Goal: Task Accomplishment & Management: Manage account settings

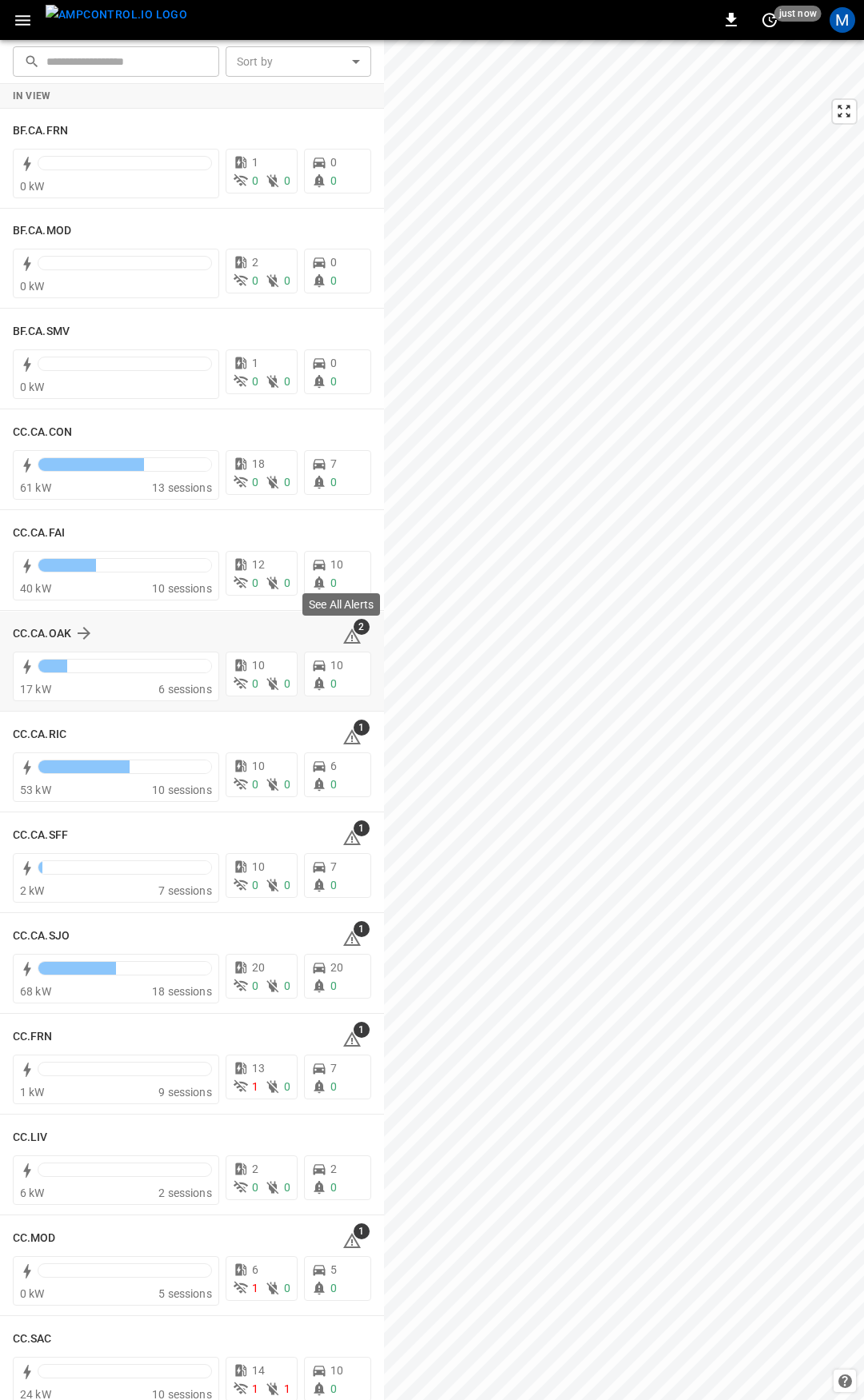
click at [354, 631] on span "2" at bounding box center [362, 627] width 16 height 16
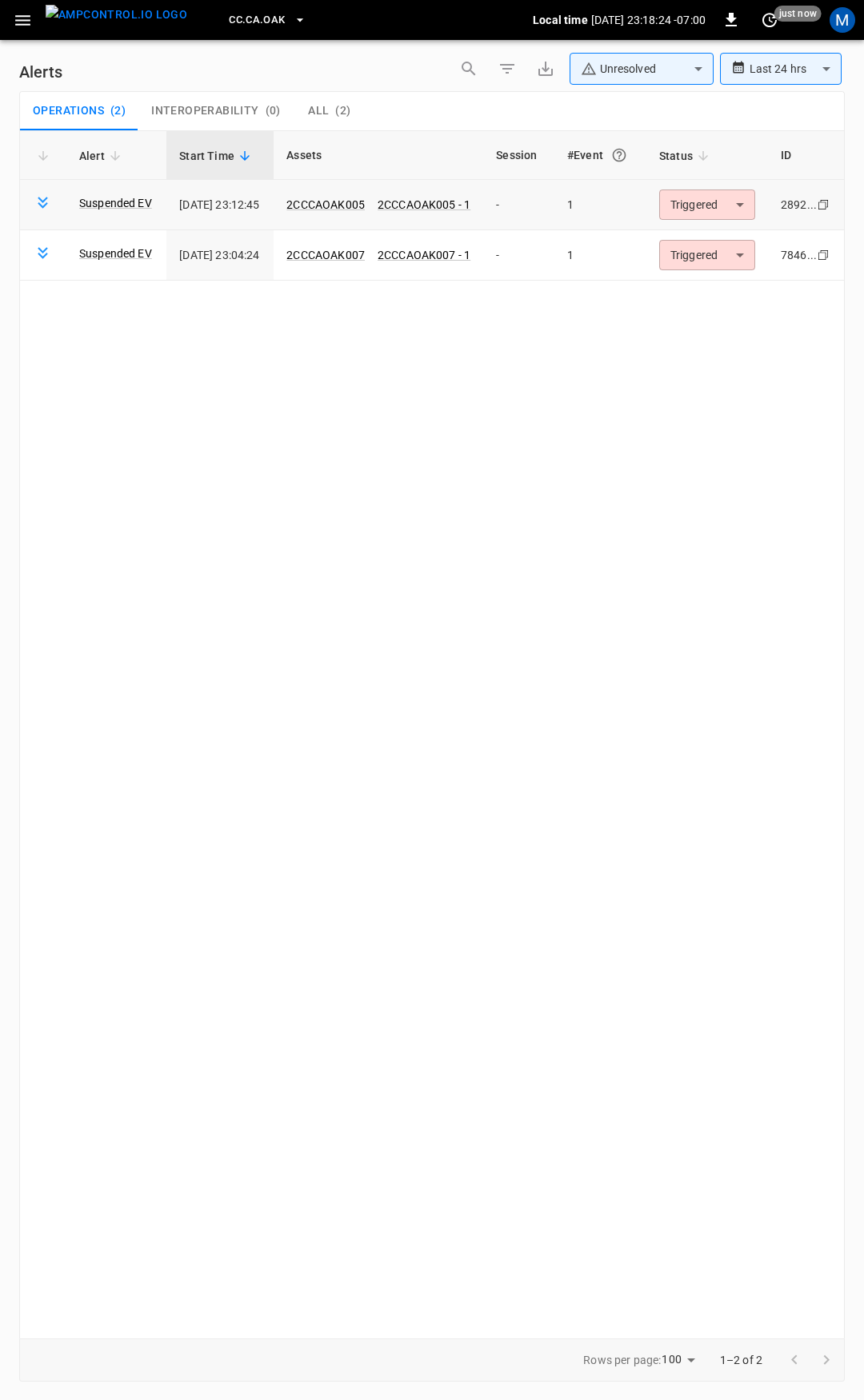
click at [726, 204] on body "**********" at bounding box center [432, 697] width 864 height 1395
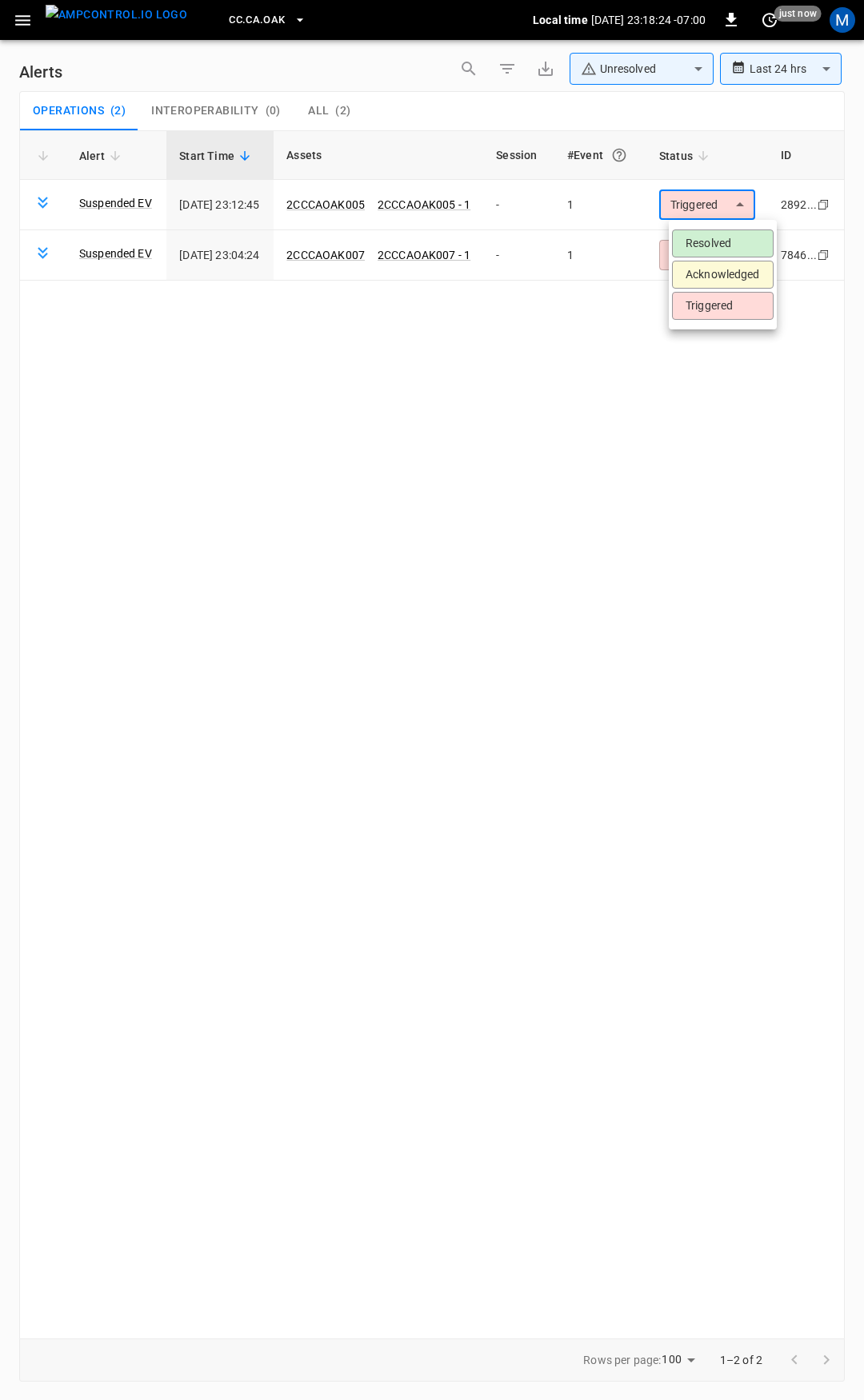
click at [731, 235] on li "Resolved" at bounding box center [722, 243] width 102 height 28
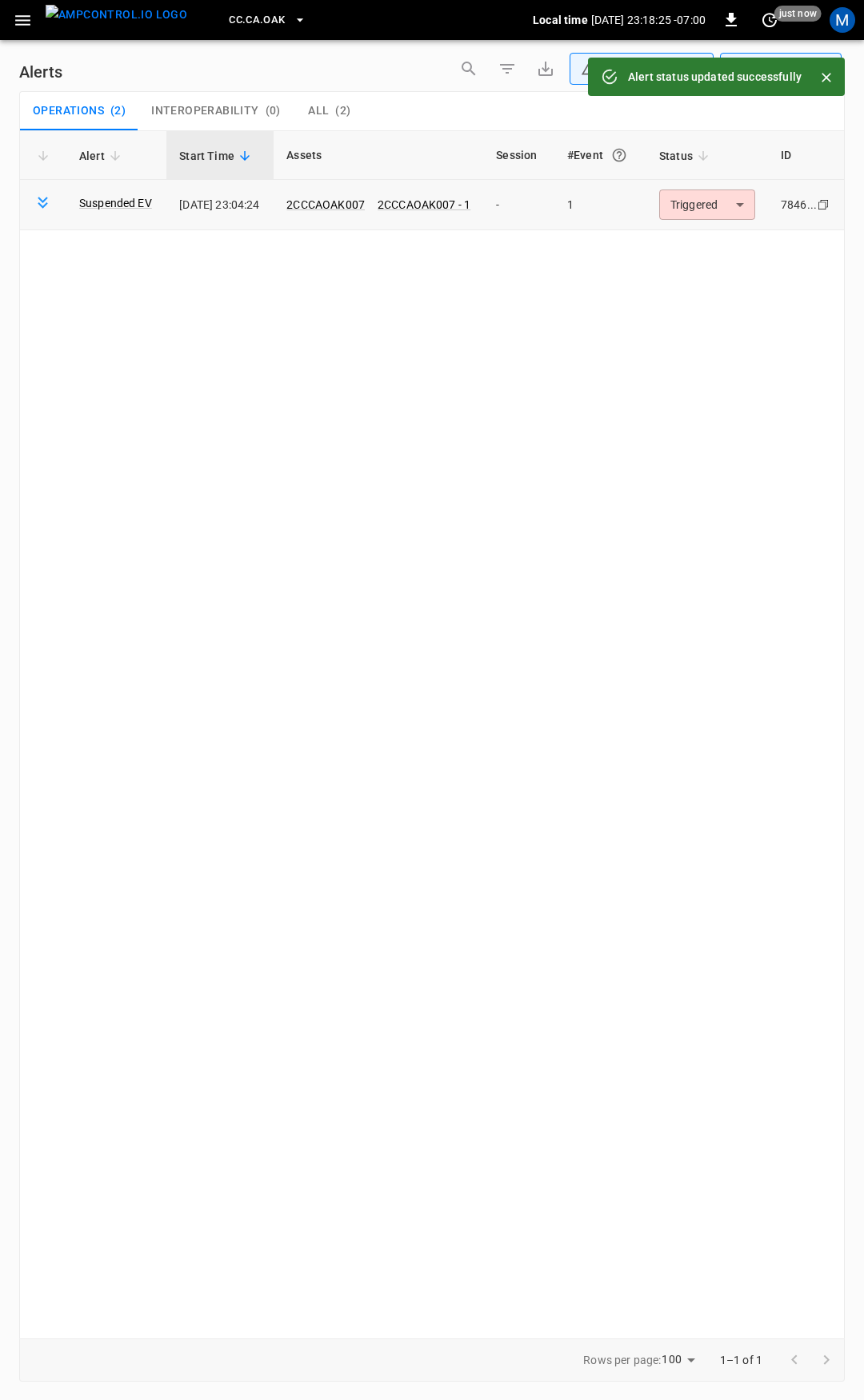
click at [727, 196] on body "**********" at bounding box center [432, 697] width 864 height 1395
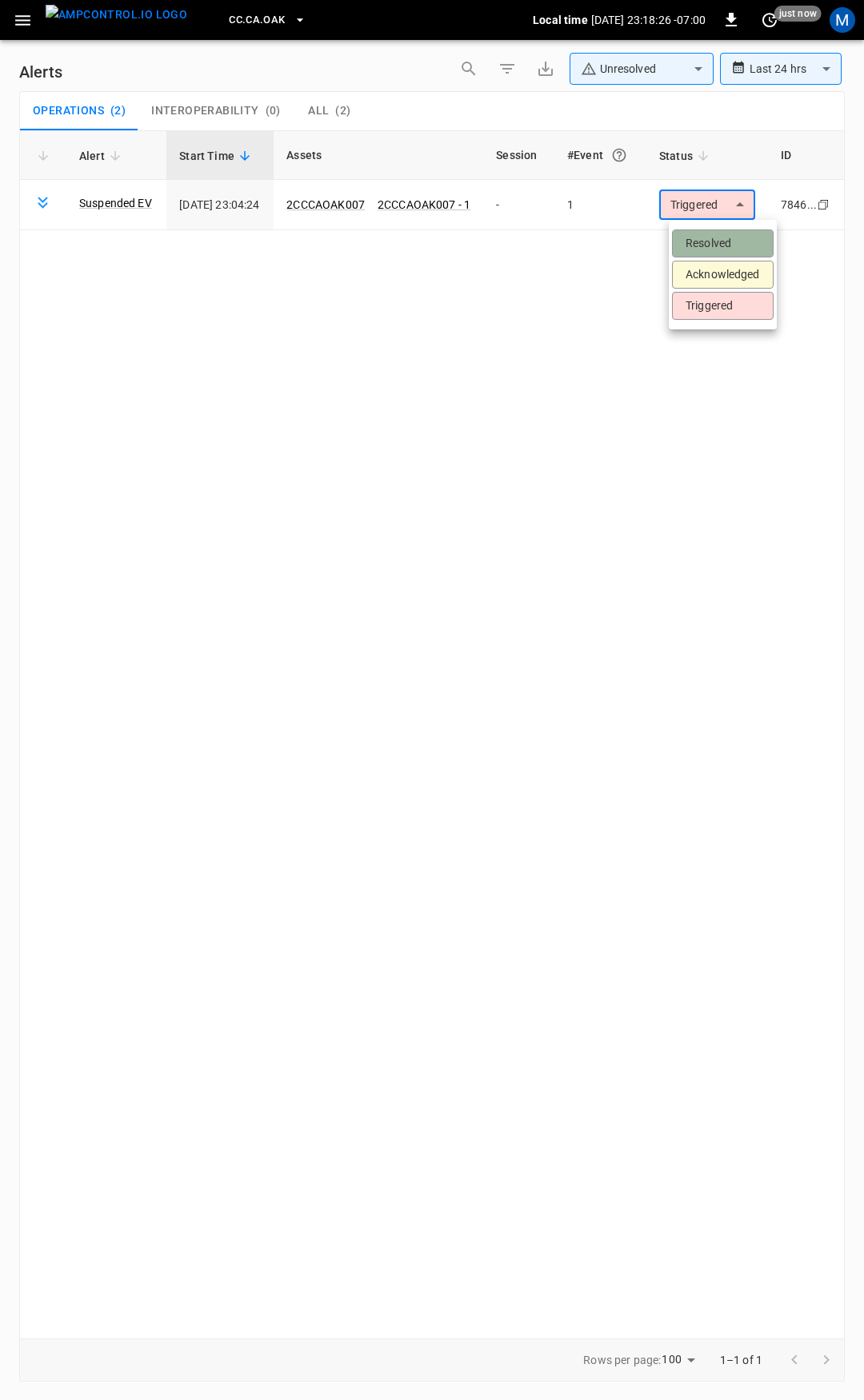
click at [740, 246] on li "Resolved" at bounding box center [722, 243] width 102 height 28
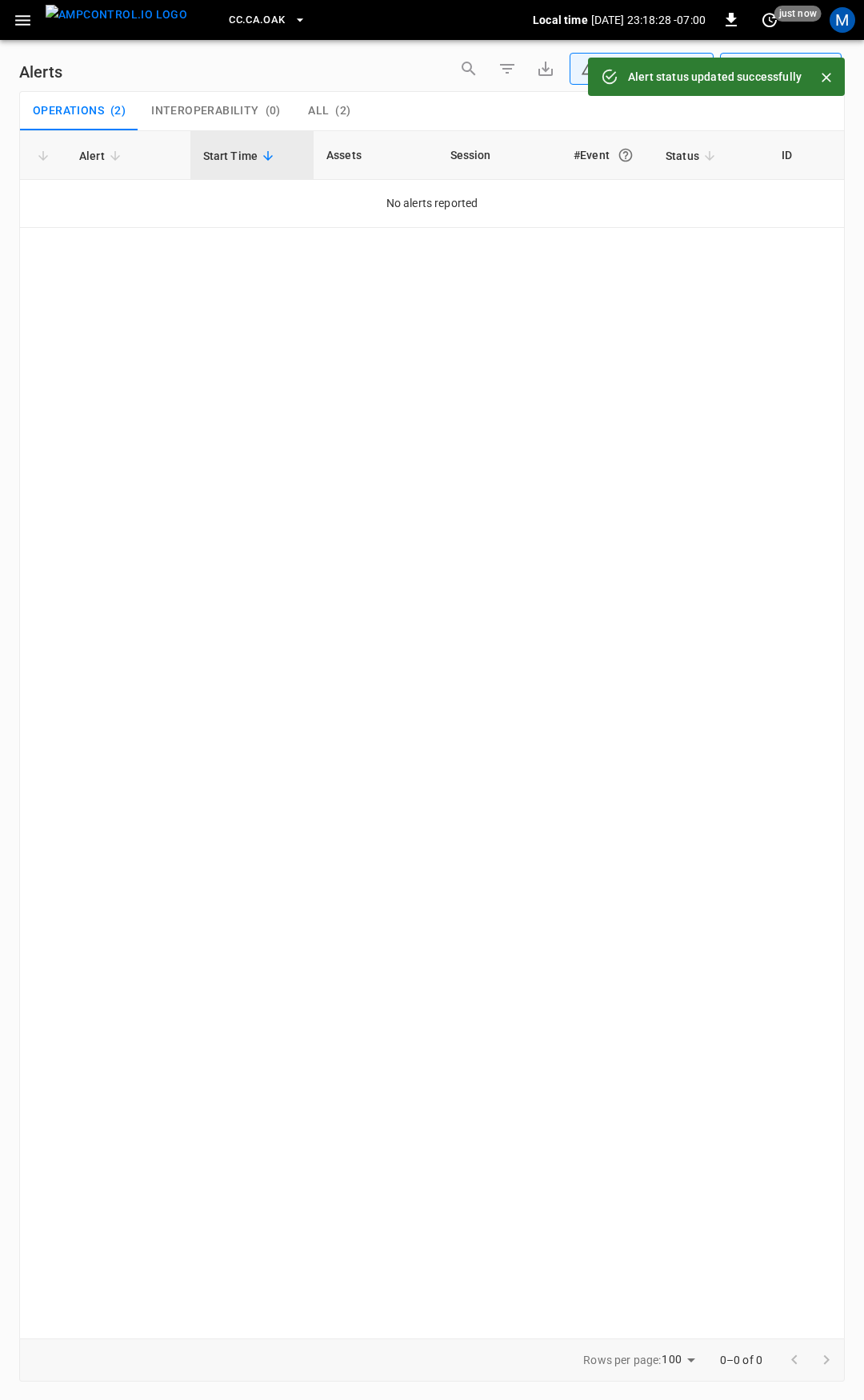
click at [15, 26] on icon "button" at bounding box center [23, 20] width 20 height 20
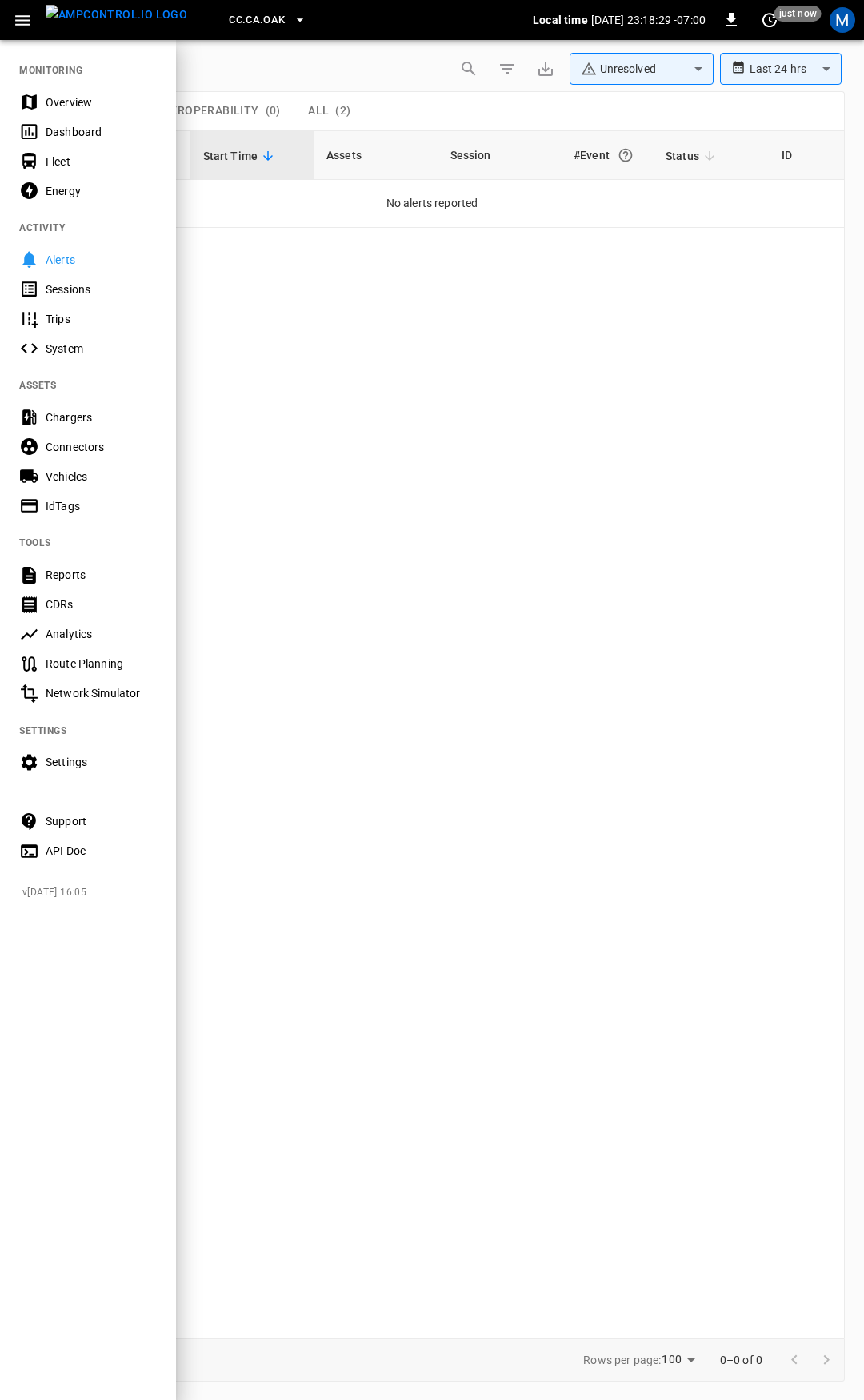
click at [80, 96] on div "Overview" at bounding box center [101, 103] width 111 height 16
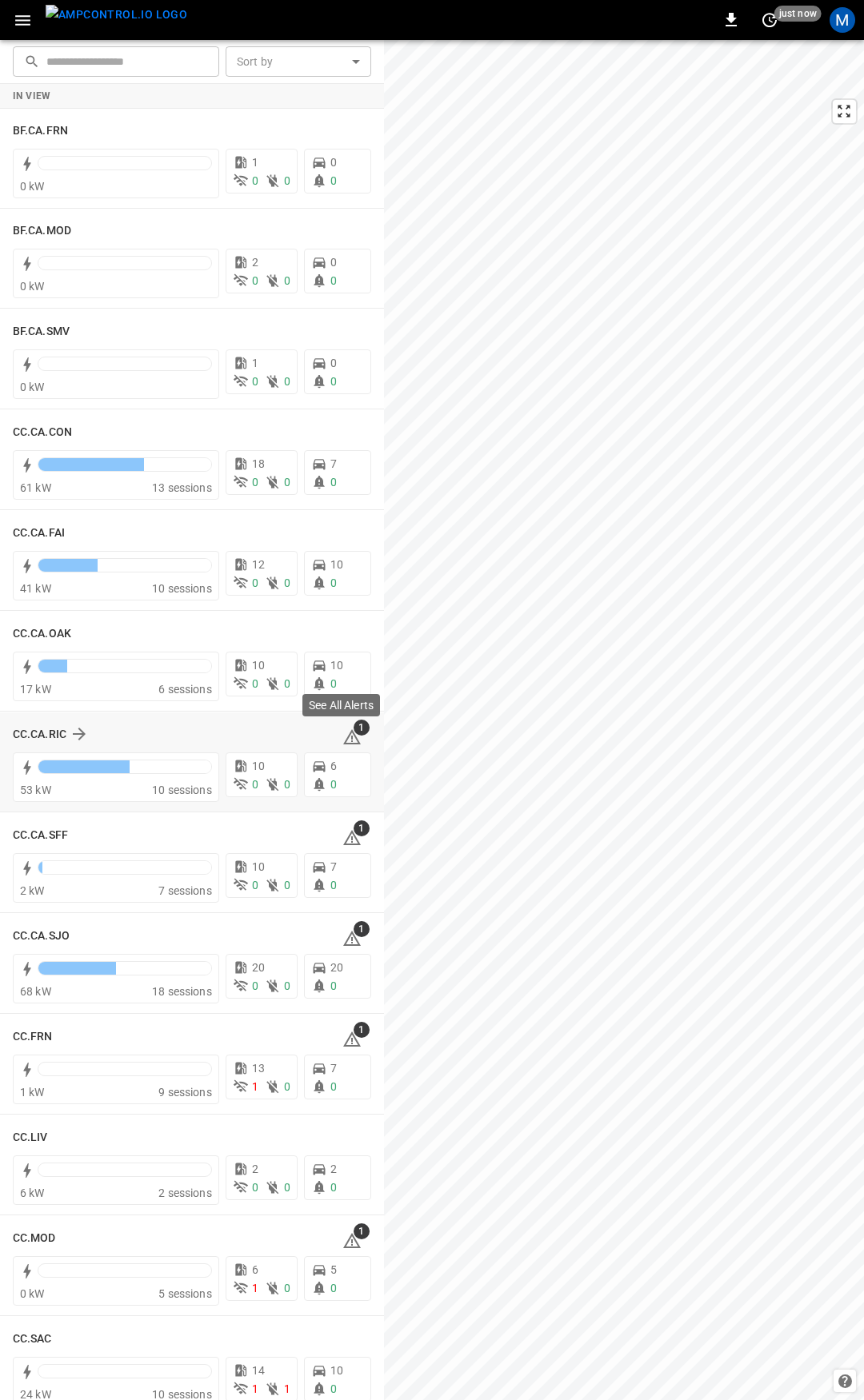
click at [342, 728] on icon at bounding box center [352, 737] width 19 height 19
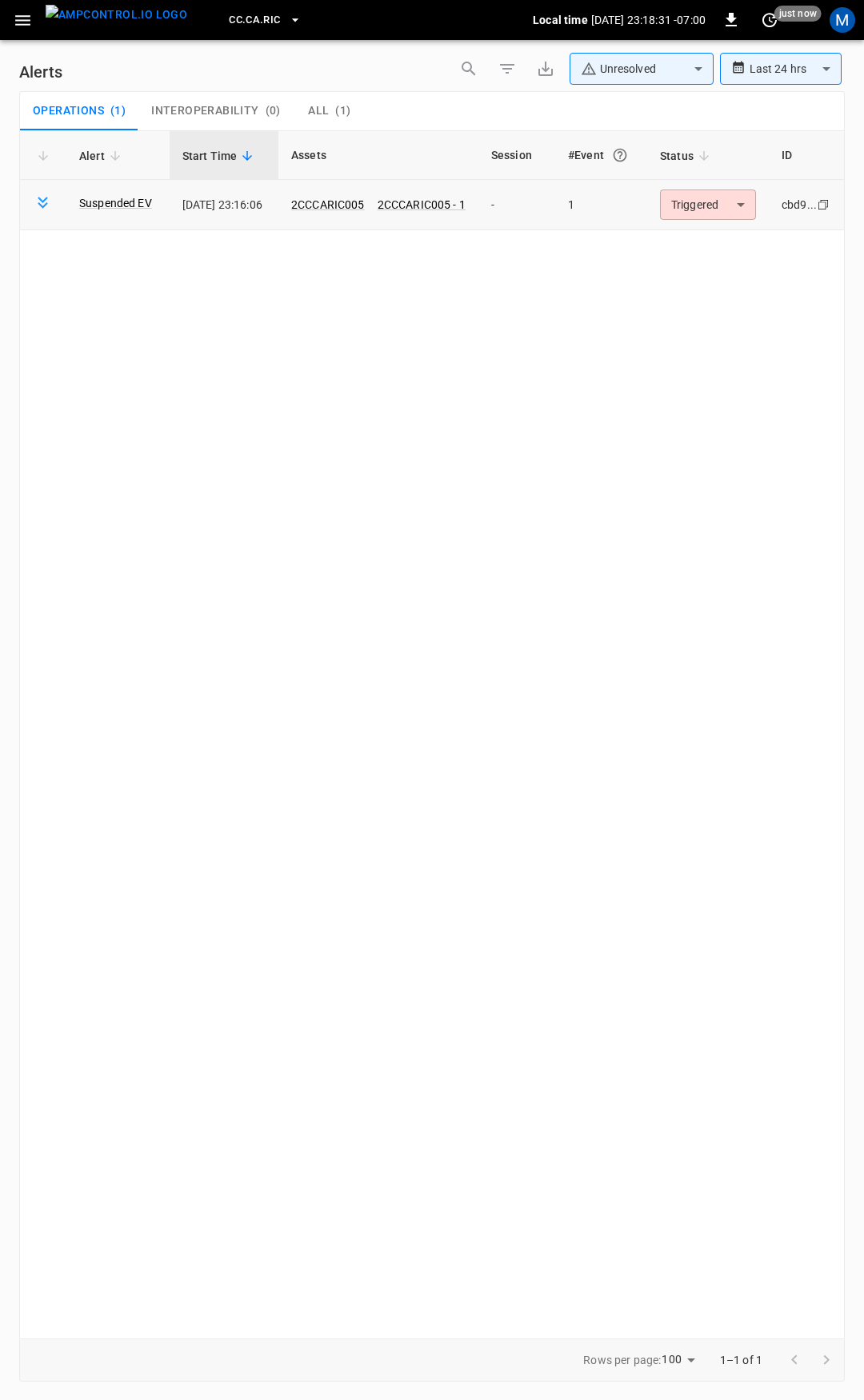
click at [688, 205] on body "**********" at bounding box center [432, 697] width 864 height 1395
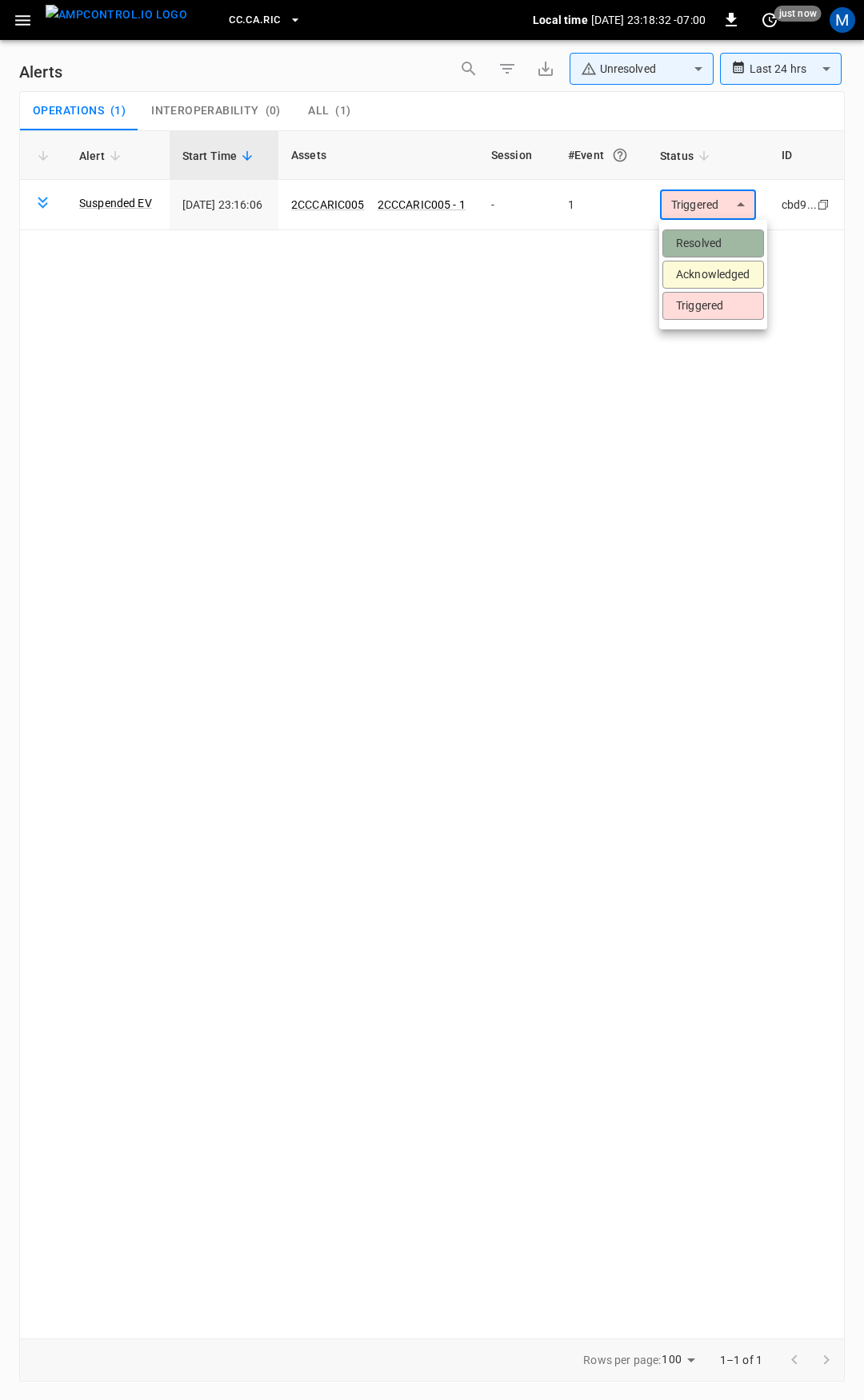
click at [700, 234] on li "Resolved" at bounding box center [713, 243] width 102 height 28
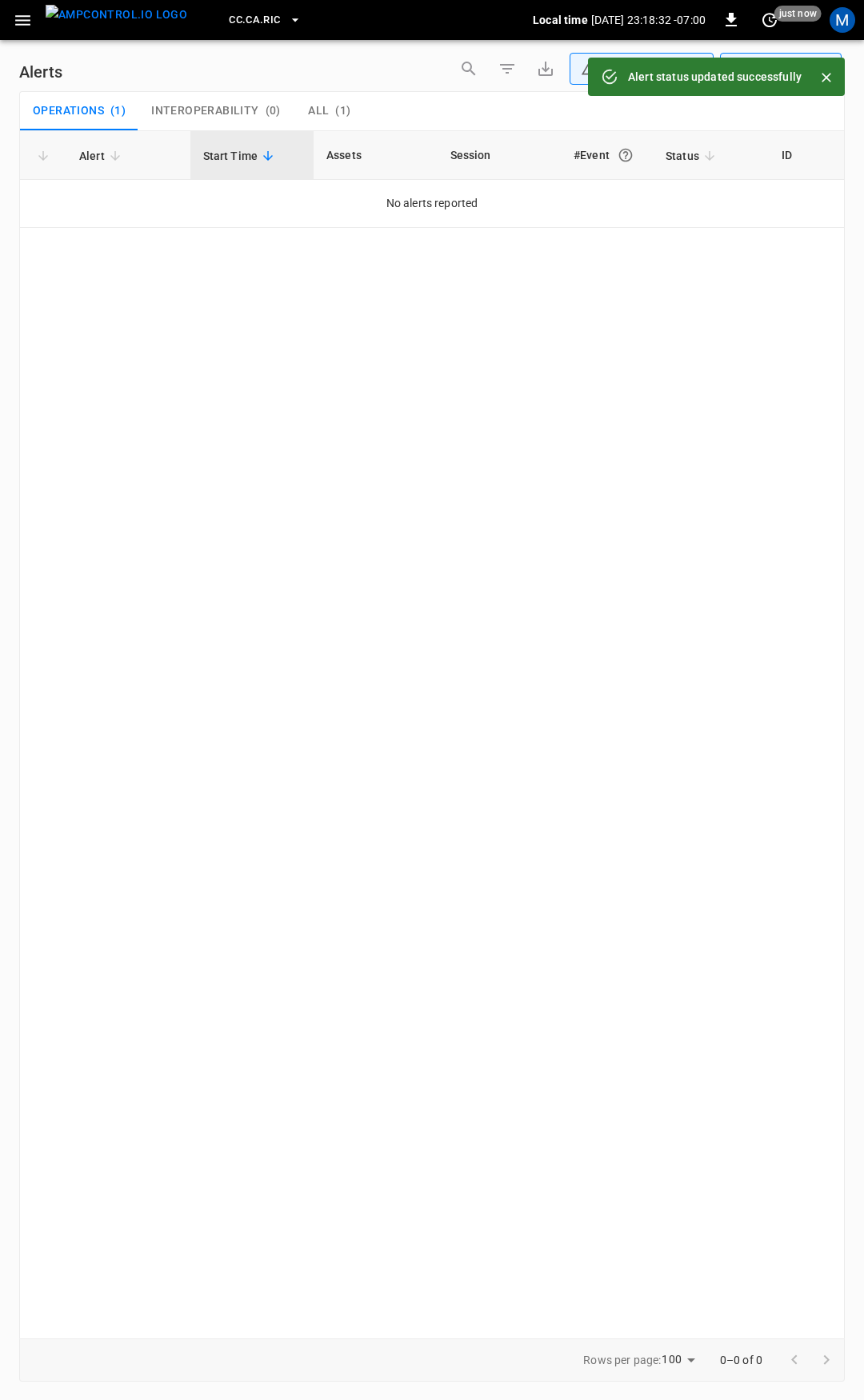
click at [20, 23] on icon "button" at bounding box center [23, 20] width 20 height 20
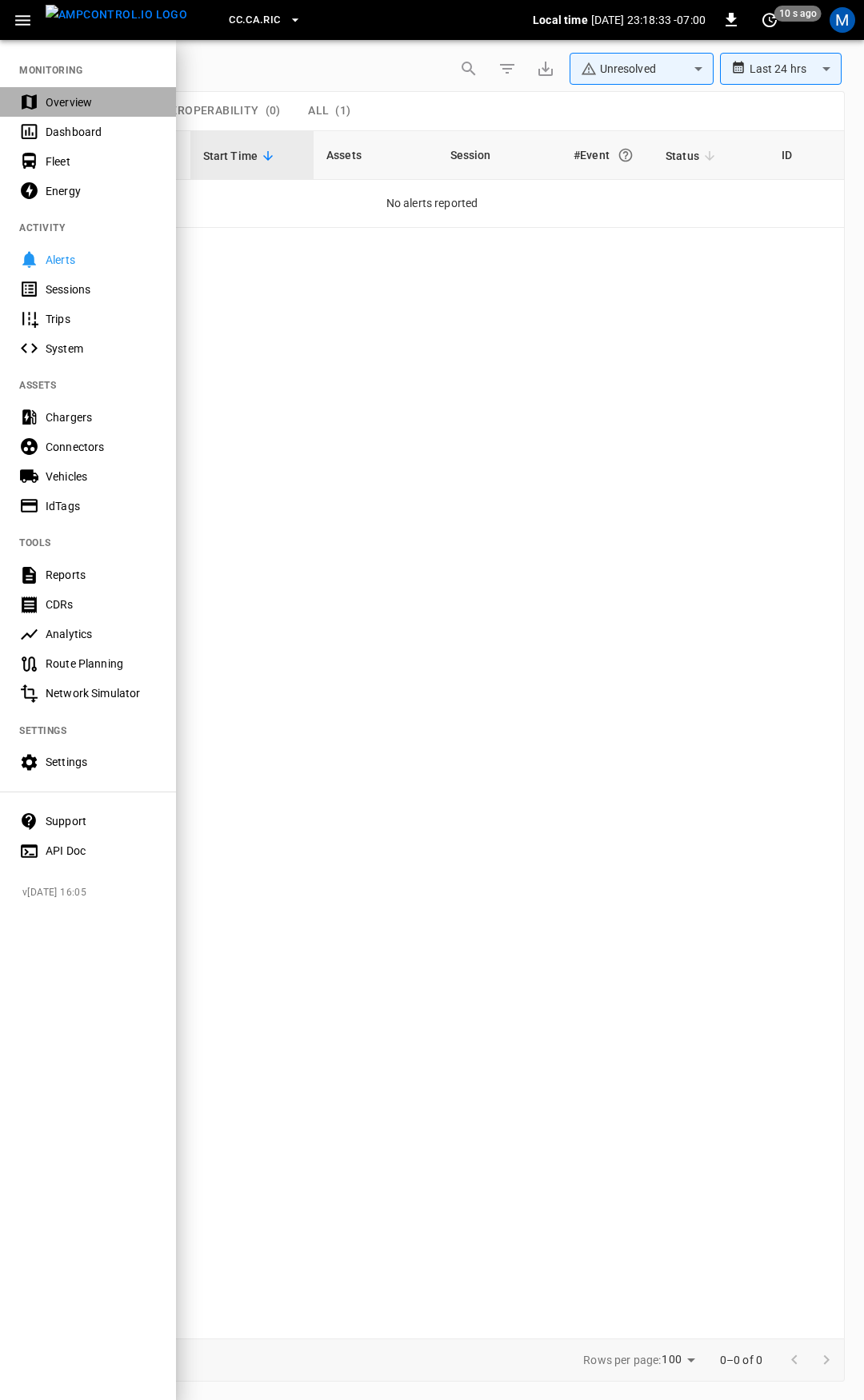
drag, startPoint x: 107, startPoint y: 99, endPoint x: 188, endPoint y: 204, distance: 132.6
click at [108, 99] on div "Overview" at bounding box center [101, 103] width 111 height 16
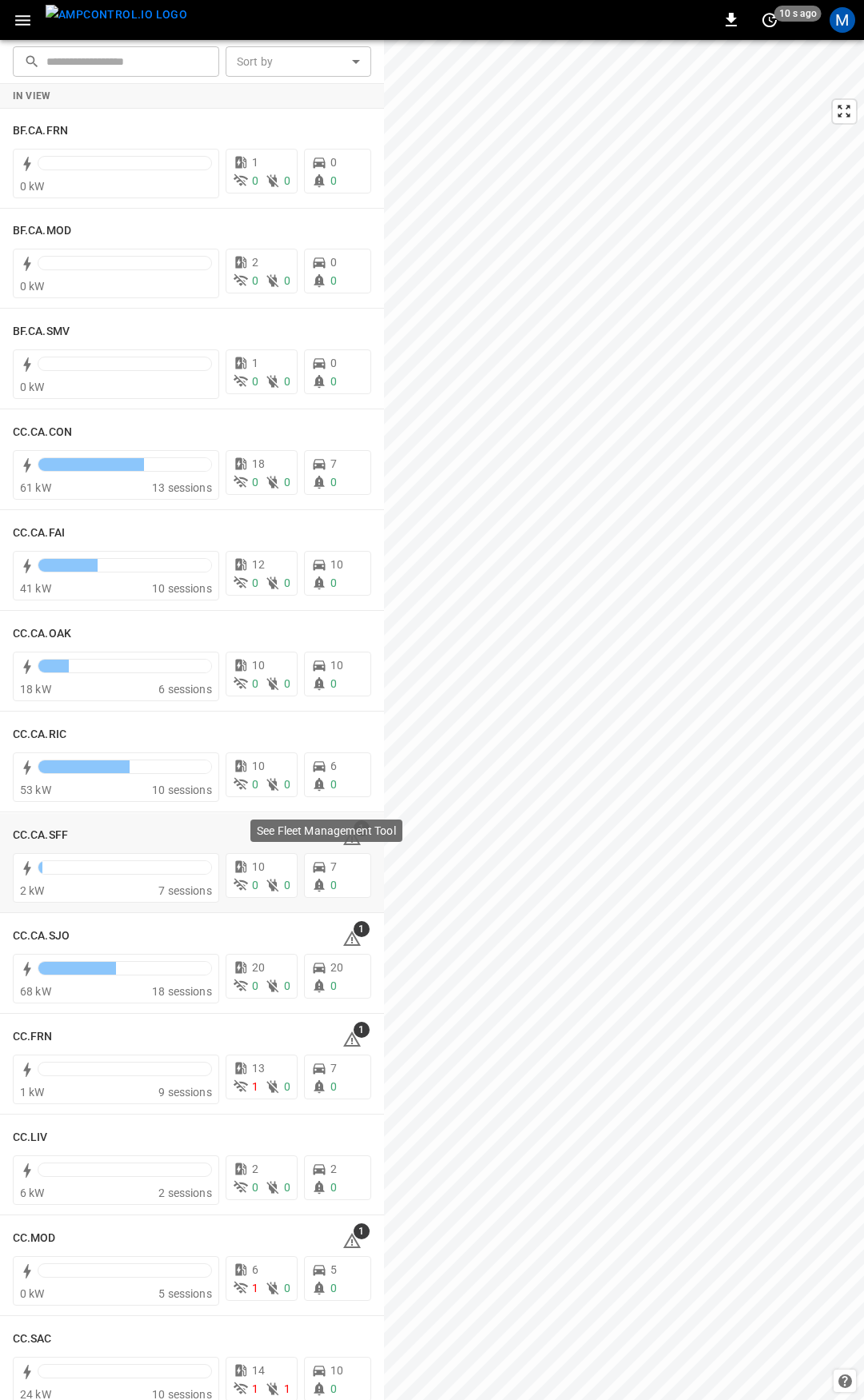
click at [351, 840] on div "See Fleet Management Tool" at bounding box center [326, 831] width 152 height 23
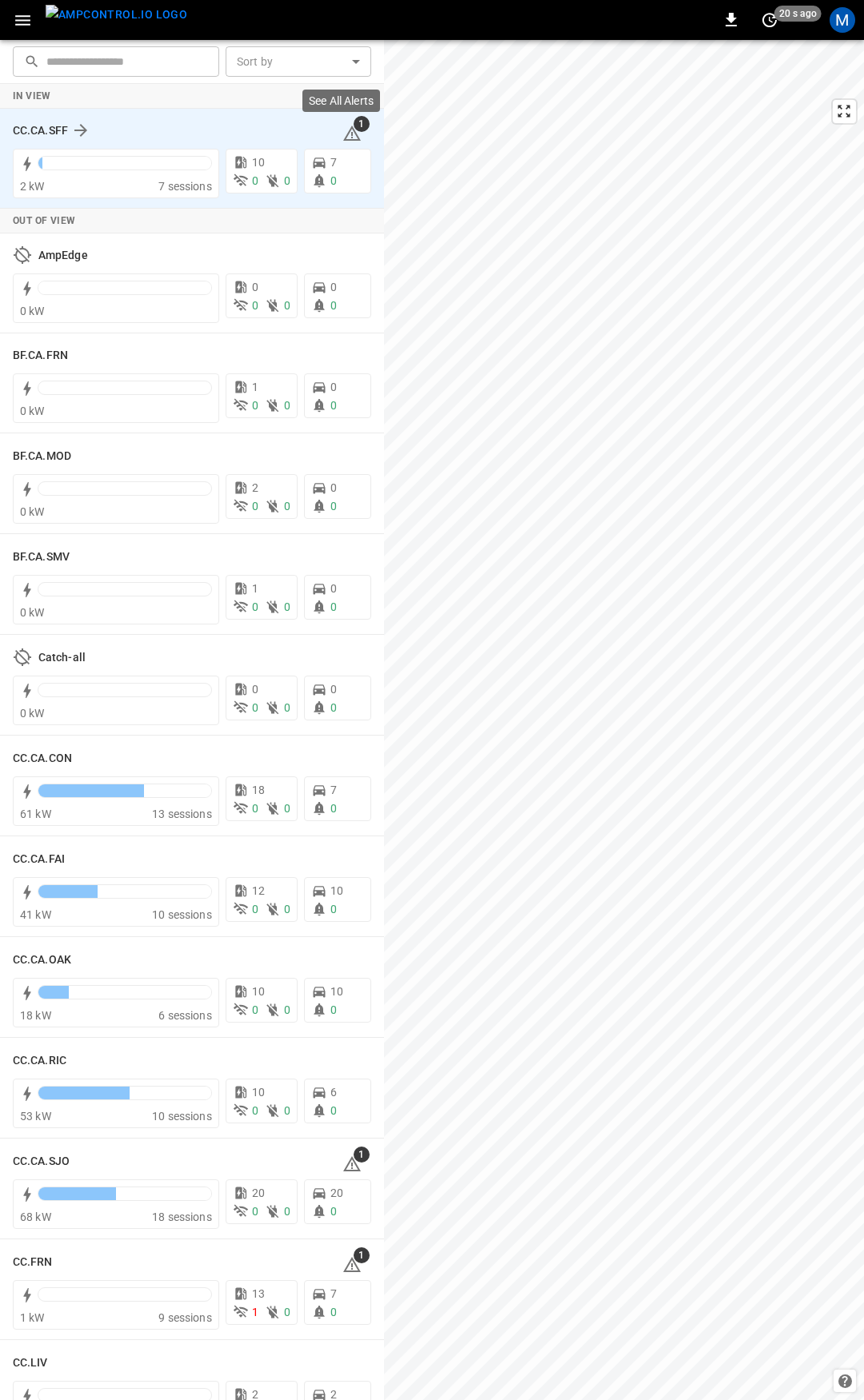
click at [351, 132] on icon at bounding box center [352, 135] width 2 height 6
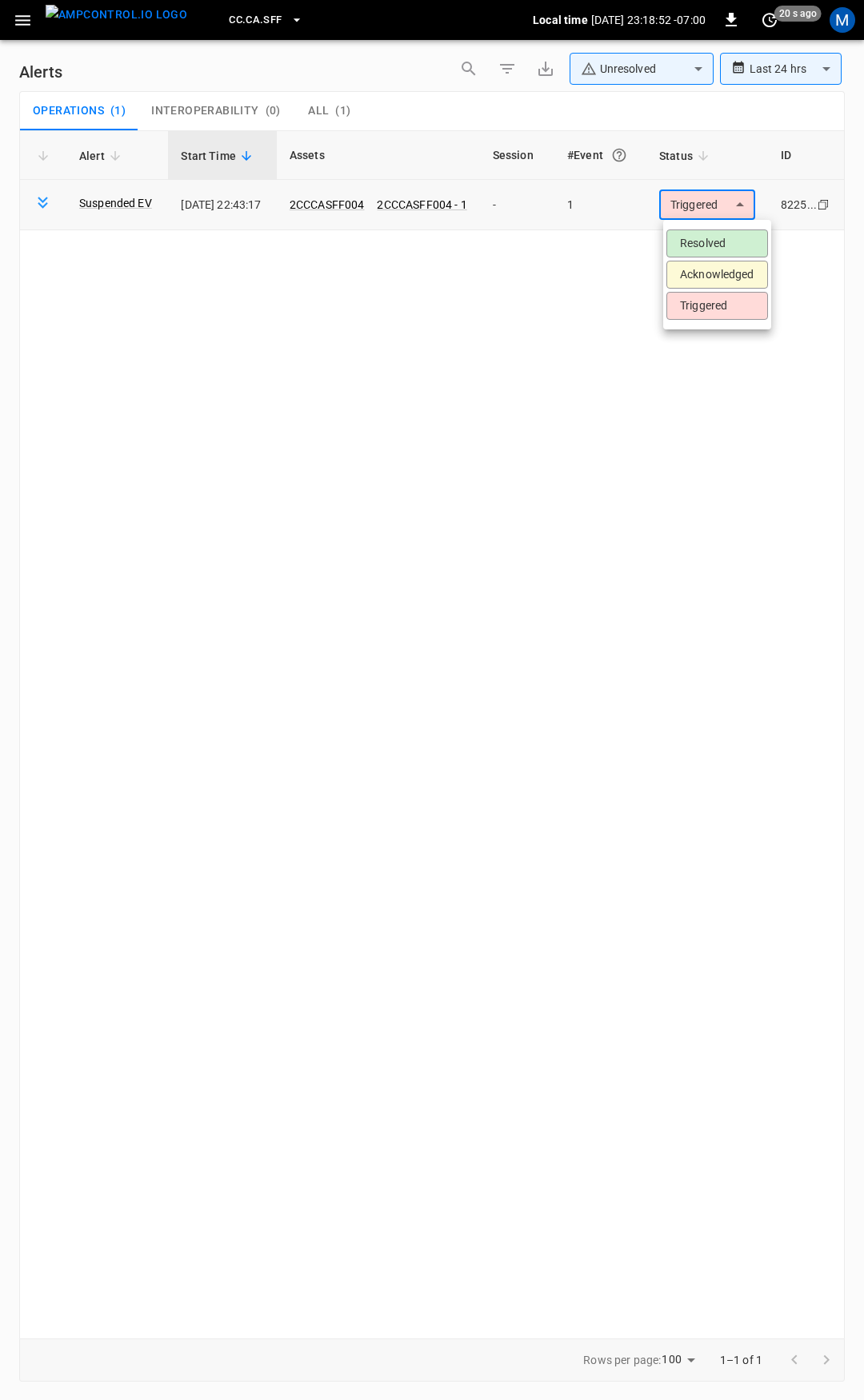
click at [707, 205] on body "**********" at bounding box center [432, 697] width 864 height 1395
click at [712, 237] on li "Resolved" at bounding box center [717, 243] width 102 height 28
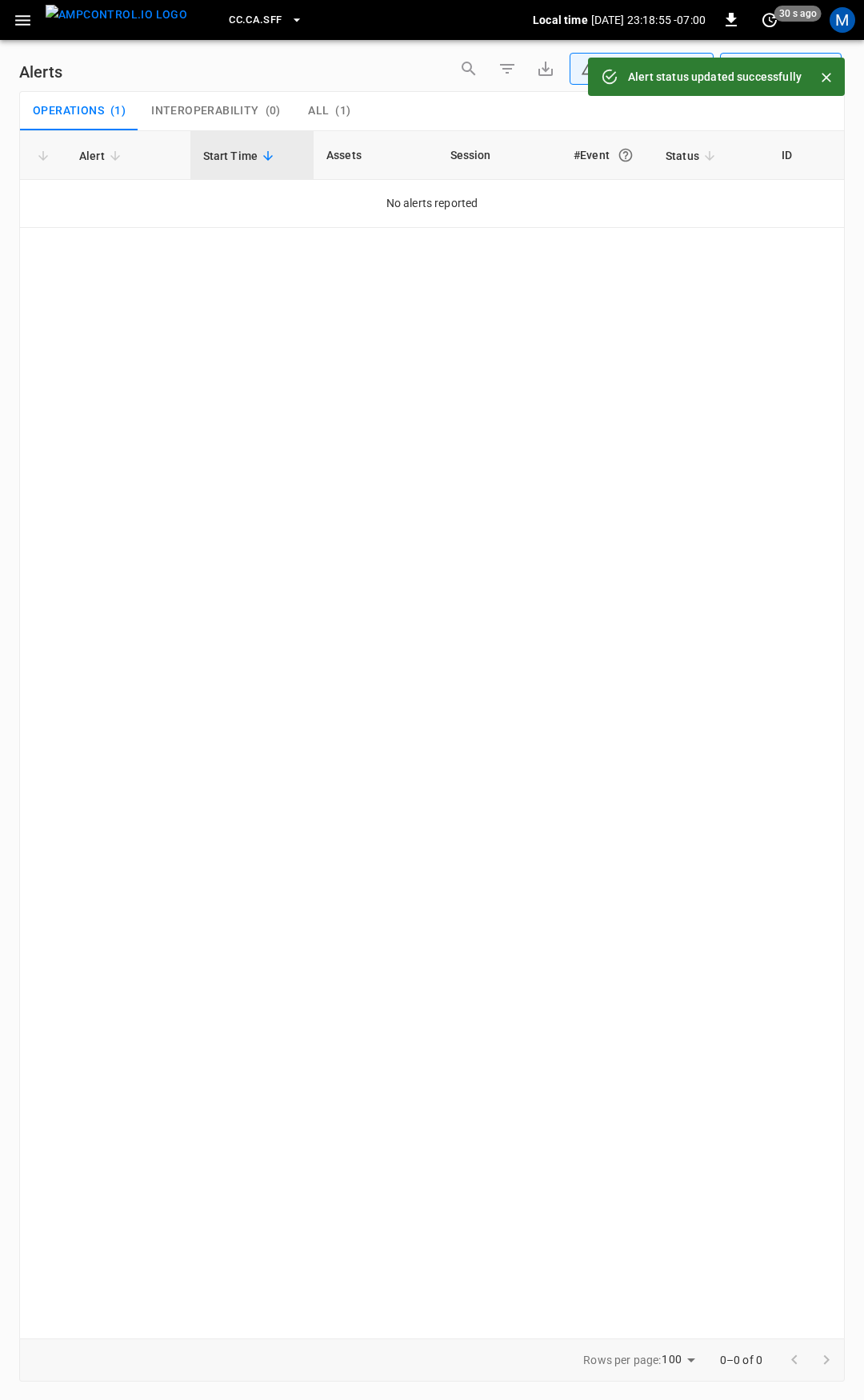
click at [31, 18] on icon "button" at bounding box center [23, 20] width 20 height 20
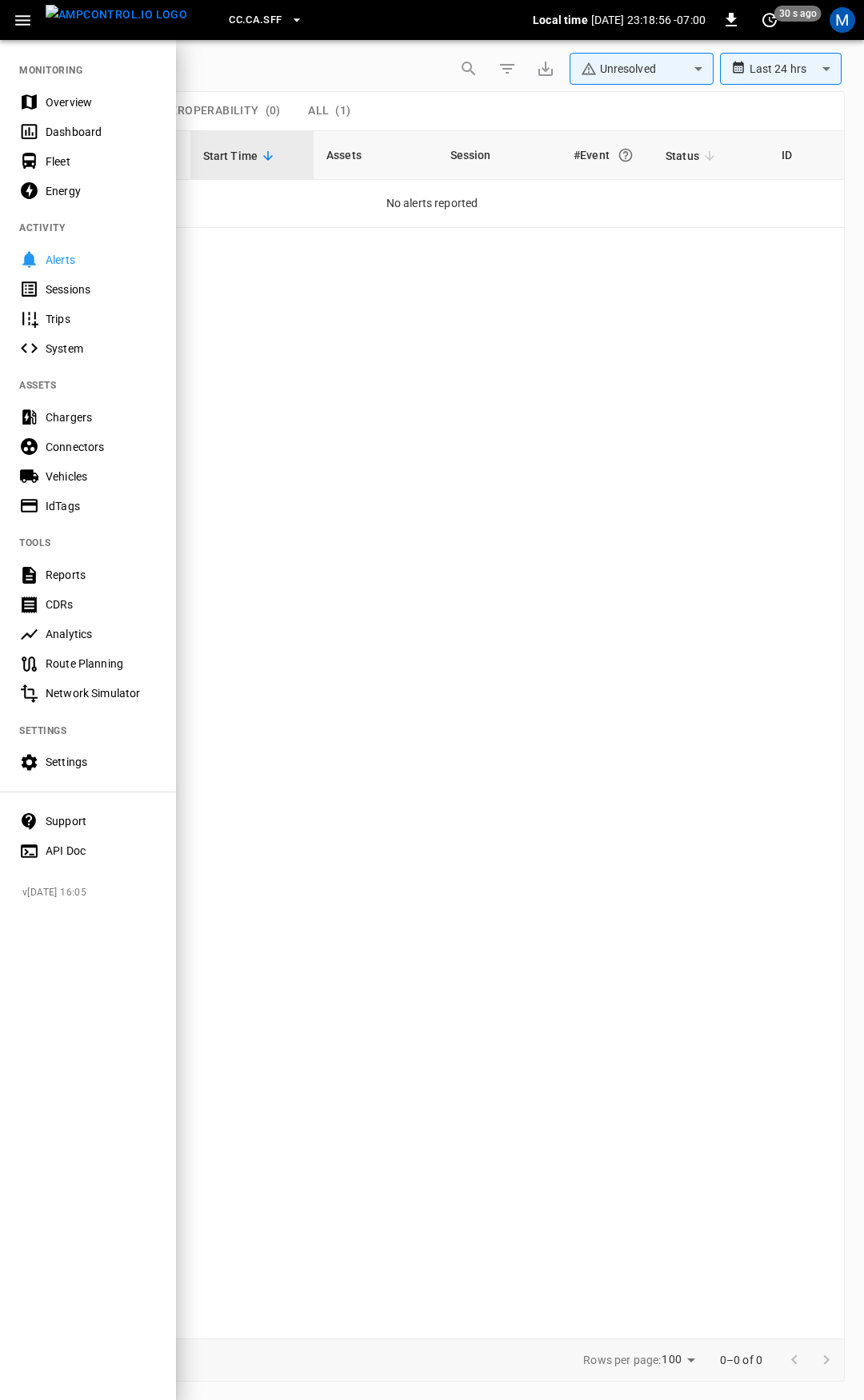
drag, startPoint x: 73, startPoint y: 107, endPoint x: 183, endPoint y: 191, distance: 138.4
click at [73, 107] on div "Overview" at bounding box center [101, 103] width 111 height 16
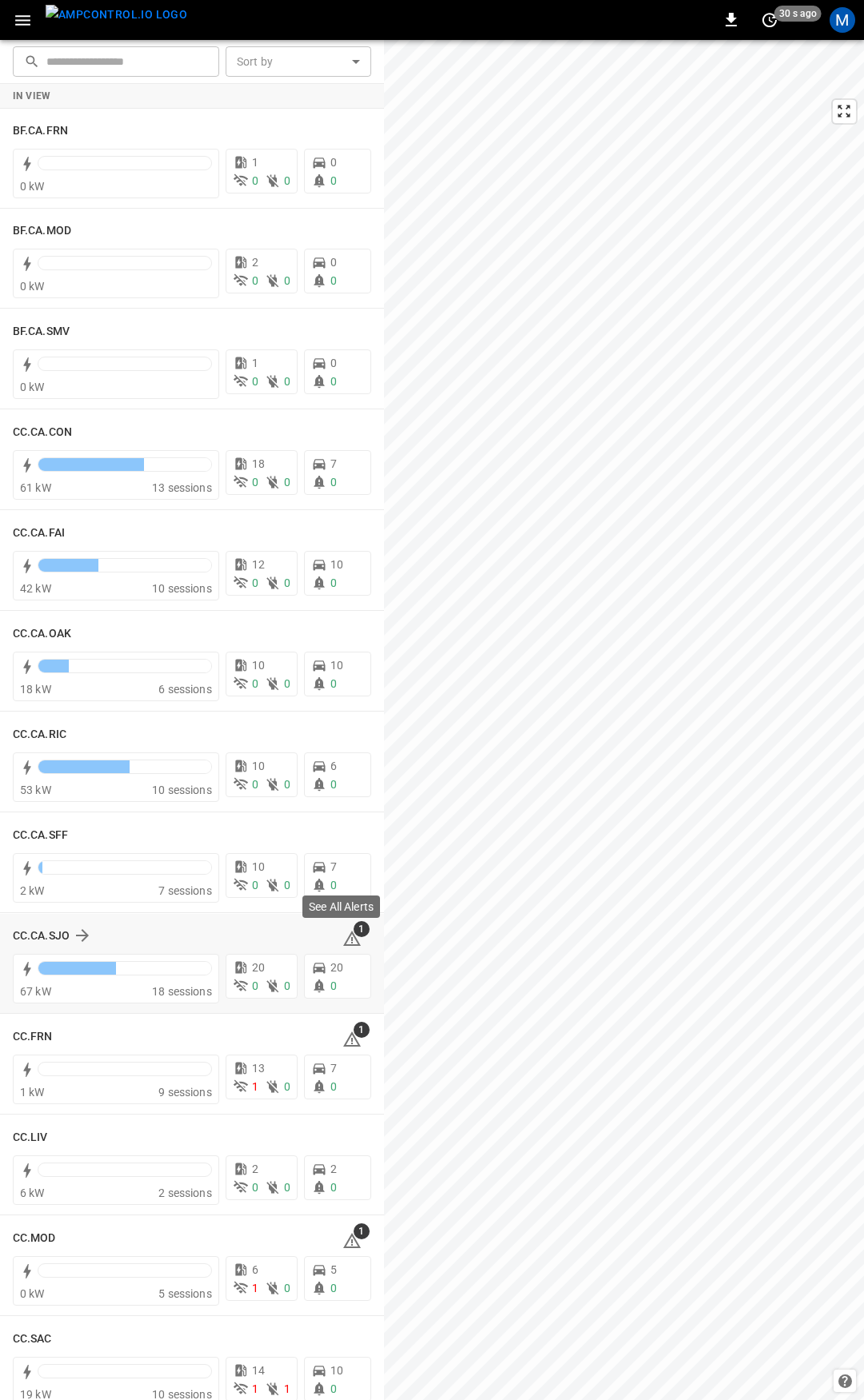
click at [342, 934] on icon at bounding box center [352, 939] width 19 height 19
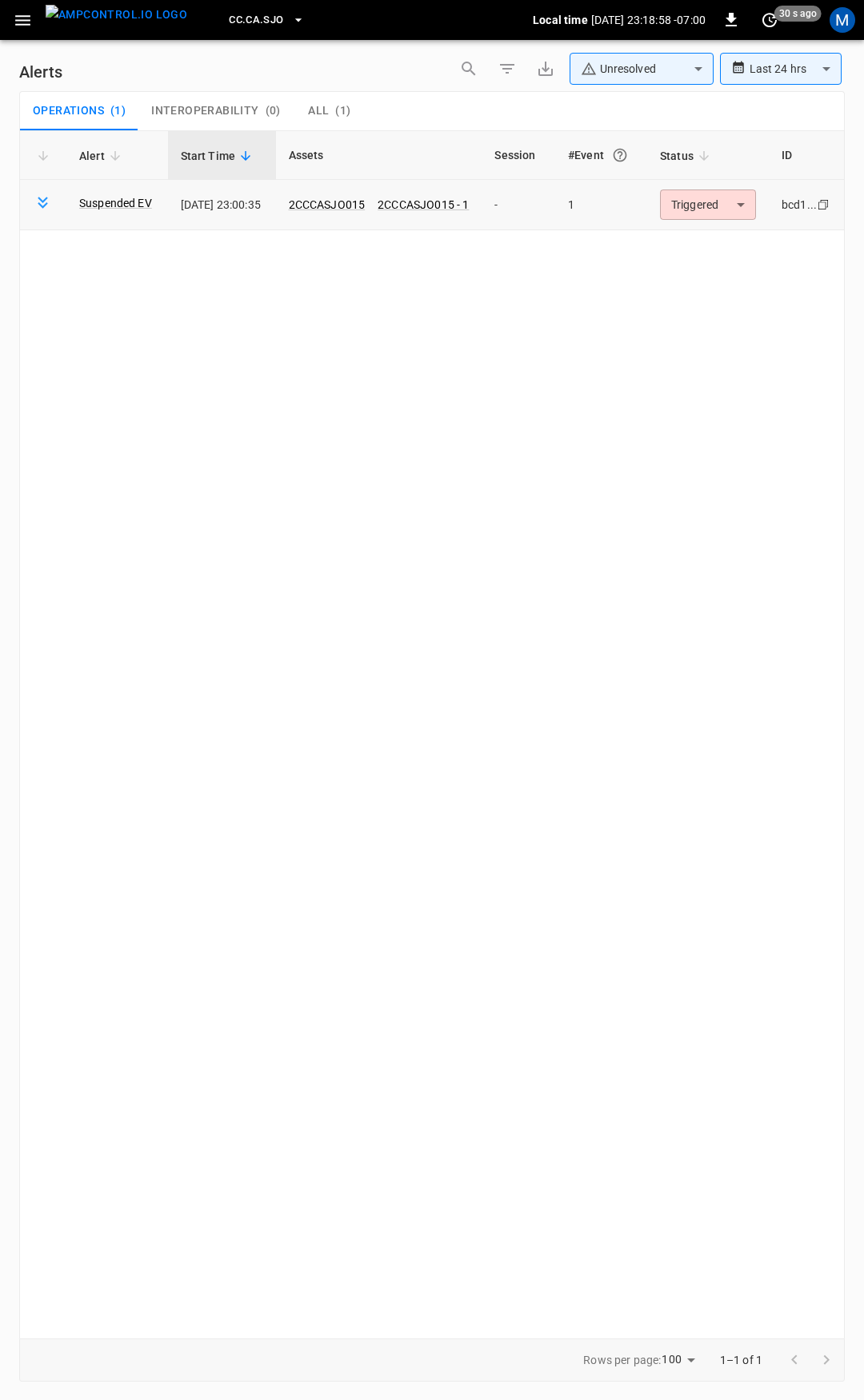
click at [710, 207] on body "**********" at bounding box center [432, 697] width 864 height 1395
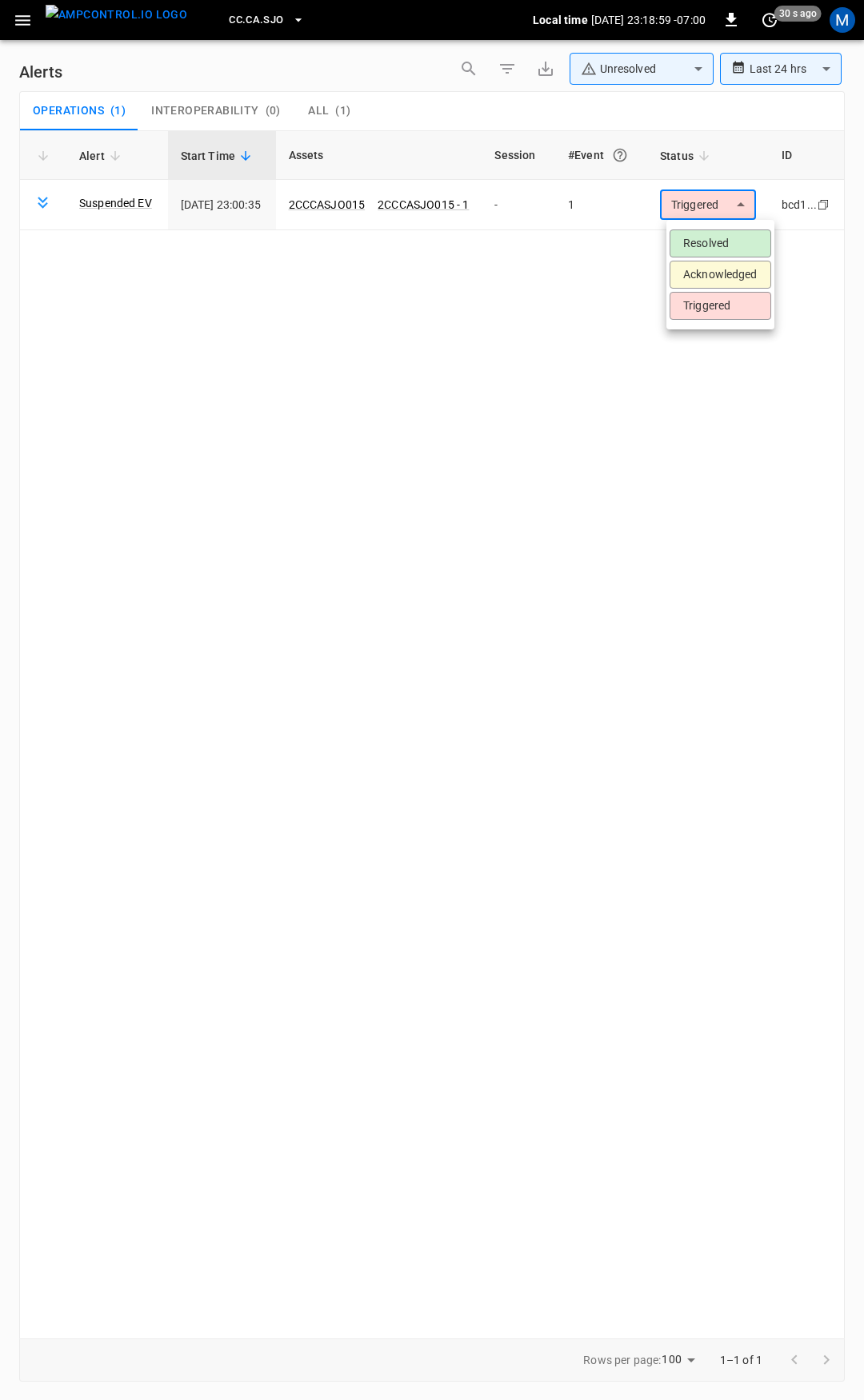
click at [713, 241] on li "Resolved" at bounding box center [720, 243] width 102 height 28
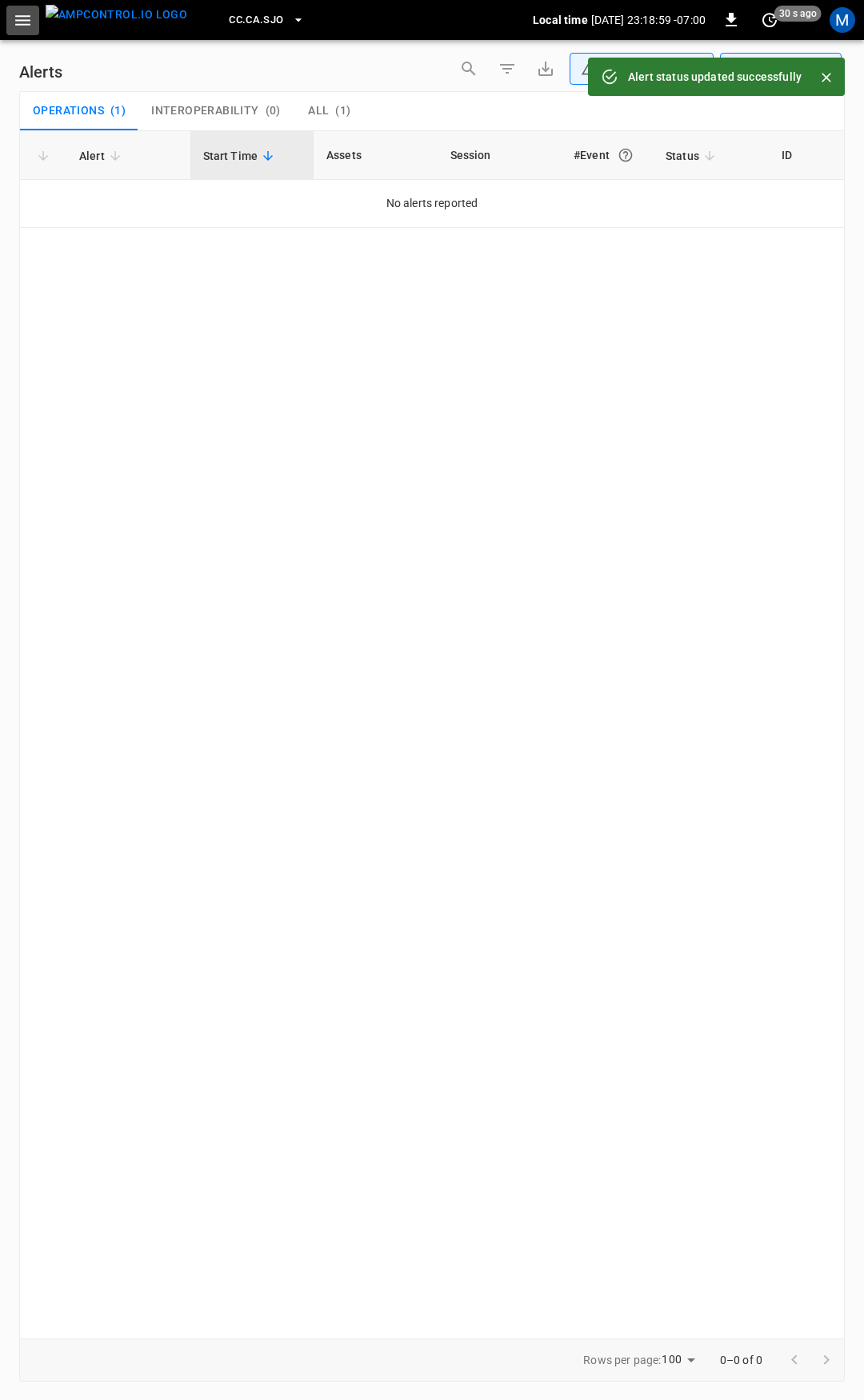
click at [18, 25] on icon "button" at bounding box center [22, 20] width 15 height 10
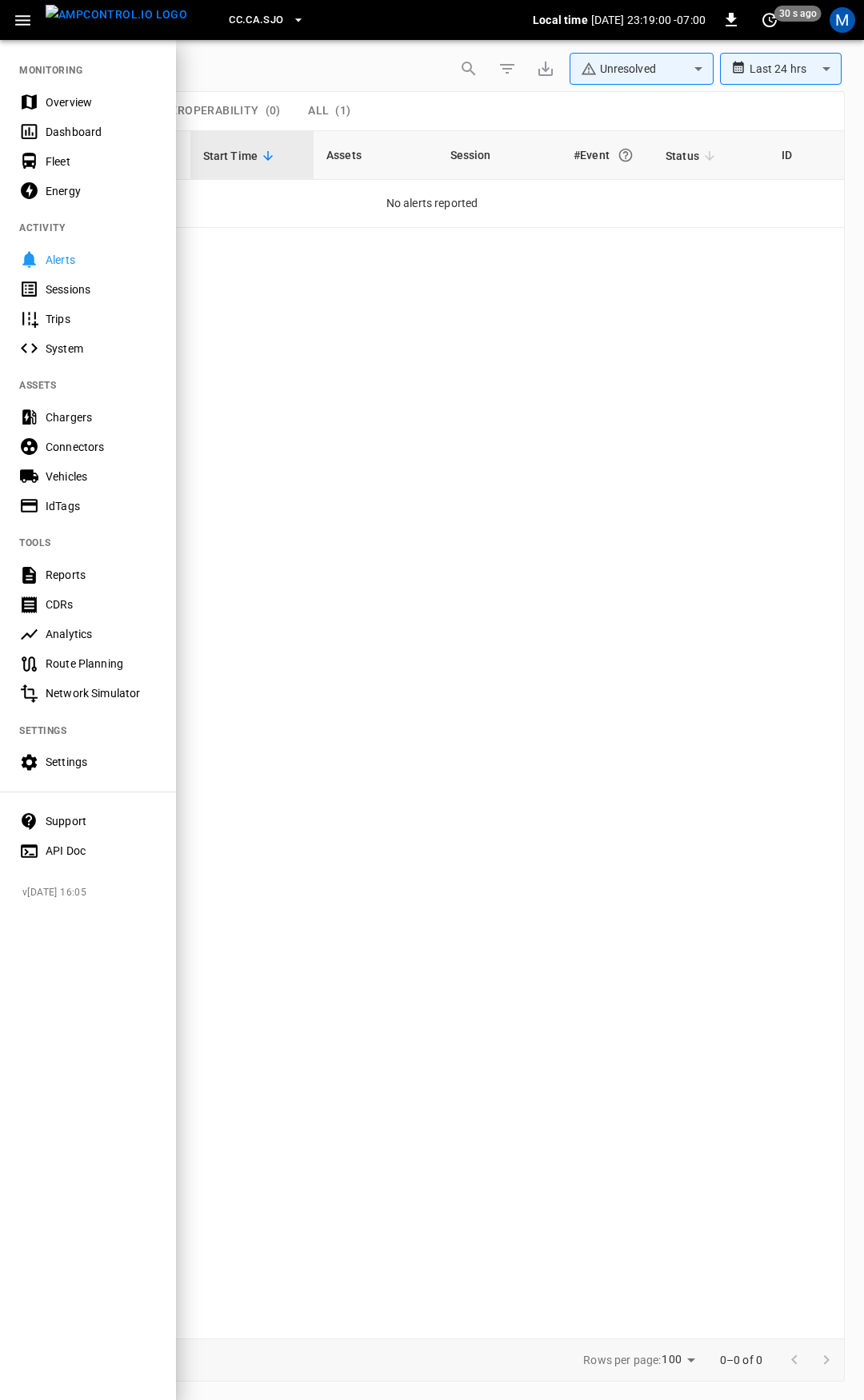
click at [77, 104] on div "Overview" at bounding box center [101, 103] width 111 height 16
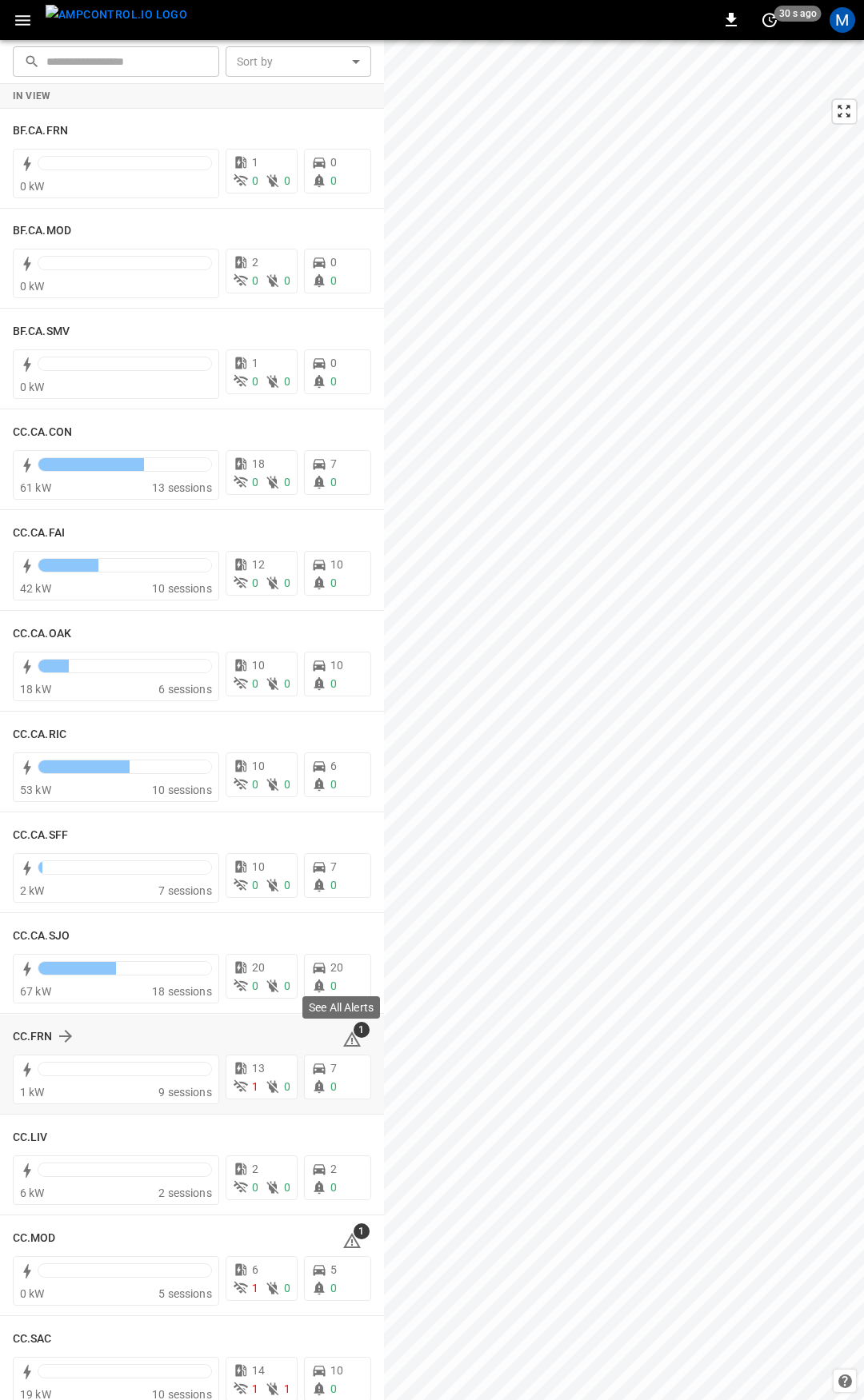
click at [343, 1035] on icon at bounding box center [352, 1038] width 17 height 15
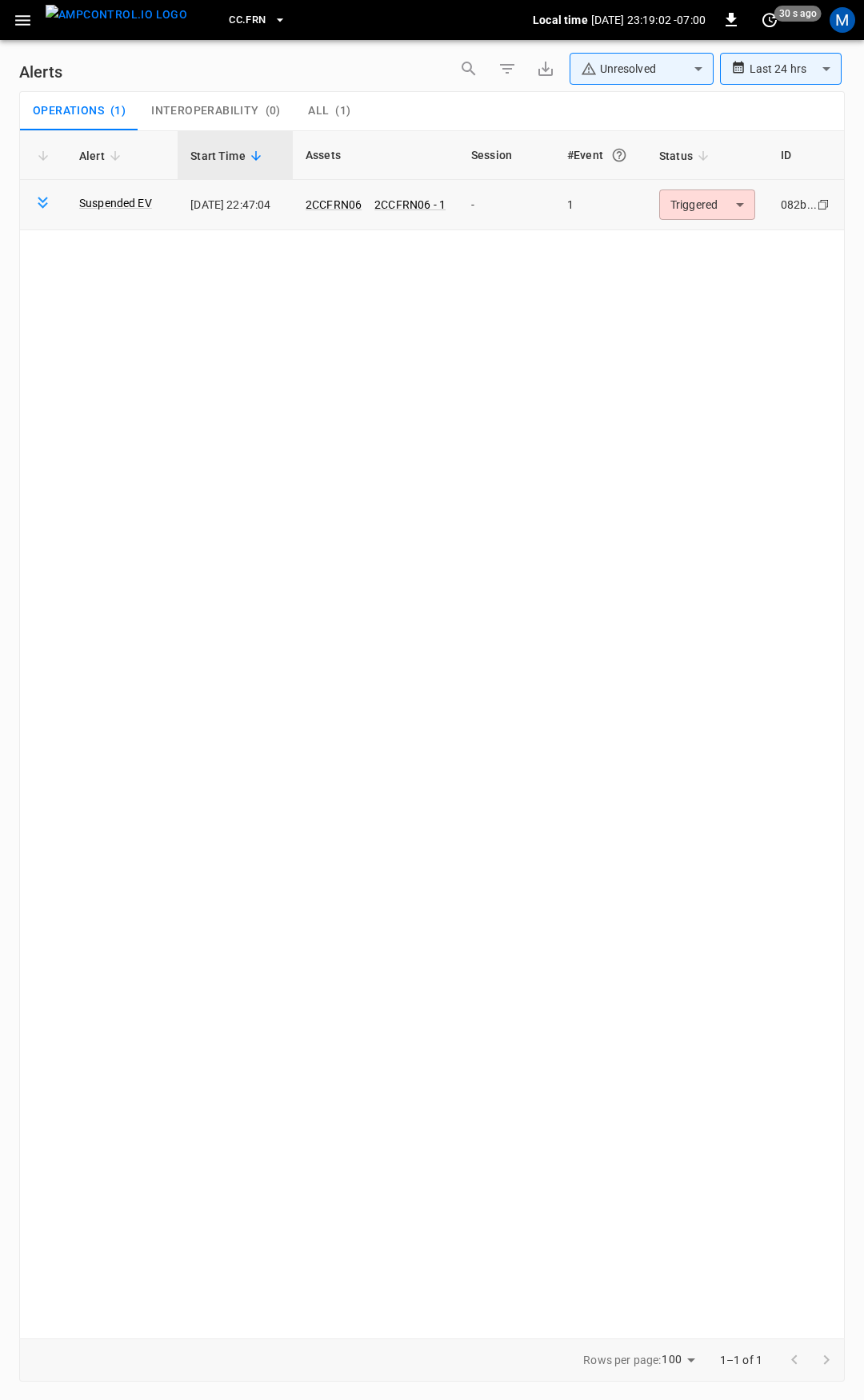
click at [733, 194] on body "**********" at bounding box center [432, 697] width 864 height 1395
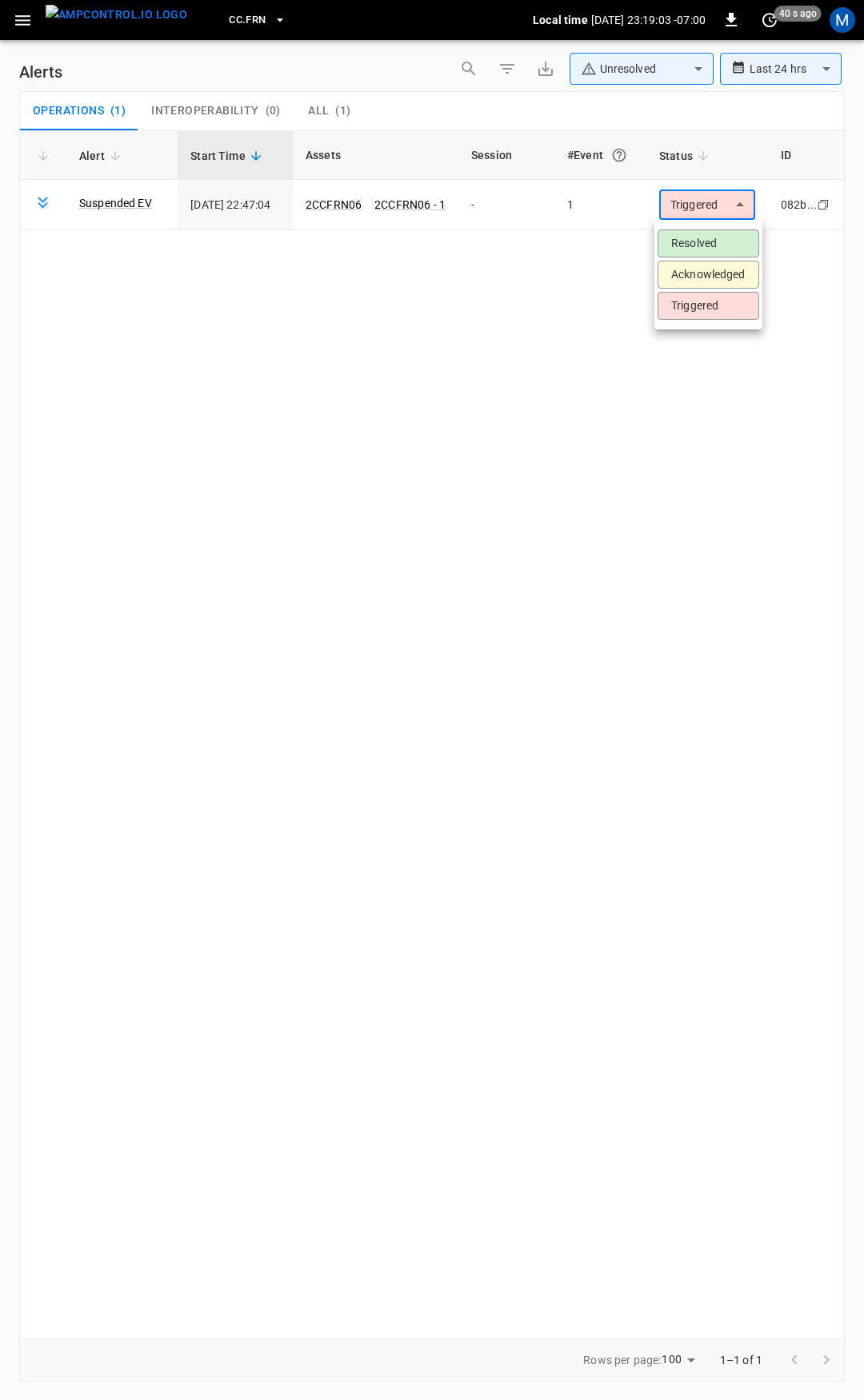
click at [695, 249] on li "Resolved" at bounding box center [708, 243] width 102 height 28
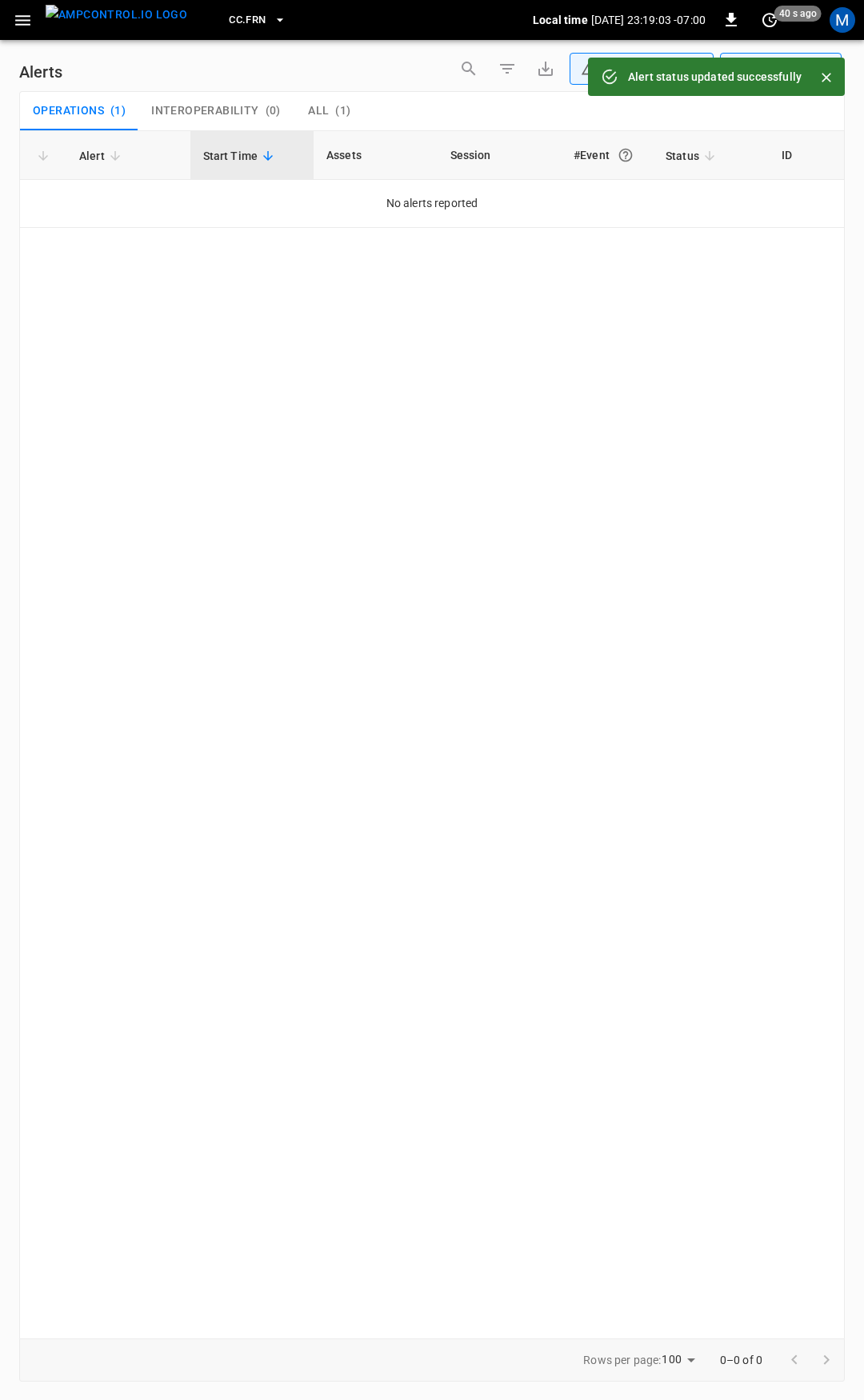
click at [0, 16] on div "CC.FRN Local time [DATE] 23:19:03 -07:00 0 40 s ago M" at bounding box center [432, 20] width 864 height 40
click at [10, 16] on button "button" at bounding box center [23, 20] width 33 height 30
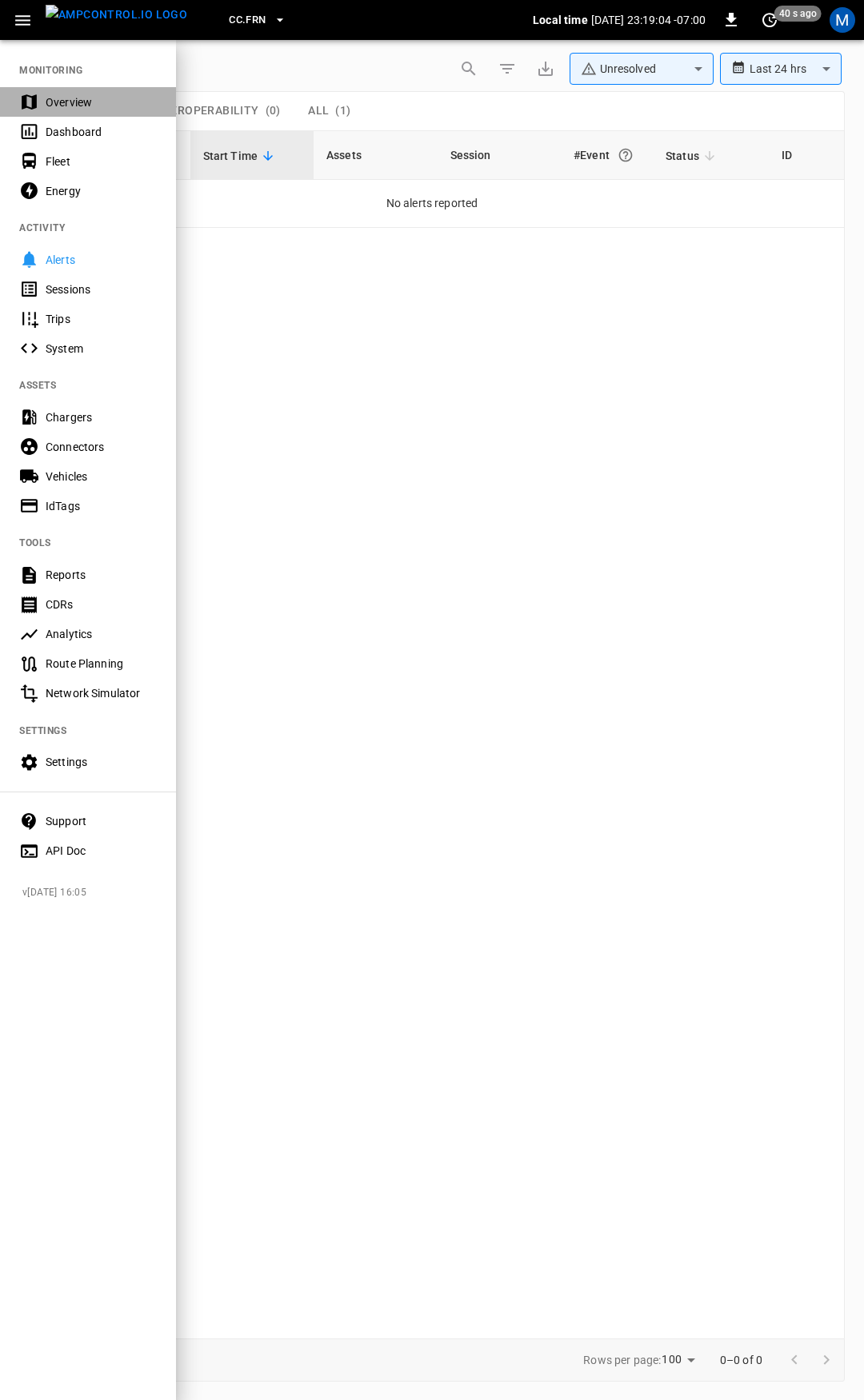
click at [77, 103] on div "Overview" at bounding box center [101, 103] width 111 height 16
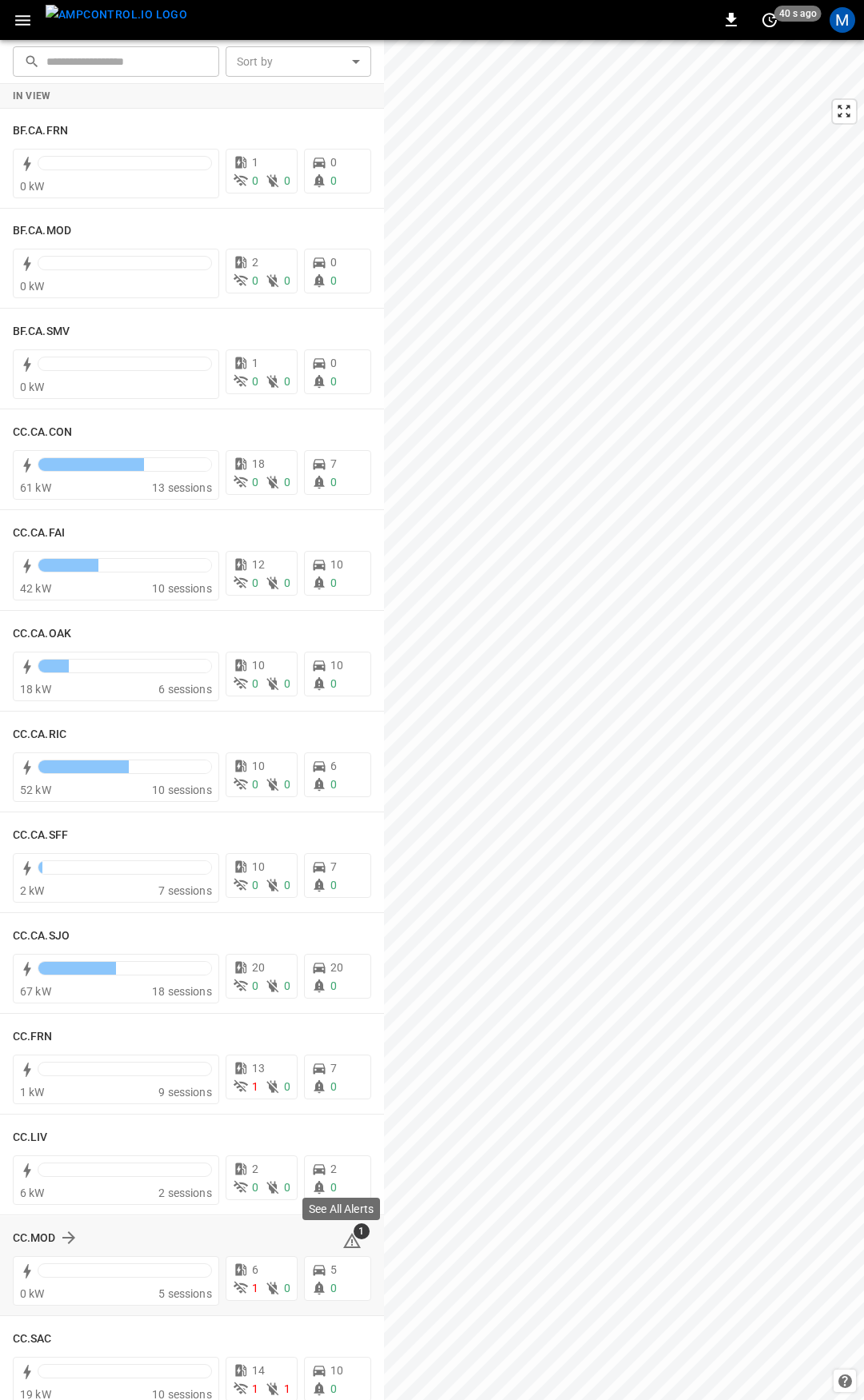
click at [346, 1241] on icon at bounding box center [352, 1240] width 17 height 15
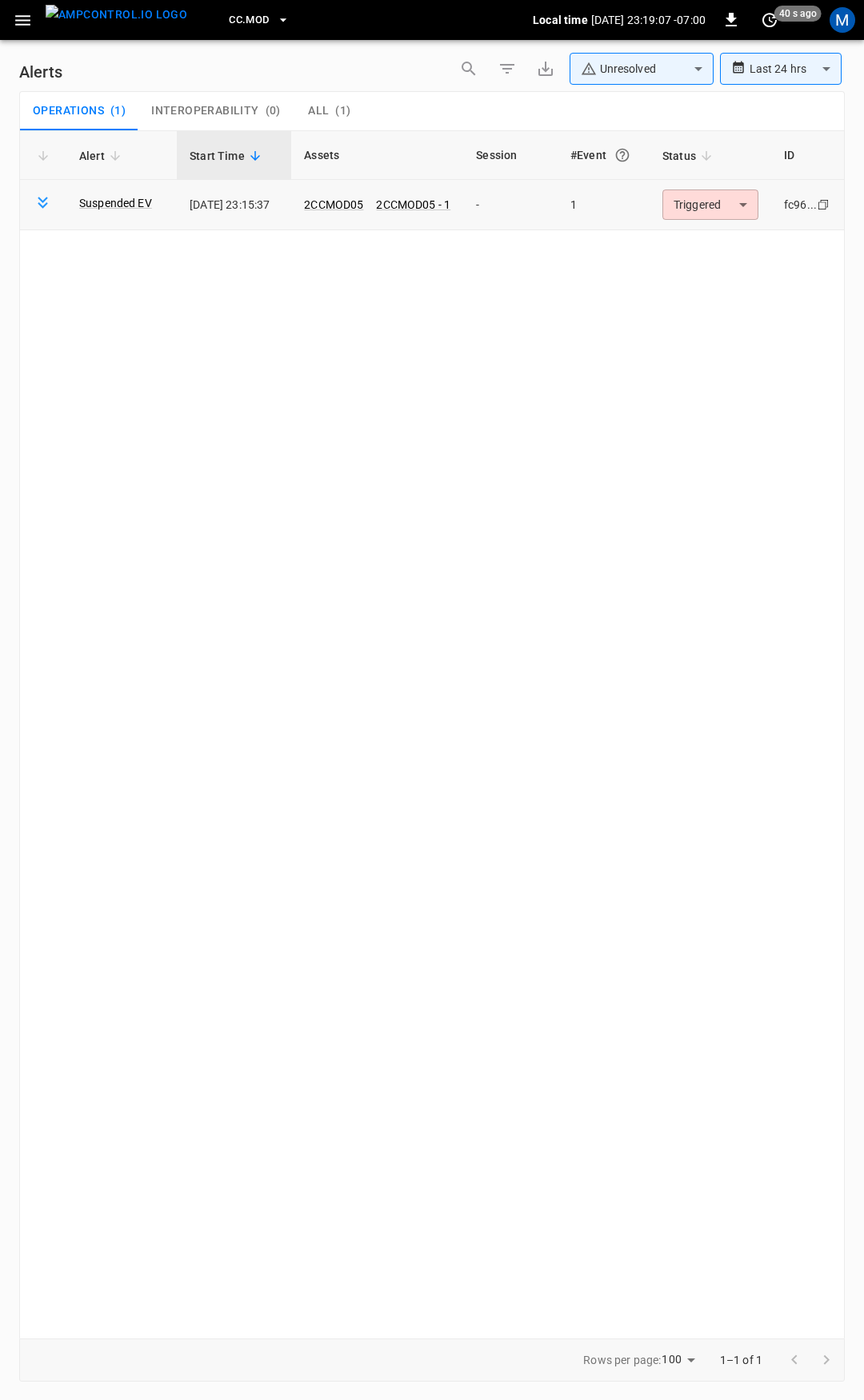
click at [709, 219] on body "**********" at bounding box center [432, 697] width 864 height 1395
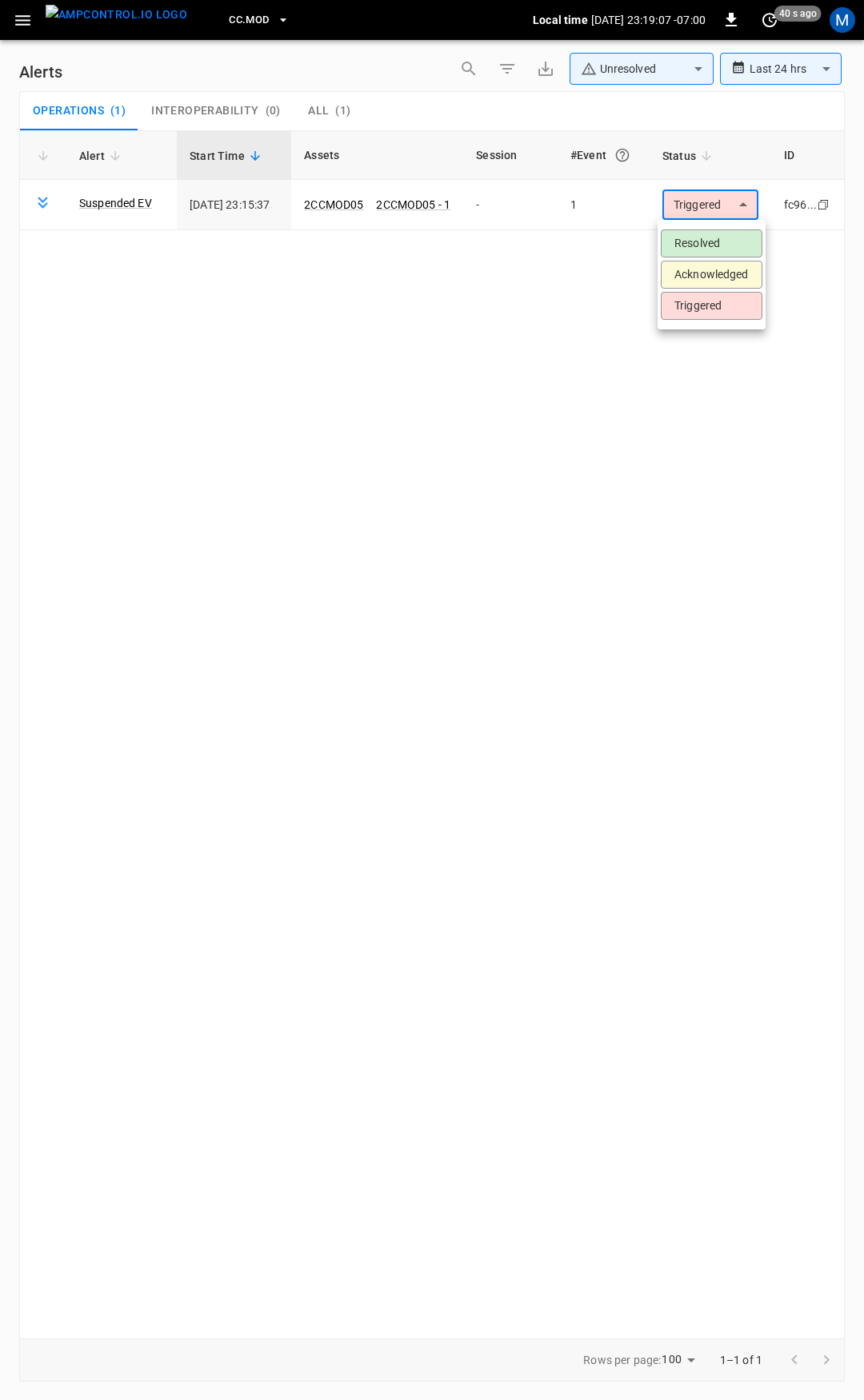
click at [704, 246] on li "Resolved" at bounding box center [711, 243] width 102 height 28
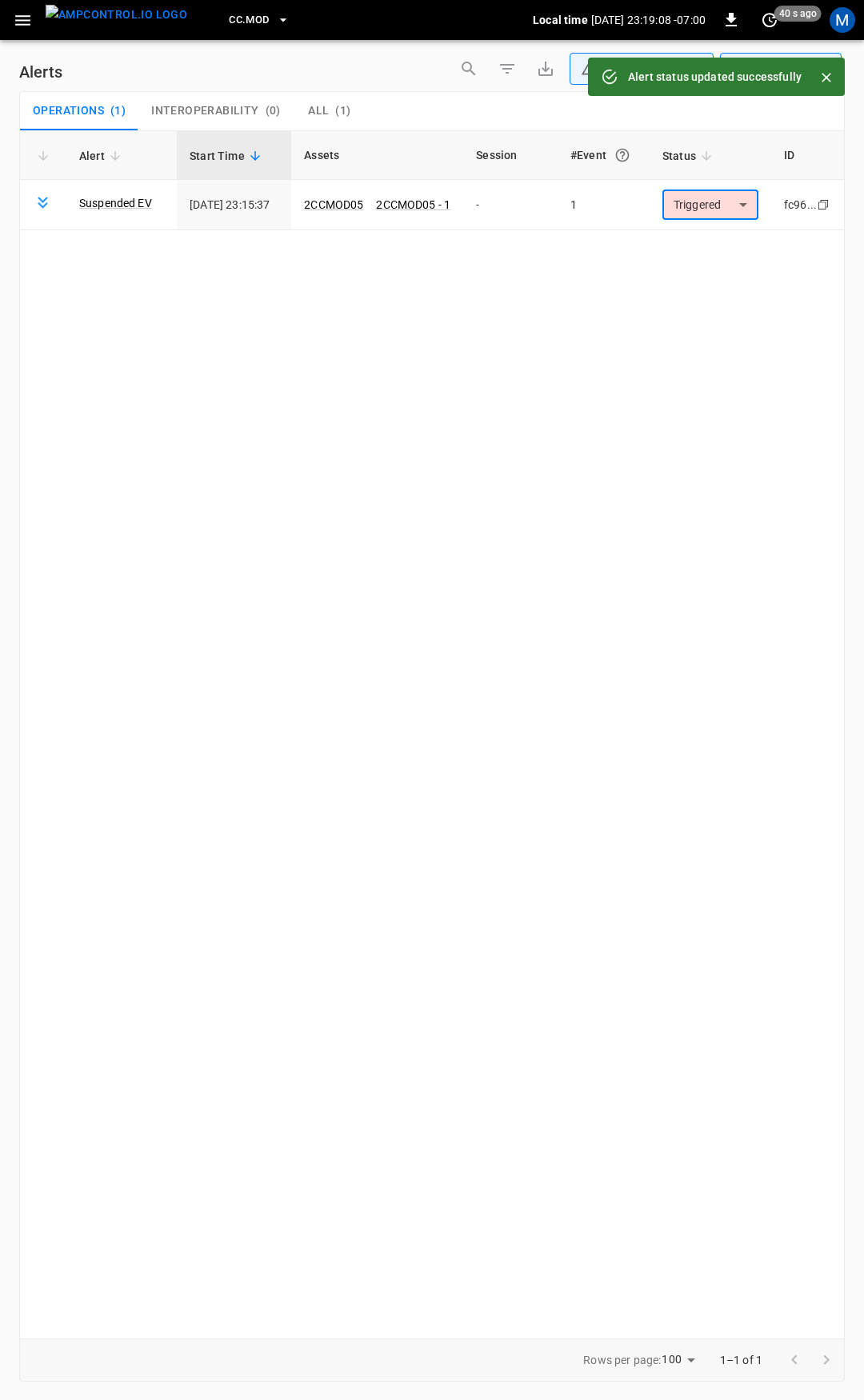
click at [26, 28] on icon "button" at bounding box center [23, 20] width 20 height 20
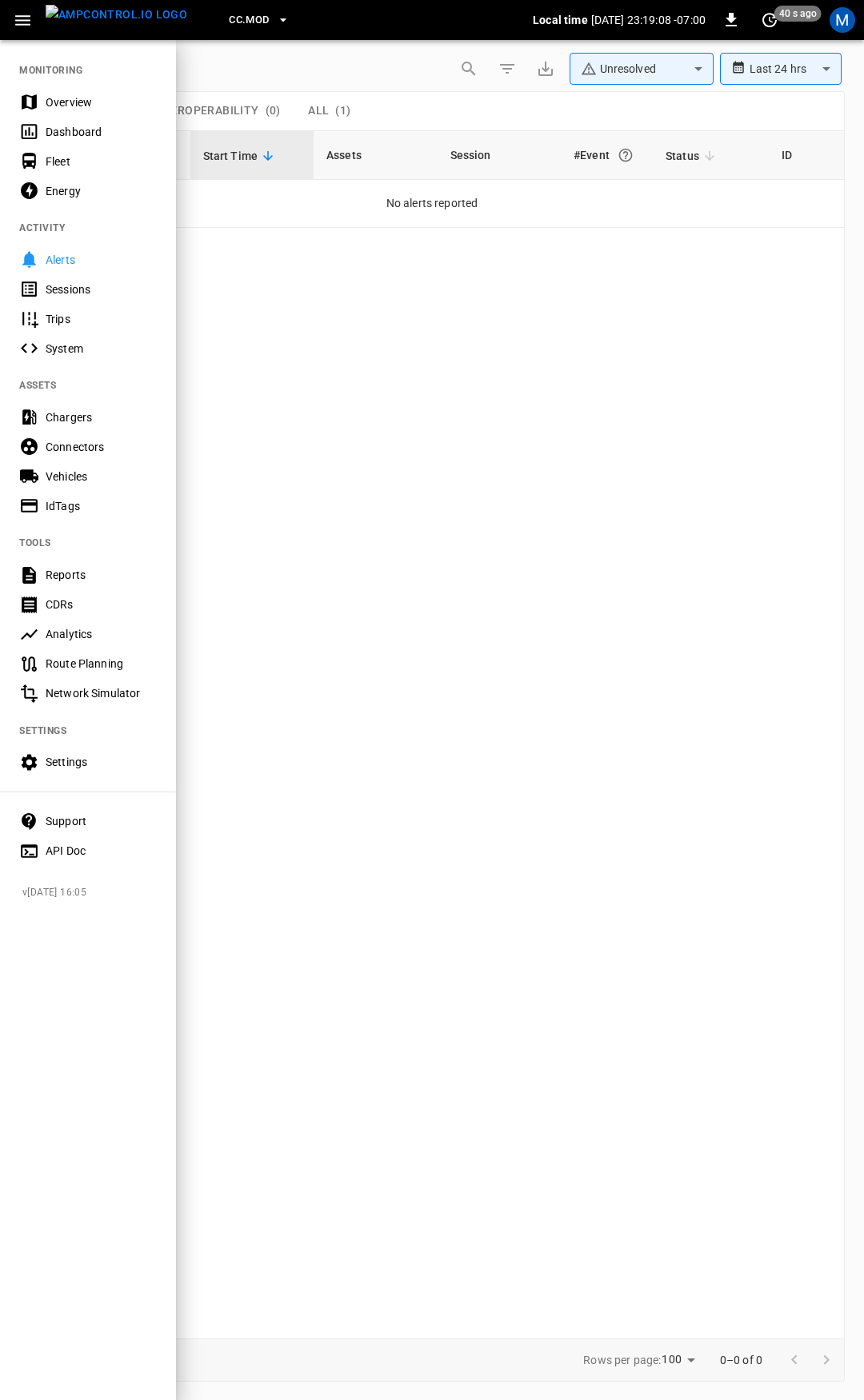
click at [105, 112] on div "Overview" at bounding box center [88, 102] width 176 height 30
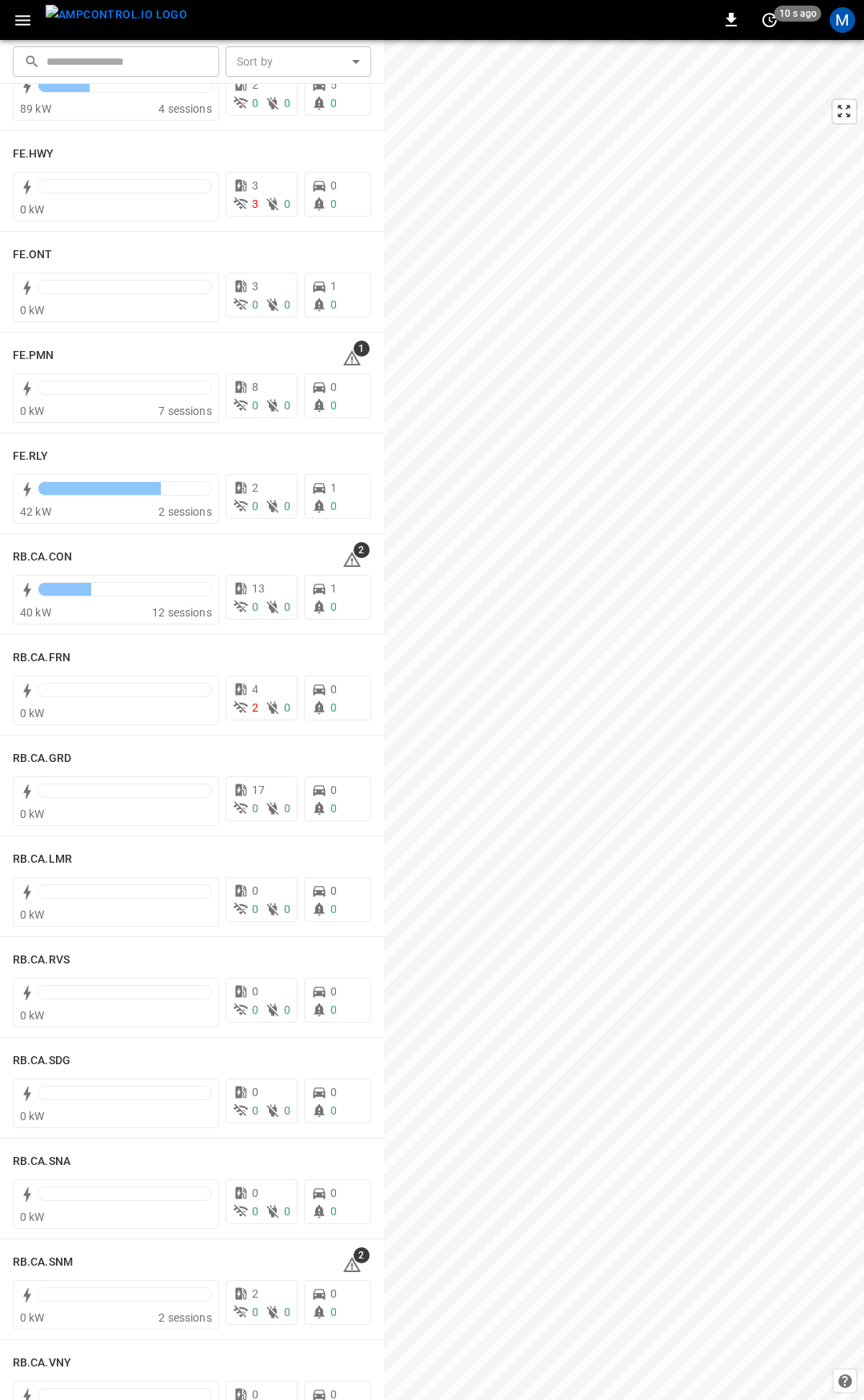
scroll to position [1676, 0]
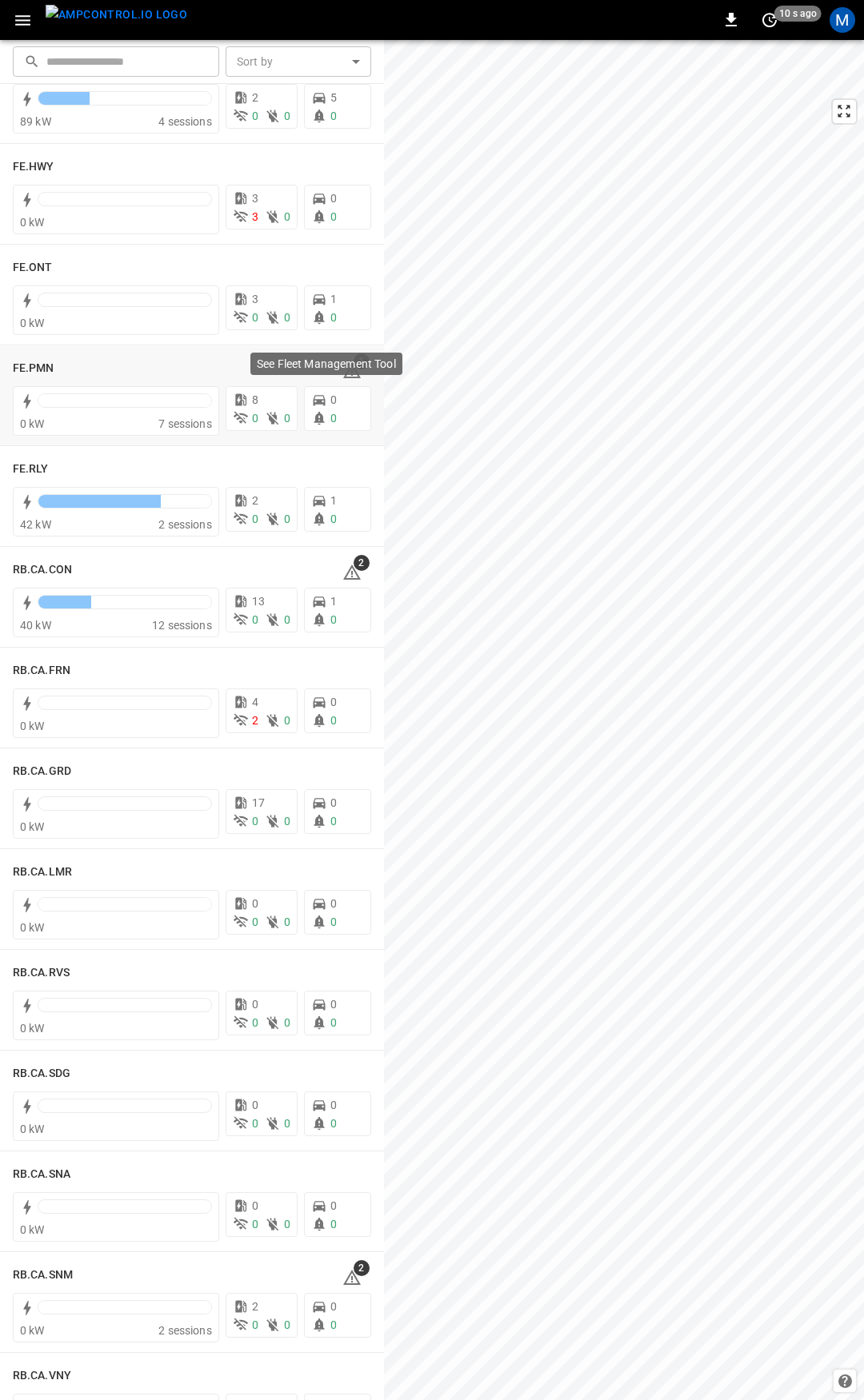
click at [346, 364] on p "See Fleet Management Tool" at bounding box center [326, 364] width 139 height 16
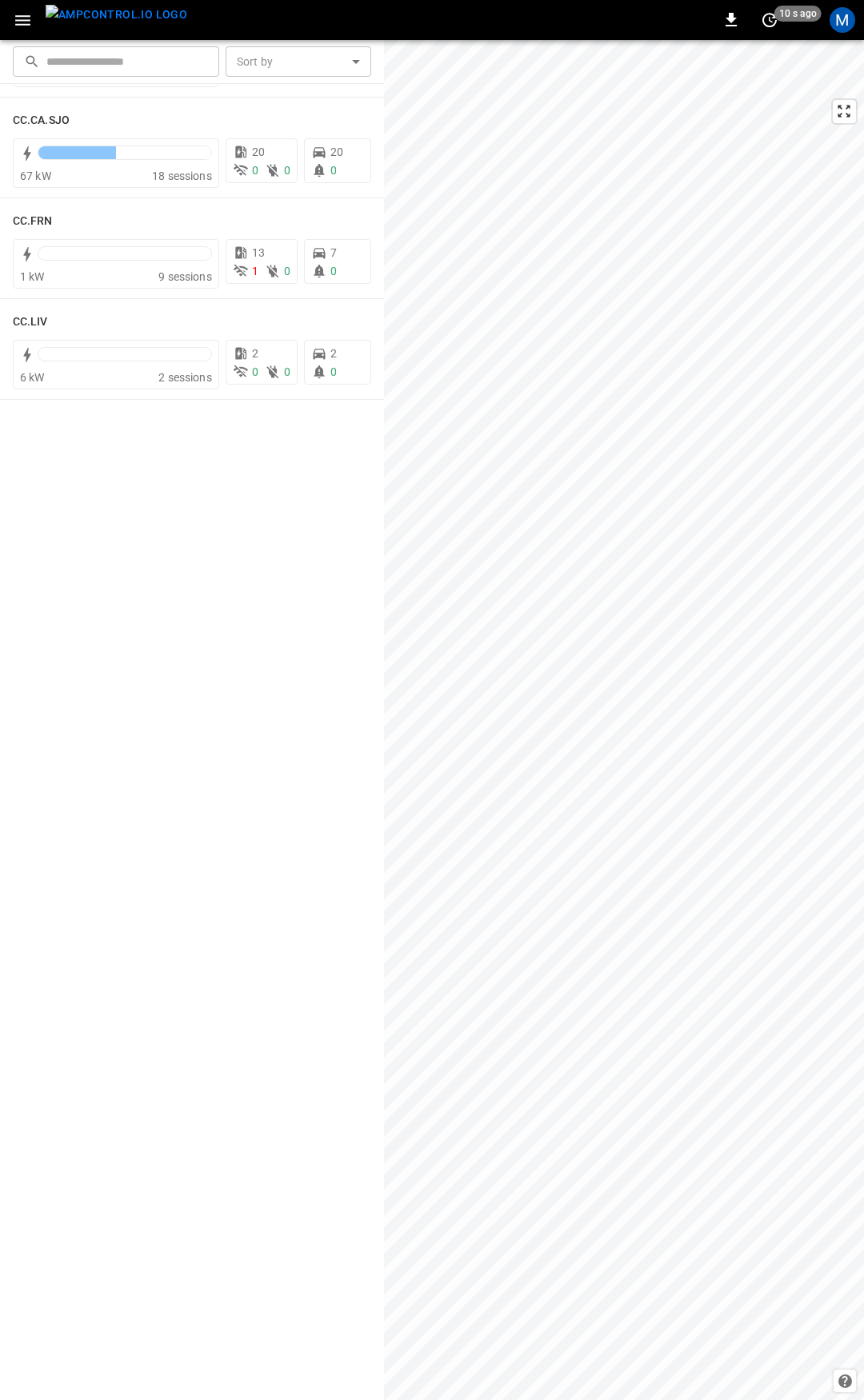
scroll to position [0, 0]
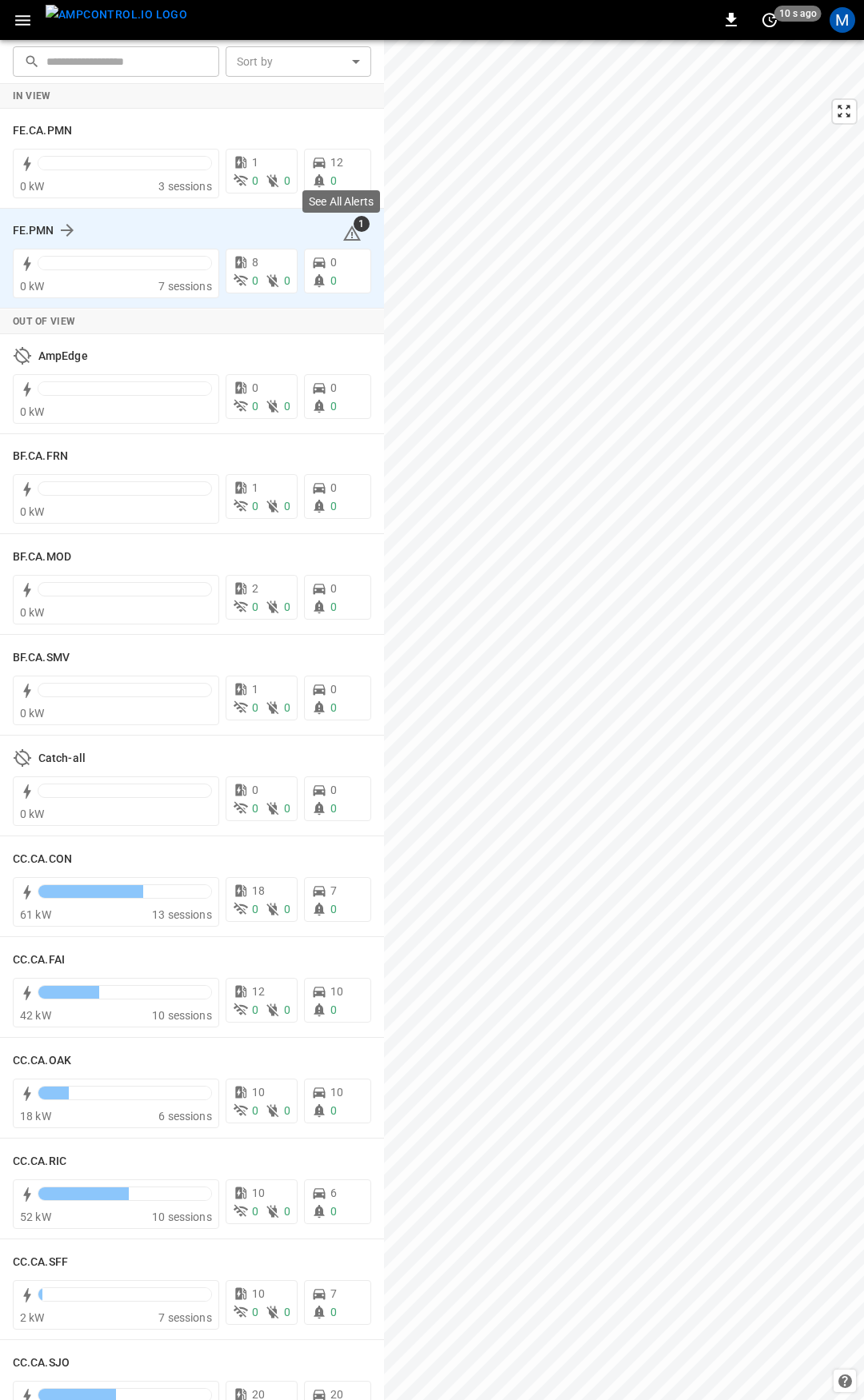
click at [342, 234] on icon at bounding box center [352, 234] width 19 height 19
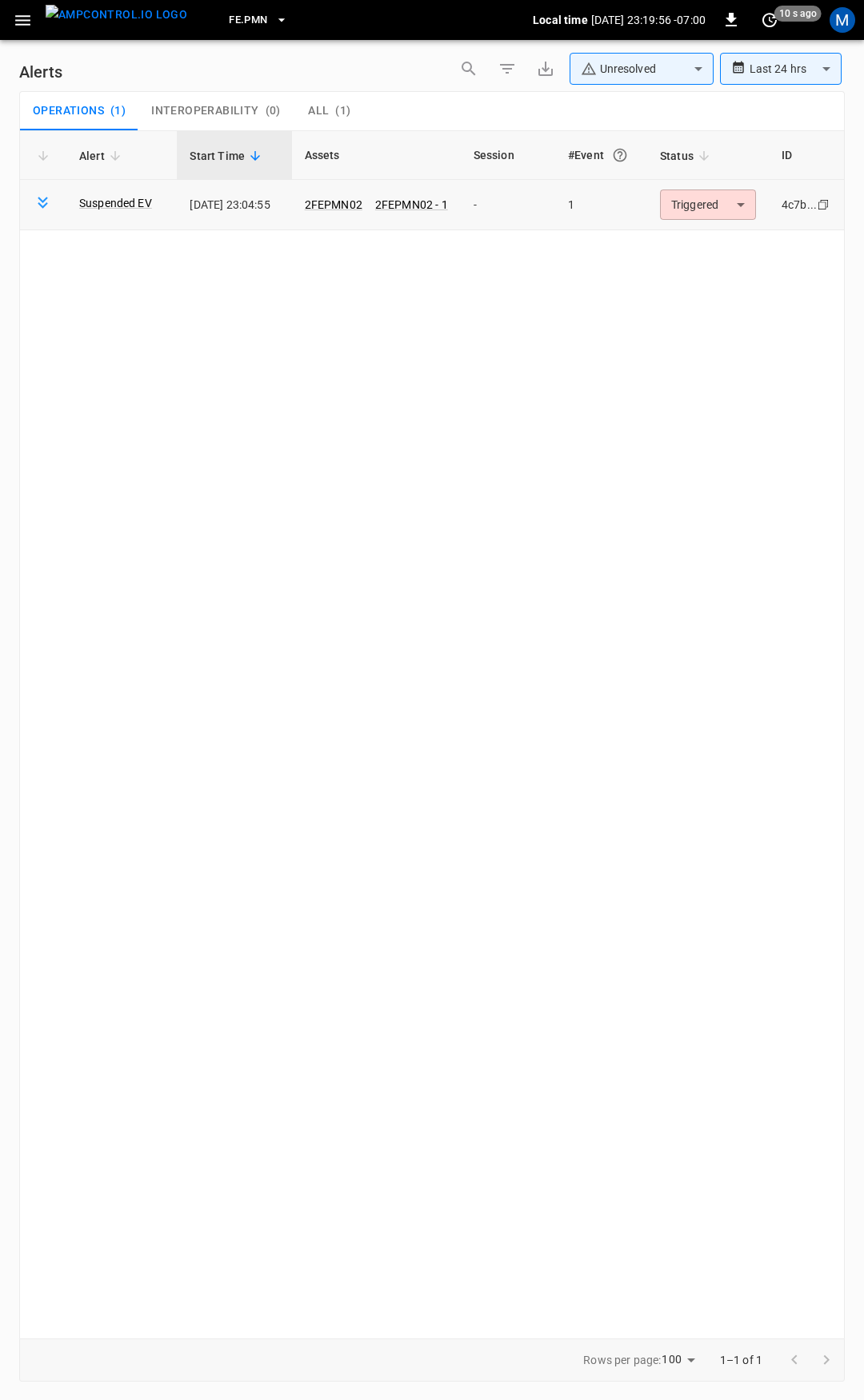
click at [714, 200] on body "**********" at bounding box center [432, 697] width 864 height 1395
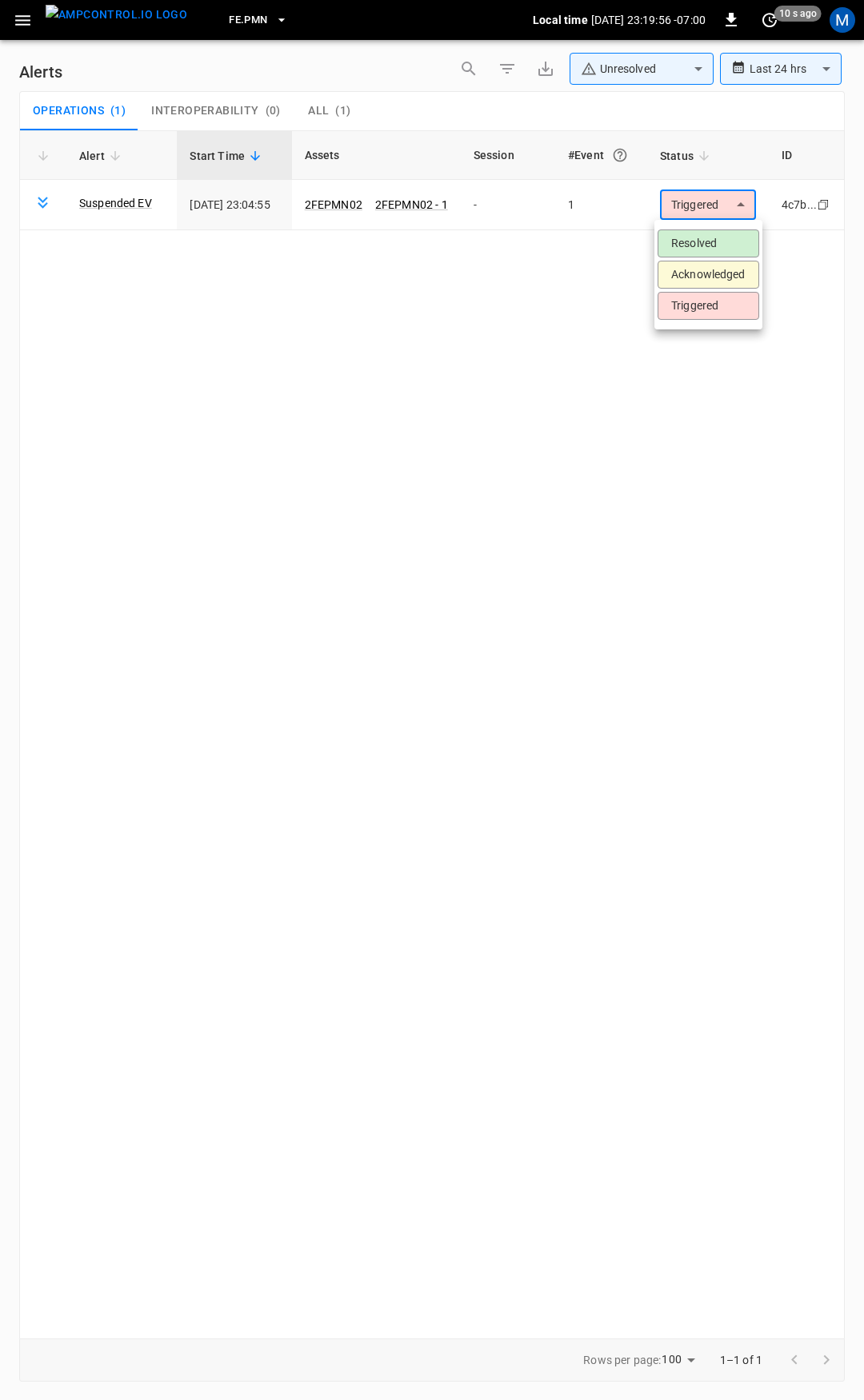
click at [707, 238] on li "Resolved" at bounding box center [708, 243] width 102 height 28
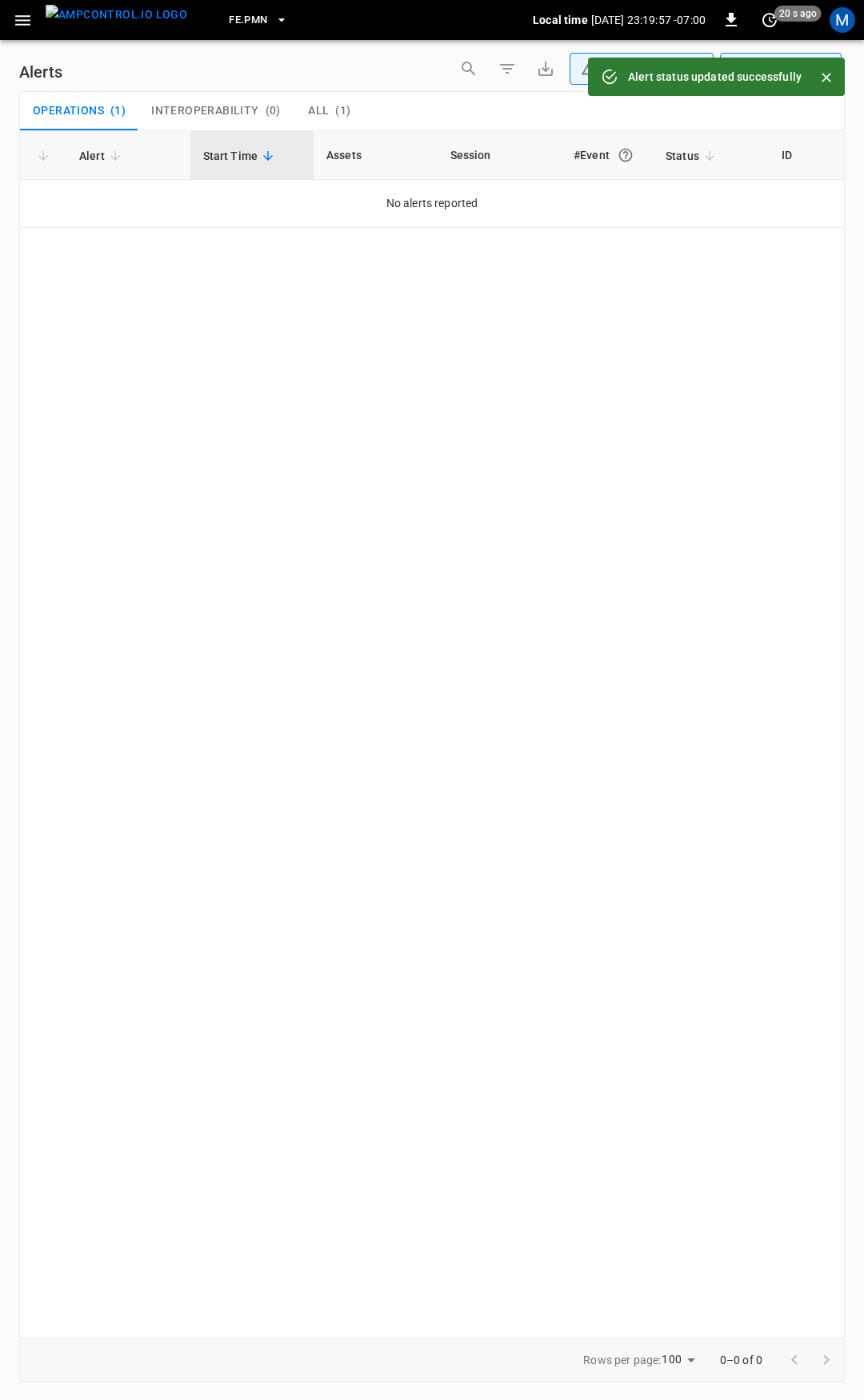
click at [11, 26] on button "button" at bounding box center [23, 20] width 33 height 30
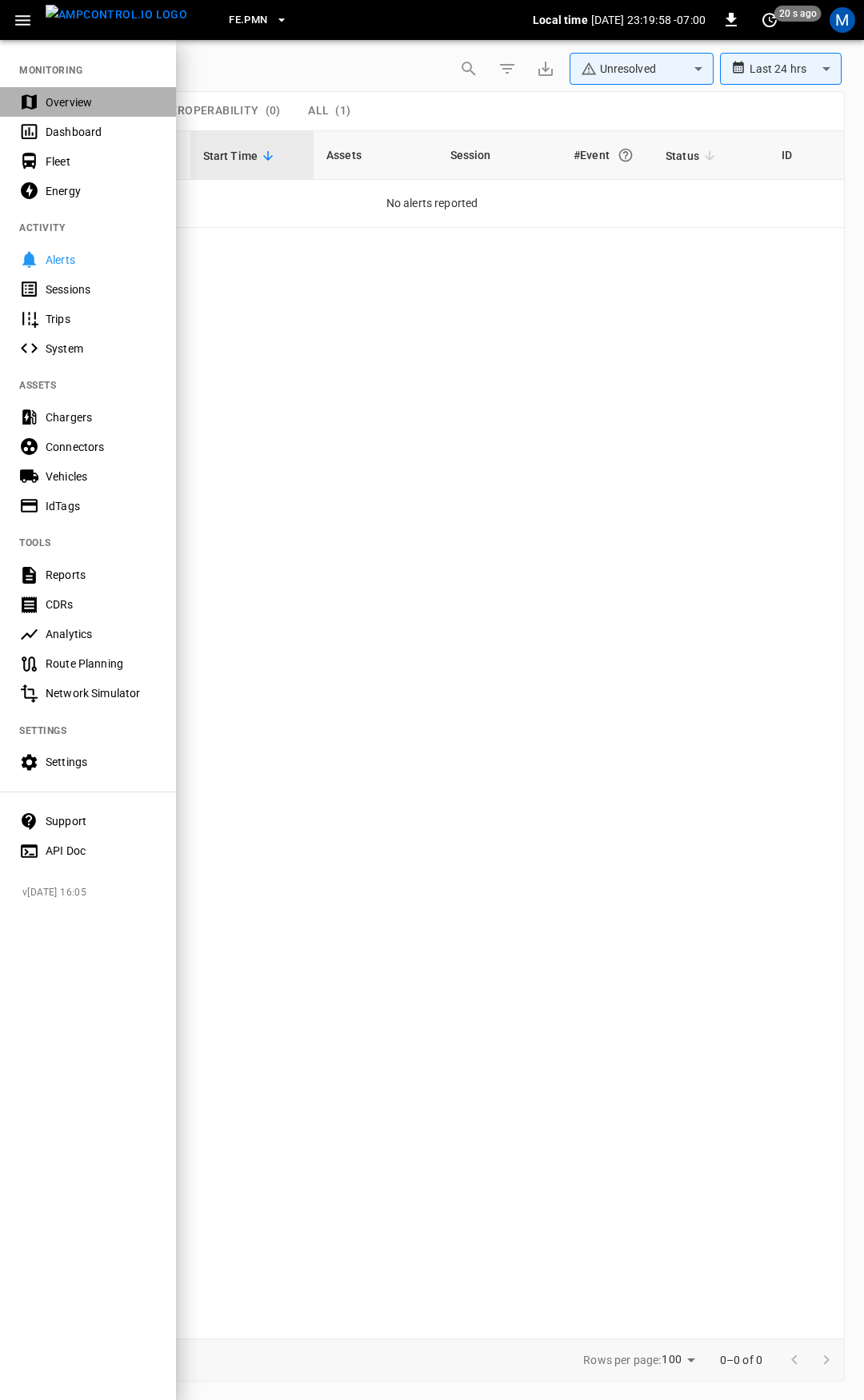
click at [63, 116] on div "Overview" at bounding box center [88, 102] width 176 height 30
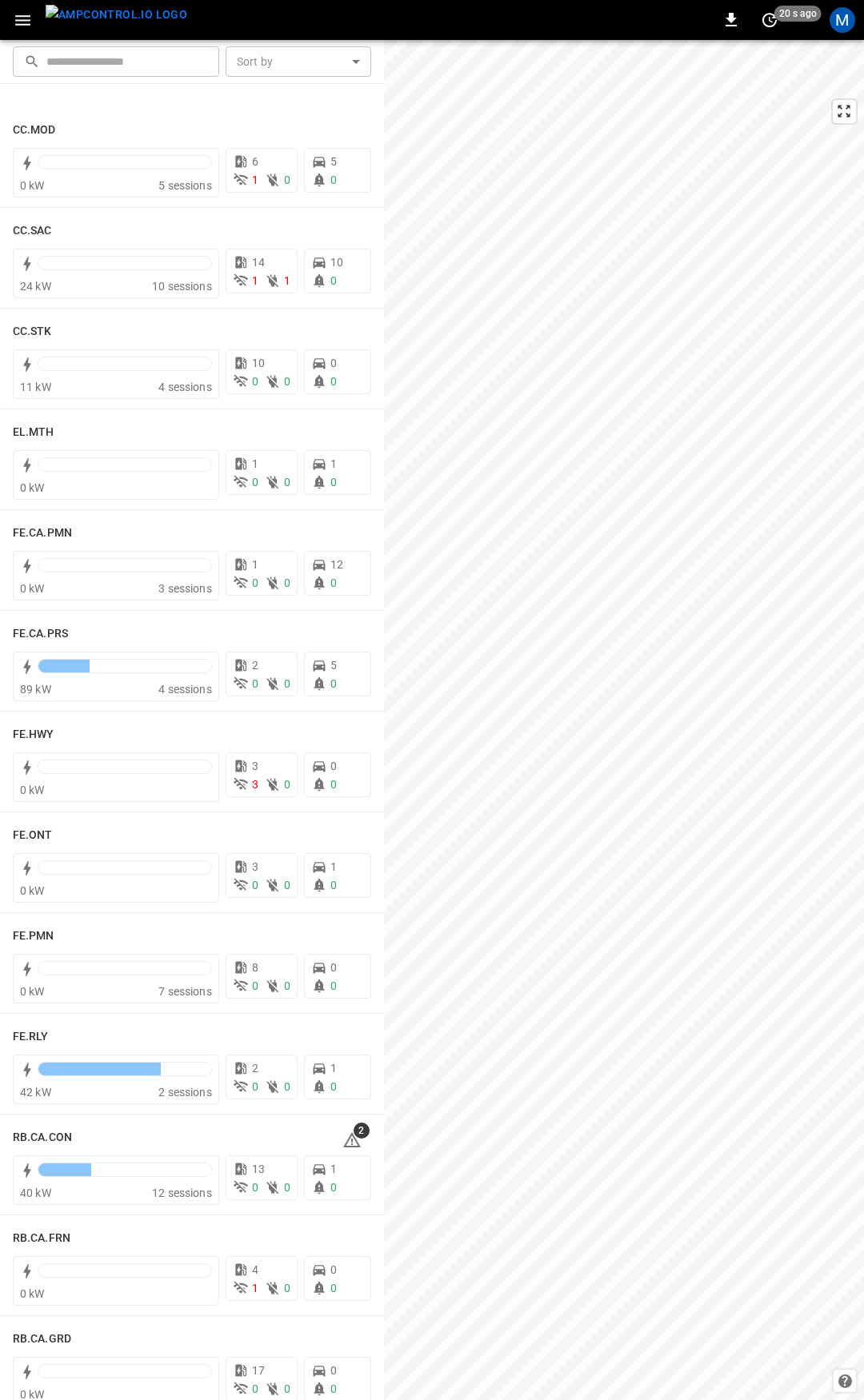
scroll to position [1362, 0]
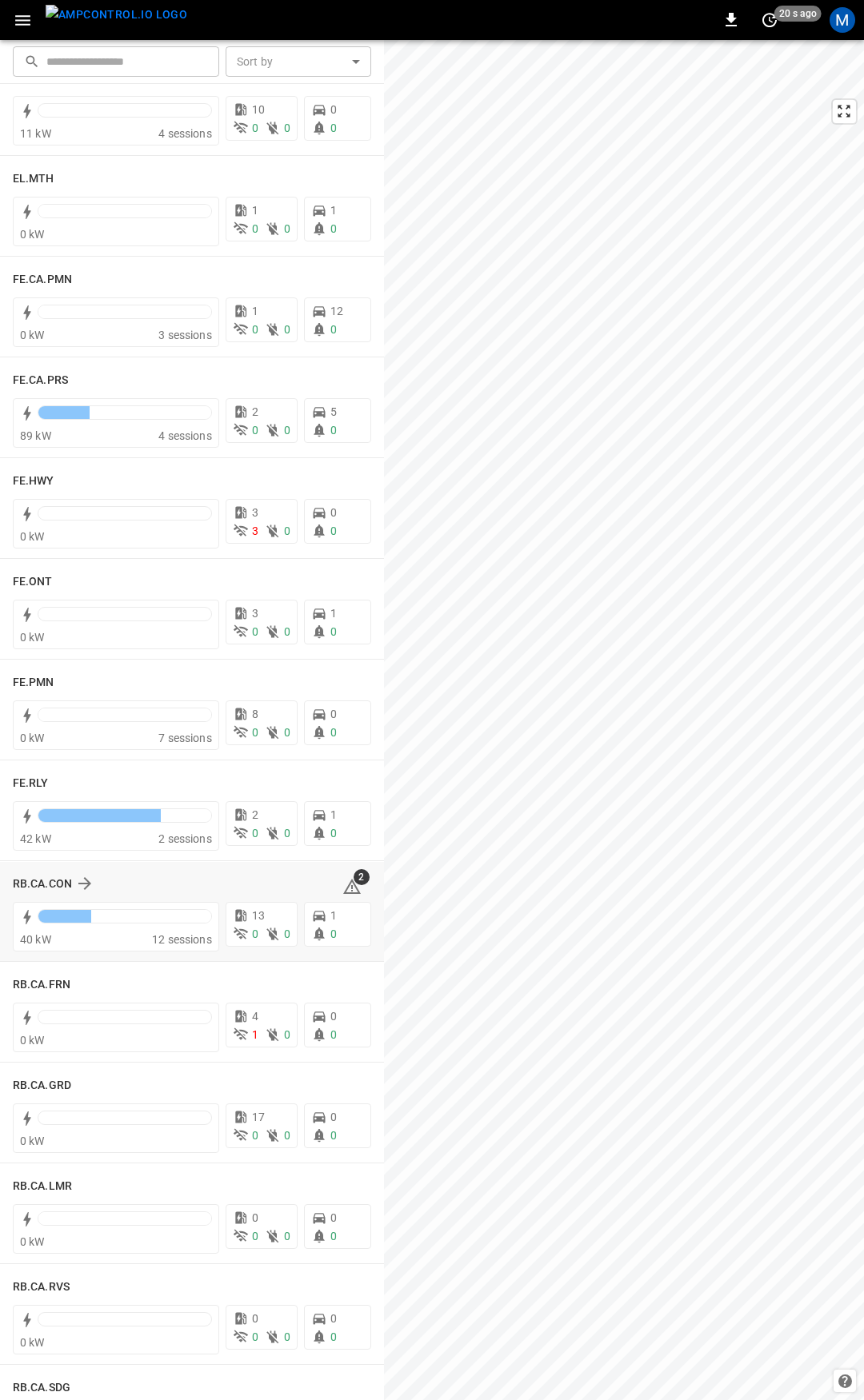
click at [349, 888] on icon at bounding box center [352, 886] width 19 height 19
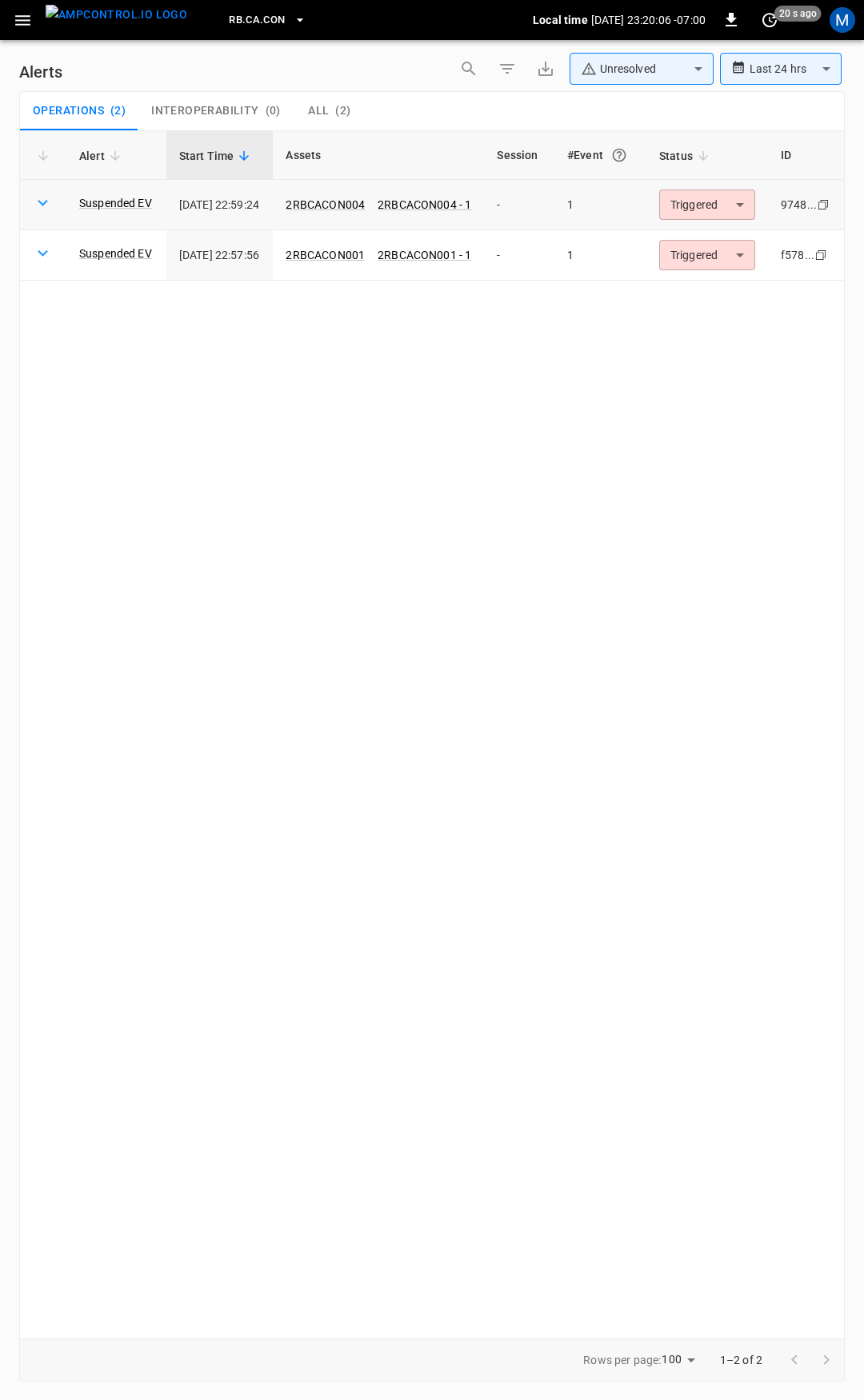
click at [741, 211] on body "**********" at bounding box center [432, 697] width 864 height 1395
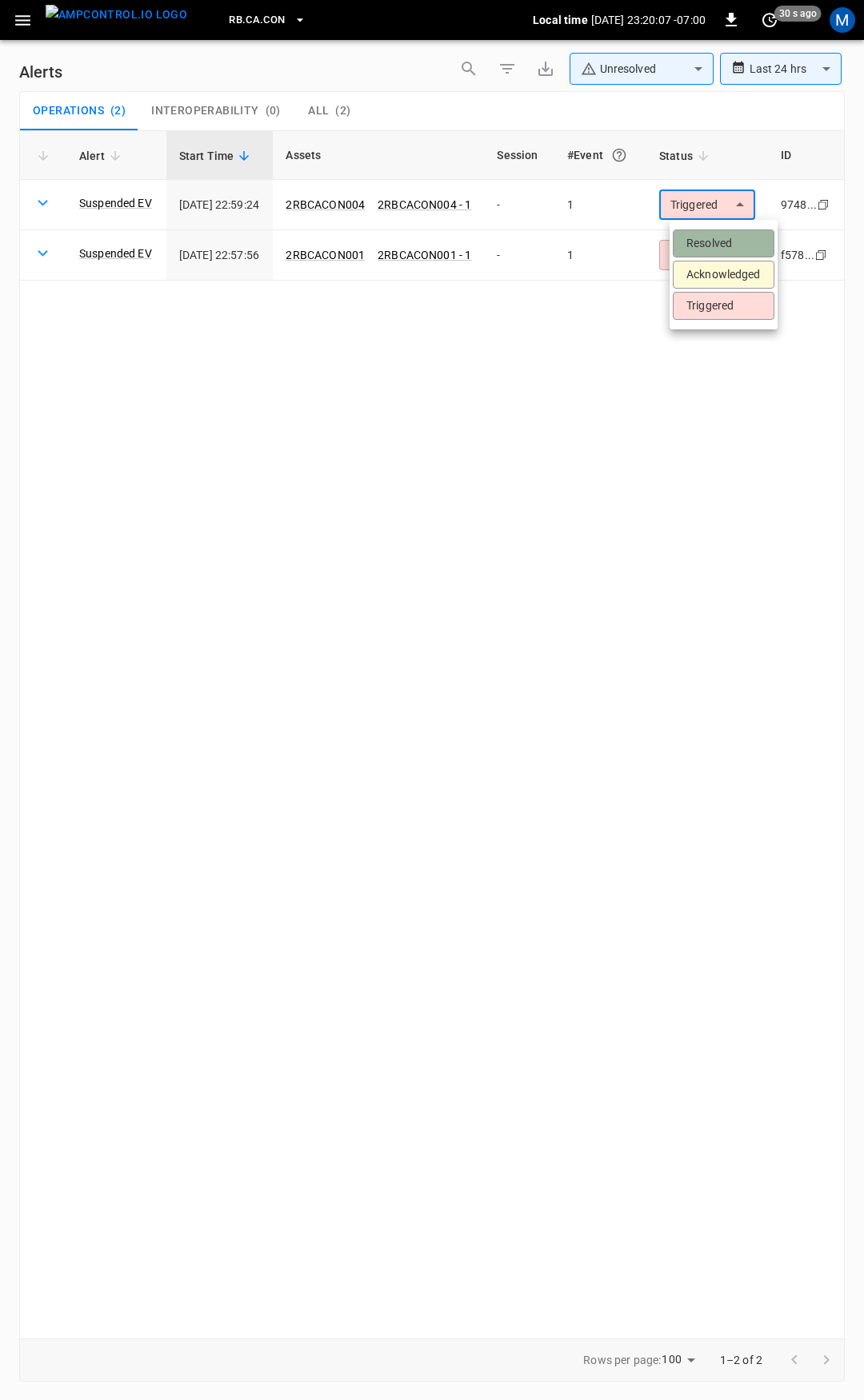
click at [729, 234] on li "Resolved" at bounding box center [723, 243] width 102 height 28
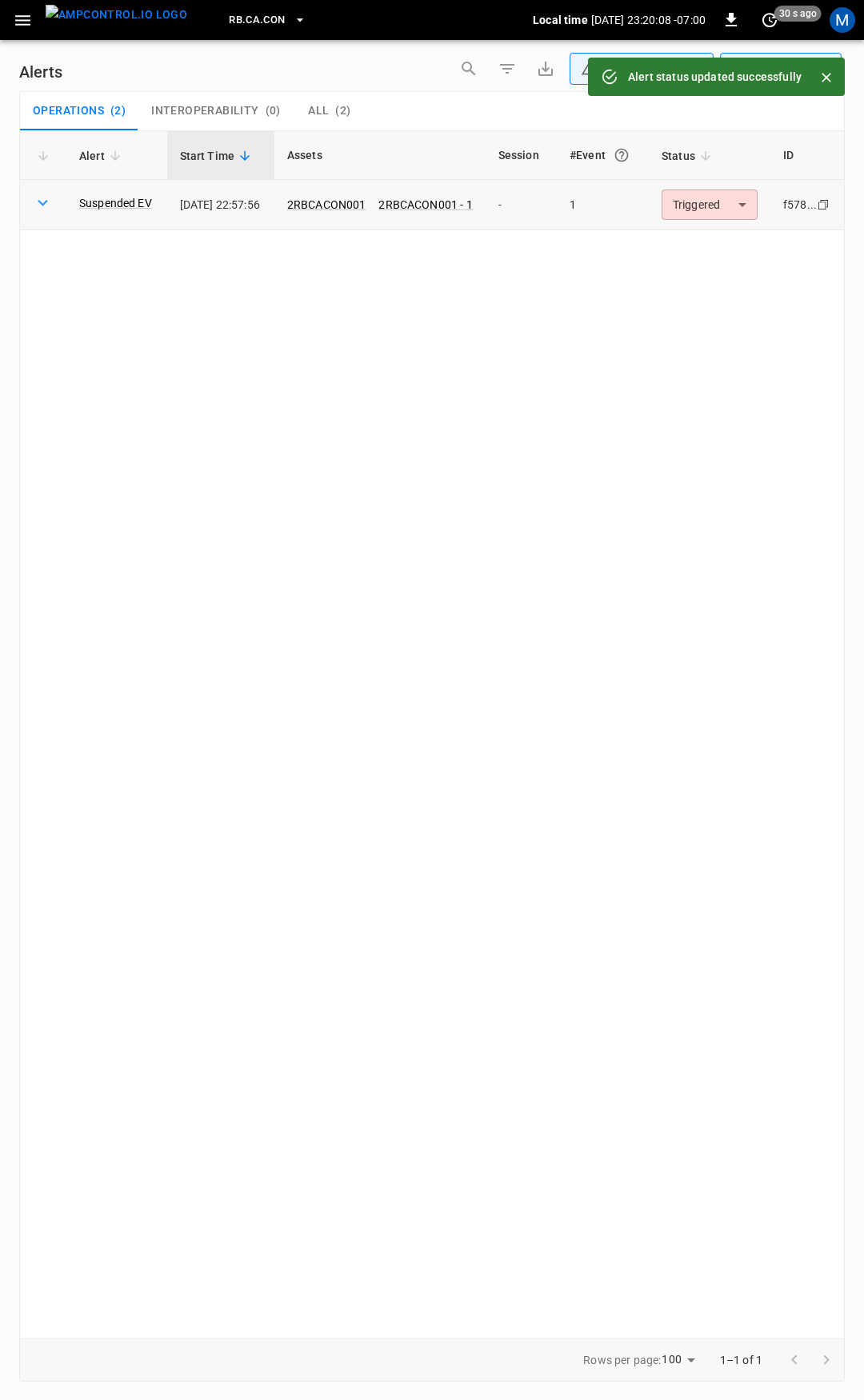
click at [726, 210] on body "**********" at bounding box center [432, 697] width 864 height 1395
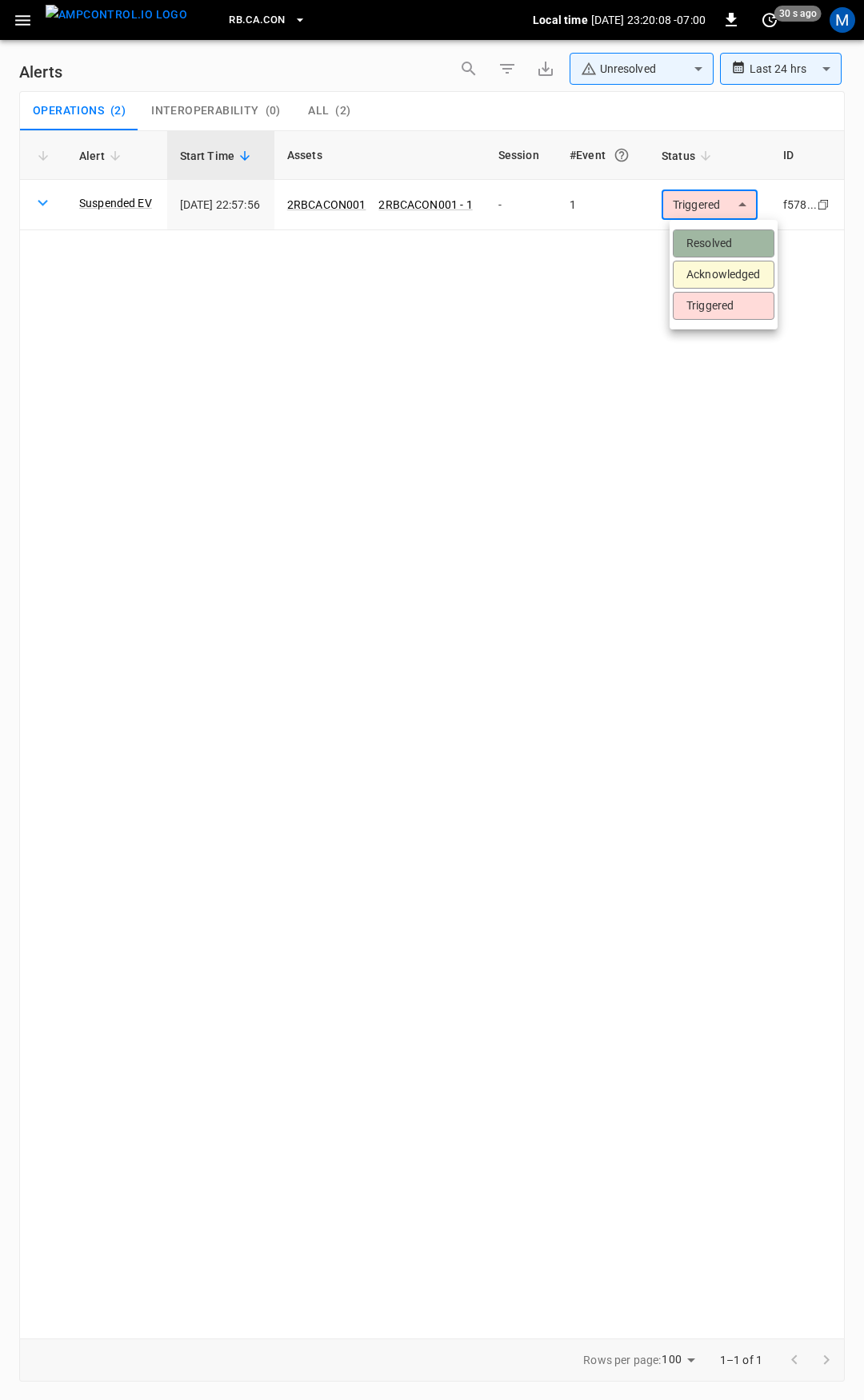
click at [717, 242] on li "Resolved" at bounding box center [723, 243] width 102 height 28
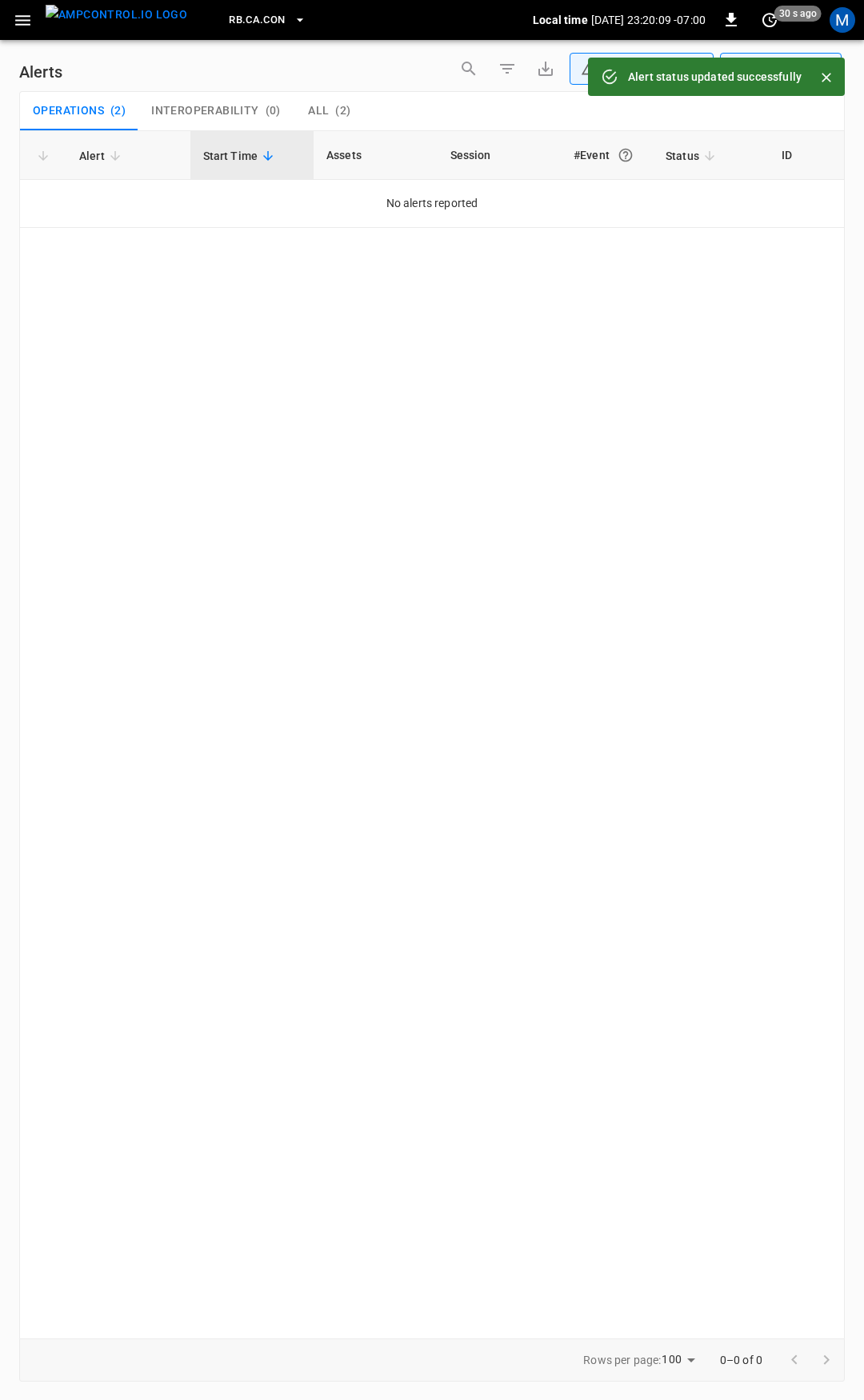
click at [20, 28] on icon "button" at bounding box center [23, 20] width 20 height 20
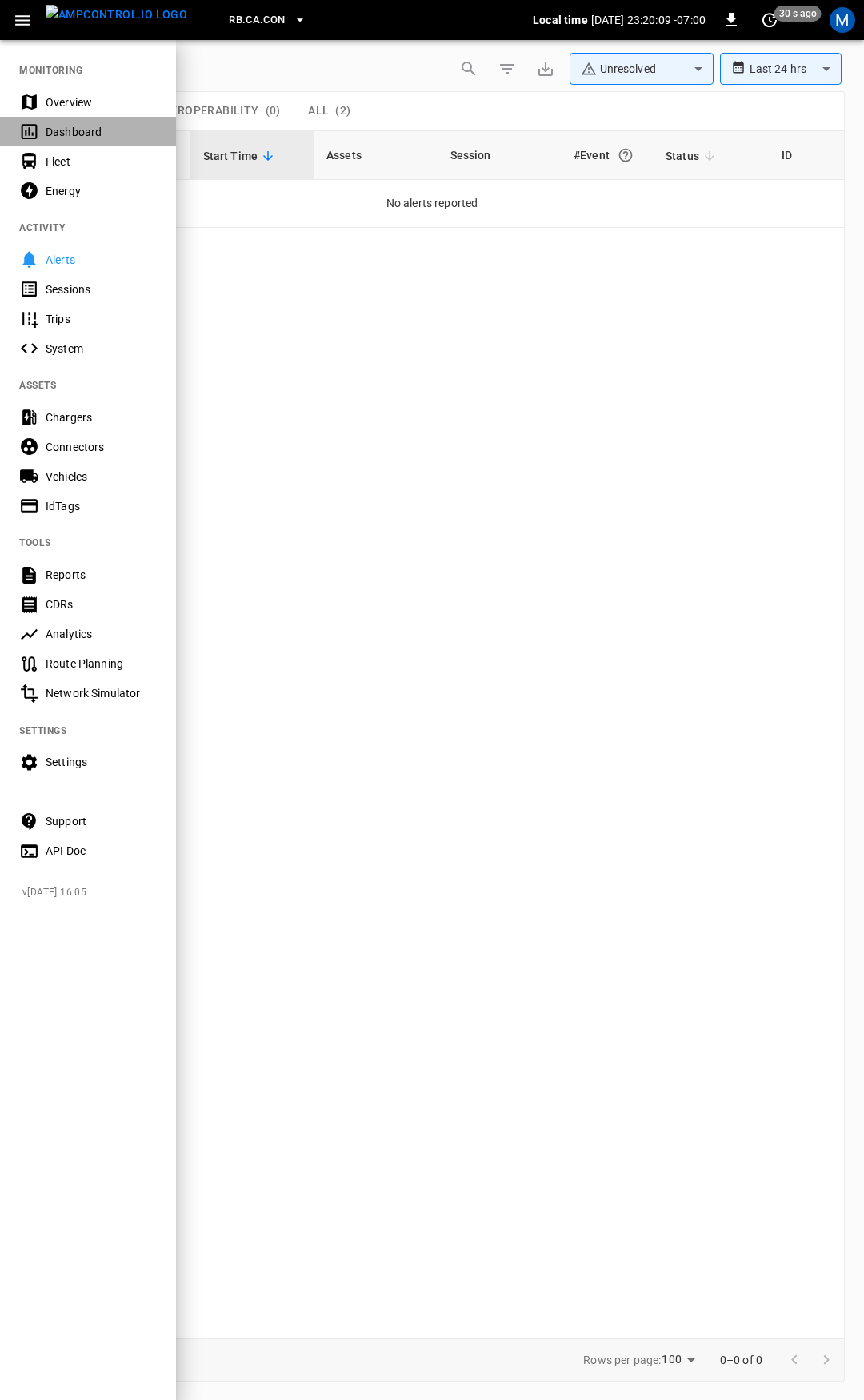
click at [76, 117] on div "Dashboard" at bounding box center [88, 131] width 176 height 30
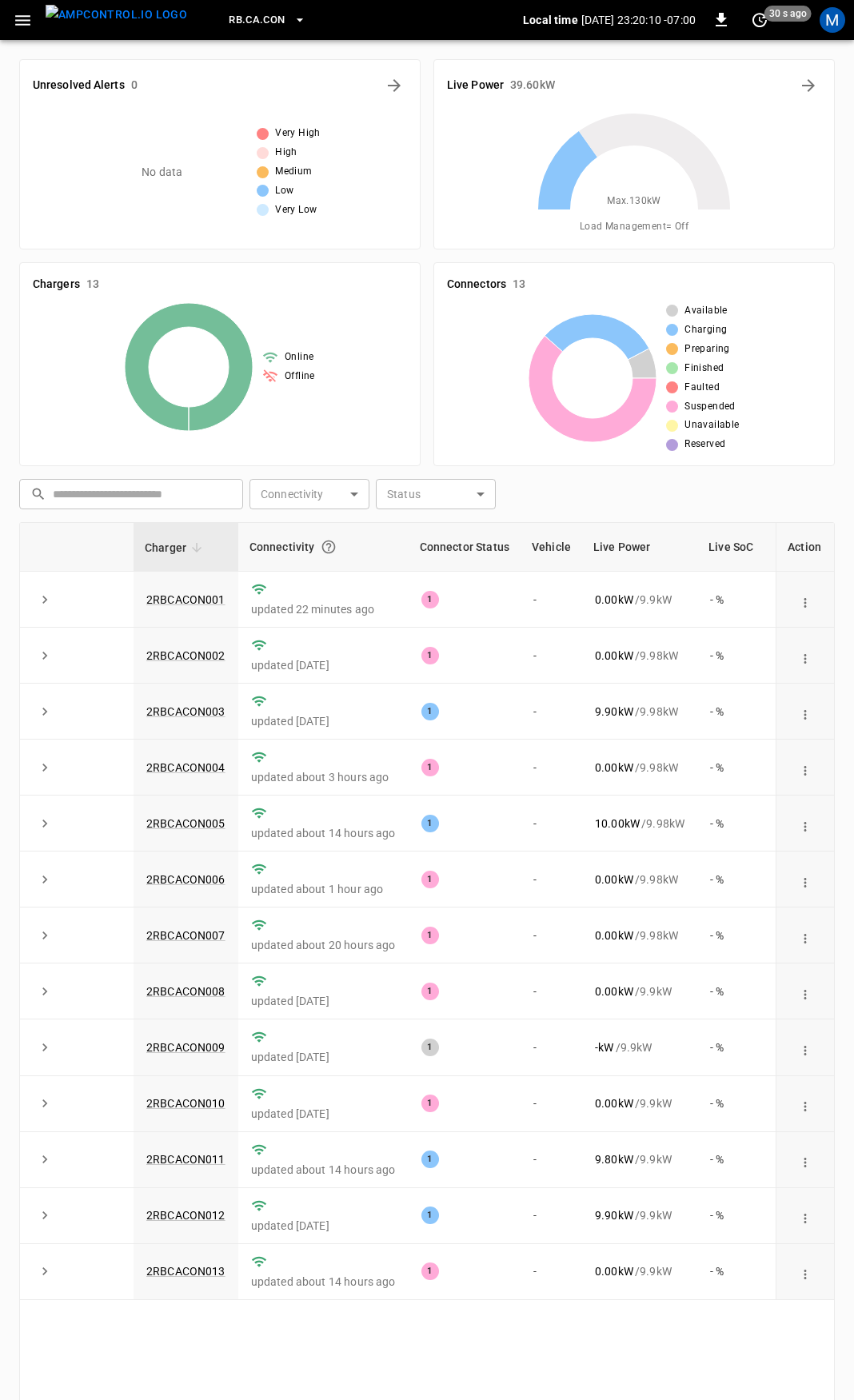
click at [31, 20] on icon "button" at bounding box center [23, 20] width 20 height 20
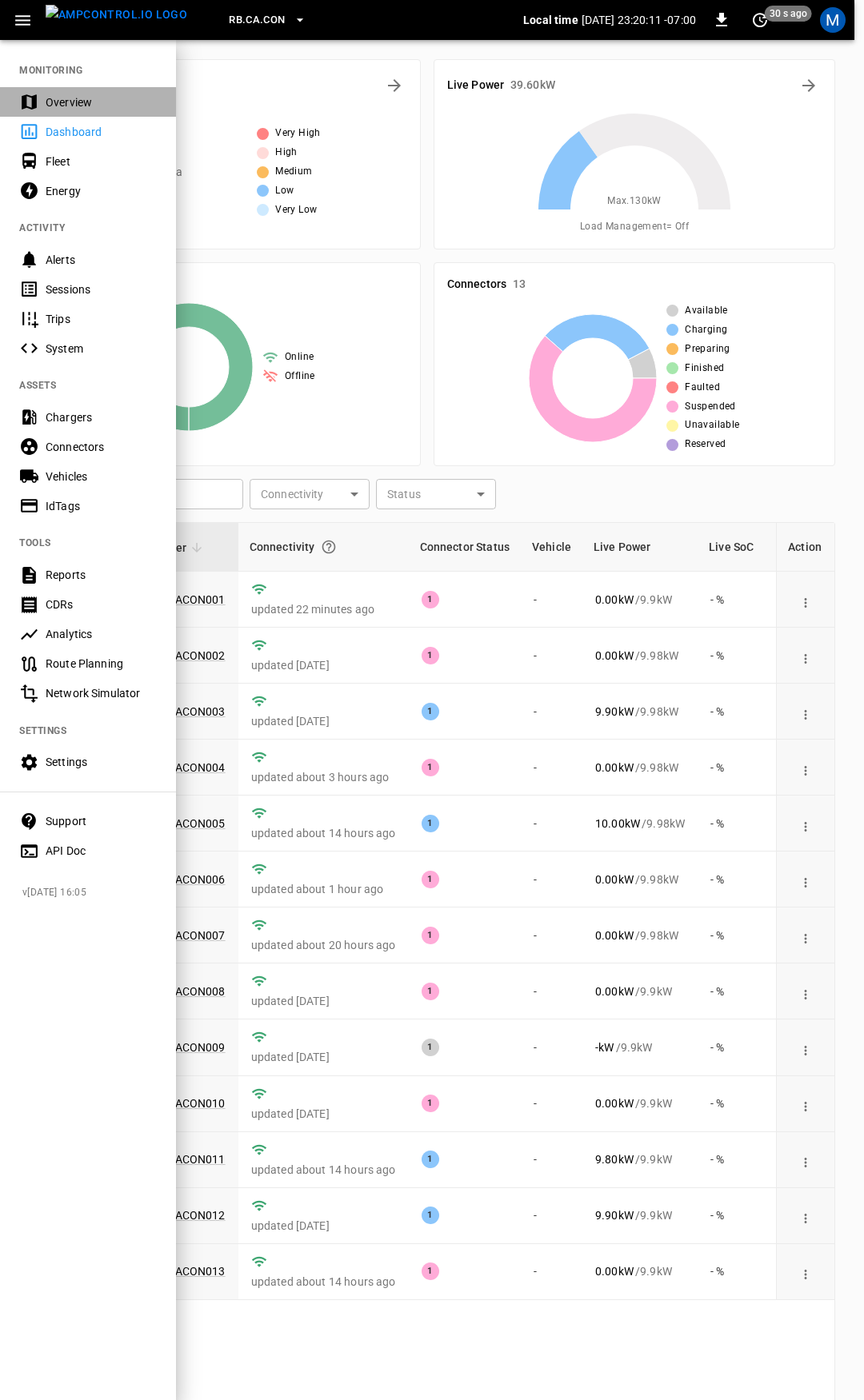
click at [93, 97] on div "Overview" at bounding box center [101, 103] width 111 height 16
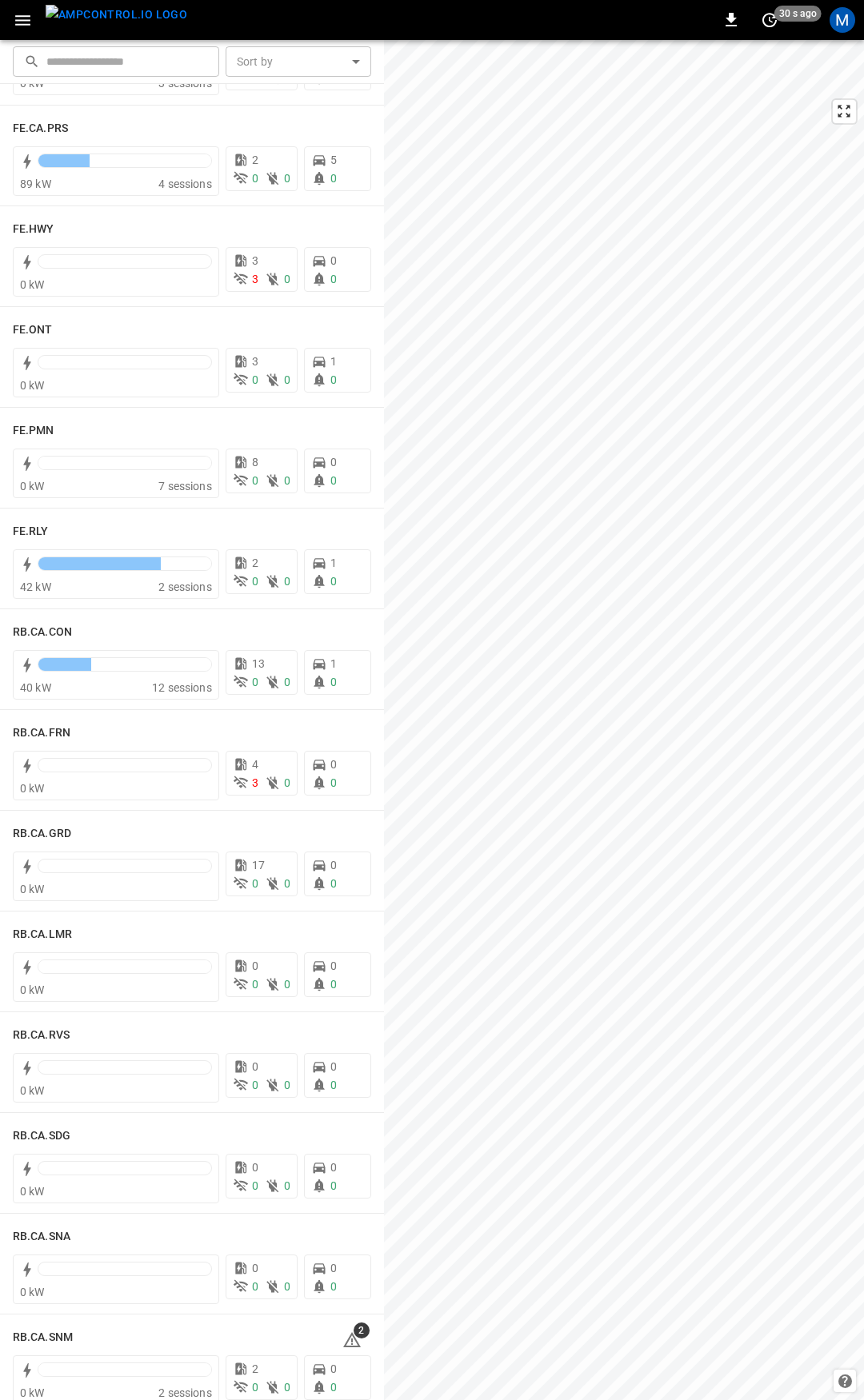
scroll to position [1957, 0]
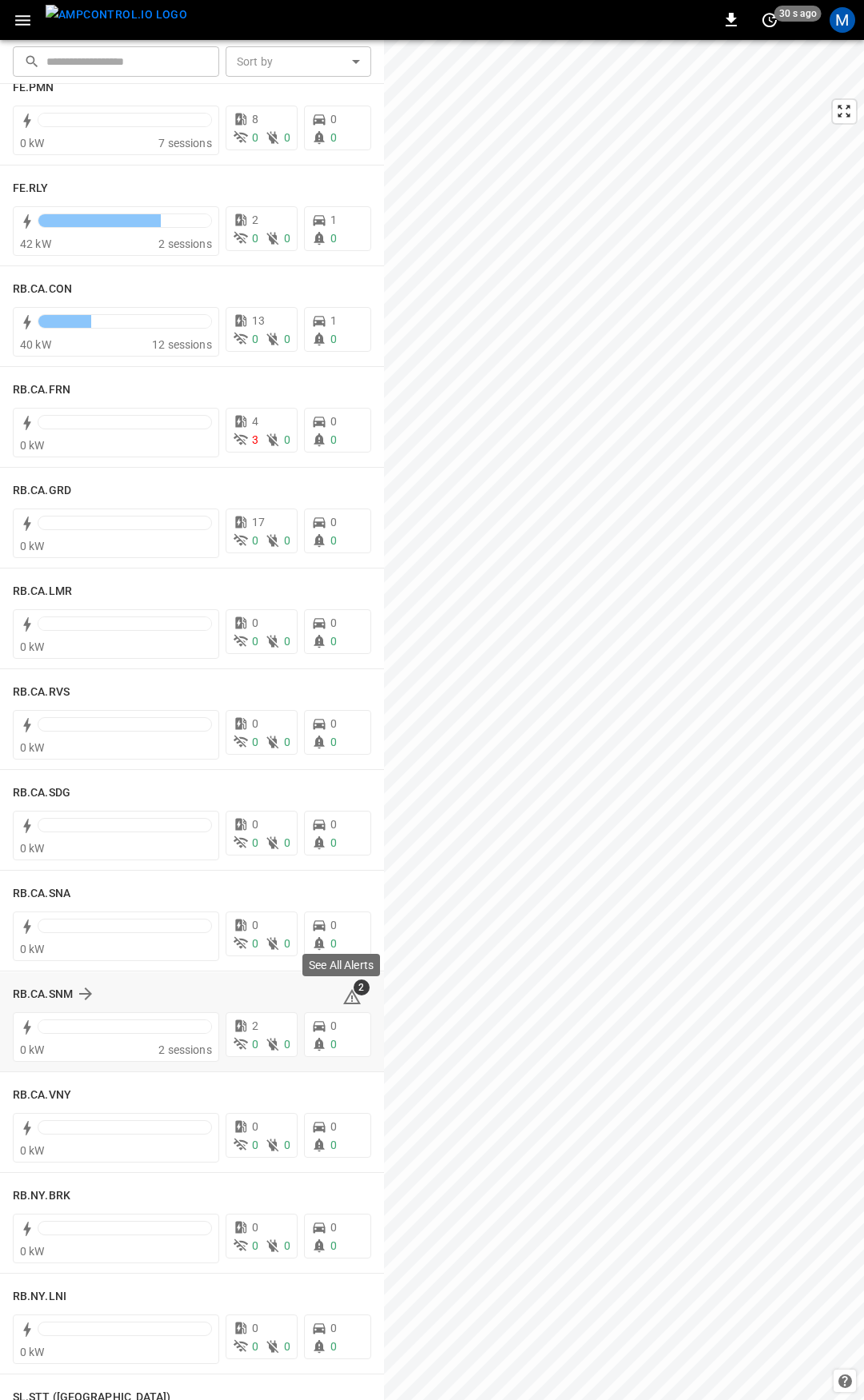
click at [354, 993] on span "2" at bounding box center [362, 987] width 16 height 16
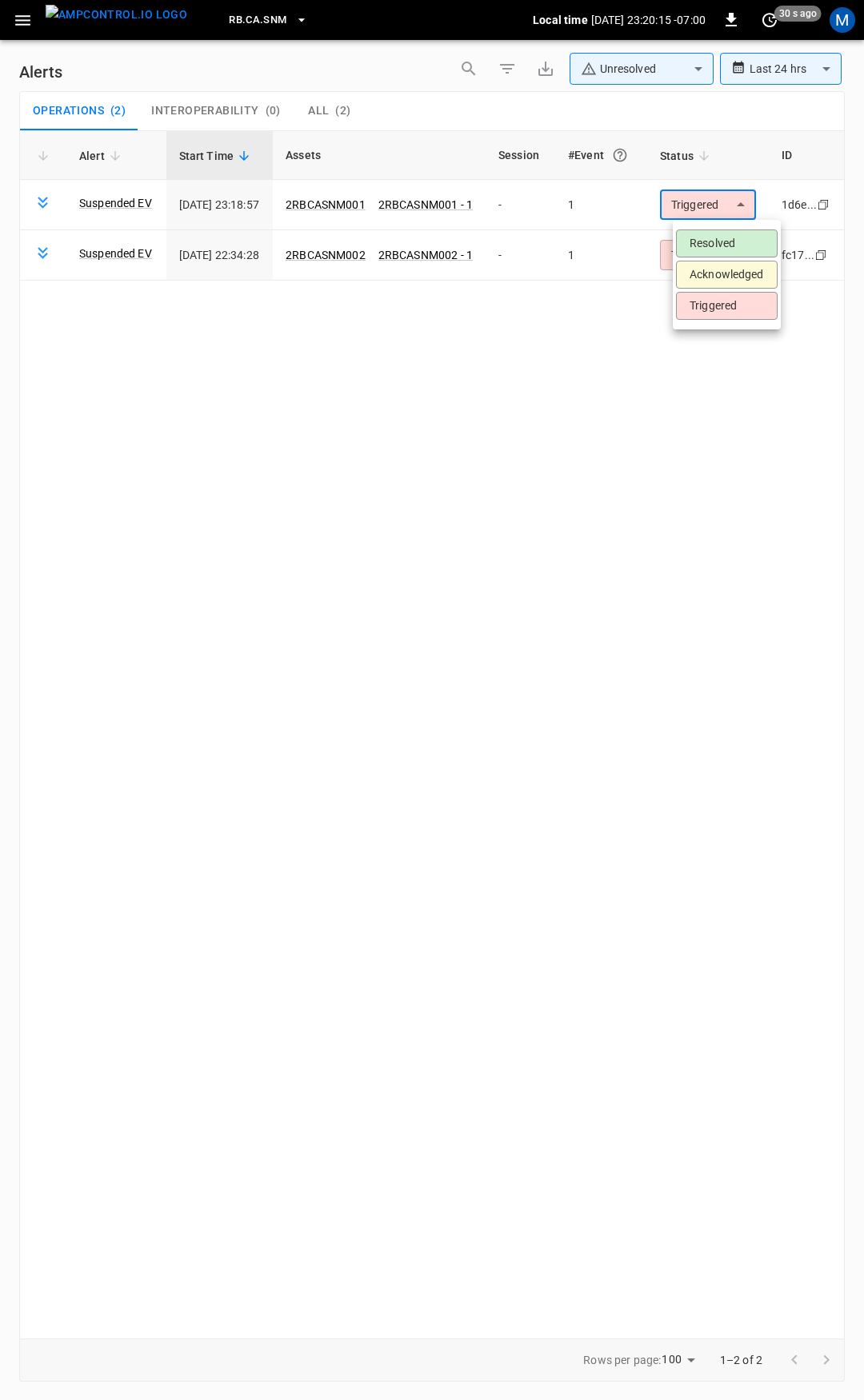
click at [714, 196] on body "**********" at bounding box center [432, 697] width 864 height 1395
click at [712, 239] on li "Resolved" at bounding box center [727, 243] width 102 height 28
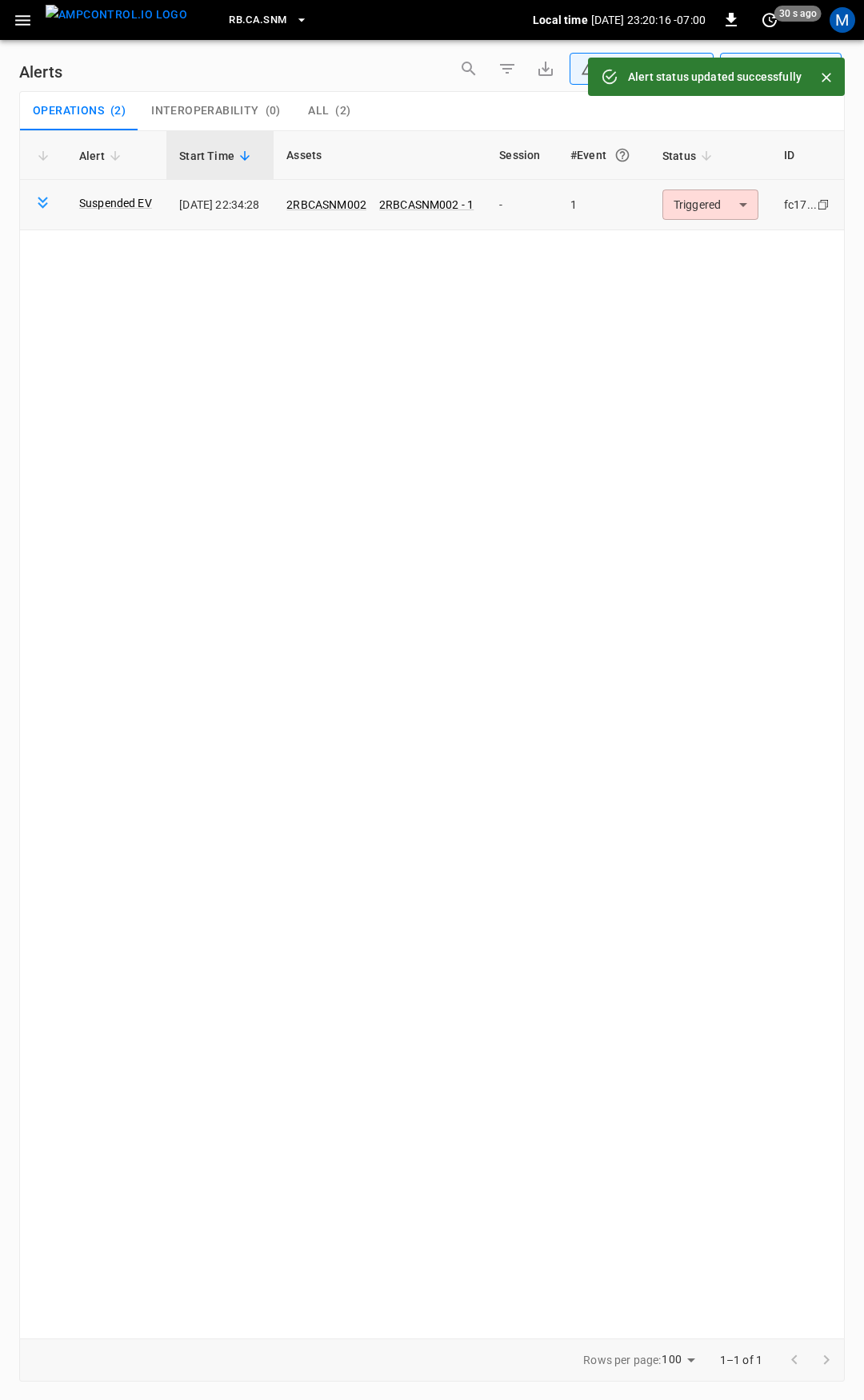
click at [730, 204] on body "**********" at bounding box center [432, 697] width 864 height 1395
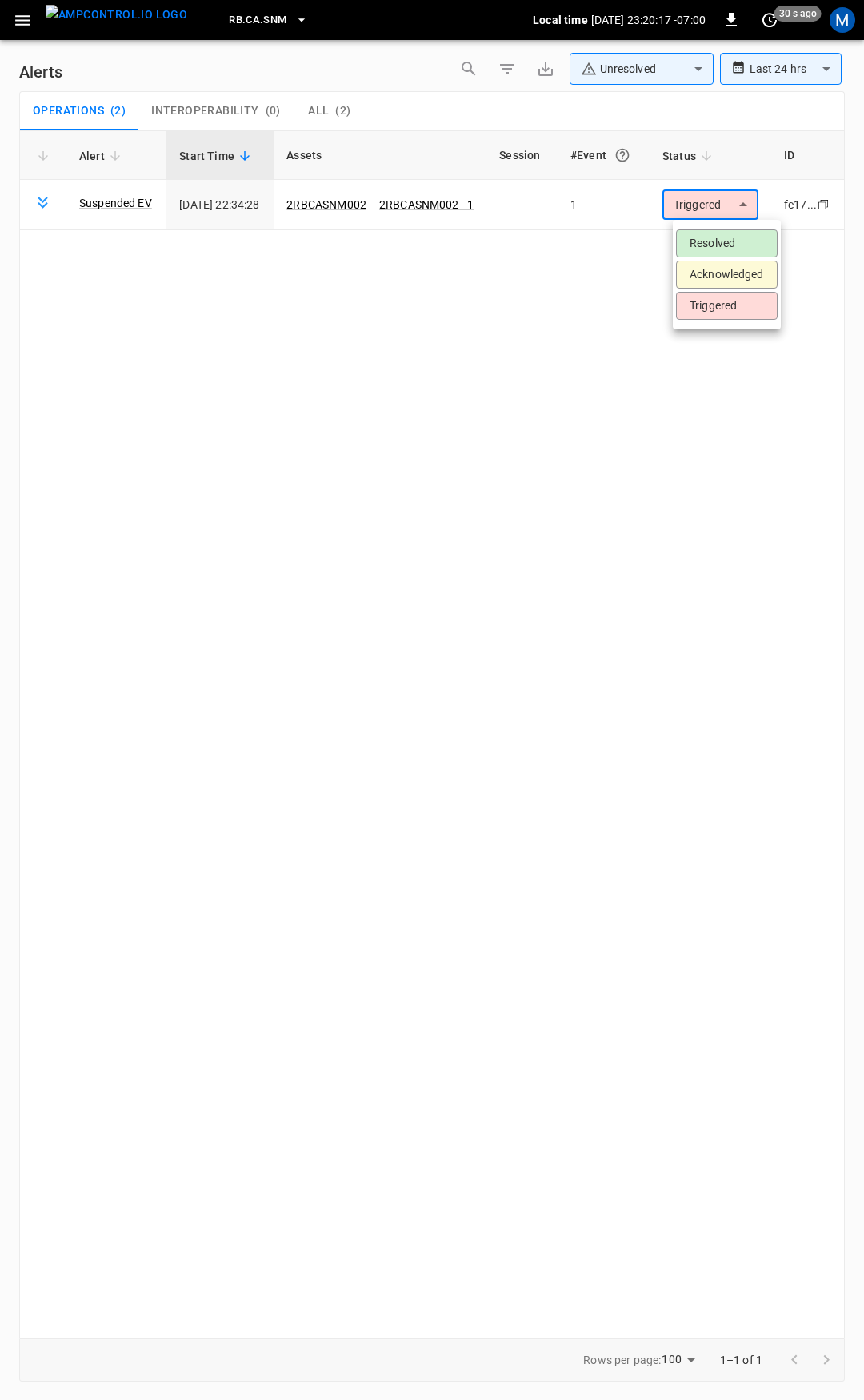
click at [721, 244] on li "Resolved" at bounding box center [727, 243] width 102 height 28
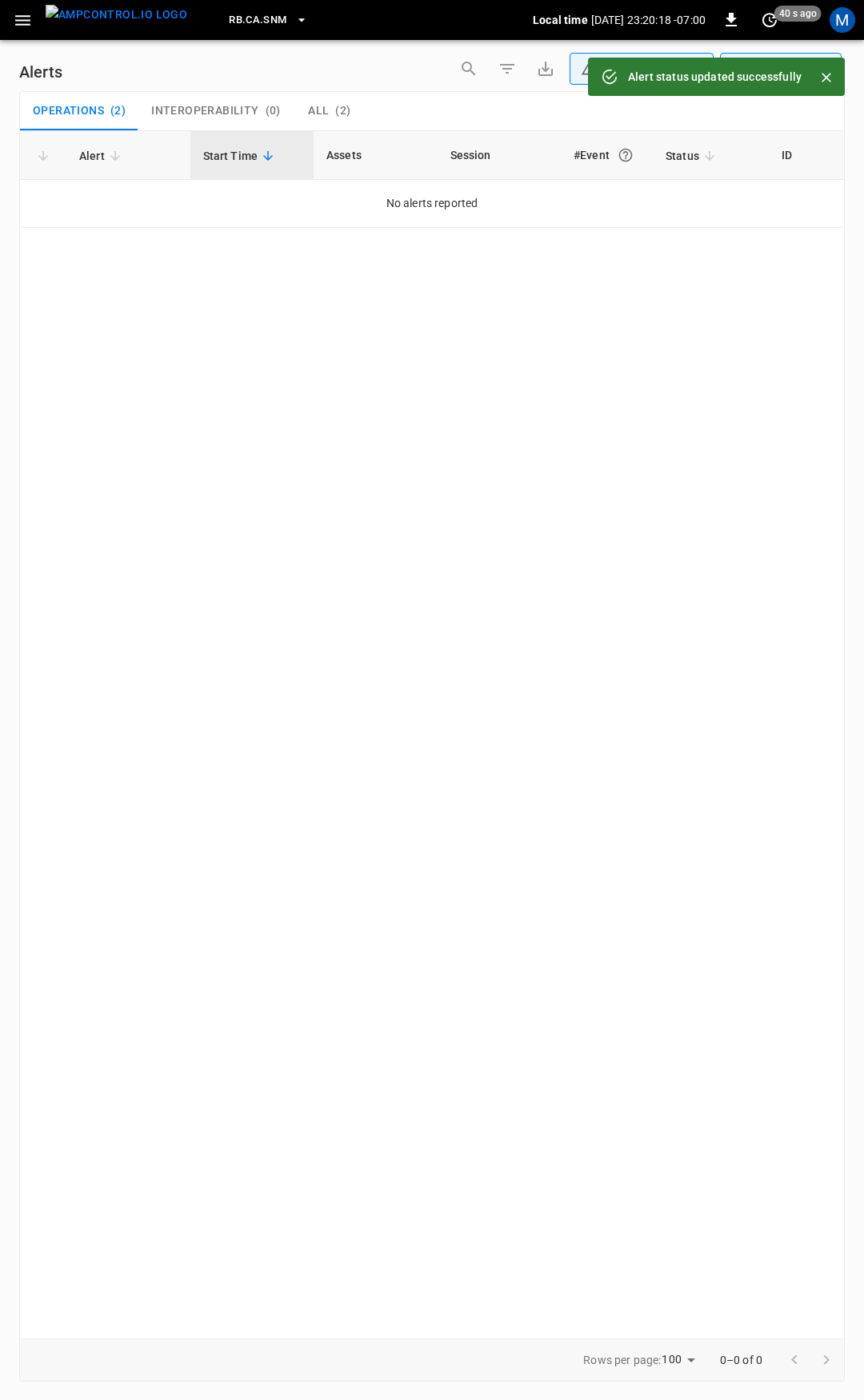
click at [10, 9] on button "button" at bounding box center [23, 20] width 33 height 30
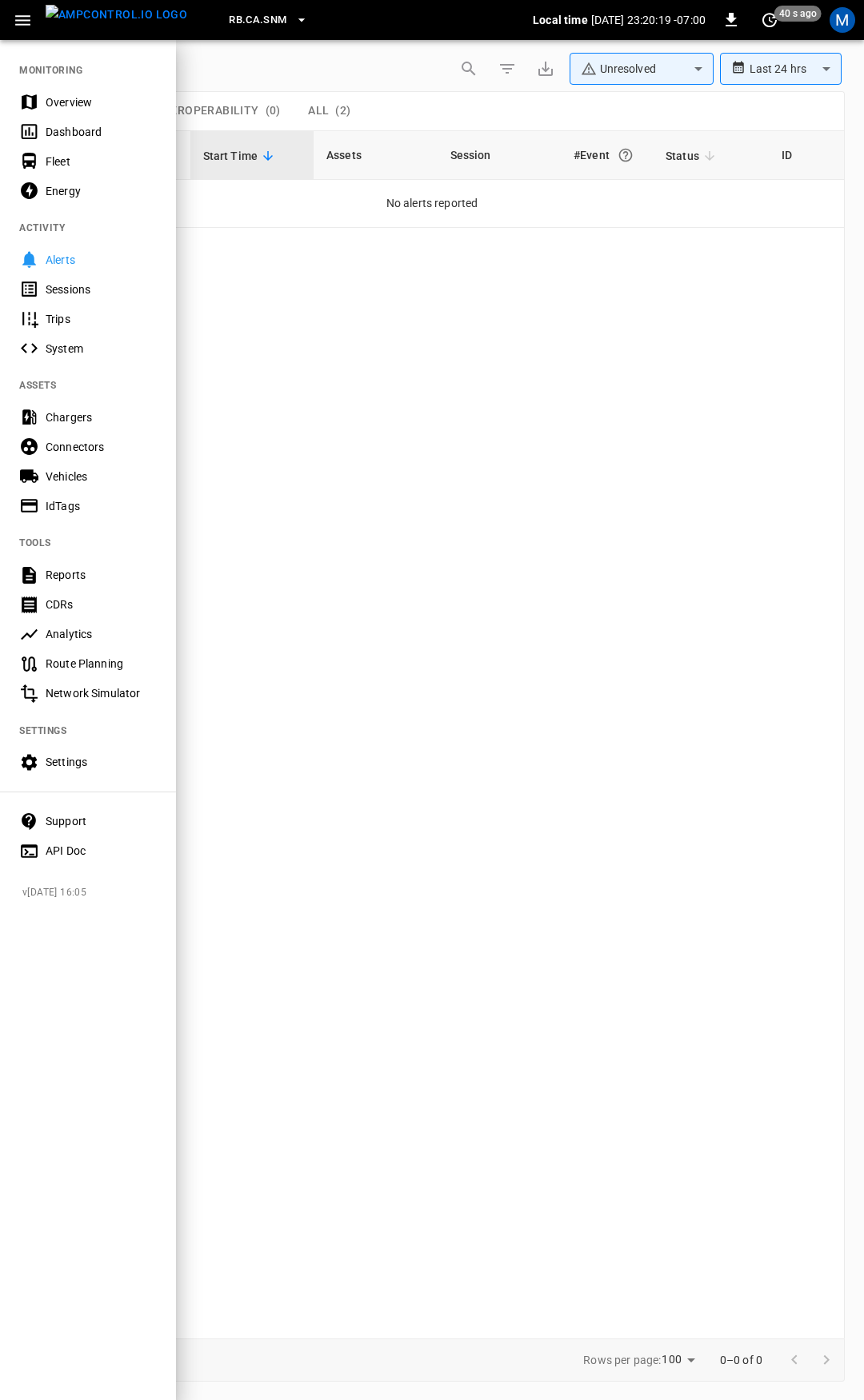
click at [75, 106] on div "Overview" at bounding box center [101, 103] width 111 height 16
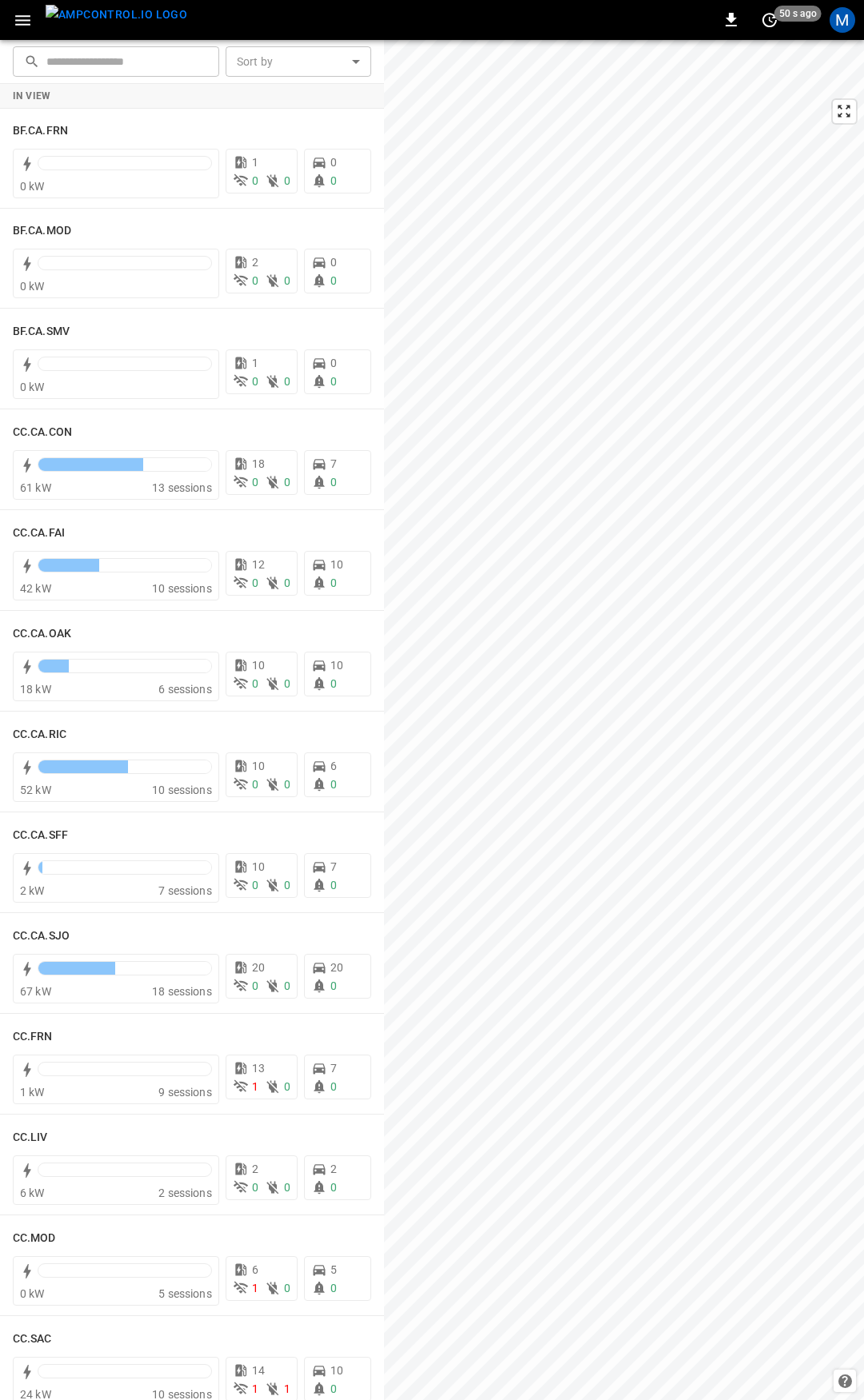
click at [23, 15] on icon "button" at bounding box center [23, 20] width 20 height 20
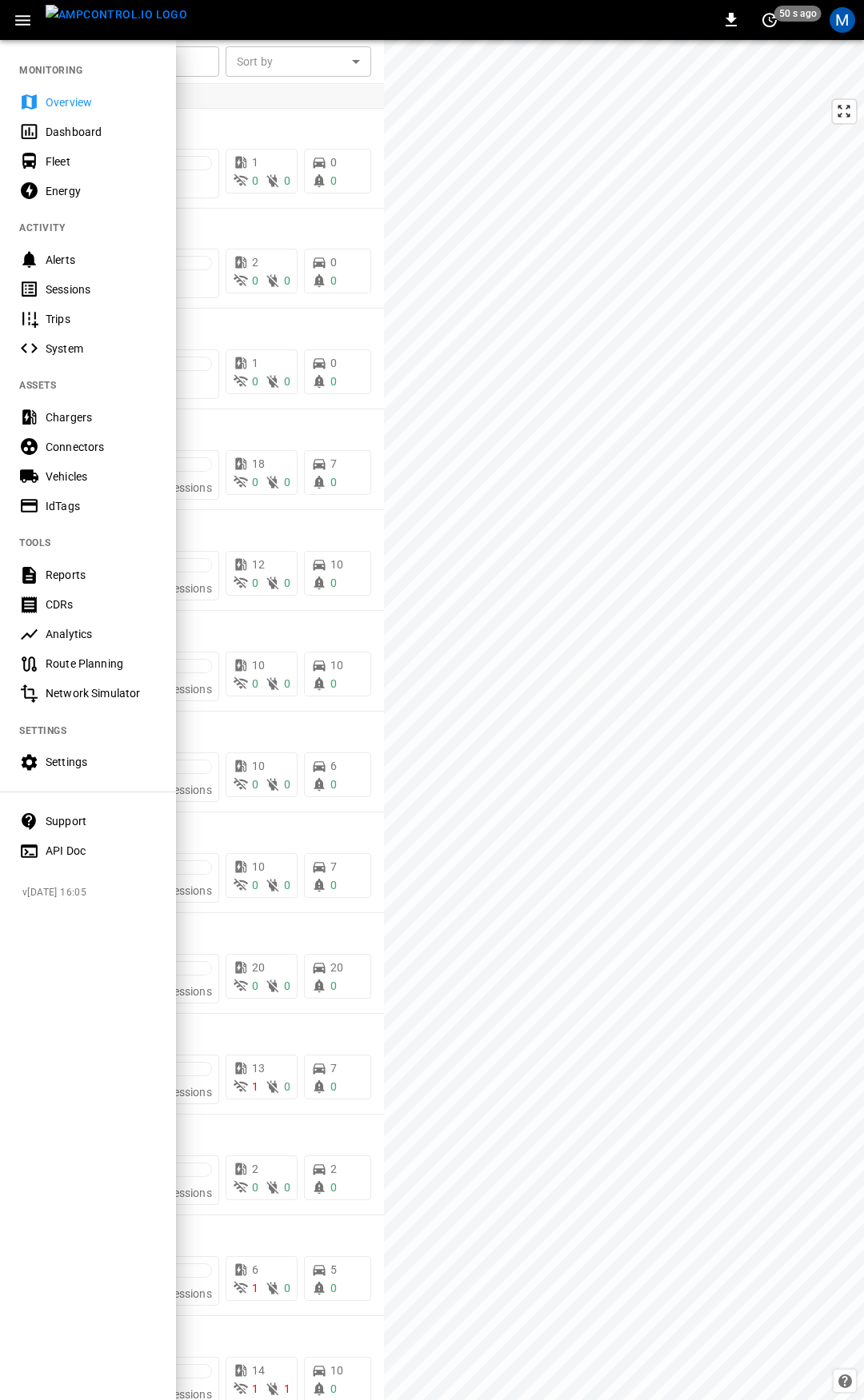
click at [70, 162] on div "Fleet" at bounding box center [101, 162] width 111 height 16
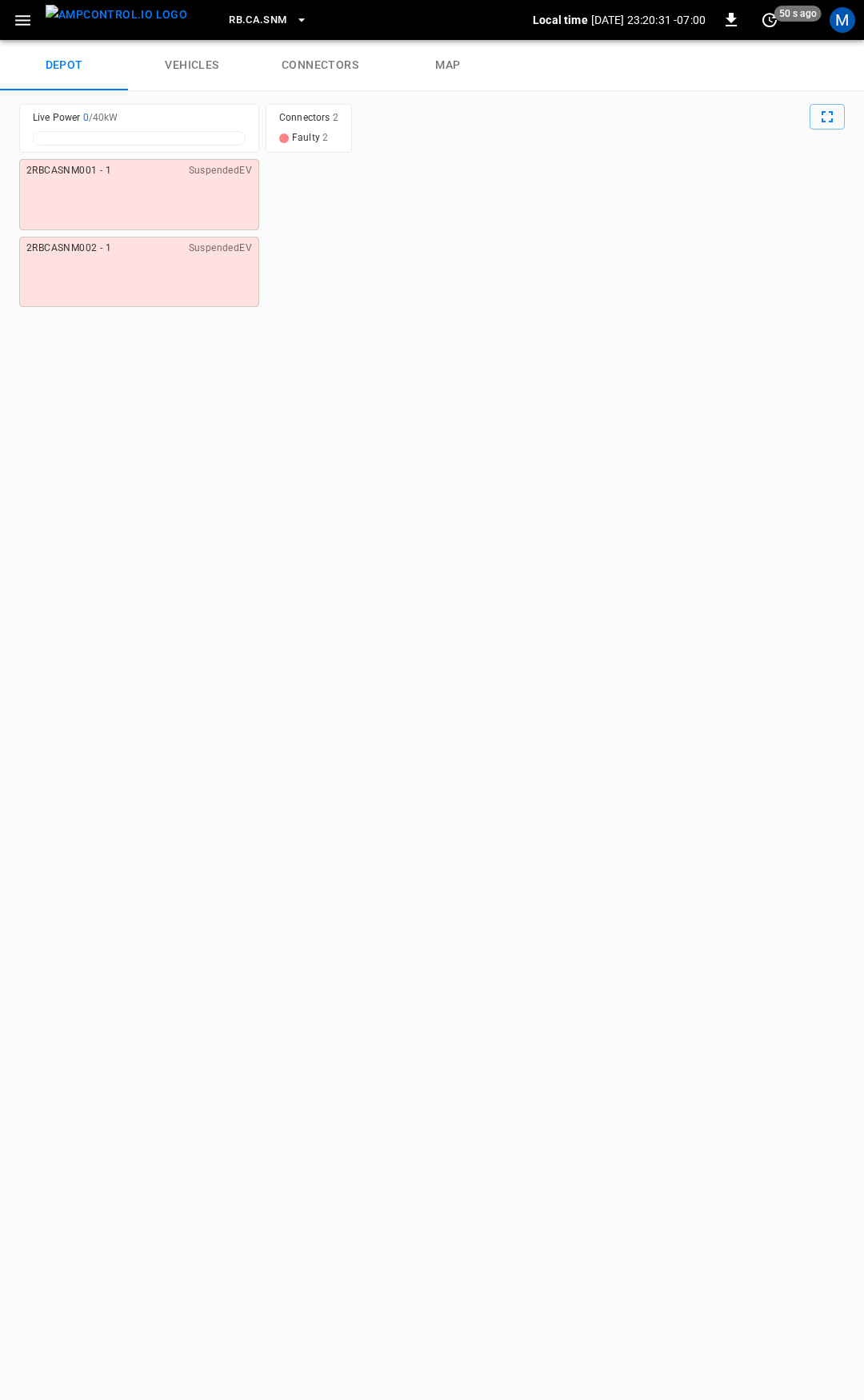
click at [334, 81] on link "connectors" at bounding box center [319, 65] width 128 height 51
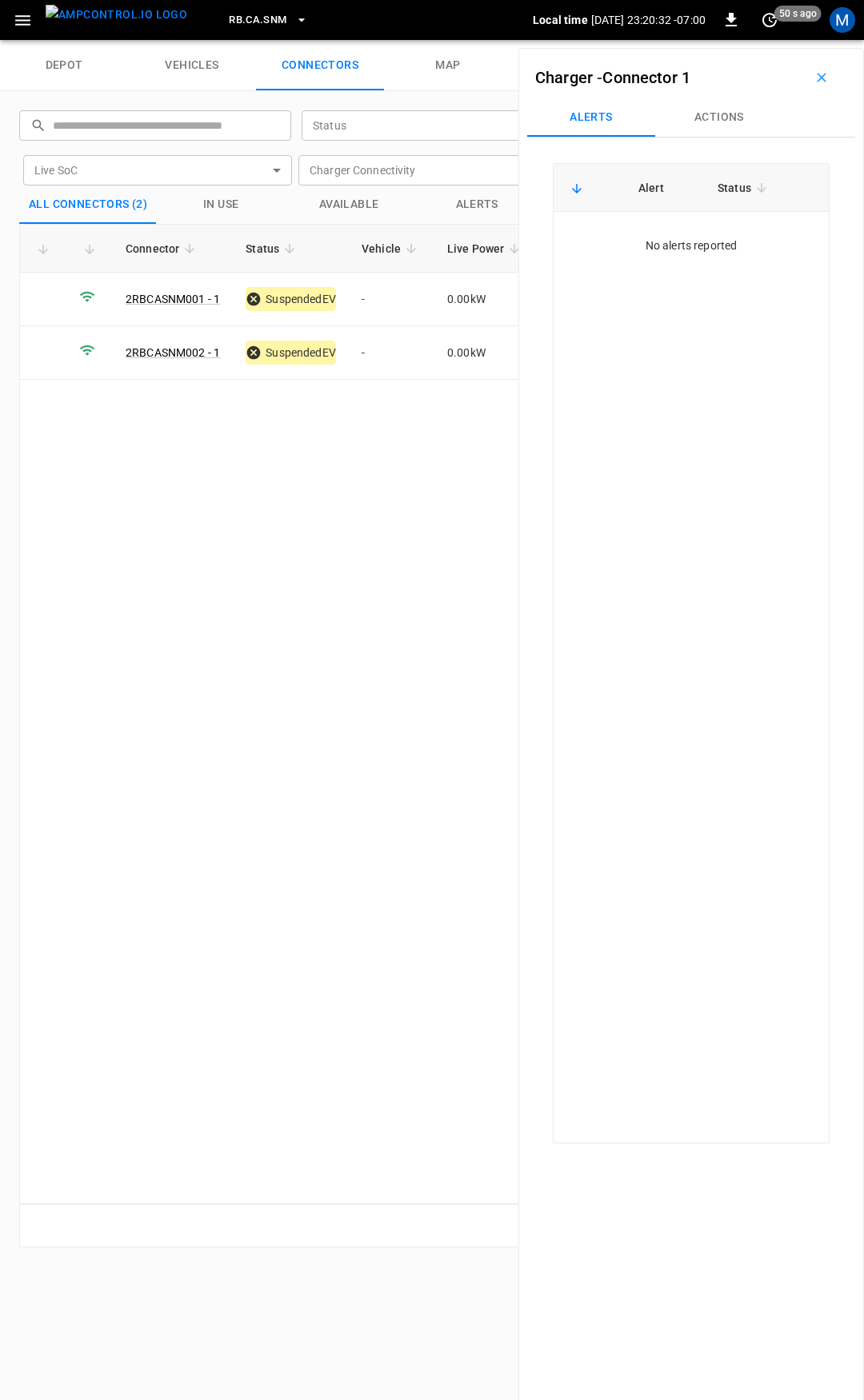
click at [236, 23] on span "RB.CA.SNM" at bounding box center [257, 20] width 57 height 18
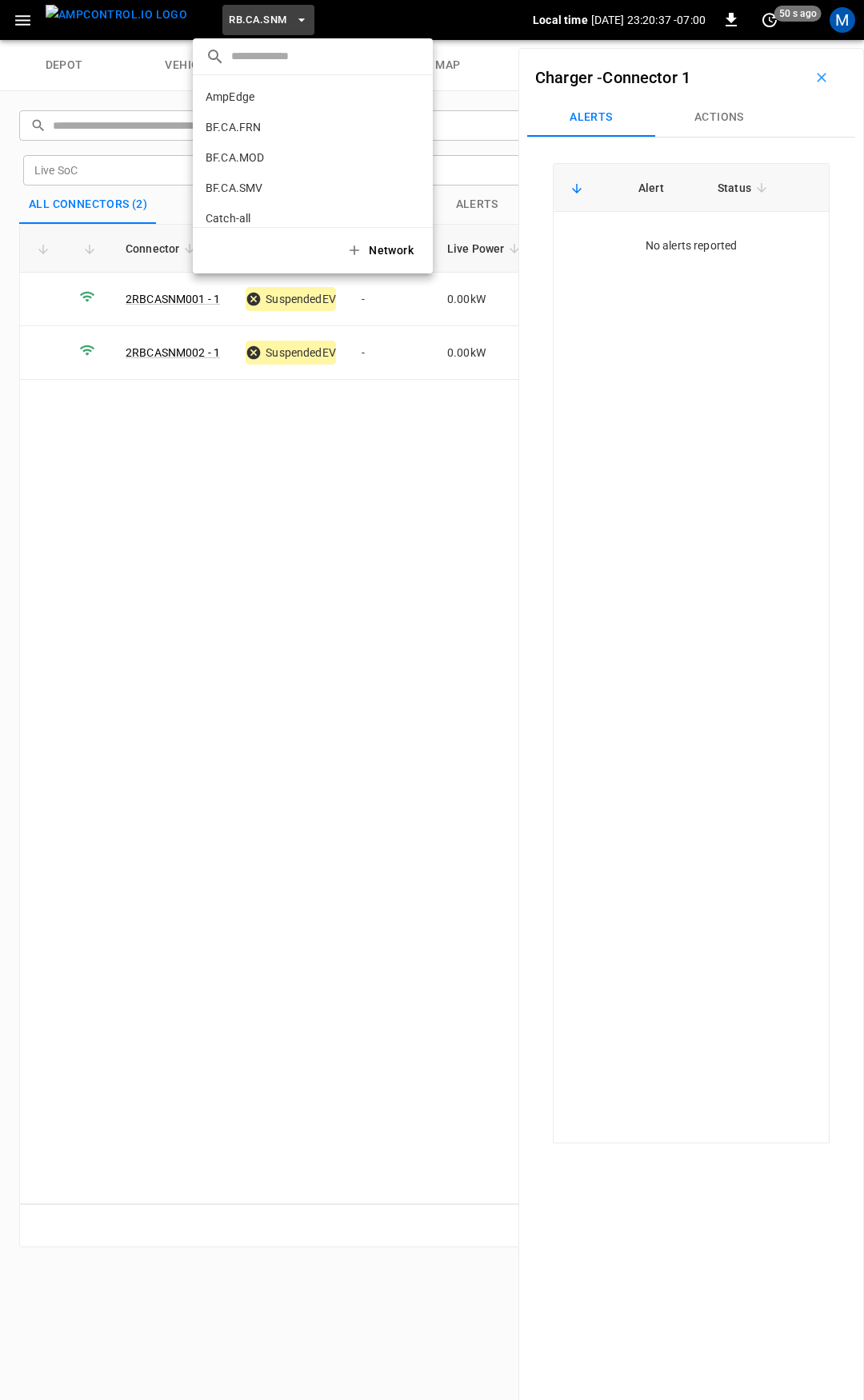
scroll to position [80, 0]
click at [251, 169] on p "CC.CA.CON" at bounding box center [235, 169] width 59 height 16
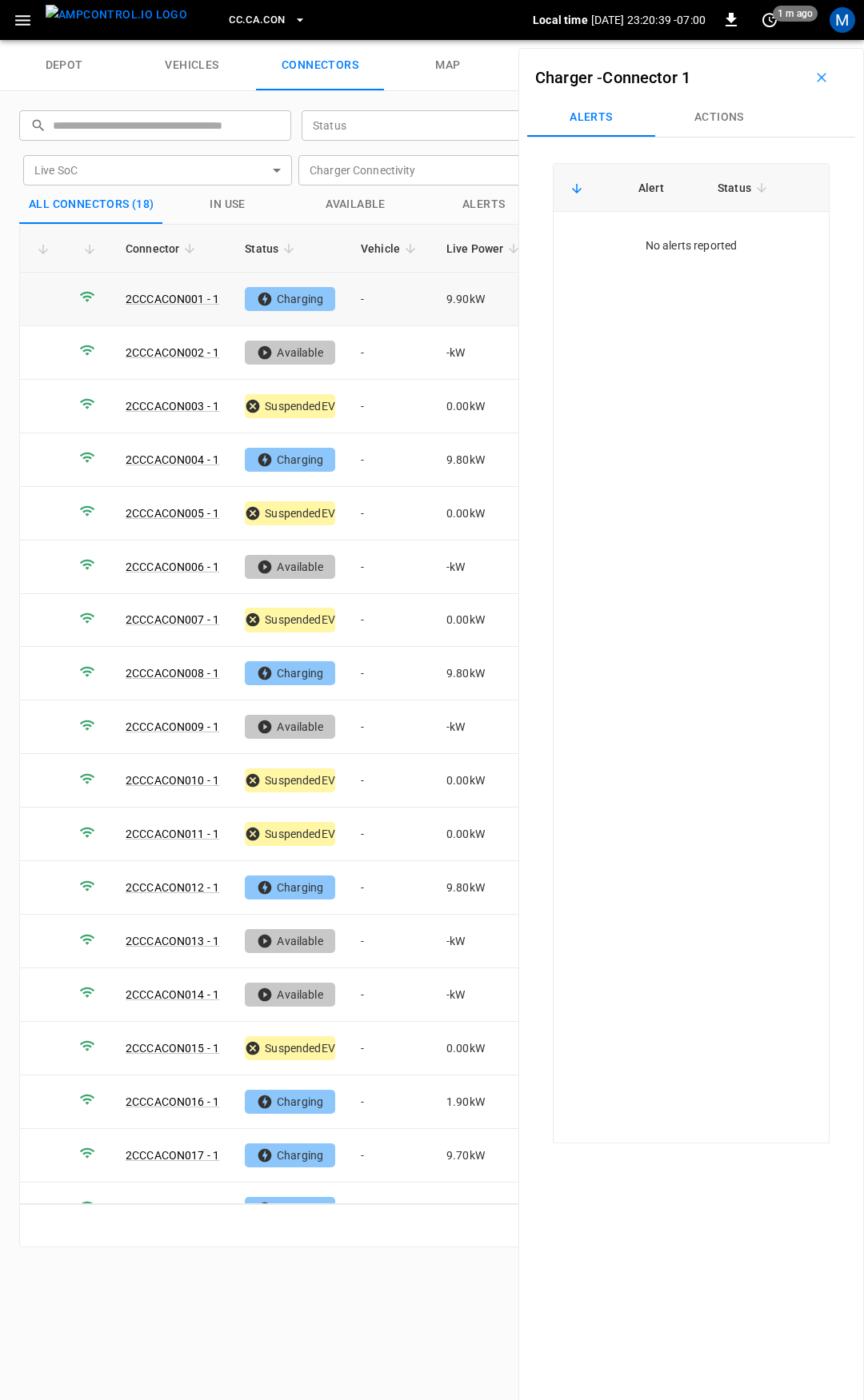
click at [383, 298] on td "-" at bounding box center [390, 300] width 85 height 54
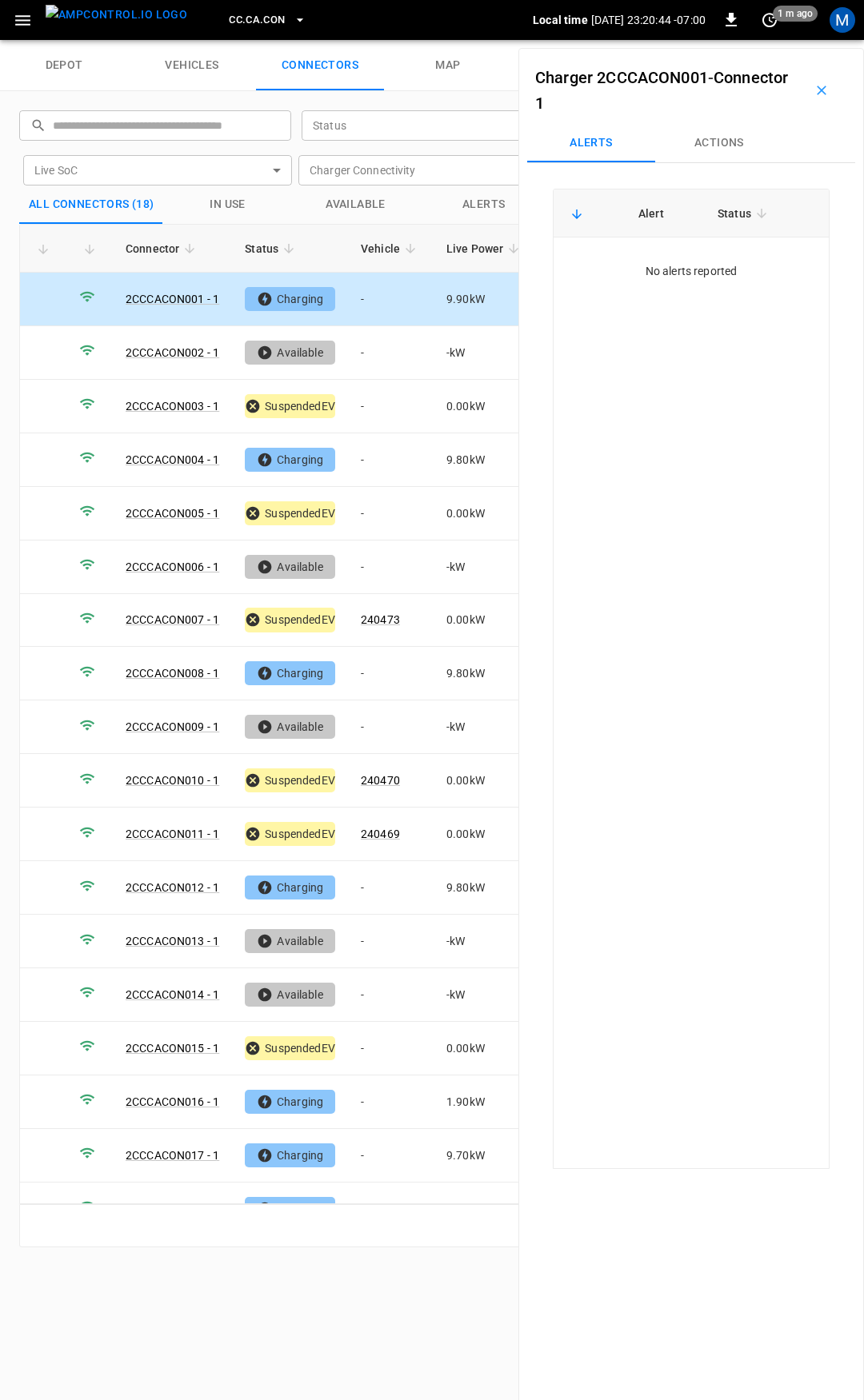
drag, startPoint x: 708, startPoint y: 134, endPoint x: 708, endPoint y: 143, distance: 9.0
click at [708, 134] on button "Actions" at bounding box center [719, 143] width 128 height 38
click at [714, 256] on input "Vehicle Name" at bounding box center [697, 264] width 127 height 20
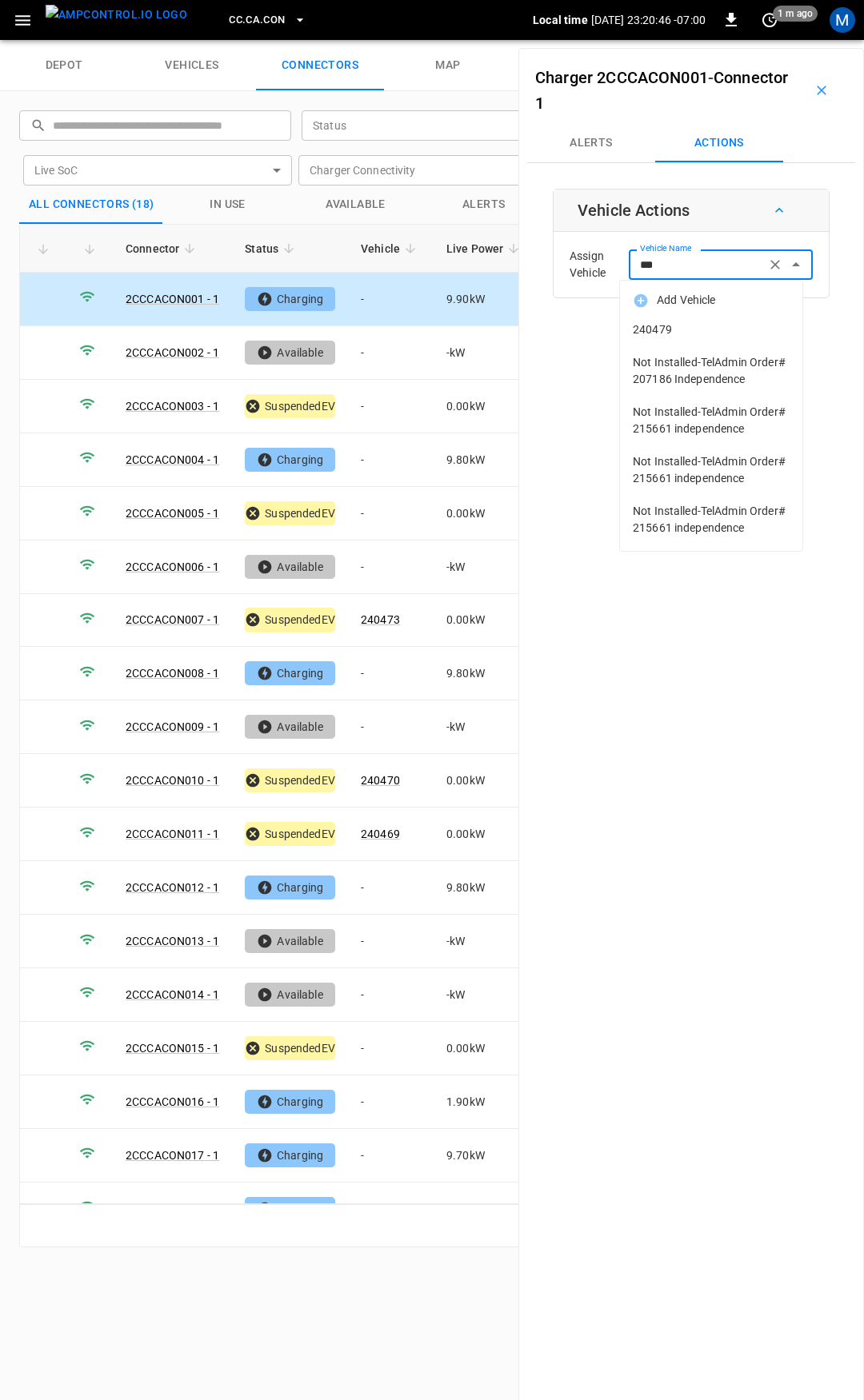
click at [687, 341] on li "240479" at bounding box center [711, 330] width 183 height 33
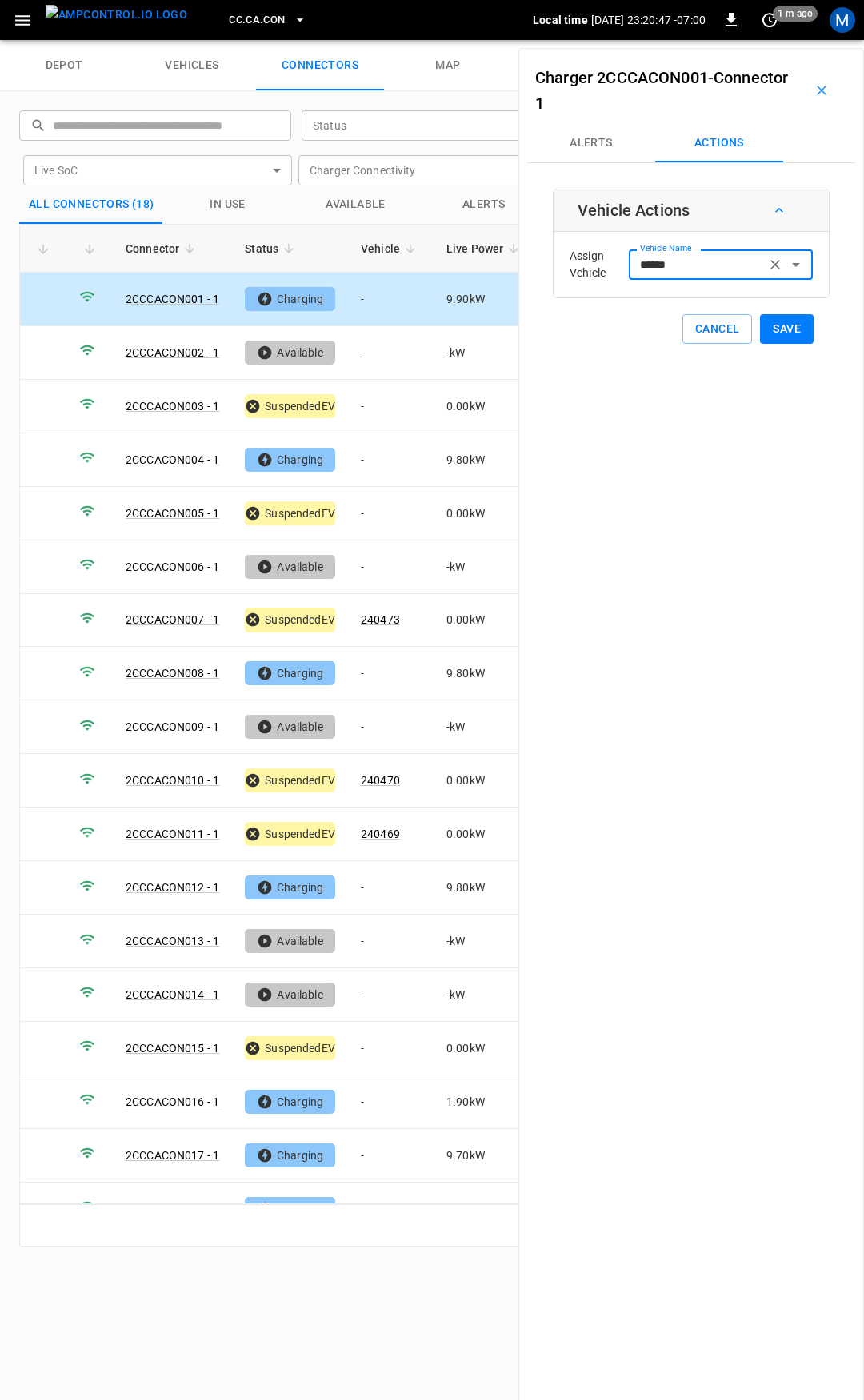
type input "******"
click at [781, 333] on button "Save" at bounding box center [787, 329] width 54 height 30
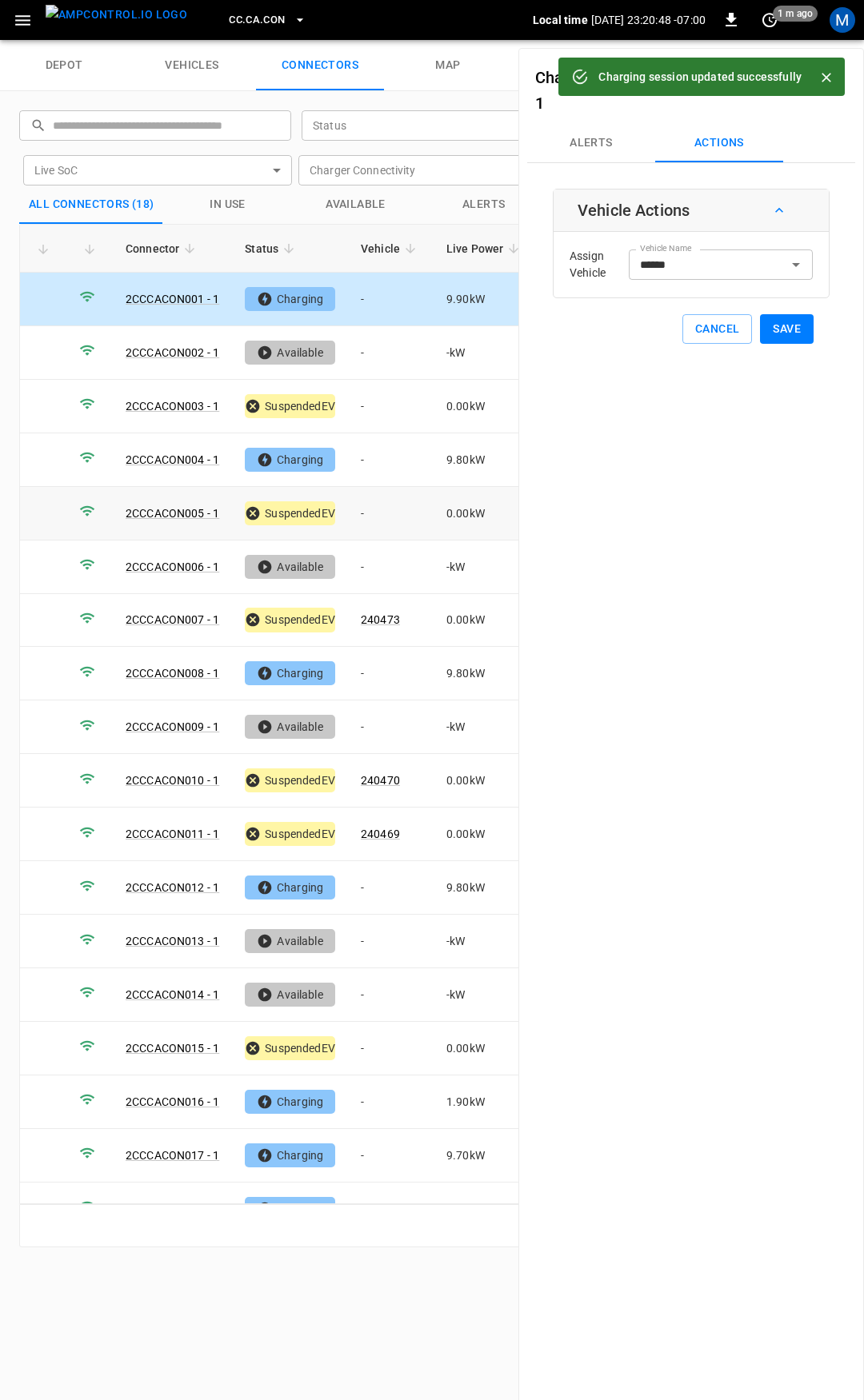
click at [385, 514] on td "-" at bounding box center [390, 514] width 85 height 54
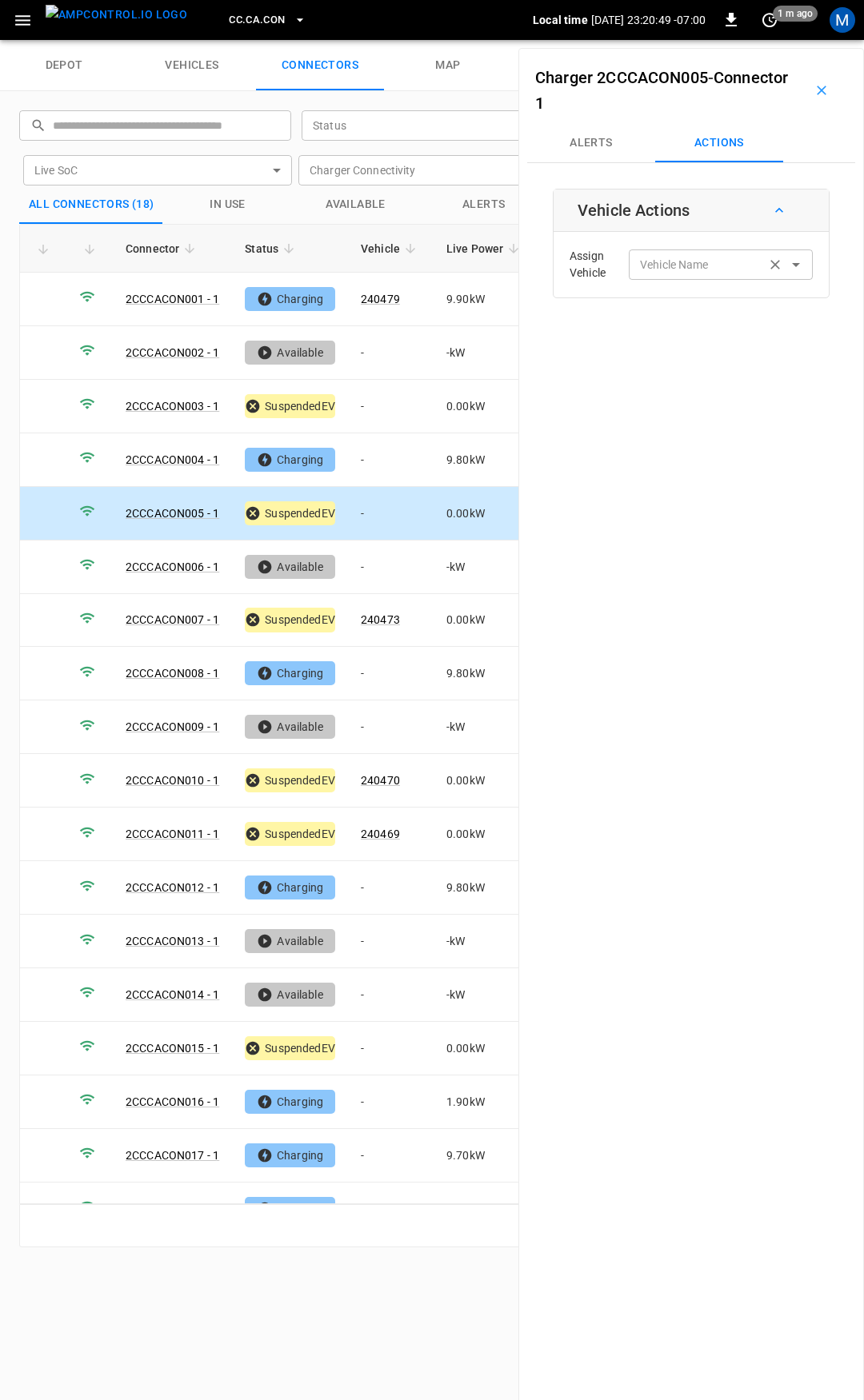
click at [685, 272] on input "Vehicle Name" at bounding box center [697, 264] width 127 height 20
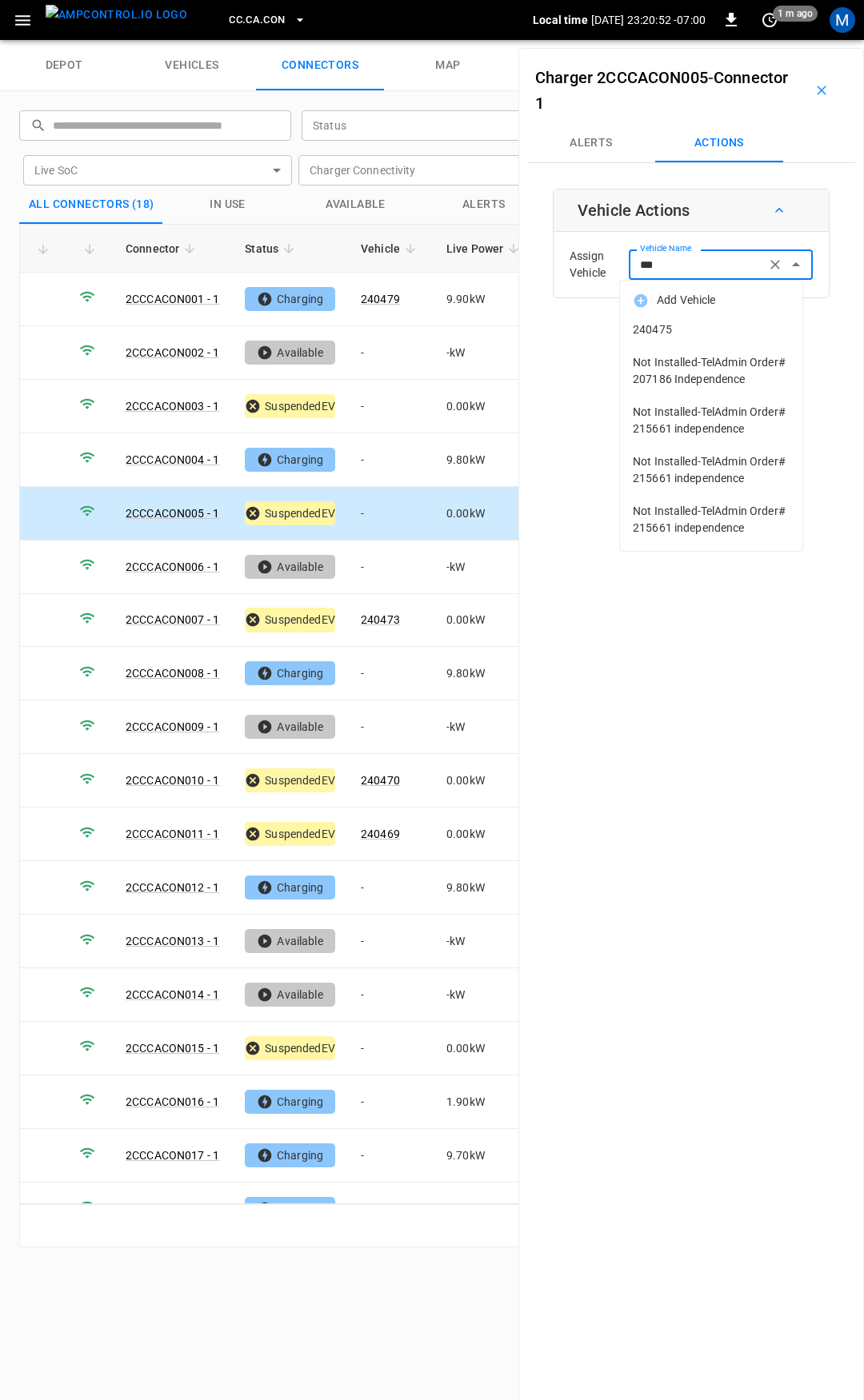
click at [701, 334] on span "240475" at bounding box center [711, 329] width 156 height 17
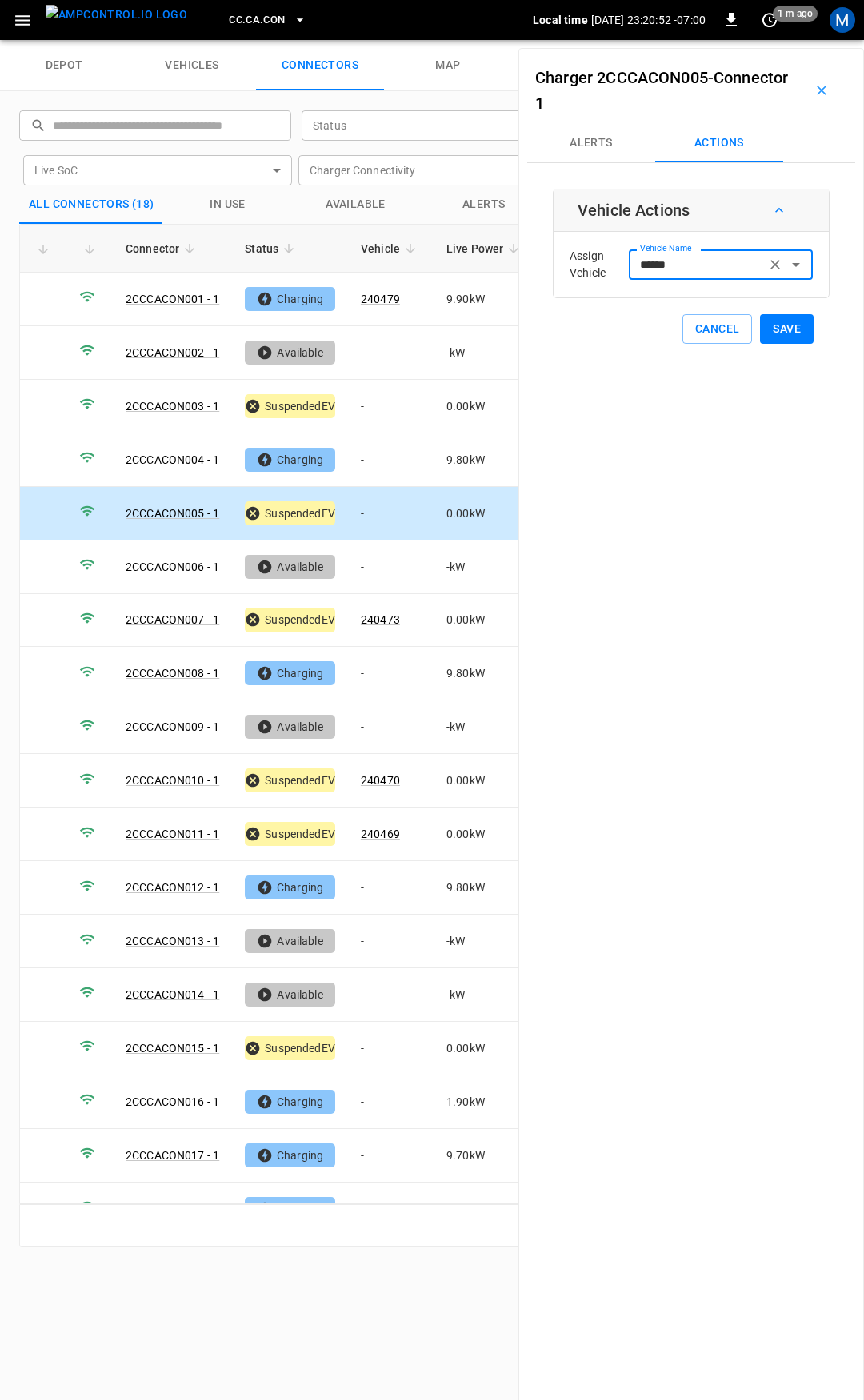
type input "******"
click at [783, 325] on button "Save" at bounding box center [787, 329] width 54 height 30
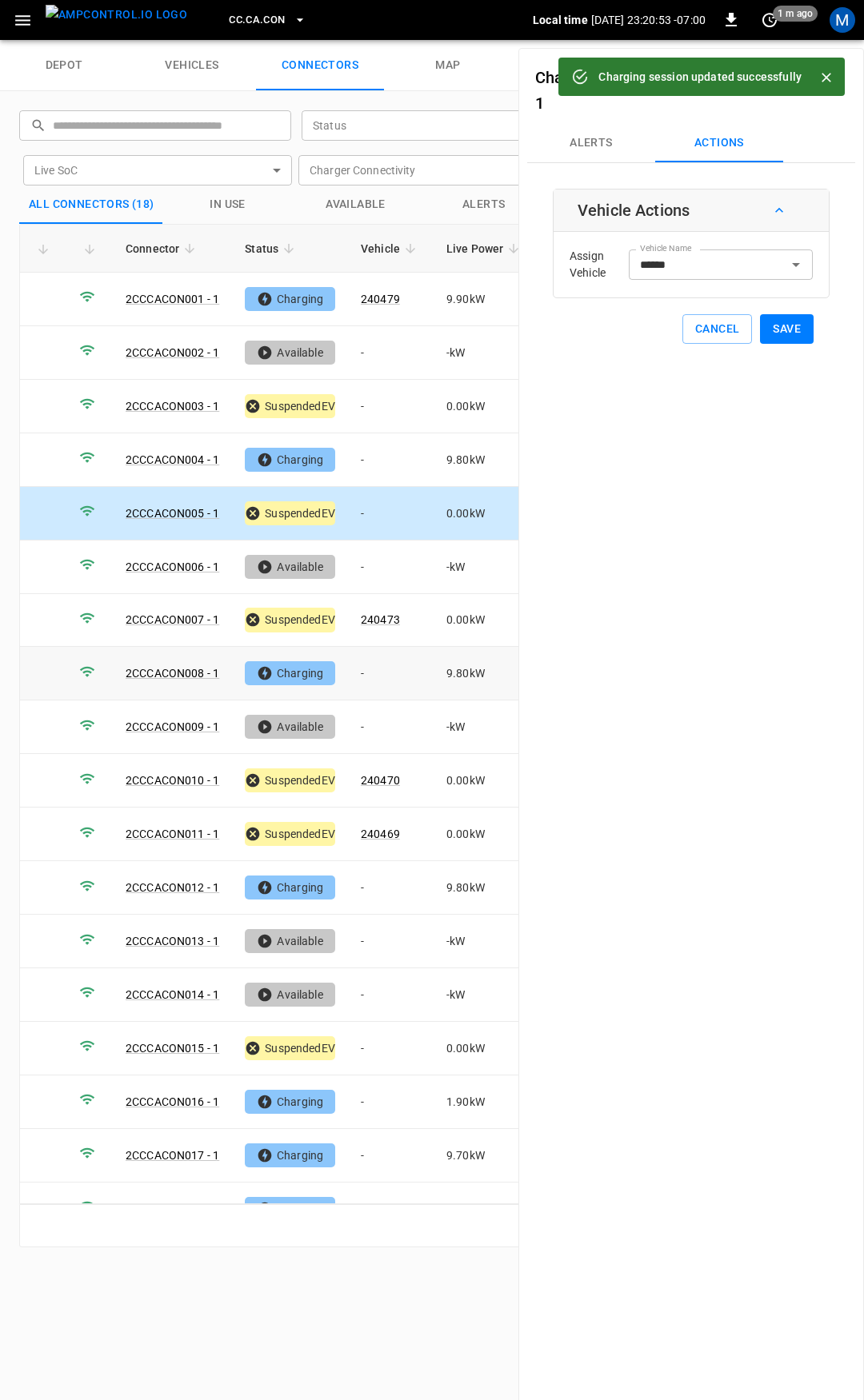
click at [387, 664] on td "-" at bounding box center [390, 673] width 85 height 54
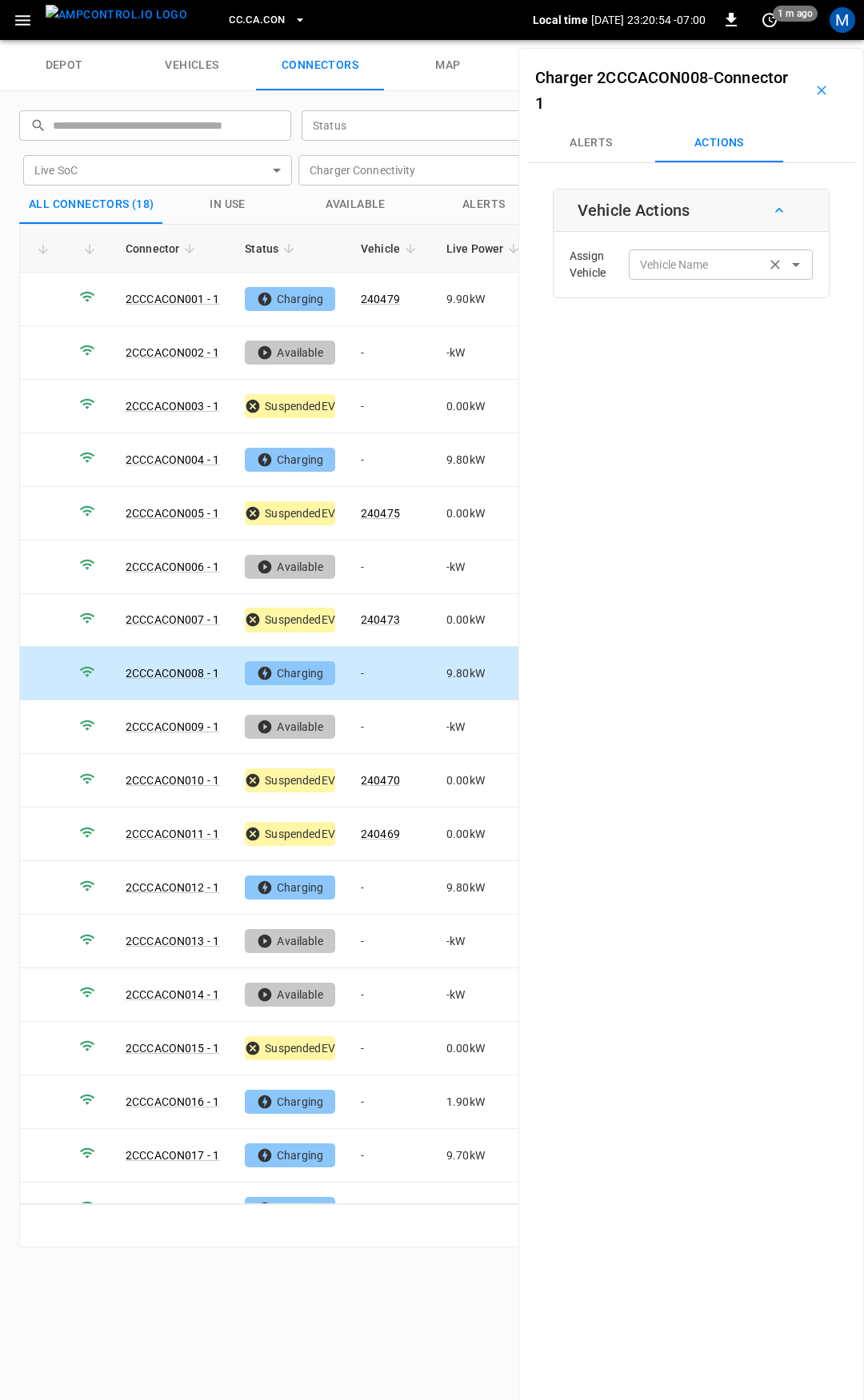
click at [641, 261] on div "Vehicle Name Vehicle Name" at bounding box center [721, 264] width 184 height 30
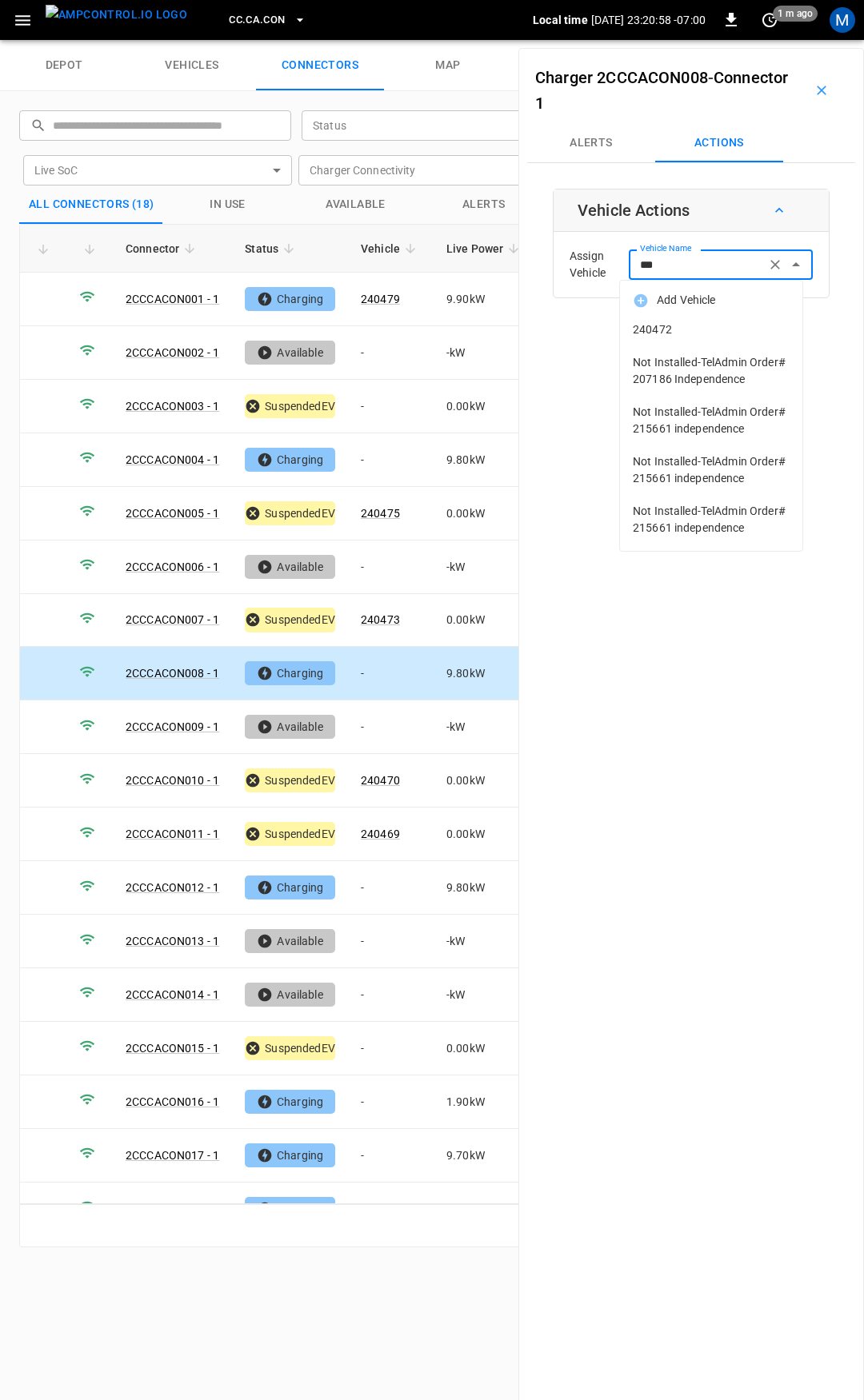
click at [681, 322] on span "240472" at bounding box center [711, 329] width 156 height 17
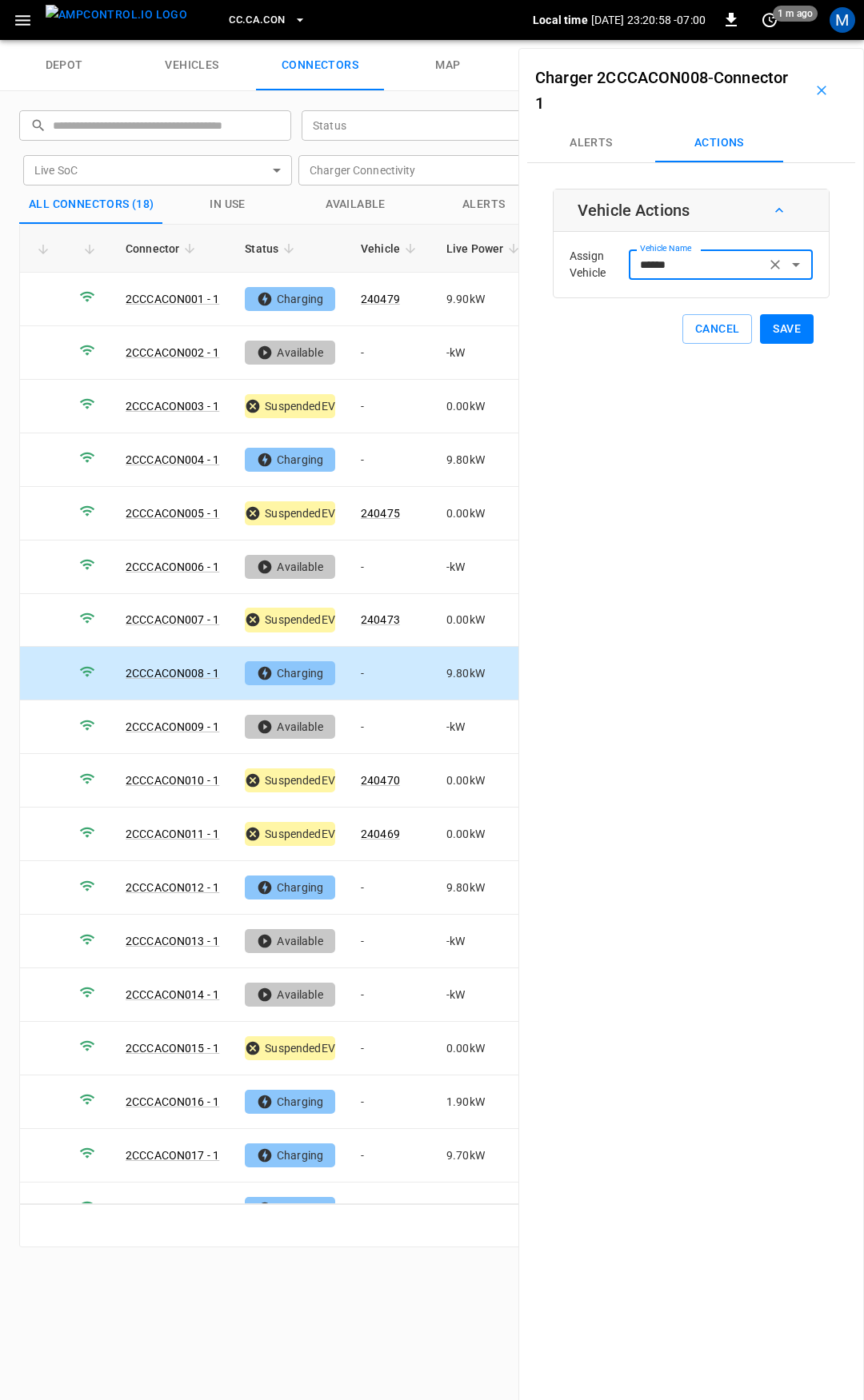
type input "******"
click at [781, 335] on button "Save" at bounding box center [787, 329] width 54 height 30
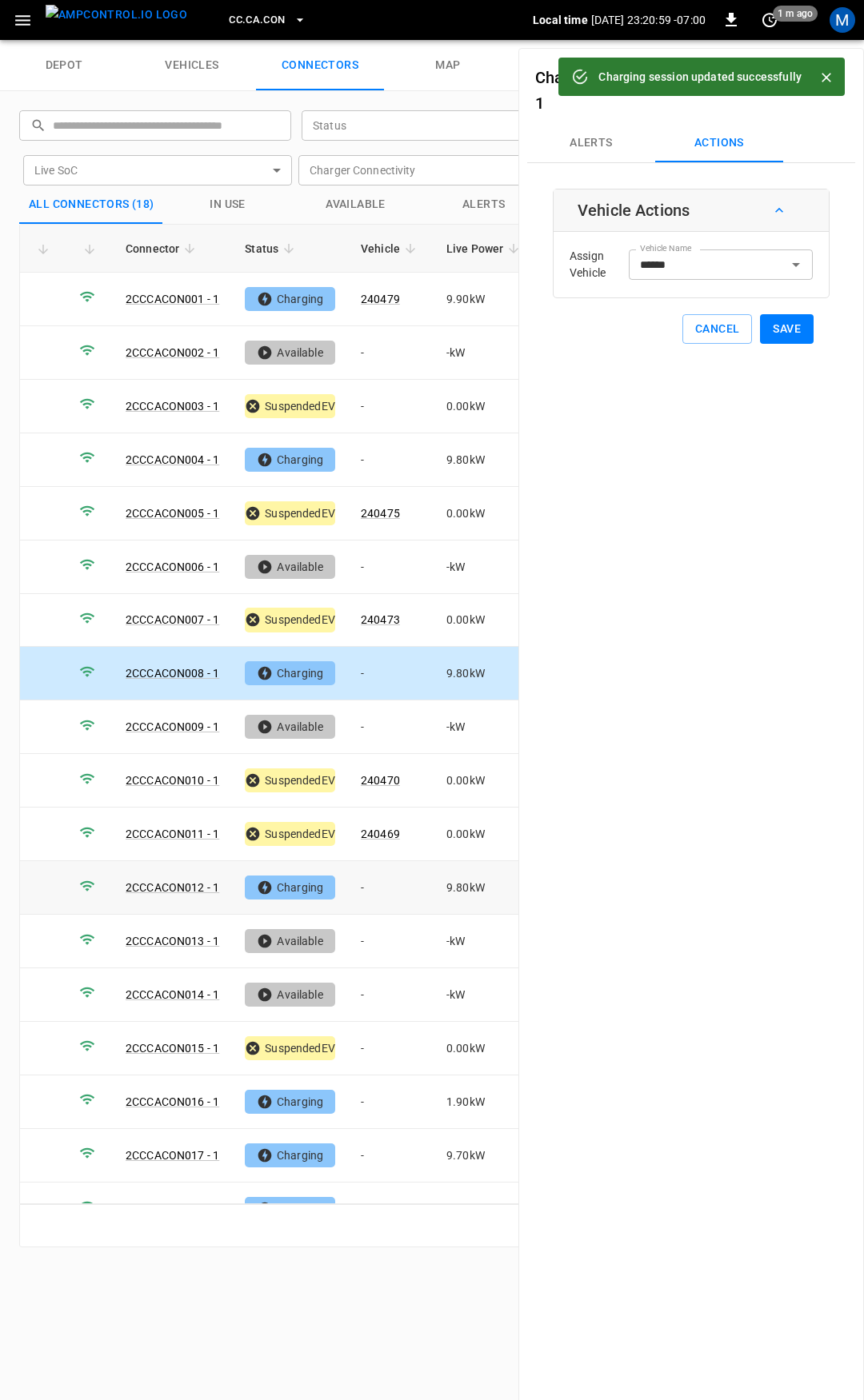
click at [386, 886] on td "-" at bounding box center [390, 888] width 85 height 54
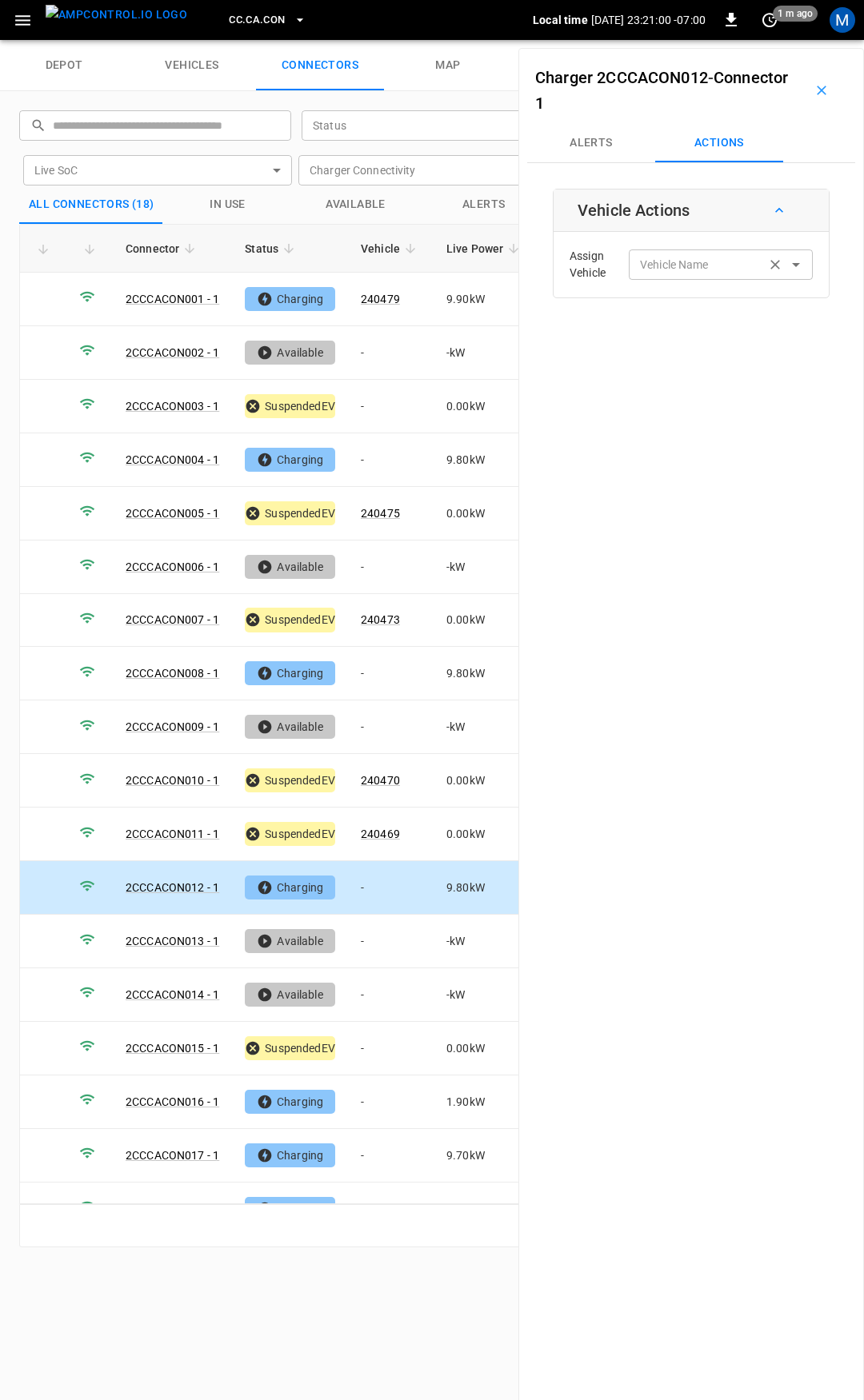
click at [681, 269] on div "Vehicle Name Vehicle Name" at bounding box center [721, 264] width 184 height 30
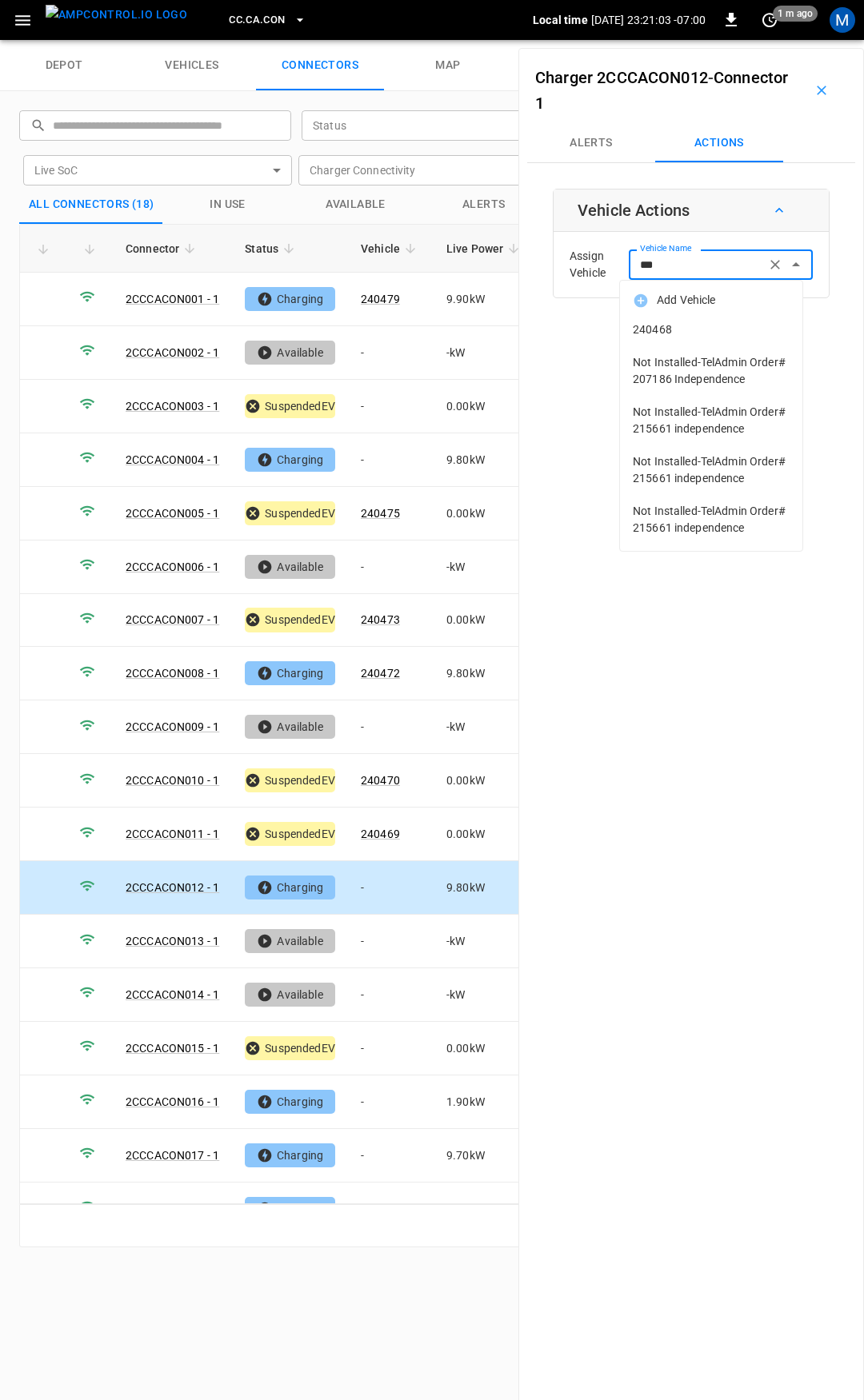
click at [695, 328] on span "240468" at bounding box center [711, 329] width 156 height 17
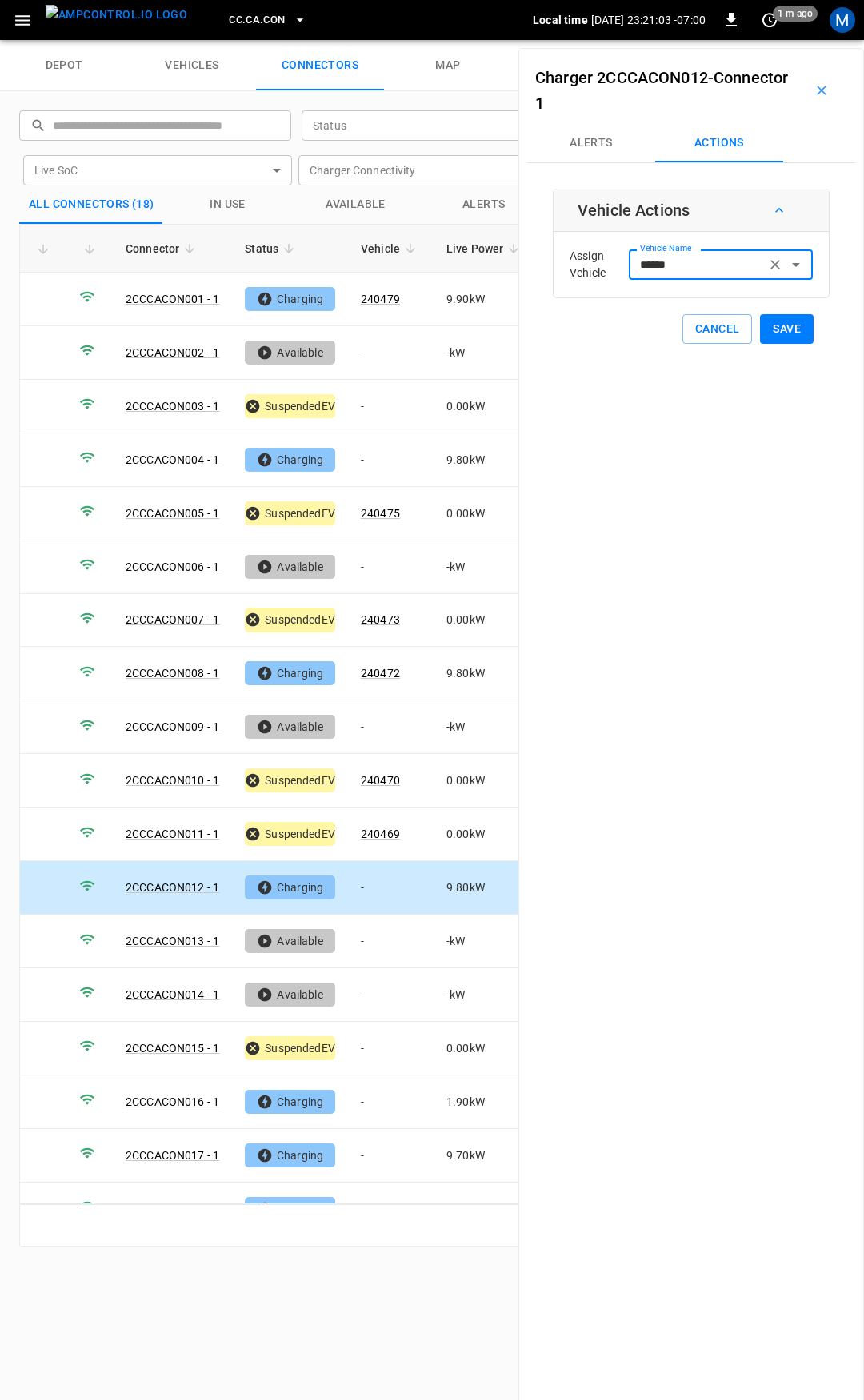
type input "******"
click at [788, 328] on button "Save" at bounding box center [787, 329] width 54 height 30
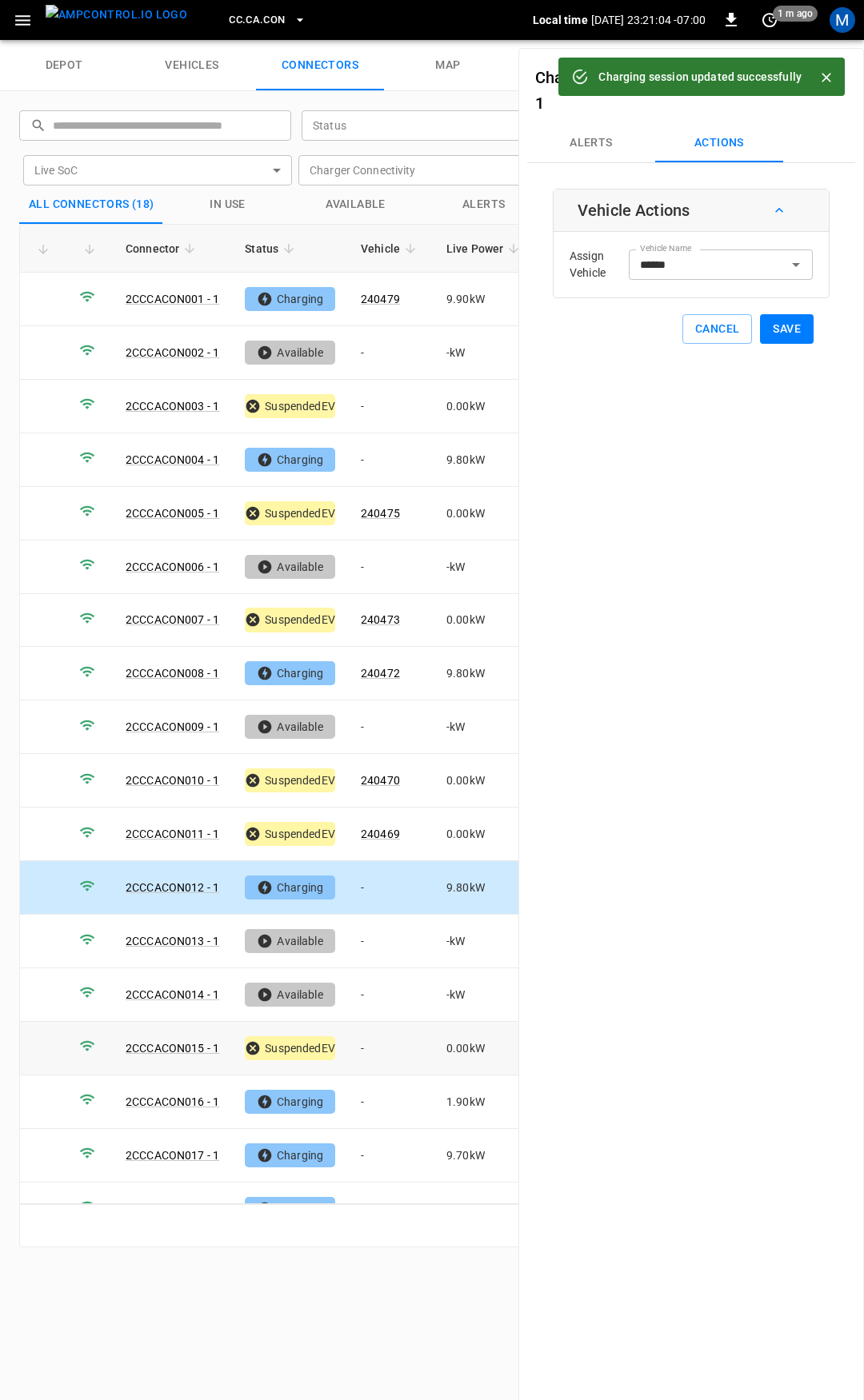
click at [376, 1033] on td "-" at bounding box center [390, 1049] width 85 height 54
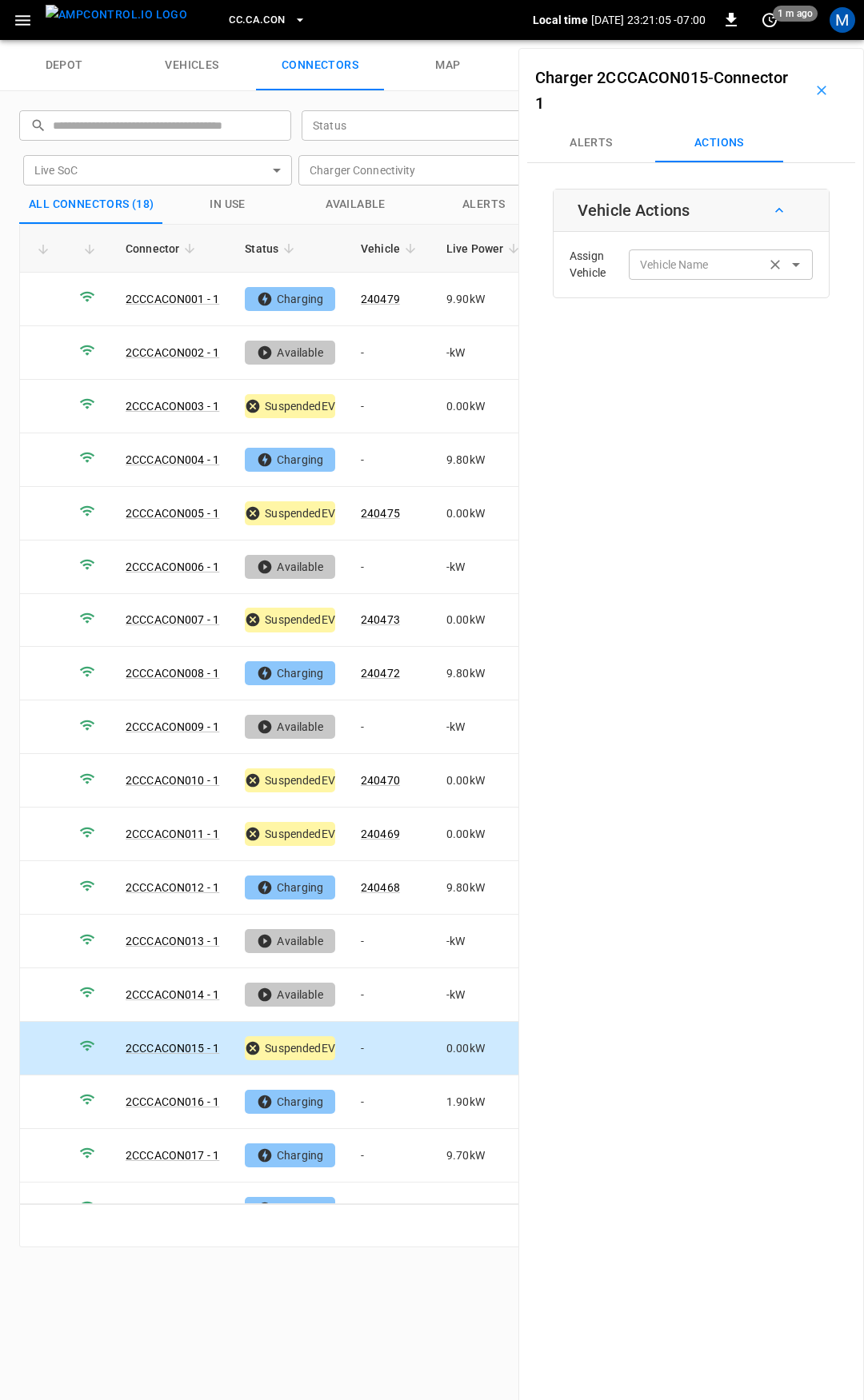
click at [667, 263] on input "Vehicle Name" at bounding box center [697, 264] width 127 height 20
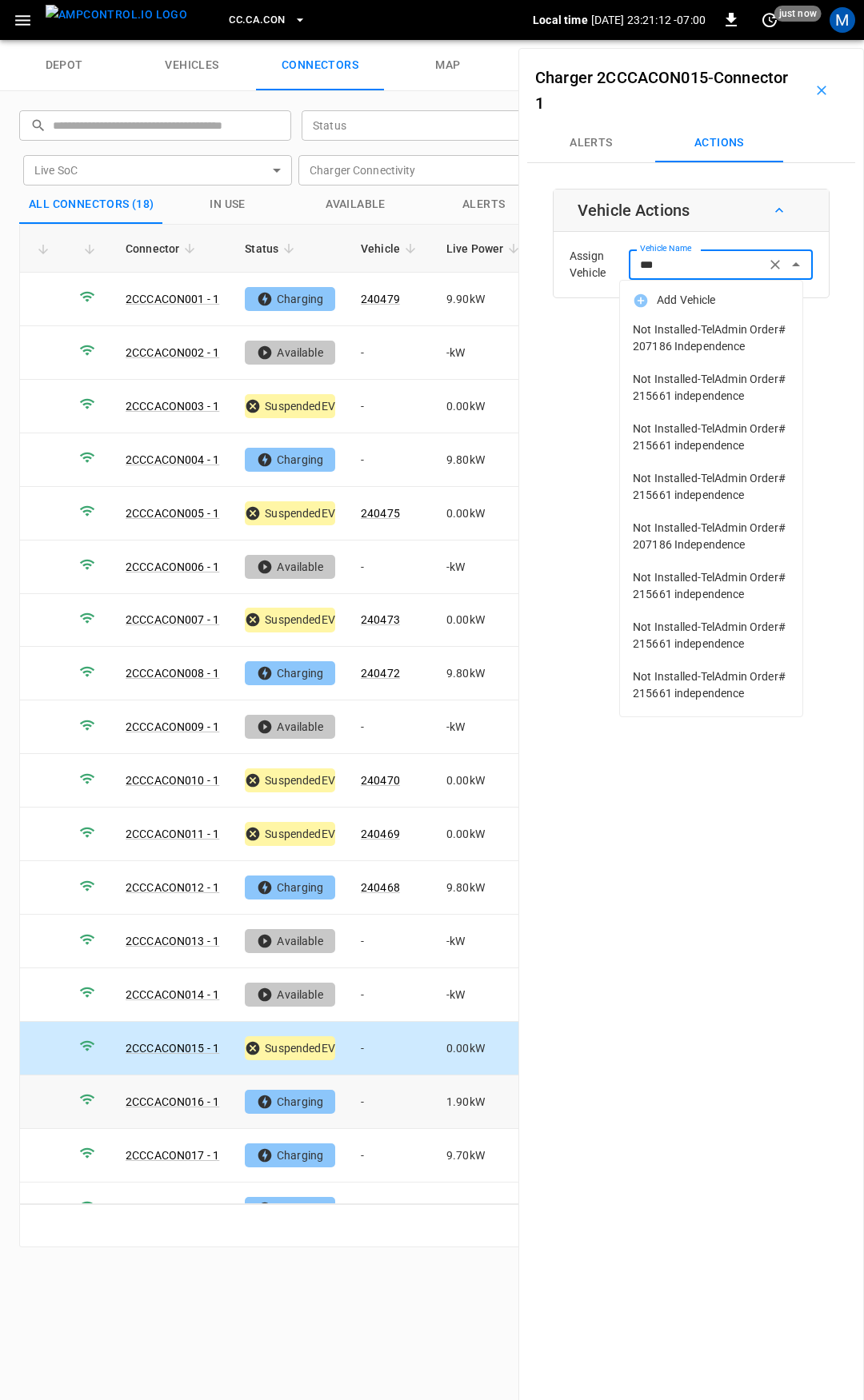
type input "***"
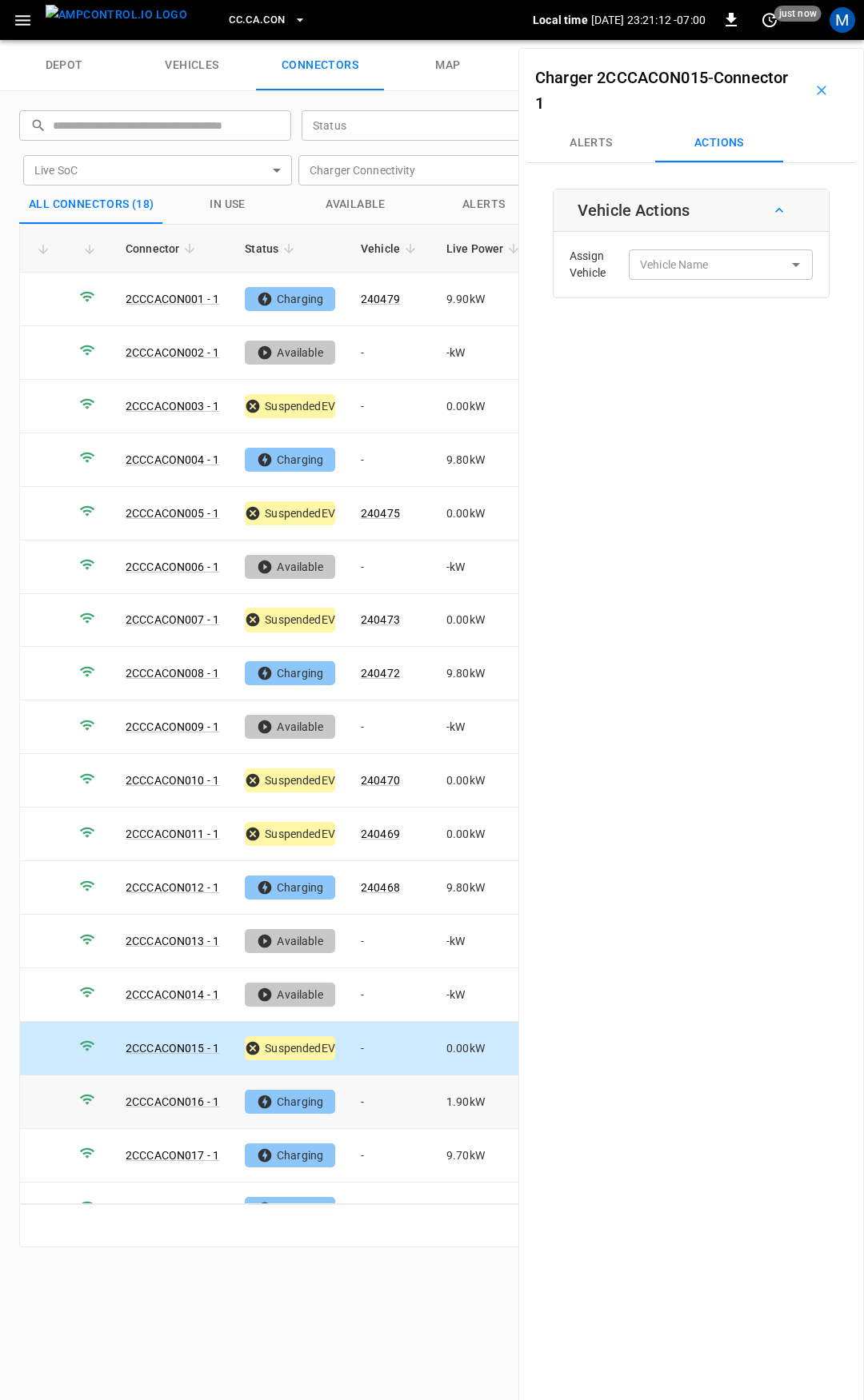
click at [379, 1098] on td "-" at bounding box center [390, 1103] width 85 height 54
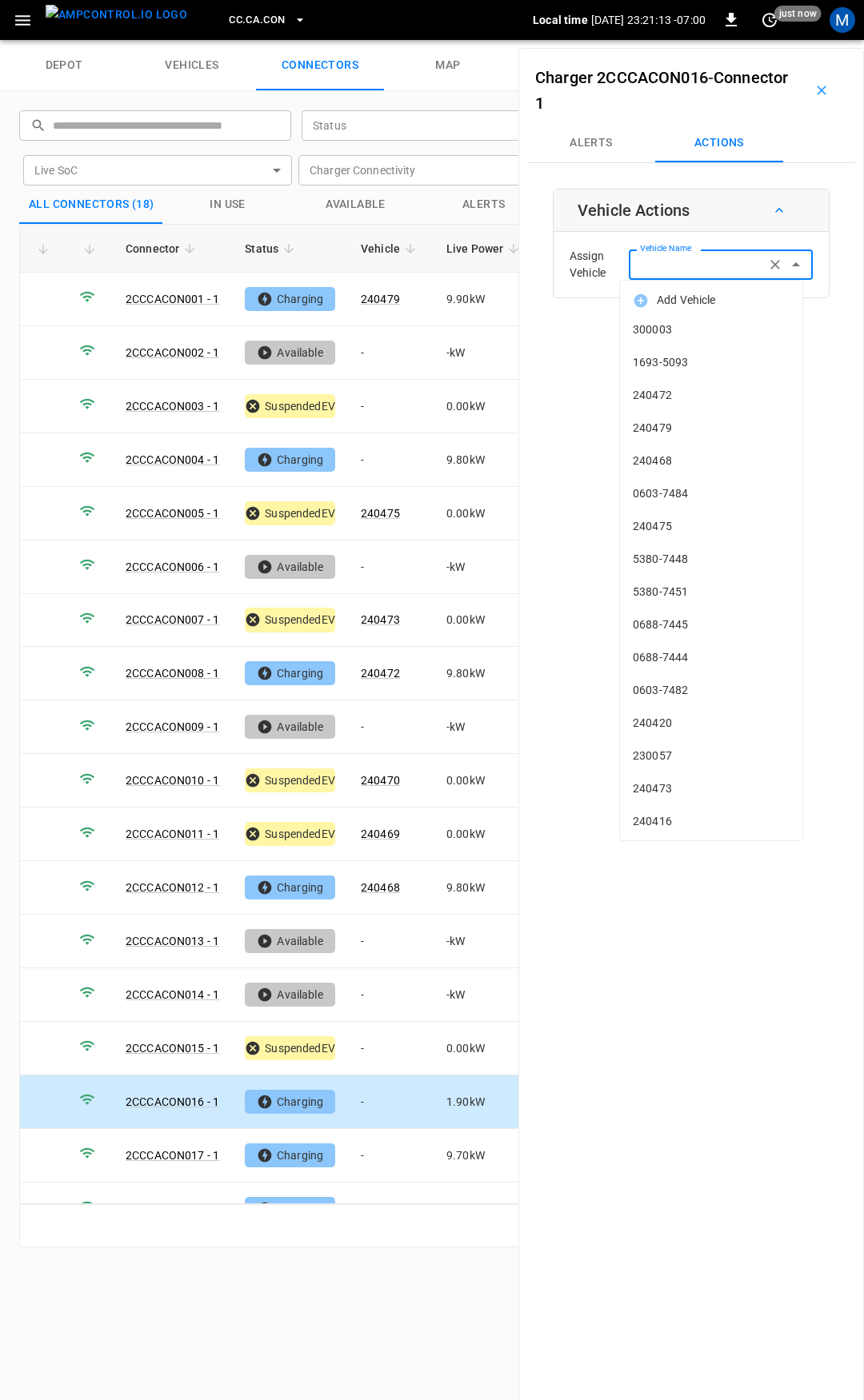
click at [677, 265] on div "Vehicle Name Vehicle Name" at bounding box center [721, 264] width 184 height 30
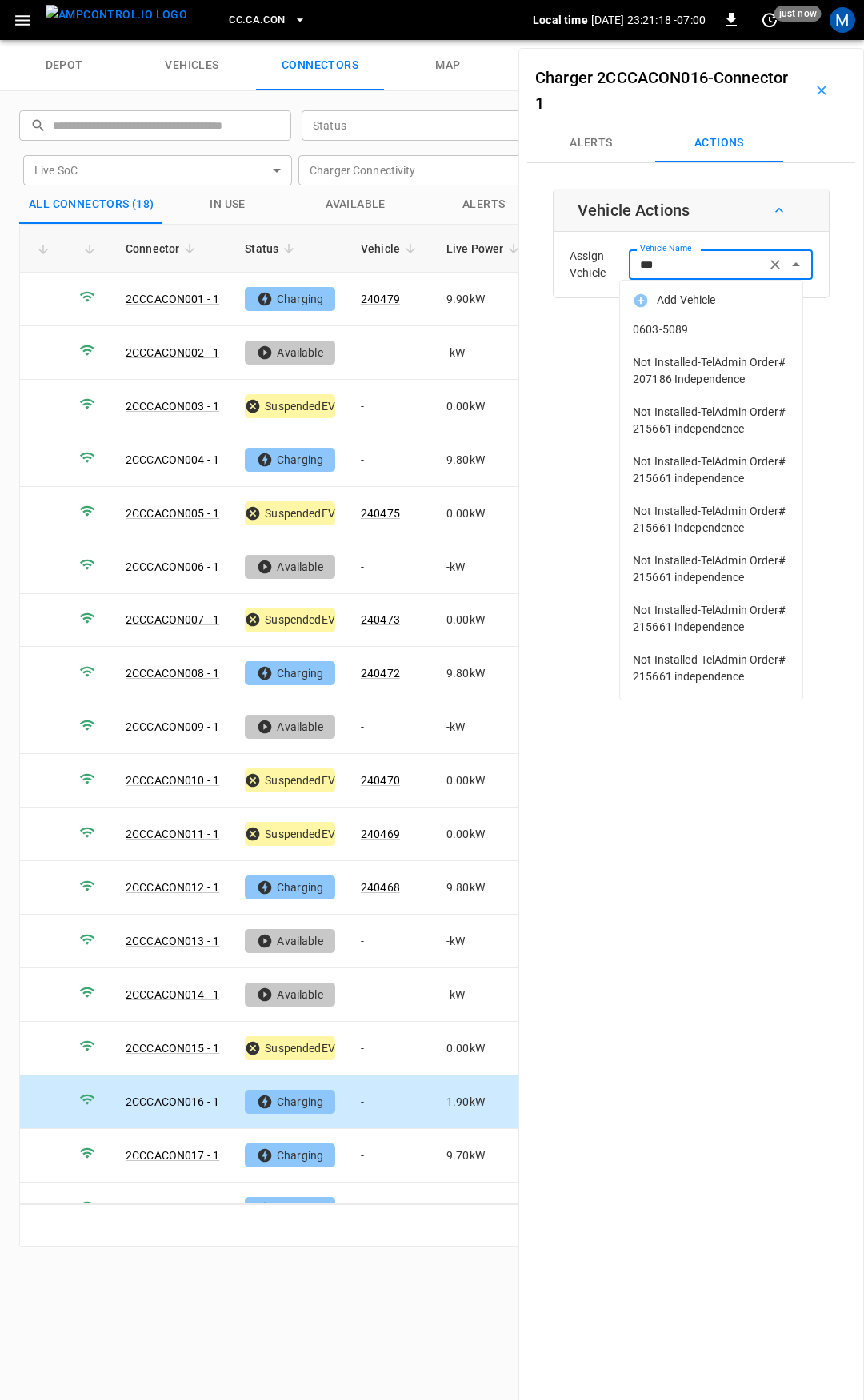
type input "***"
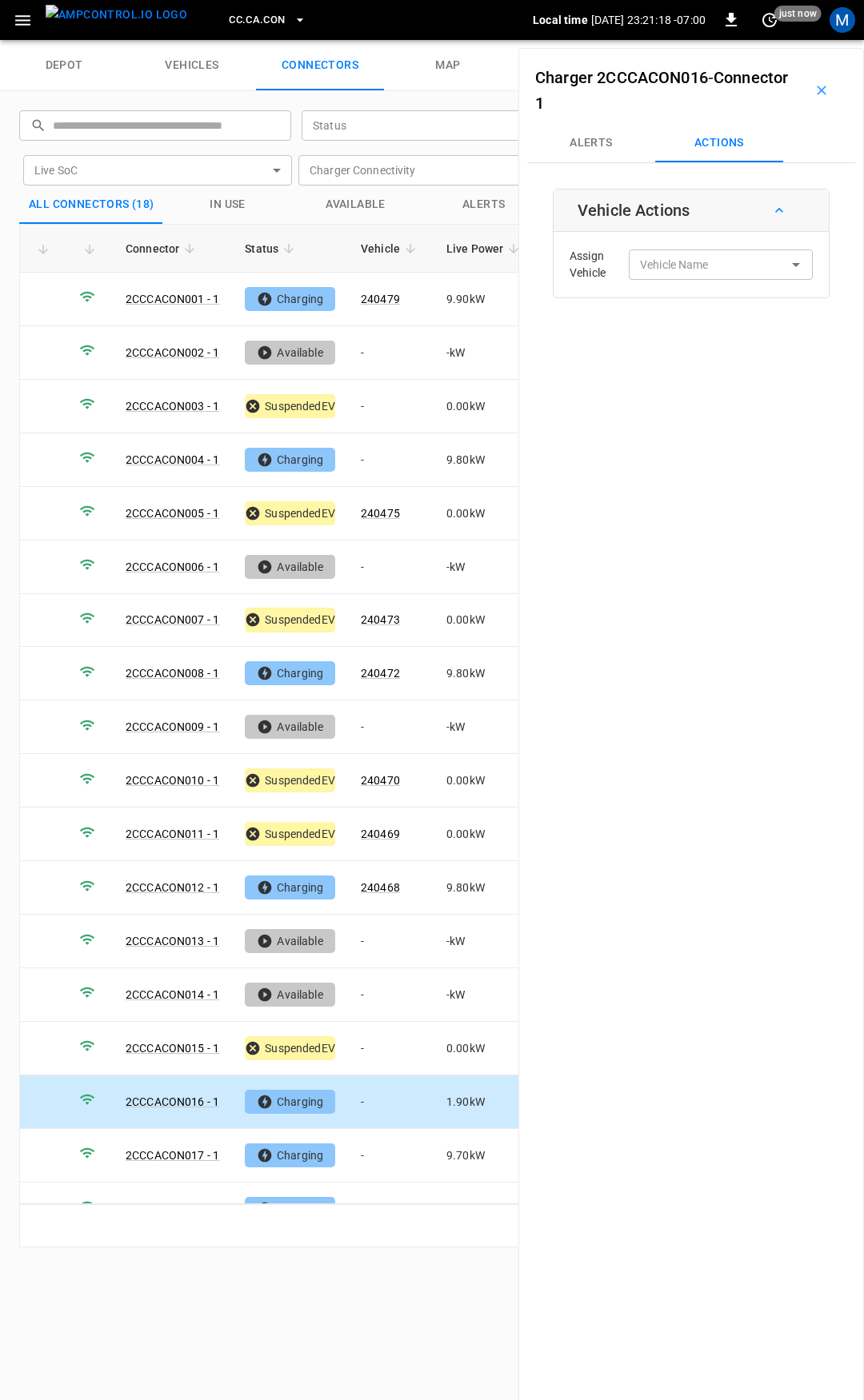
click at [376, 1088] on td "-" at bounding box center [390, 1103] width 85 height 54
click at [676, 245] on div "Assign Vehicle Vehicle Name Vehicle Name" at bounding box center [690, 264] width 267 height 57
click at [672, 262] on div "Vehicle Name Vehicle Name" at bounding box center [721, 264] width 184 height 30
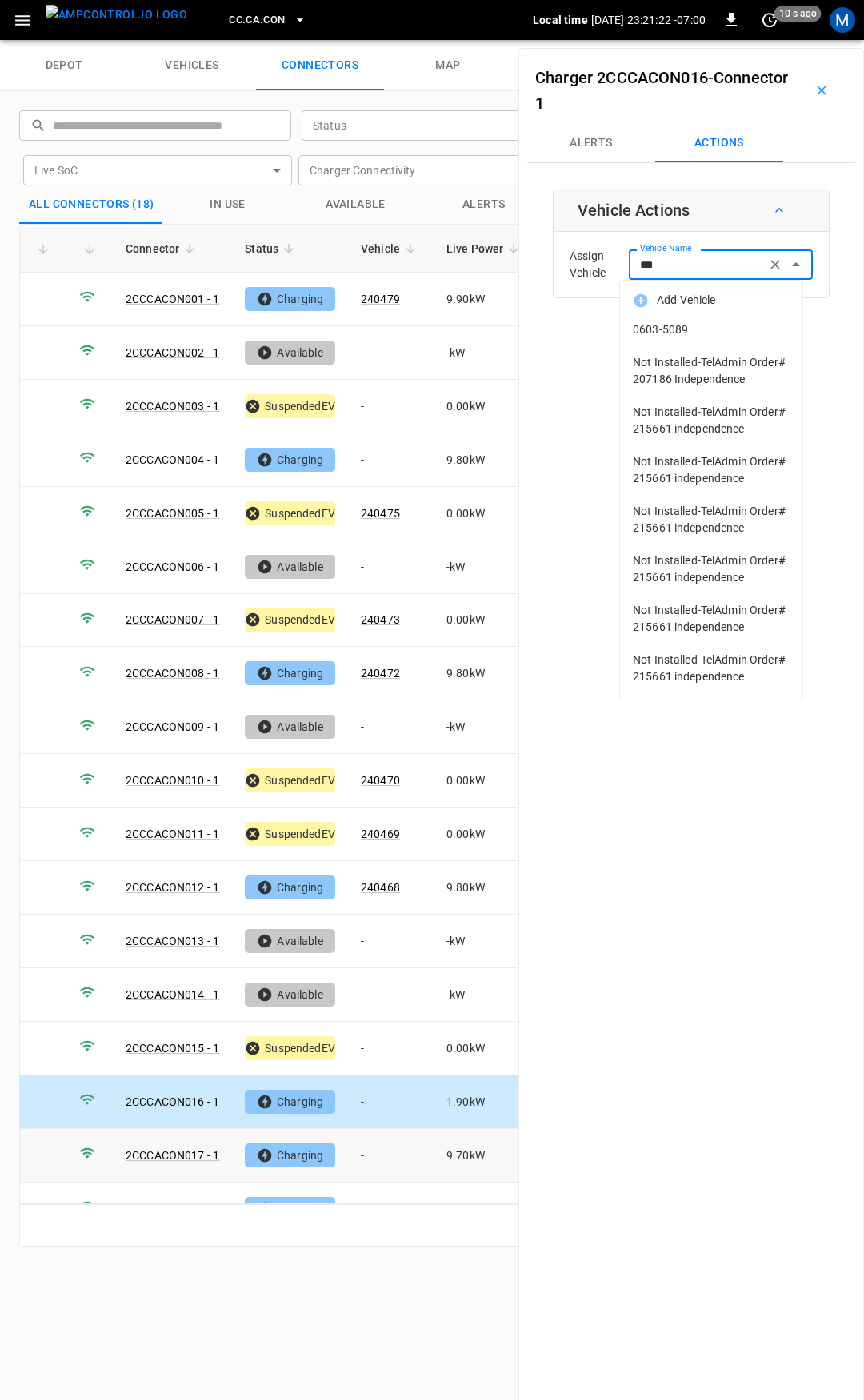
type input "***"
click at [371, 1145] on td "-" at bounding box center [390, 1156] width 85 height 54
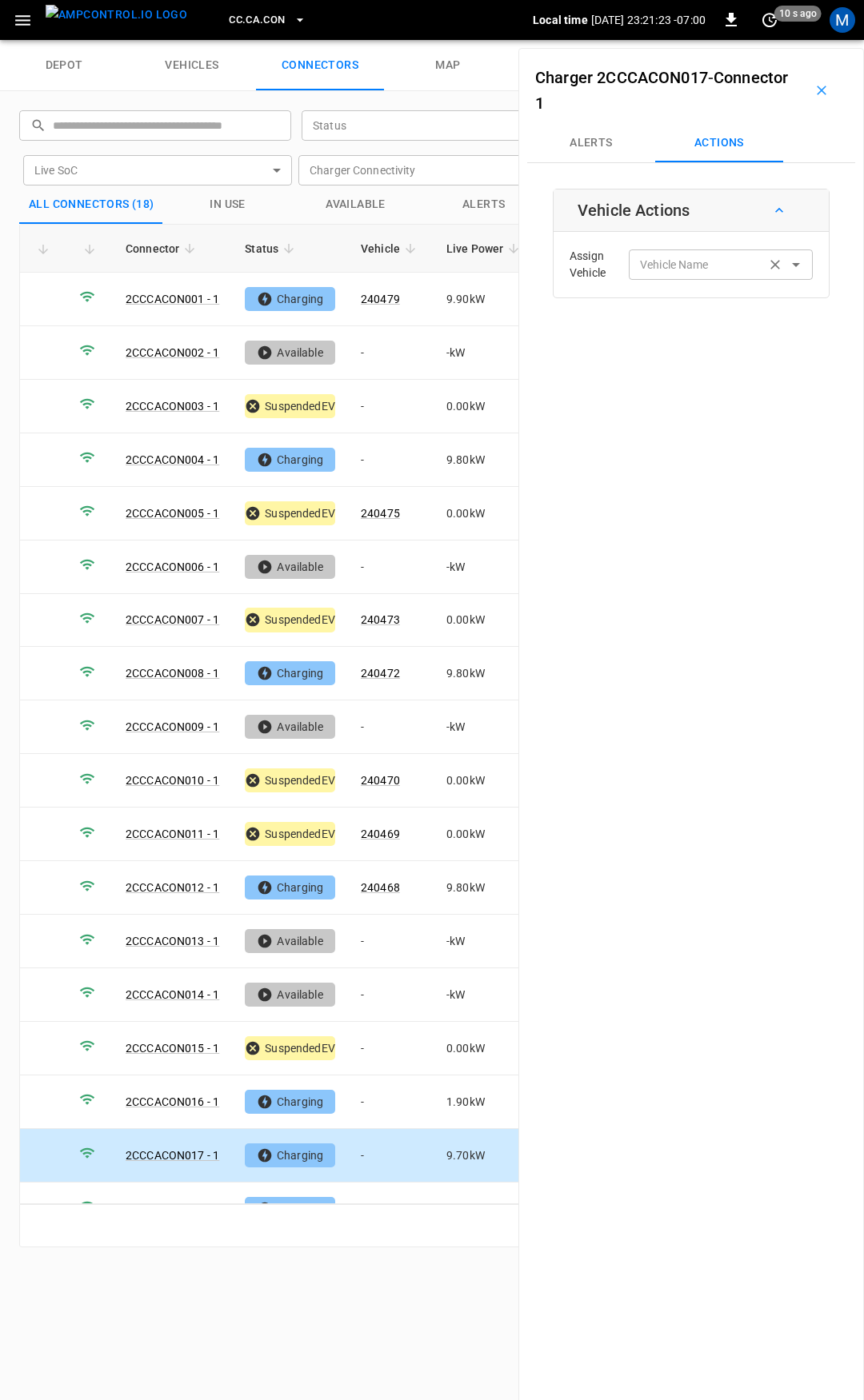
click at [668, 274] on input "Vehicle Name" at bounding box center [697, 264] width 127 height 20
click at [675, 275] on div "Vehicle Name" at bounding box center [721, 264] width 184 height 30
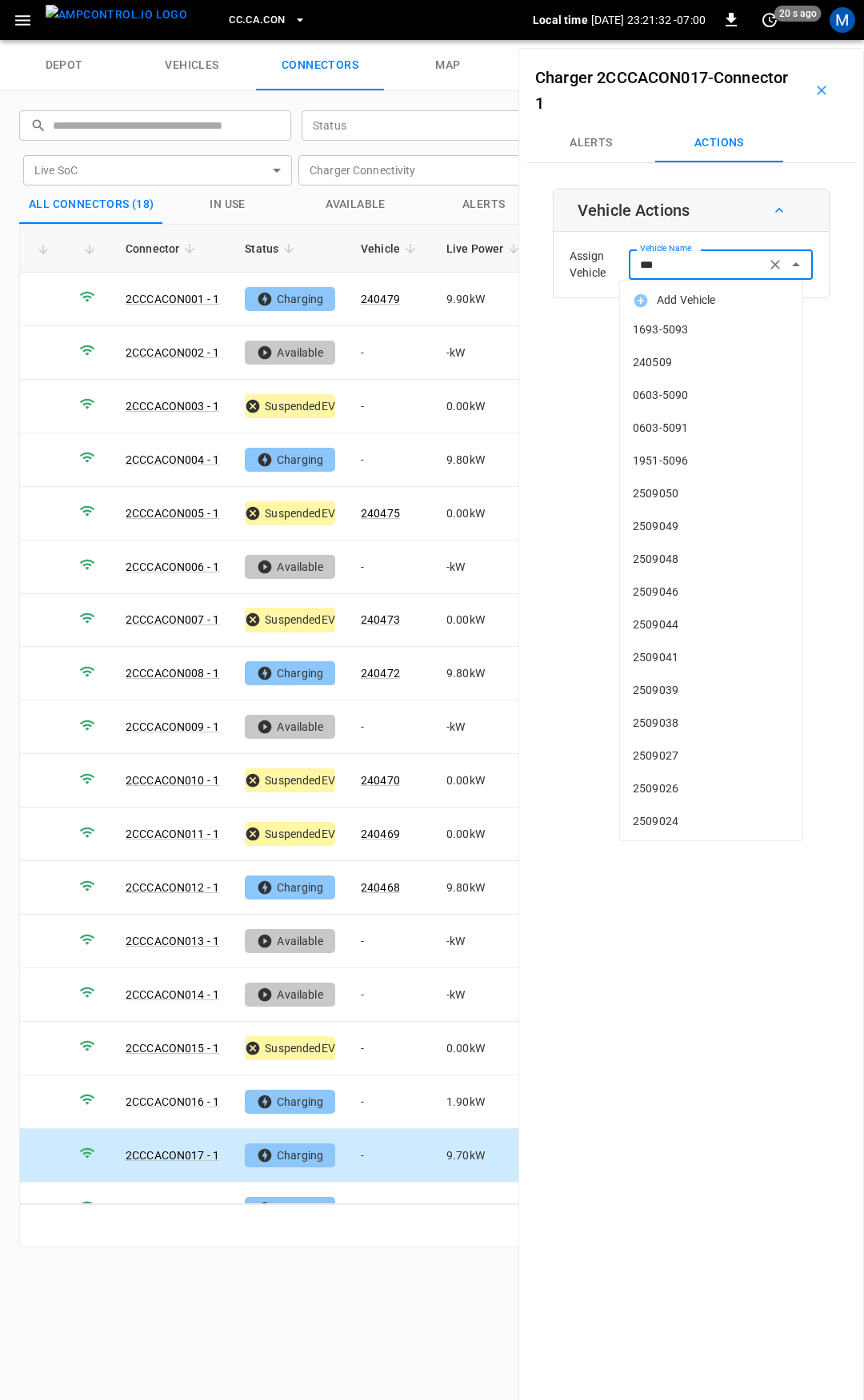
drag, startPoint x: 693, startPoint y: 354, endPoint x: 722, endPoint y: 352, distance: 29.1
click at [694, 354] on li "240509" at bounding box center [711, 362] width 183 height 33
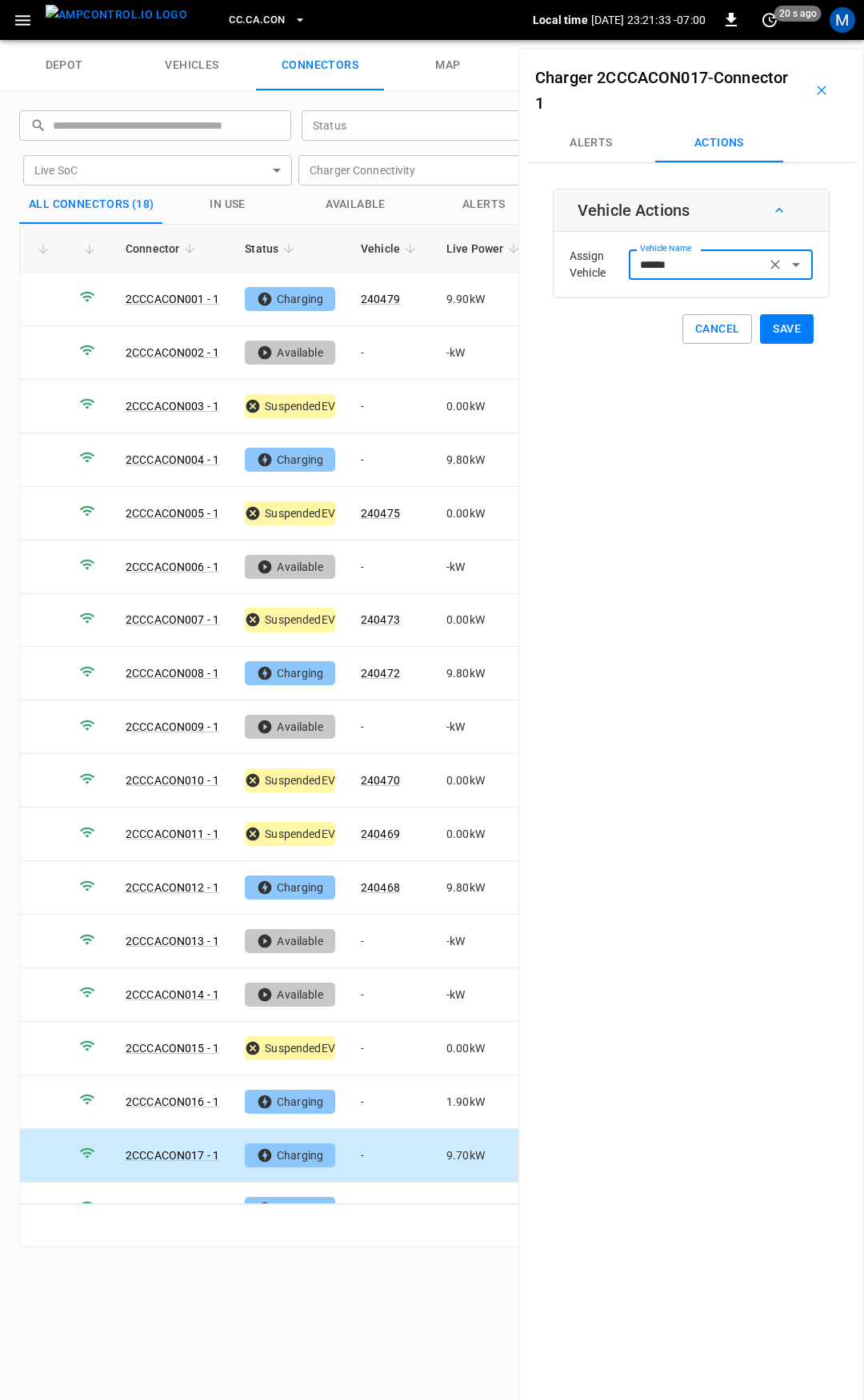
type input "******"
click at [779, 327] on button "Save" at bounding box center [787, 329] width 54 height 30
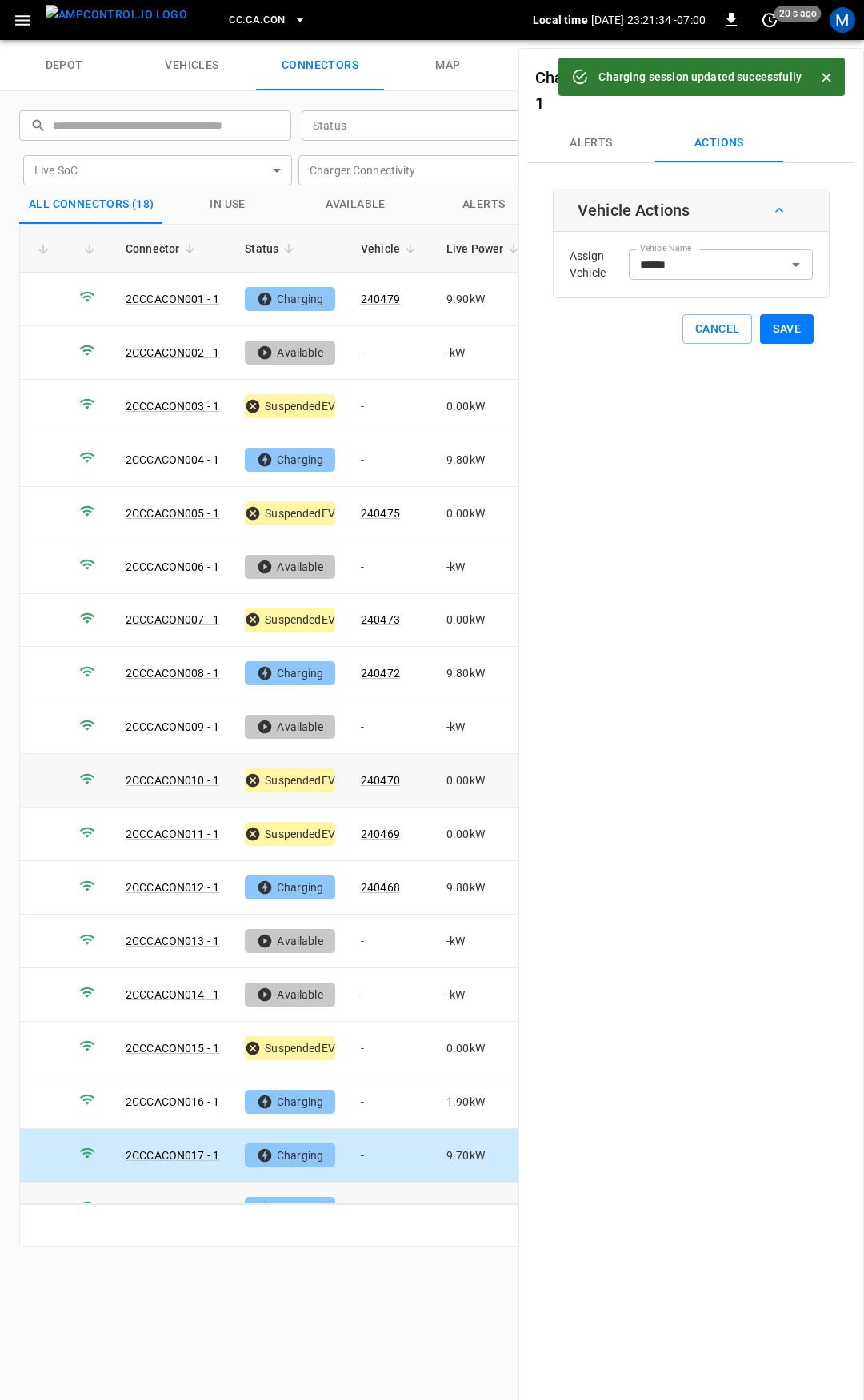
click at [389, 1183] on td "-" at bounding box center [390, 1210] width 85 height 54
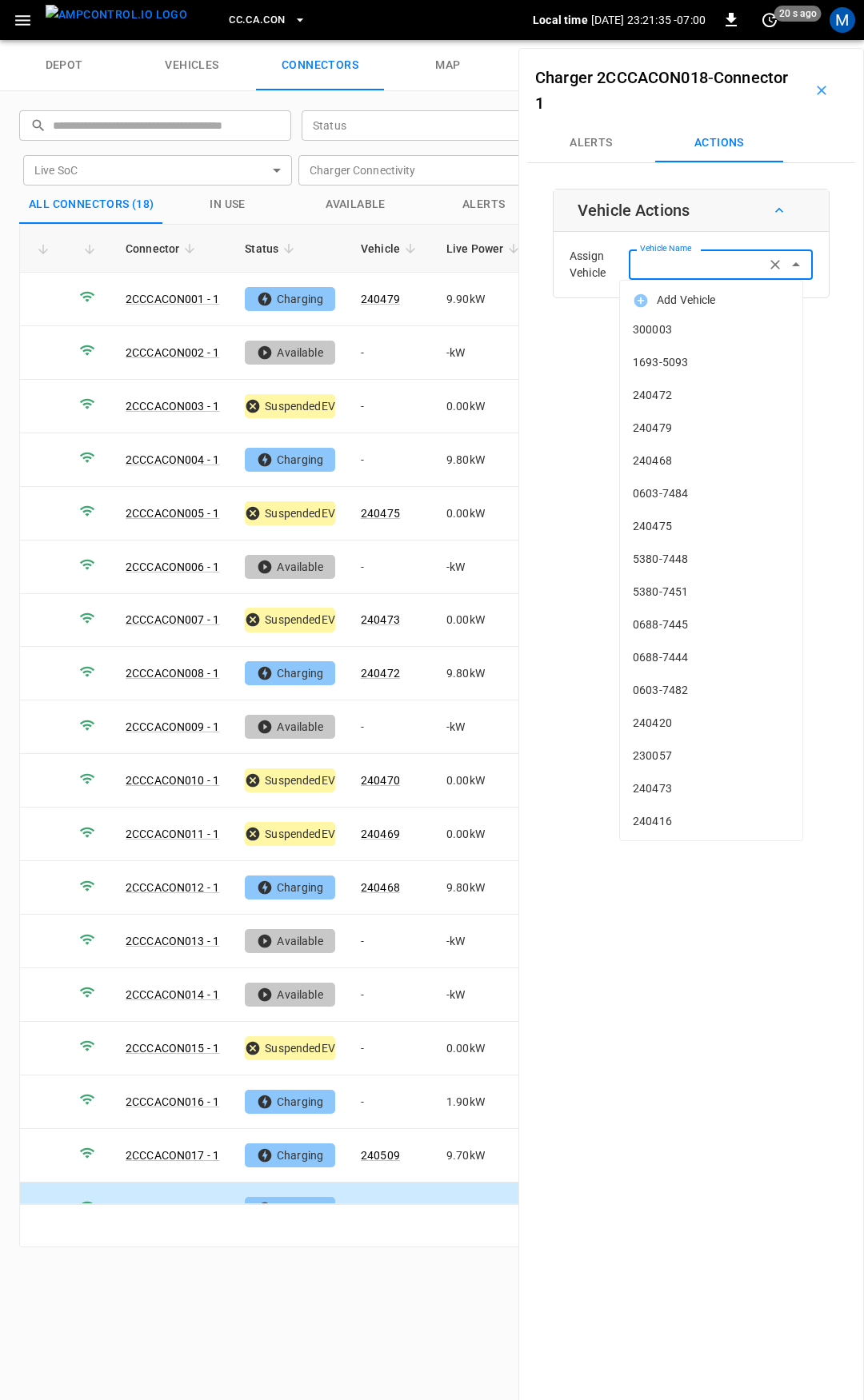
click at [670, 257] on div "Vehicle Name Vehicle Name" at bounding box center [721, 264] width 184 height 30
type input "***"
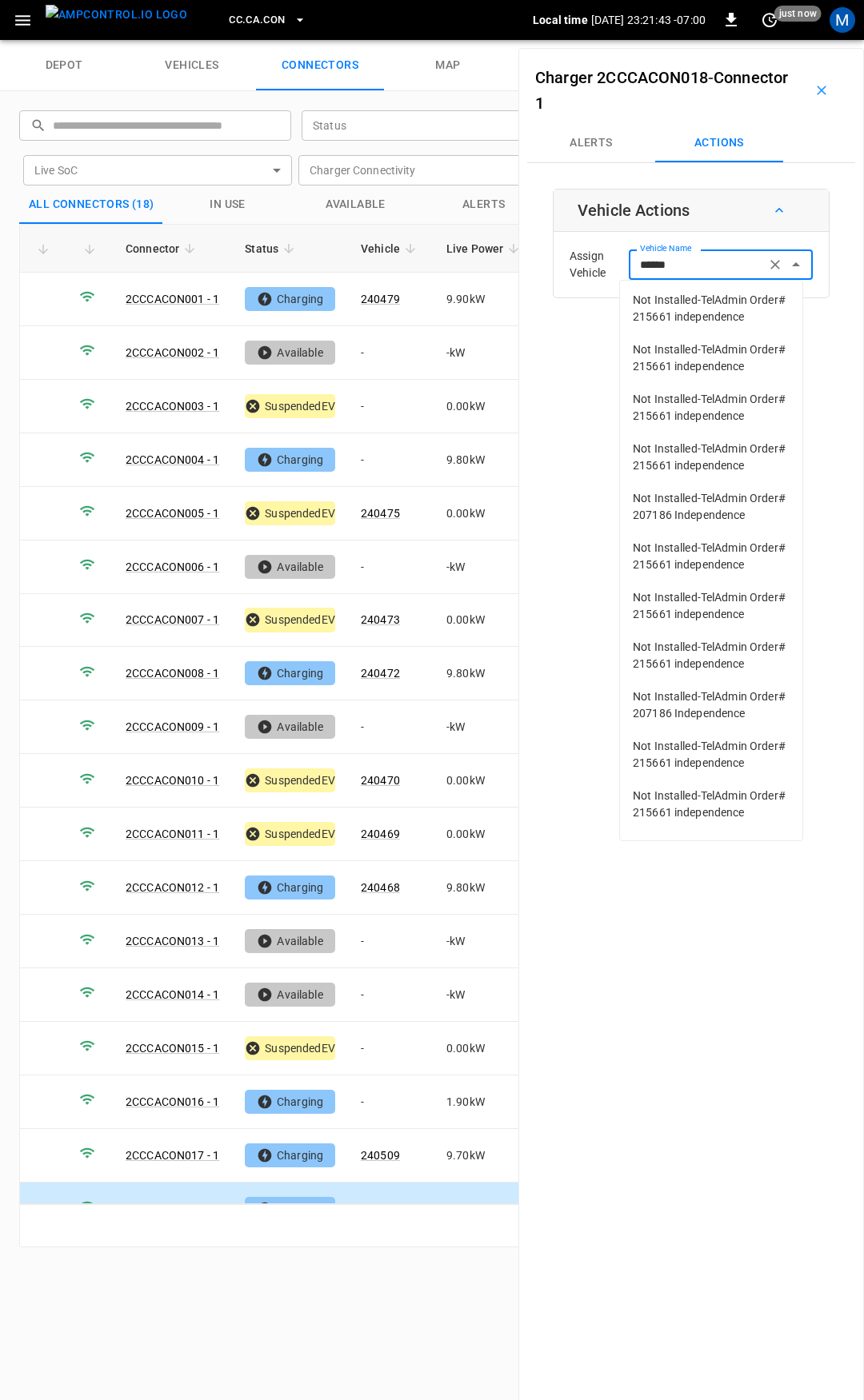
scroll to position [0, 0]
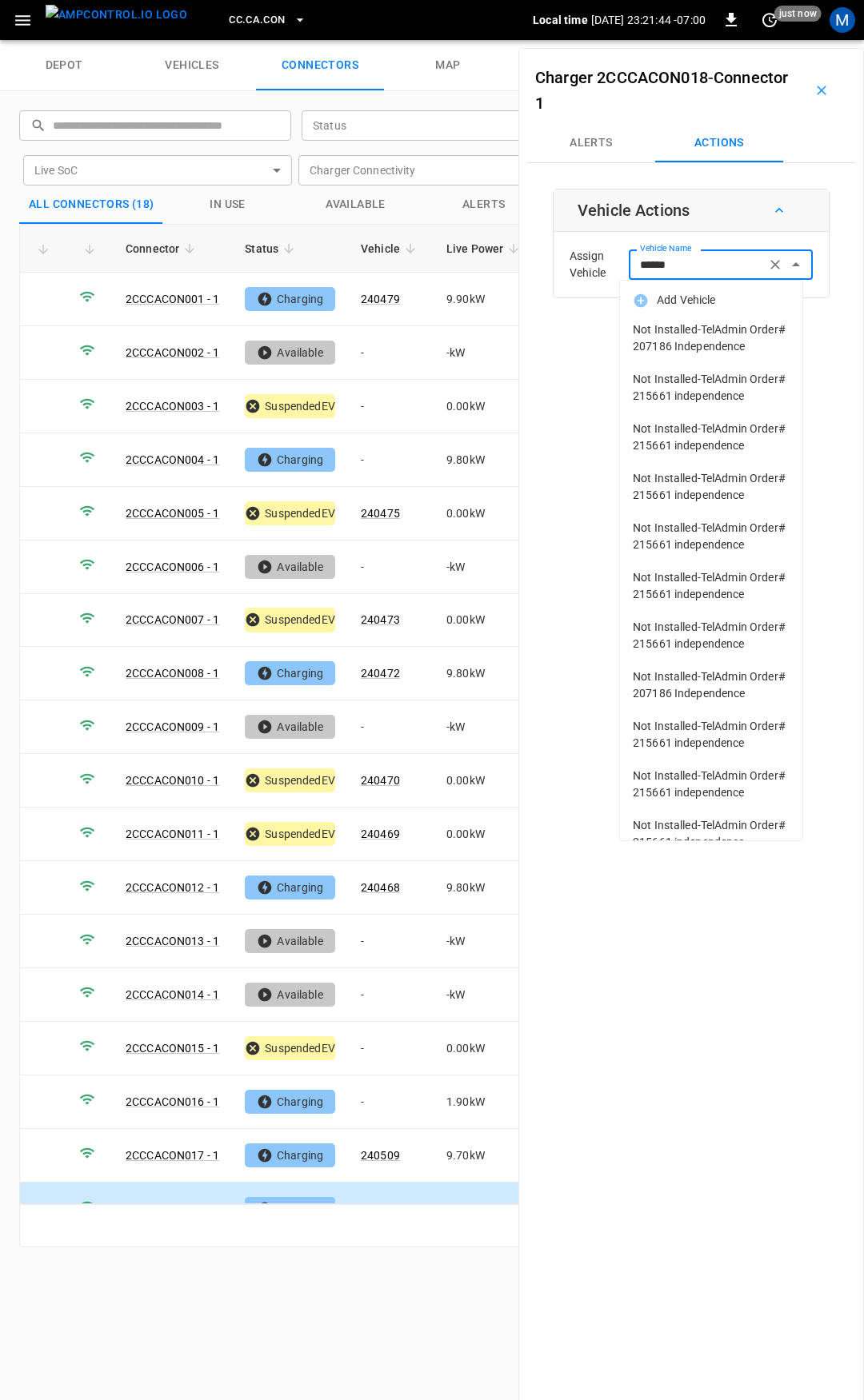
type input "******"
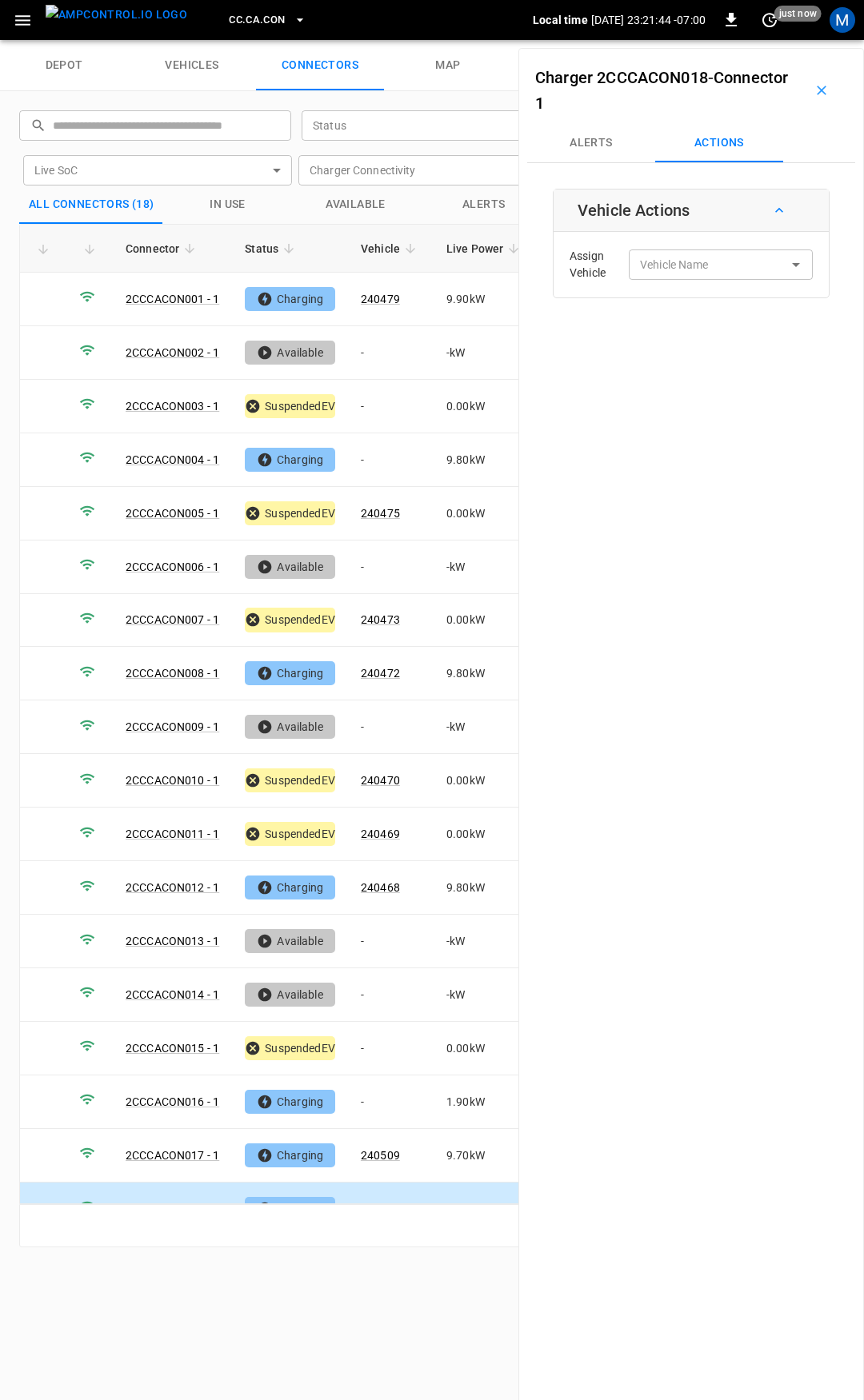
drag, startPoint x: 287, startPoint y: 1310, endPoint x: 295, endPoint y: 1256, distance: 54.6
click at [287, 1309] on div "depot vehicles connectors map ​ ​ Status ​ Status Live SoC ​ Live SoC Charger C…" at bounding box center [432, 720] width 864 height 1360
click at [229, 14] on span "CC.CA.CON" at bounding box center [256, 20] width 56 height 18
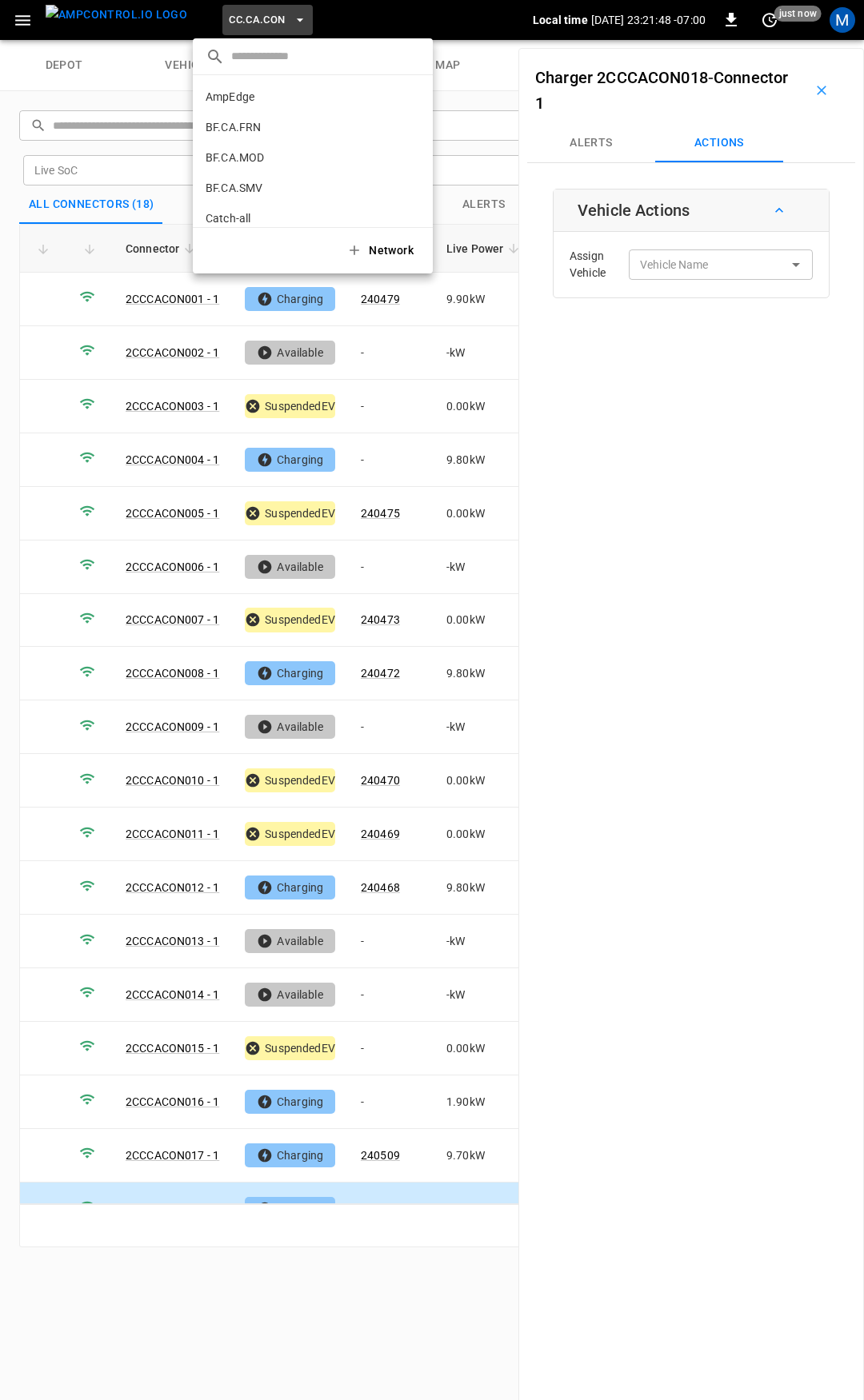
scroll to position [147, 0]
click at [251, 129] on p "CC.CA.FAI" at bounding box center [231, 132] width 52 height 16
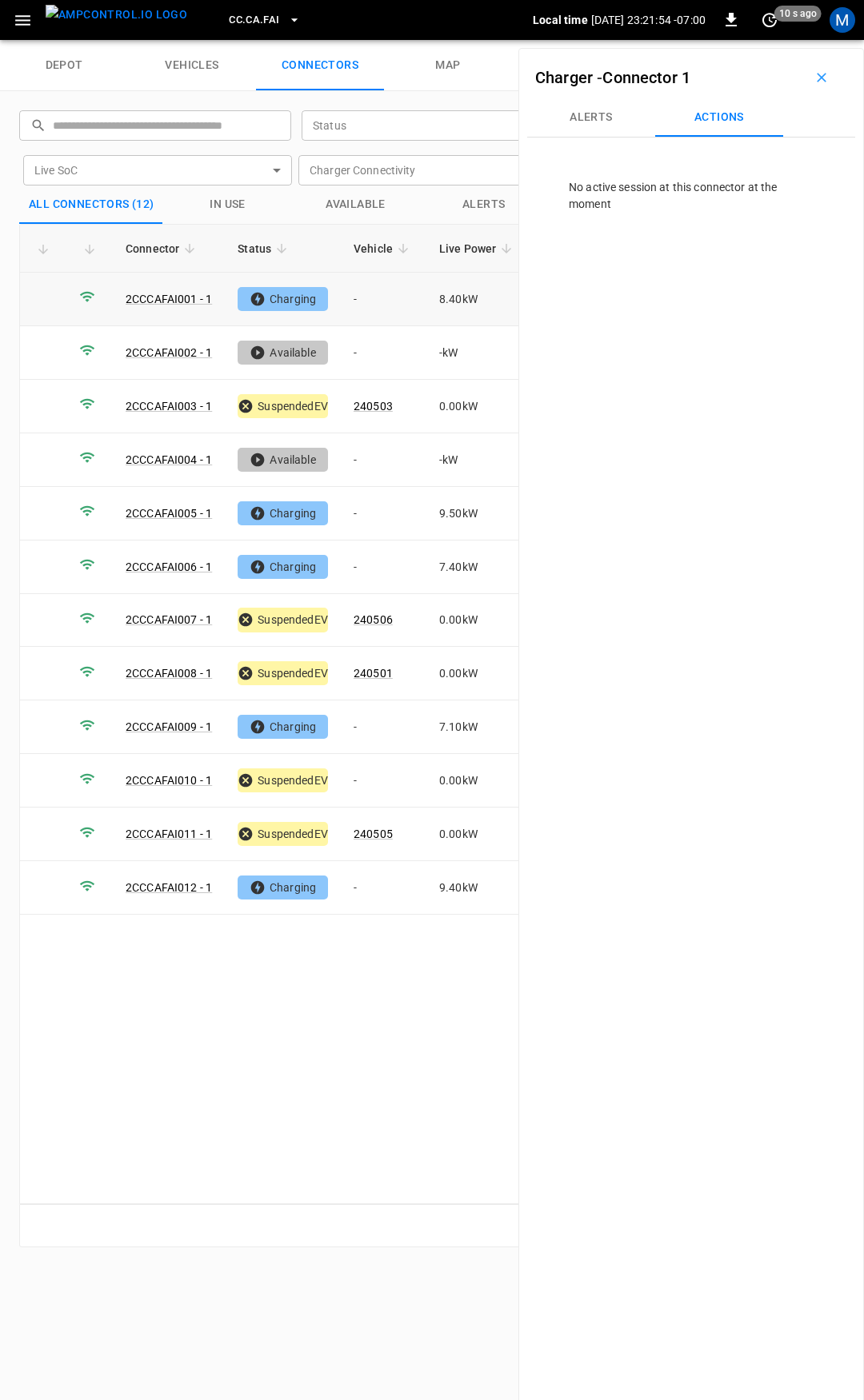
click at [387, 295] on td "-" at bounding box center [383, 300] width 85 height 54
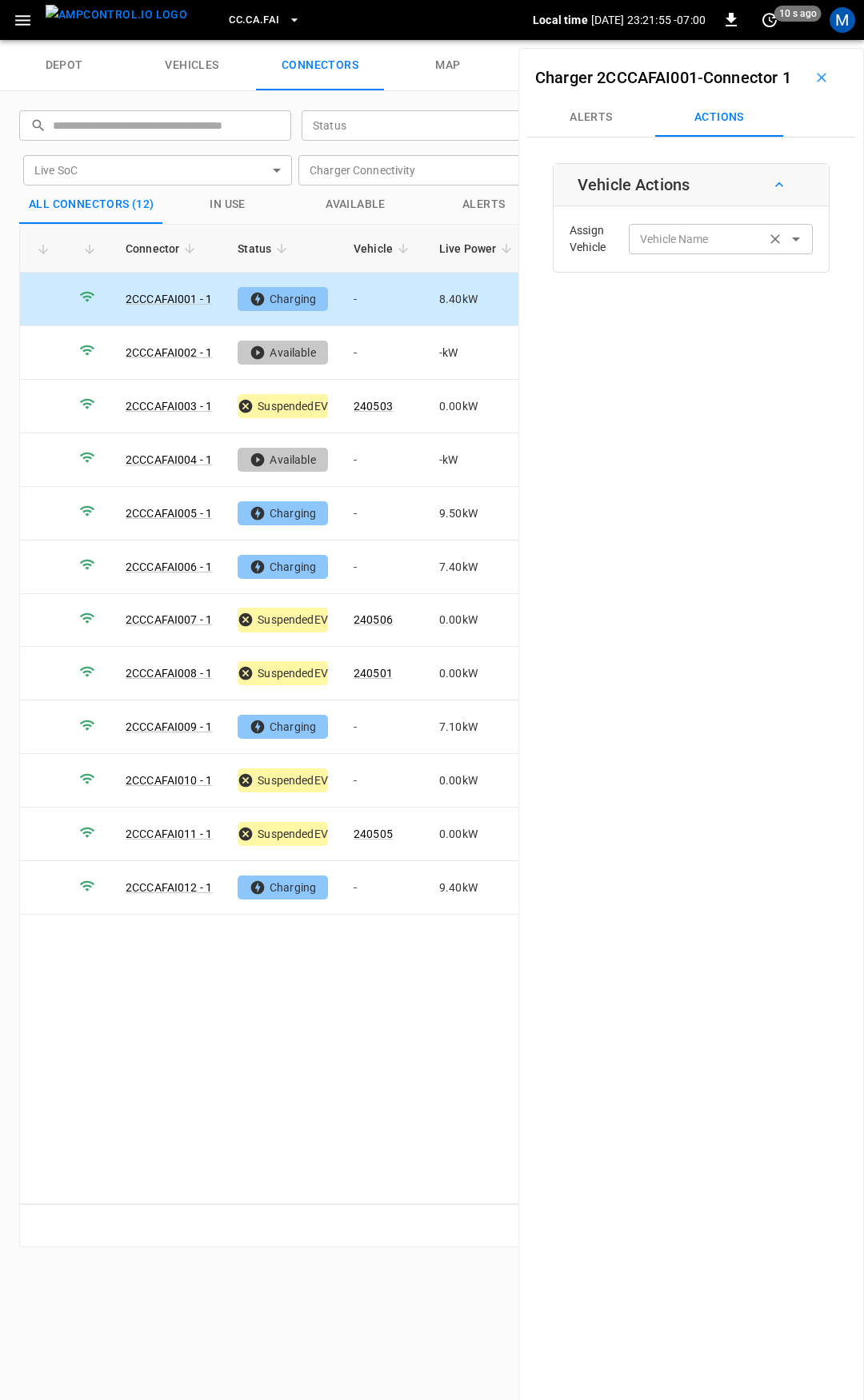
click at [707, 249] on input "Vehicle Name" at bounding box center [697, 238] width 127 height 20
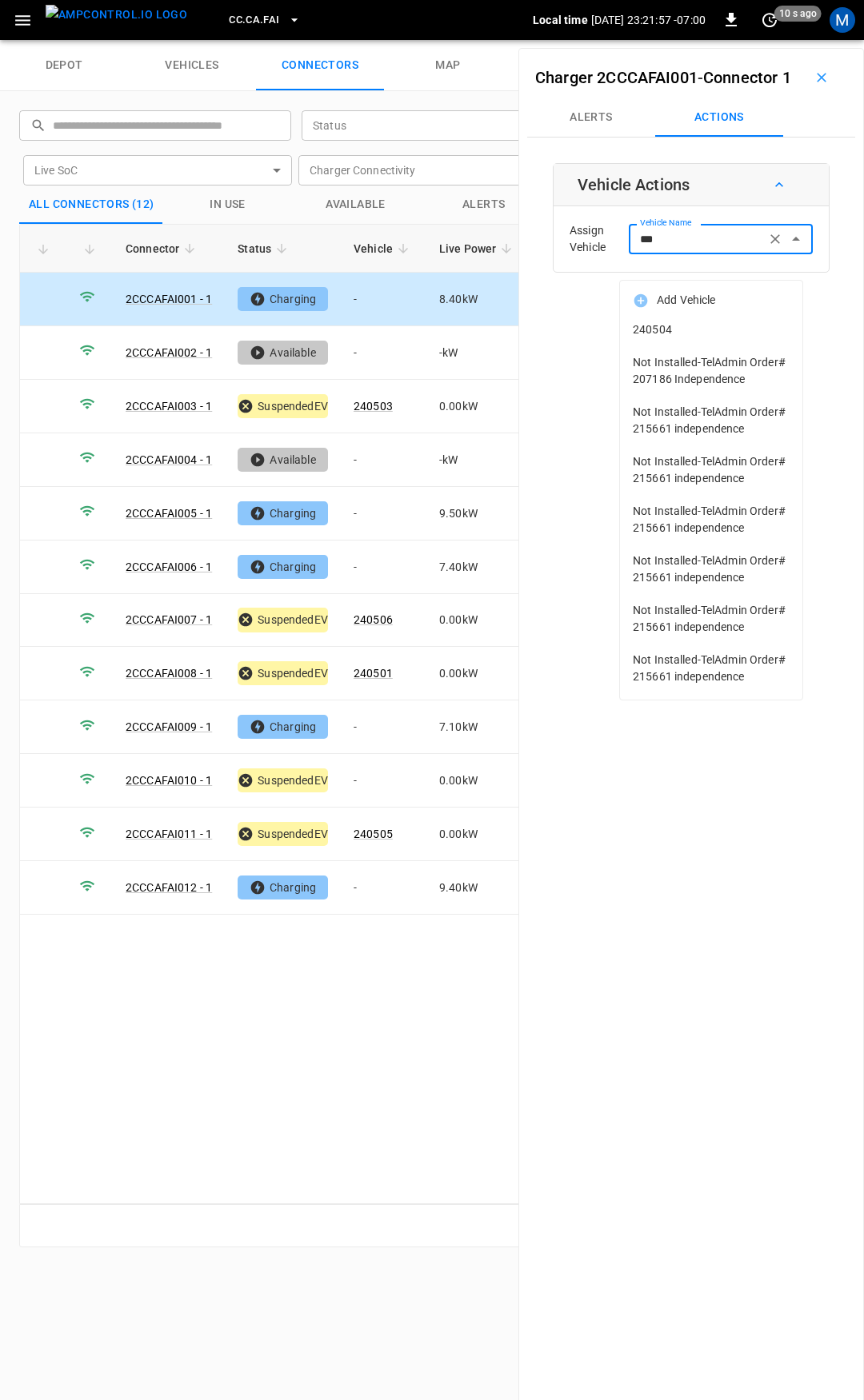
click at [717, 343] on li "240504" at bounding box center [711, 330] width 183 height 33
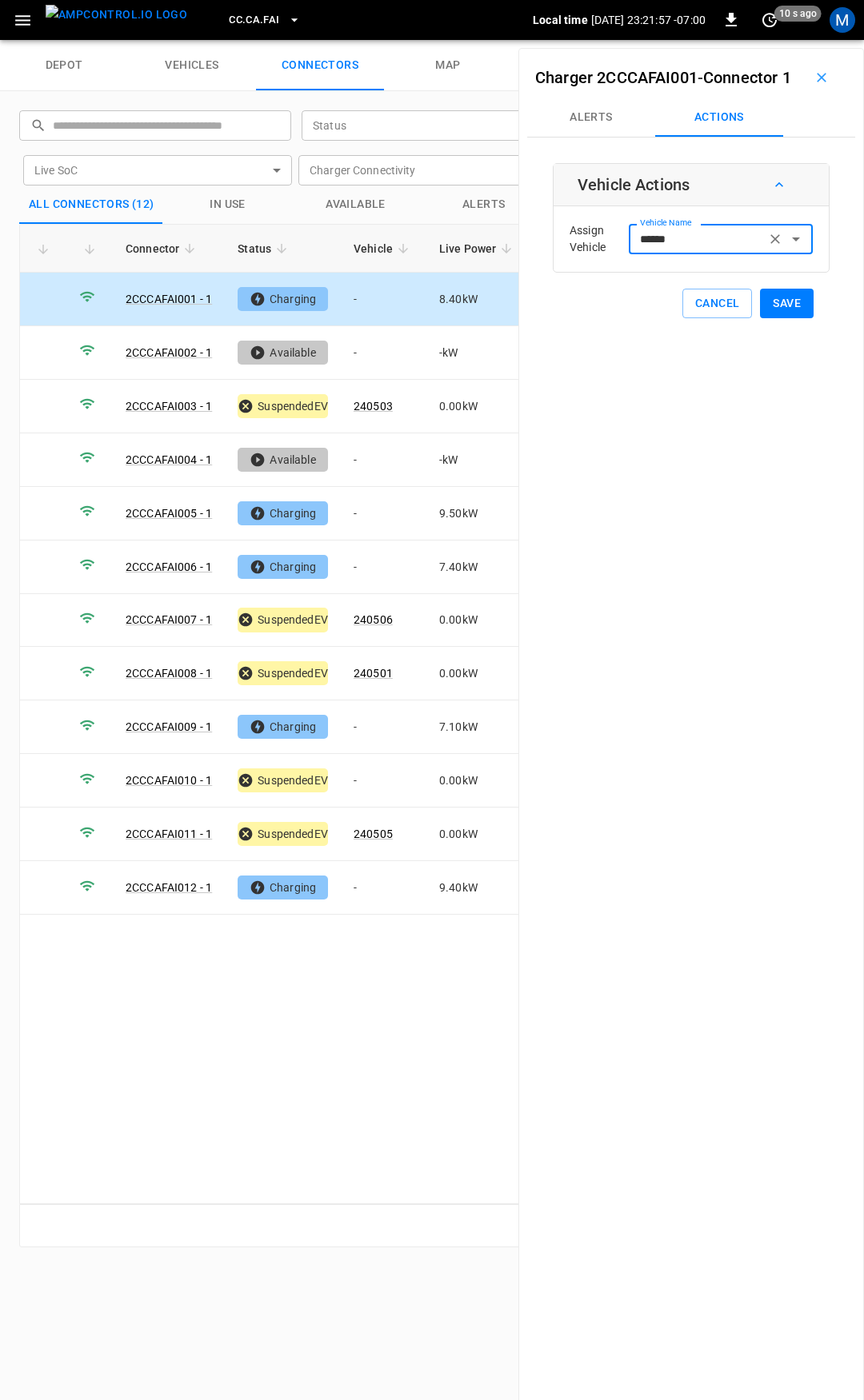
type input "******"
click at [782, 318] on button "Save" at bounding box center [787, 303] width 54 height 30
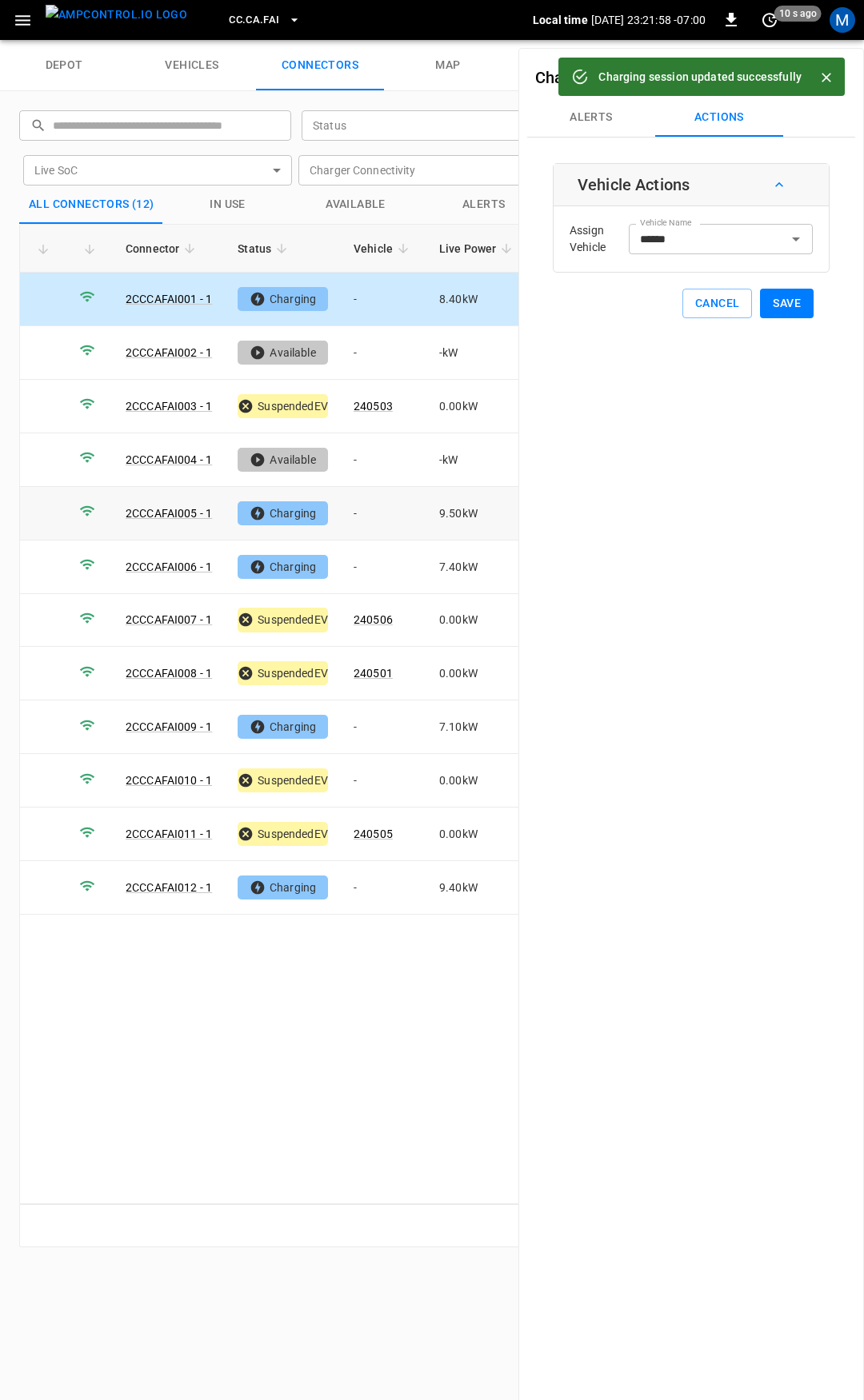
click at [361, 508] on td "-" at bounding box center [383, 514] width 85 height 54
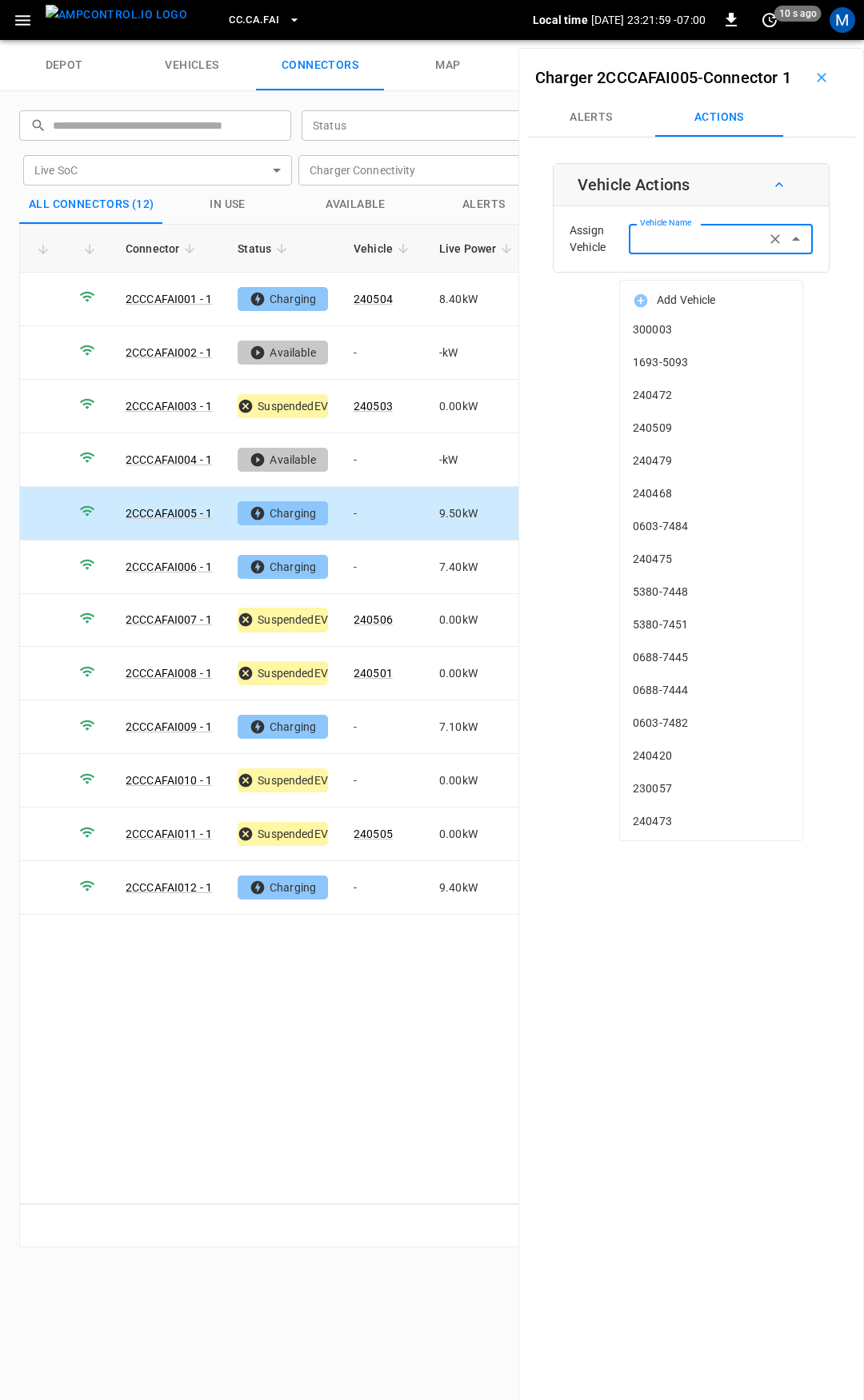
click at [659, 249] on input "Vehicle Name" at bounding box center [697, 238] width 127 height 20
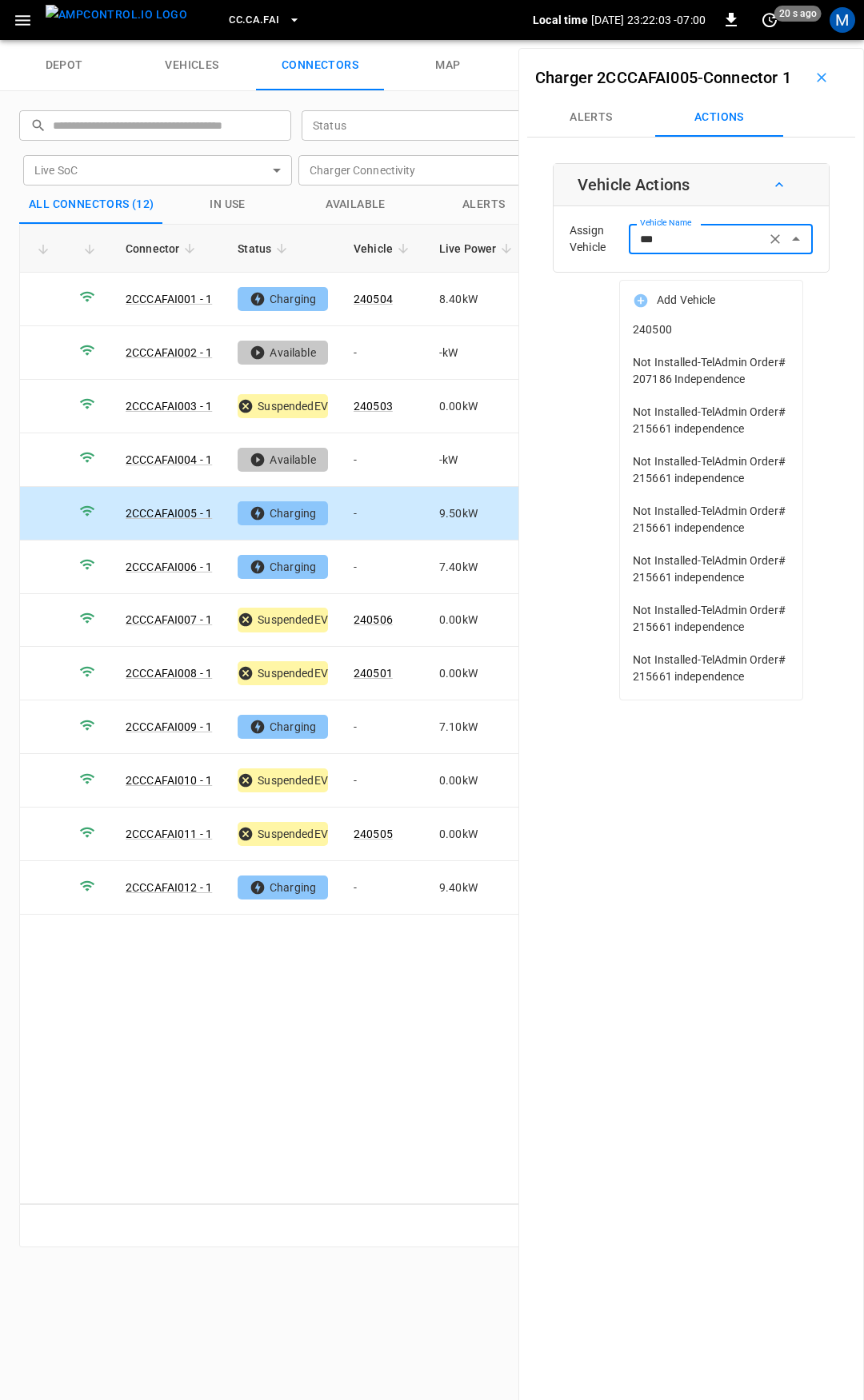
click at [671, 326] on span "240500" at bounding box center [711, 329] width 156 height 17
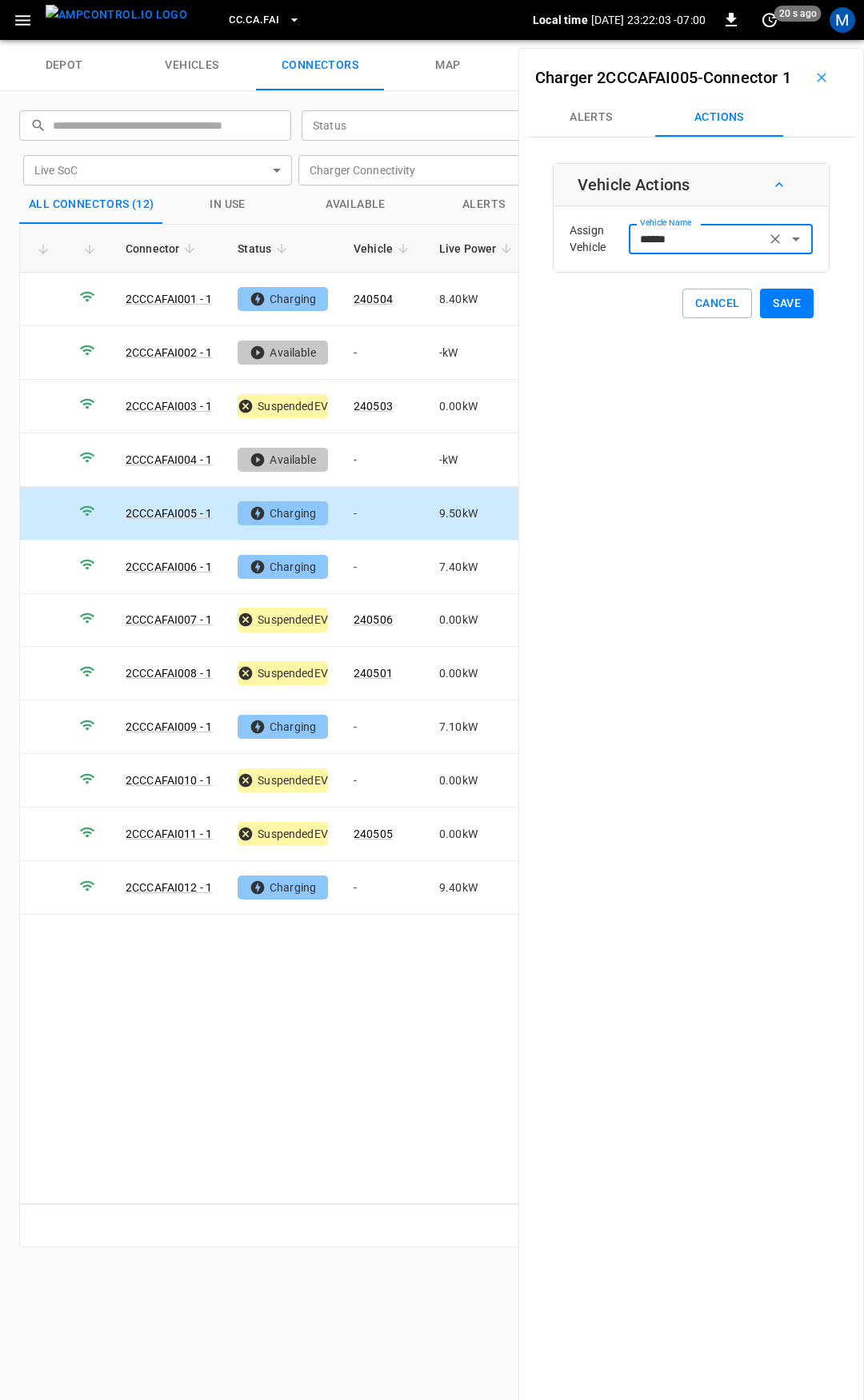
type input "******"
click at [780, 318] on button "Save" at bounding box center [787, 303] width 54 height 30
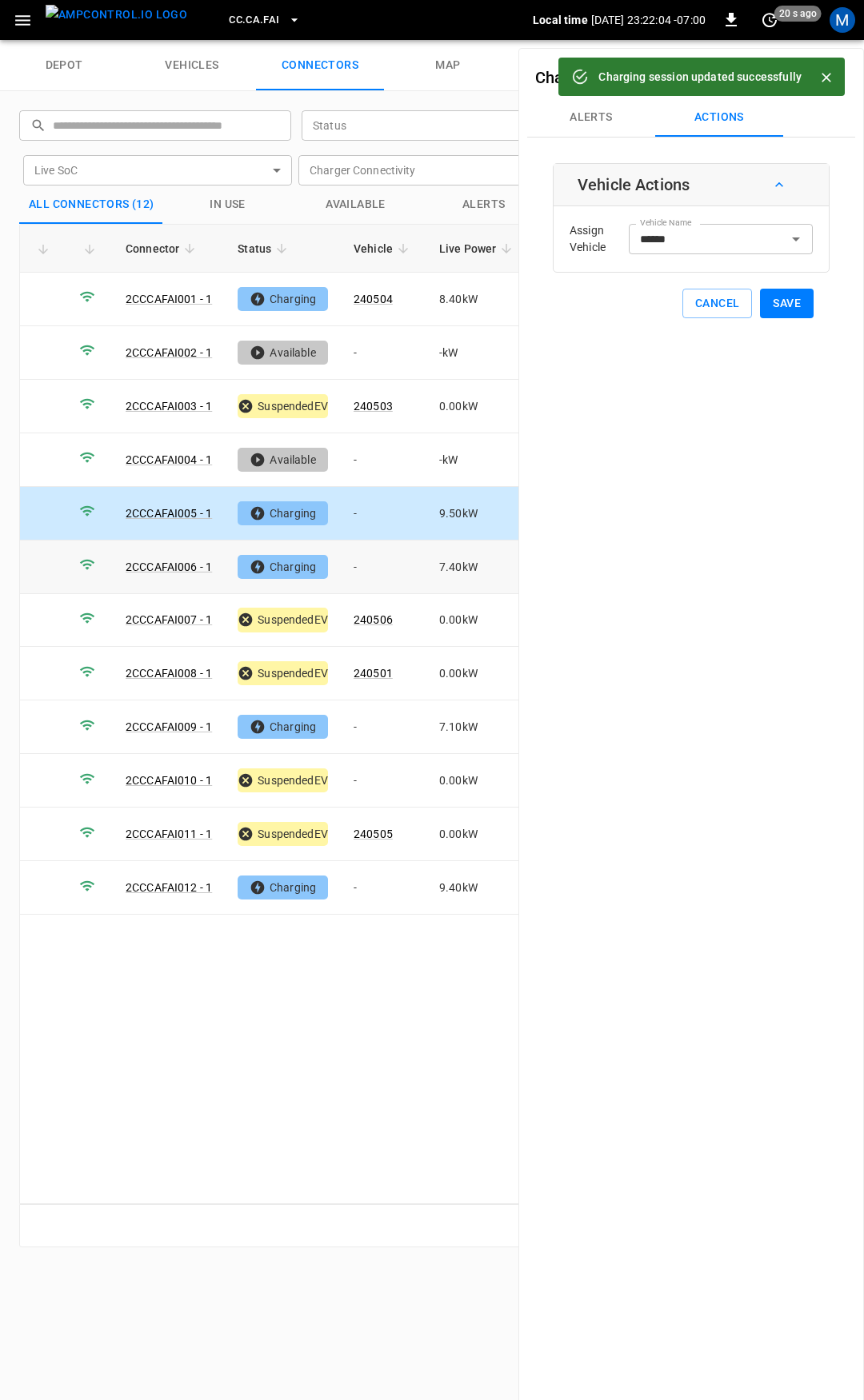
click at [381, 558] on td "-" at bounding box center [383, 567] width 85 height 54
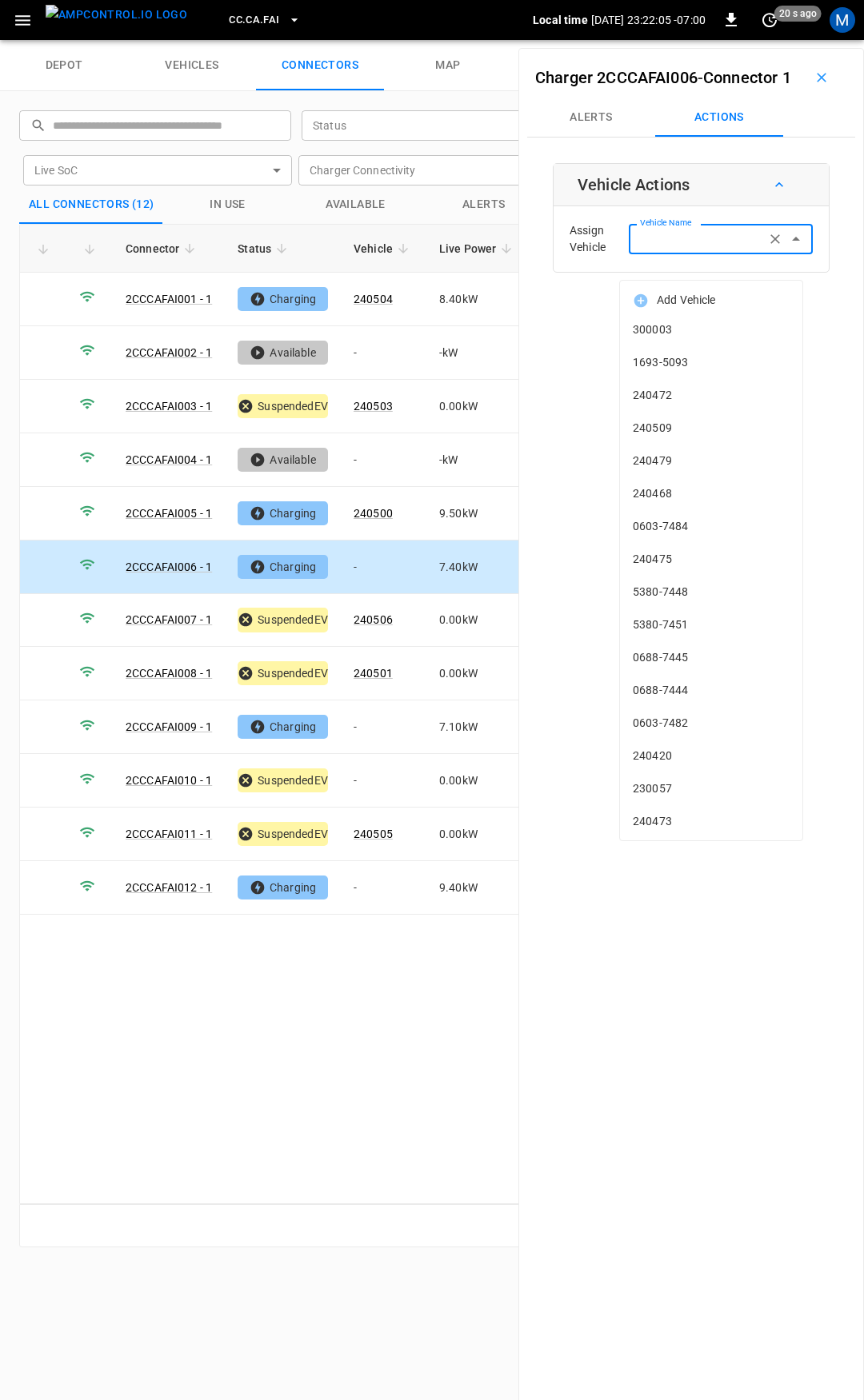
click at [674, 254] on div "Vehicle Name Vehicle Name" at bounding box center [721, 239] width 184 height 30
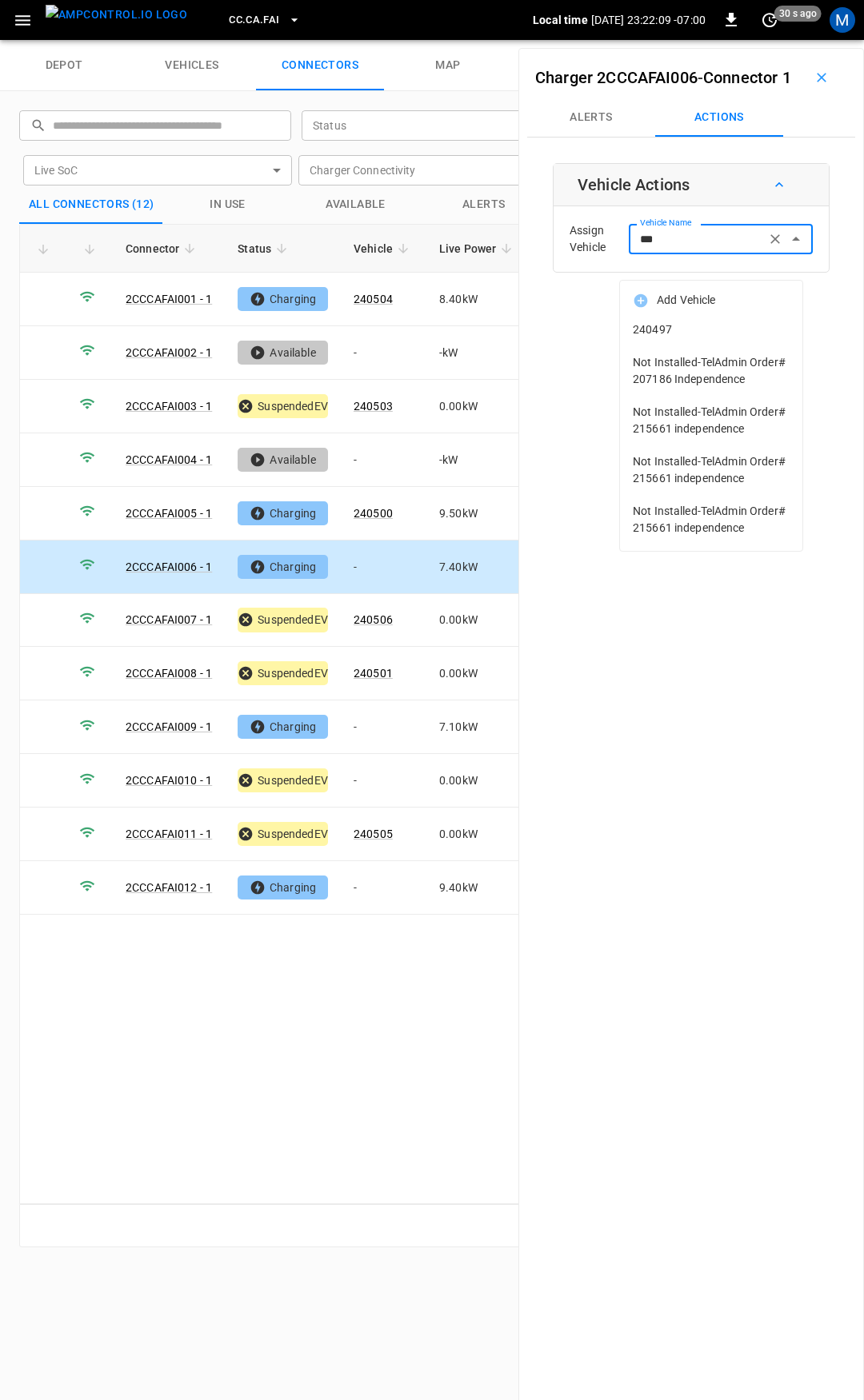
click at [678, 327] on span "240497" at bounding box center [711, 329] width 156 height 17
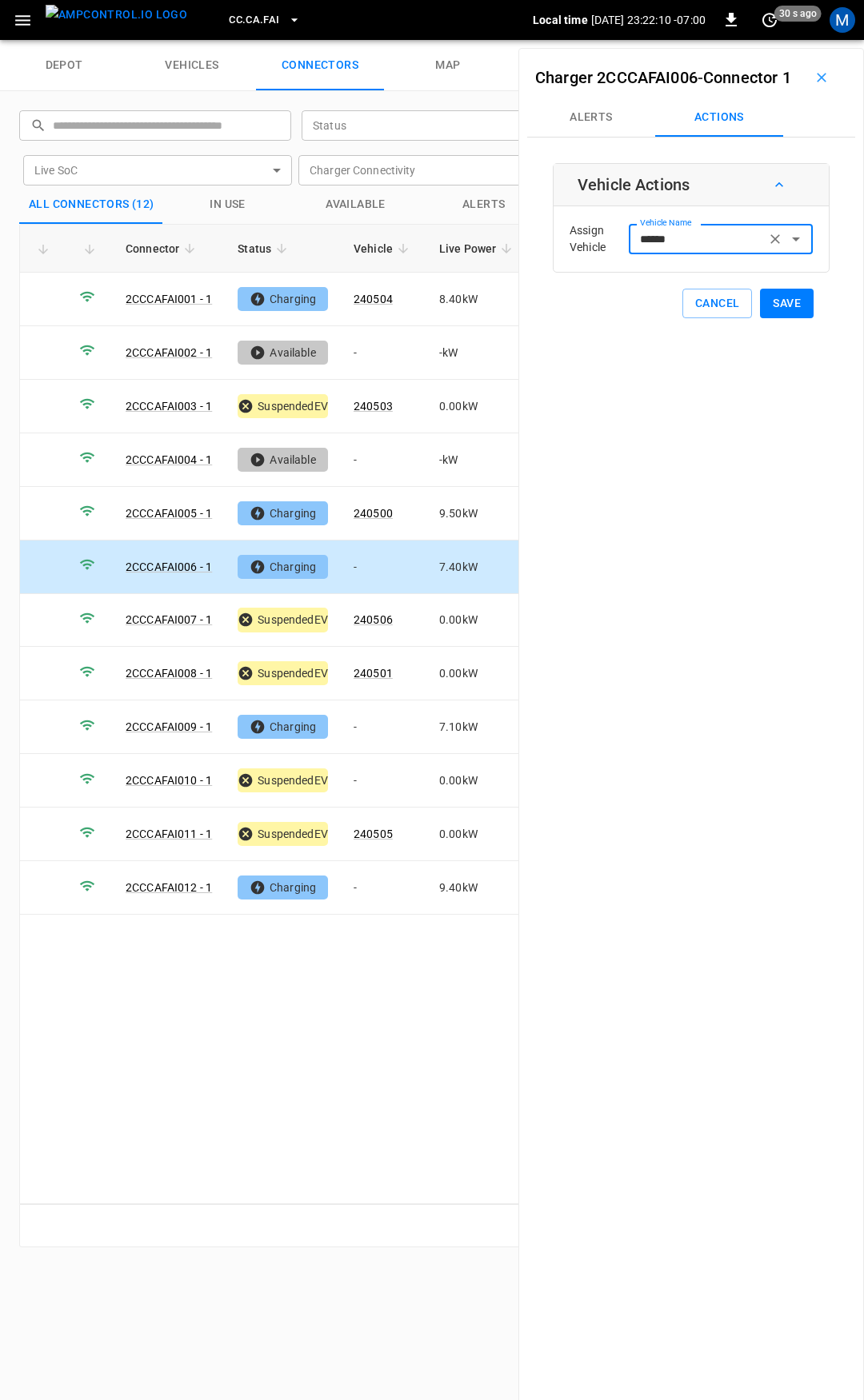
type input "******"
click at [800, 318] on button "Save" at bounding box center [787, 303] width 54 height 30
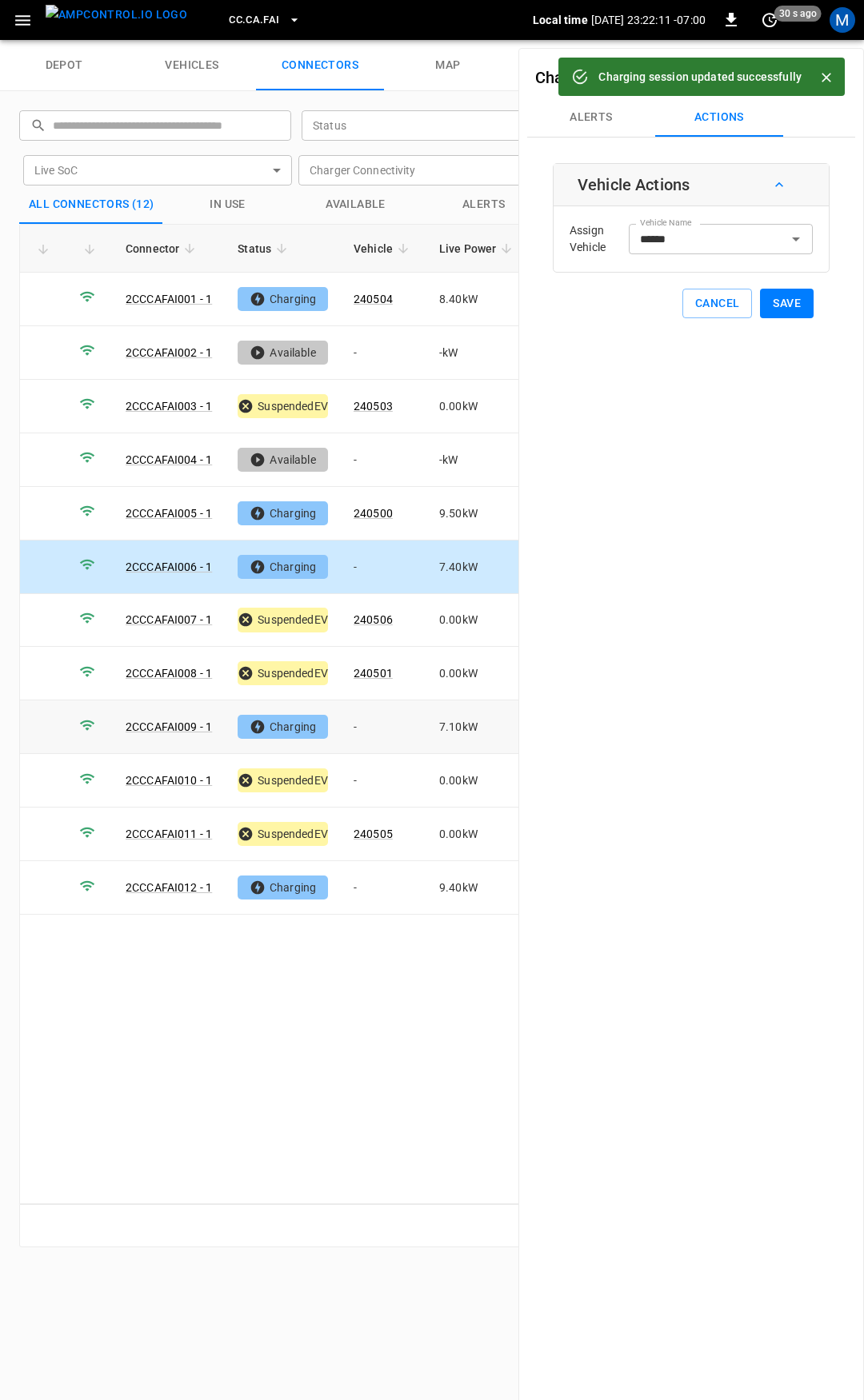
click at [376, 713] on td "-" at bounding box center [383, 727] width 85 height 54
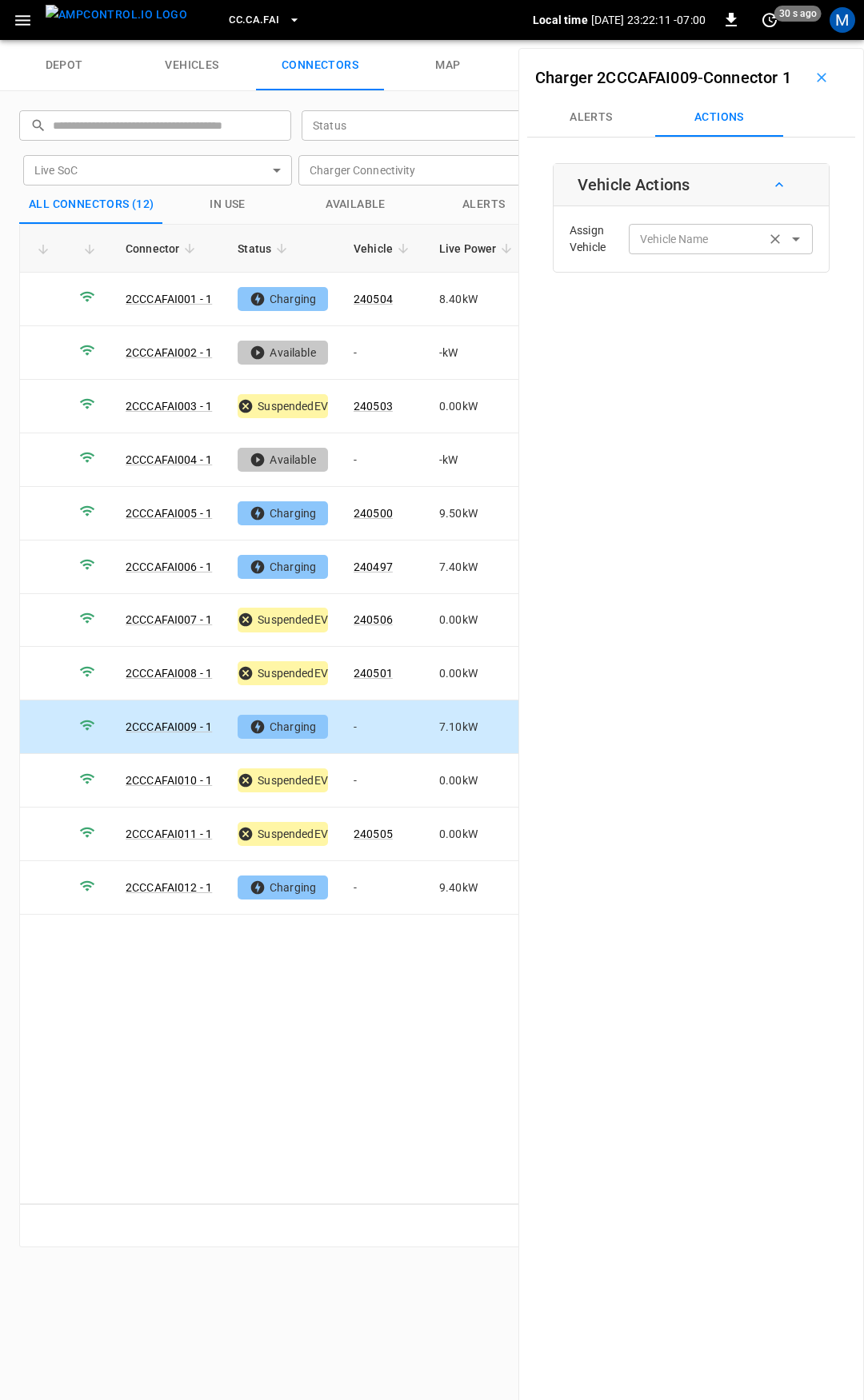
click at [667, 249] on input "Vehicle Name" at bounding box center [697, 238] width 127 height 20
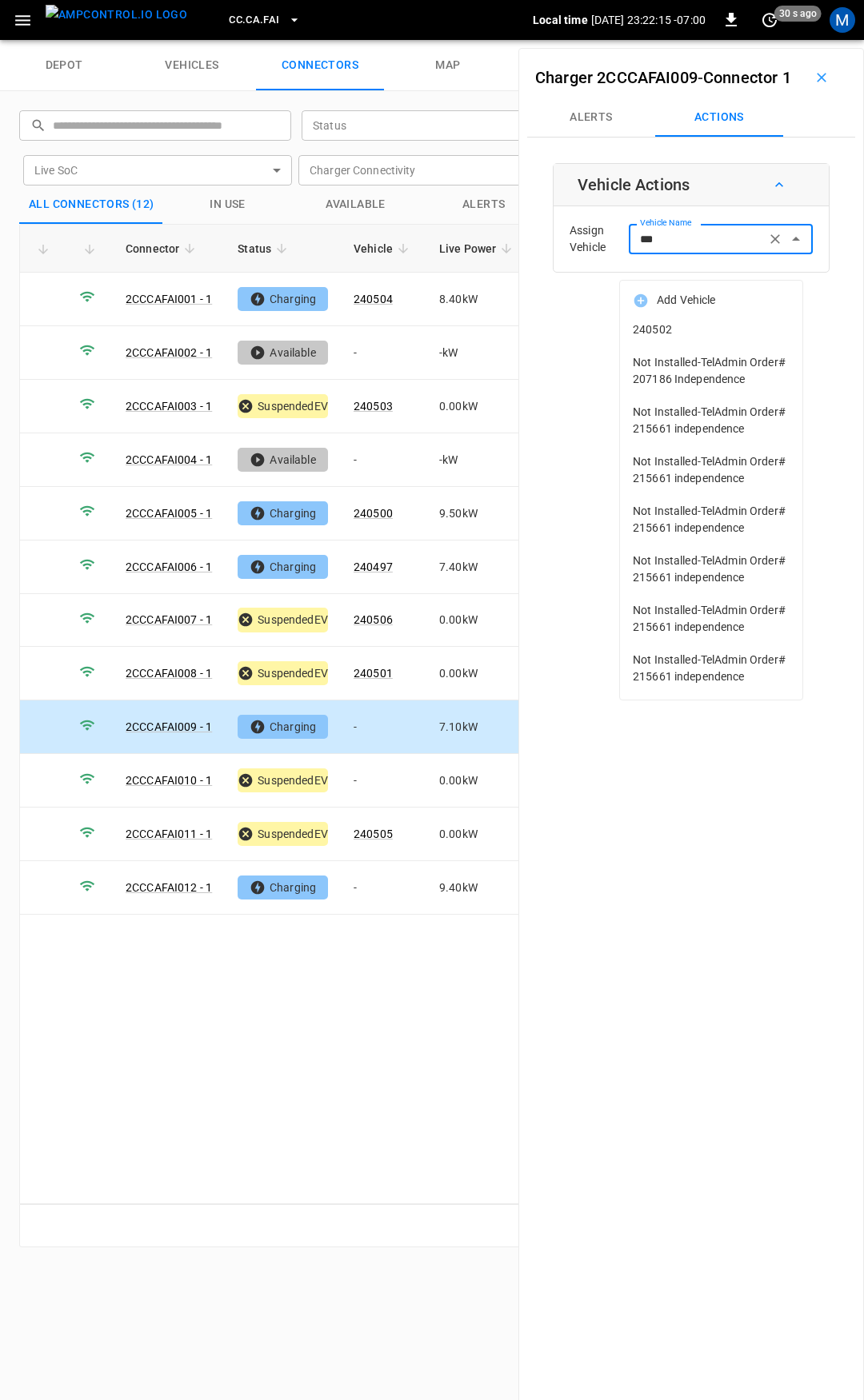
click at [702, 332] on span "240502" at bounding box center [711, 329] width 156 height 17
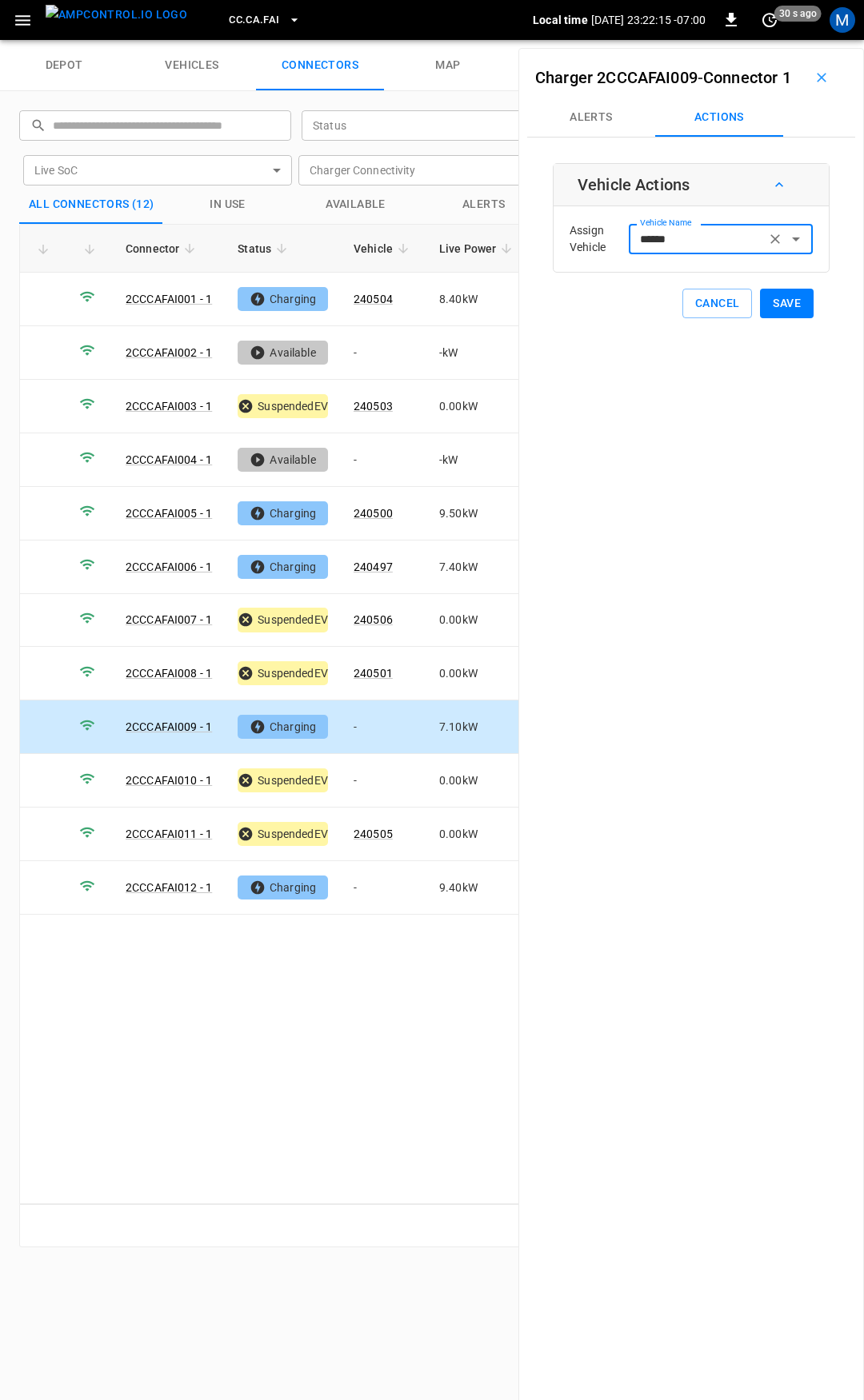
type input "******"
click at [782, 318] on button "Save" at bounding box center [787, 303] width 54 height 30
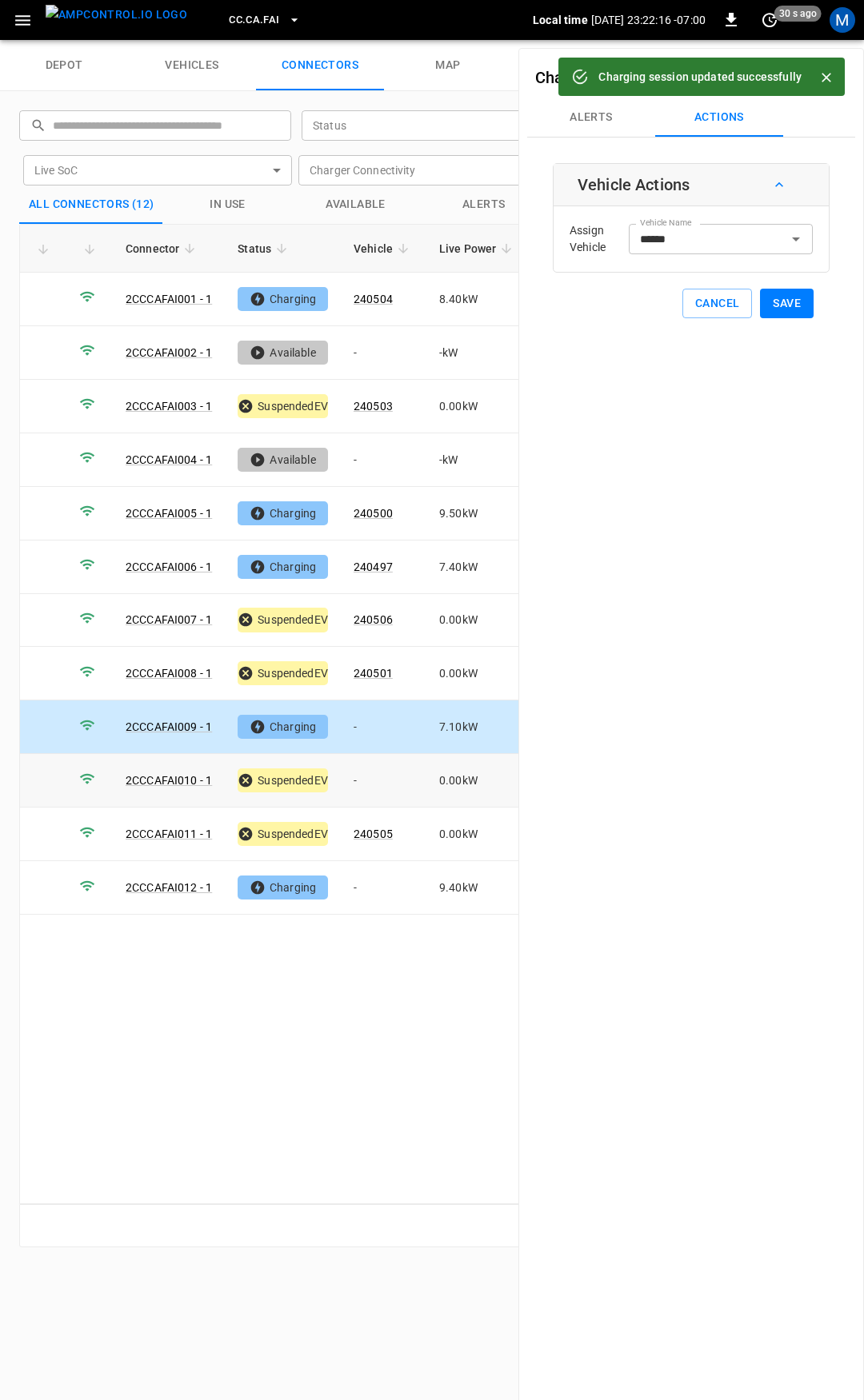
click at [352, 776] on td "-" at bounding box center [383, 781] width 85 height 54
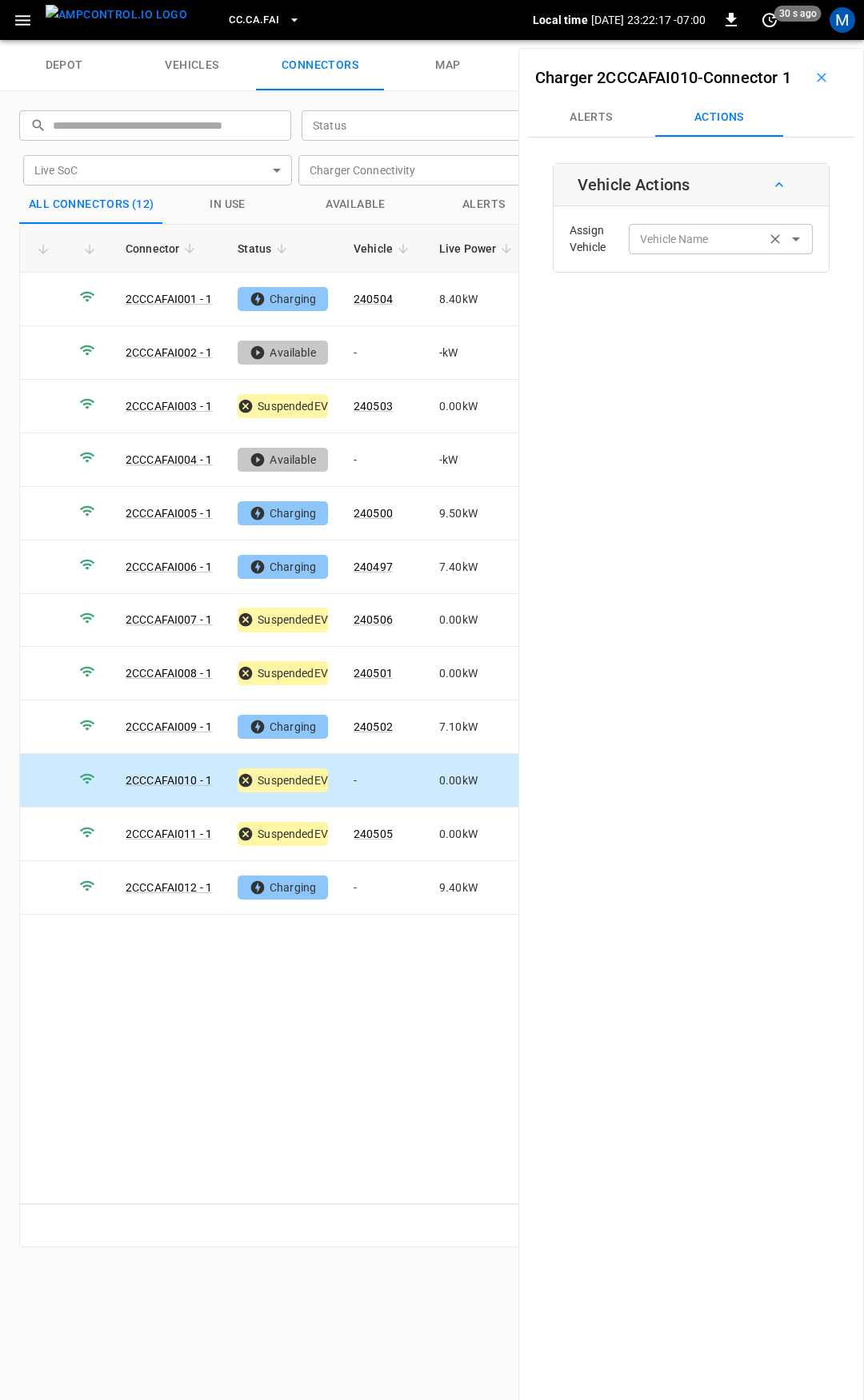
click at [677, 254] on div "Vehicle Name Vehicle Name" at bounding box center [721, 239] width 184 height 30
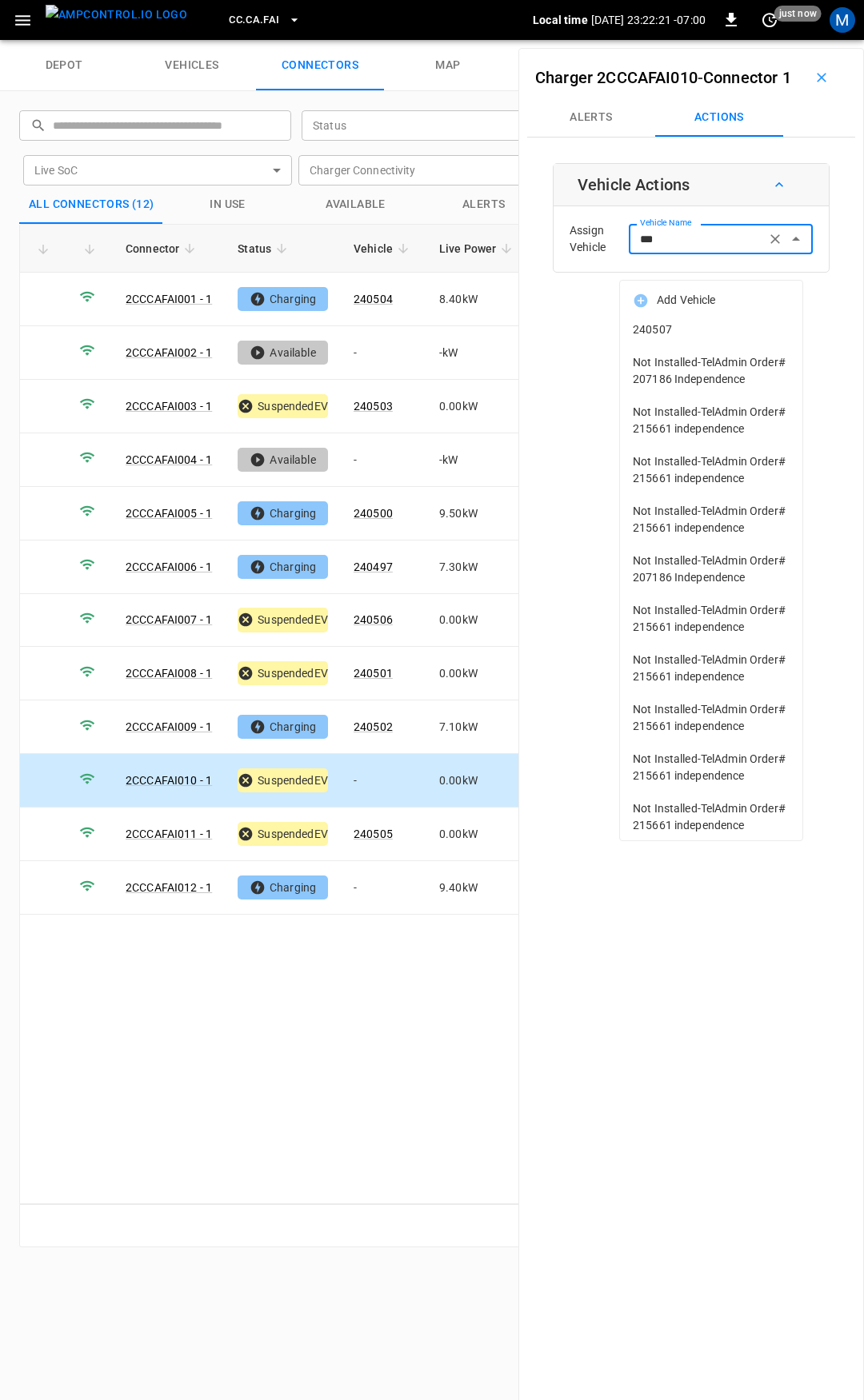
click at [708, 332] on span "240507" at bounding box center [711, 329] width 156 height 17
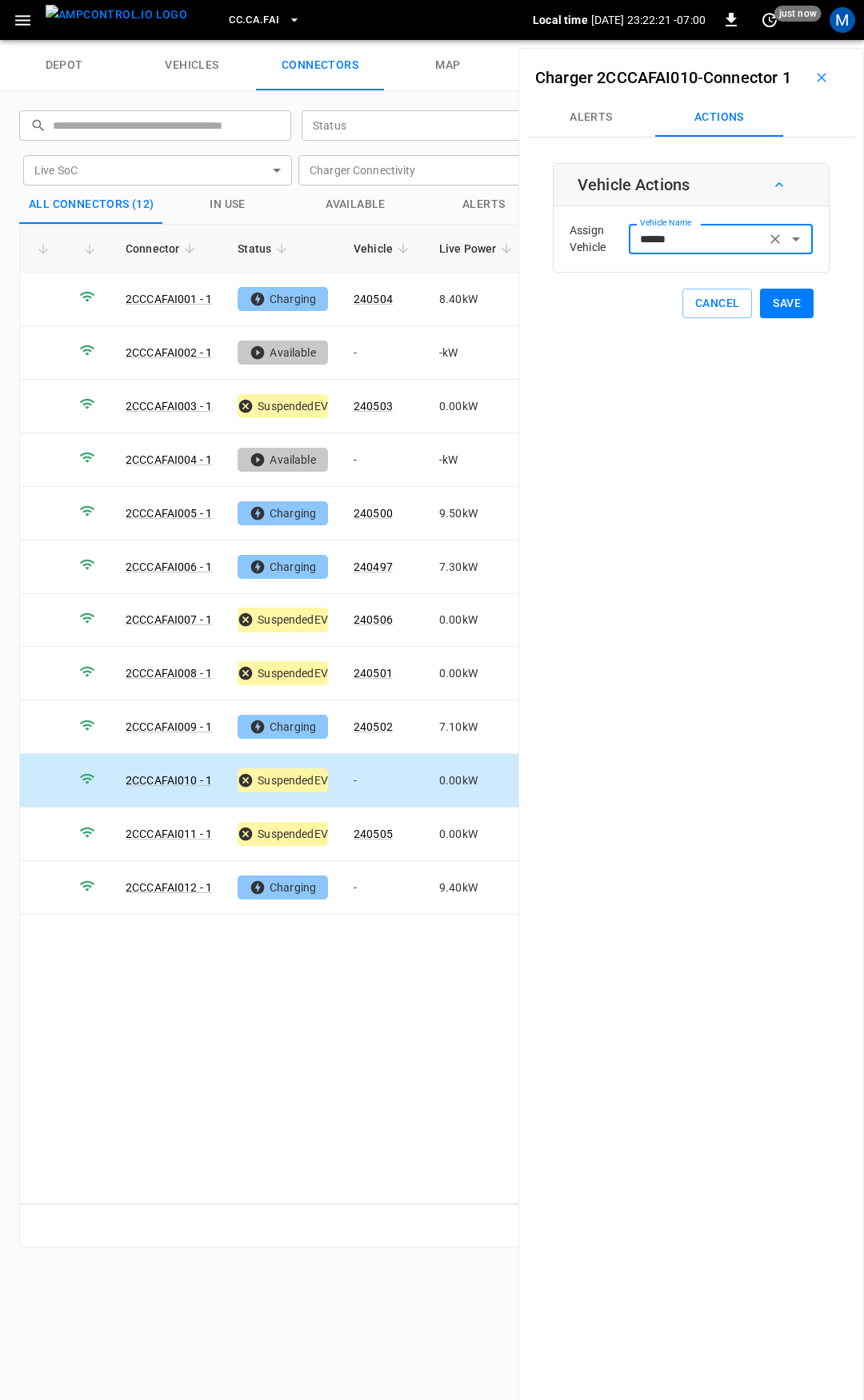
type input "******"
click at [760, 318] on button "Save" at bounding box center [787, 303] width 54 height 30
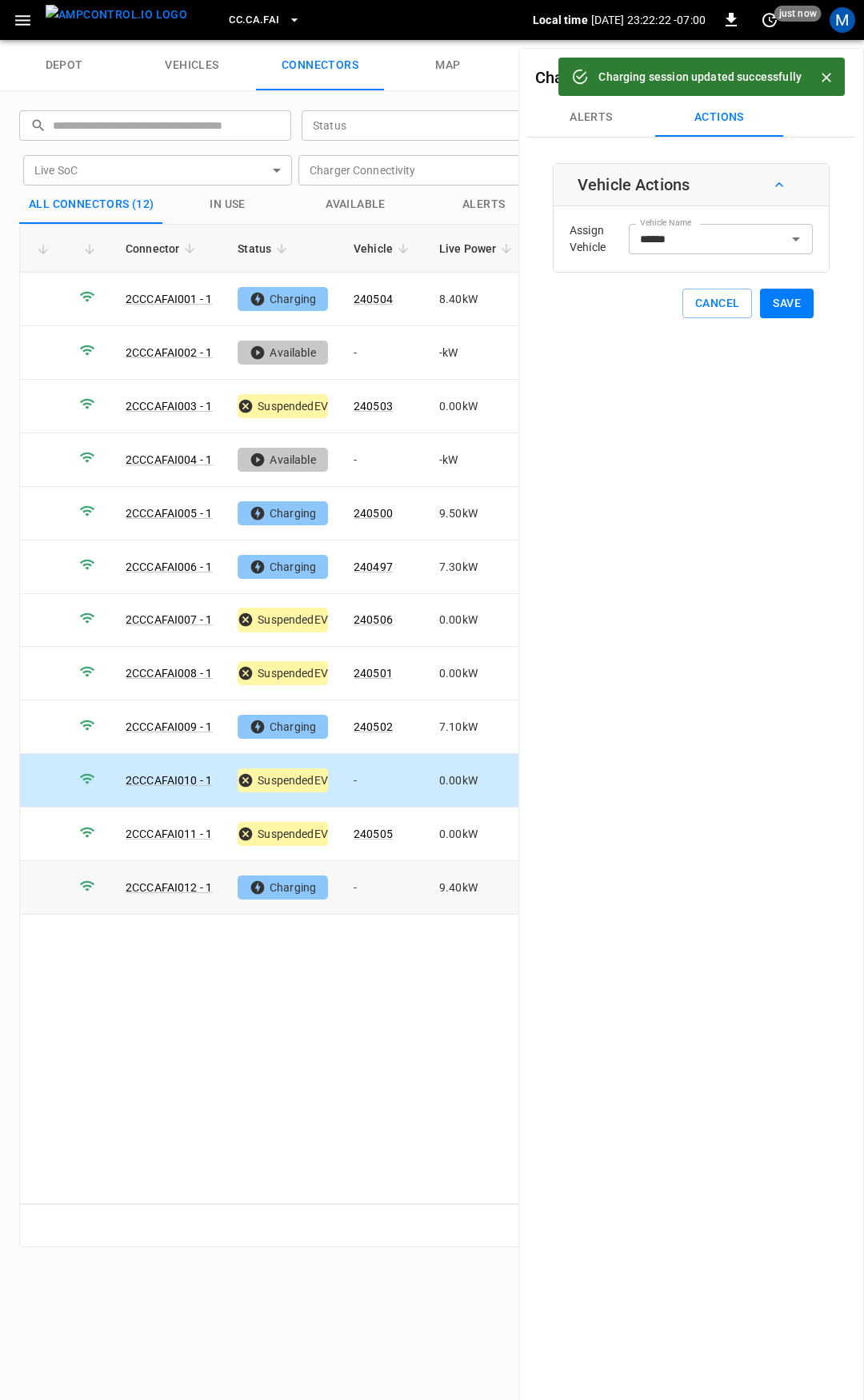
click at [389, 891] on td "-" at bounding box center [383, 888] width 85 height 54
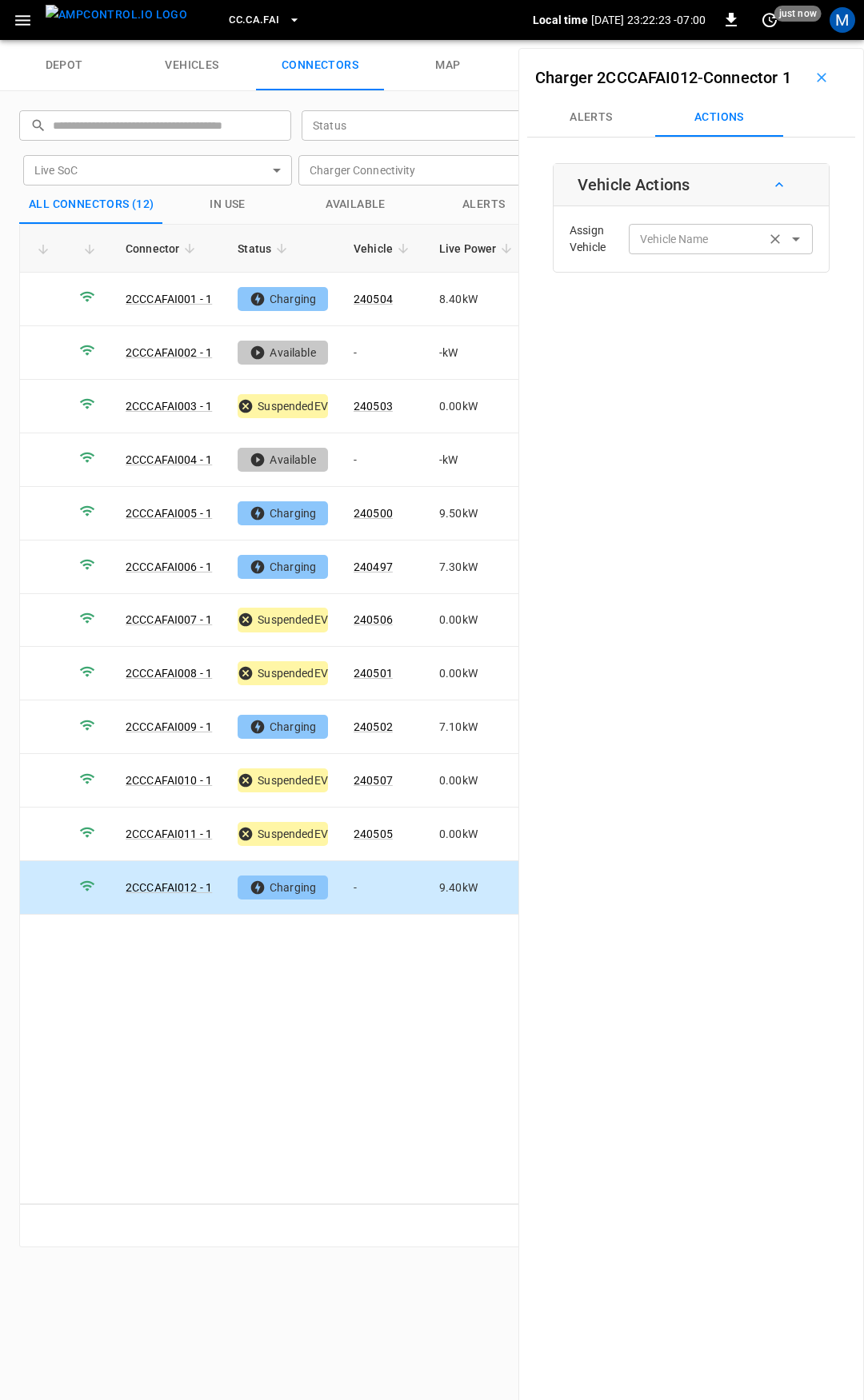
drag, startPoint x: 657, startPoint y: 242, endPoint x: 657, endPoint y: 256, distance: 14.0
click at [657, 243] on div "Assign Vehicle Vehicle Name Vehicle Name" at bounding box center [690, 239] width 267 height 57
click at [657, 254] on div "Vehicle Name Vehicle Name" at bounding box center [721, 239] width 184 height 30
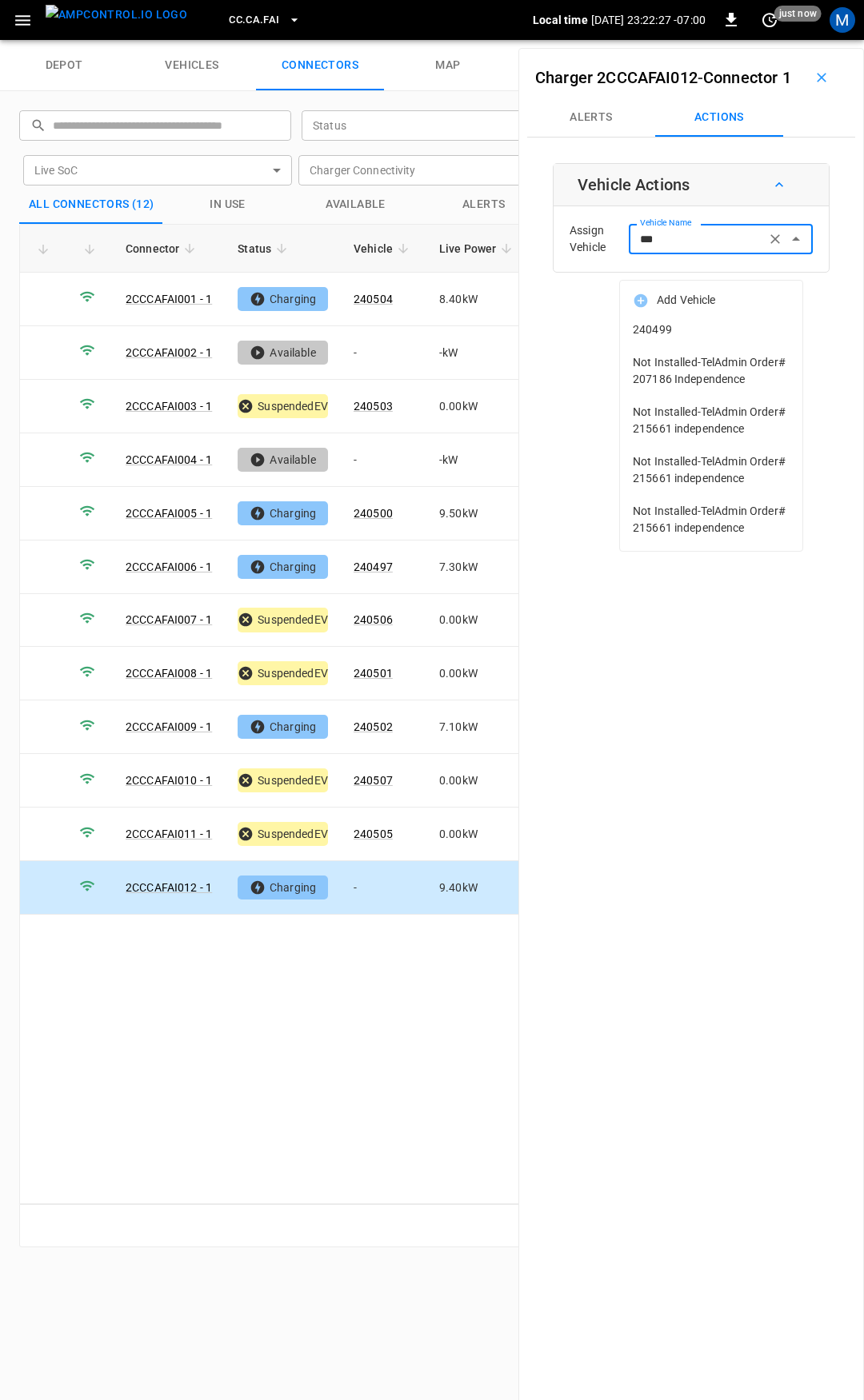
click at [720, 323] on span "240499" at bounding box center [711, 329] width 156 height 17
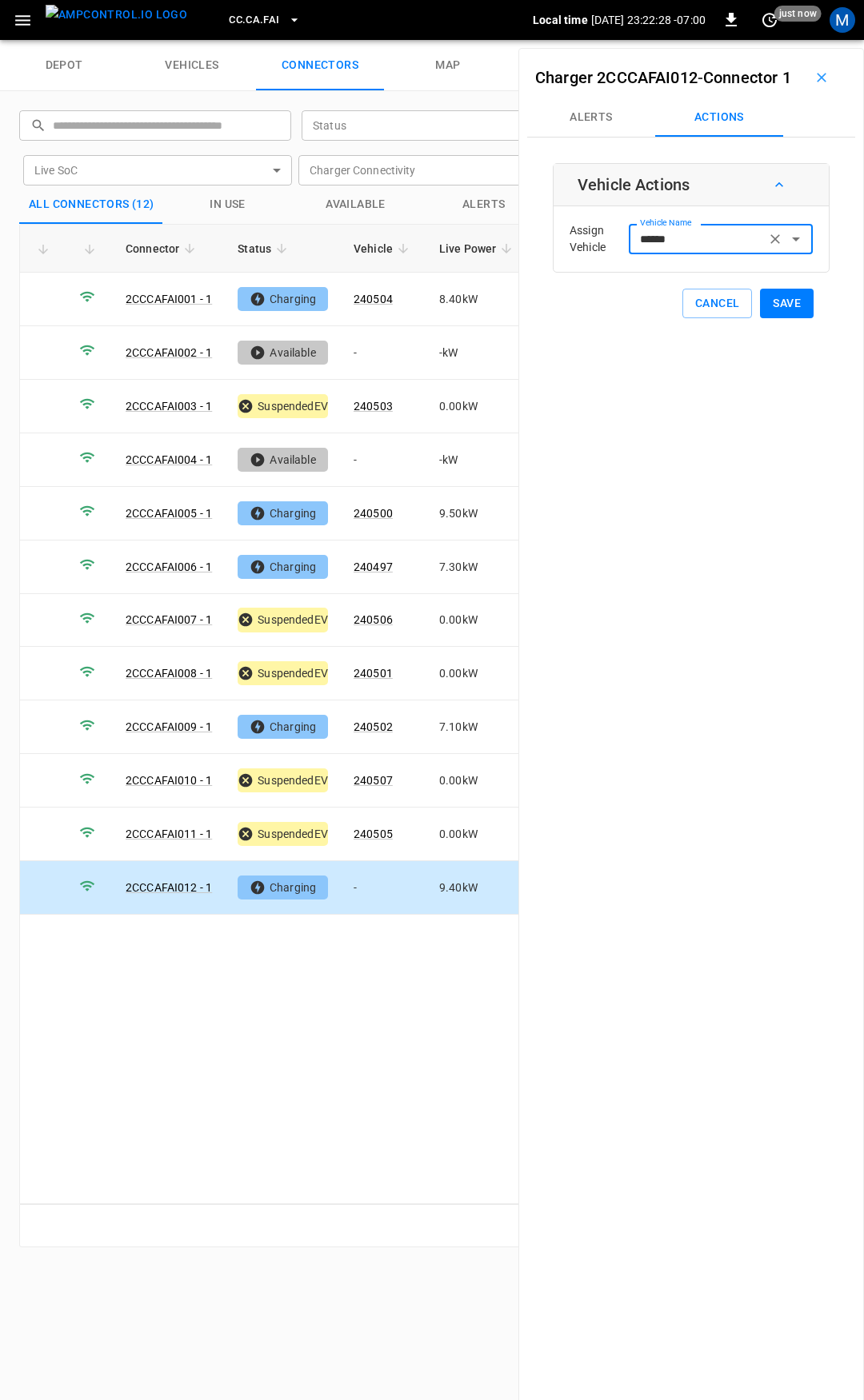
type input "******"
click at [782, 318] on button "Save" at bounding box center [787, 303] width 54 height 30
click at [229, 33] on button "CC.CA.FAI" at bounding box center [264, 21] width 84 height 31
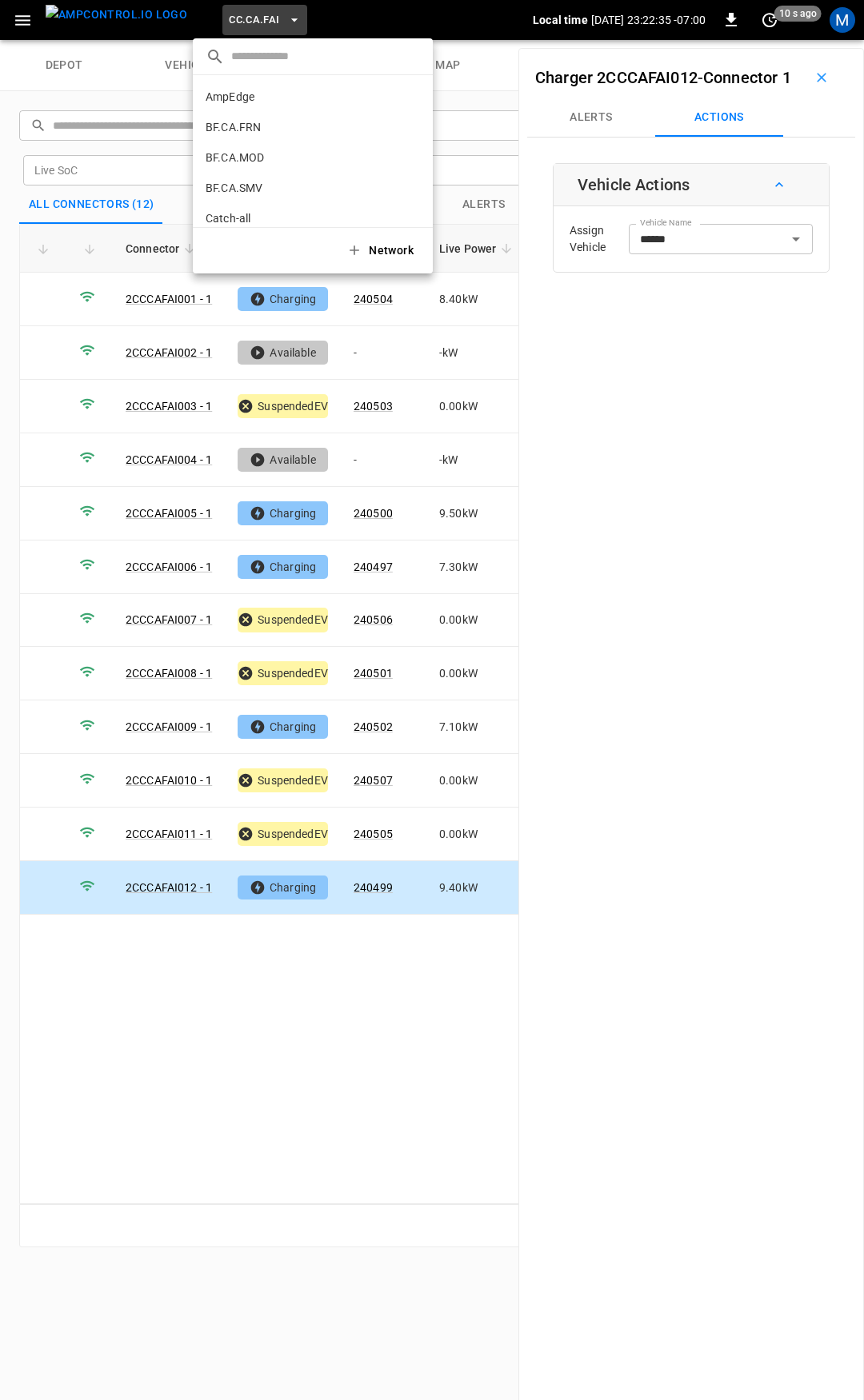
scroll to position [177, 0]
click at [249, 128] on p "CC.CA.OAK" at bounding box center [234, 132] width 58 height 16
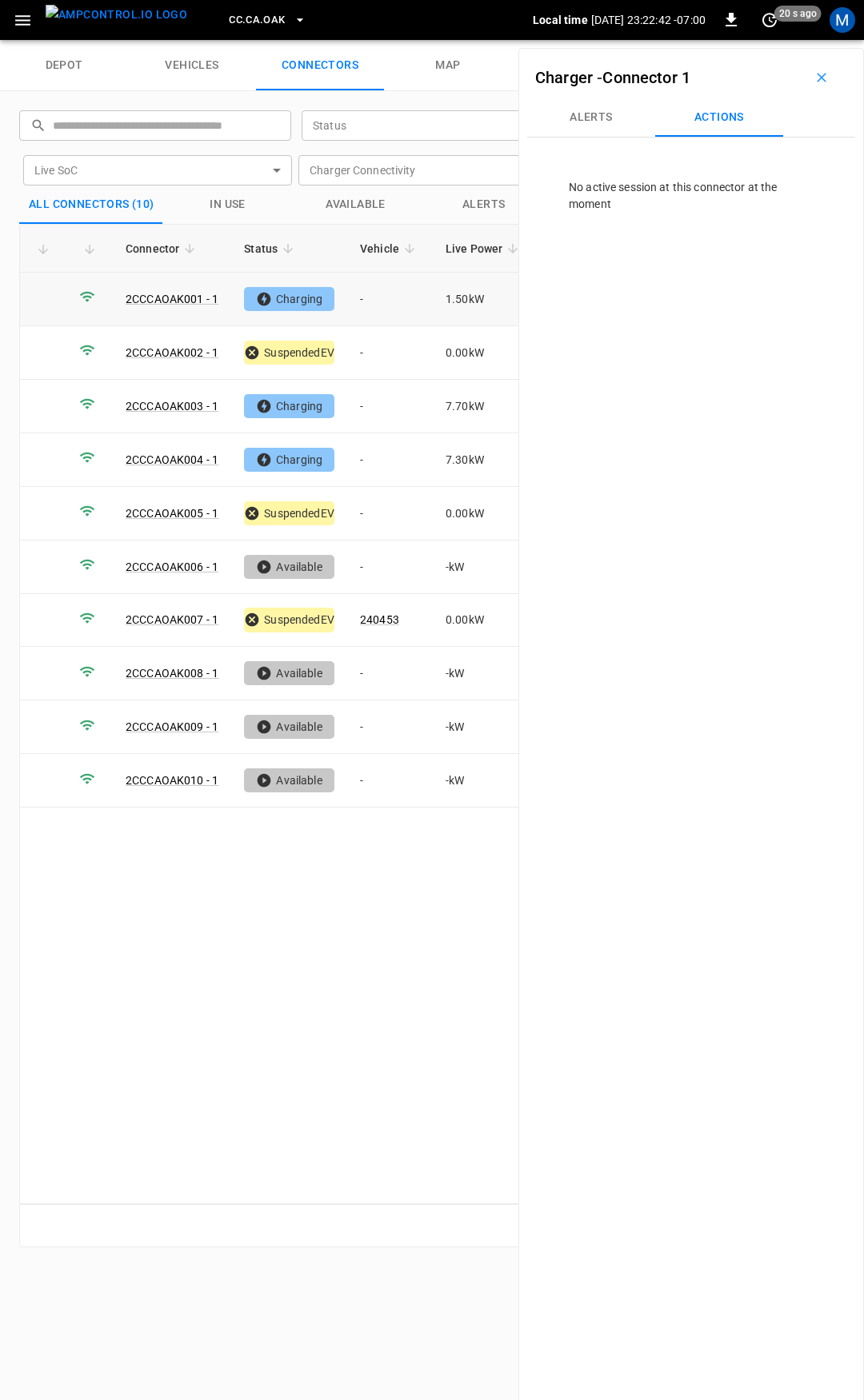
drag, startPoint x: 386, startPoint y: 310, endPoint x: 446, endPoint y: 277, distance: 68.5
click at [386, 309] on td "-" at bounding box center [389, 300] width 85 height 54
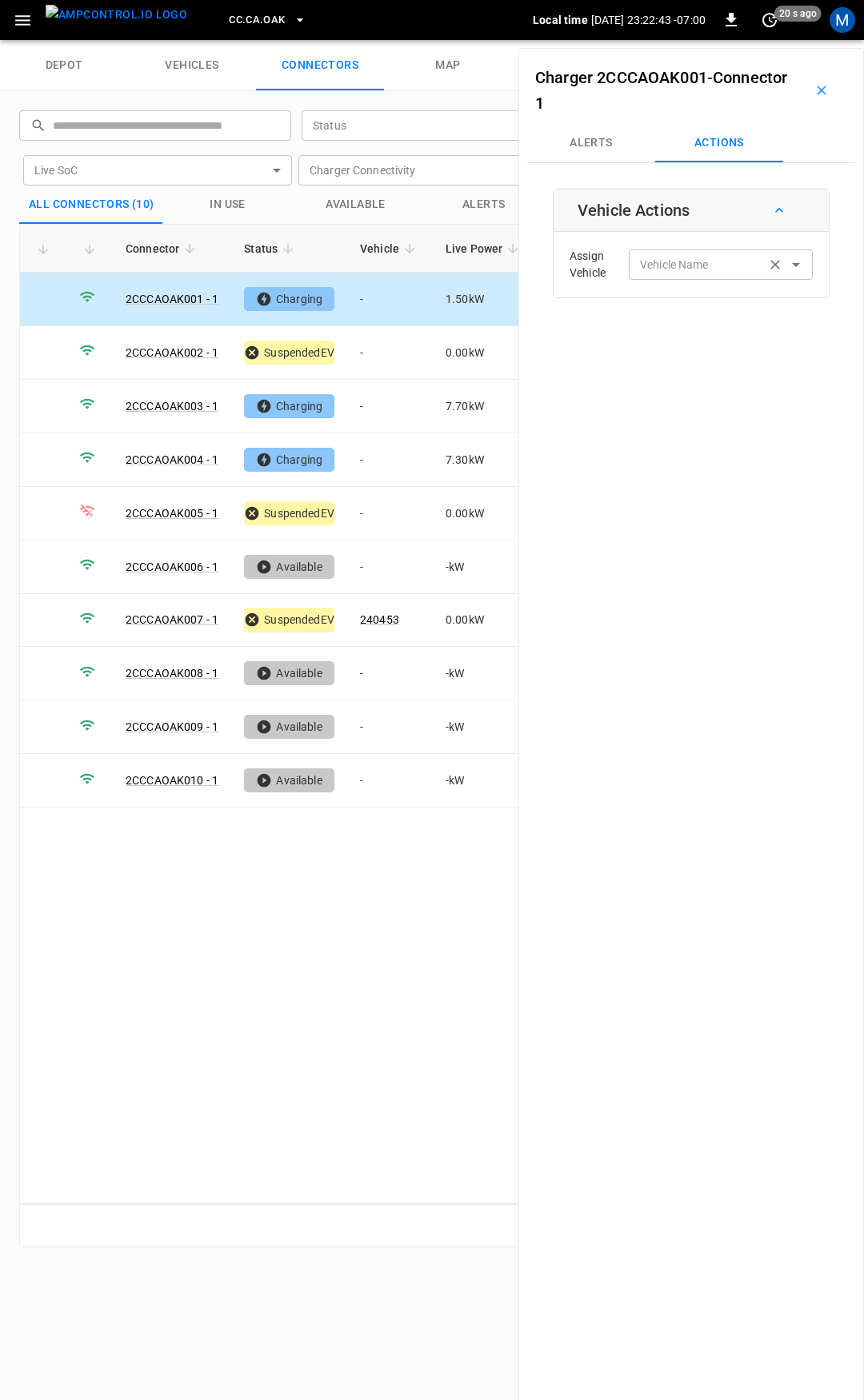
click at [691, 269] on div "Vehicle Name Vehicle Name" at bounding box center [721, 264] width 184 height 30
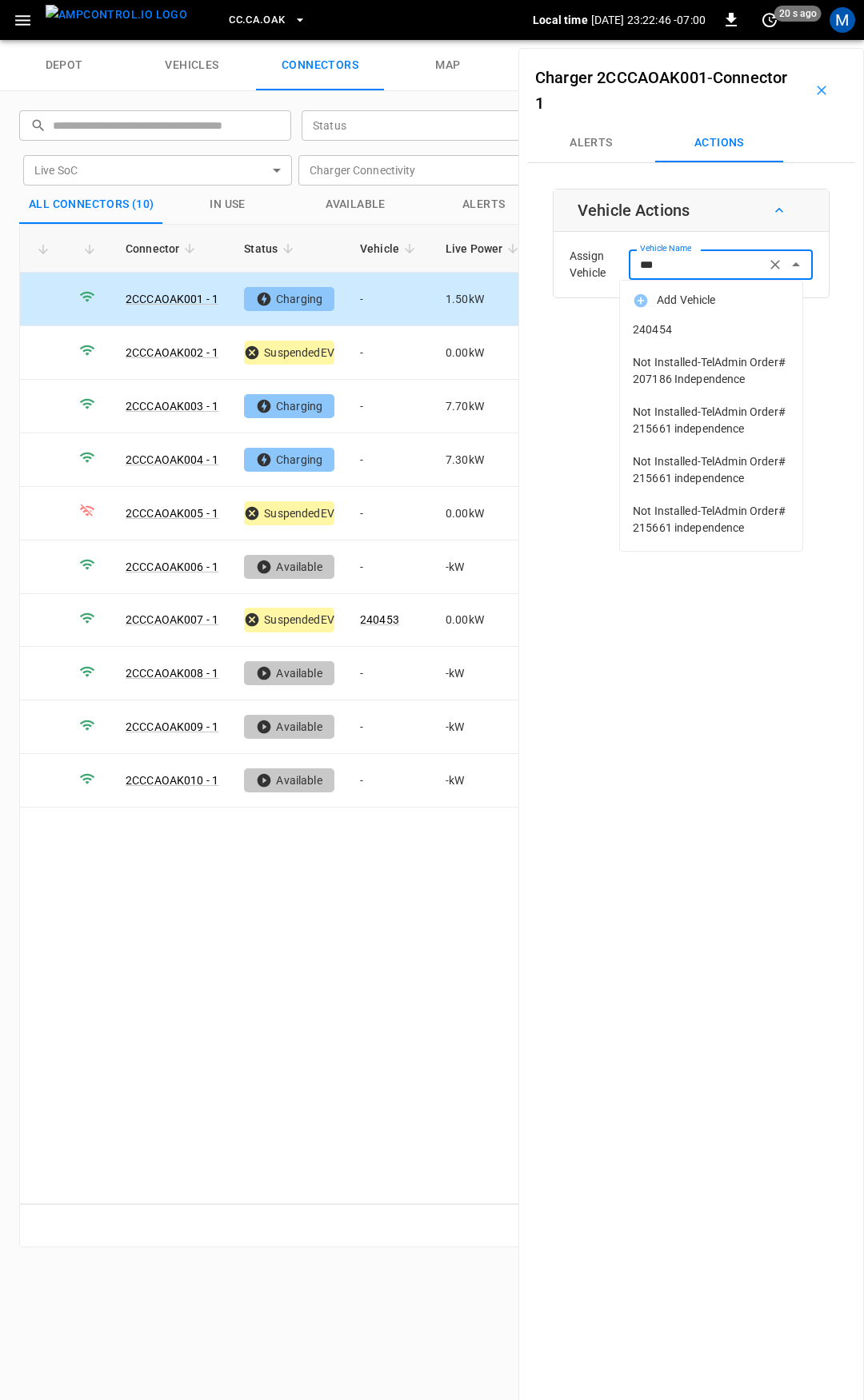
click at [675, 333] on span "240454" at bounding box center [711, 329] width 156 height 17
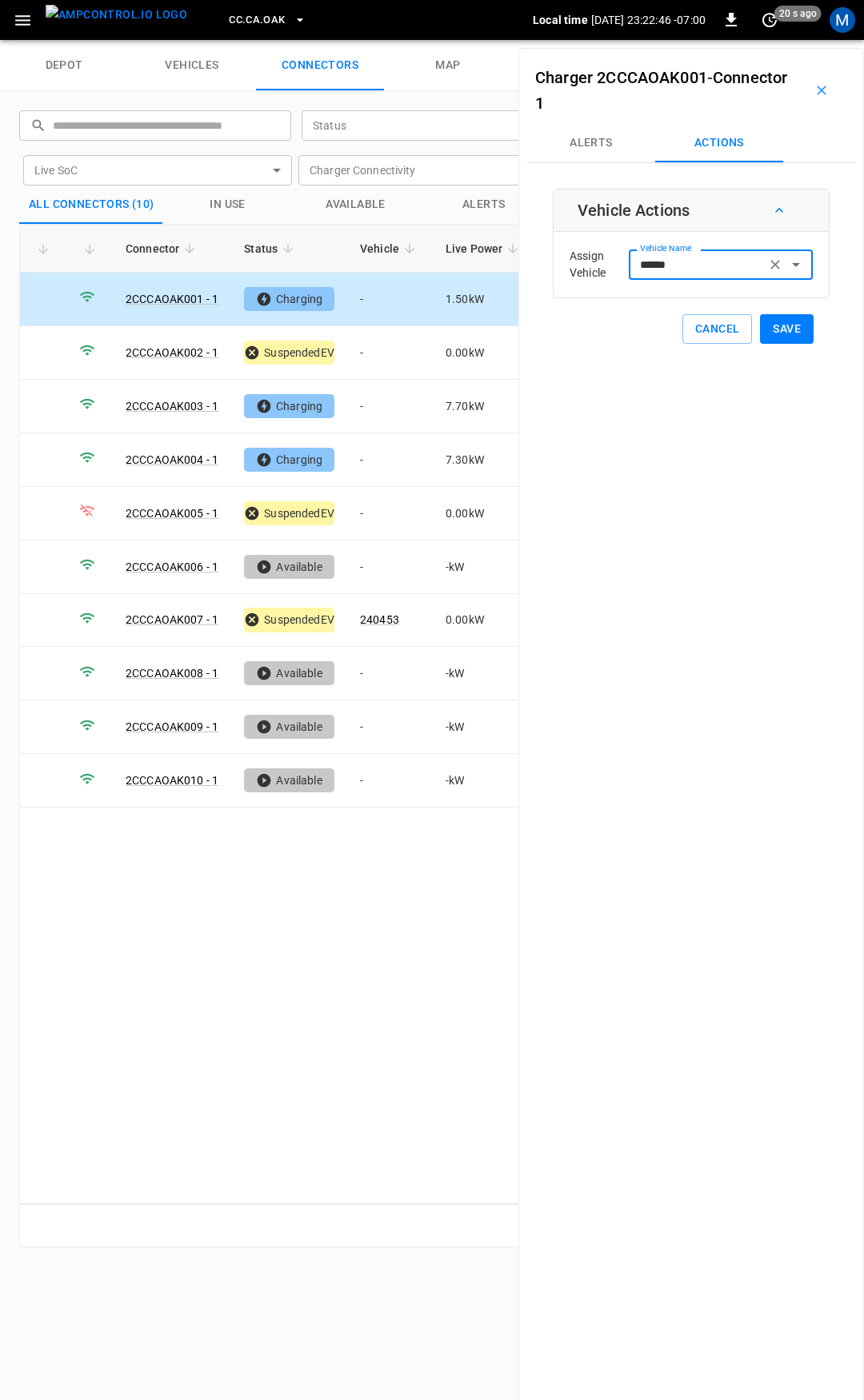
type input "******"
click at [794, 331] on button "Save" at bounding box center [787, 329] width 54 height 30
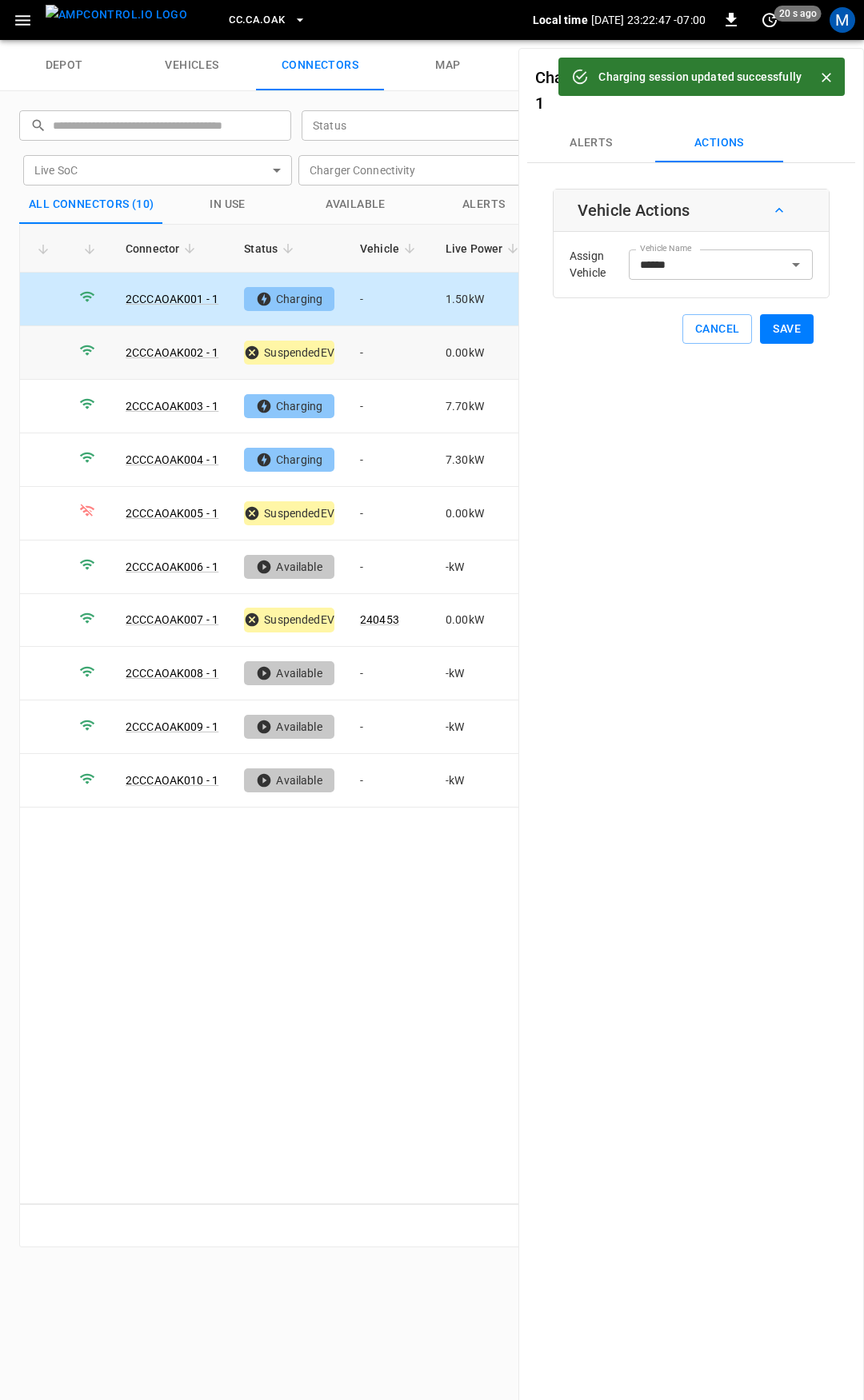
click at [375, 343] on td "-" at bounding box center [389, 353] width 85 height 54
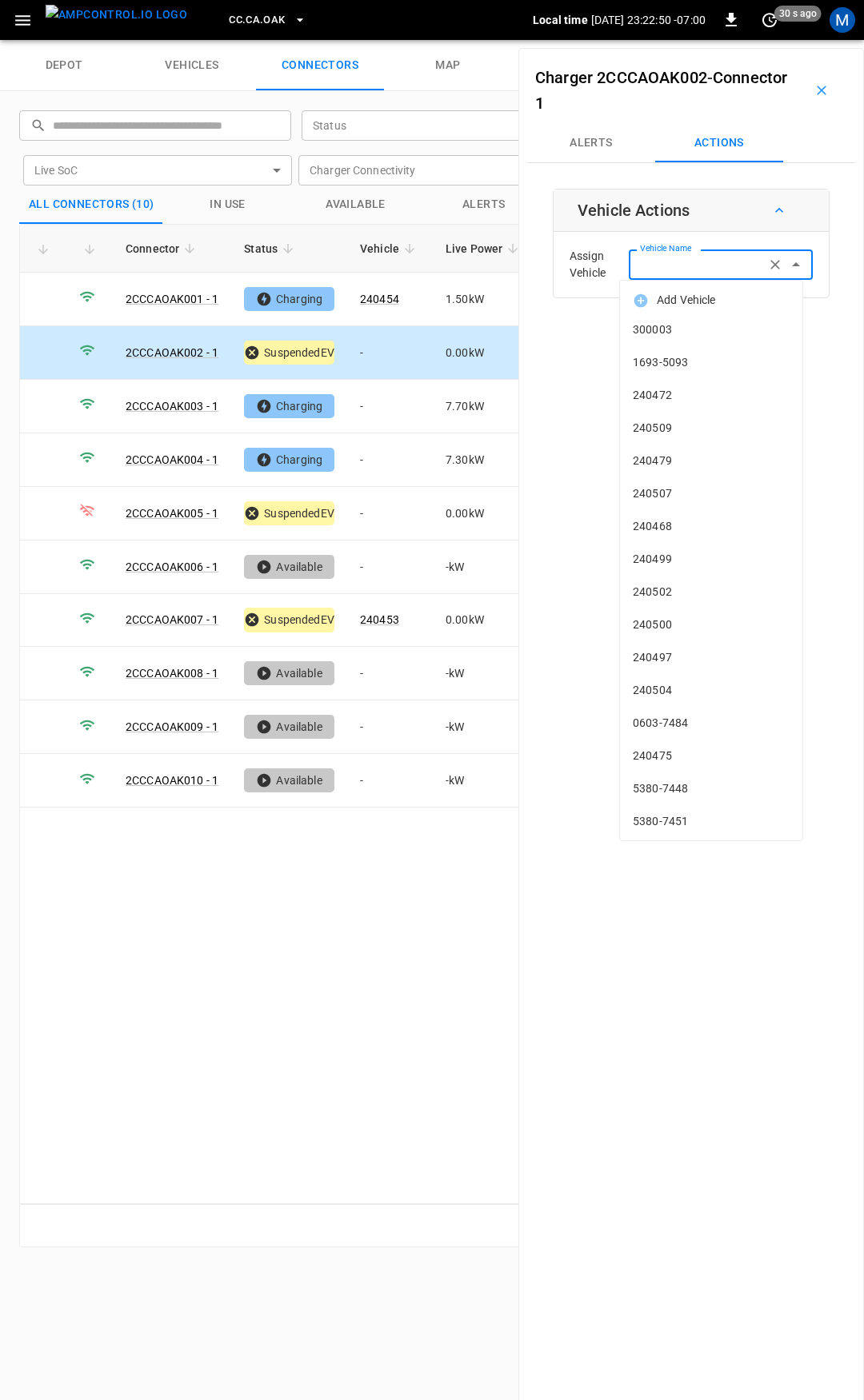
click at [663, 267] on input "Vehicle Name" at bounding box center [697, 264] width 127 height 20
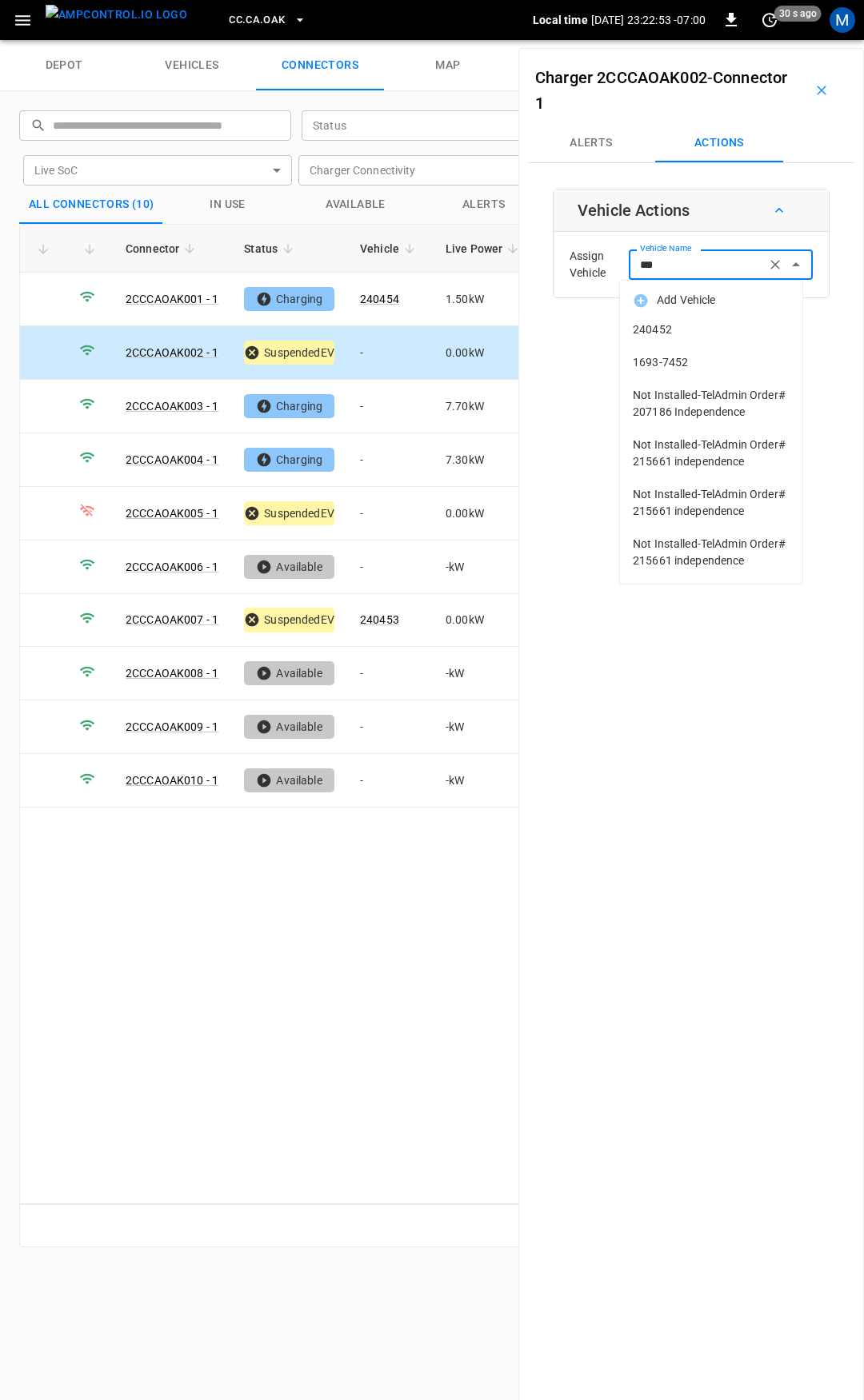
click at [718, 326] on span "240452" at bounding box center [711, 329] width 156 height 17
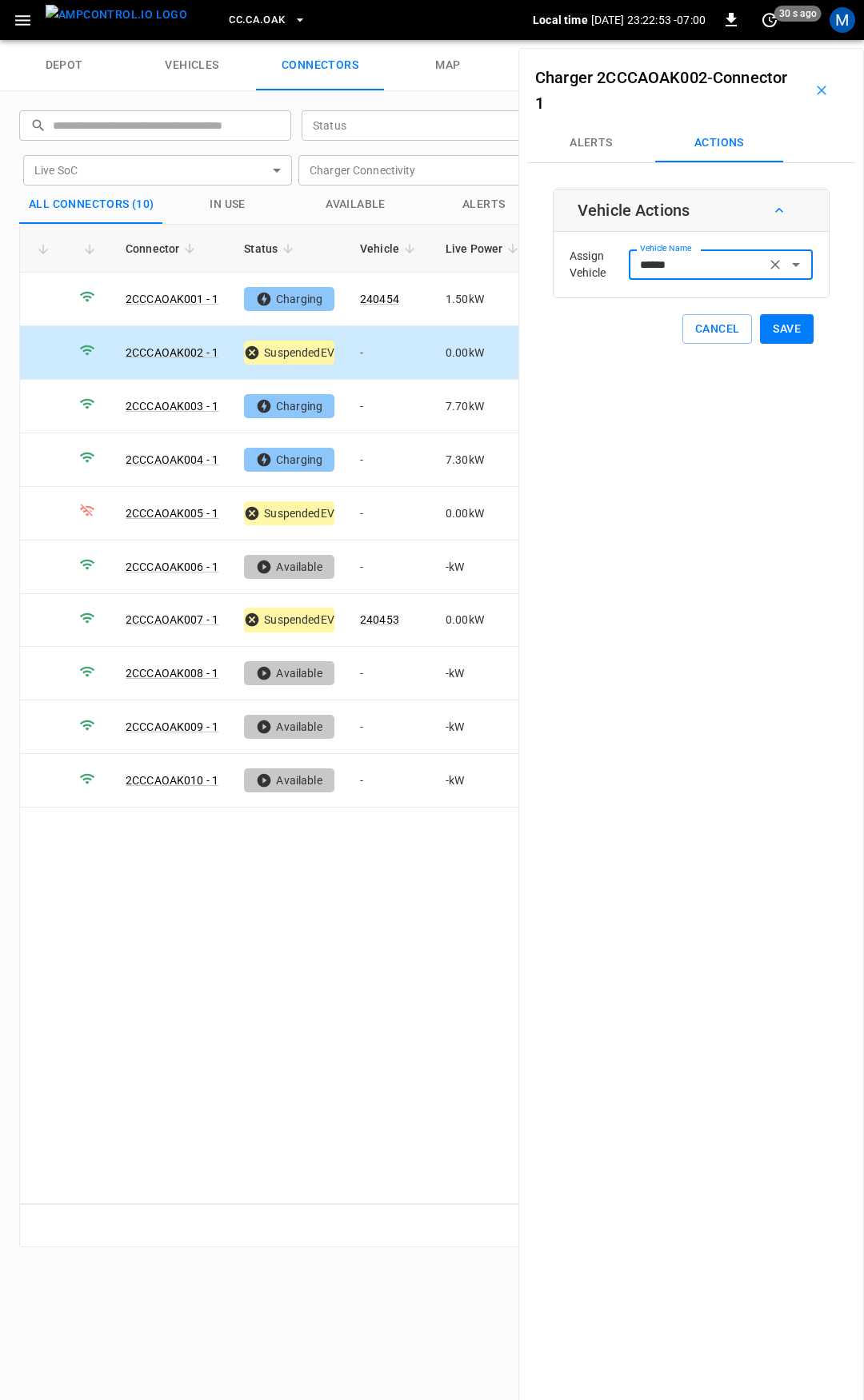
type input "******"
click at [774, 330] on button "Save" at bounding box center [787, 329] width 54 height 30
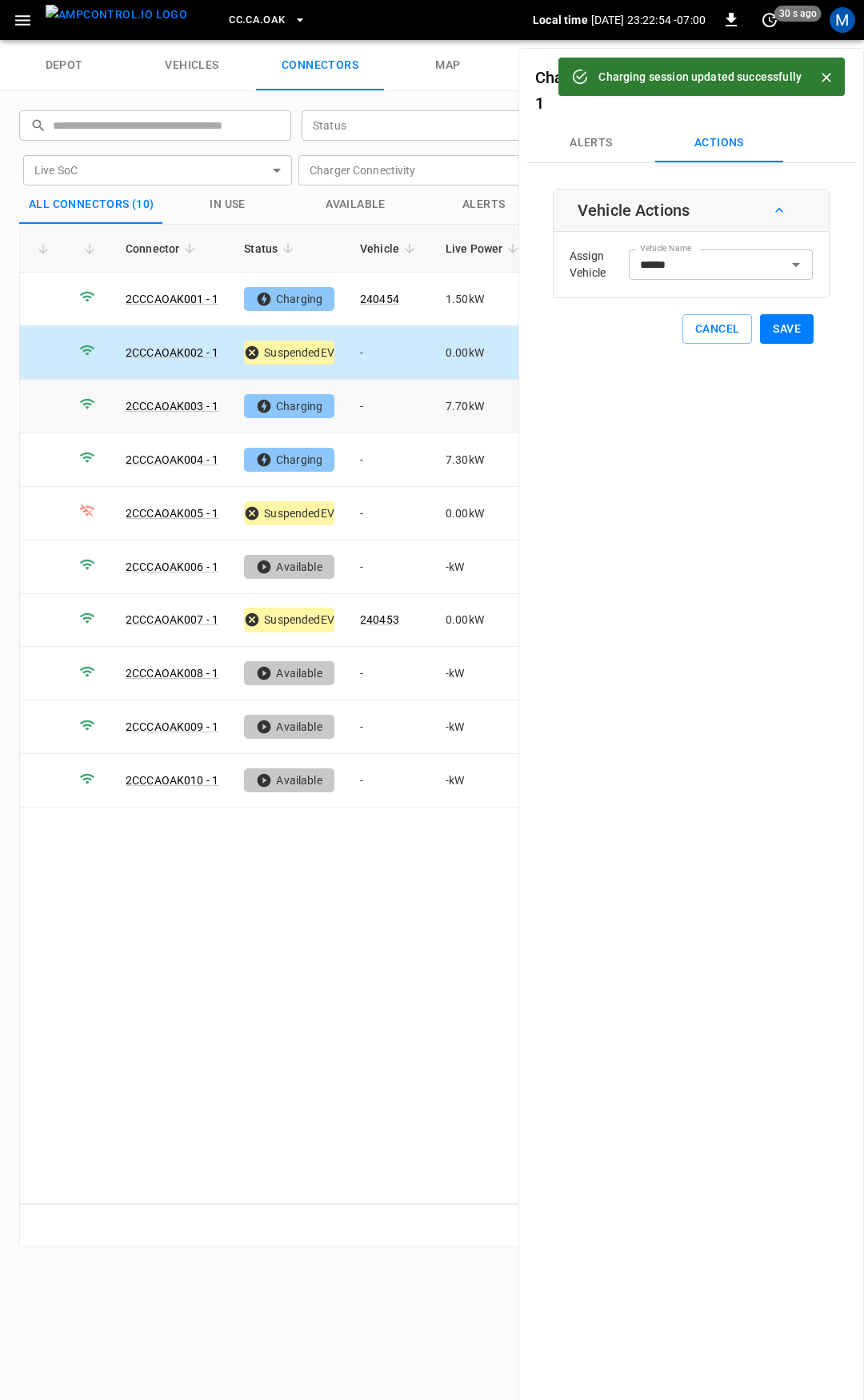
click at [392, 407] on td "-" at bounding box center [389, 407] width 85 height 54
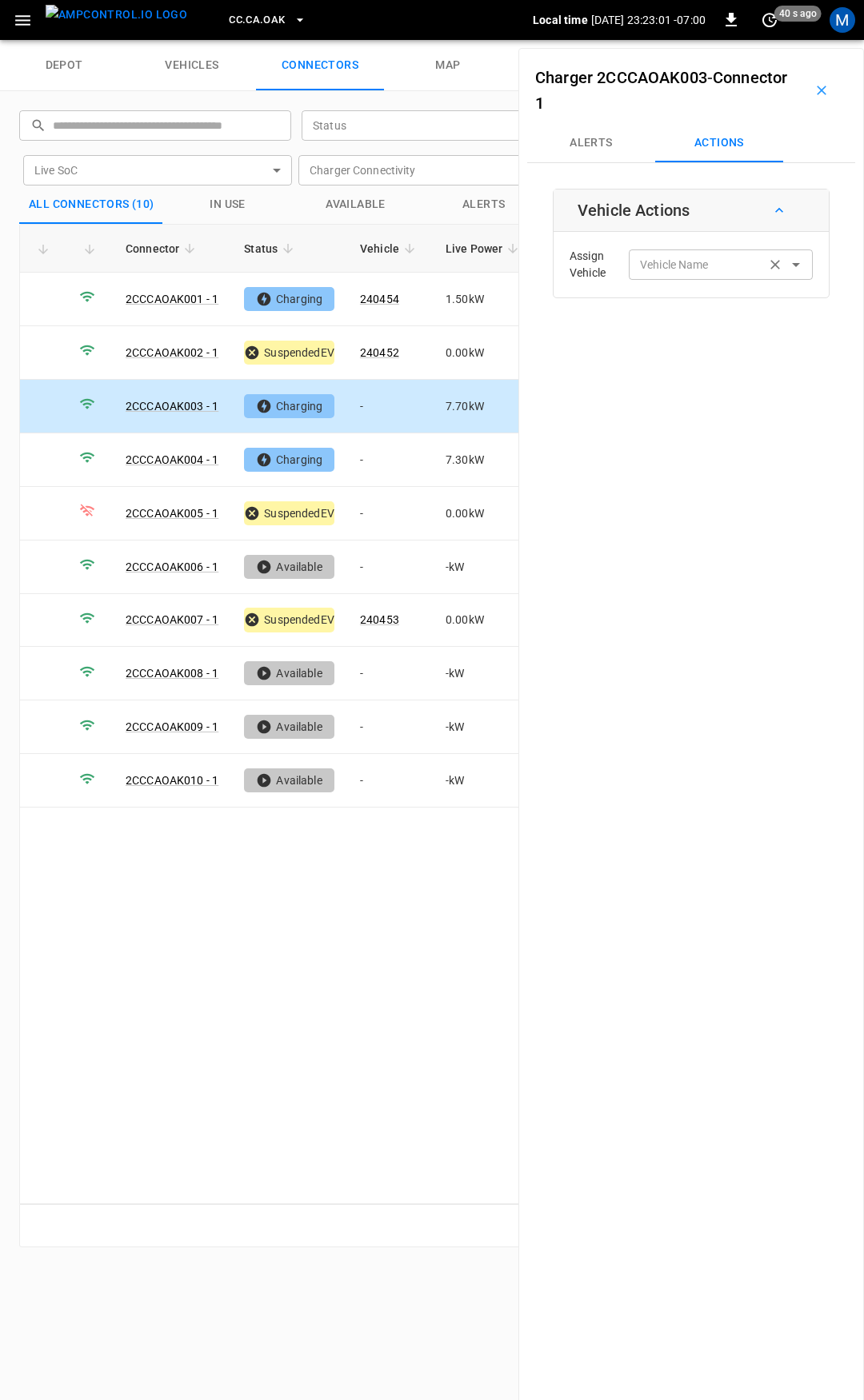
click at [720, 262] on input "Vehicle Name" at bounding box center [697, 264] width 127 height 20
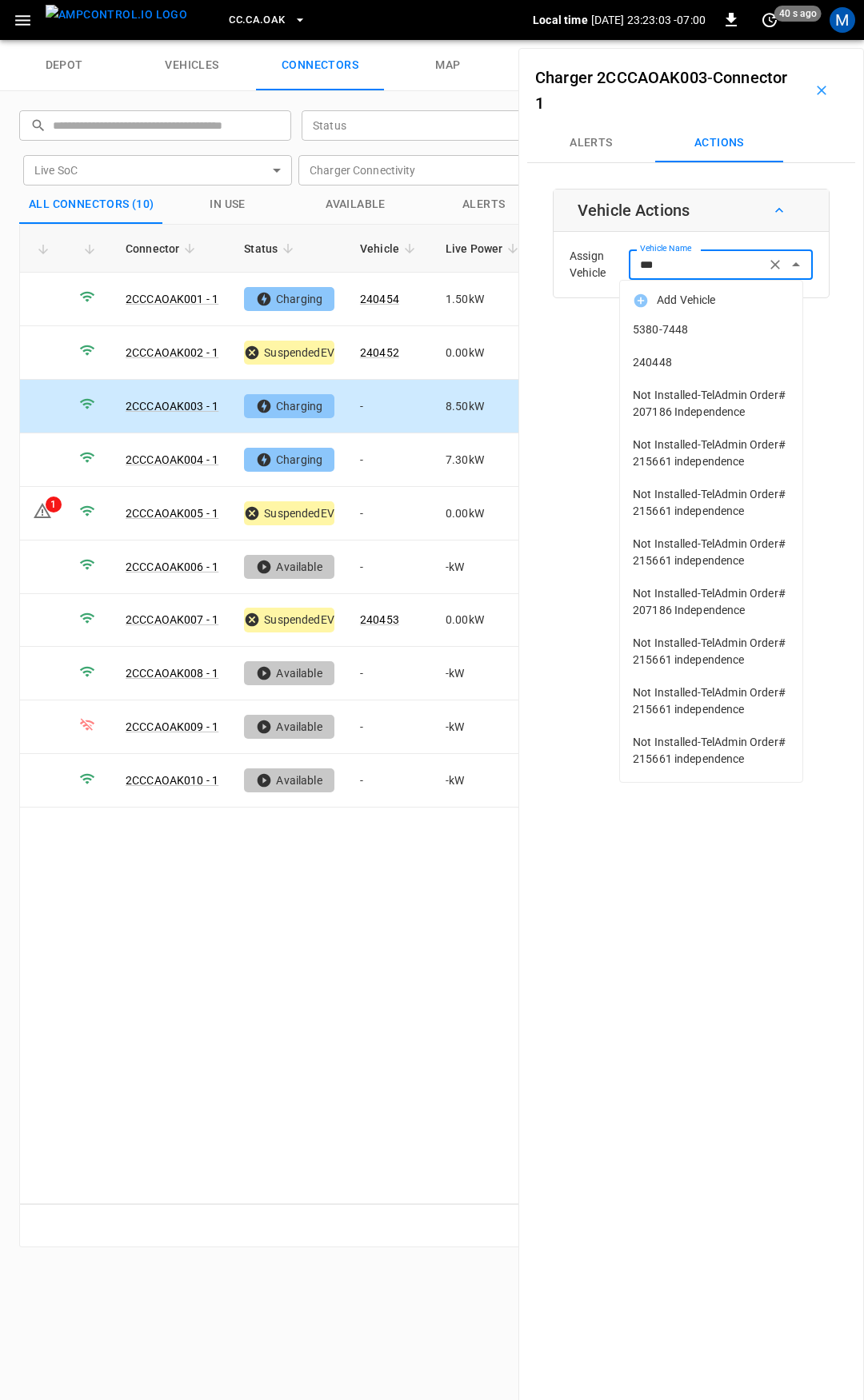
click at [672, 351] on li "240448" at bounding box center [711, 362] width 183 height 33
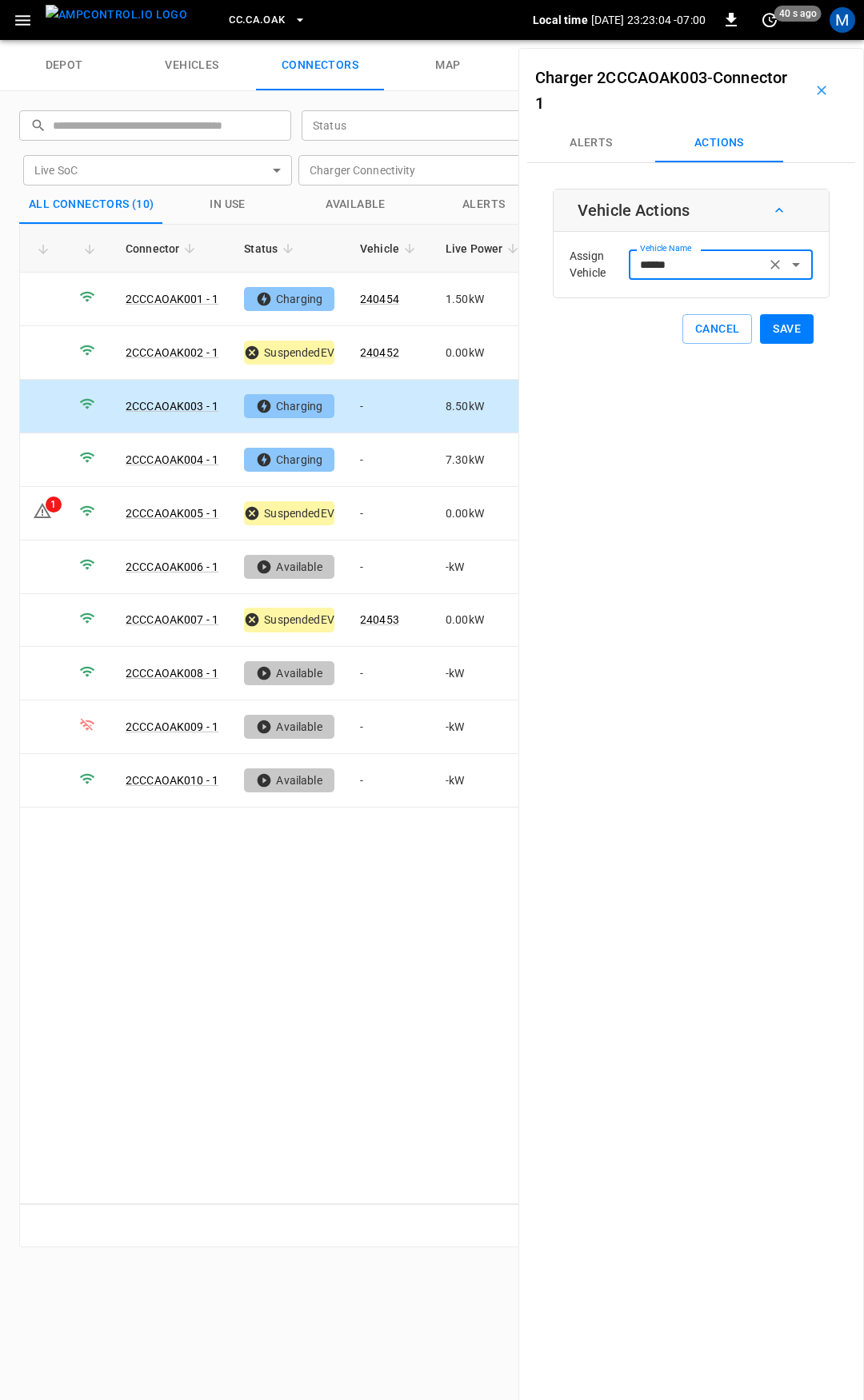
type input "******"
click at [765, 328] on button "Save" at bounding box center [787, 329] width 54 height 30
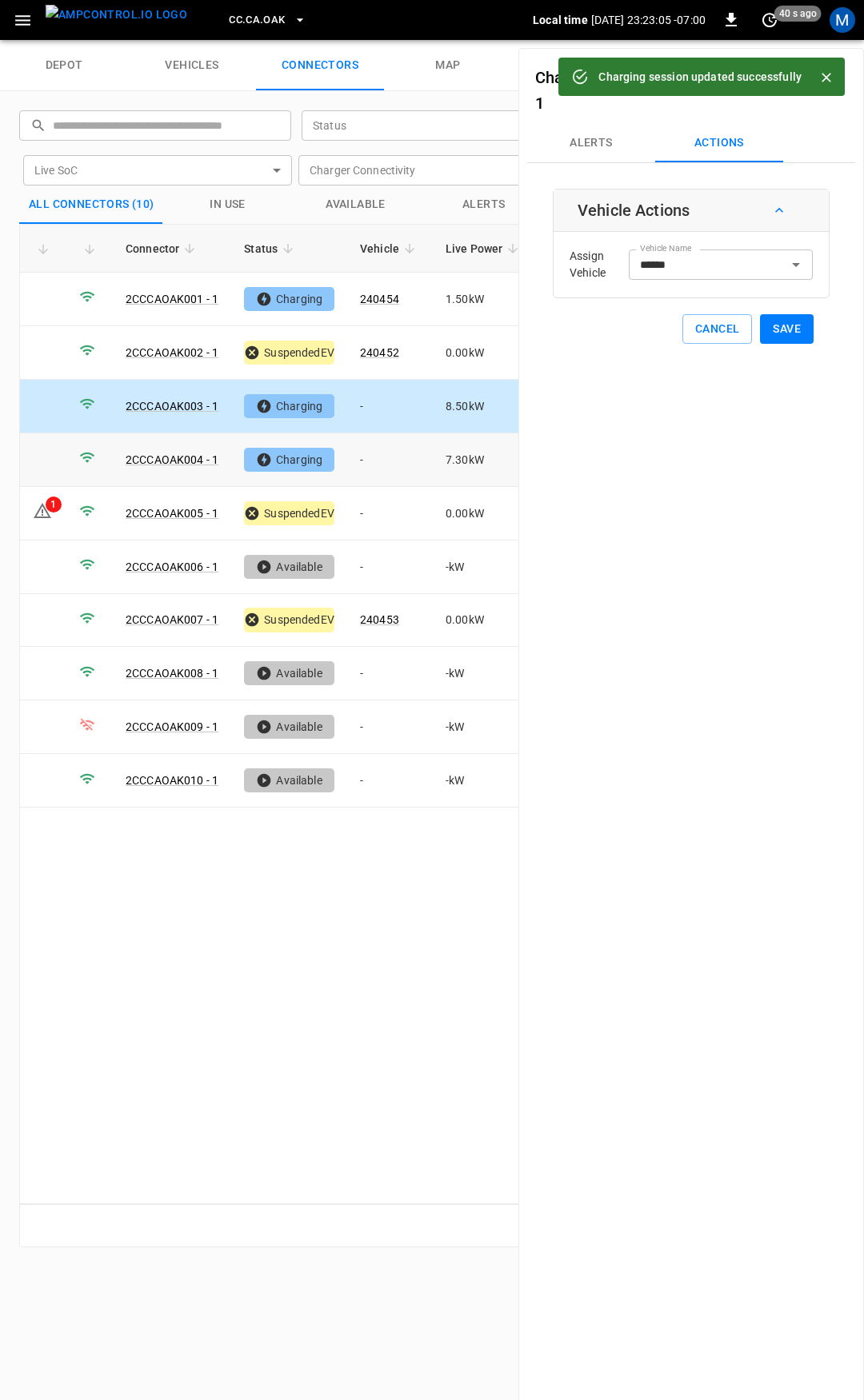
click at [382, 457] on td "-" at bounding box center [389, 461] width 85 height 54
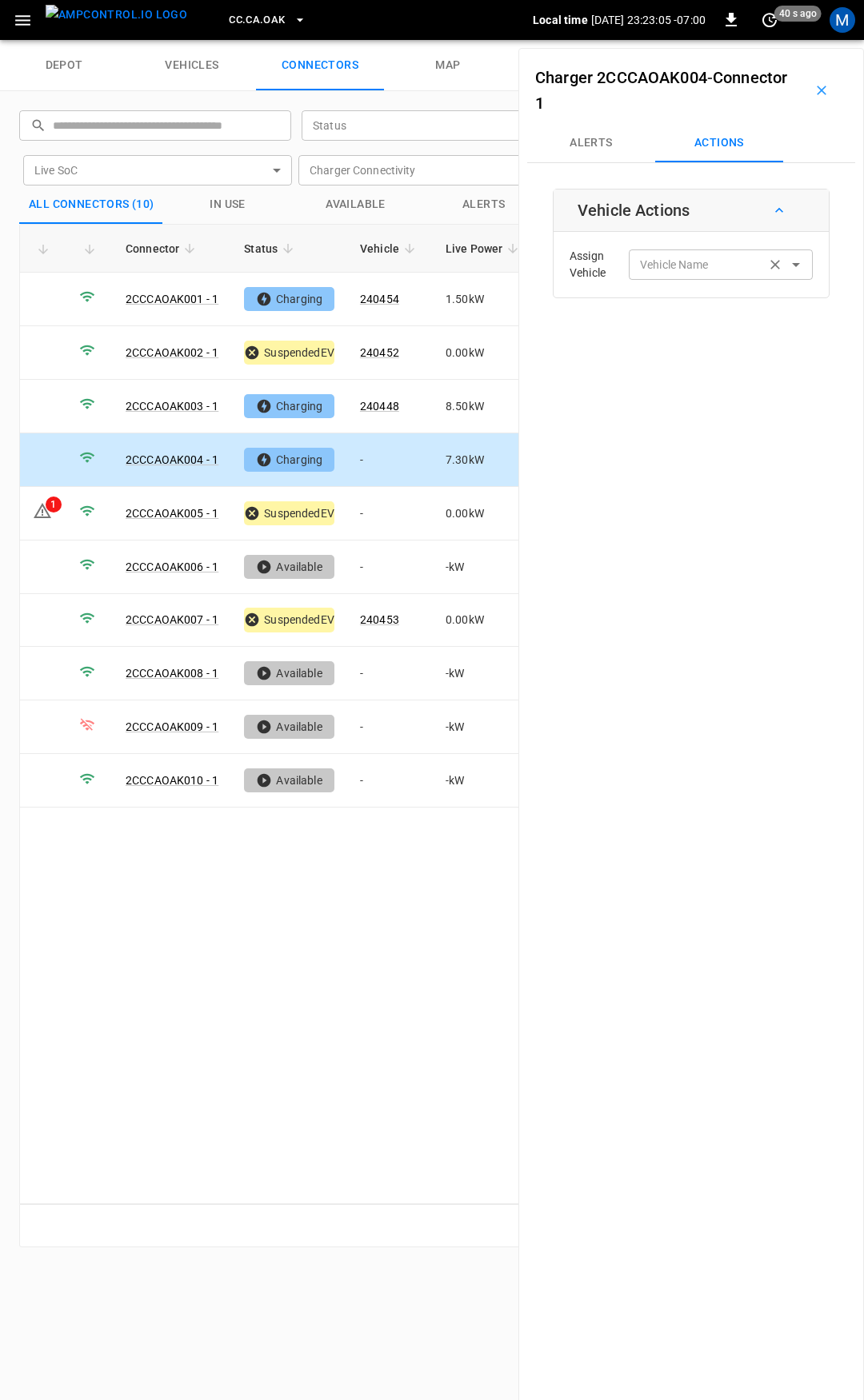
click at [655, 275] on div "Vehicle Name" at bounding box center [721, 264] width 184 height 30
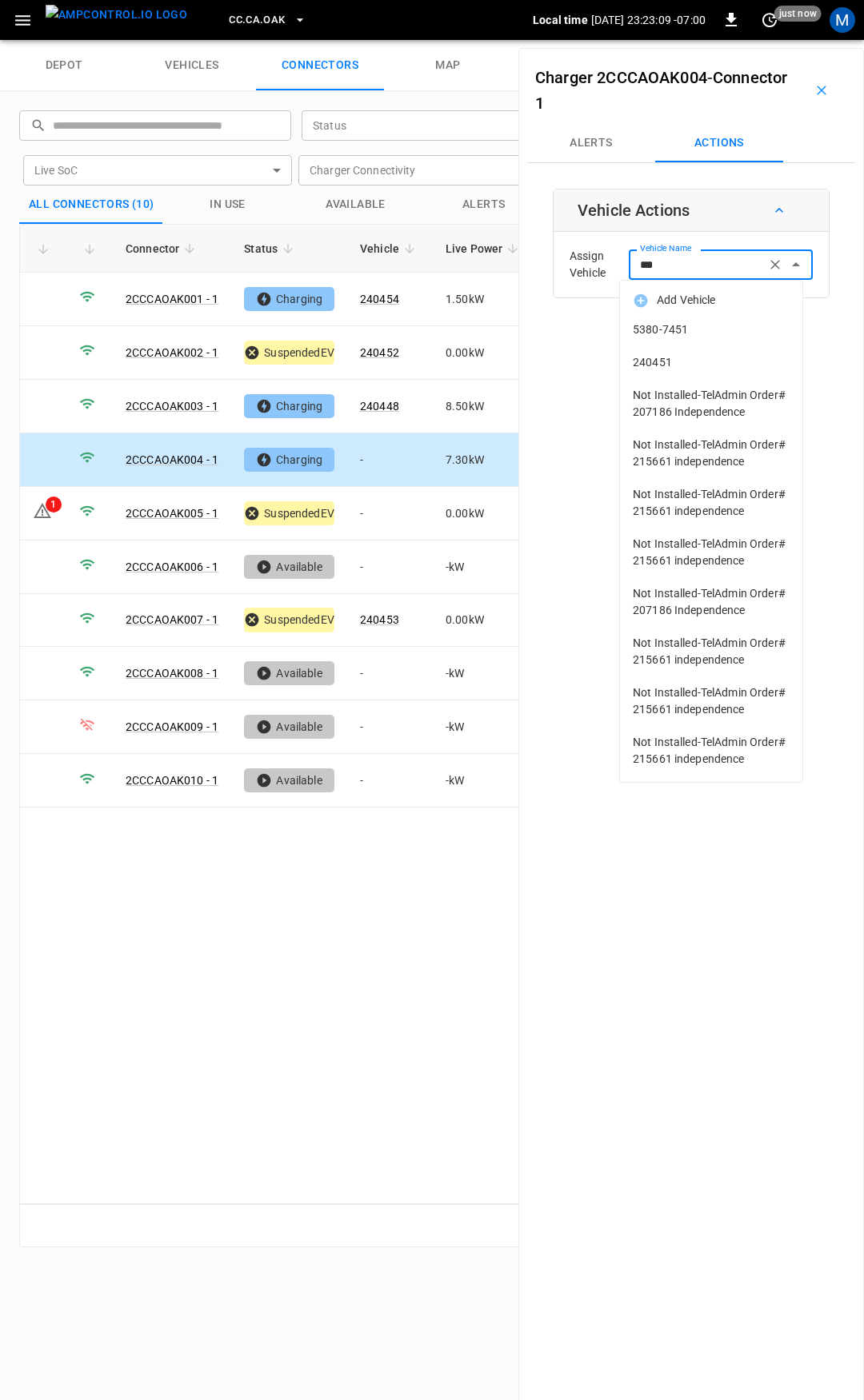
click at [675, 371] on li "240451" at bounding box center [711, 362] width 183 height 33
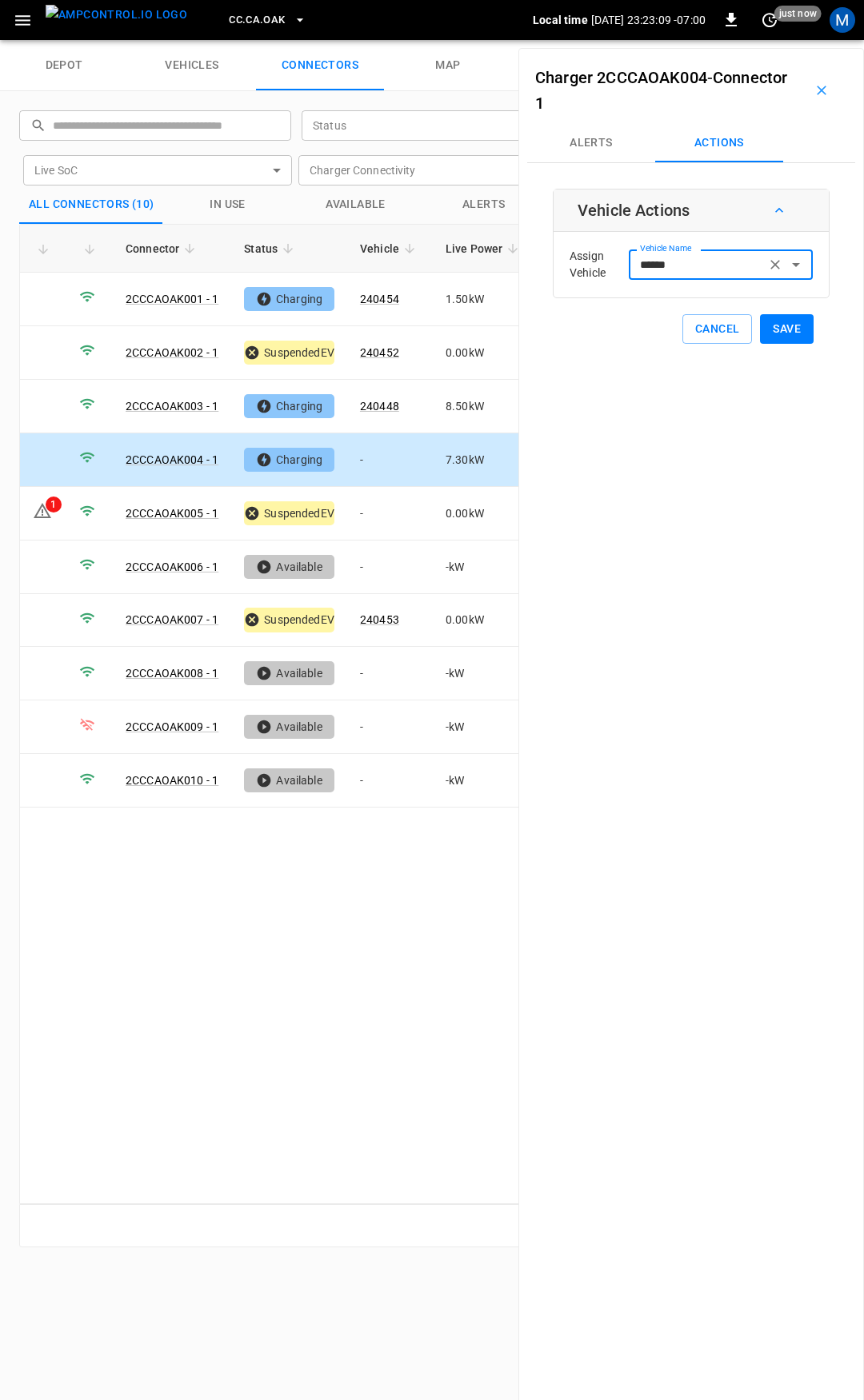
type input "******"
click at [782, 332] on button "Save" at bounding box center [787, 329] width 54 height 30
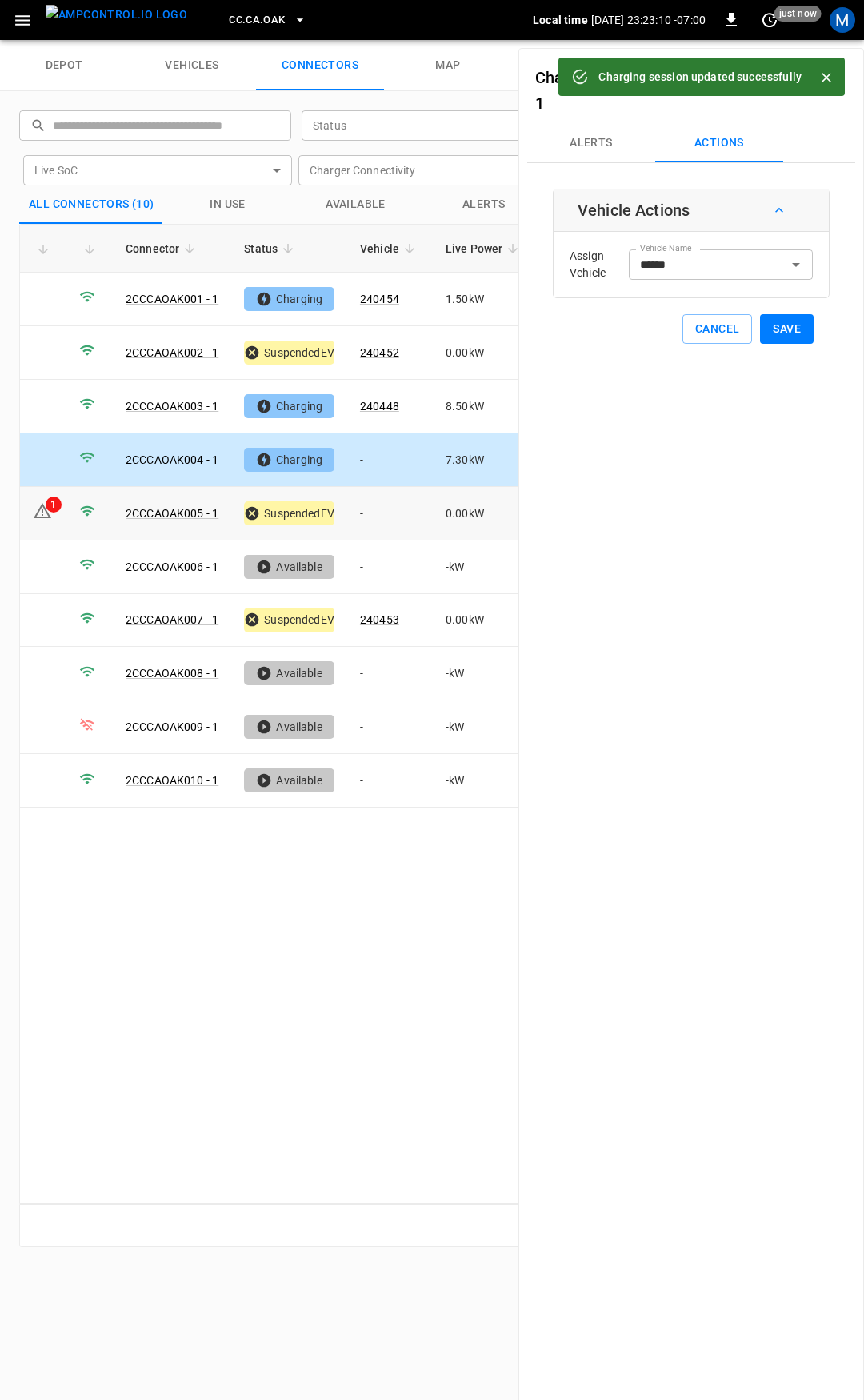
click at [393, 514] on td "-" at bounding box center [389, 514] width 85 height 54
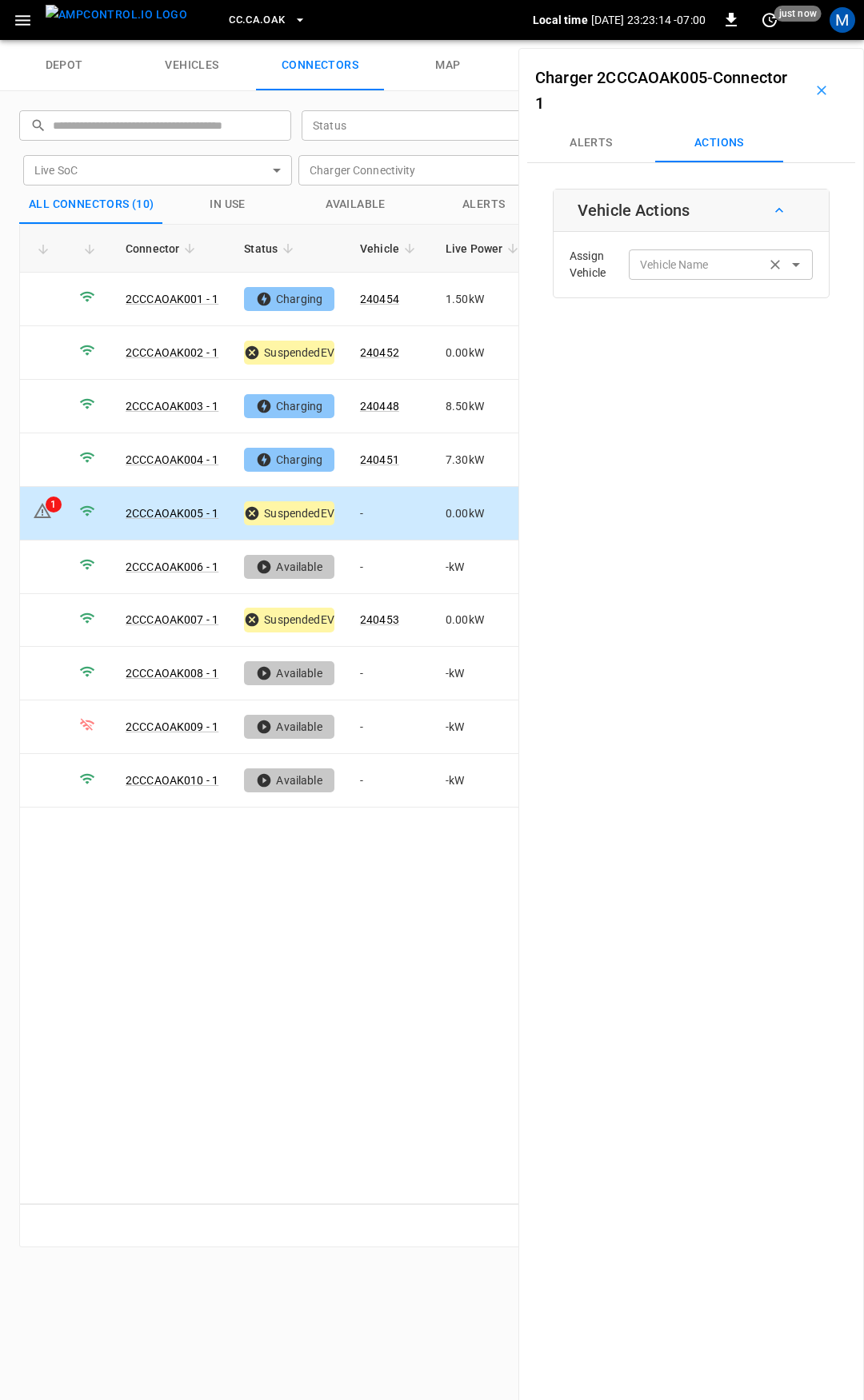
click at [663, 257] on div "Vehicle Name Vehicle Name" at bounding box center [721, 264] width 184 height 30
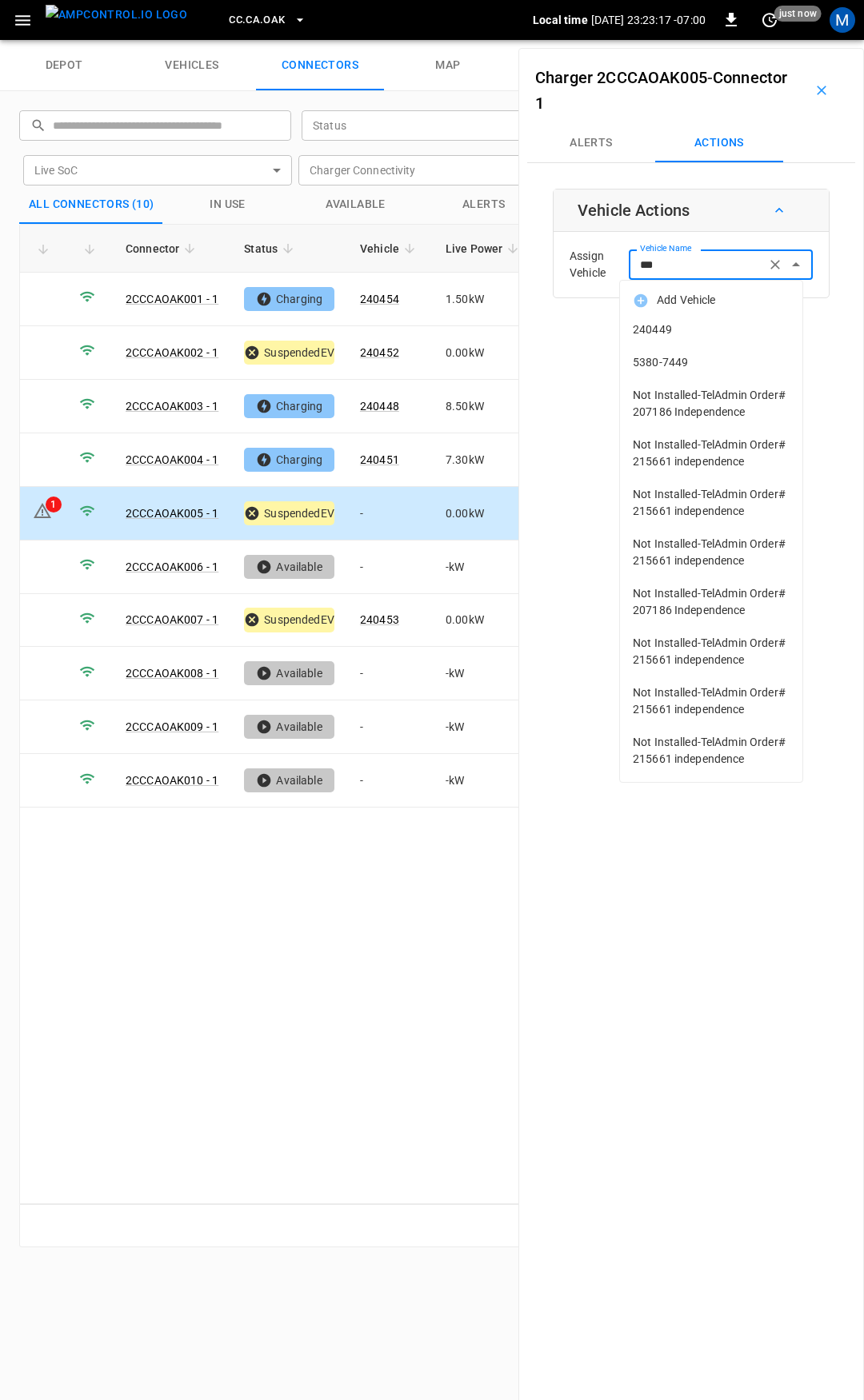
click at [685, 328] on span "240449" at bounding box center [711, 329] width 156 height 17
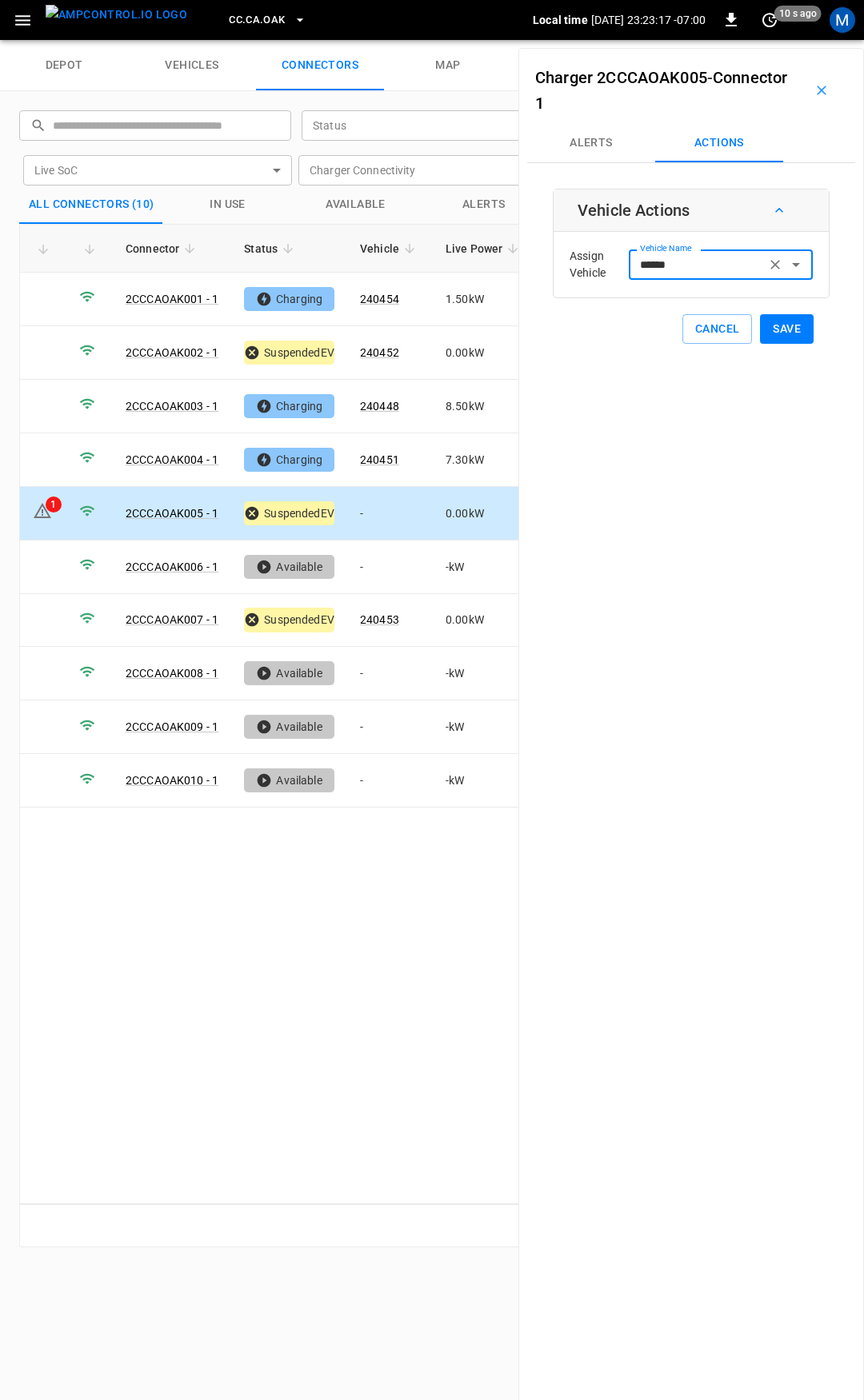
type input "******"
click at [788, 331] on button "Save" at bounding box center [787, 329] width 54 height 30
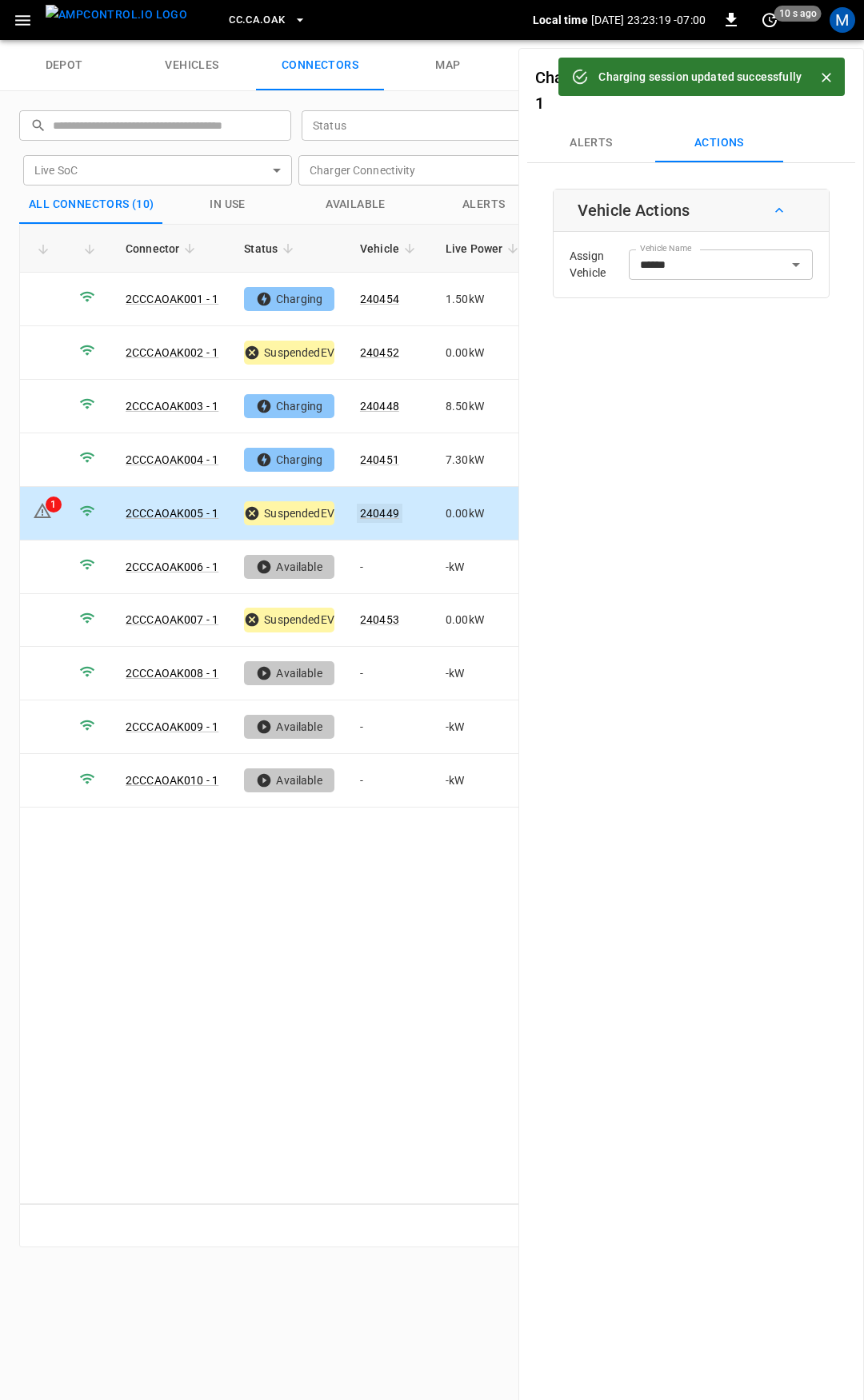
click at [380, 505] on link "240449" at bounding box center [379, 514] width 45 height 19
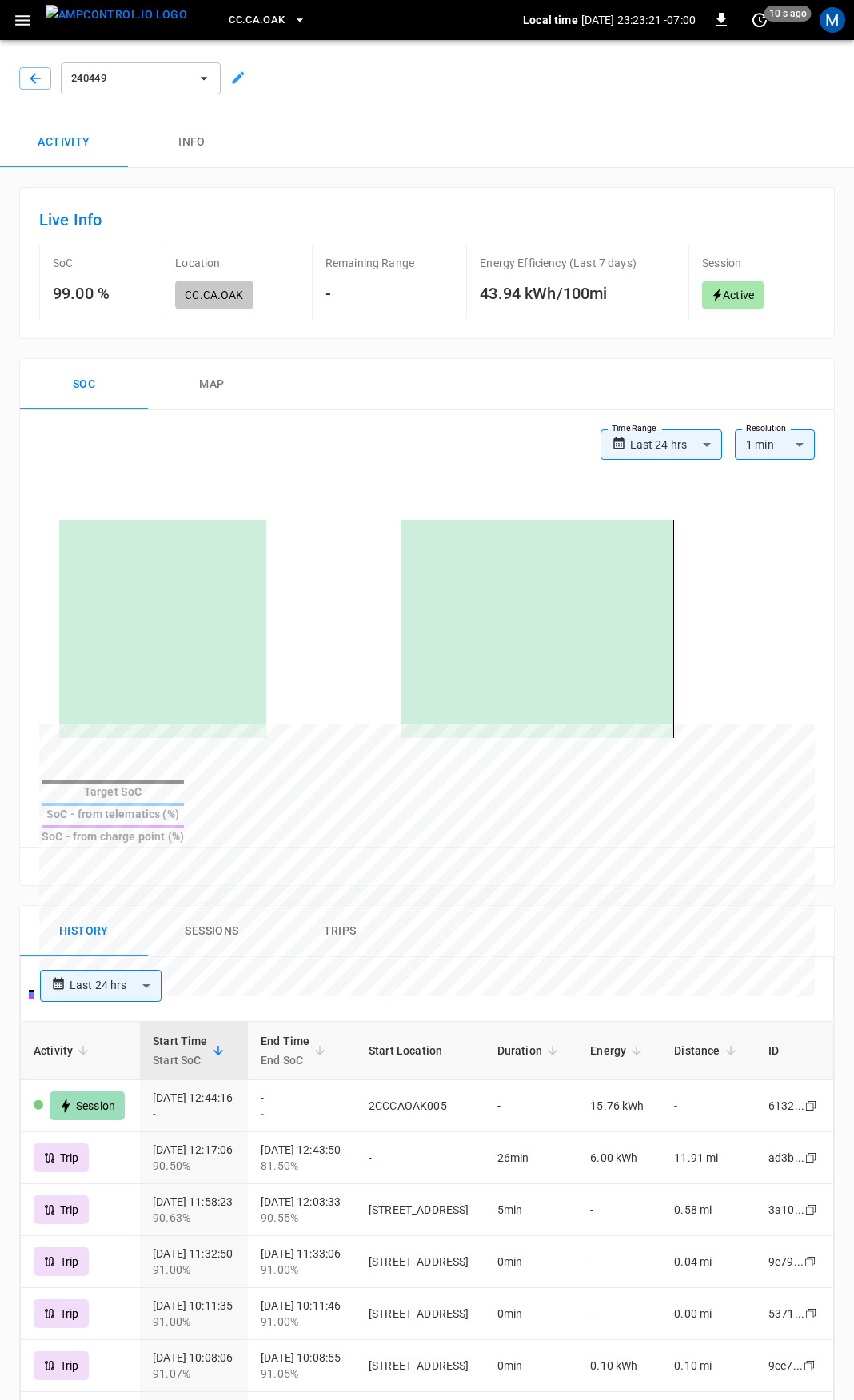
click at [35, 66] on div at bounding box center [32, 75] width 38 height 29
click at [30, 78] on icon "button" at bounding box center [35, 78] width 16 height 16
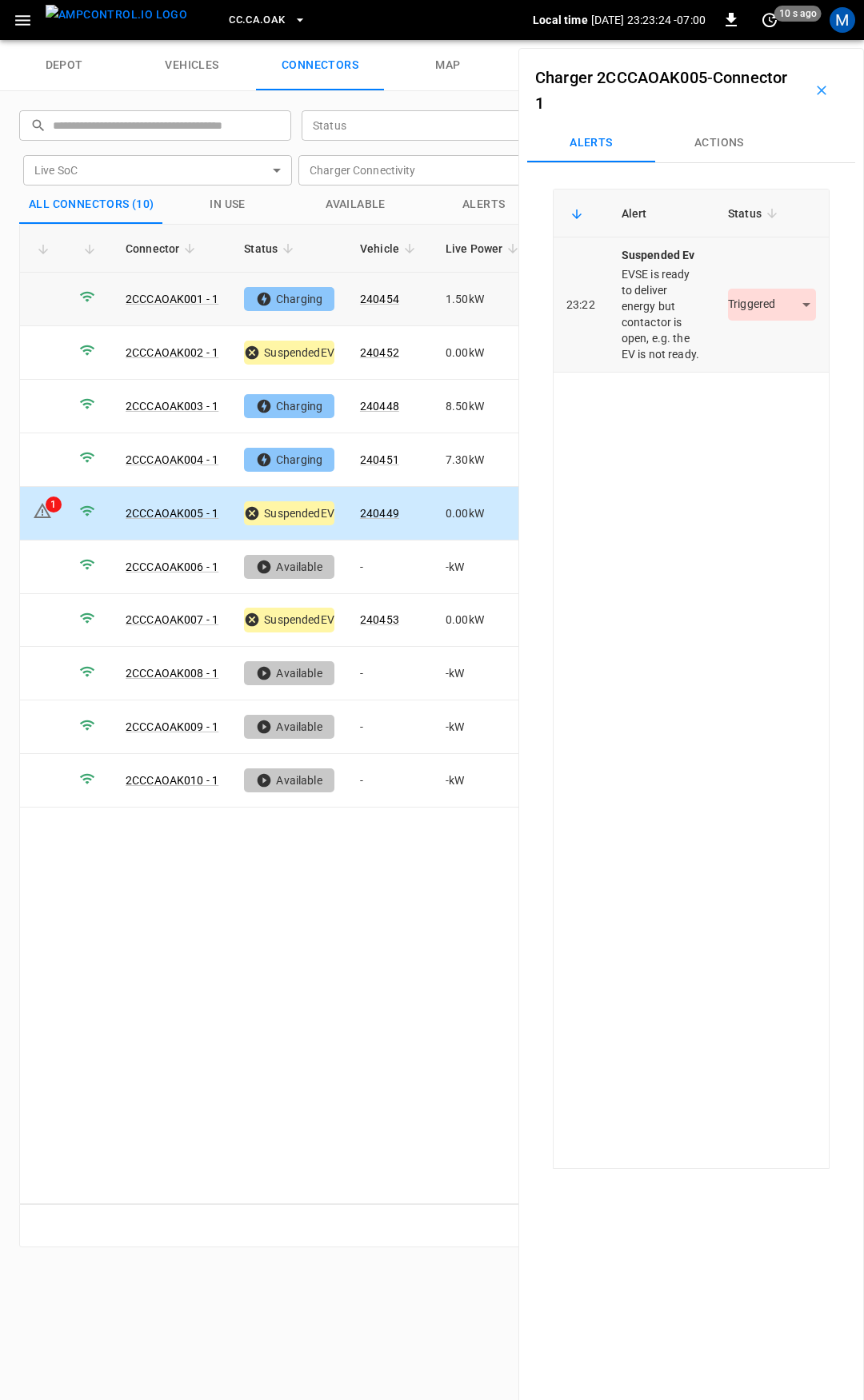
click at [752, 331] on td "Triggered *********" at bounding box center [772, 305] width 114 height 136
click at [762, 40] on body "CC.[GEOGRAPHIC_DATA]OAK Local time [DATE] 23:23:24 -07:00 0 10 s ago M depot ve…" at bounding box center [432, 20] width 864 height 40
click at [754, 352] on li "Resolved" at bounding box center [762, 352] width 100 height 26
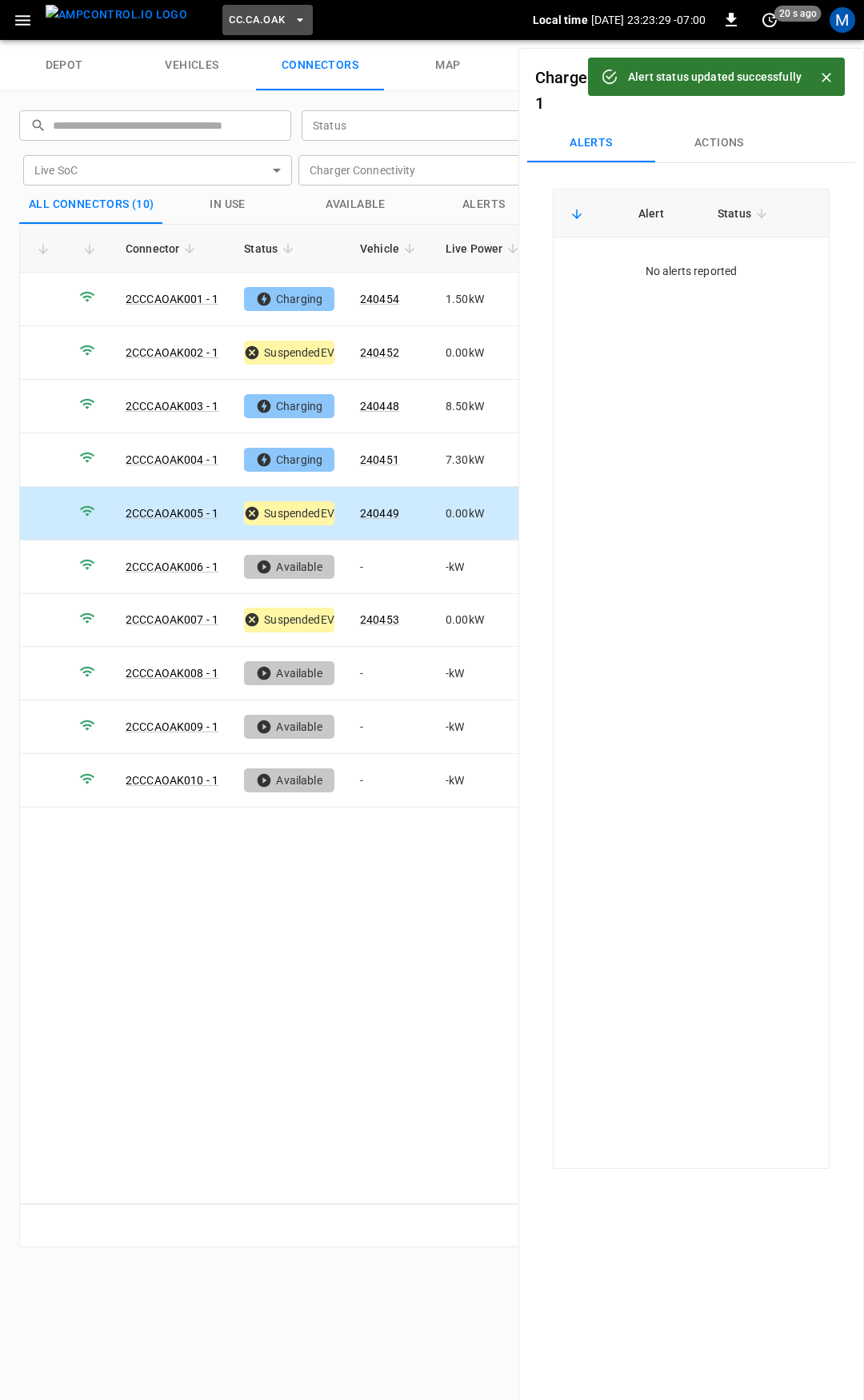
click at [235, 19] on span "CC.CA.OAK" at bounding box center [256, 20] width 56 height 18
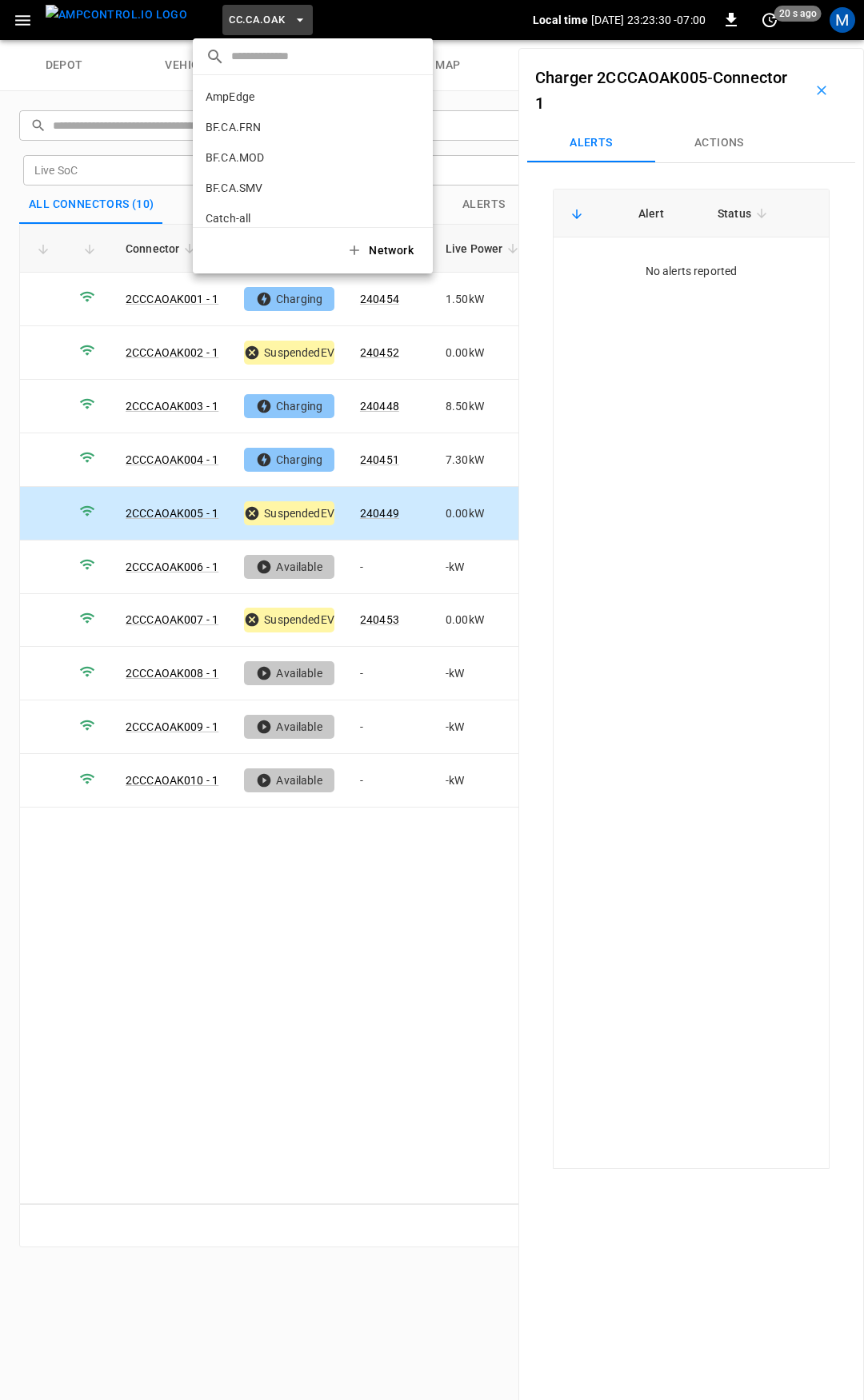
scroll to position [208, 0]
drag, startPoint x: 254, startPoint y: 129, endPoint x: 249, endPoint y: 149, distance: 20.6
click at [254, 128] on p "CC.CA.RIC" at bounding box center [232, 132] width 54 height 16
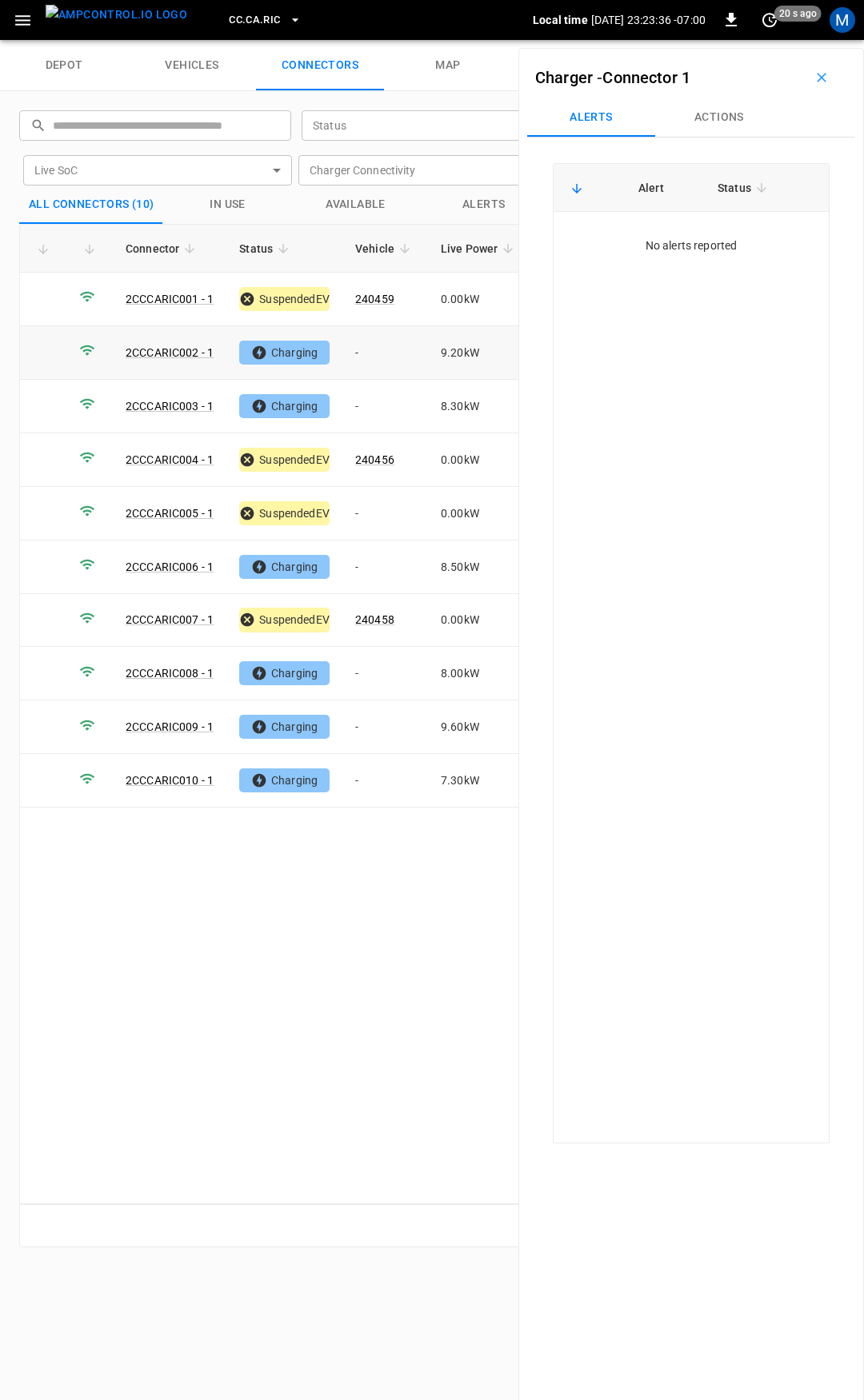
click at [386, 353] on td "-" at bounding box center [385, 353] width 85 height 54
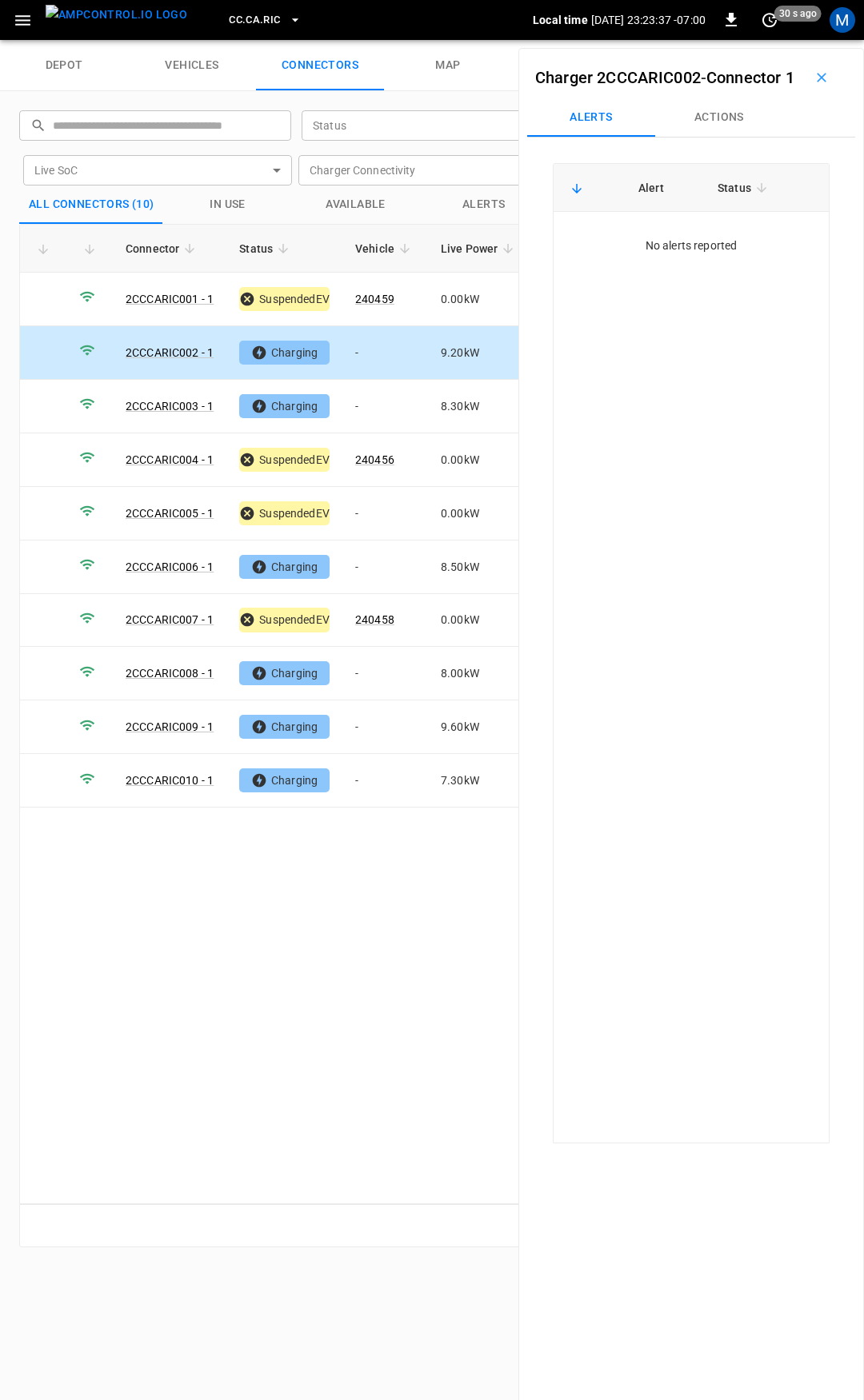
click at [708, 136] on button "Actions" at bounding box center [719, 117] width 128 height 38
click at [679, 254] on div "Vehicle Name" at bounding box center [721, 239] width 184 height 30
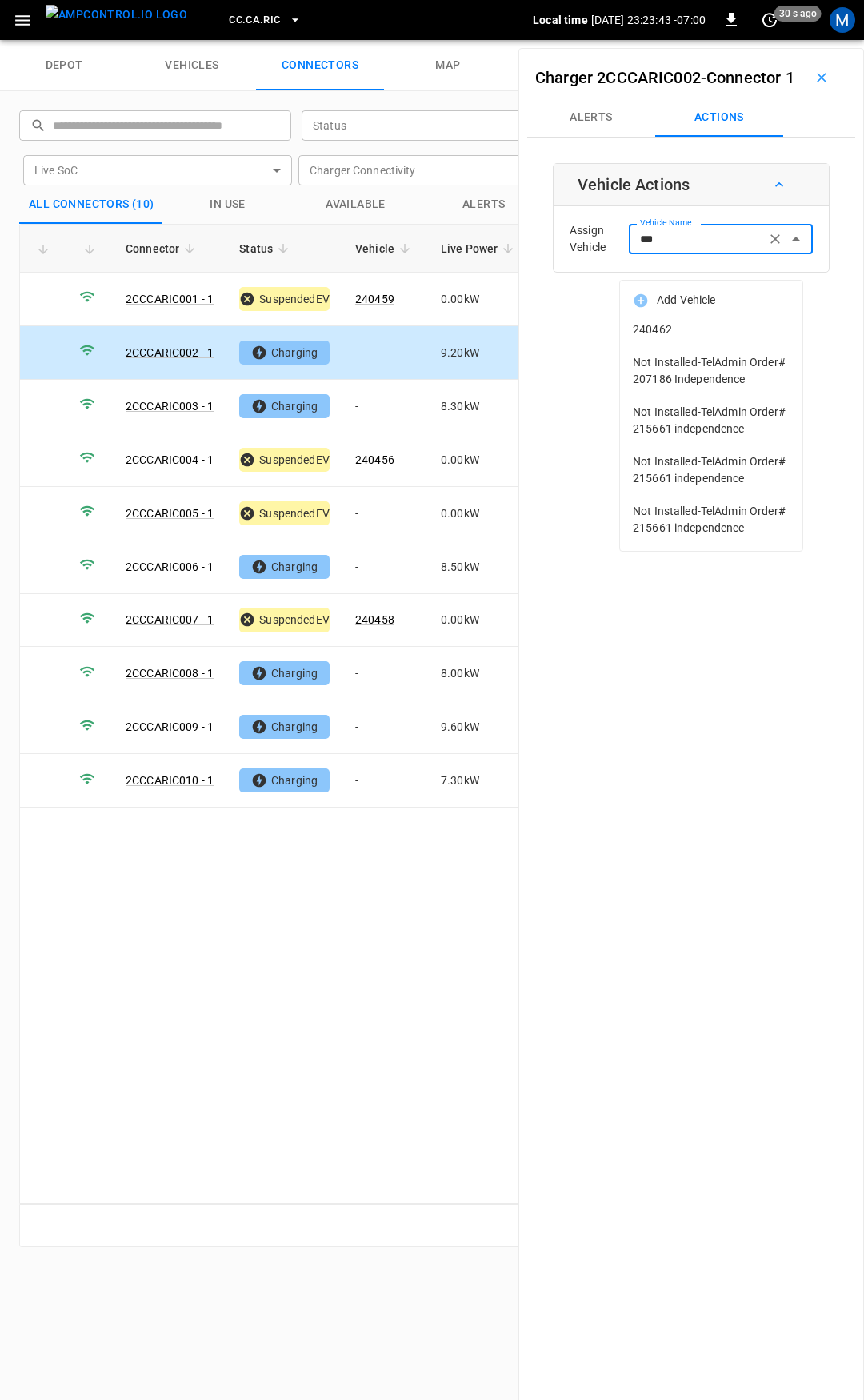
click at [675, 333] on span "240462" at bounding box center [711, 329] width 156 height 17
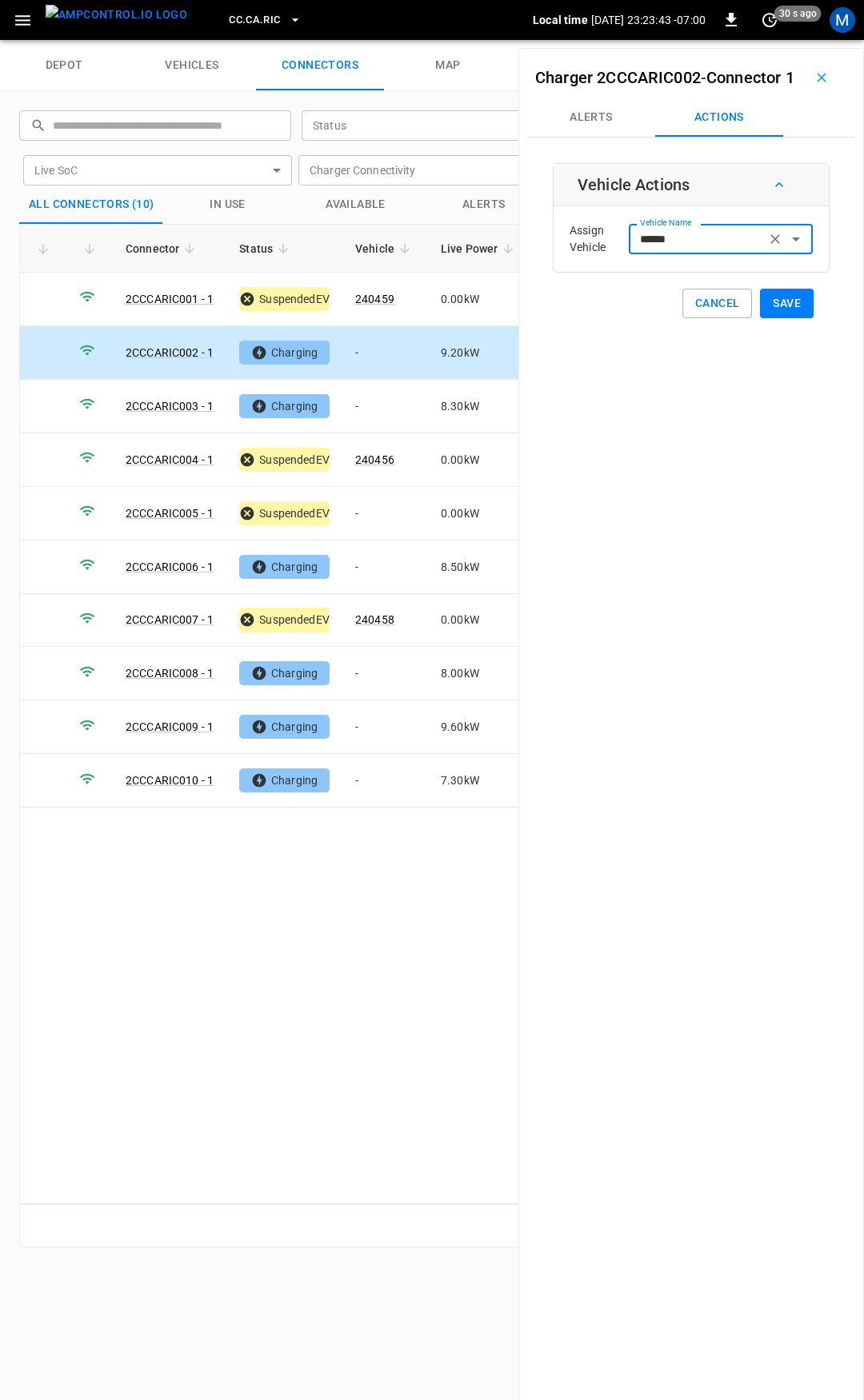
type input "******"
click at [777, 318] on button "Save" at bounding box center [787, 303] width 54 height 30
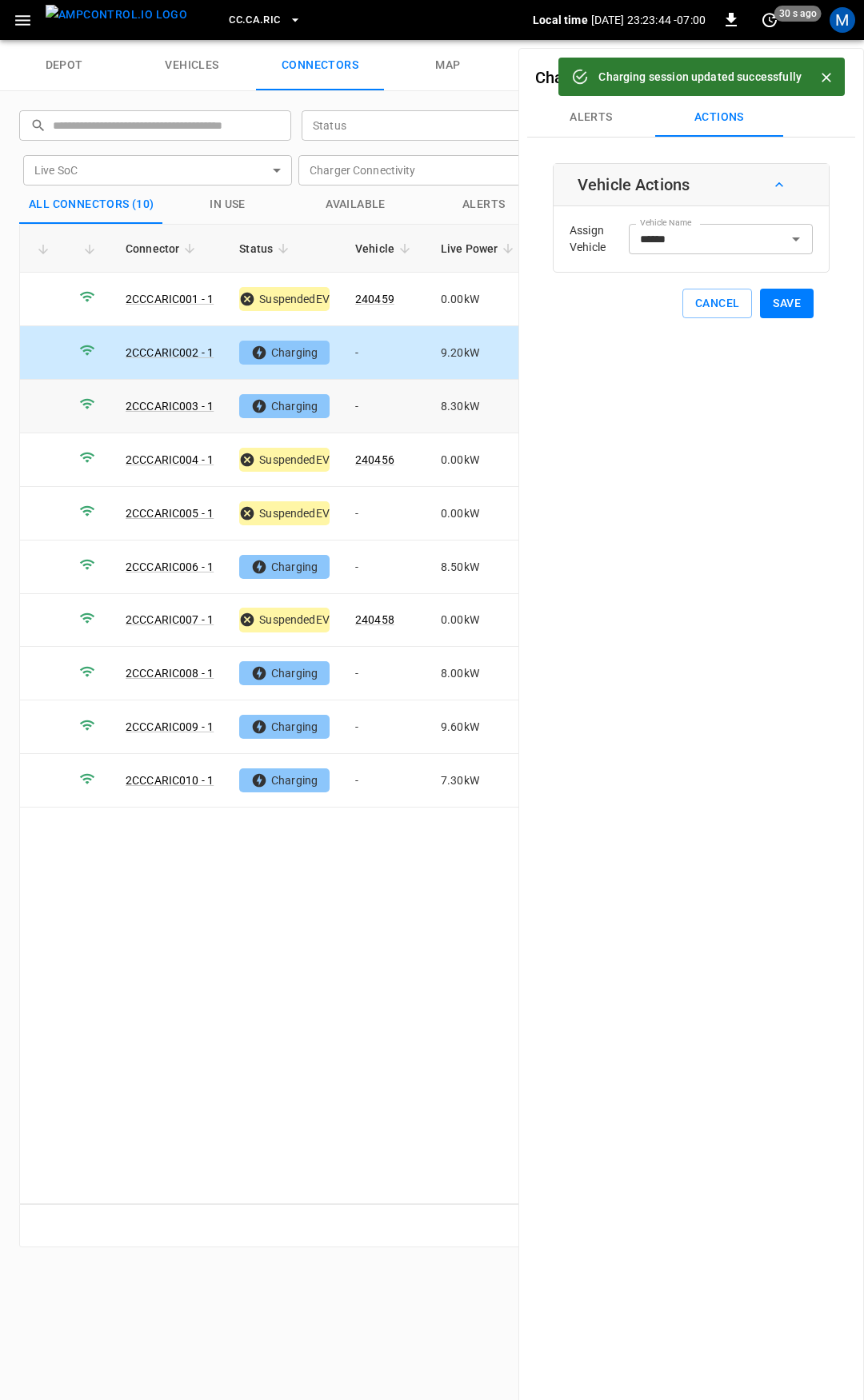
click at [370, 401] on td "-" at bounding box center [385, 407] width 85 height 54
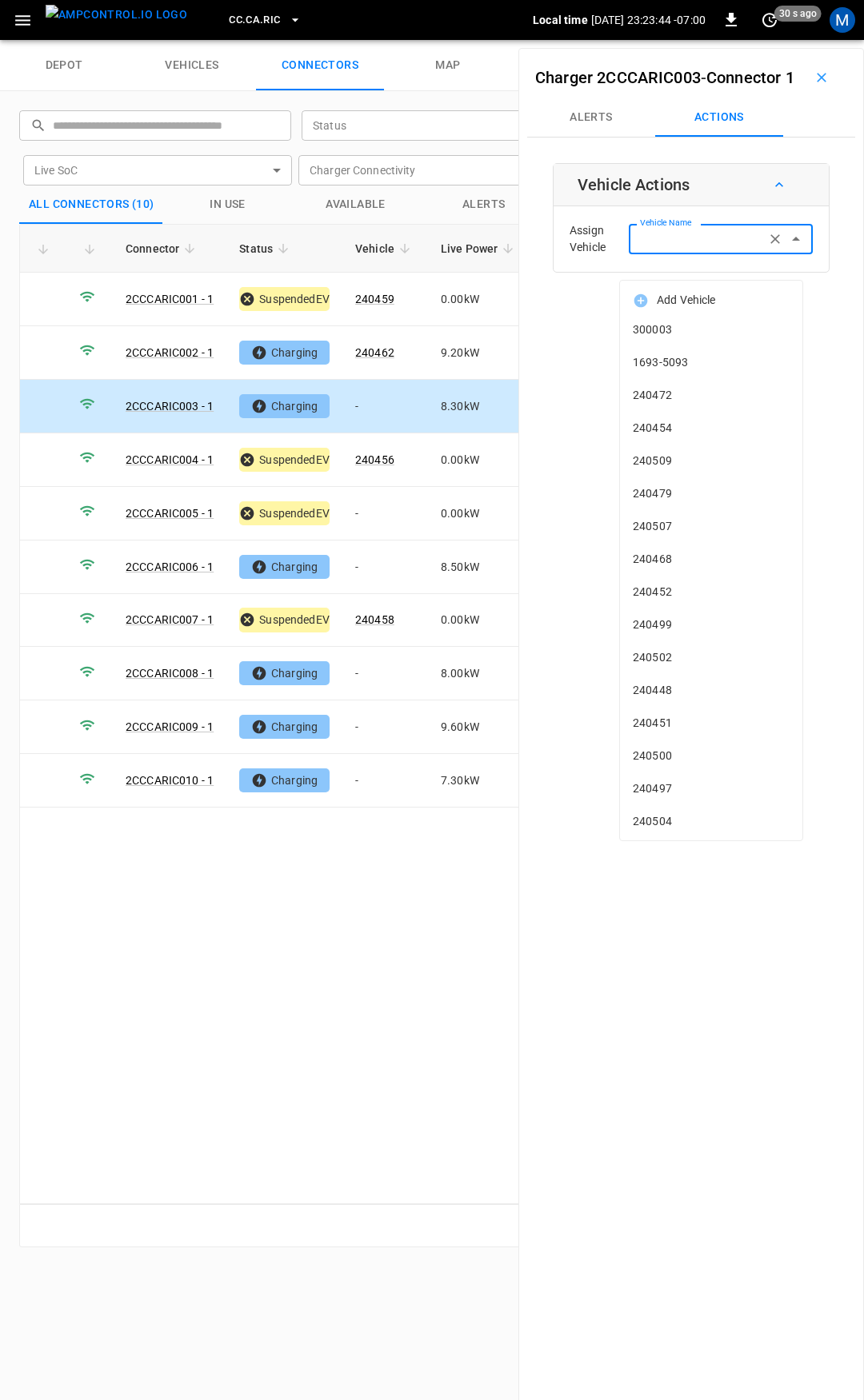
click at [647, 254] on div "Vehicle Name Vehicle Name" at bounding box center [721, 239] width 184 height 30
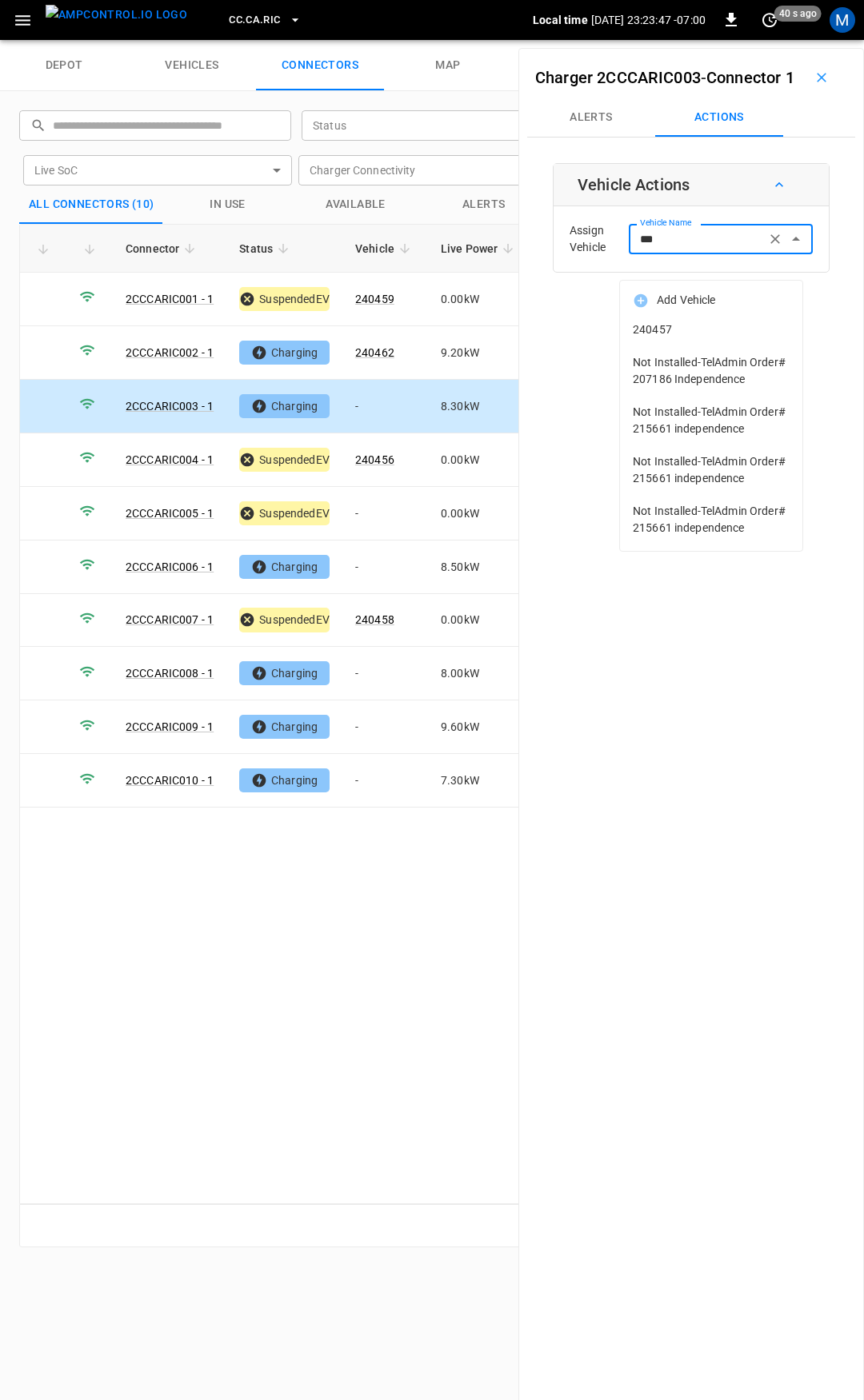
click at [681, 333] on span "240457" at bounding box center [711, 329] width 156 height 17
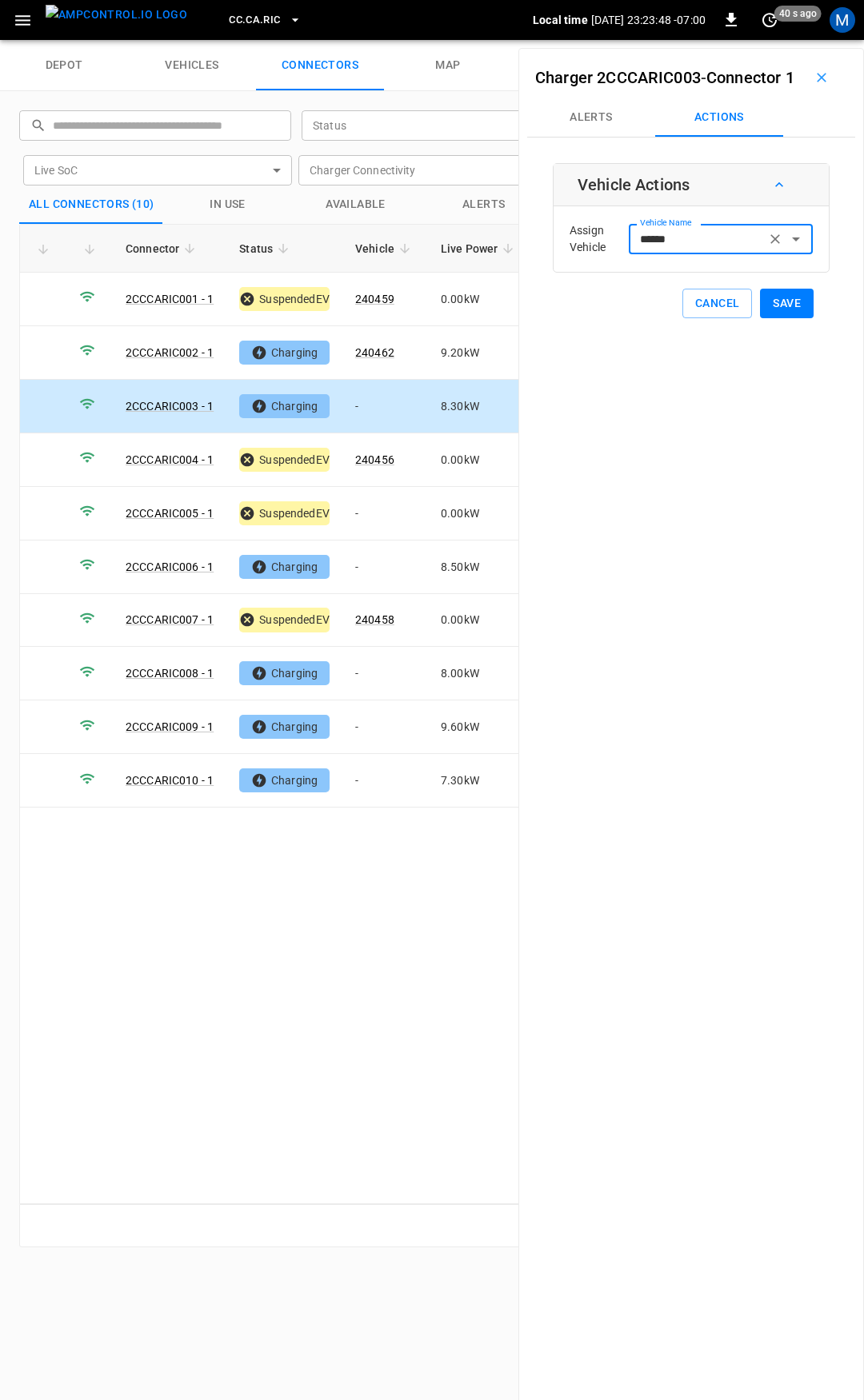
type input "******"
click at [786, 318] on button "Save" at bounding box center [787, 303] width 54 height 30
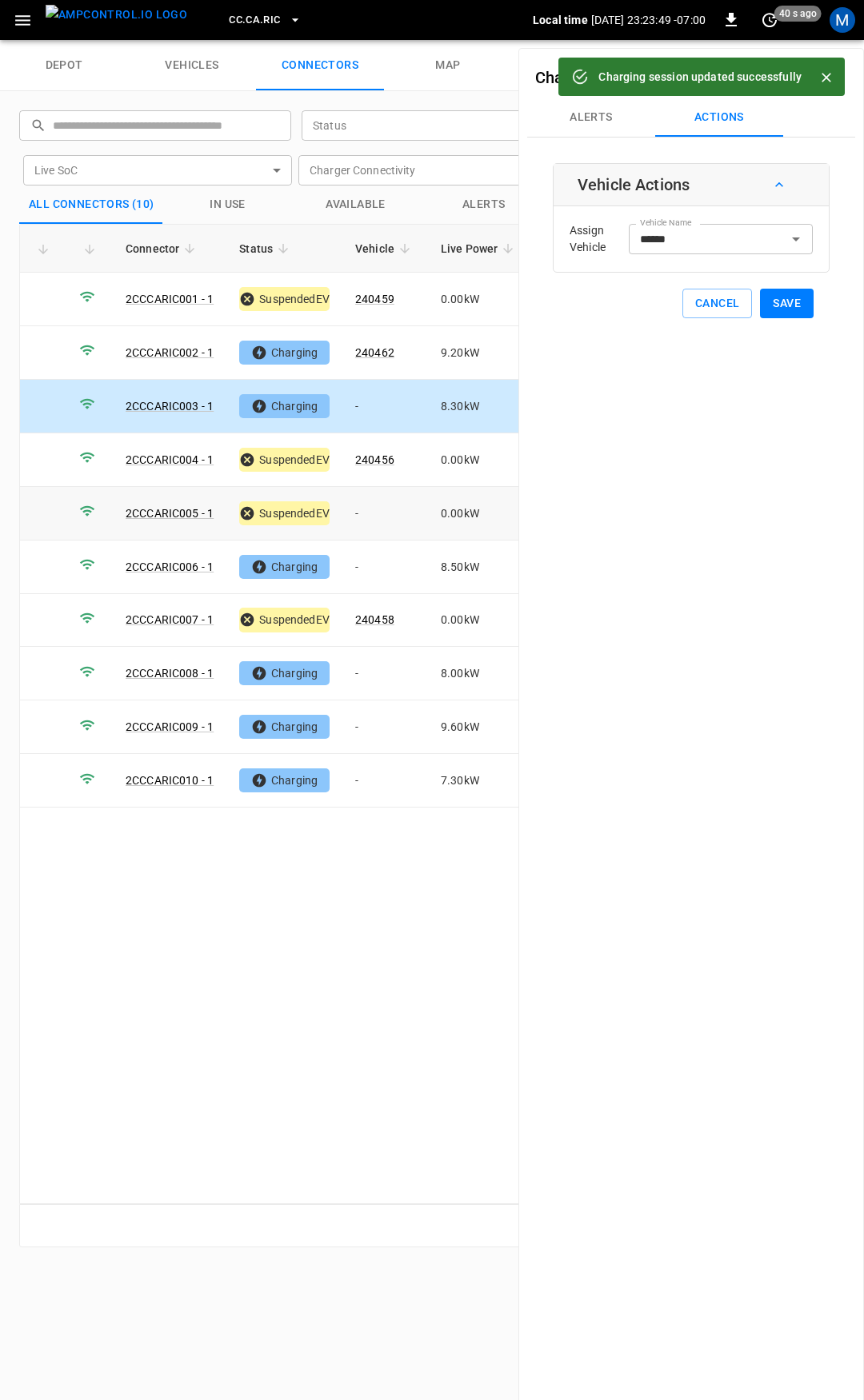
click at [379, 514] on td "-" at bounding box center [385, 514] width 85 height 54
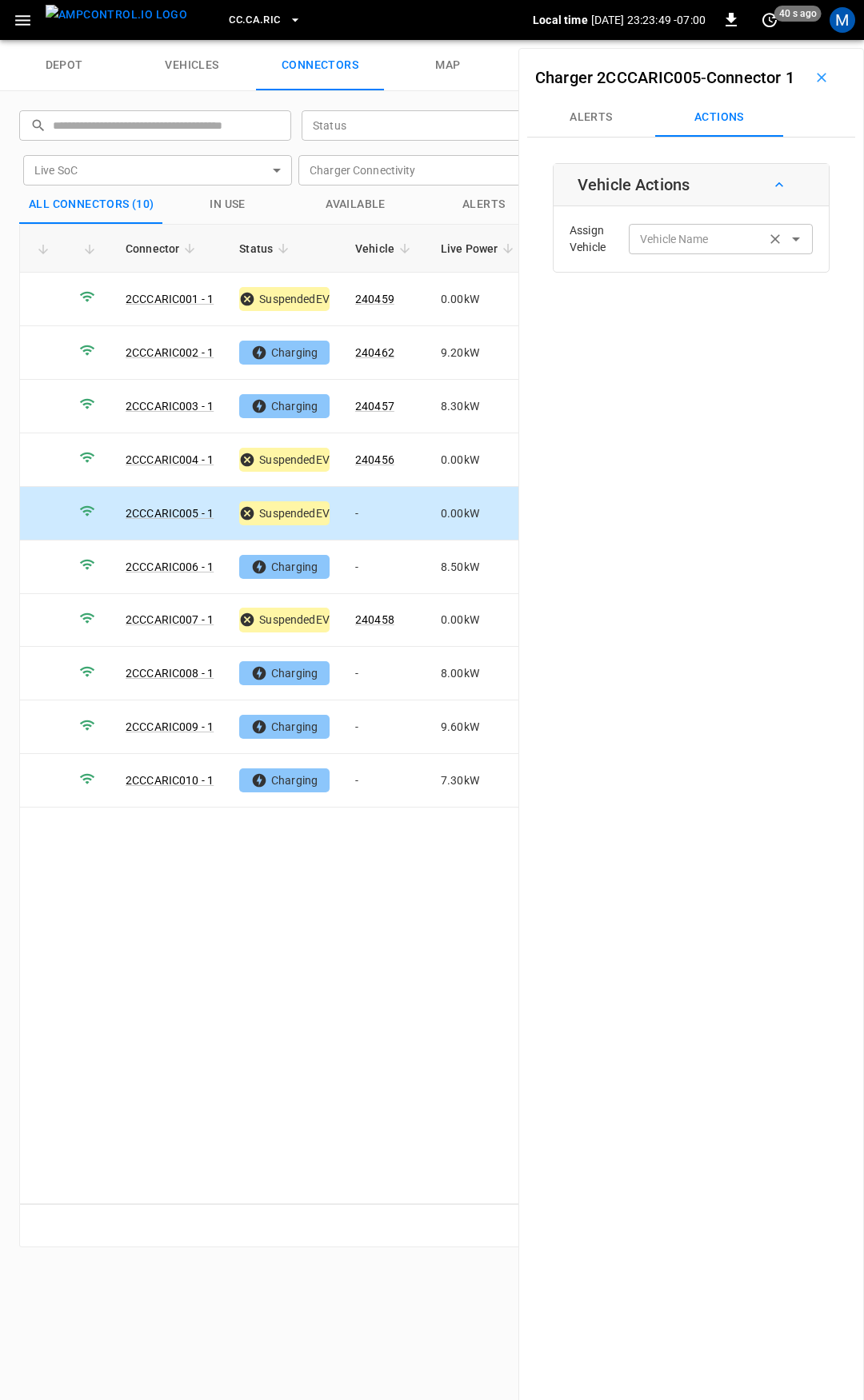
click at [697, 249] on input "Vehicle Name" at bounding box center [697, 238] width 127 height 20
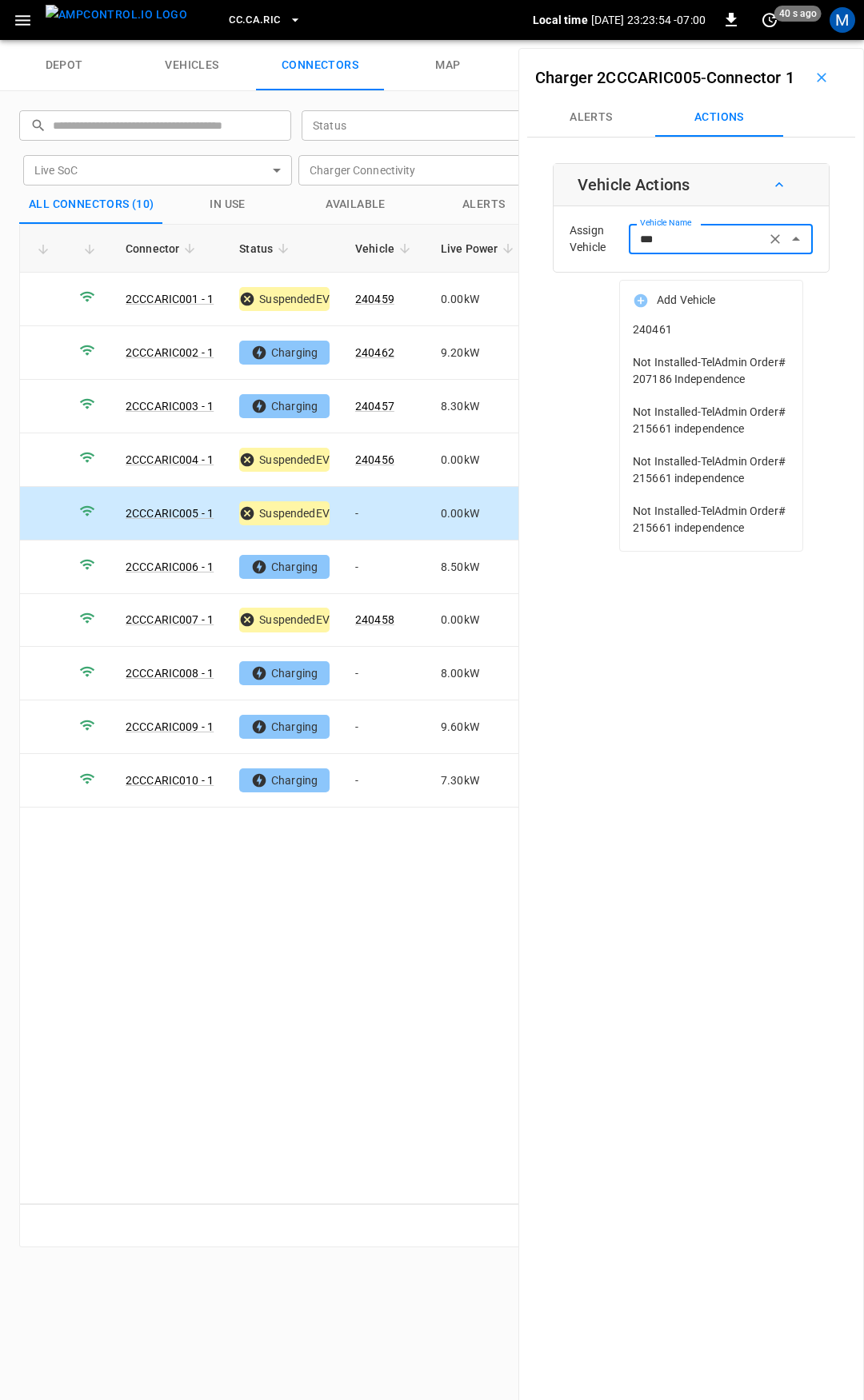
click at [739, 334] on span "240461" at bounding box center [711, 329] width 156 height 17
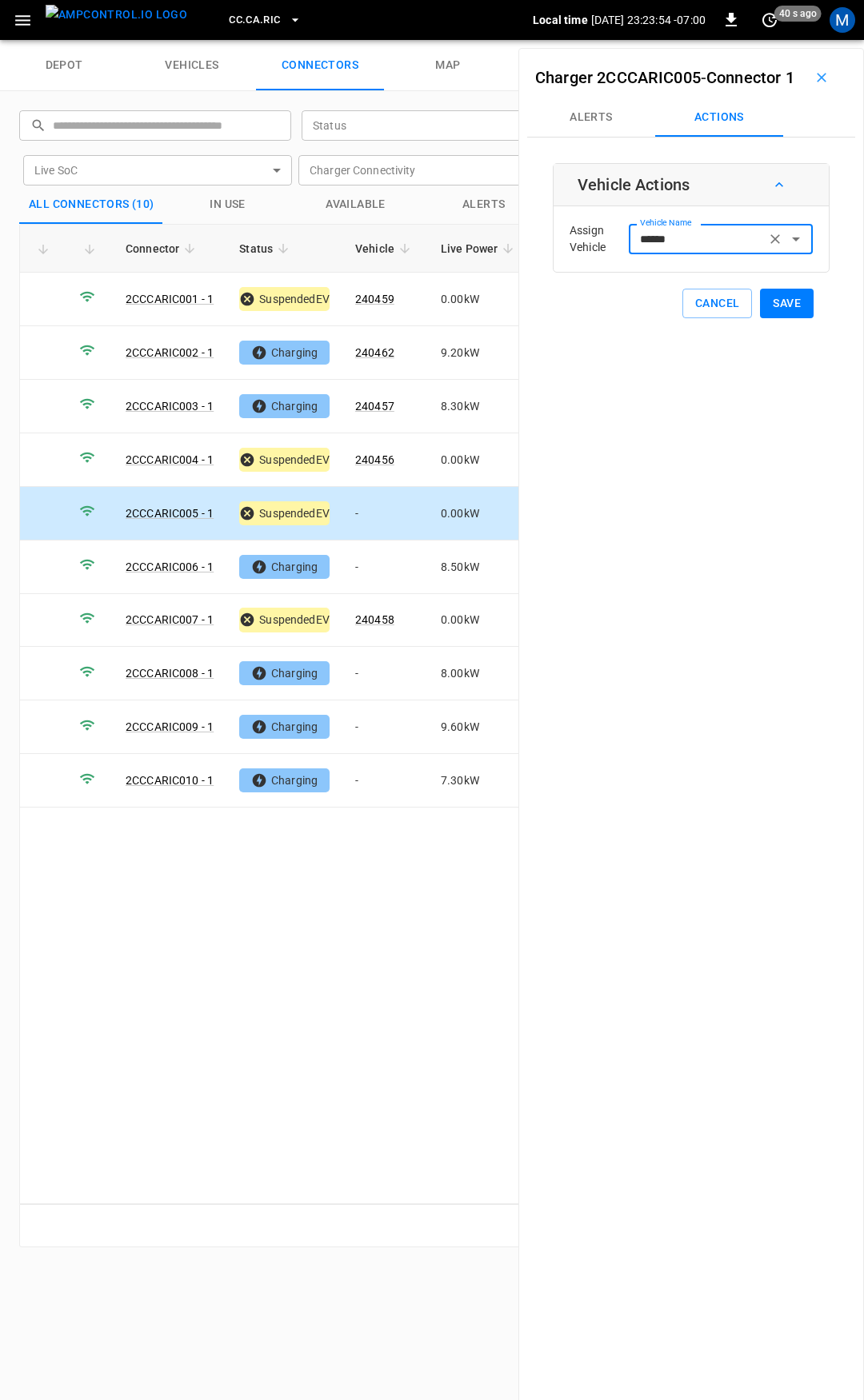
type input "******"
click at [783, 318] on button "Save" at bounding box center [787, 303] width 54 height 30
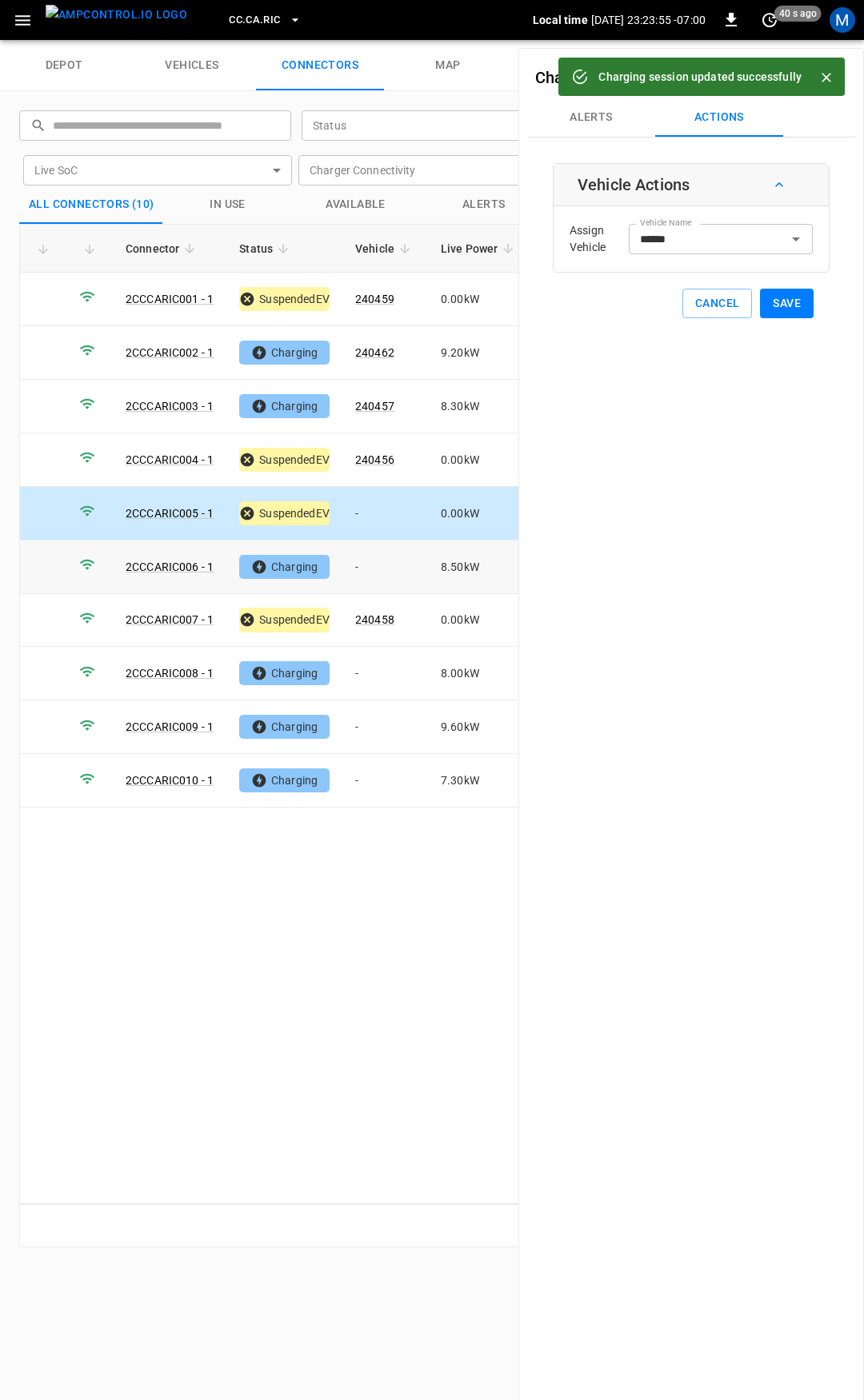
click at [382, 564] on td "-" at bounding box center [385, 567] width 85 height 54
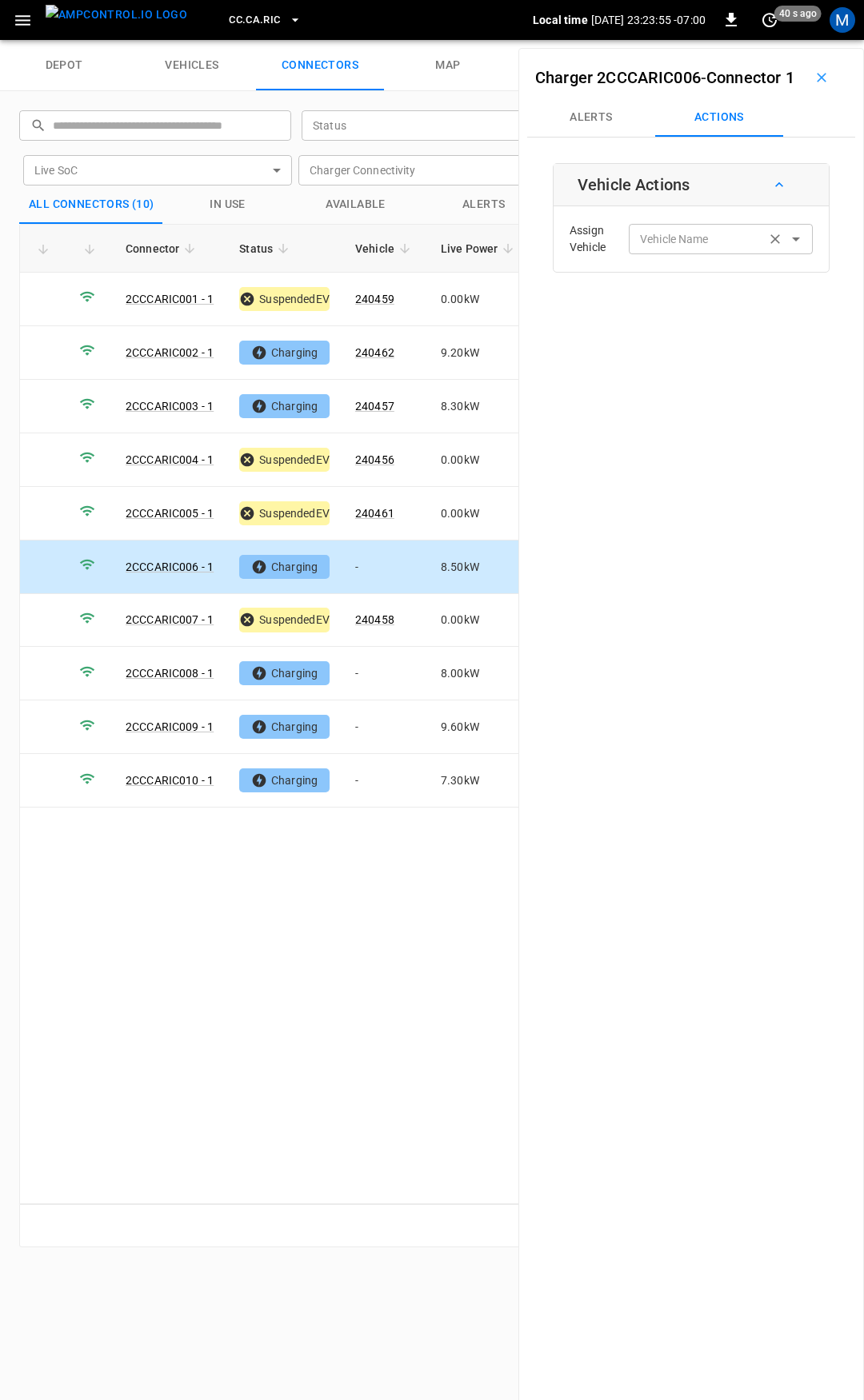
click at [667, 254] on div "Vehicle Name" at bounding box center [721, 239] width 184 height 30
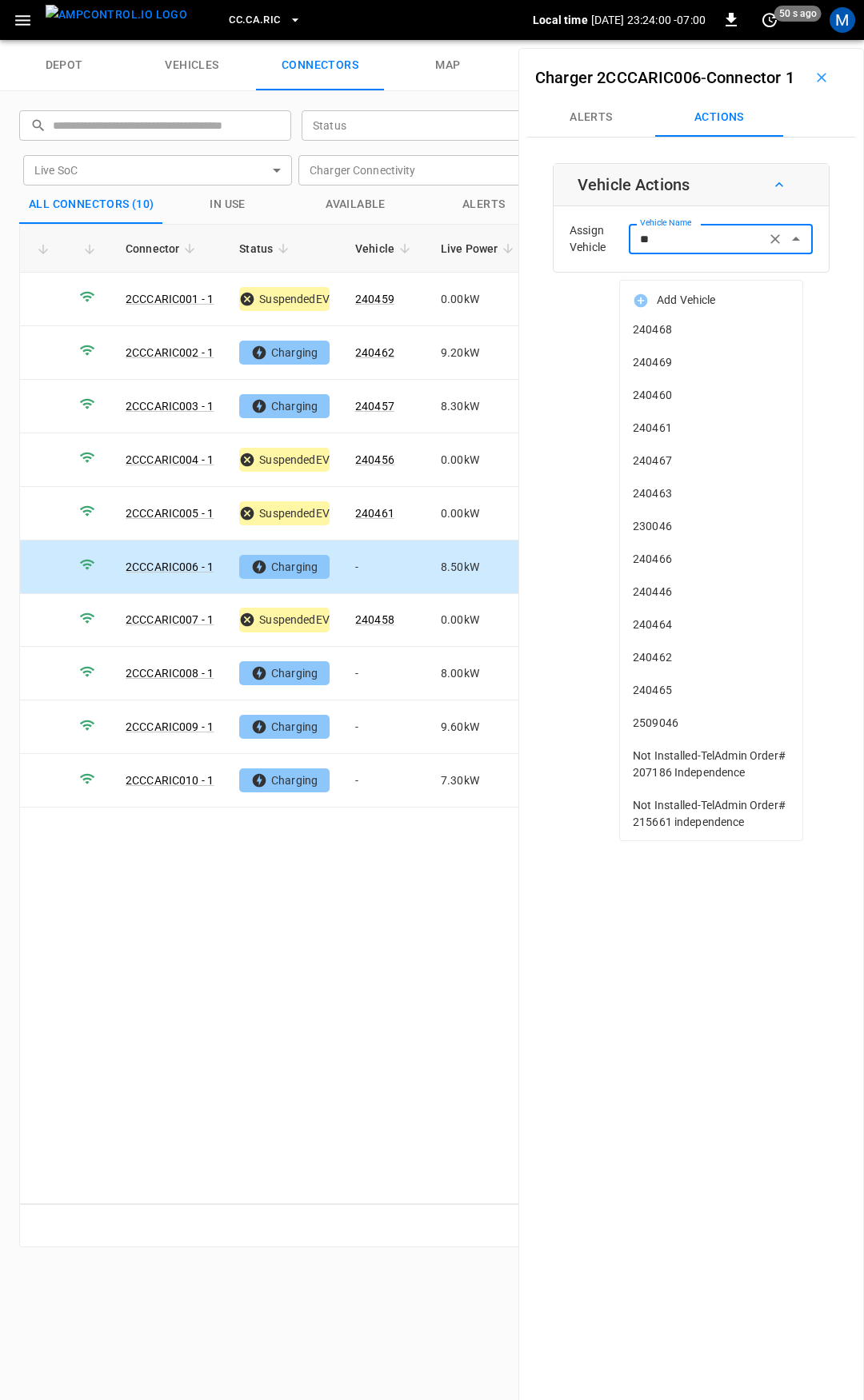
type input "***"
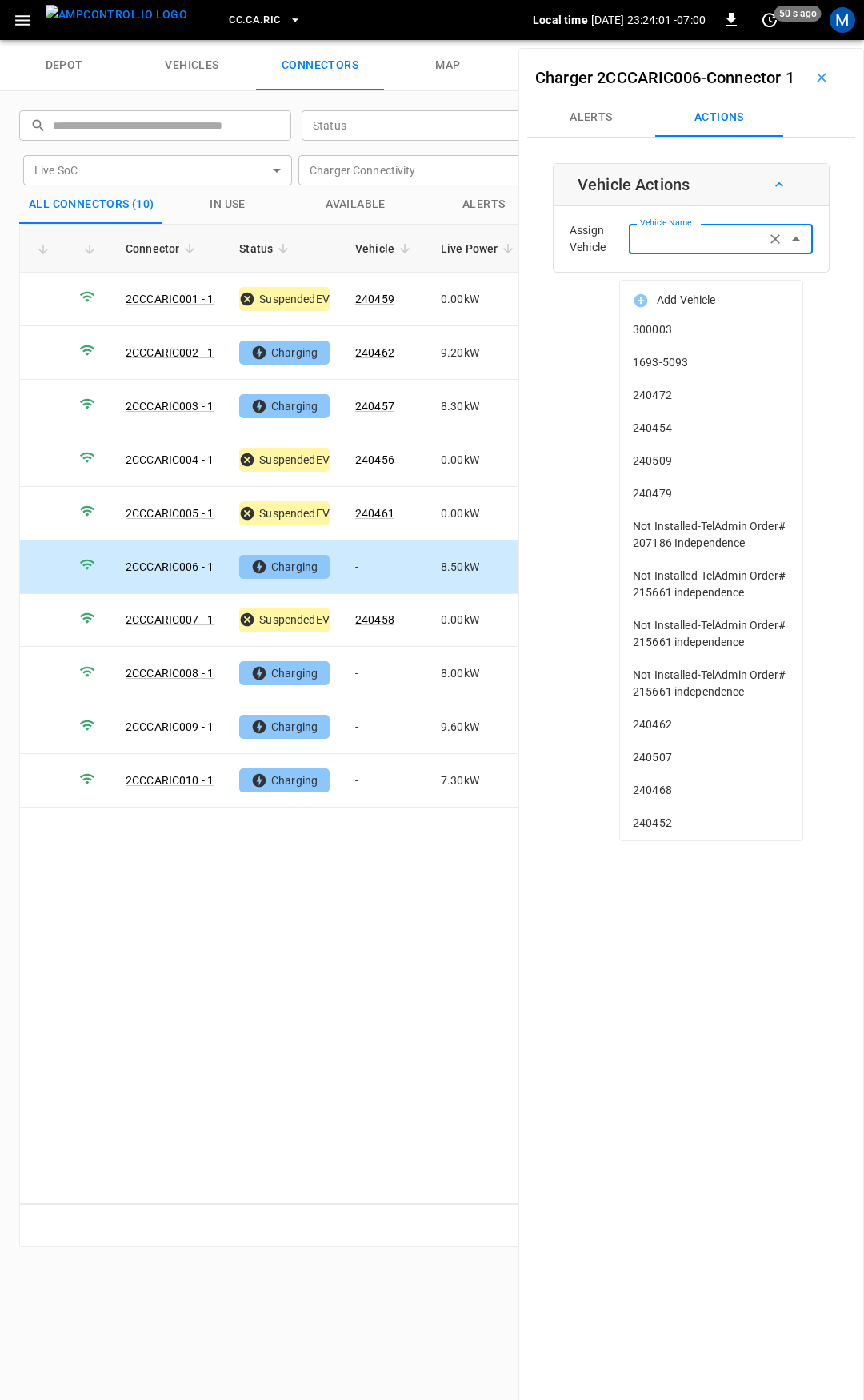
drag, startPoint x: 671, startPoint y: 319, endPoint x: 669, endPoint y: 275, distance: 44.0
click at [669, 40] on body "CC.[GEOGRAPHIC_DATA]RIC Local time [DATE] 23:24:01 -07:00 0 50 s ago M depot ve…" at bounding box center [432, 20] width 864 height 40
click at [669, 249] on input "Vehicle Name" at bounding box center [697, 238] width 127 height 20
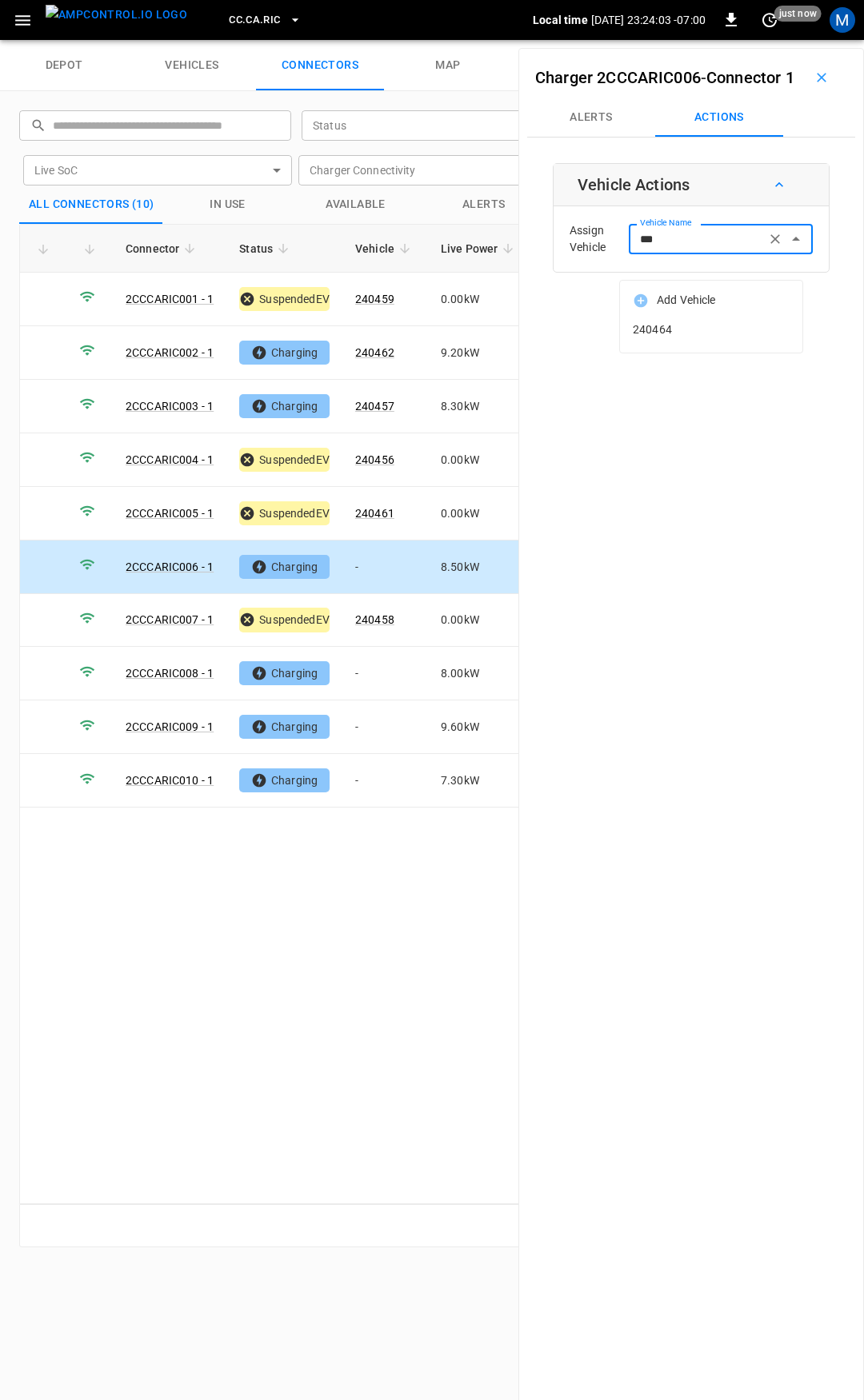
click at [701, 329] on span "240464" at bounding box center [711, 329] width 156 height 17
type input "******"
click at [784, 318] on button "Save" at bounding box center [787, 303] width 54 height 30
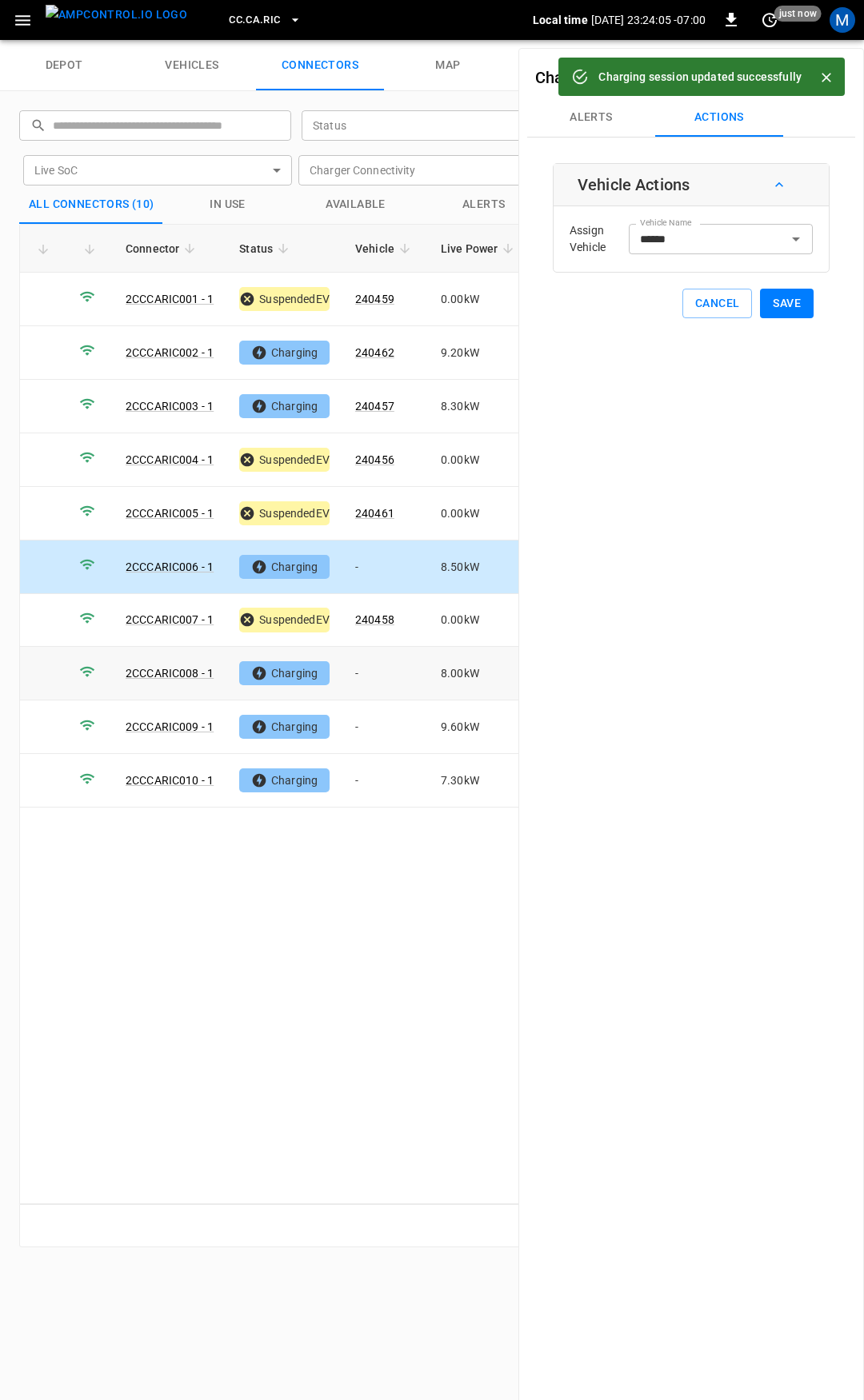
click at [392, 670] on td "-" at bounding box center [385, 673] width 85 height 54
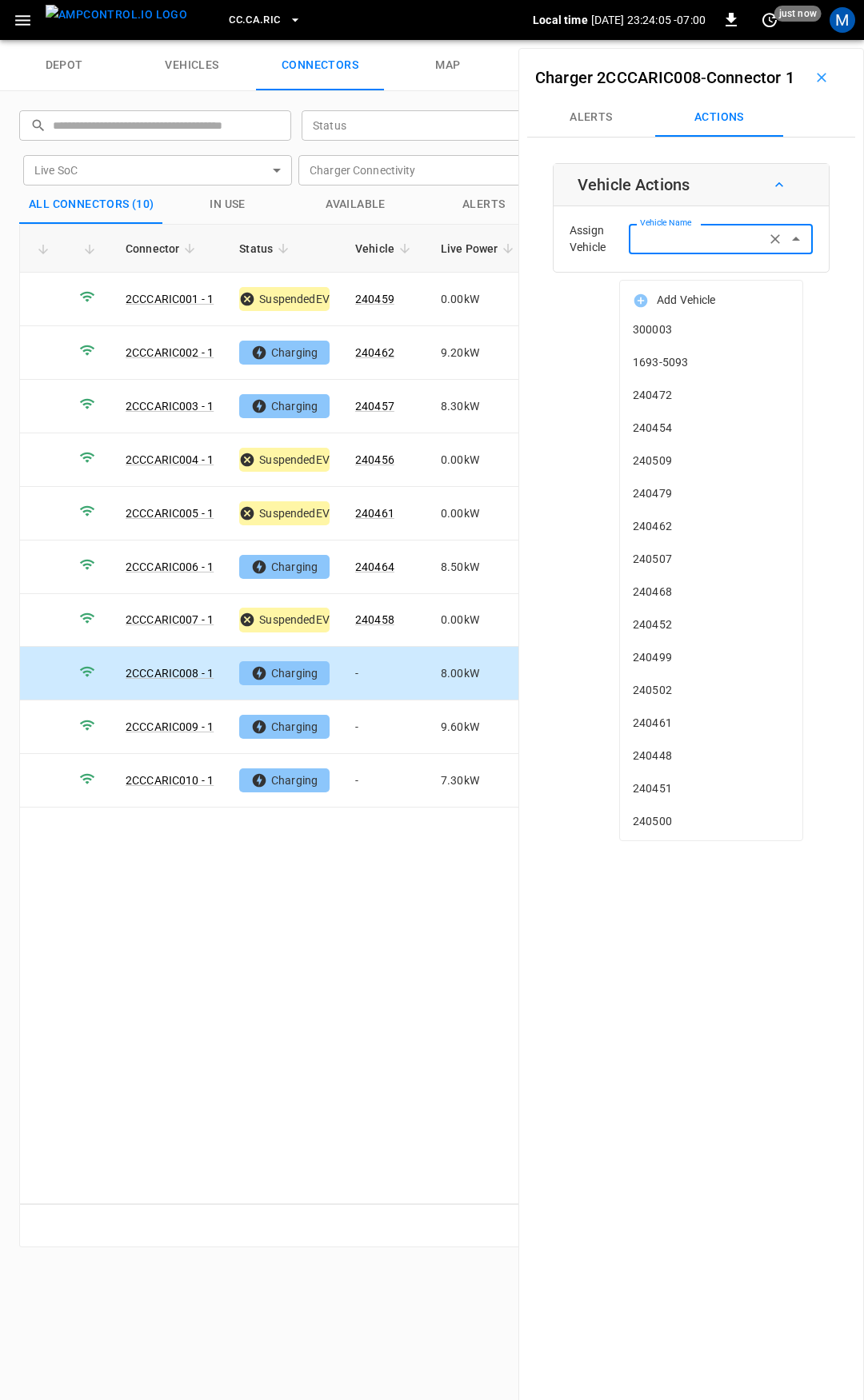
click at [653, 249] on input "Vehicle Name" at bounding box center [697, 238] width 127 height 20
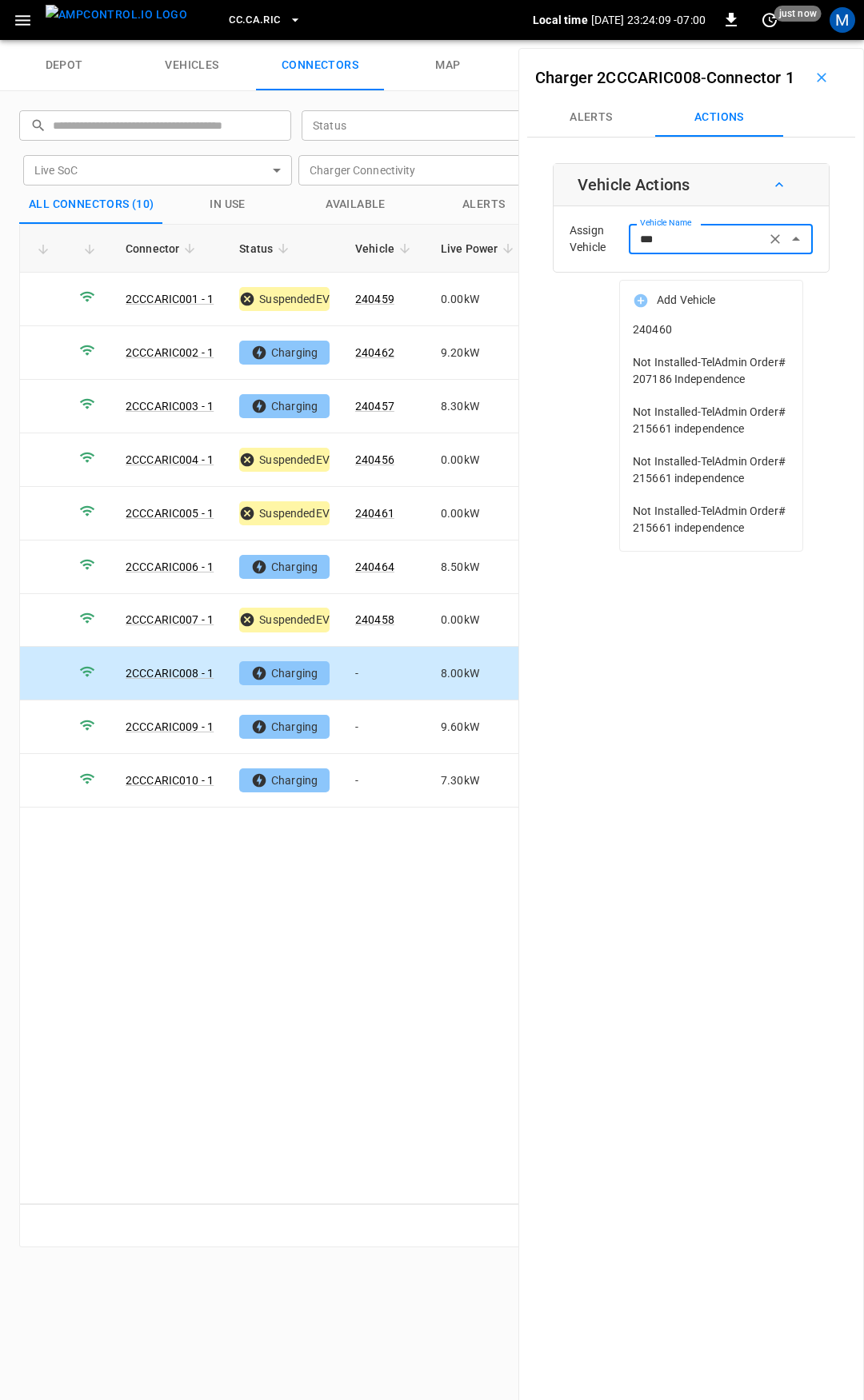
click at [684, 327] on span "240460" at bounding box center [711, 329] width 156 height 17
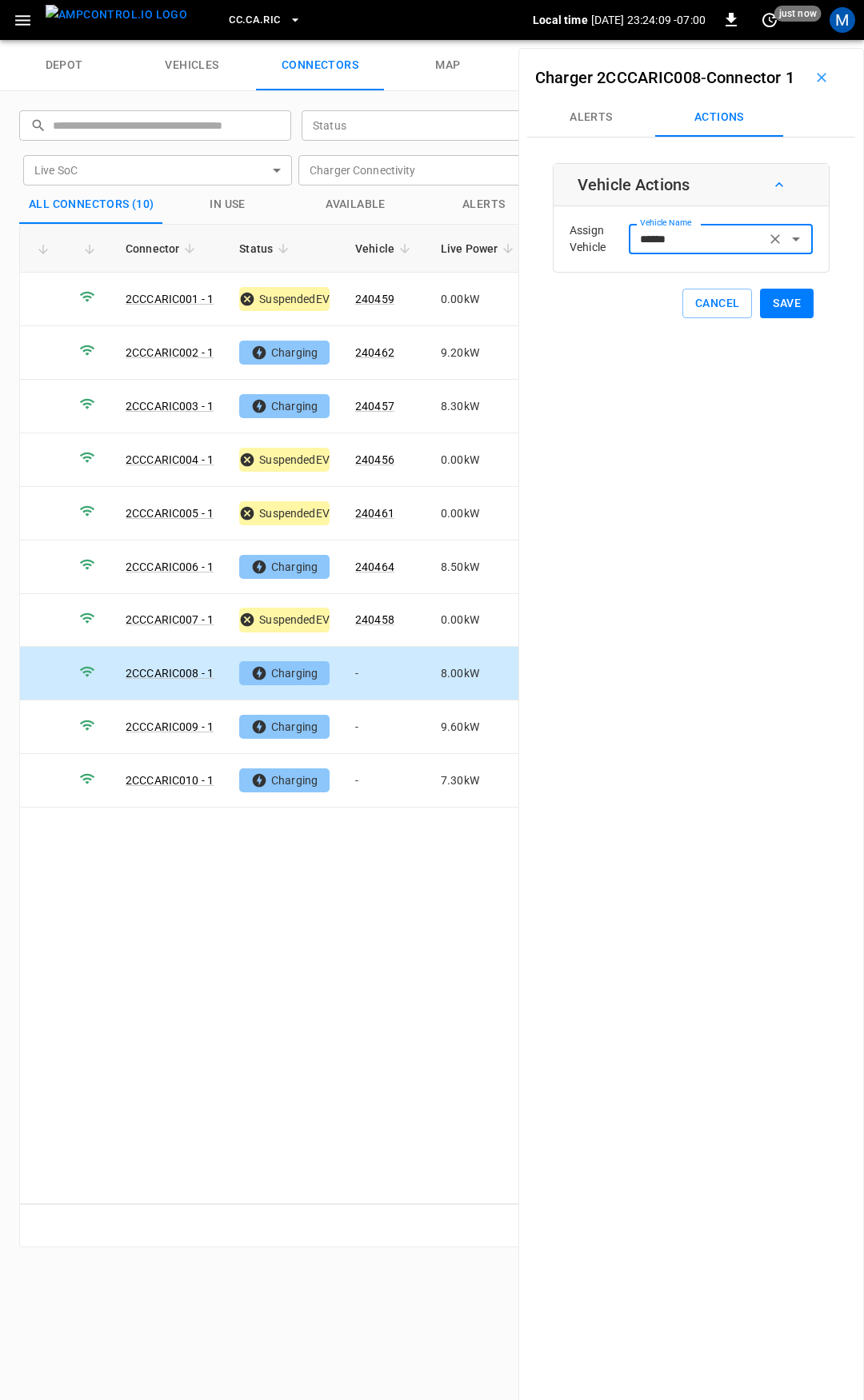
type input "******"
click at [768, 318] on button "Save" at bounding box center [787, 303] width 54 height 30
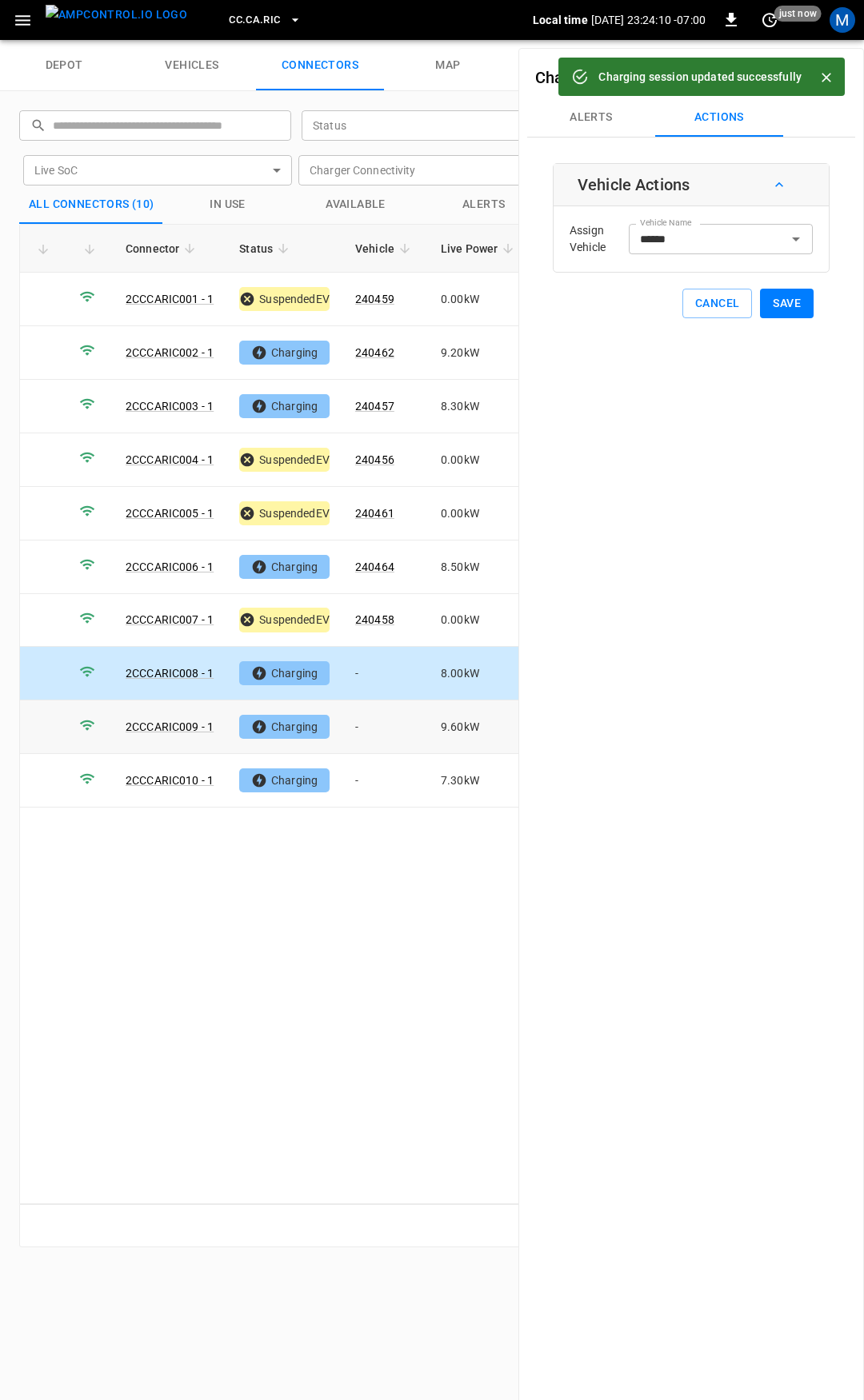
click at [382, 718] on td "-" at bounding box center [385, 727] width 85 height 54
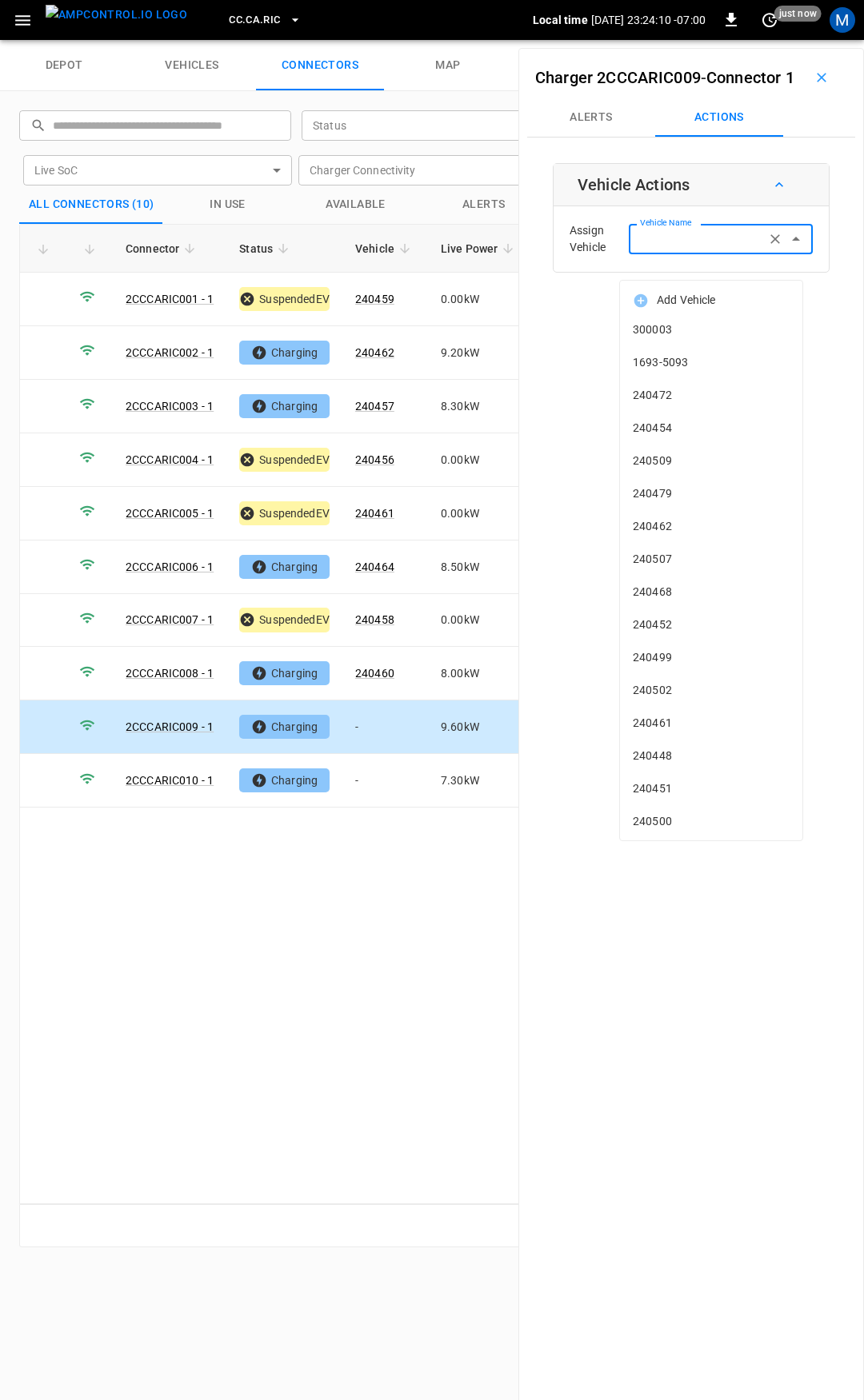
click at [676, 249] on input "Vehicle Name" at bounding box center [697, 238] width 127 height 20
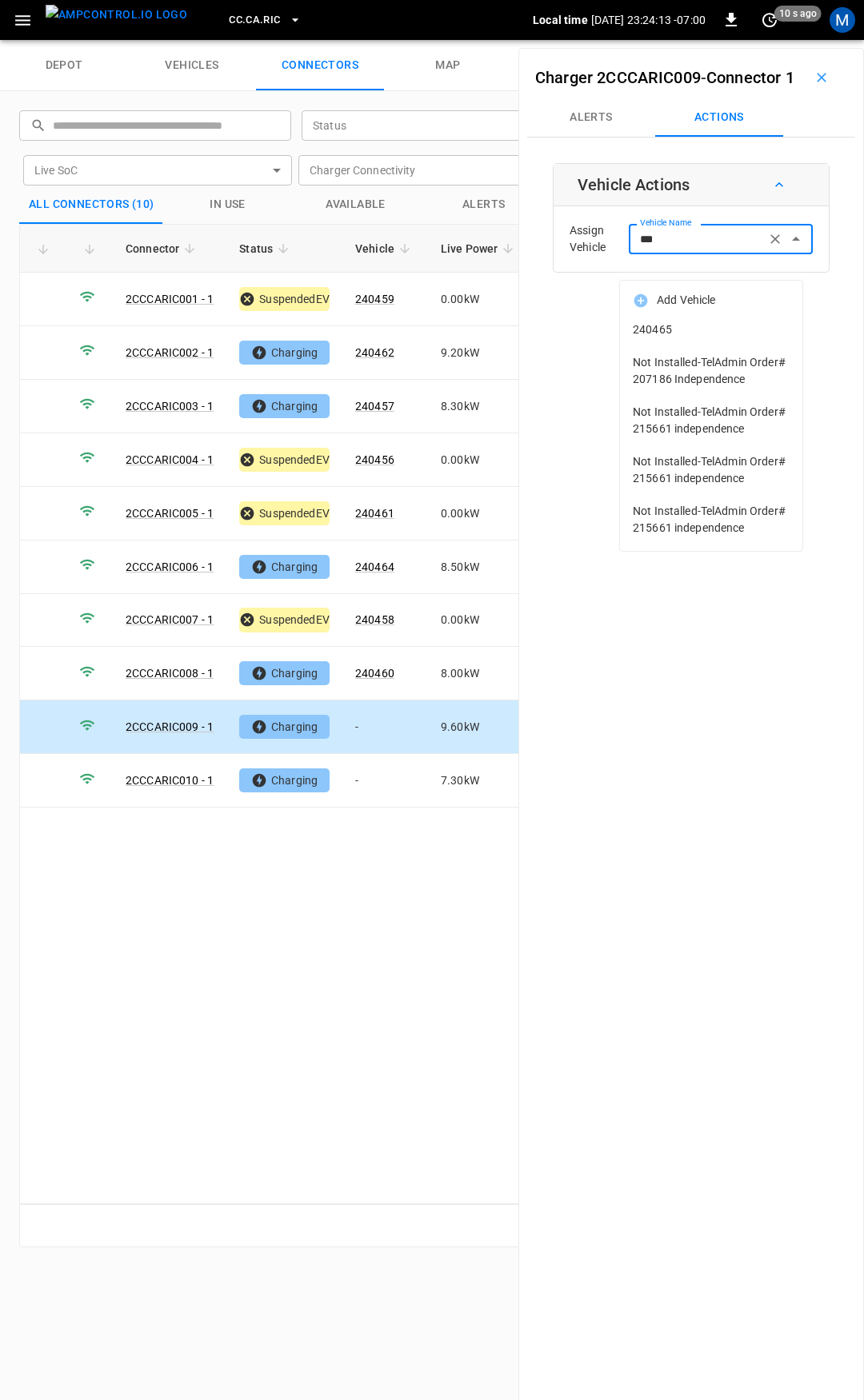
click at [715, 328] on span "240465" at bounding box center [711, 329] width 156 height 17
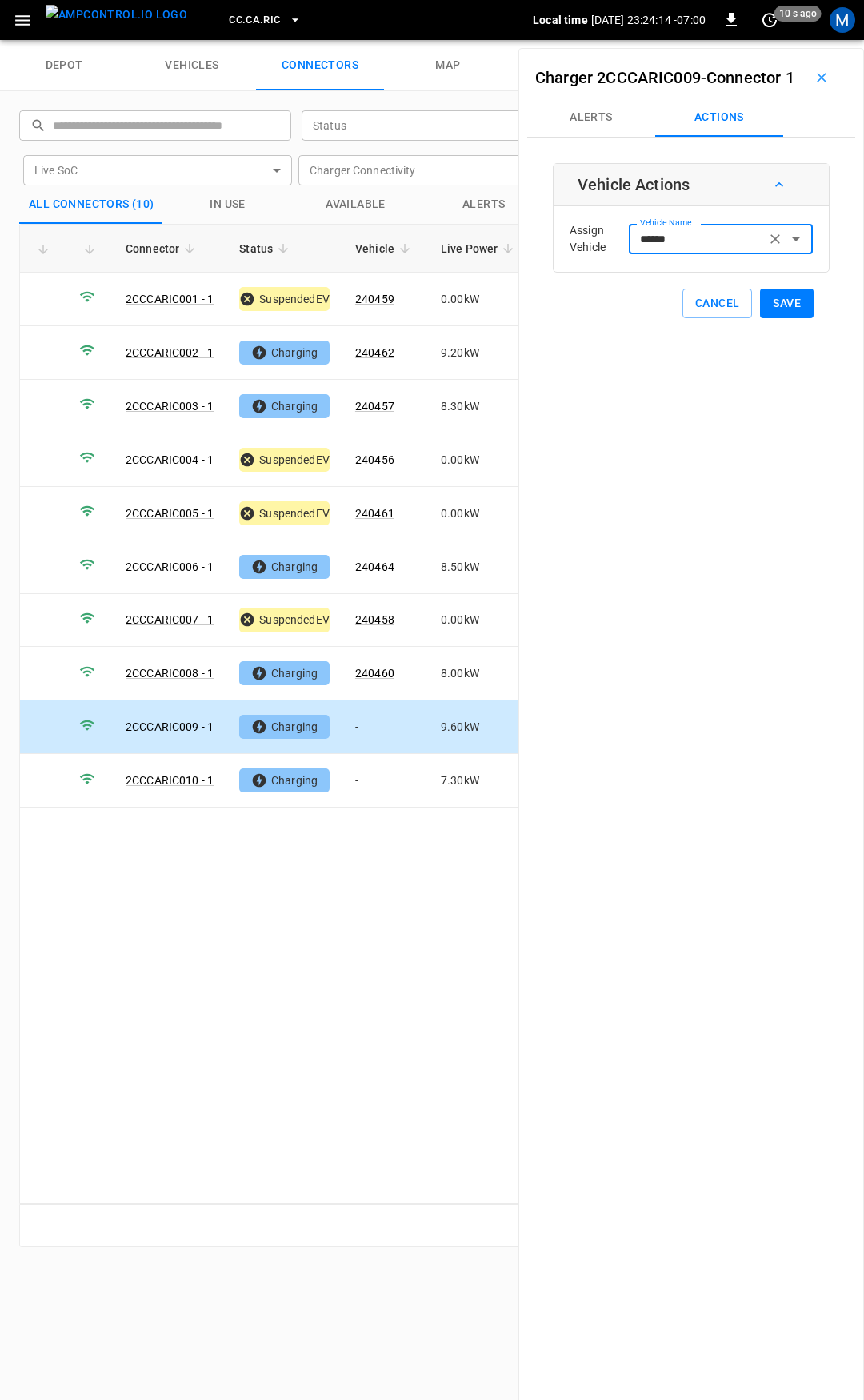
type input "******"
click at [776, 318] on button "Save" at bounding box center [787, 303] width 54 height 30
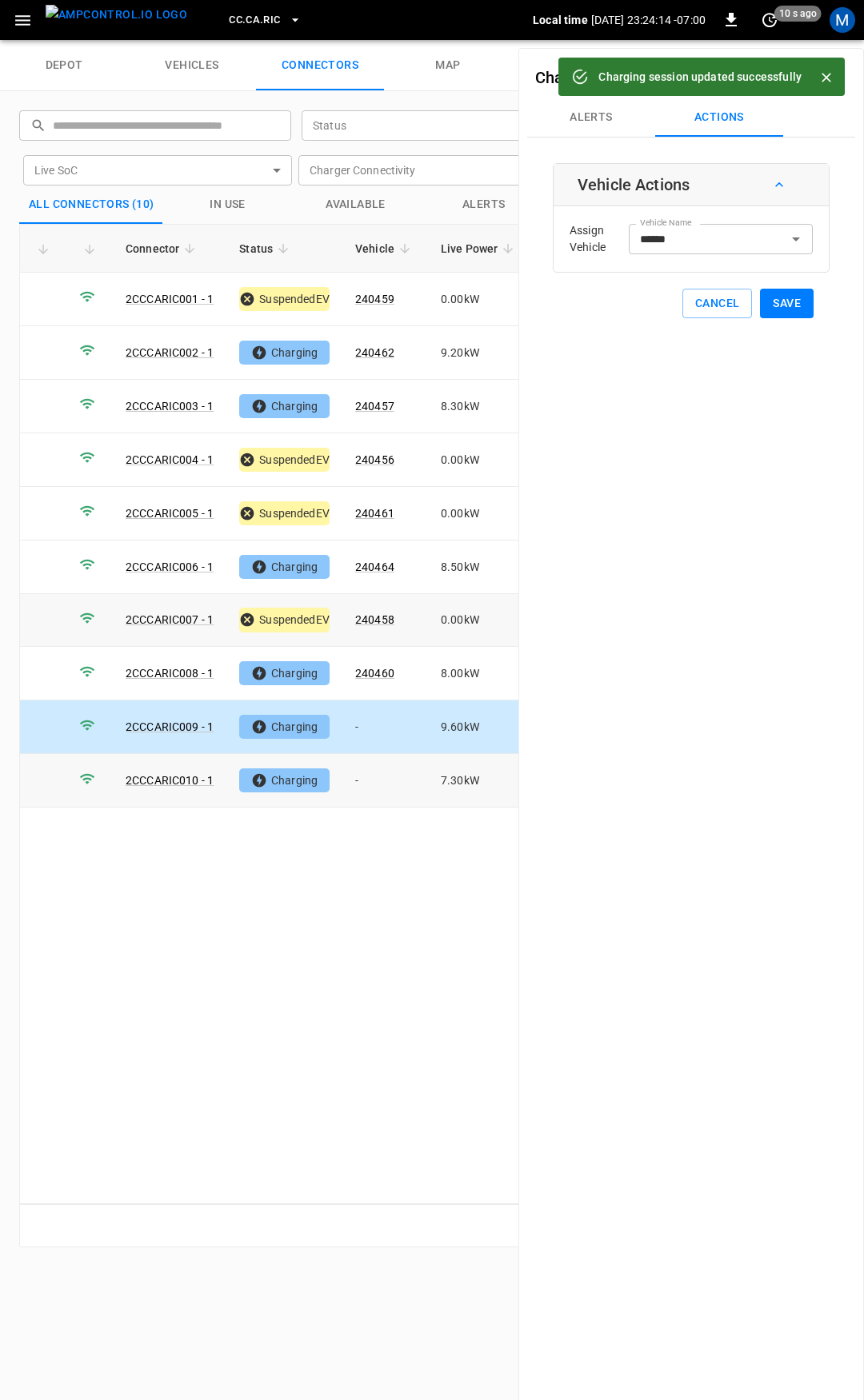
click at [385, 780] on td "-" at bounding box center [385, 781] width 85 height 54
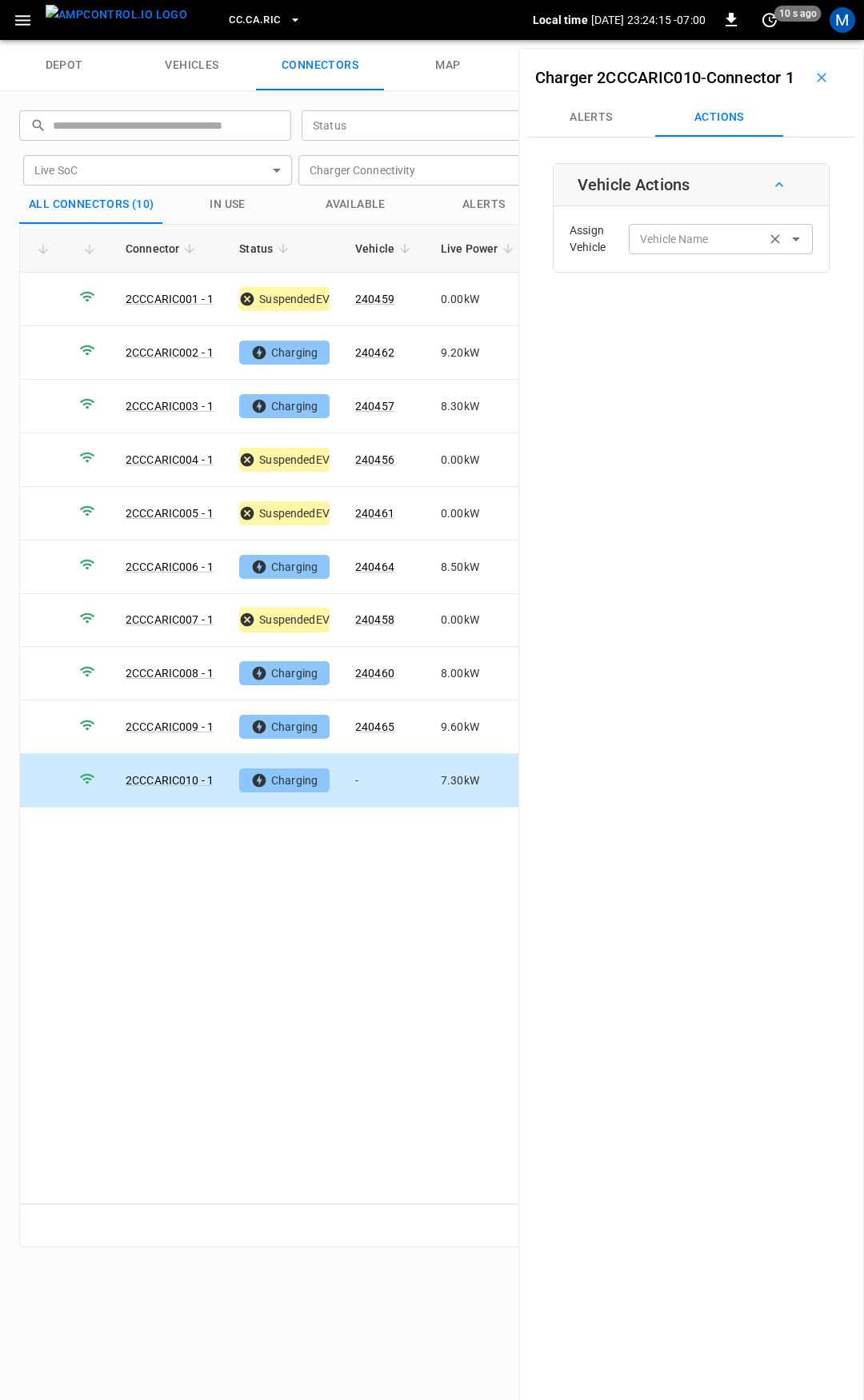
click at [678, 249] on input "Vehicle Name" at bounding box center [697, 238] width 127 height 20
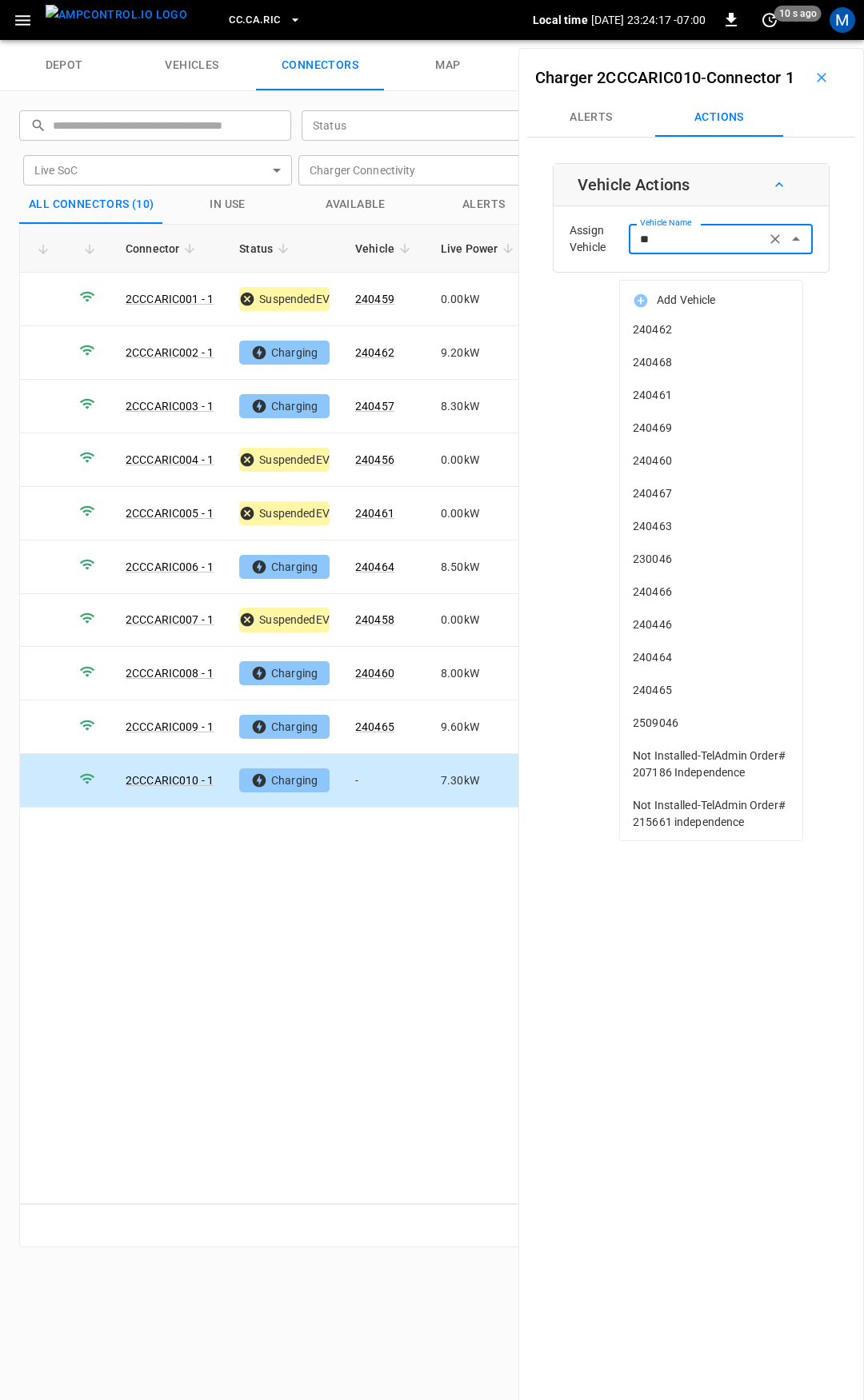
type input "***"
click at [697, 332] on span "300003" at bounding box center [711, 329] width 156 height 17
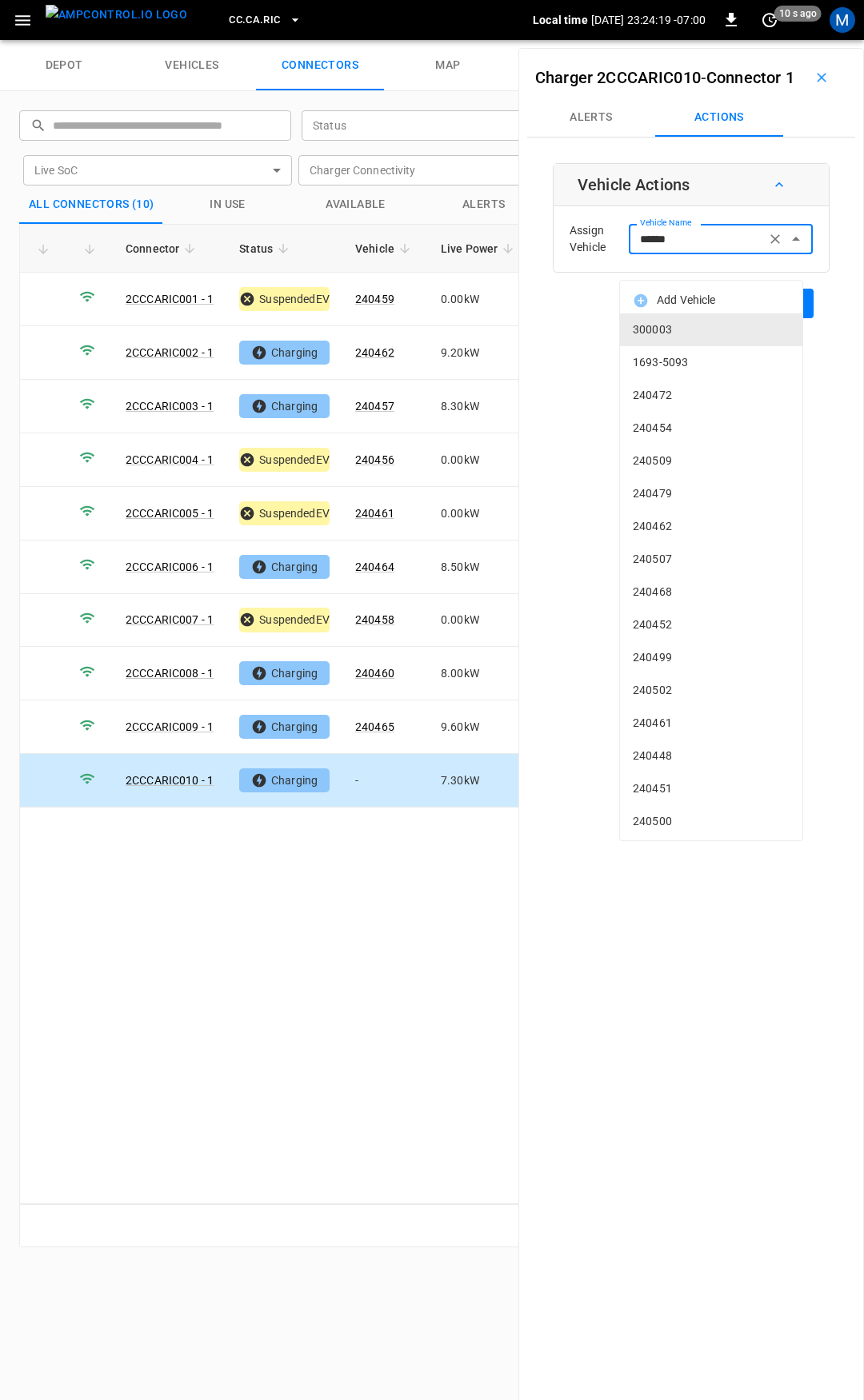
drag, startPoint x: 689, startPoint y: 268, endPoint x: 542, endPoint y: 271, distance: 147.0
click at [542, 271] on div "Charger 2CCCARIC010 - Connector 1 Alerts Actions Vehicle Actions Assign Vehicle…" at bounding box center [691, 747] width 346 height 1400
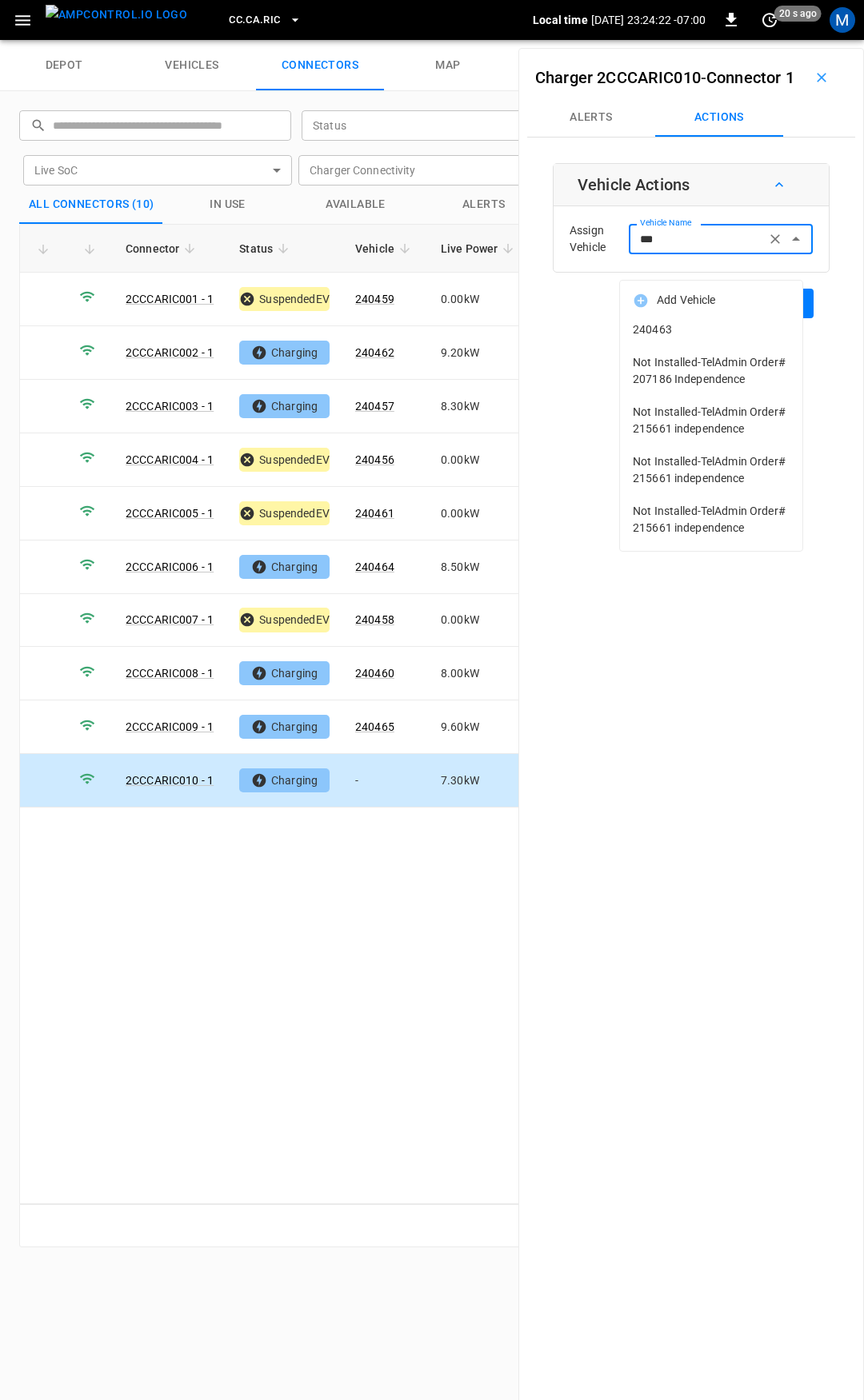
click at [748, 335] on span "240463" at bounding box center [711, 329] width 156 height 17
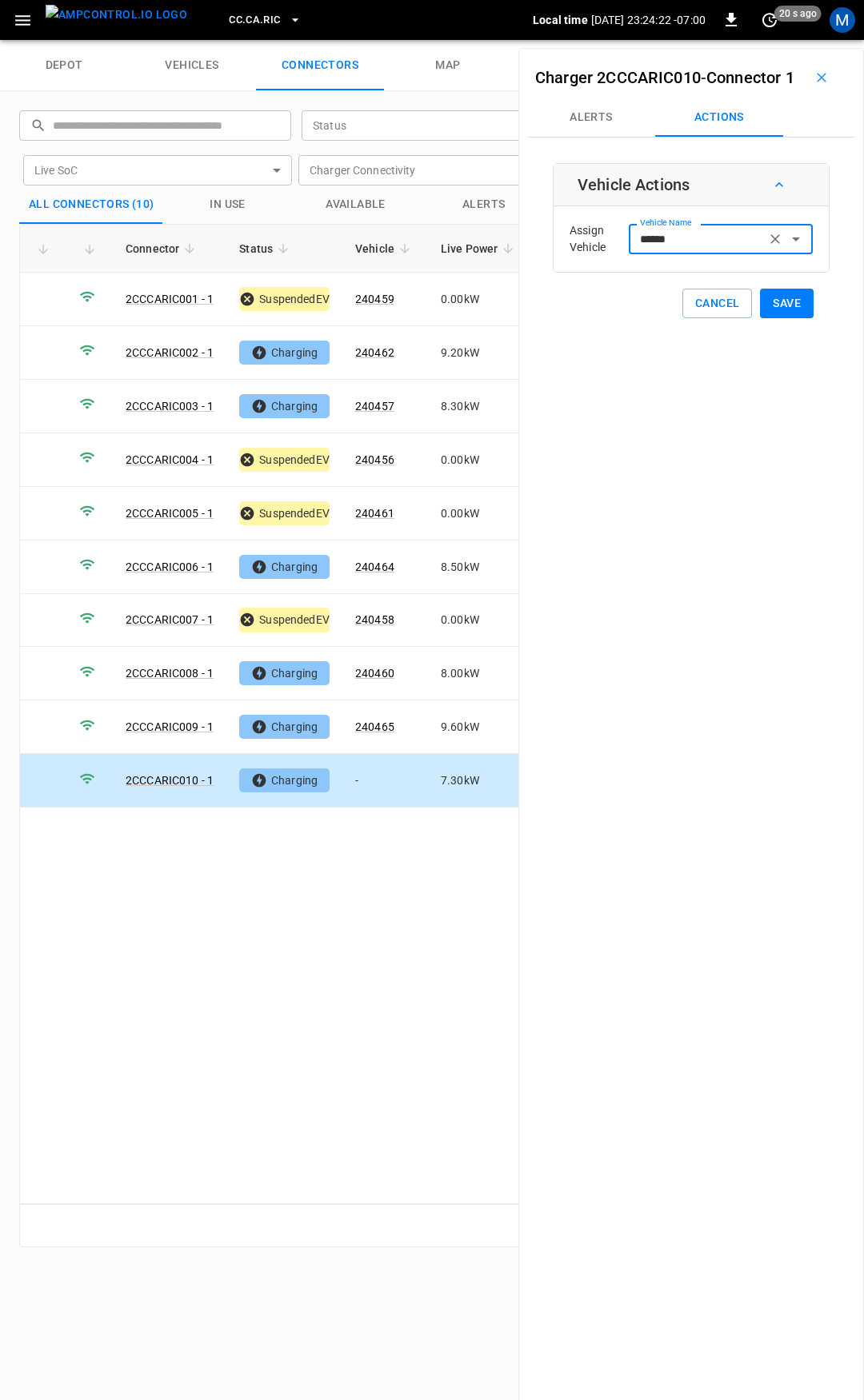
type input "******"
click at [778, 318] on button "Save" at bounding box center [787, 303] width 54 height 30
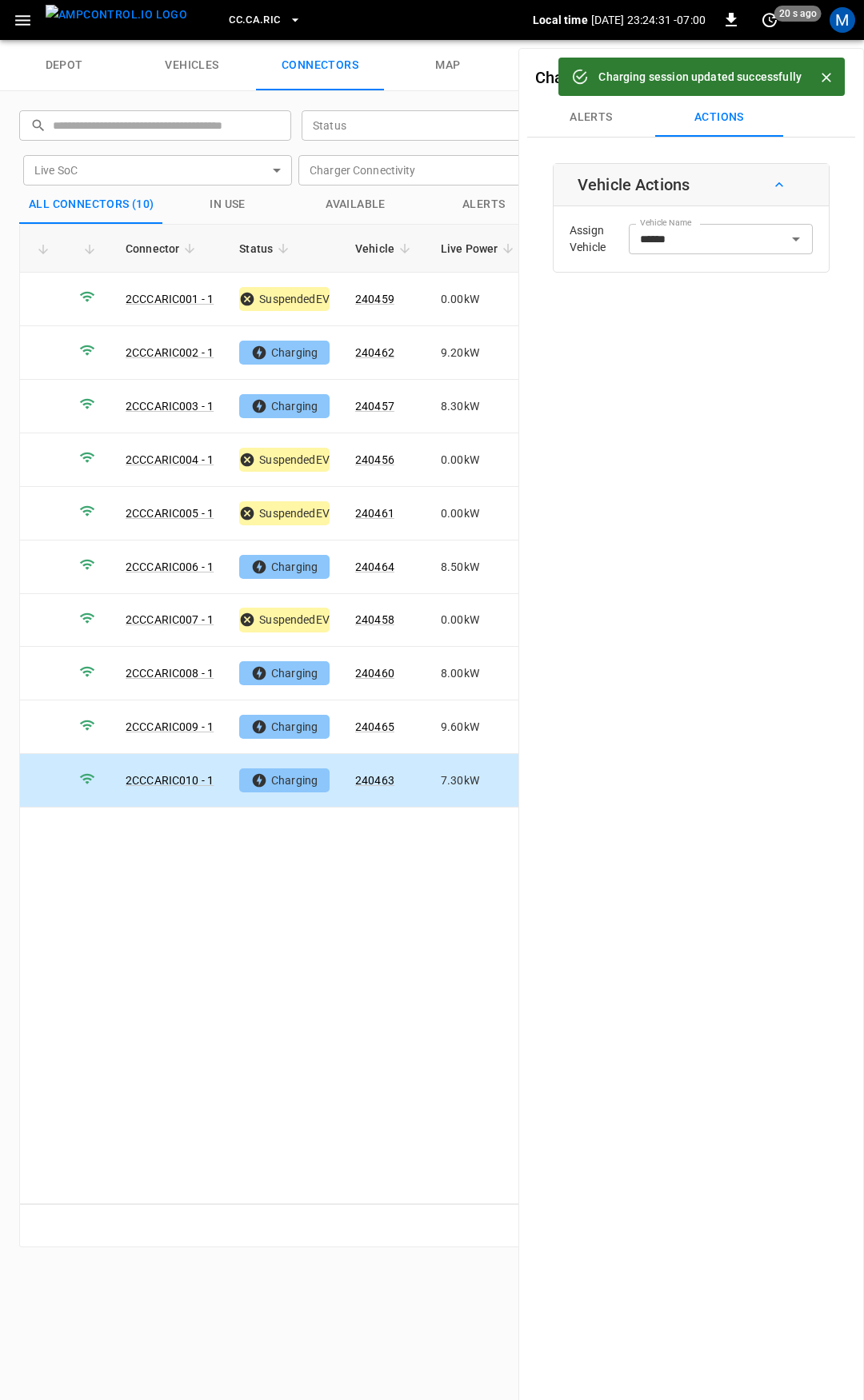
click at [230, 28] on span "CC.CA.RIC" at bounding box center [254, 20] width 51 height 18
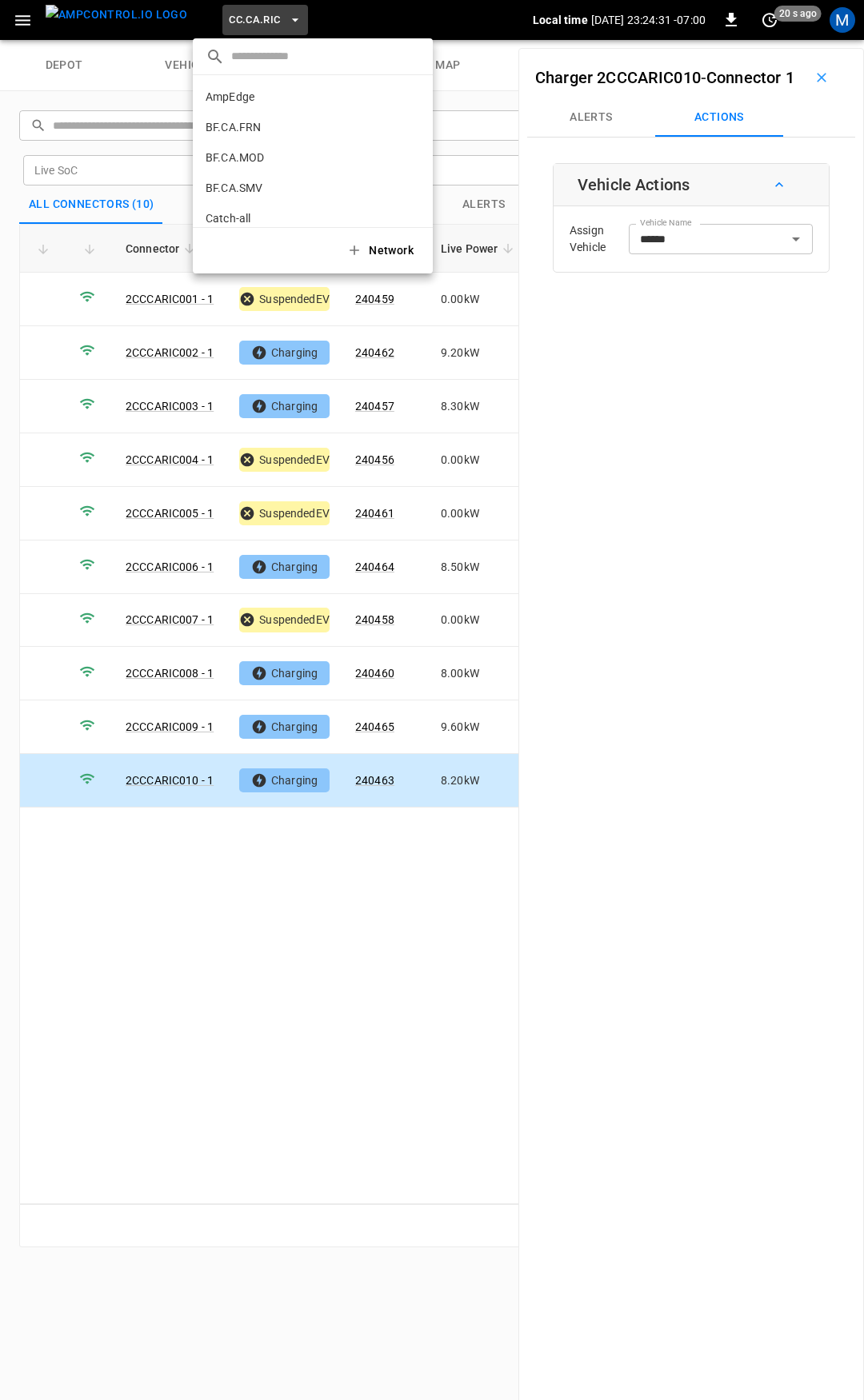
scroll to position [238, 0]
click at [262, 129] on li "CC.CA.SFF f655 ..." at bounding box center [313, 131] width 240 height 30
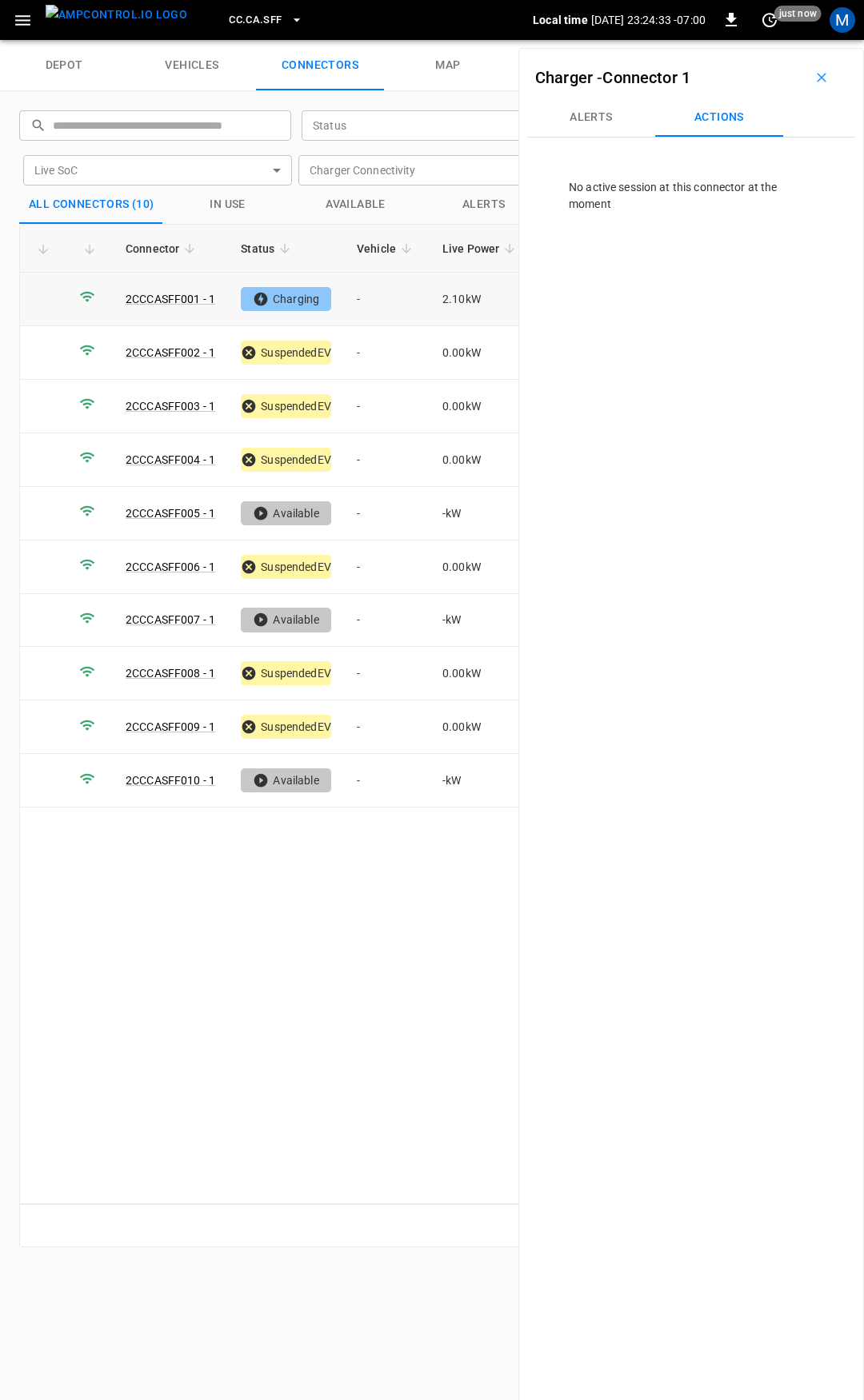
click at [400, 300] on td "-" at bounding box center [387, 300] width 85 height 54
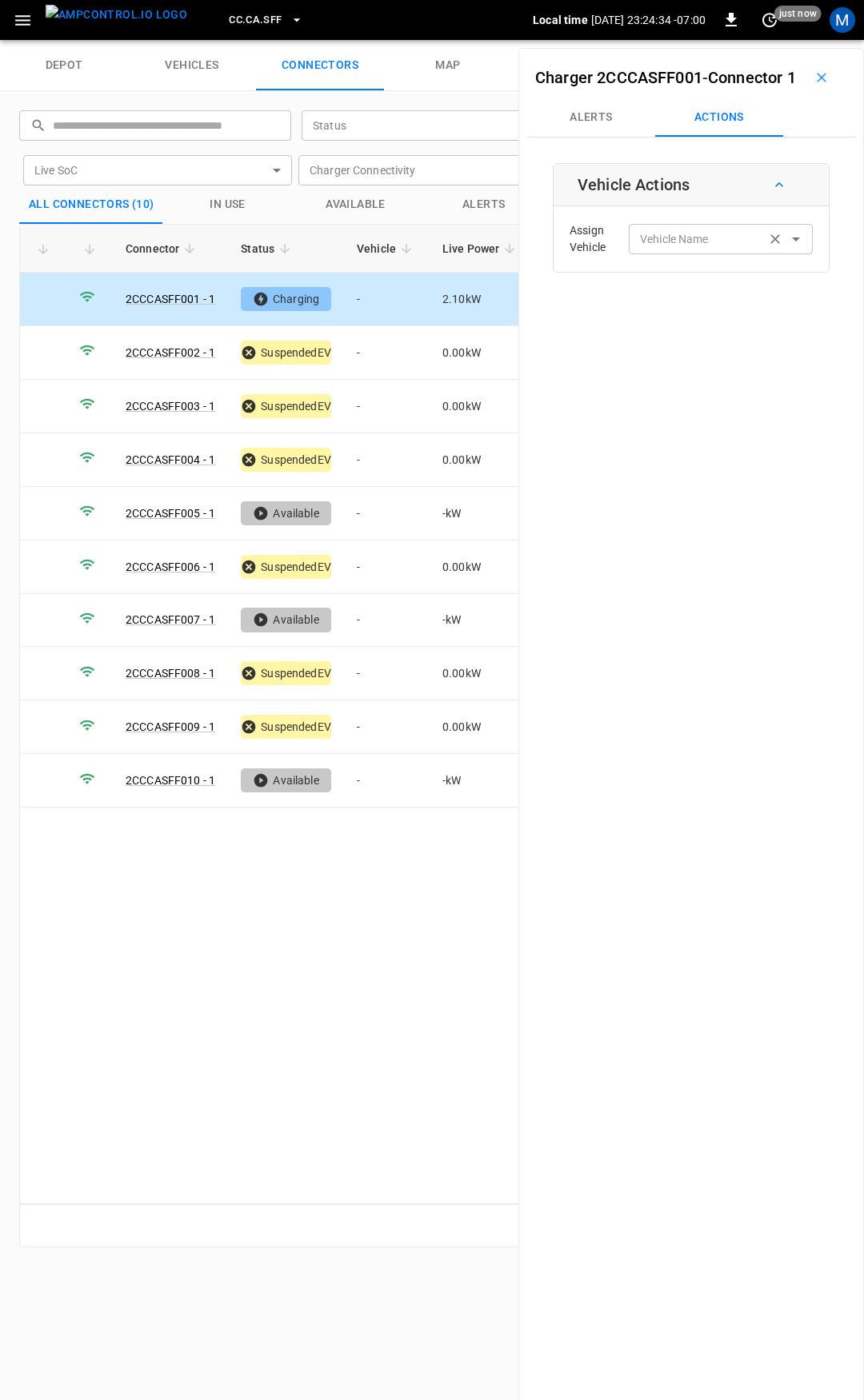
click at [695, 249] on input "Vehicle Name" at bounding box center [697, 238] width 127 height 20
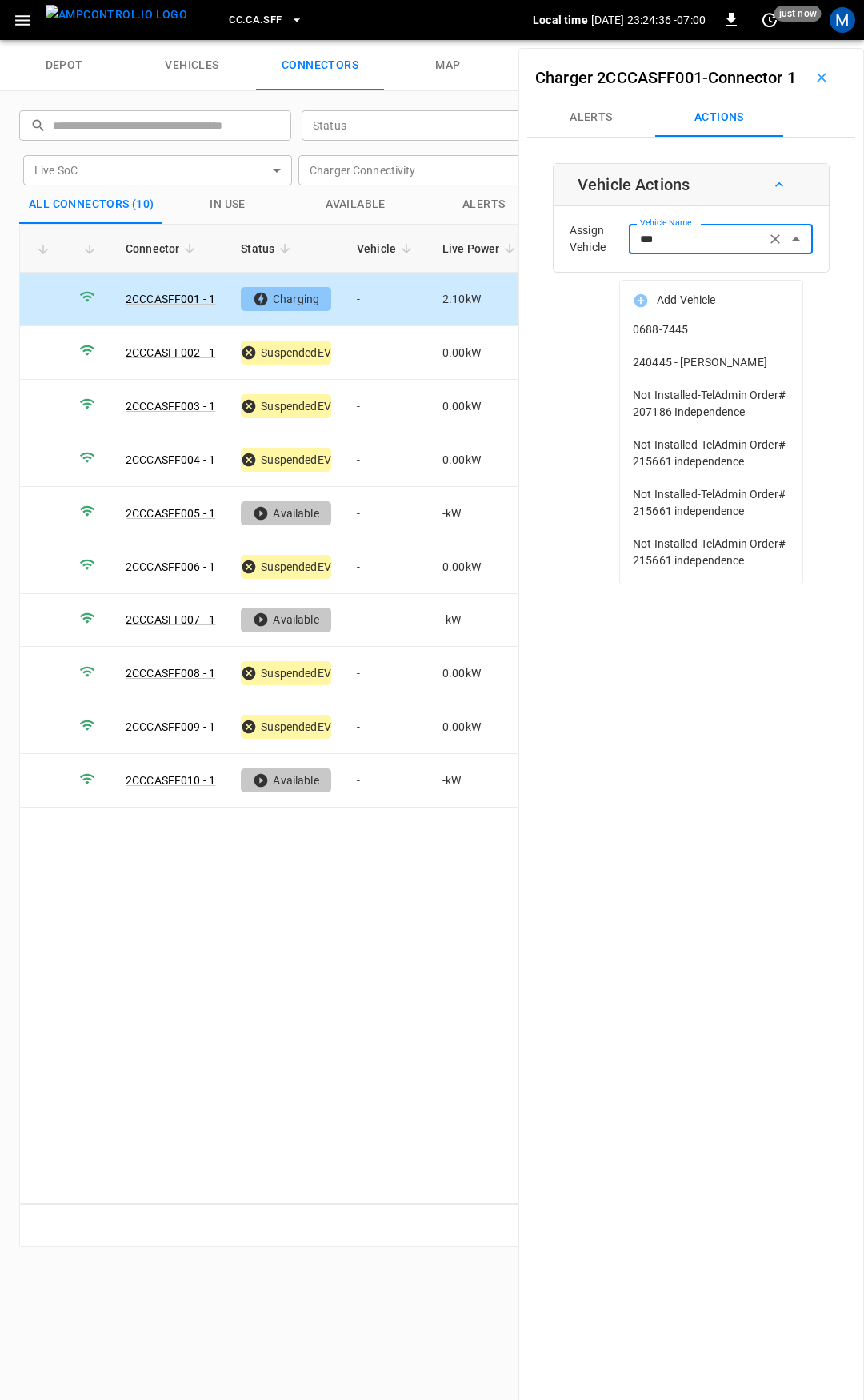
click at [697, 359] on span "240445 - [PERSON_NAME]" at bounding box center [711, 362] width 156 height 17
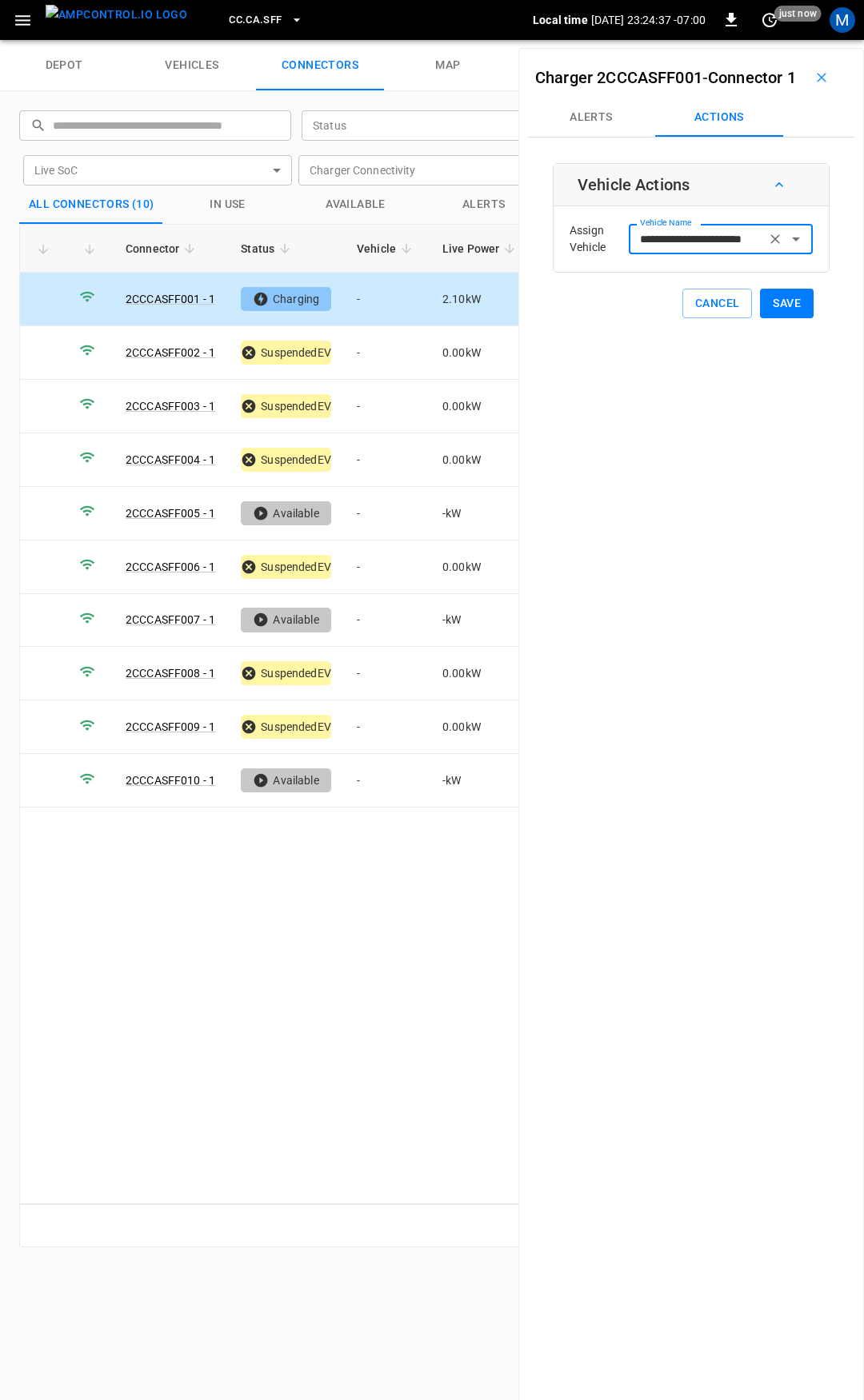
type input "**********"
click at [776, 318] on button "Save" at bounding box center [787, 303] width 54 height 30
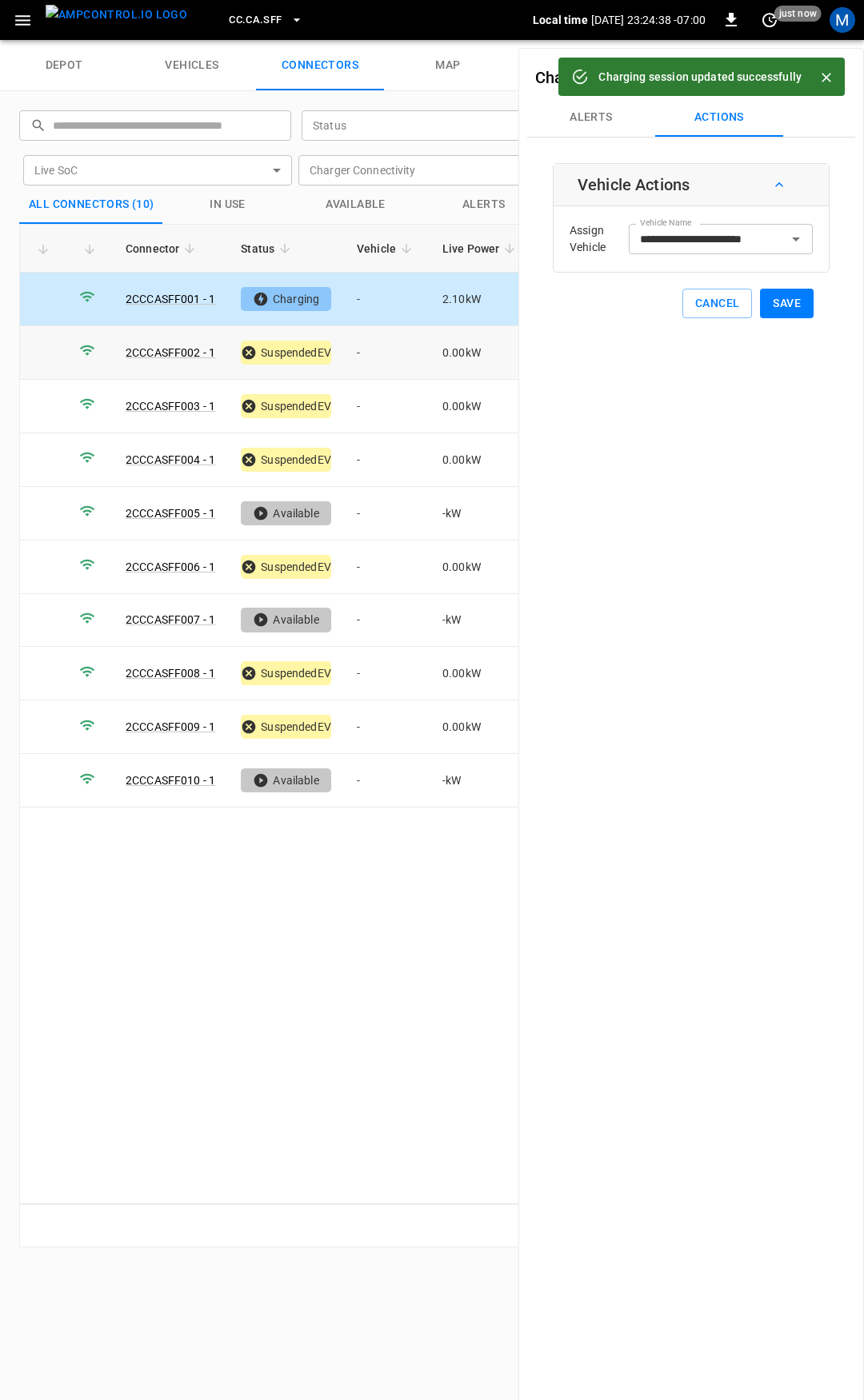
click at [396, 348] on td "-" at bounding box center [387, 353] width 85 height 54
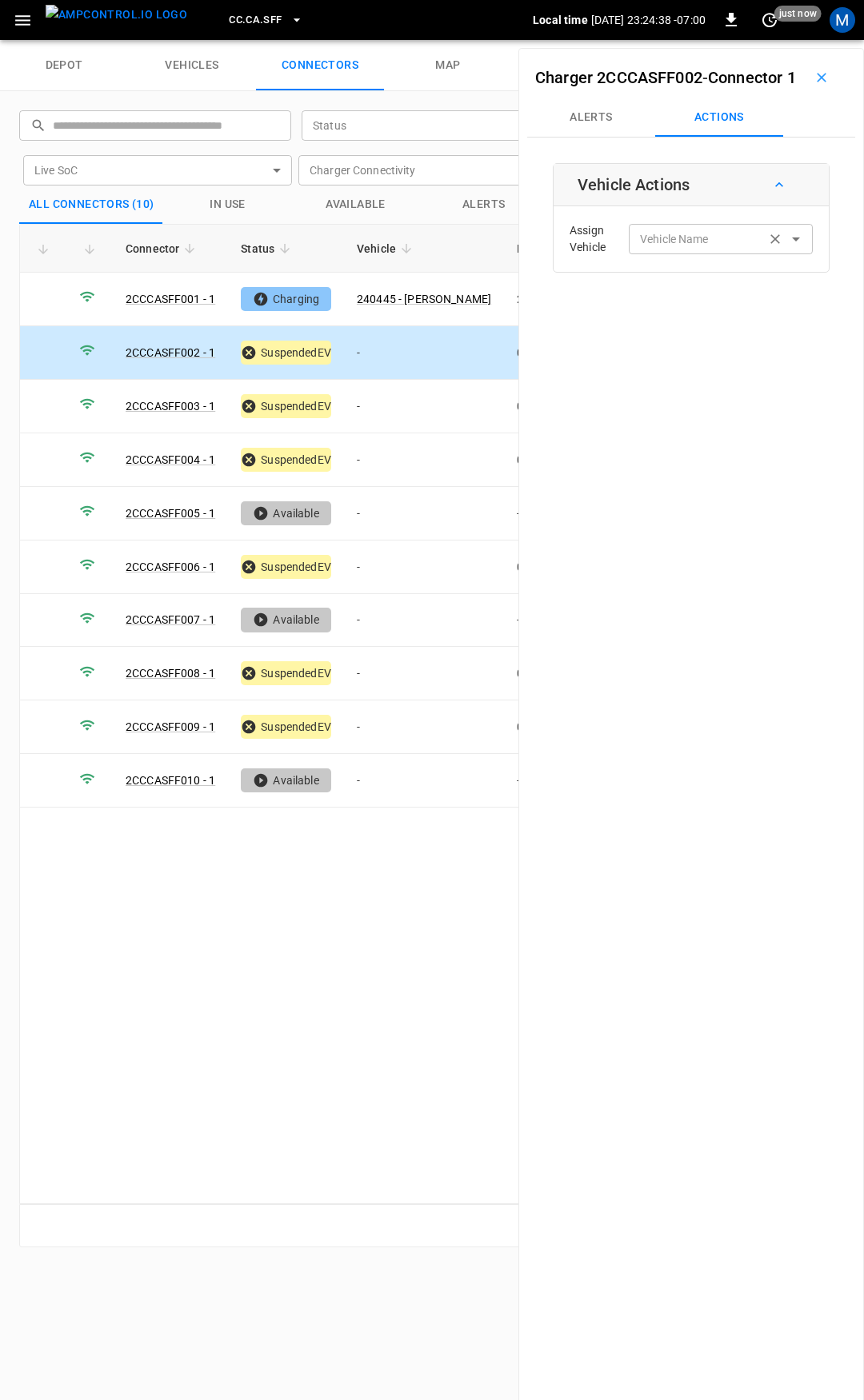
click at [651, 254] on div "Vehicle Name" at bounding box center [721, 239] width 184 height 30
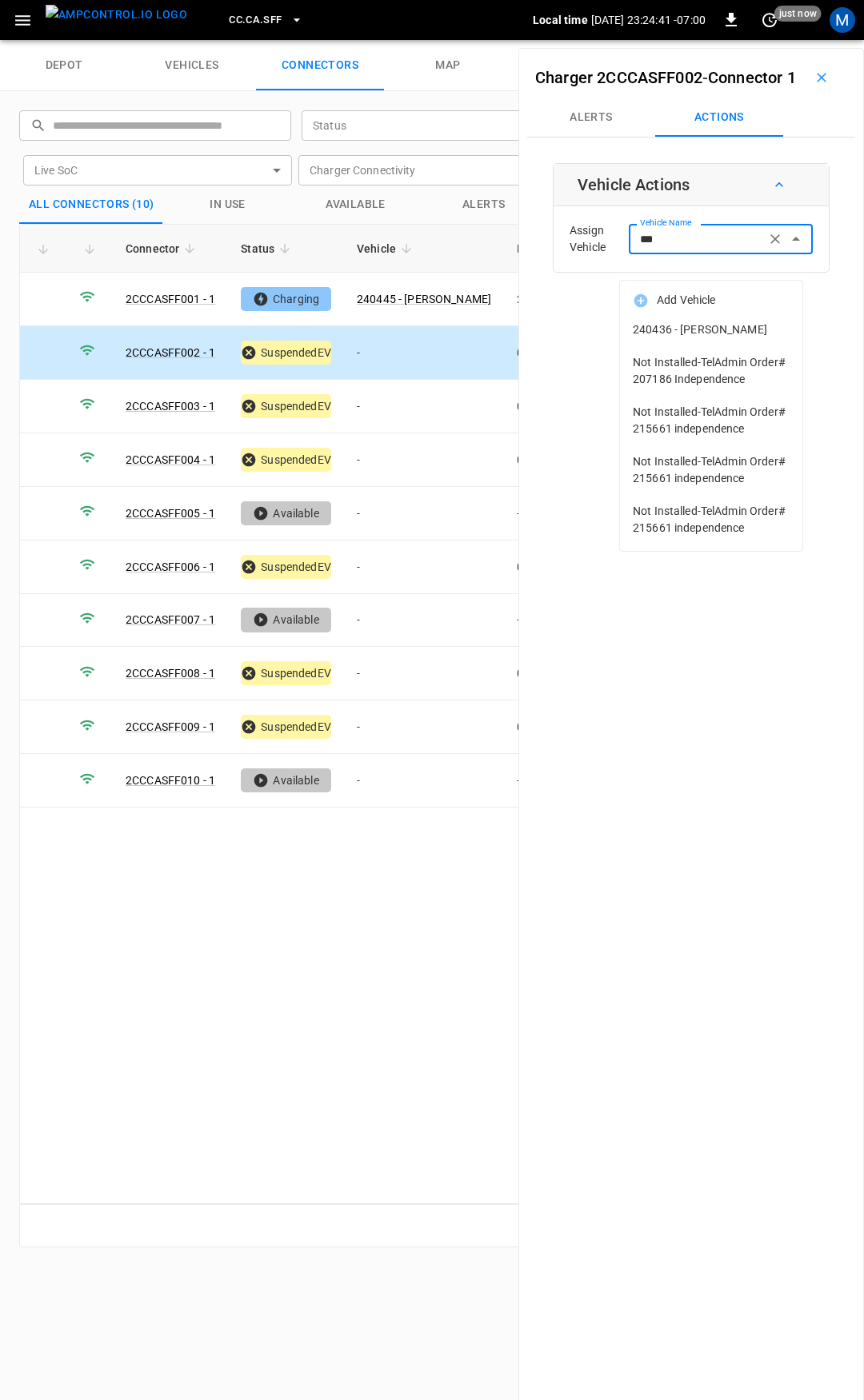
click at [719, 333] on span "240436 - [PERSON_NAME]" at bounding box center [711, 329] width 156 height 17
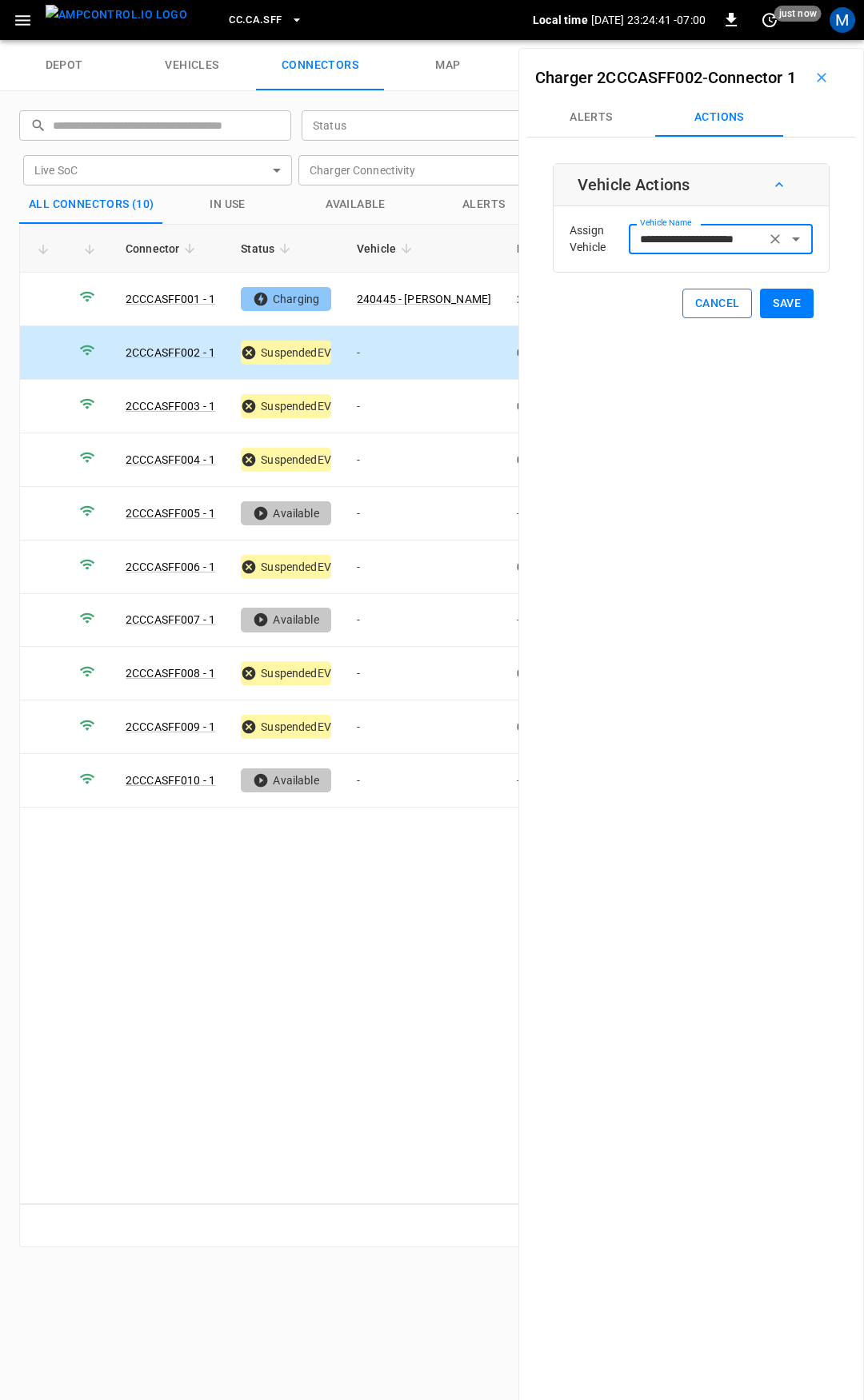
type input "**********"
click at [796, 318] on button "Save" at bounding box center [787, 303] width 54 height 30
click at [406, 407] on td "-" at bounding box center [424, 407] width 160 height 54
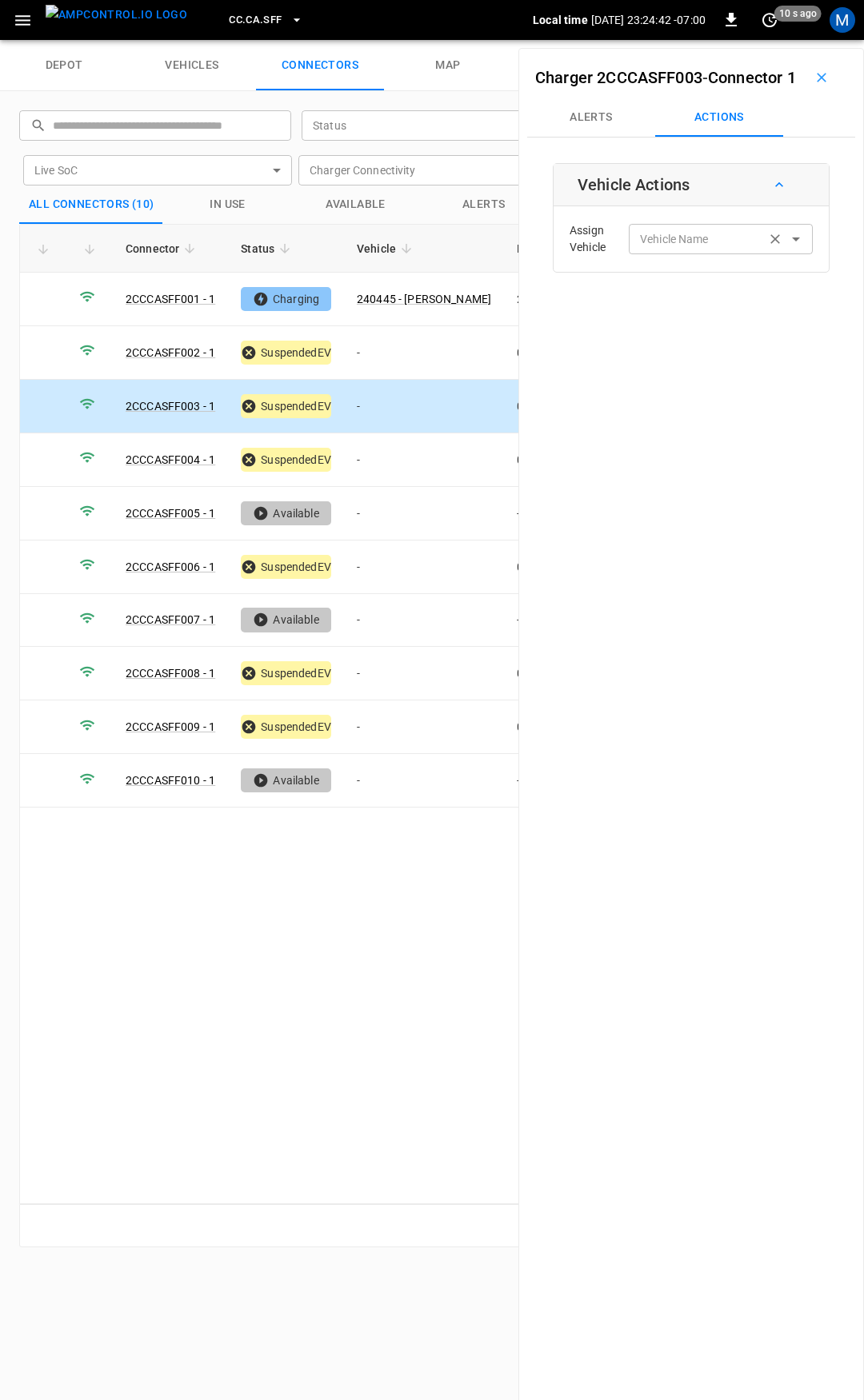
click at [646, 249] on input "Vehicle Name" at bounding box center [697, 238] width 127 height 20
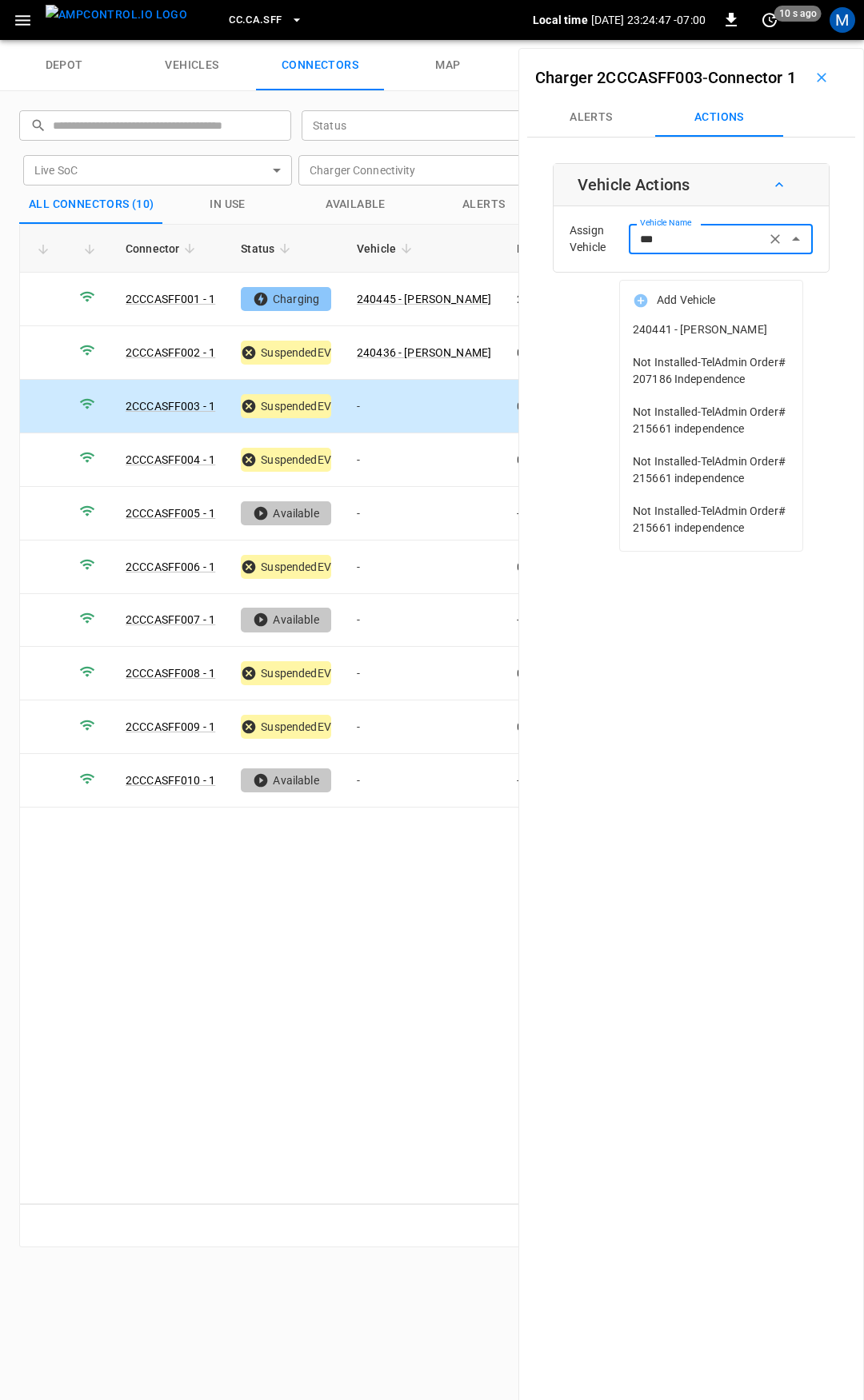
click at [663, 327] on span "240441 - [PERSON_NAME]" at bounding box center [711, 329] width 156 height 17
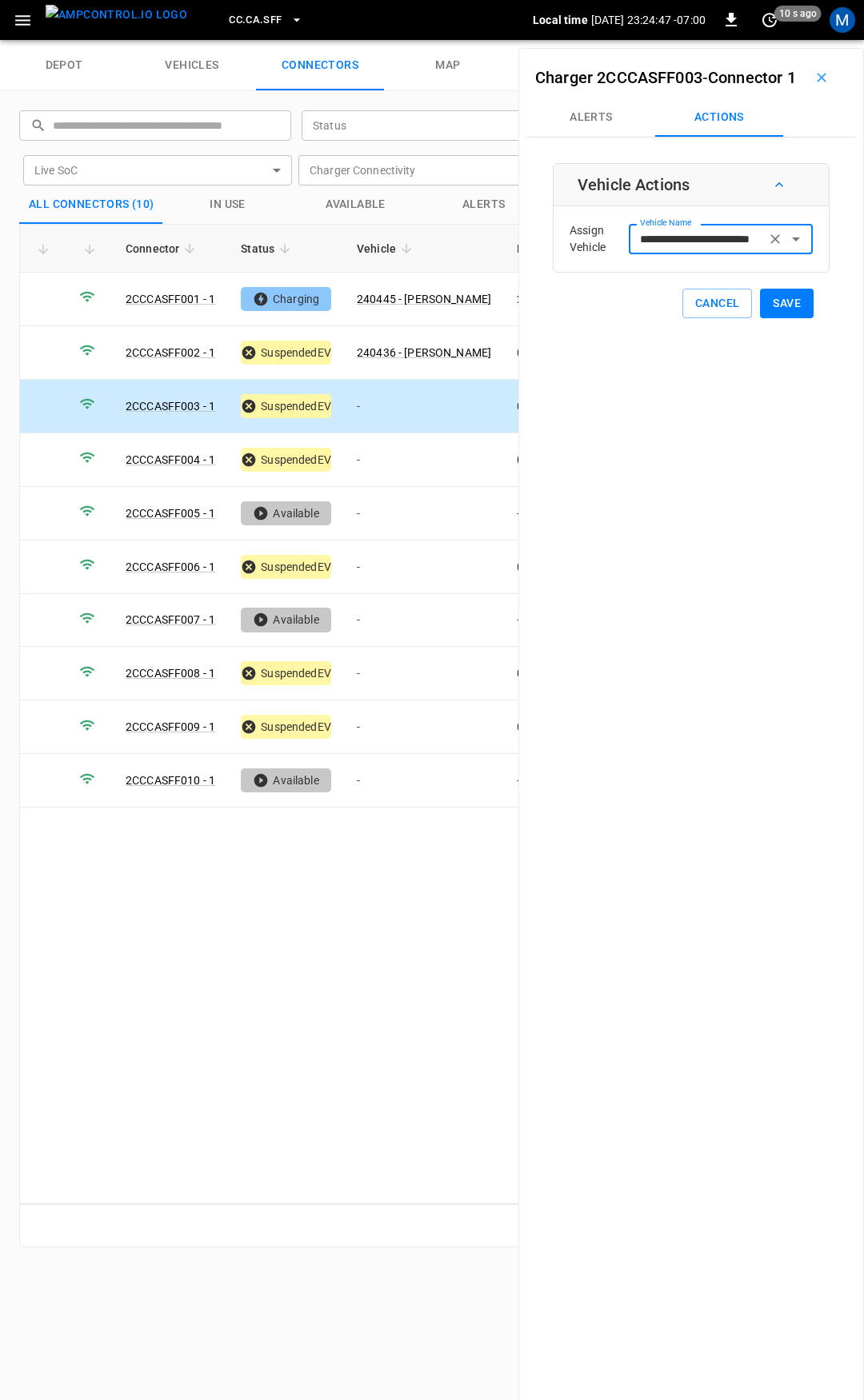
type input "**********"
click at [773, 318] on button "Save" at bounding box center [787, 303] width 54 height 30
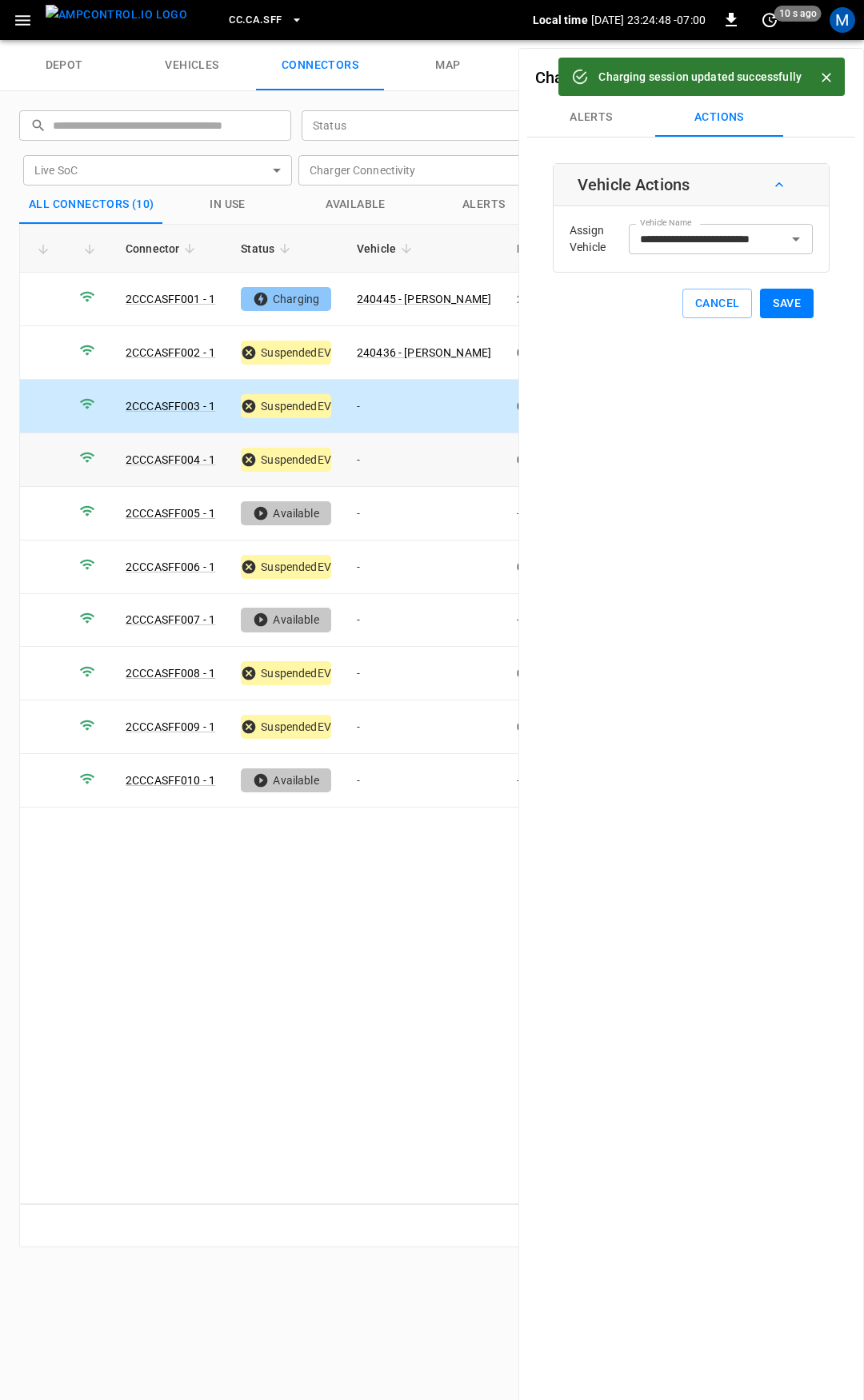
click at [416, 467] on td "-" at bounding box center [424, 461] width 160 height 54
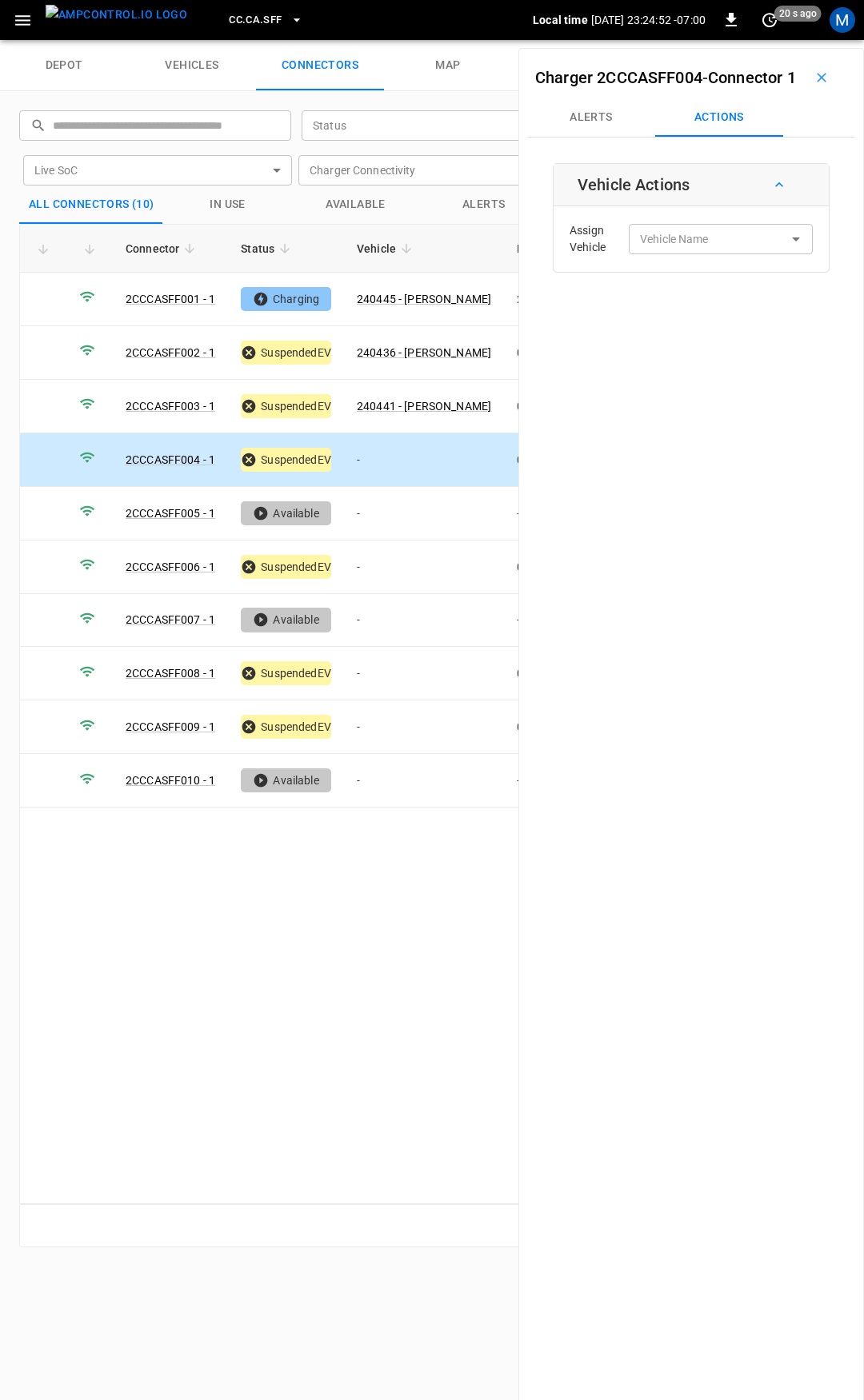
click at [402, 453] on td "-" at bounding box center [424, 461] width 160 height 54
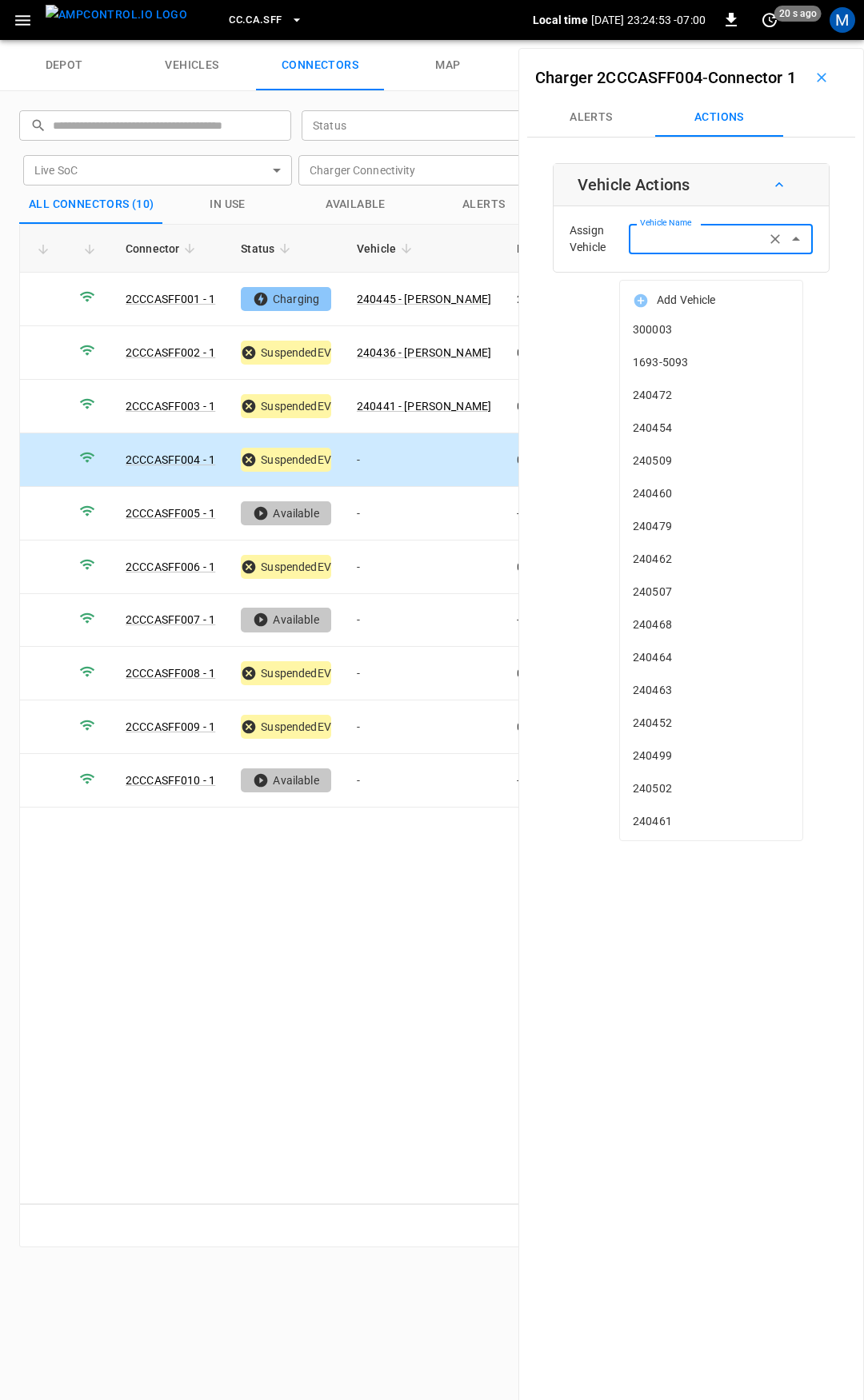
click at [669, 254] on div "Vehicle Name Vehicle Name" at bounding box center [721, 239] width 184 height 30
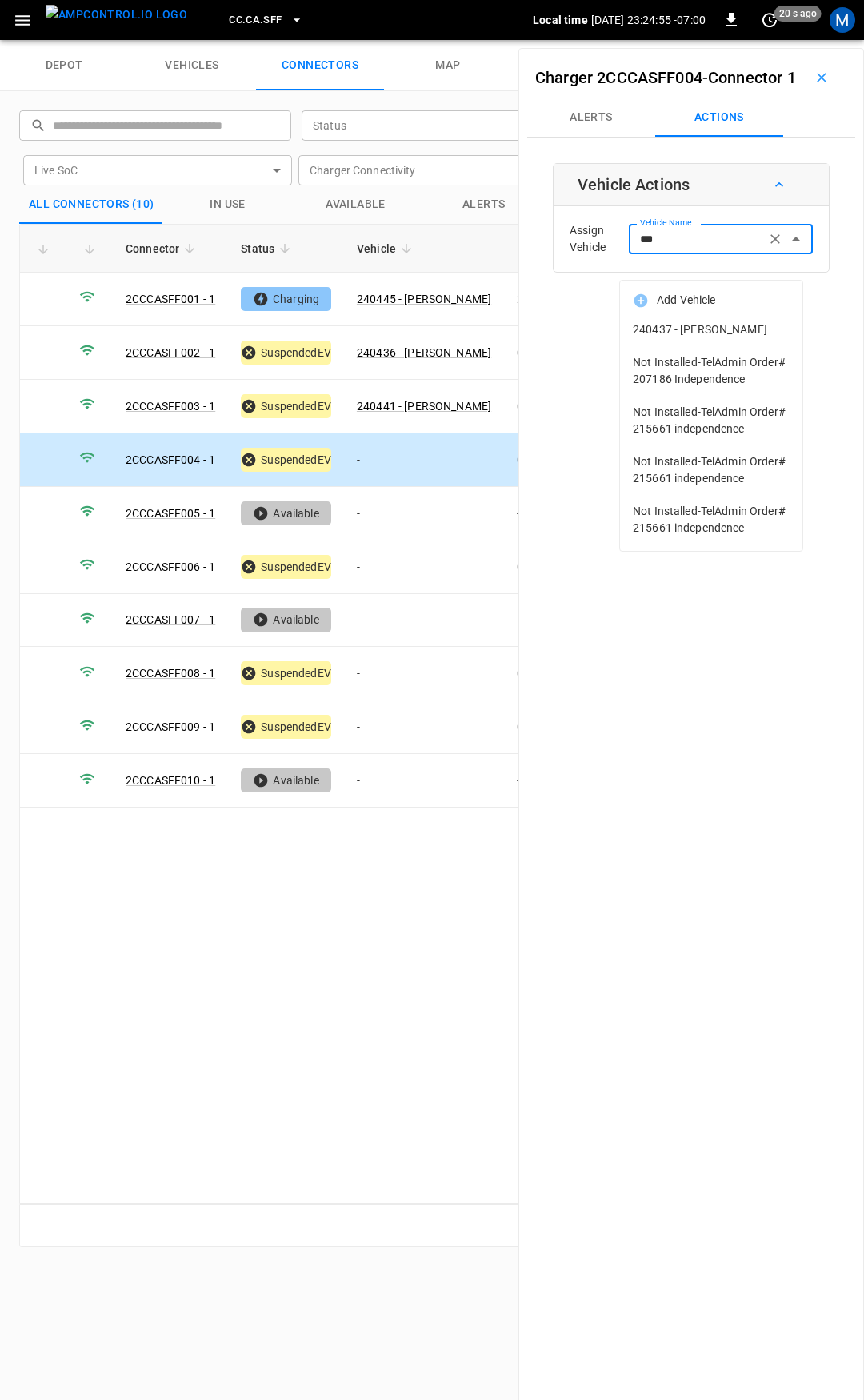
click at [687, 342] on li "240437 - [PERSON_NAME]" at bounding box center [711, 330] width 183 height 33
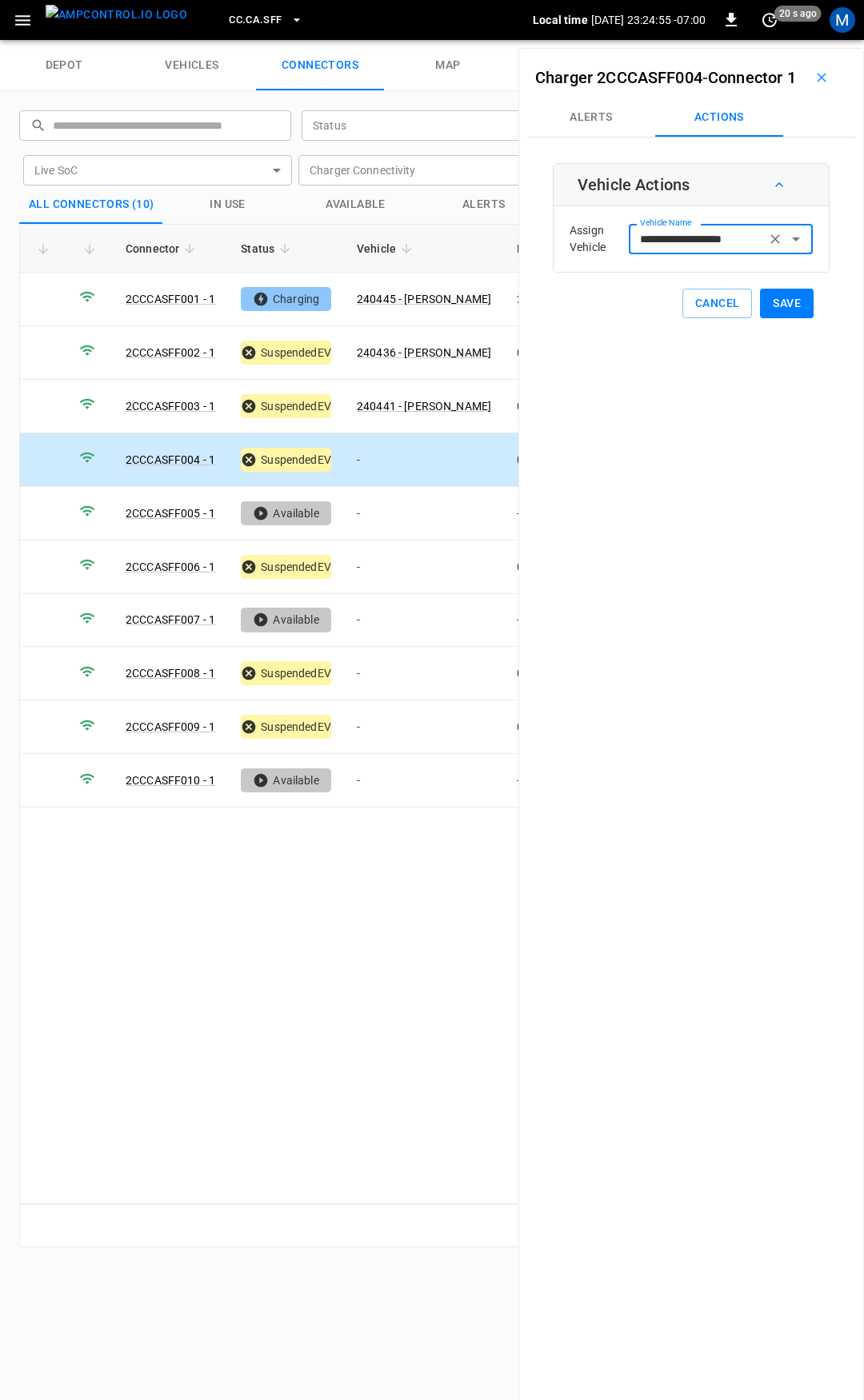
type input "**********"
drag, startPoint x: 781, startPoint y: 333, endPoint x: 762, endPoint y: 337, distance: 19.4
click at [781, 318] on button "Save" at bounding box center [787, 303] width 54 height 30
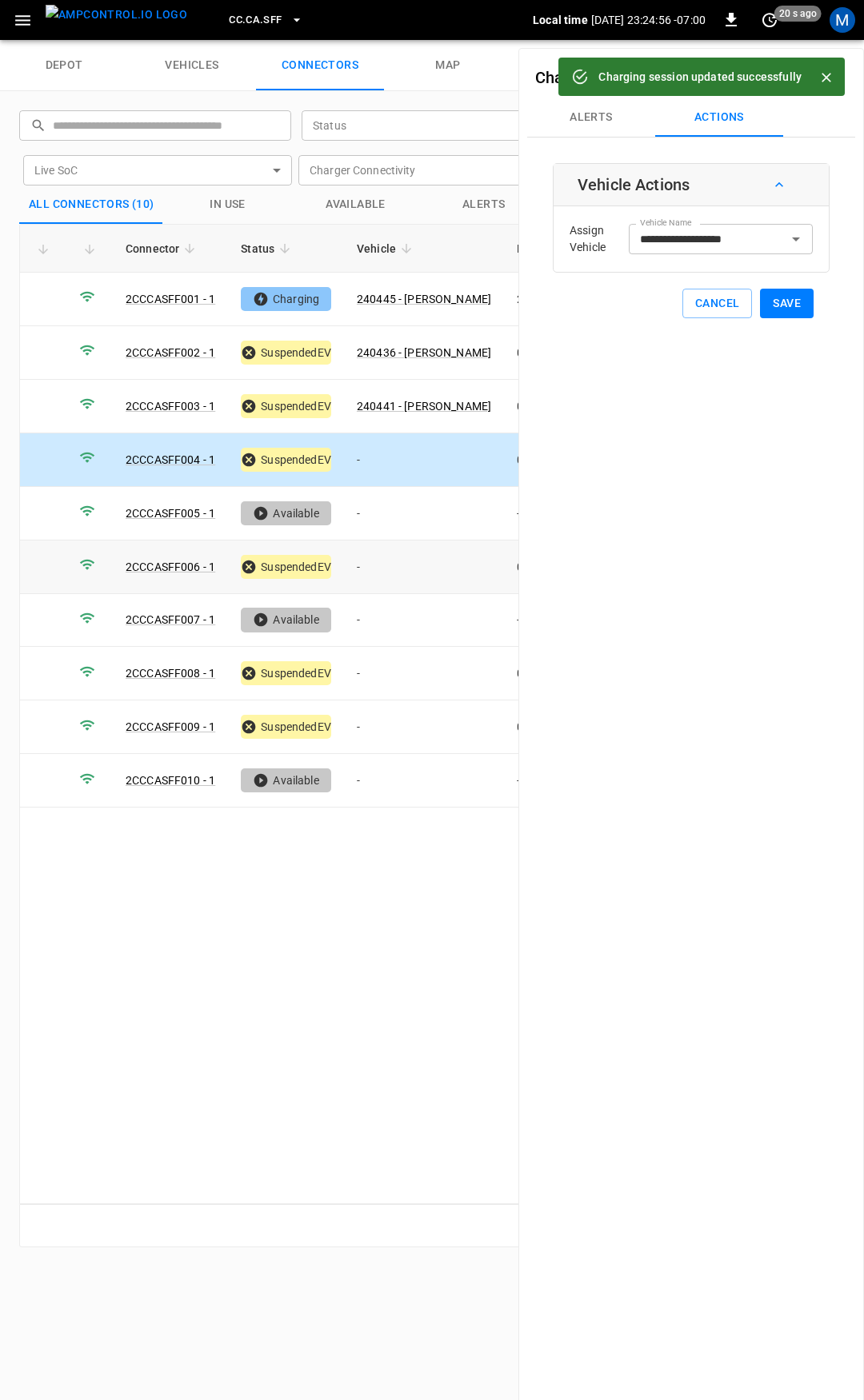
click at [396, 565] on td "-" at bounding box center [424, 567] width 160 height 54
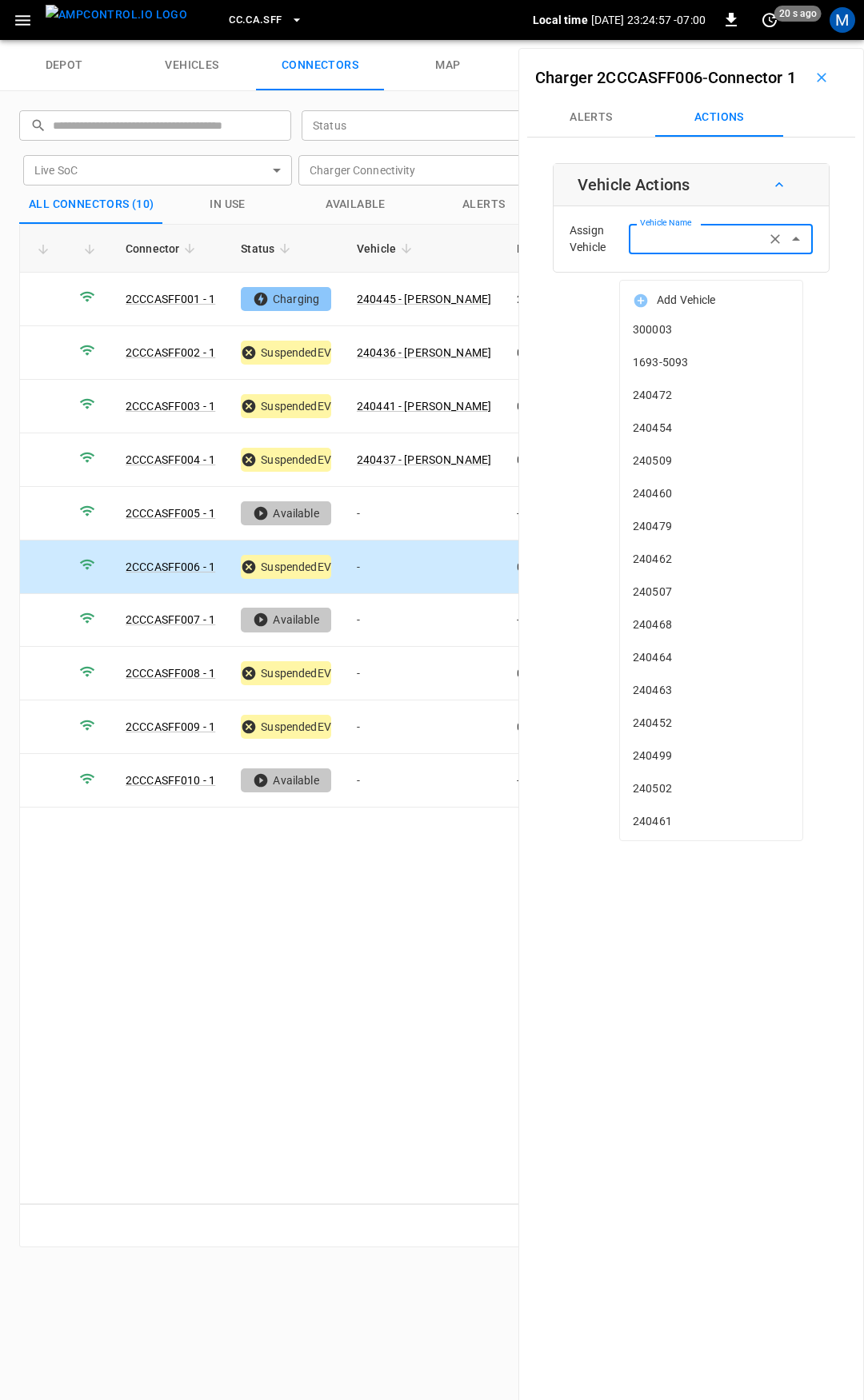
click at [645, 254] on div "Vehicle Name Vehicle Name" at bounding box center [721, 239] width 184 height 30
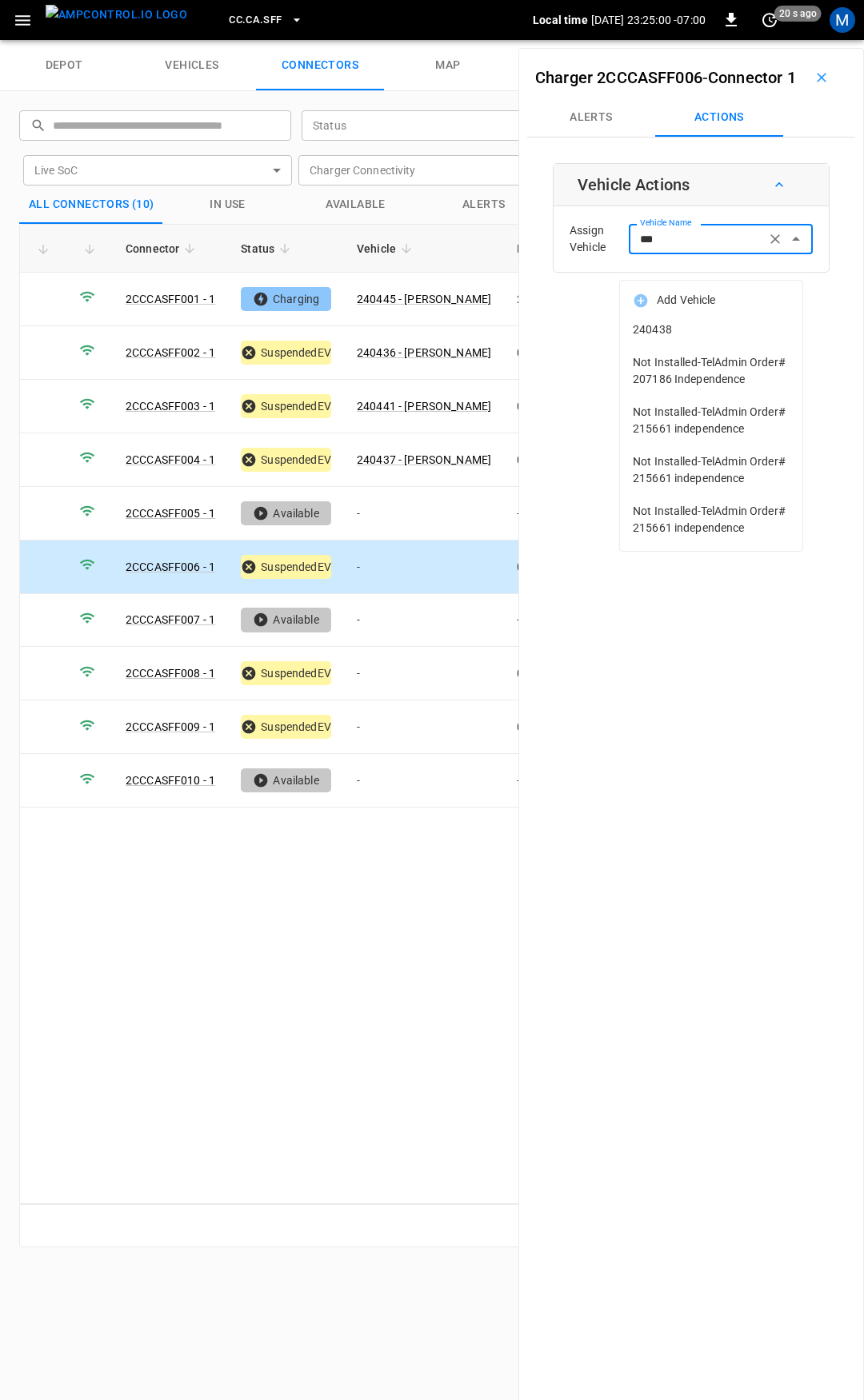
click at [717, 327] on span "240438" at bounding box center [711, 329] width 156 height 17
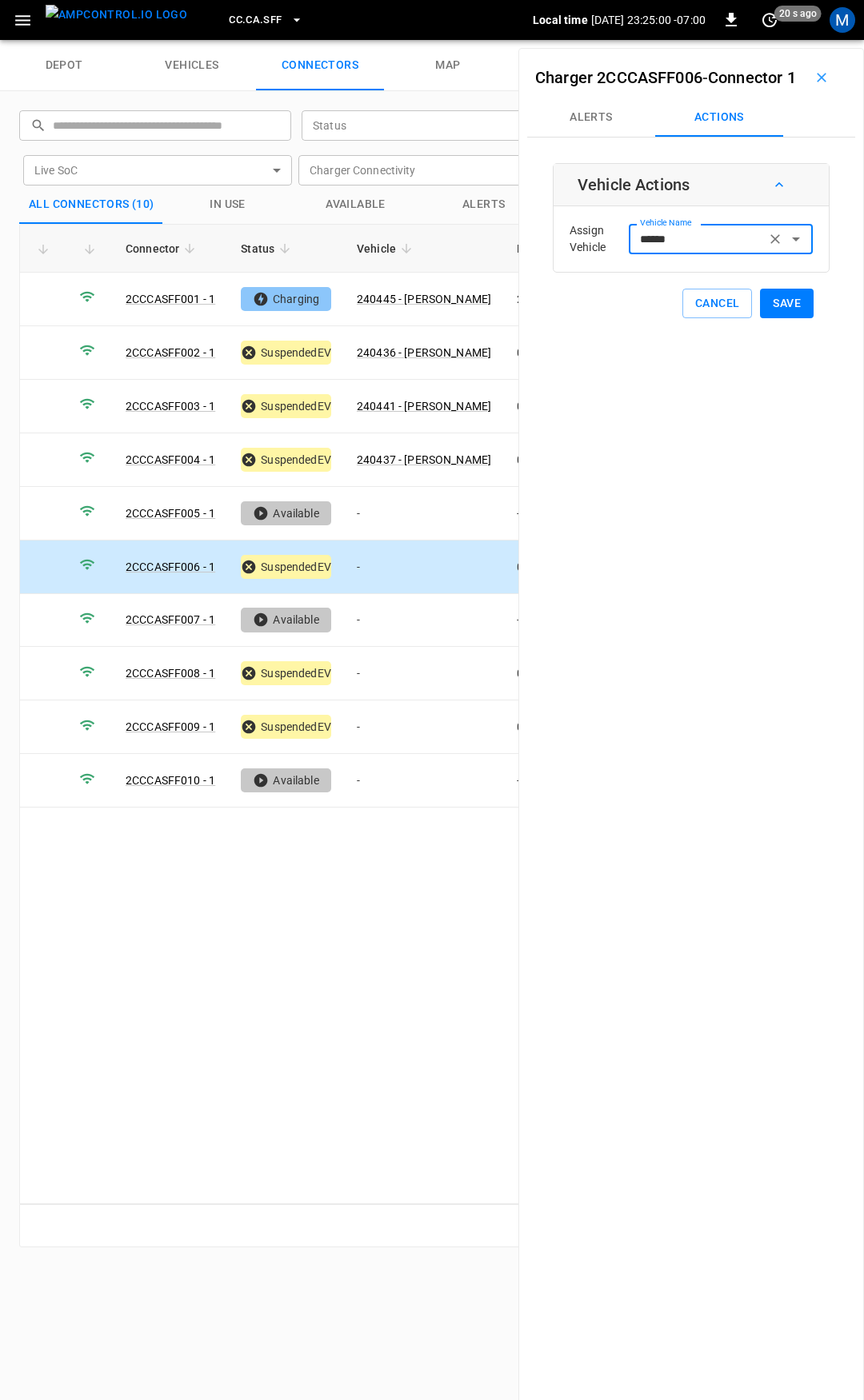
type input "******"
click at [781, 318] on button "Save" at bounding box center [787, 303] width 54 height 30
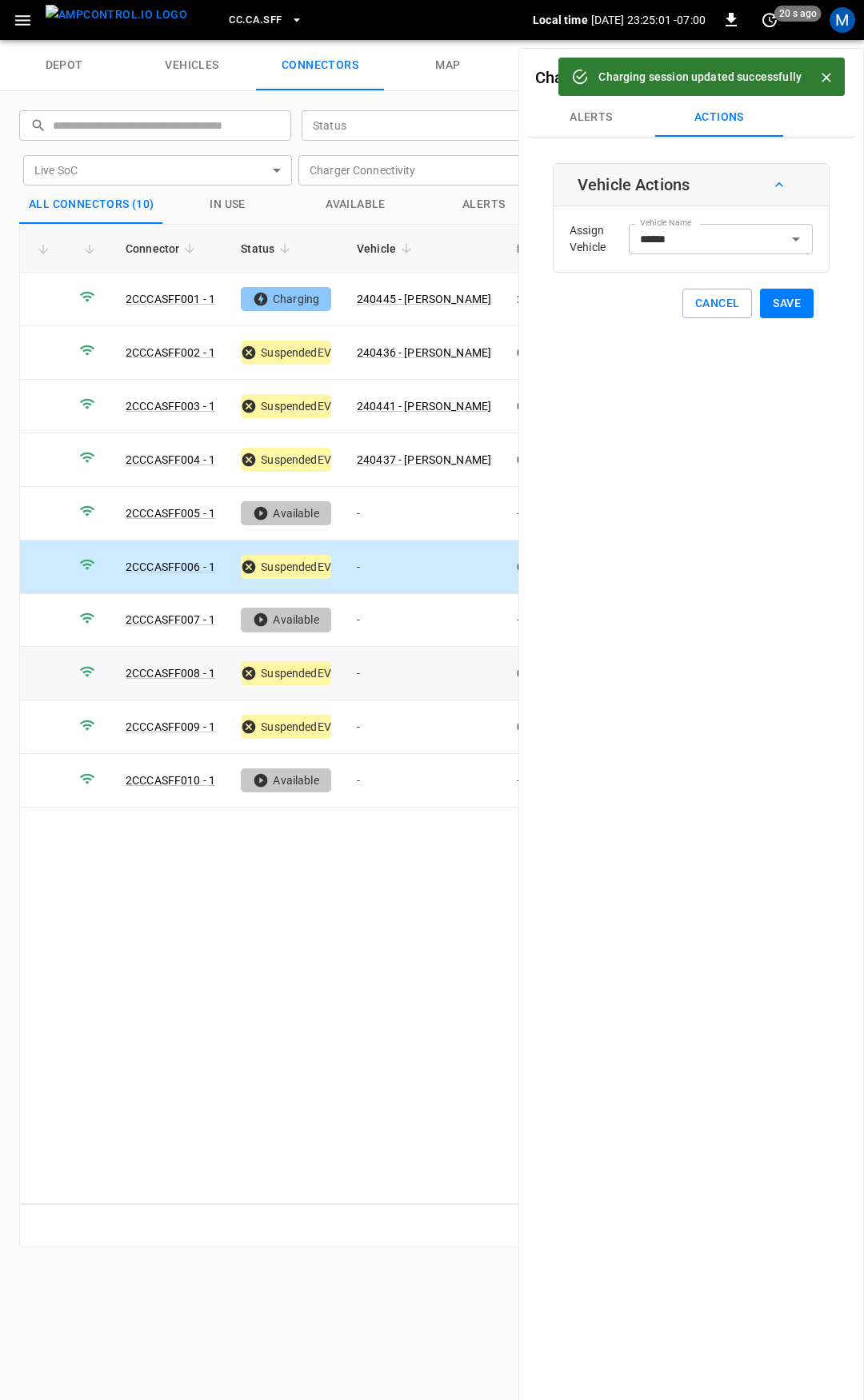
click at [391, 673] on td "-" at bounding box center [424, 673] width 160 height 54
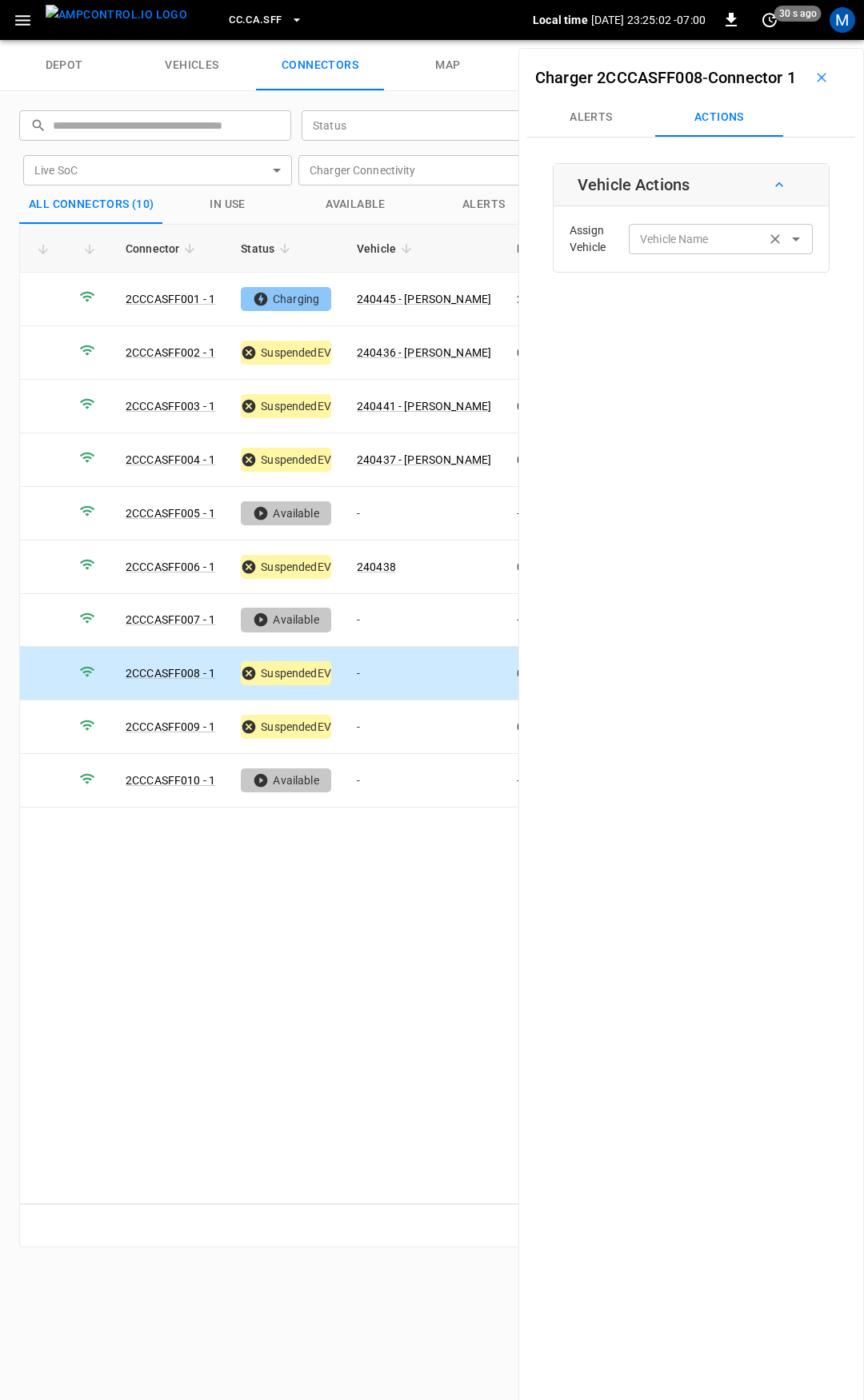
click at [658, 253] on div "Vehicle Name" at bounding box center [721, 239] width 184 height 30
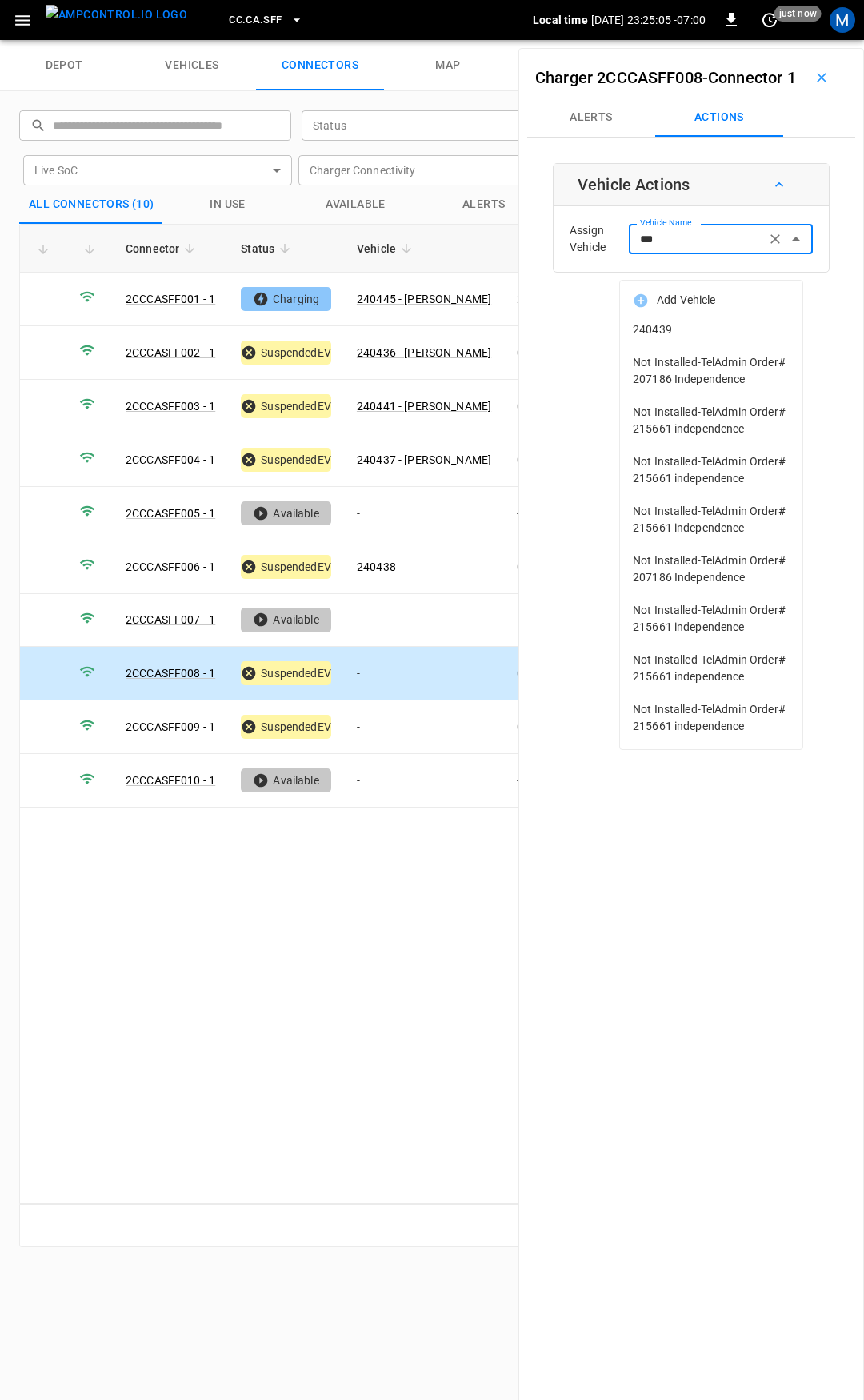
click at [673, 323] on span "240439" at bounding box center [711, 329] width 156 height 17
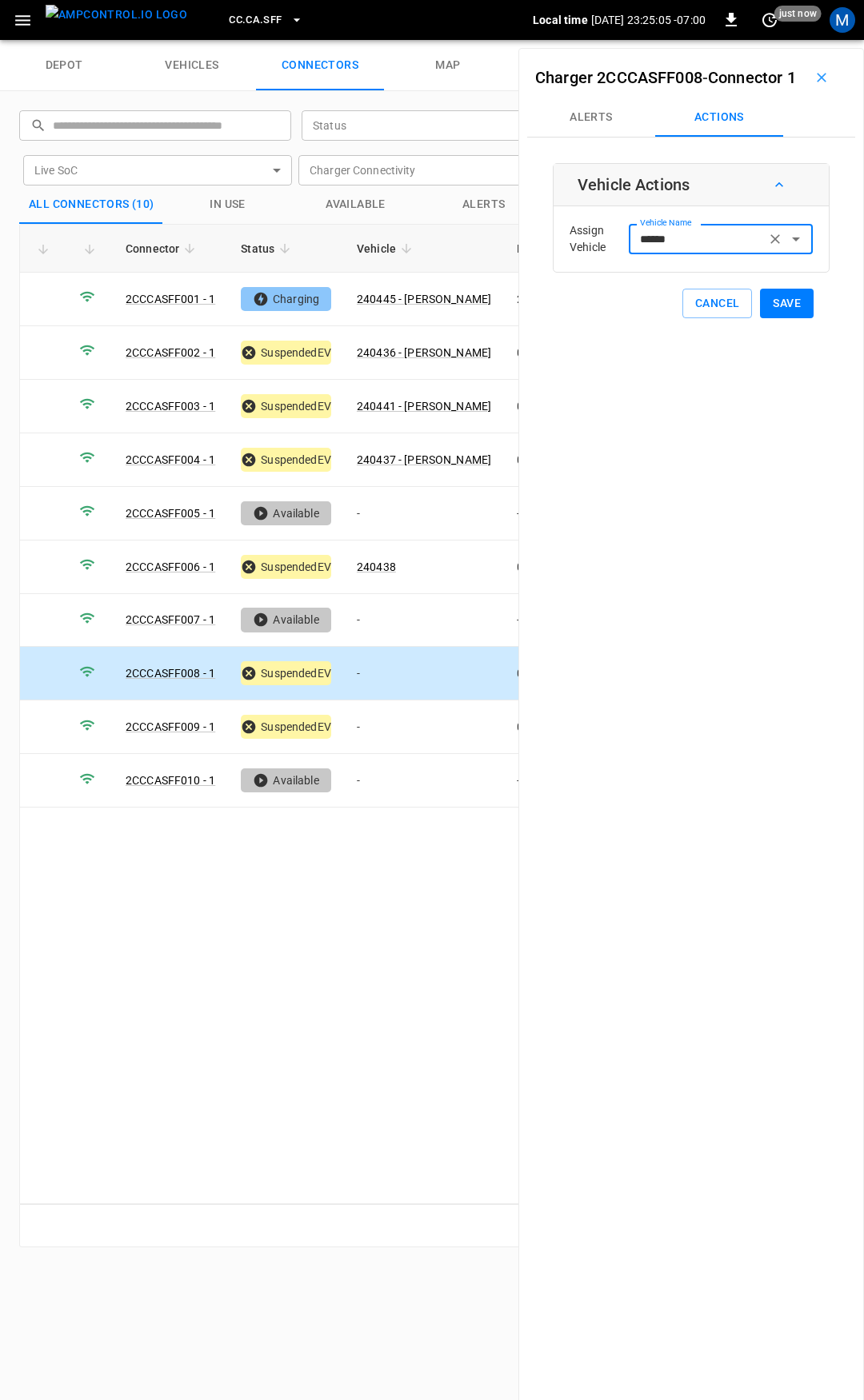
type input "******"
click at [769, 318] on button "Save" at bounding box center [787, 303] width 54 height 30
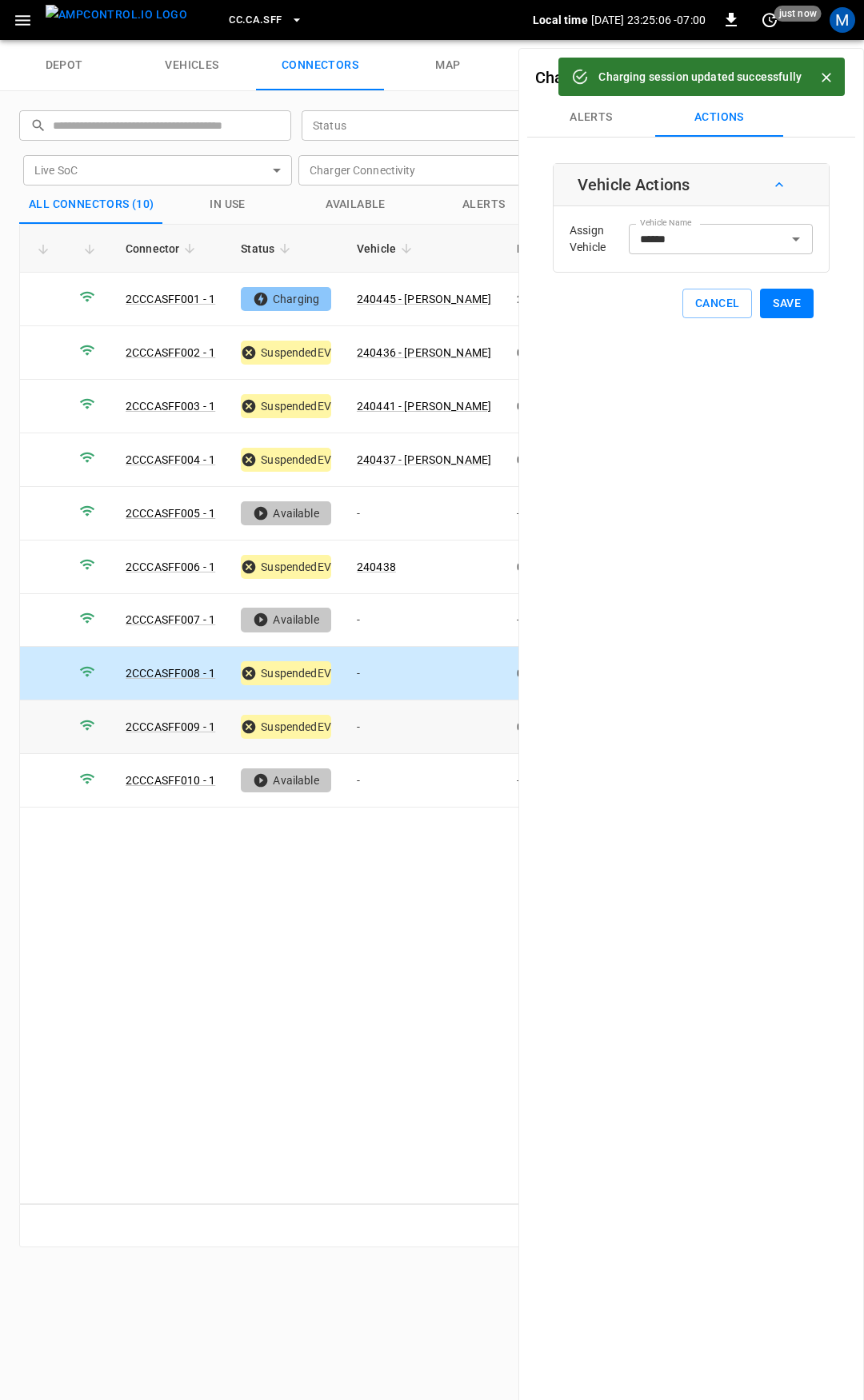
click at [392, 723] on td "-" at bounding box center [424, 727] width 160 height 54
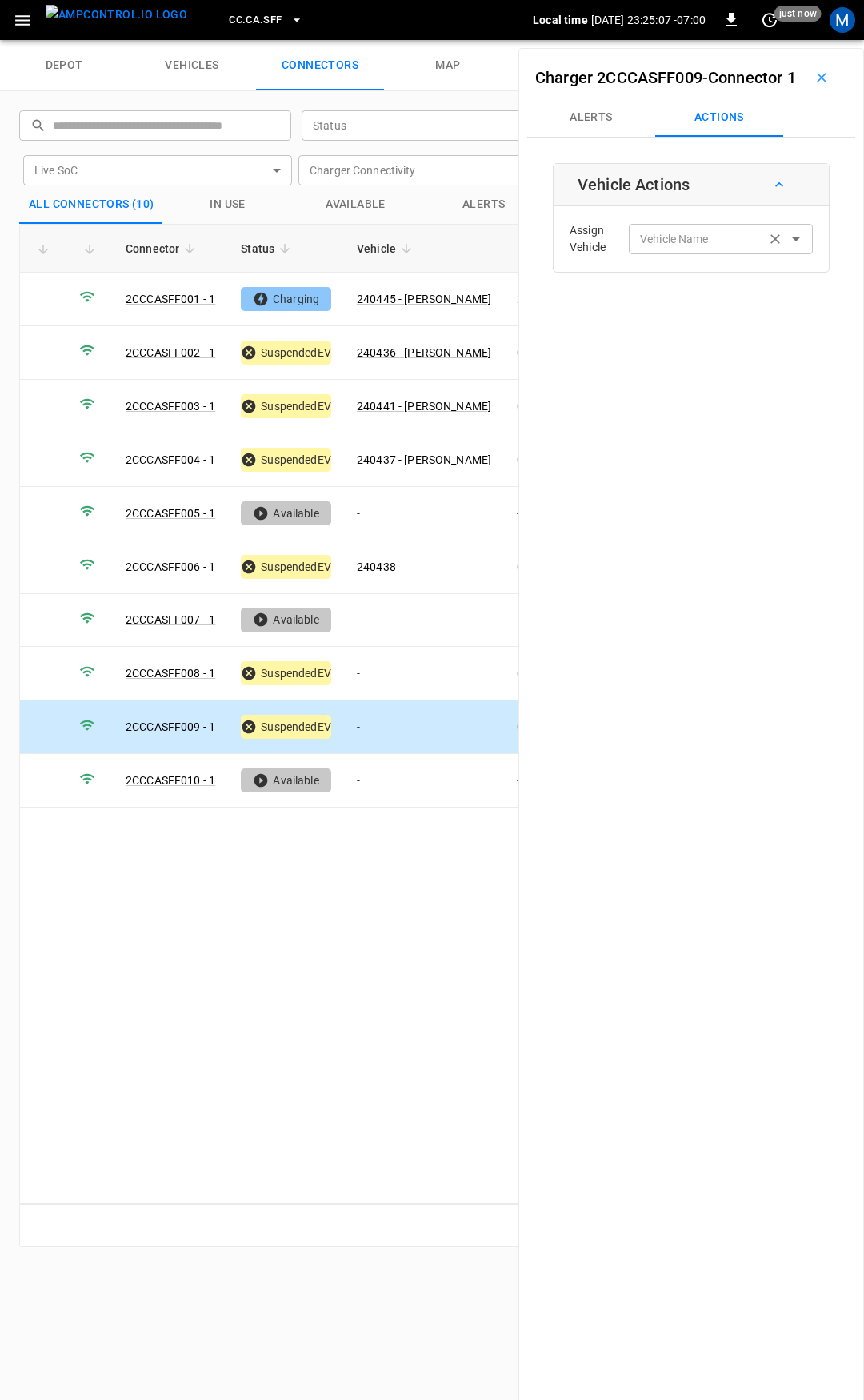
click at [675, 254] on div "Vehicle Name" at bounding box center [721, 239] width 184 height 30
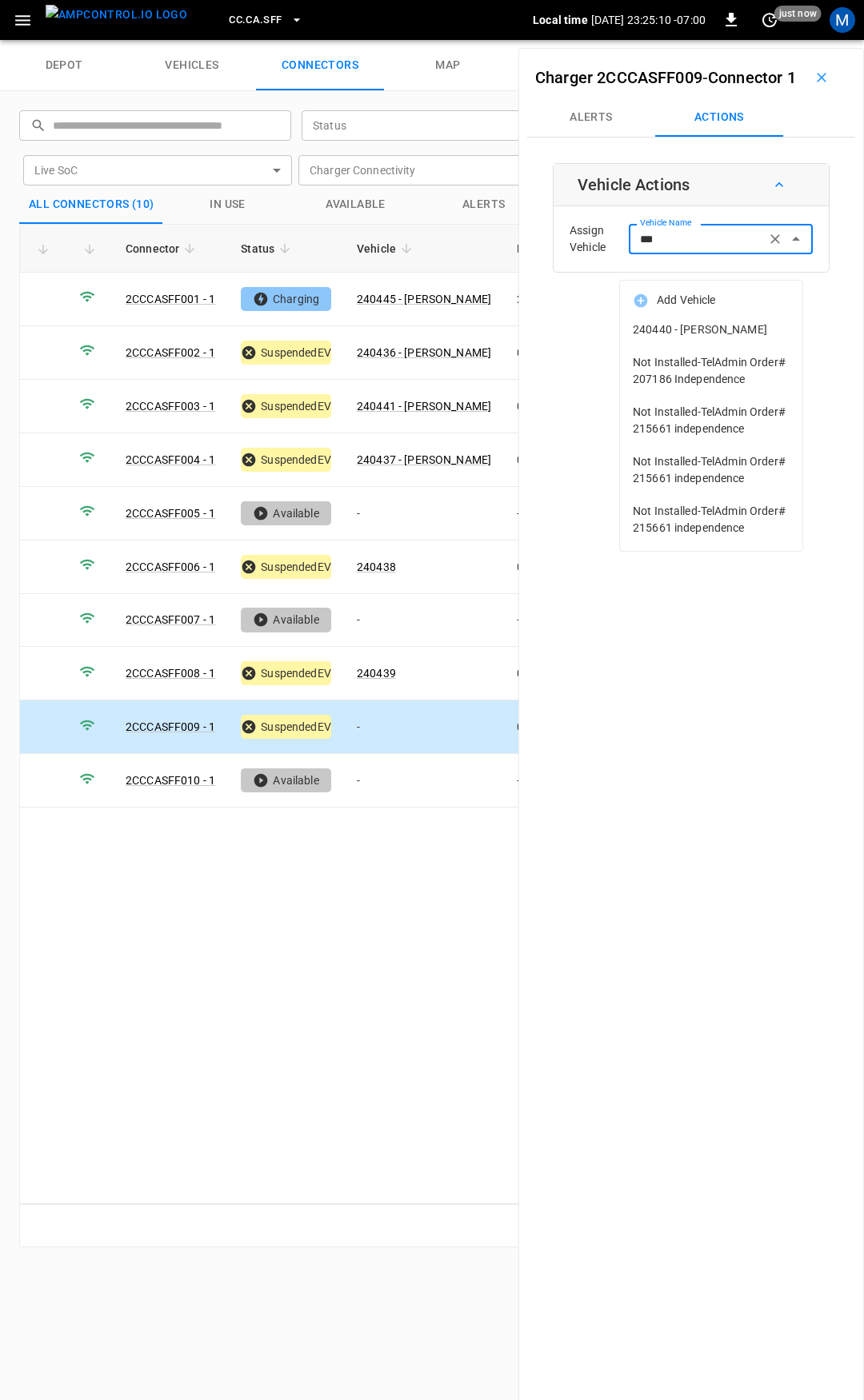
click at [701, 337] on li "240440 - [PERSON_NAME]" at bounding box center [711, 330] width 183 height 33
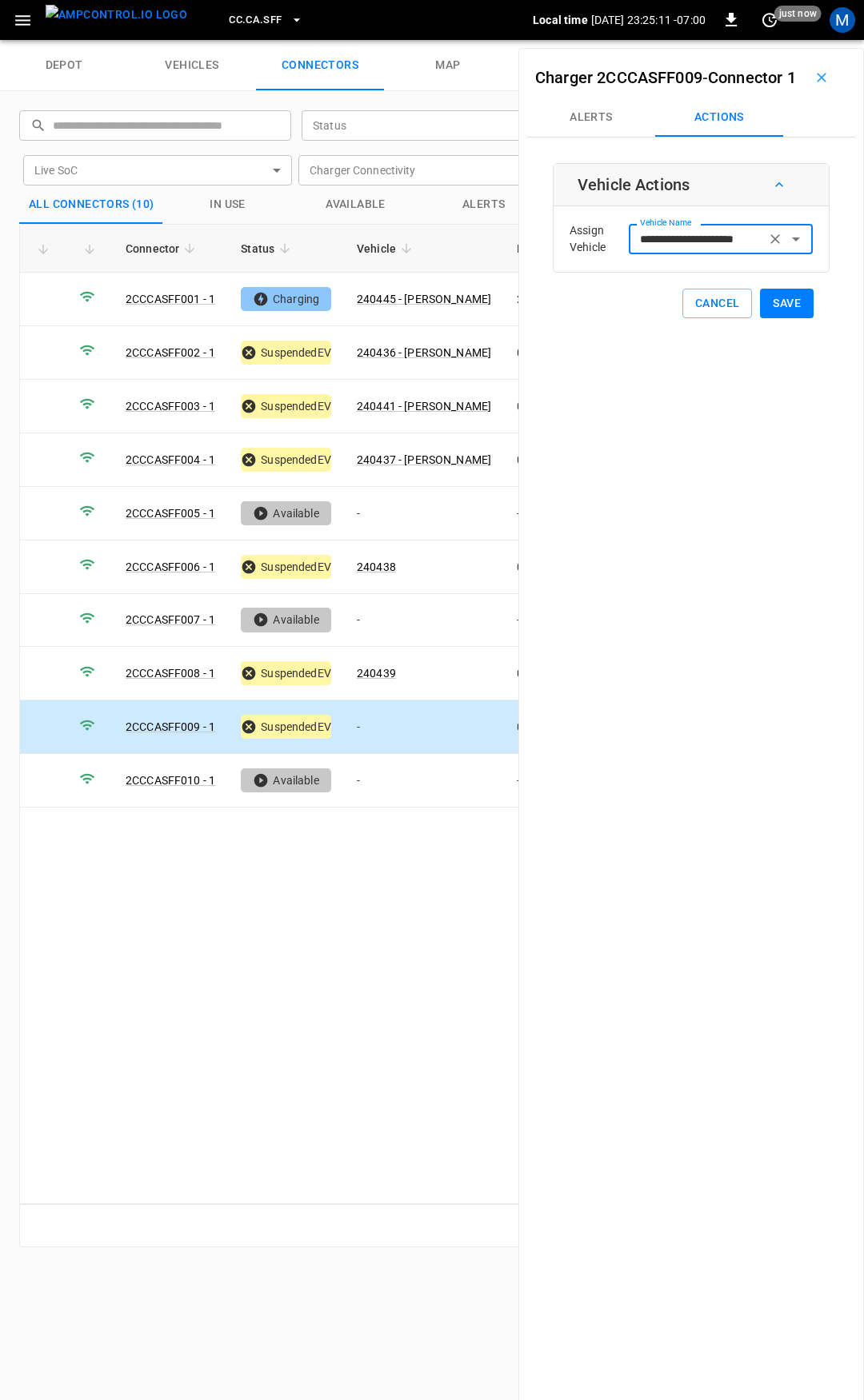
type input "**********"
click at [764, 318] on button "Save" at bounding box center [787, 303] width 54 height 30
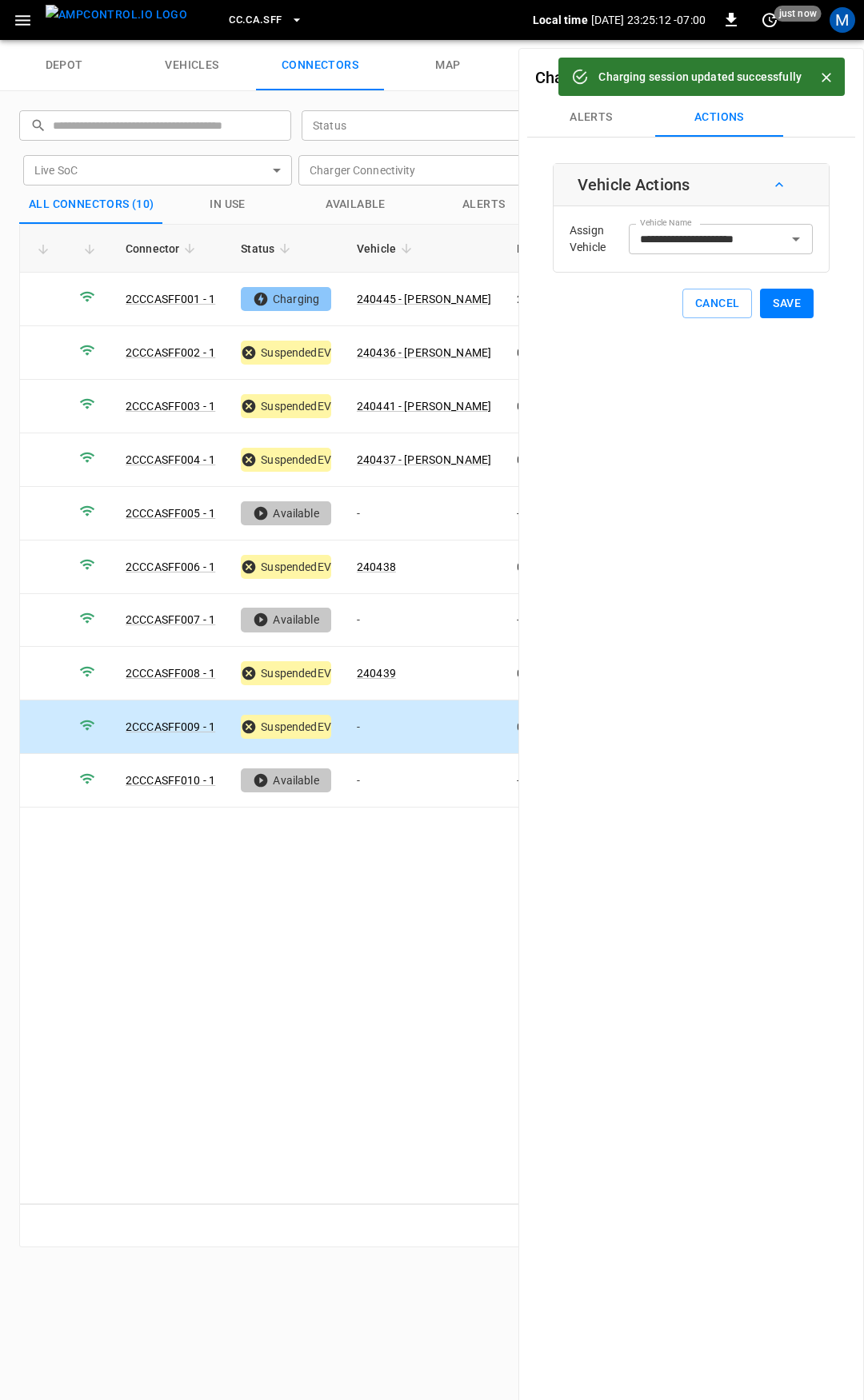
click at [239, 23] on span "CC.CA.SFF" at bounding box center [255, 20] width 53 height 18
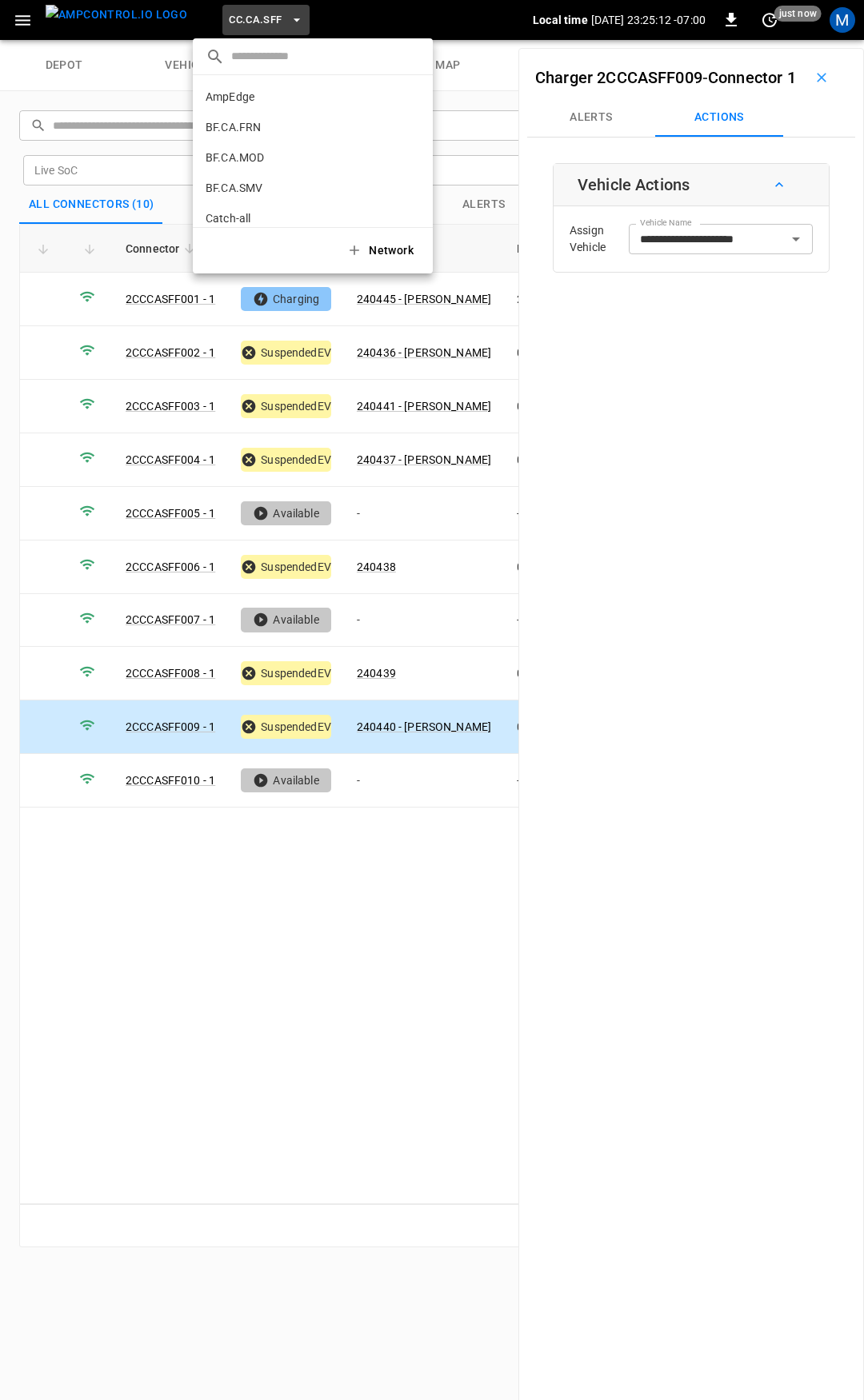
scroll to position [269, 0]
click at [246, 130] on p "CC.CA.SJO" at bounding box center [233, 132] width 56 height 16
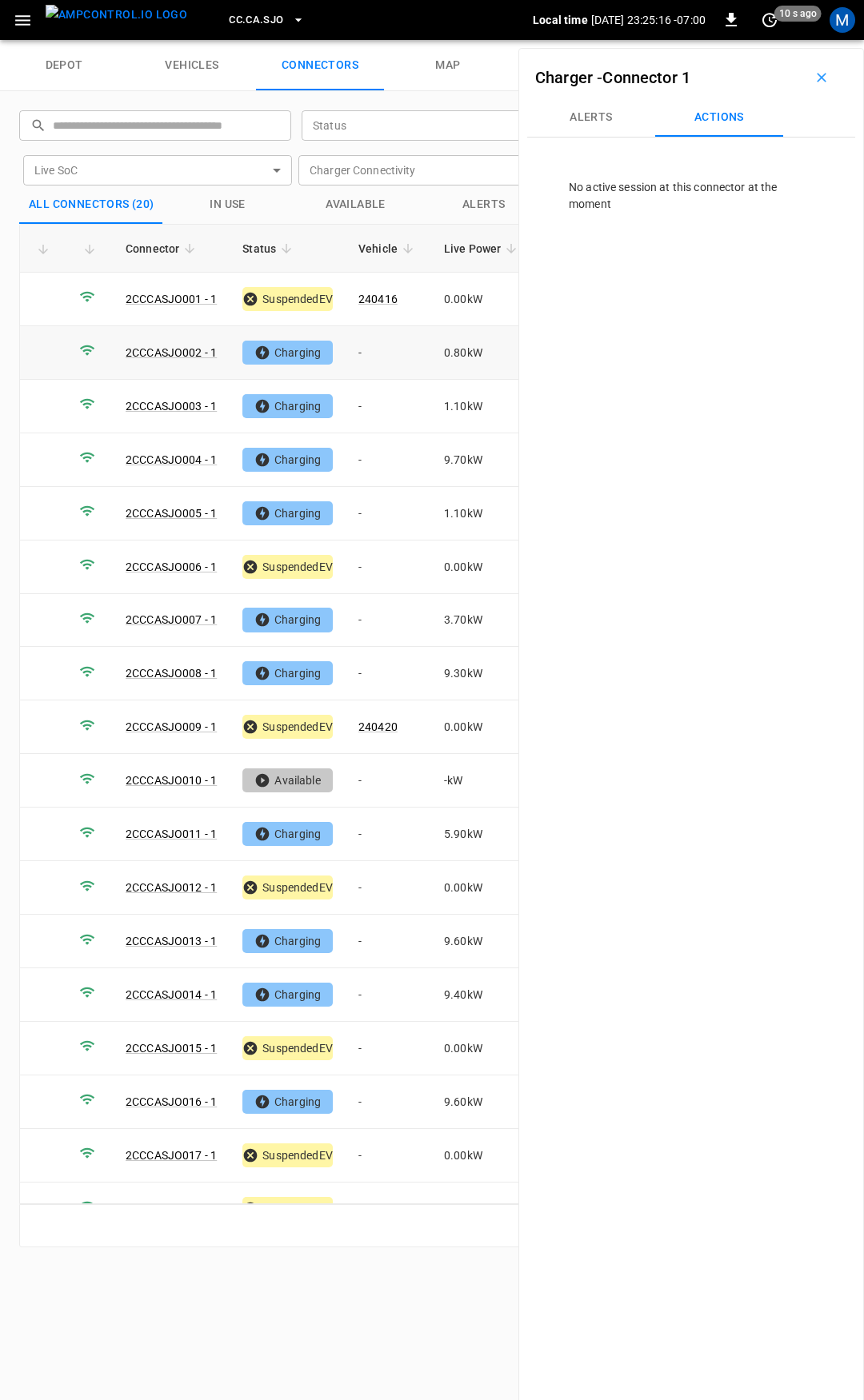
click at [378, 356] on td "-" at bounding box center [389, 353] width 85 height 54
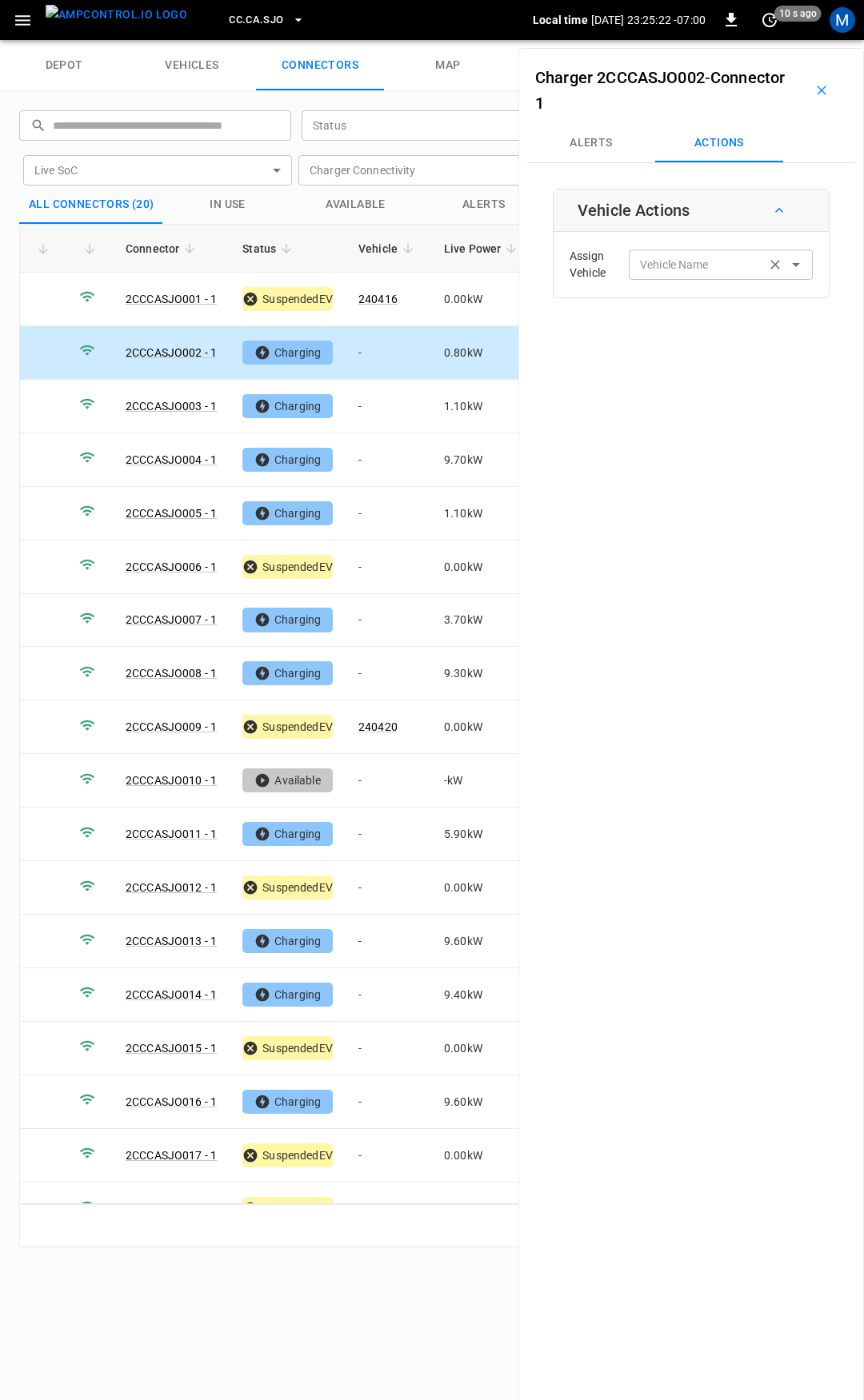
click at [643, 263] on div "Vehicle Name Vehicle Name" at bounding box center [721, 264] width 184 height 30
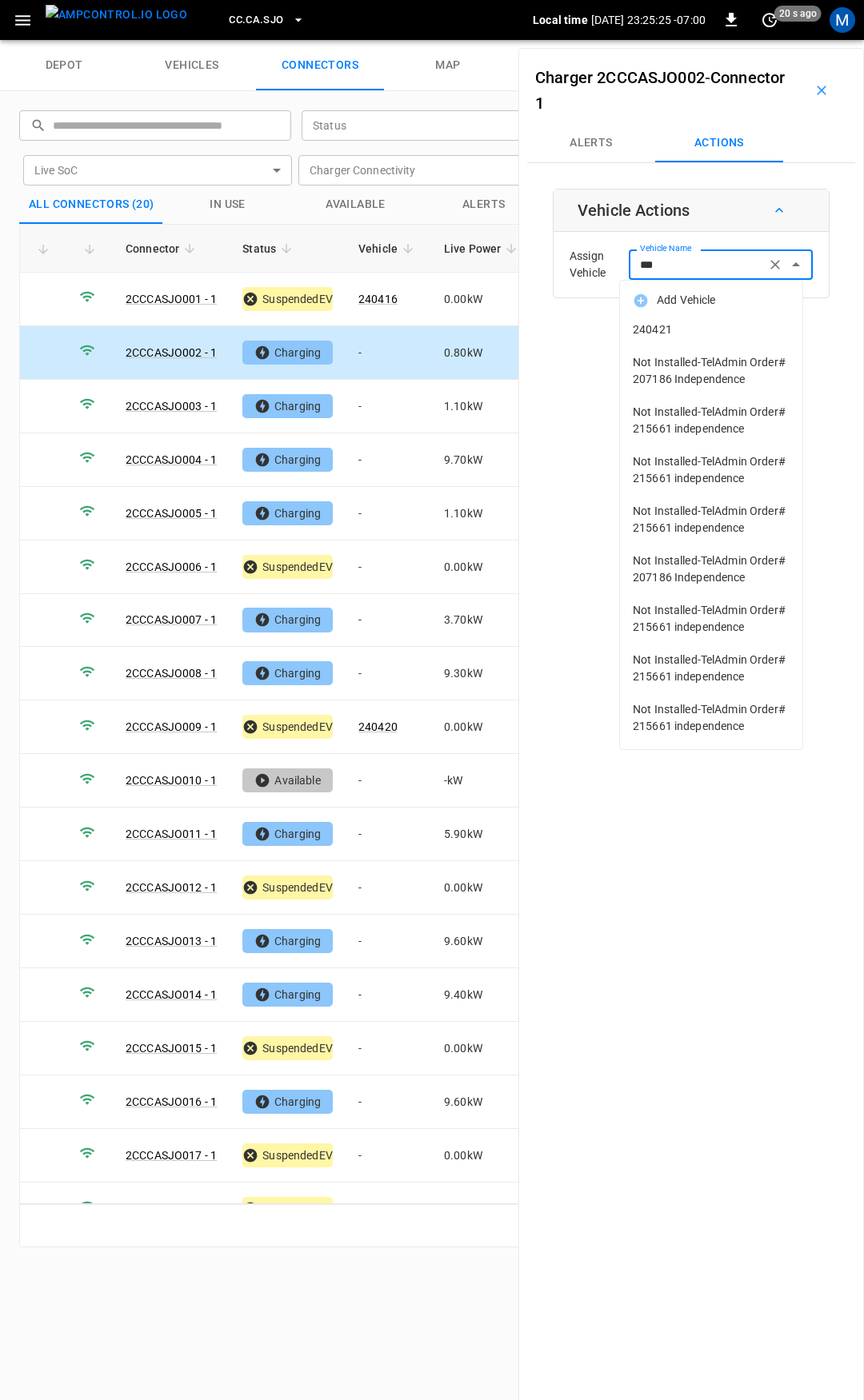
click at [681, 330] on span "240421" at bounding box center [711, 329] width 156 height 17
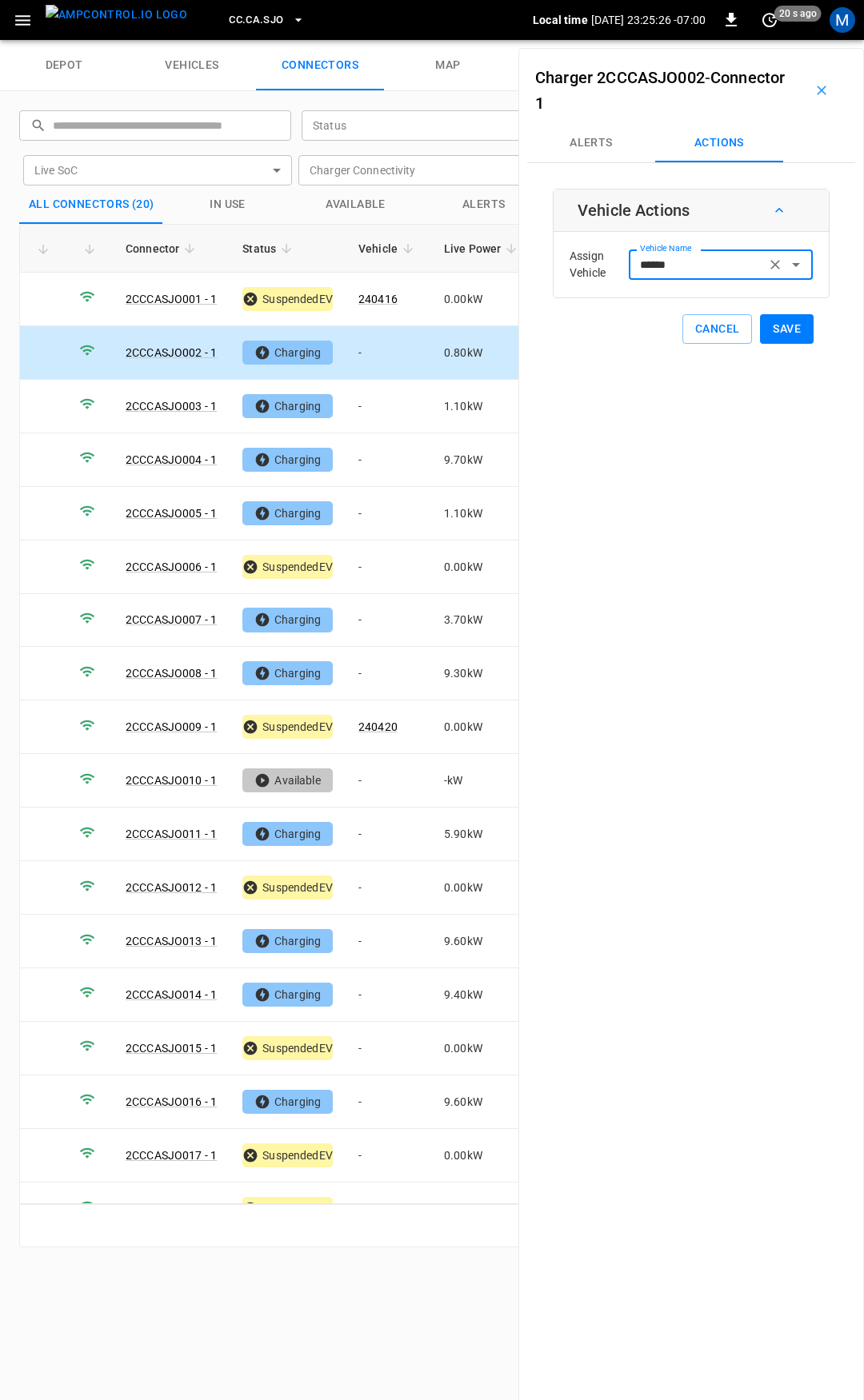
type input "******"
click at [794, 327] on button "Save" at bounding box center [787, 329] width 54 height 30
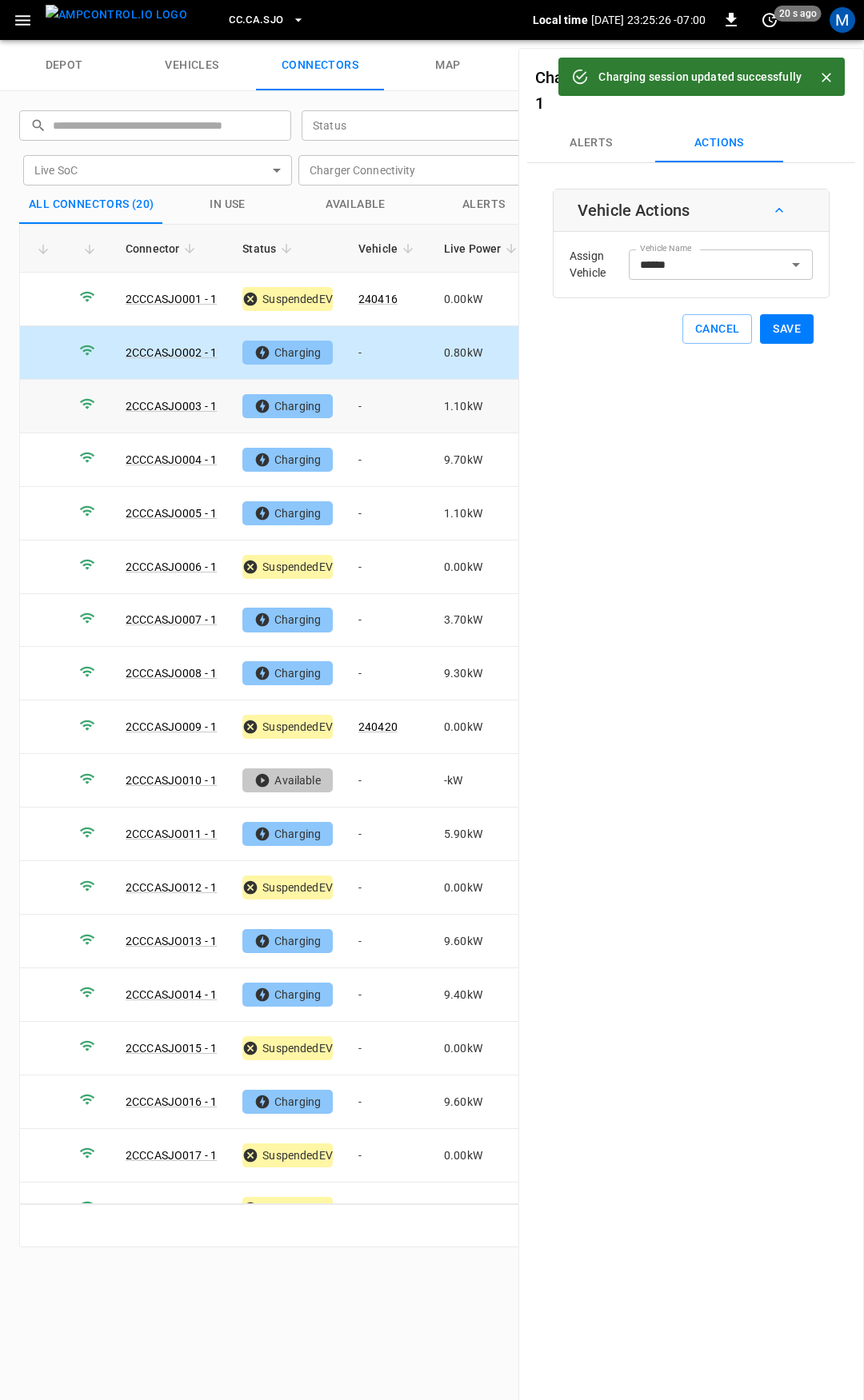
click at [376, 412] on td "-" at bounding box center [389, 407] width 85 height 54
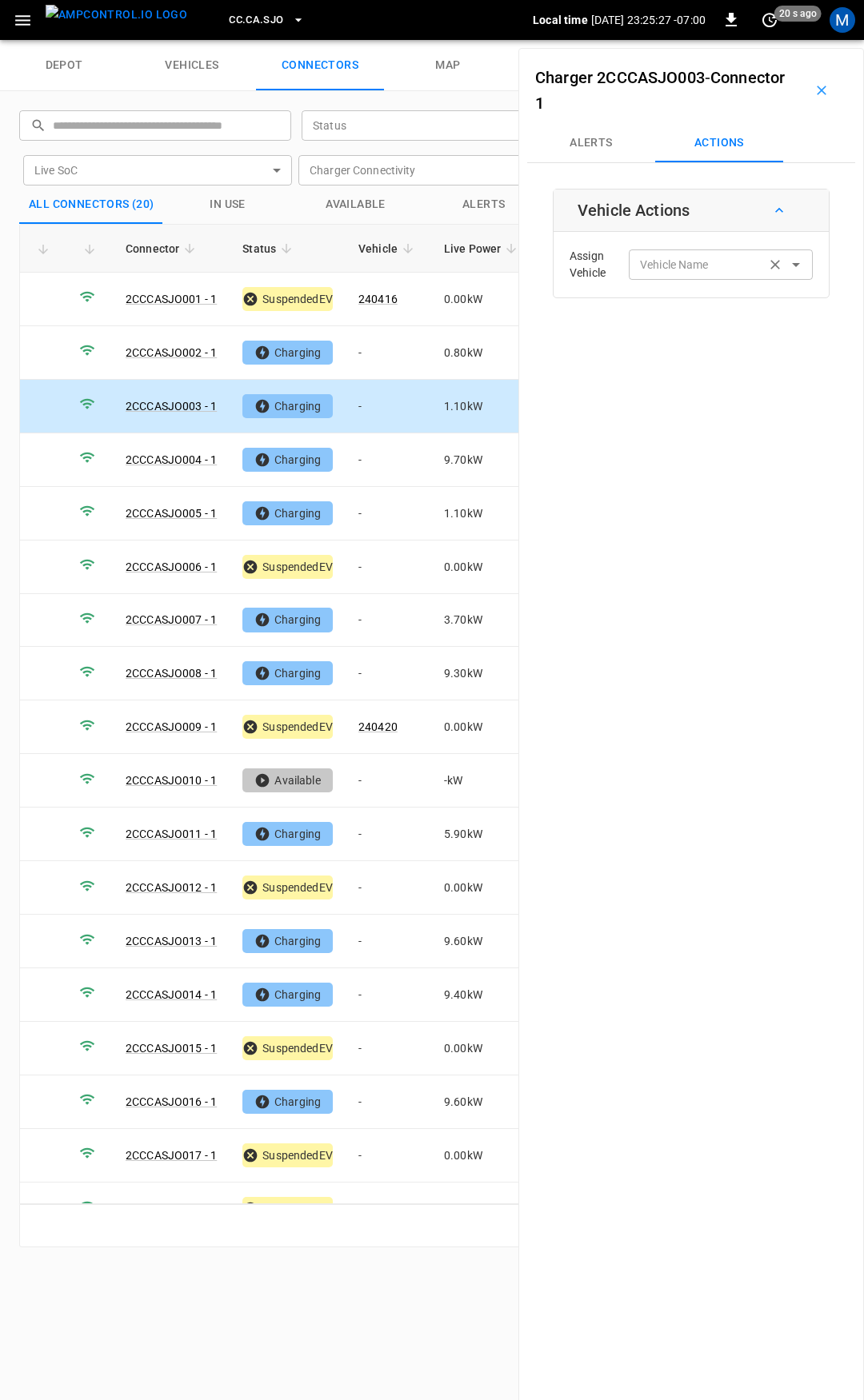
click at [671, 253] on div "Vehicle Name" at bounding box center [721, 264] width 184 height 30
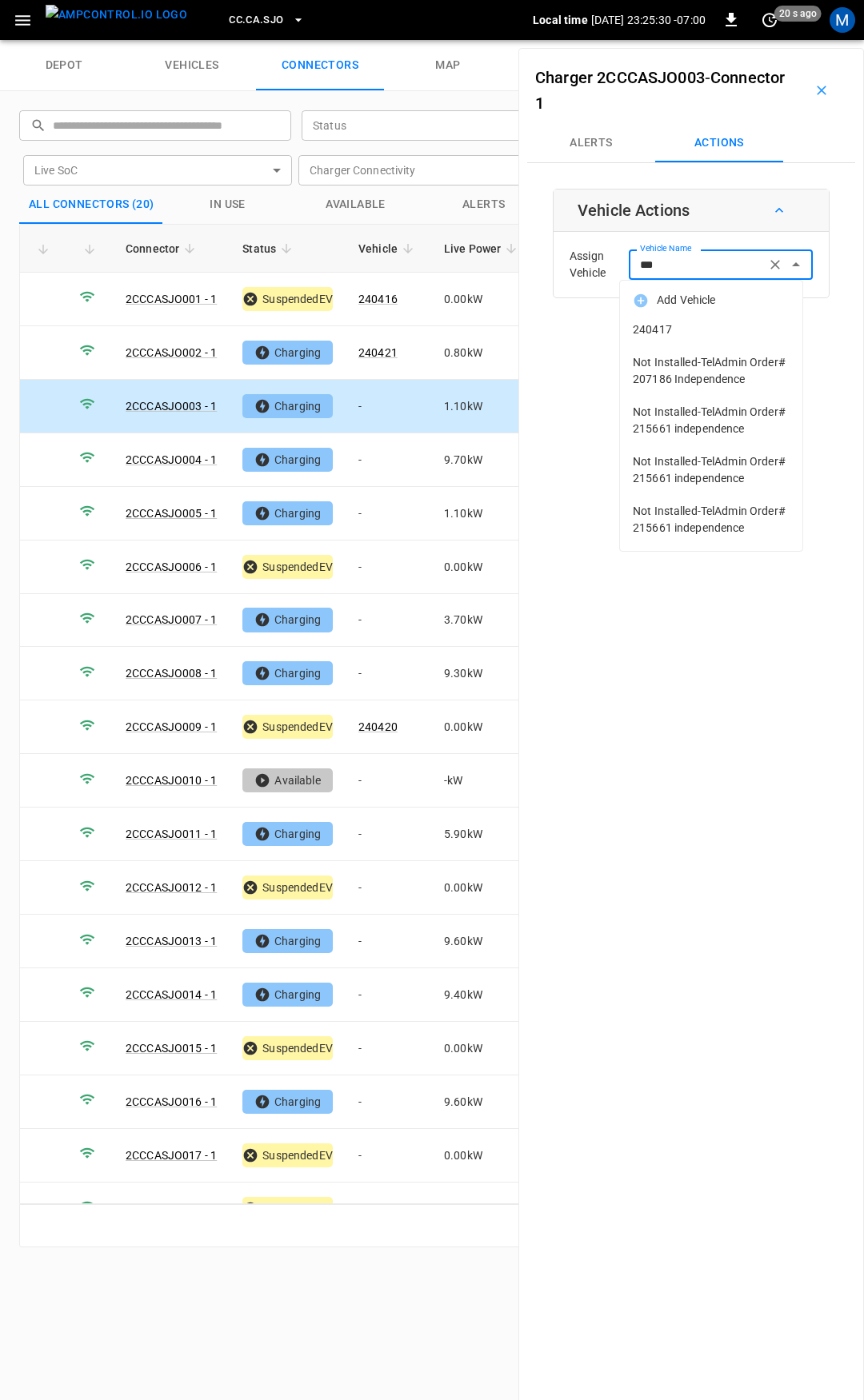
click at [672, 335] on span "240417" at bounding box center [711, 329] width 156 height 17
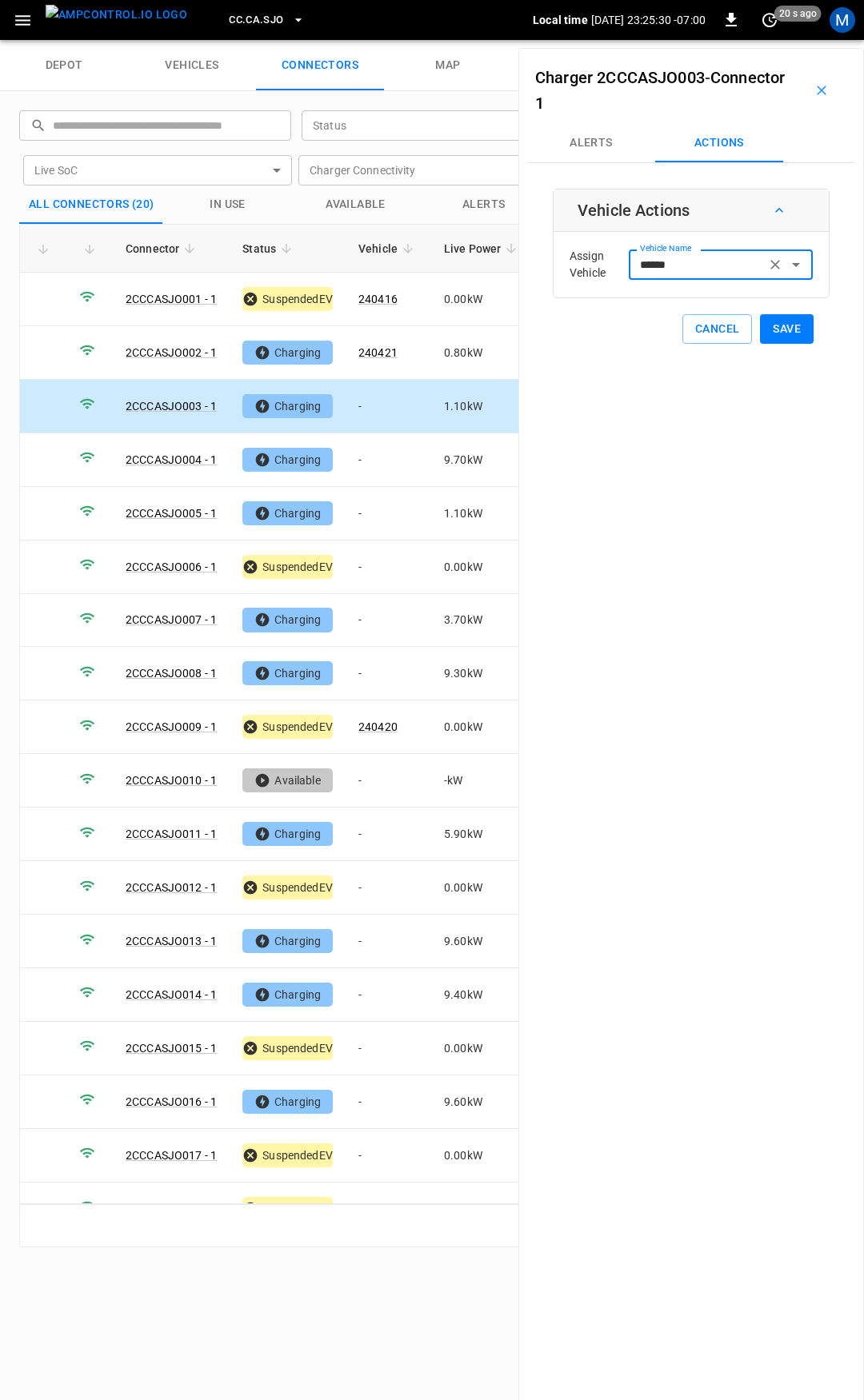
type input "******"
click at [761, 330] on button "Save" at bounding box center [787, 329] width 54 height 30
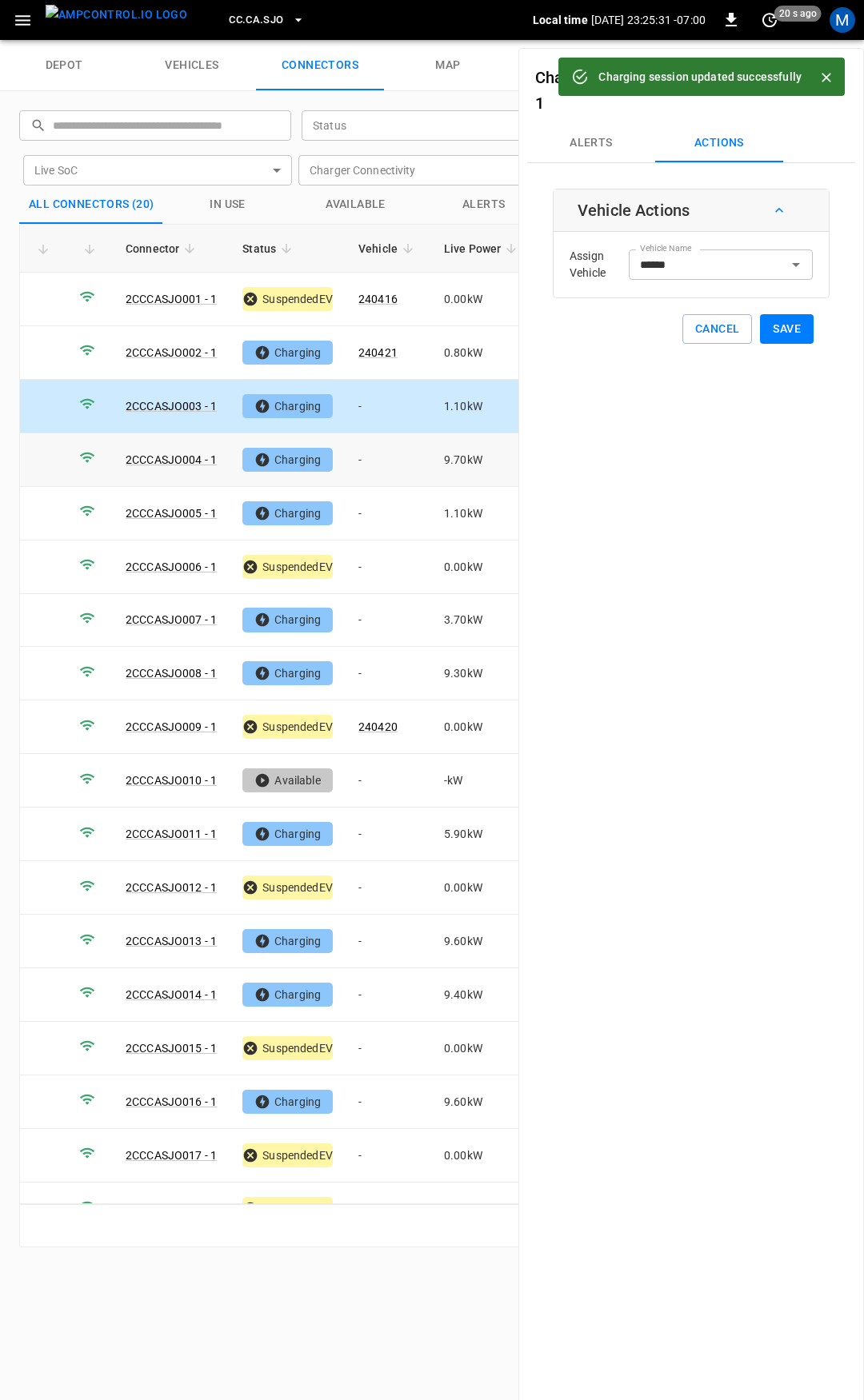
click at [384, 451] on td "-" at bounding box center [389, 461] width 85 height 54
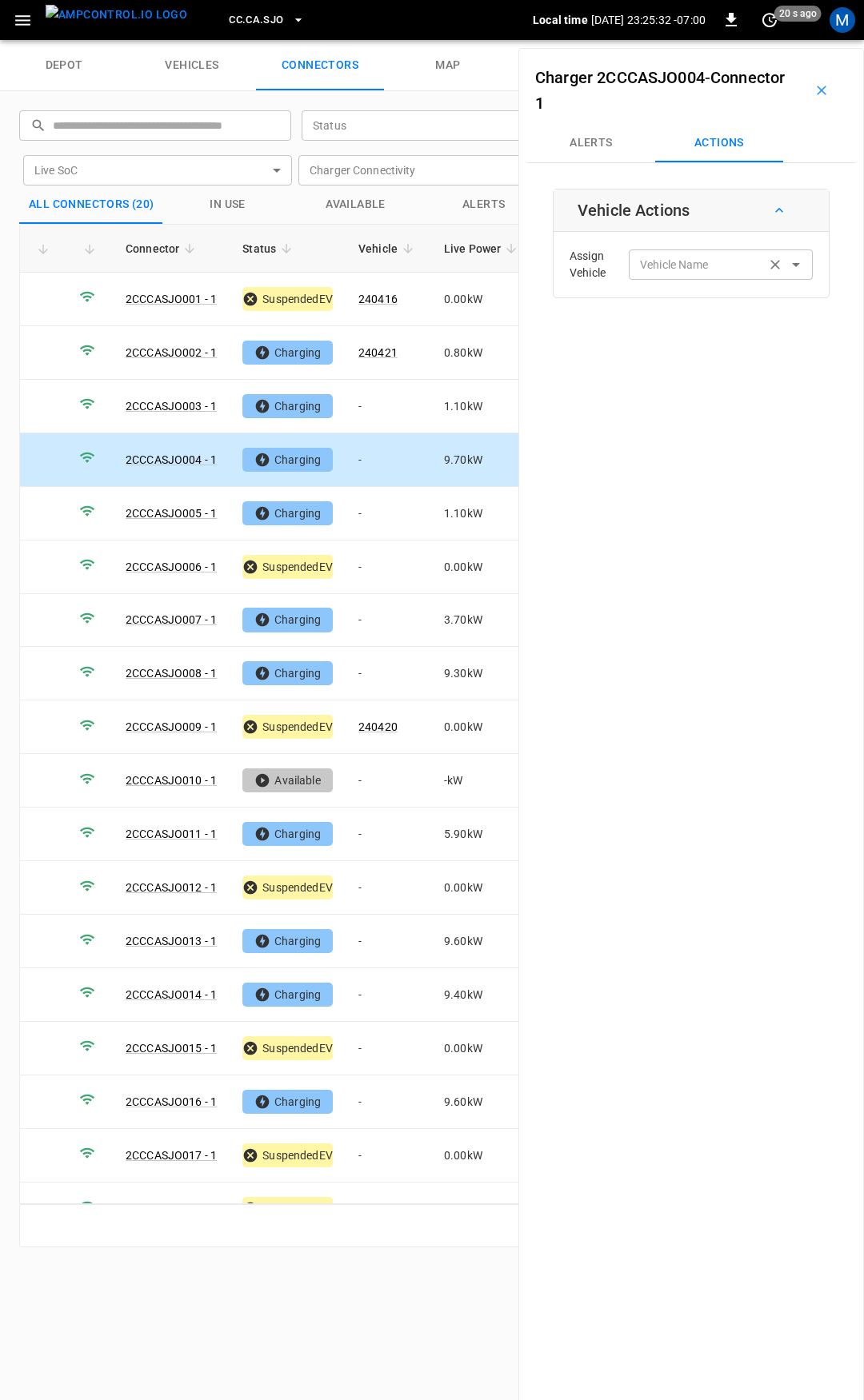
click at [682, 269] on input "Vehicle Name" at bounding box center [697, 264] width 127 height 20
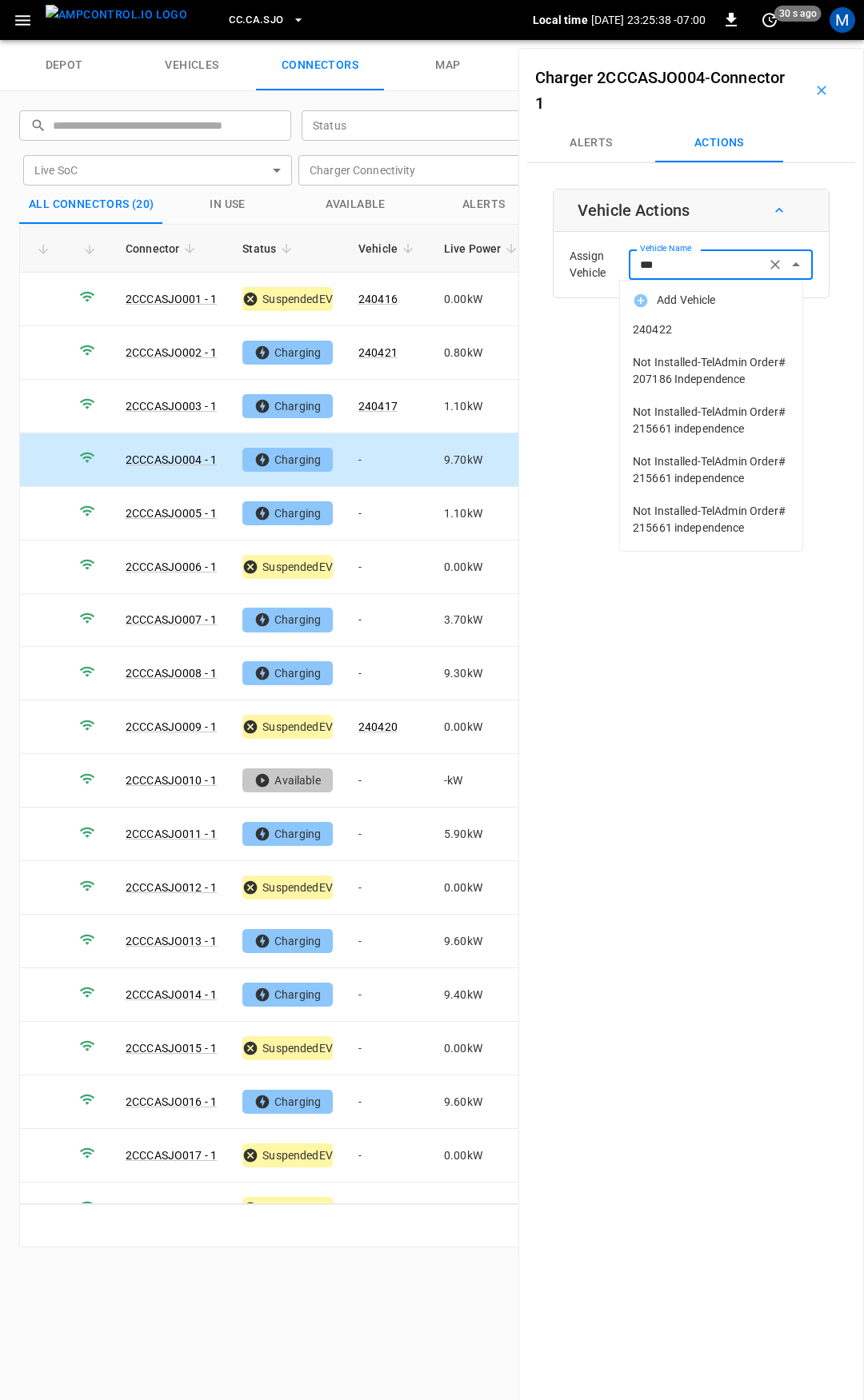
click at [670, 322] on span "240422" at bounding box center [711, 329] width 156 height 17
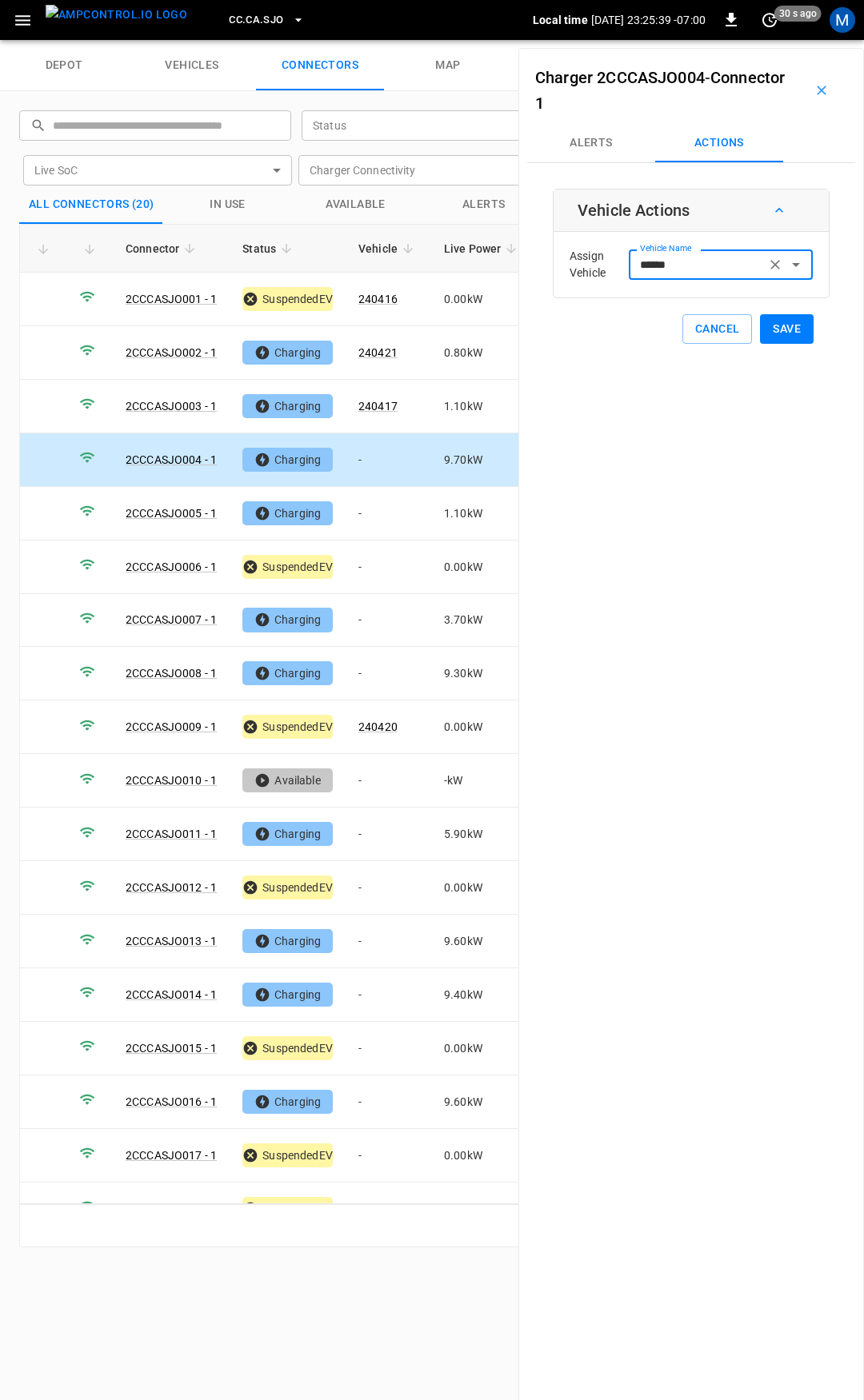
type input "******"
click at [798, 331] on button "Save" at bounding box center [787, 329] width 54 height 30
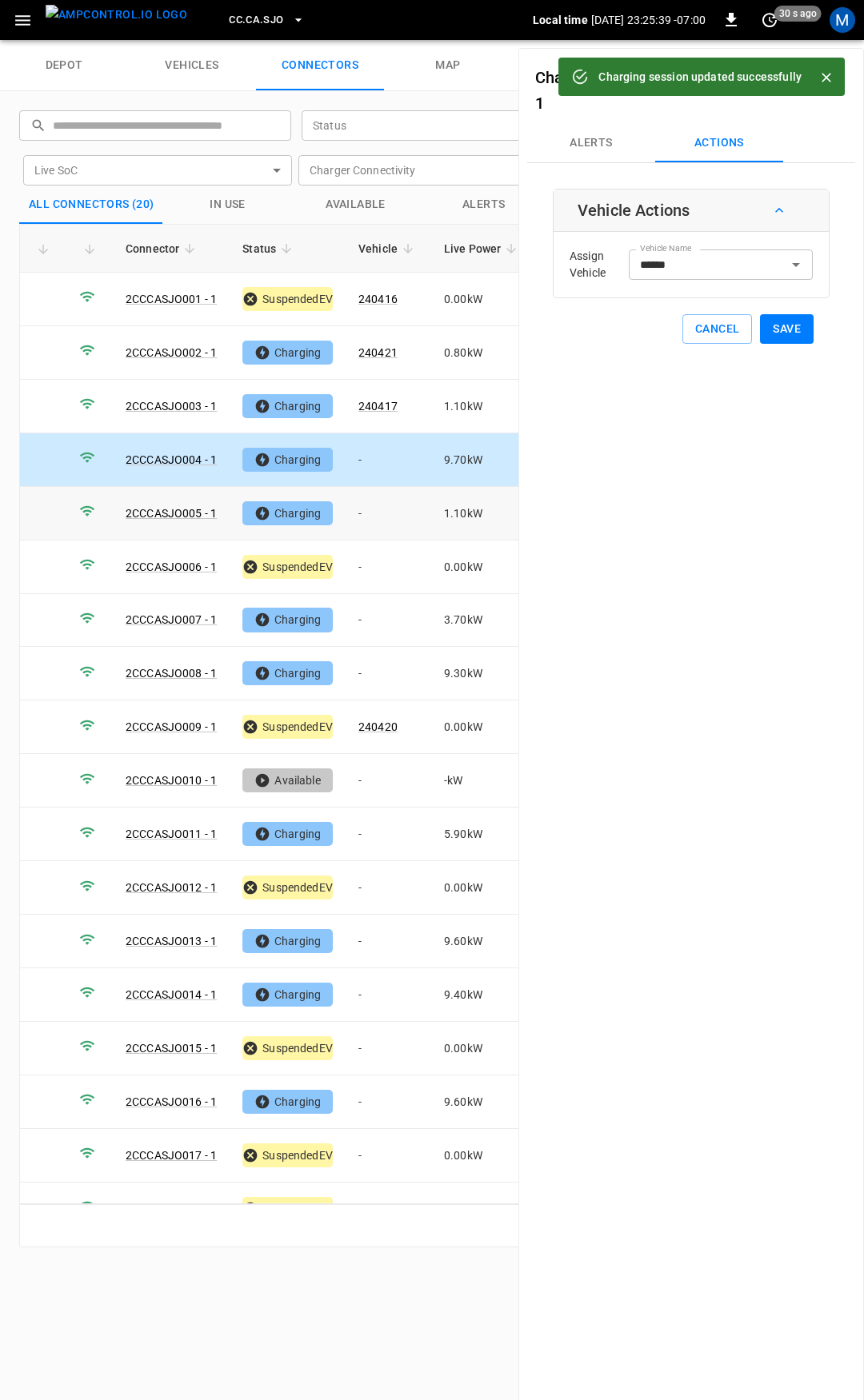
drag, startPoint x: 358, startPoint y: 519, endPoint x: 396, endPoint y: 496, distance: 44.4
click at [359, 519] on td "-" at bounding box center [389, 514] width 85 height 54
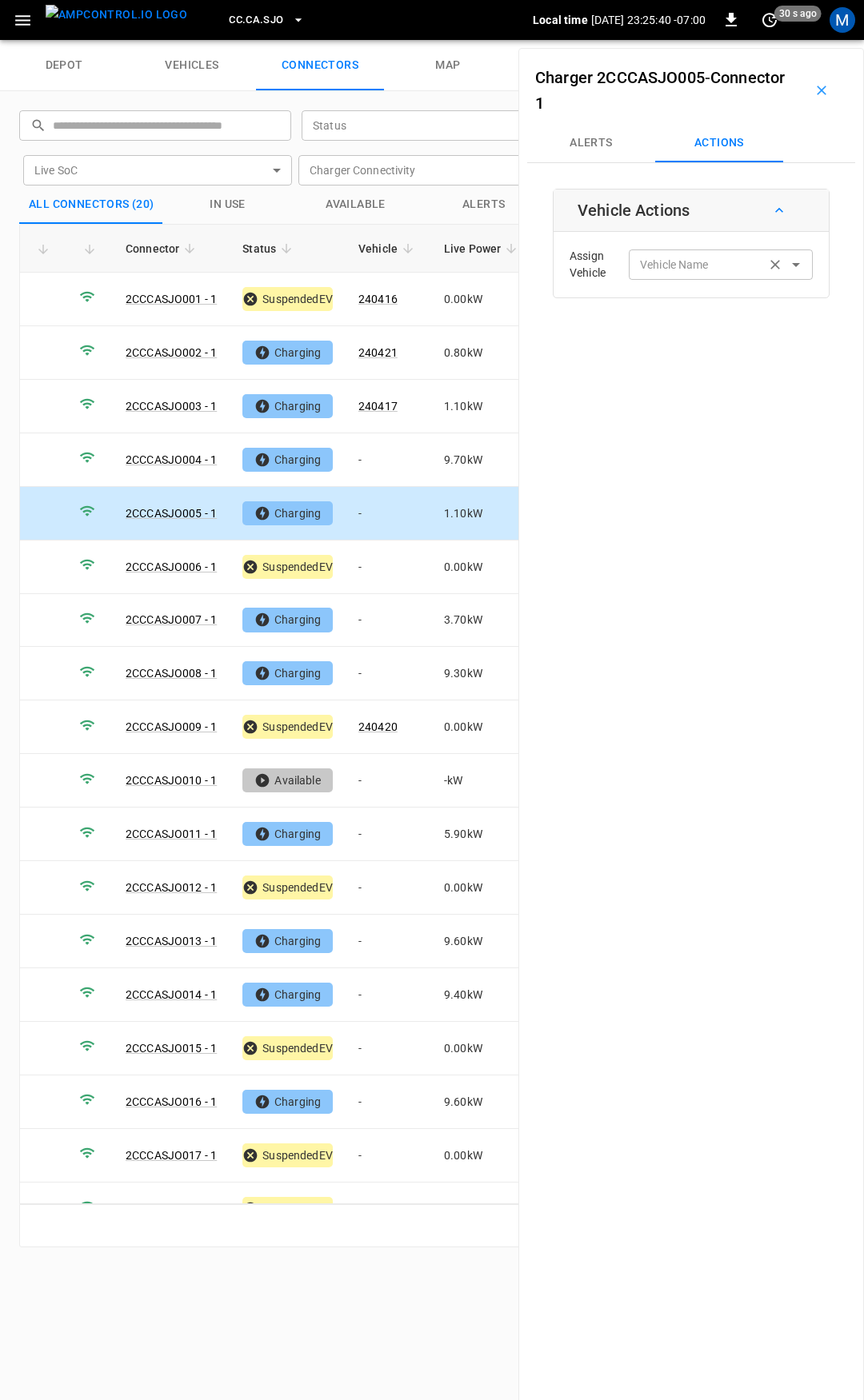
click at [675, 263] on input "Vehicle Name" at bounding box center [697, 264] width 127 height 20
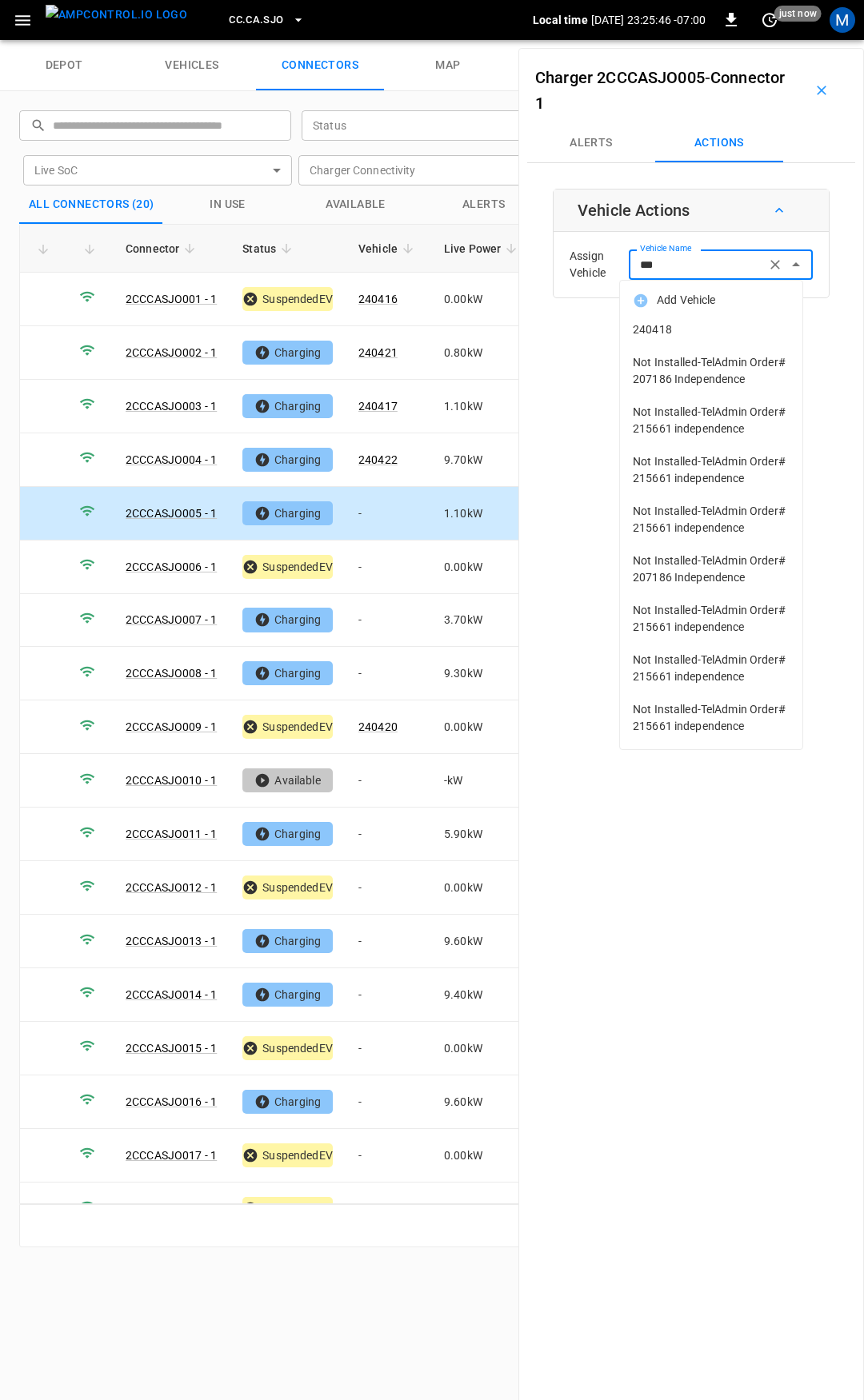
click at [671, 340] on li "240418" at bounding box center [711, 330] width 183 height 33
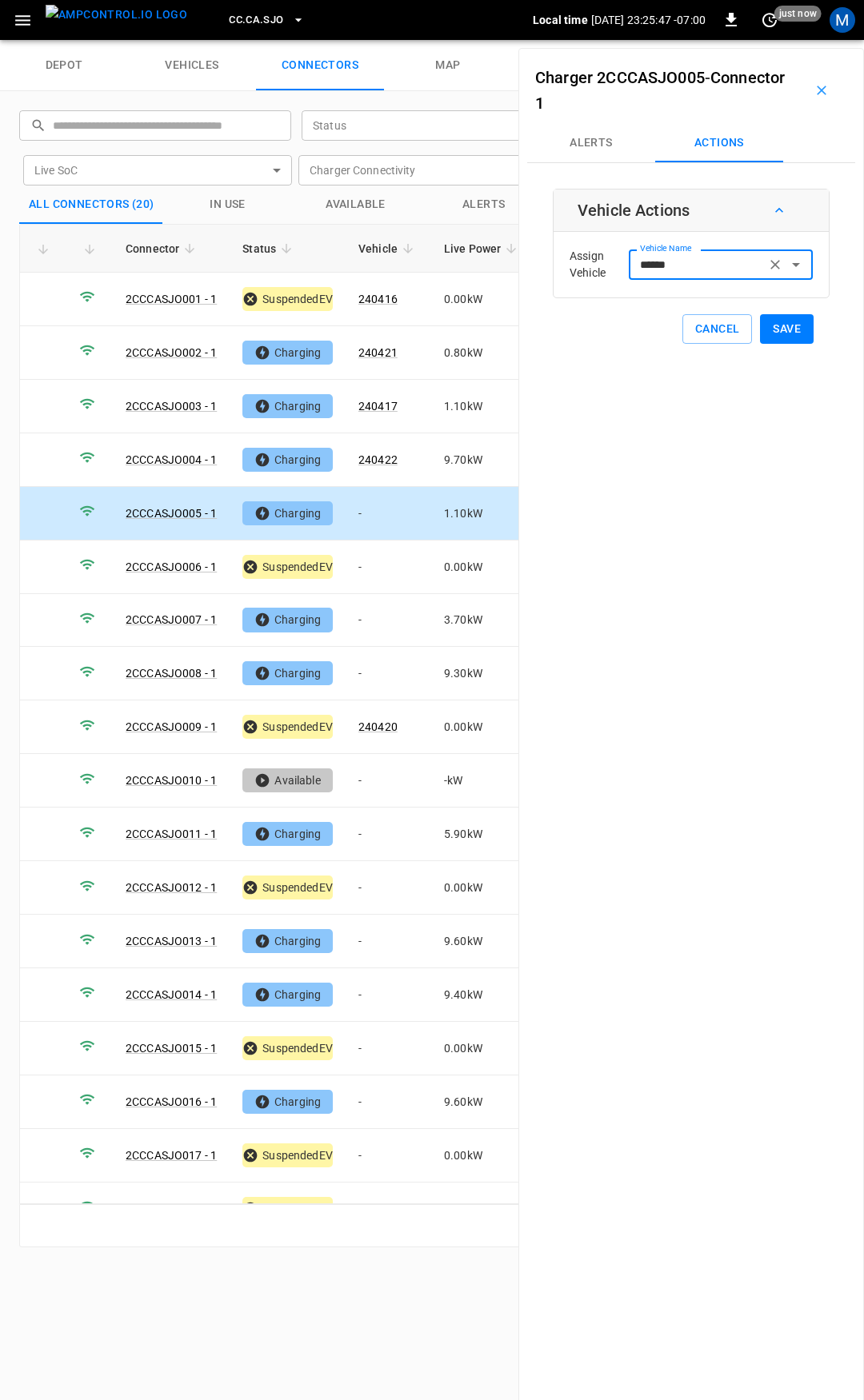
type input "******"
drag, startPoint x: 767, startPoint y: 332, endPoint x: 695, endPoint y: 375, distance: 83.9
click at [767, 331] on button "Save" at bounding box center [787, 329] width 54 height 30
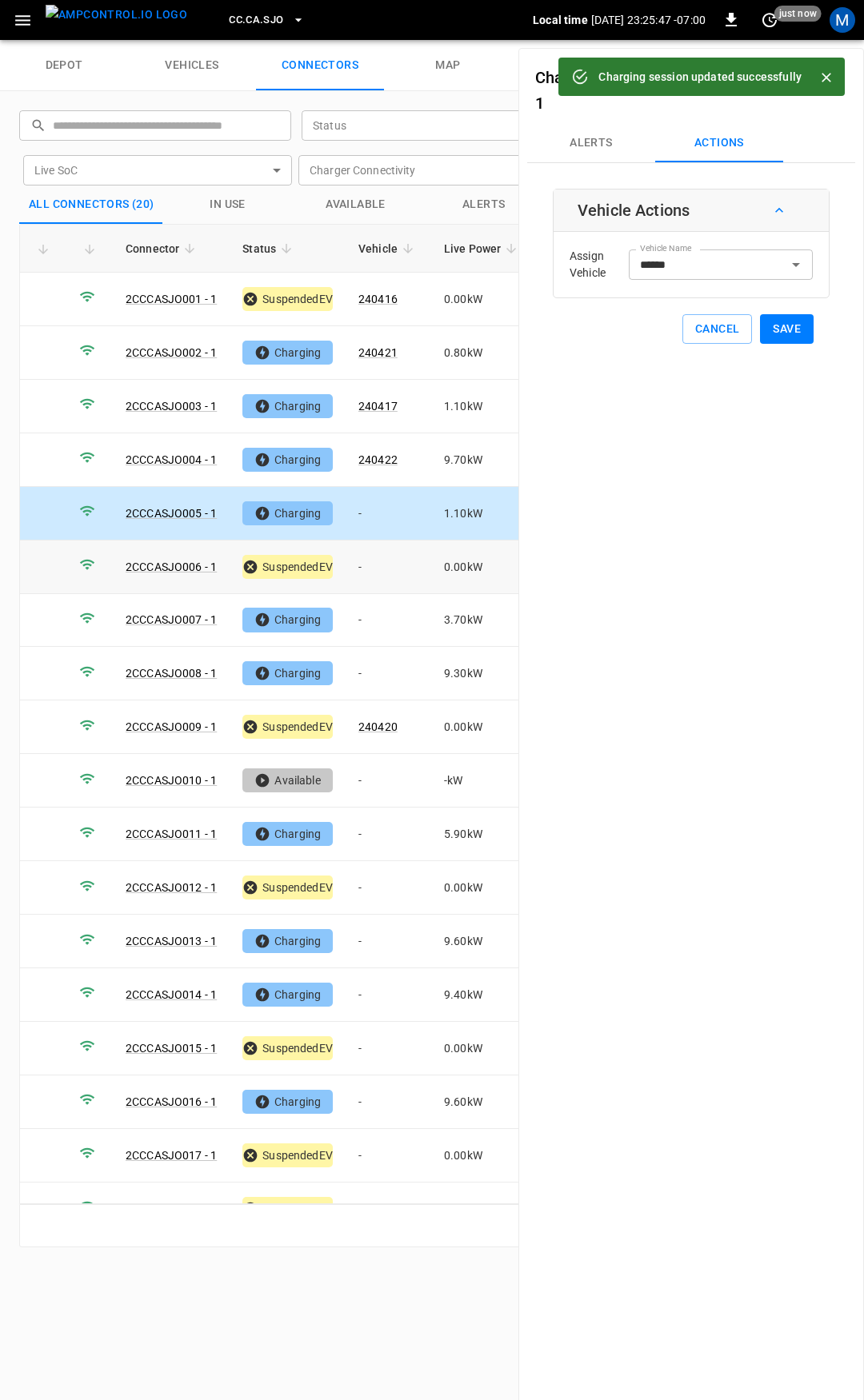
click at [376, 562] on td "-" at bounding box center [389, 567] width 85 height 54
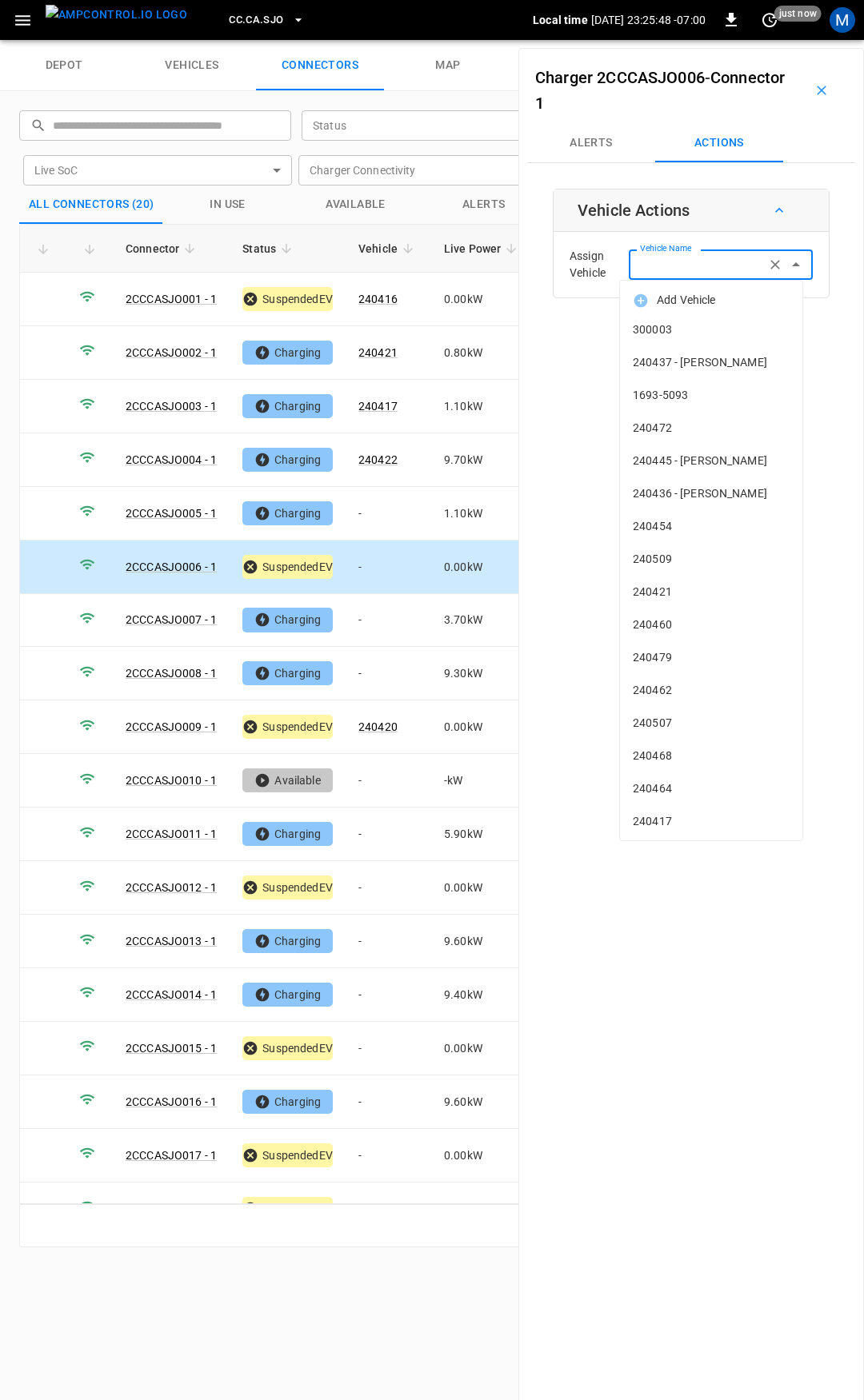
click at [687, 265] on input "Vehicle Name" at bounding box center [697, 264] width 127 height 20
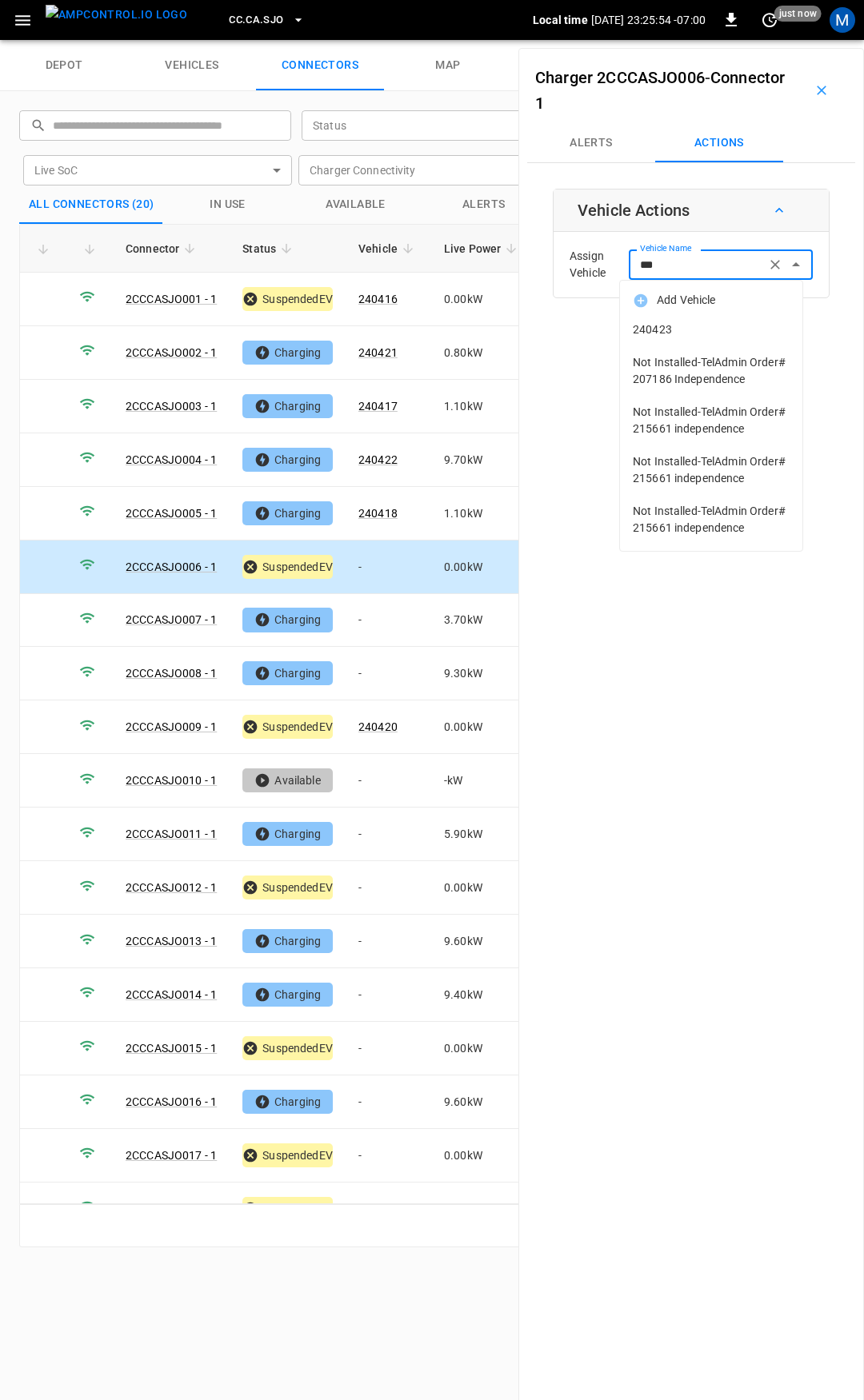
click at [738, 326] on span "240423" at bounding box center [711, 329] width 156 height 17
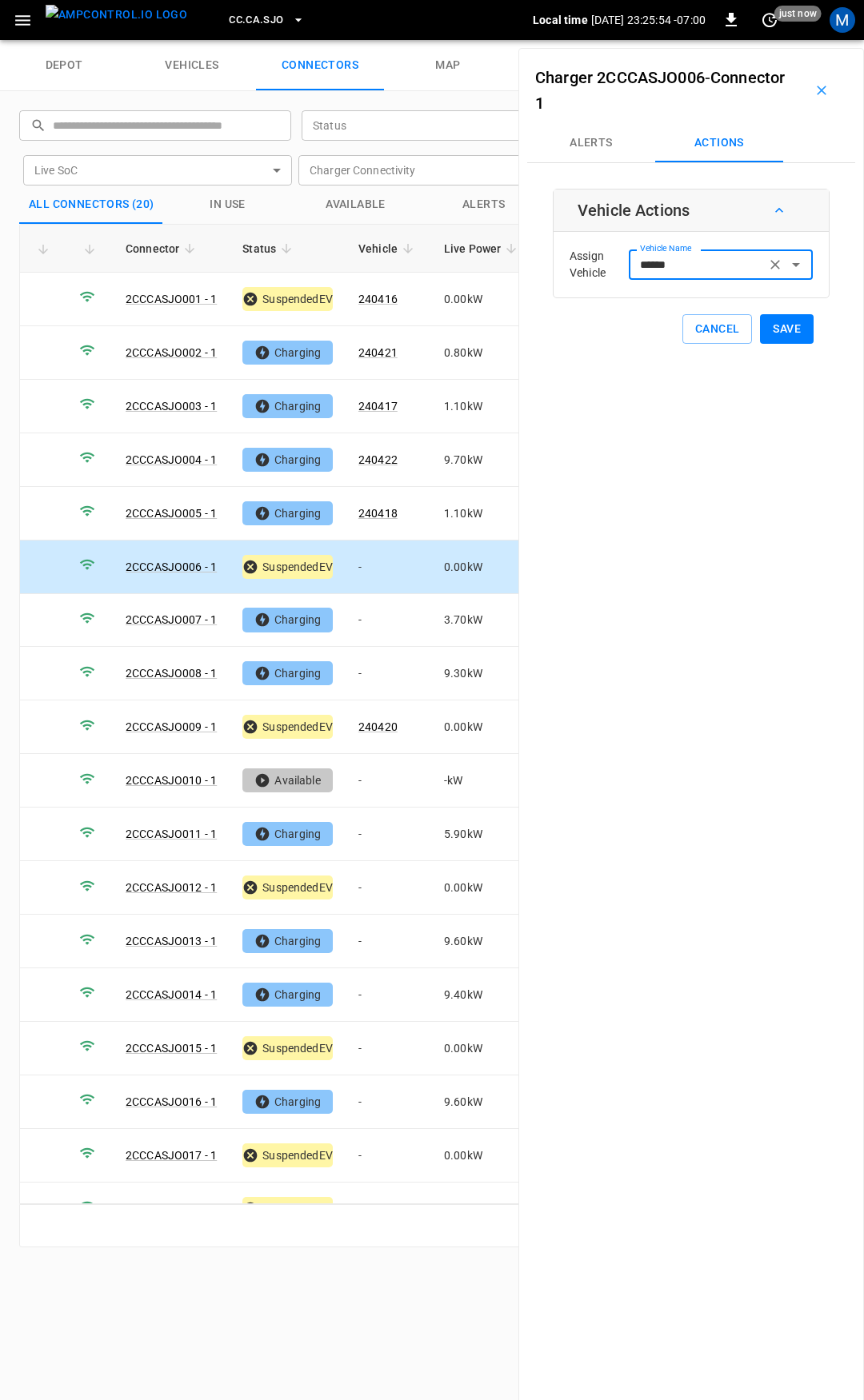
type input "******"
drag, startPoint x: 738, startPoint y: 326, endPoint x: 682, endPoint y: 375, distance: 74.4
click at [782, 328] on button "Save" at bounding box center [787, 329] width 54 height 30
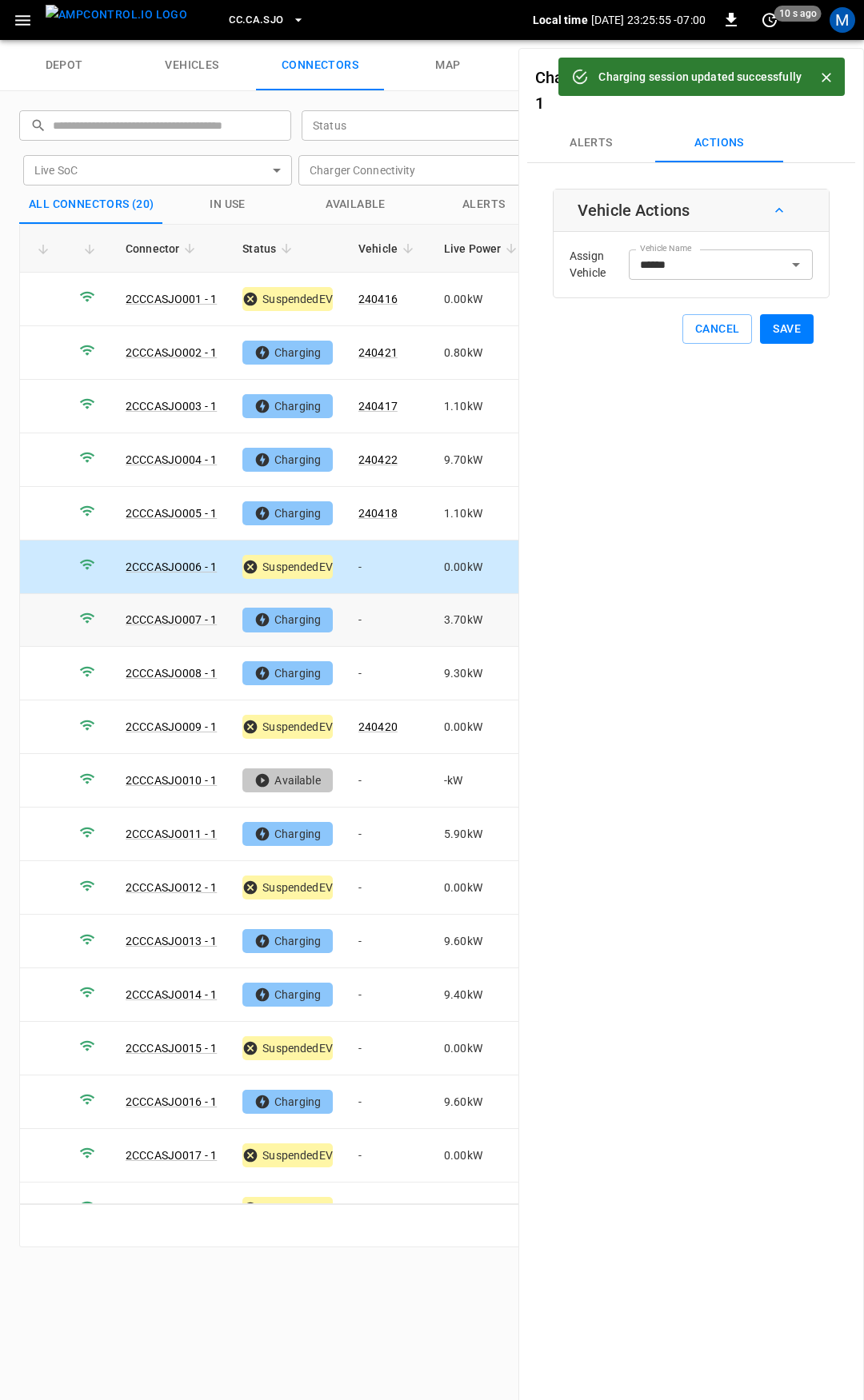
click at [389, 616] on td "-" at bounding box center [389, 621] width 85 height 54
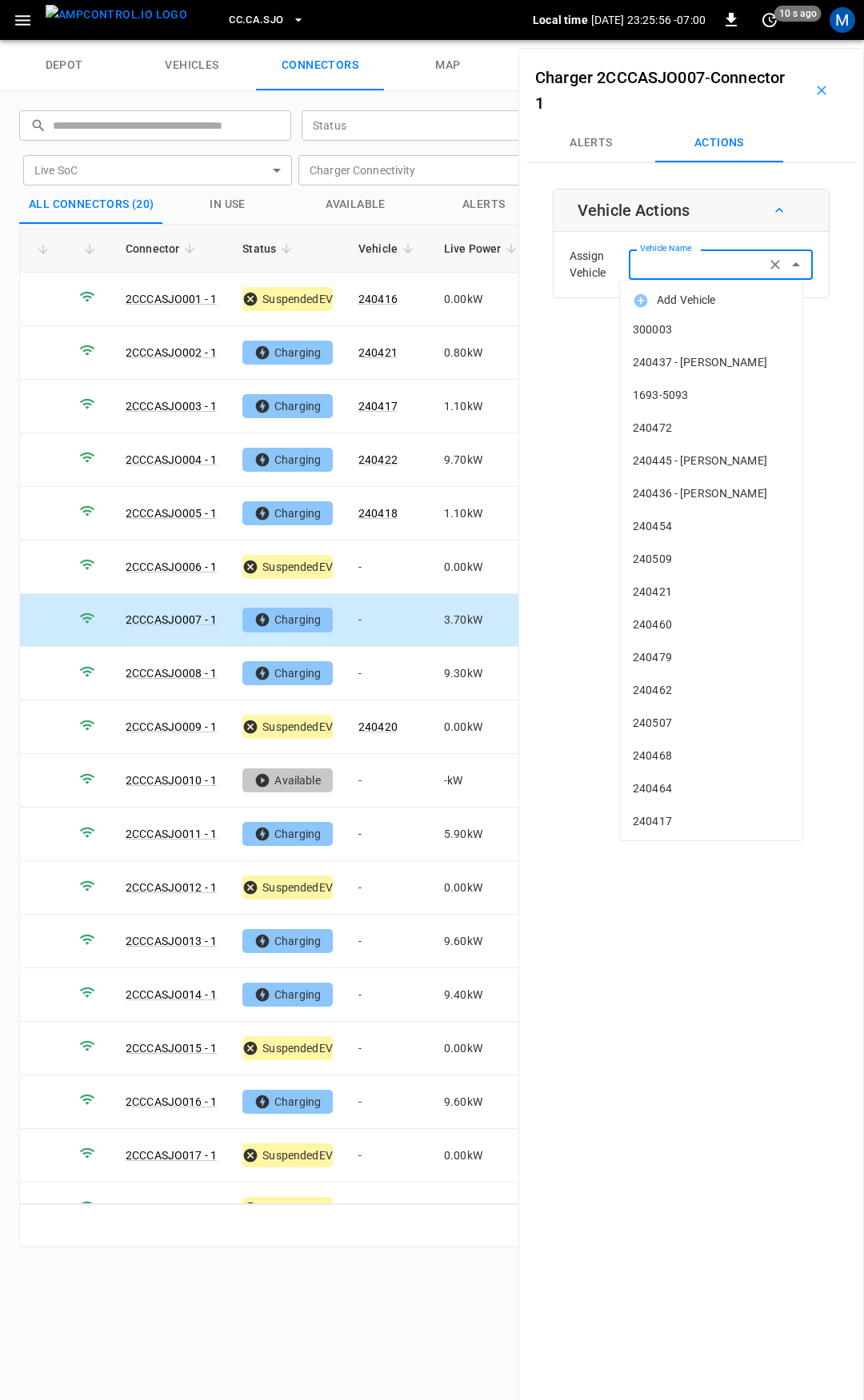
click at [658, 266] on input "Vehicle Name" at bounding box center [697, 264] width 127 height 20
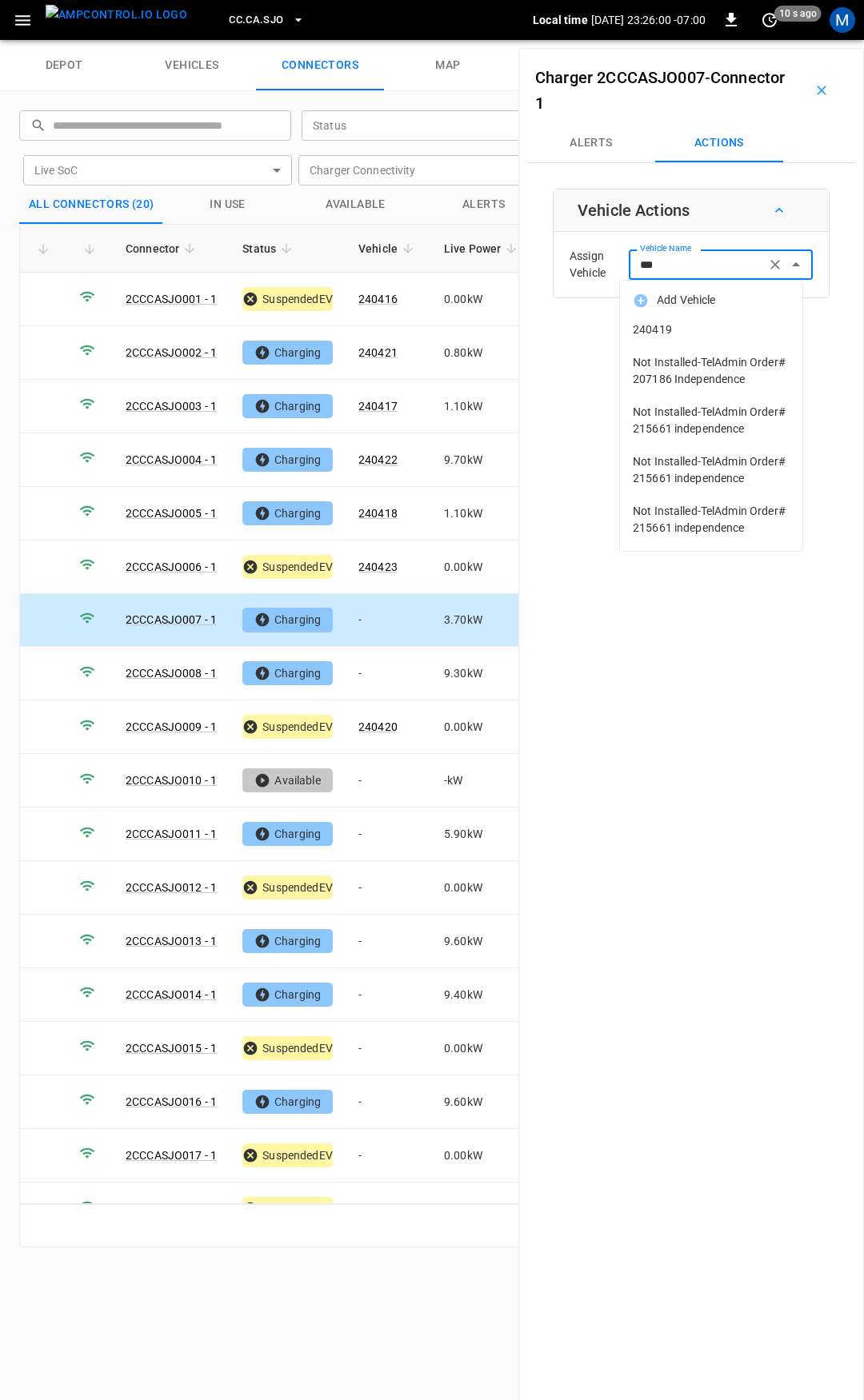
click at [674, 331] on span "240419" at bounding box center [711, 329] width 156 height 17
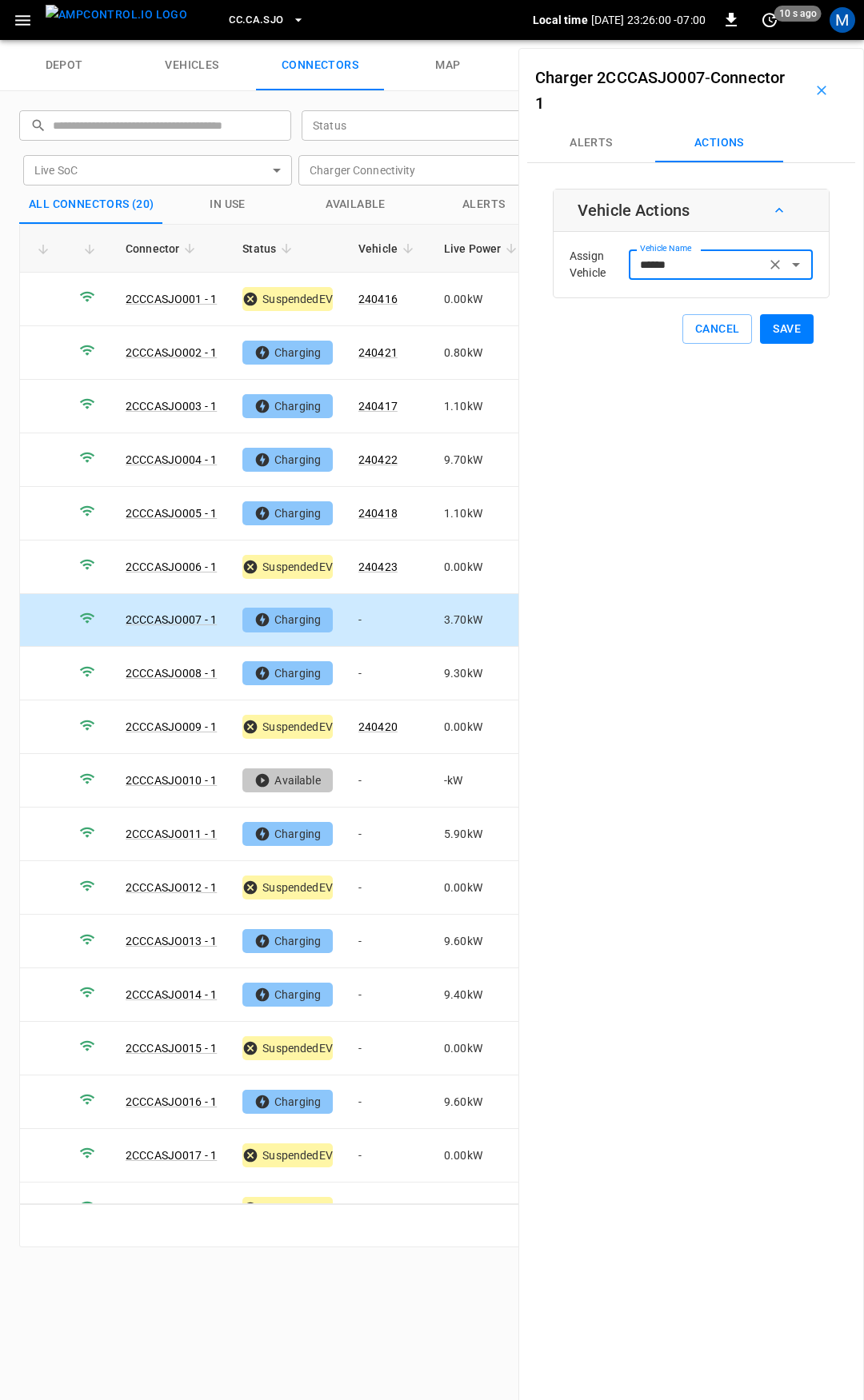
type input "******"
click at [768, 327] on button "Save" at bounding box center [787, 329] width 54 height 30
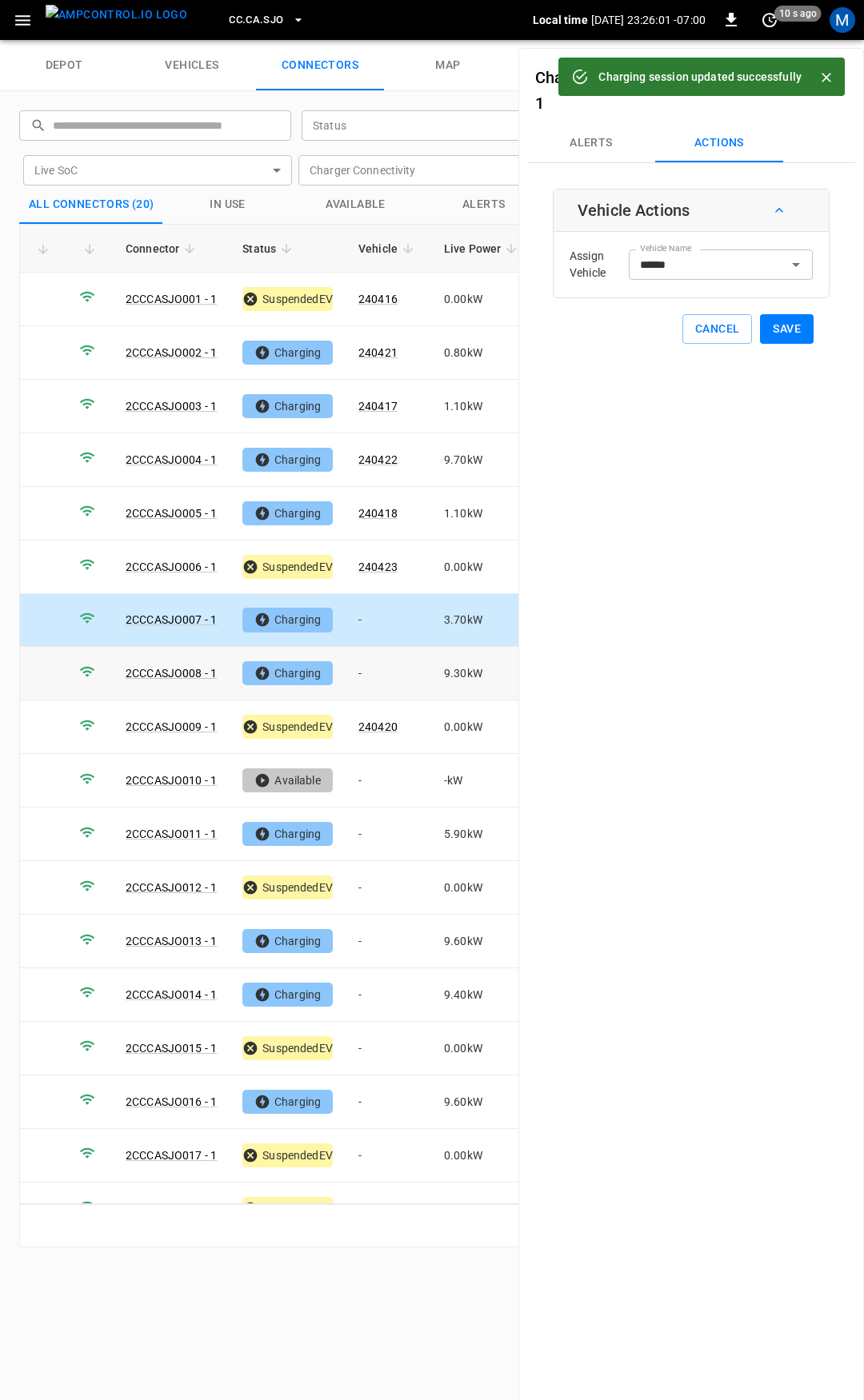
click at [392, 657] on td "-" at bounding box center [389, 673] width 85 height 54
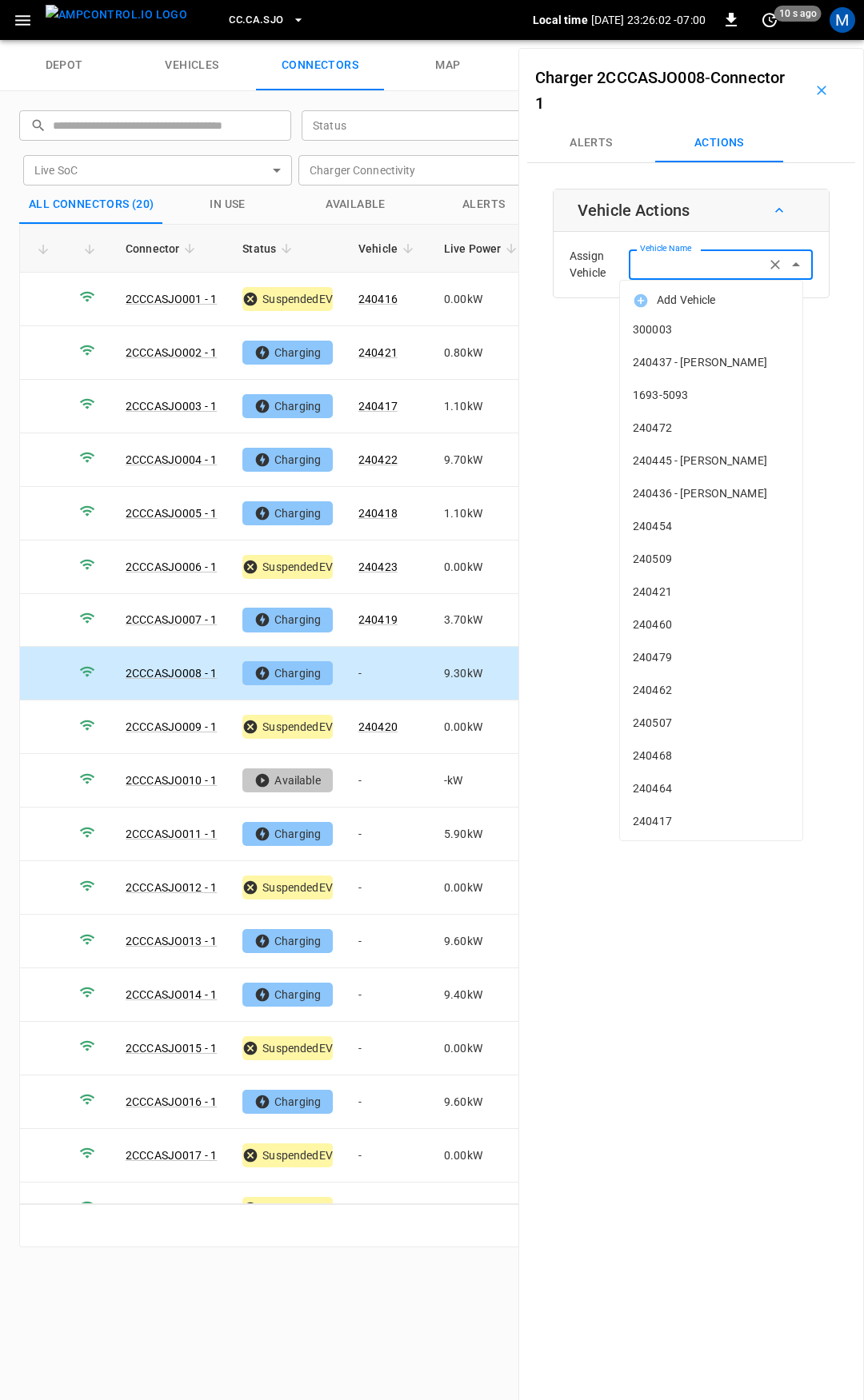
click at [683, 262] on div "Vehicle Name Vehicle Name" at bounding box center [721, 264] width 184 height 30
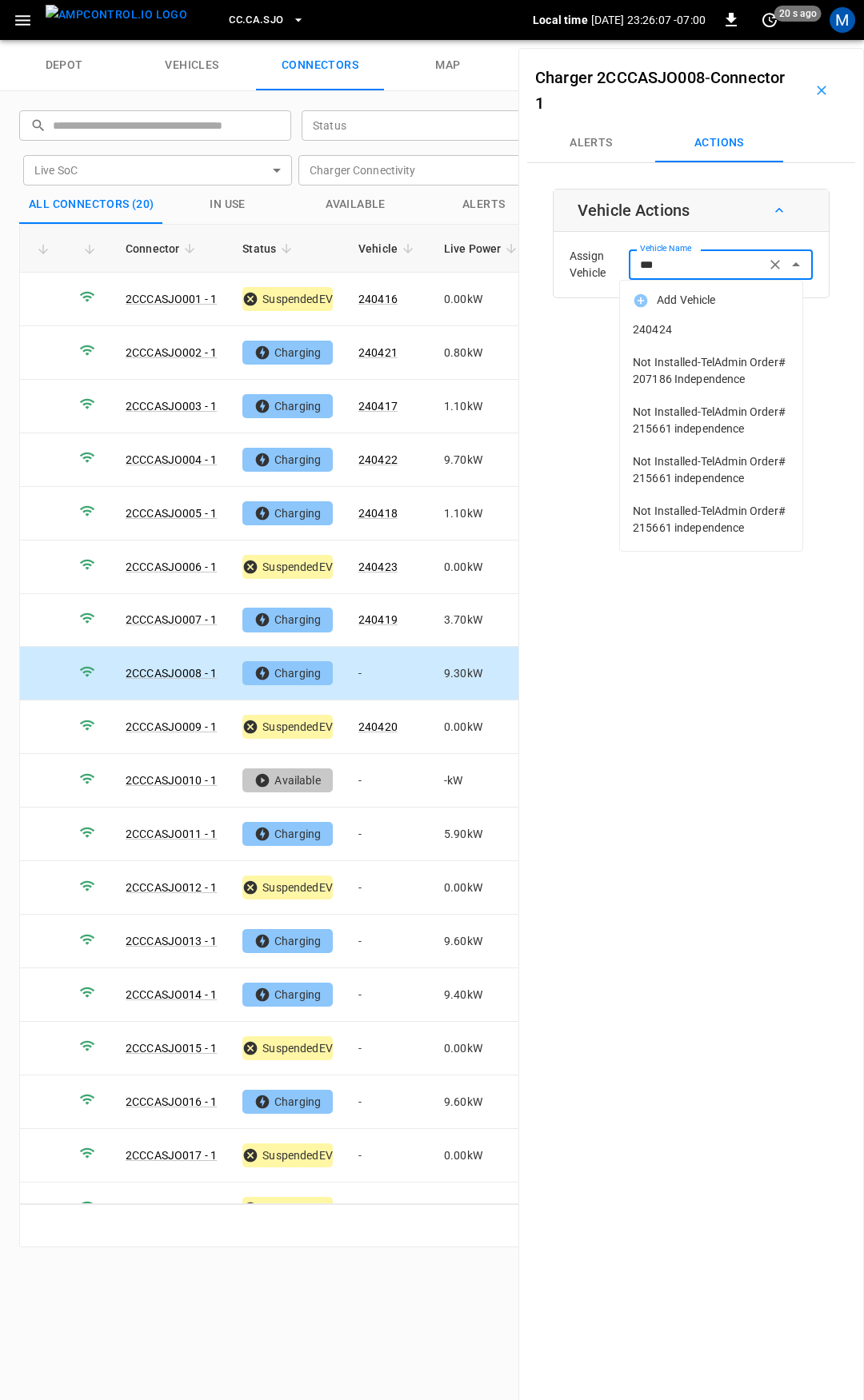
click at [690, 328] on span "240424" at bounding box center [711, 329] width 156 height 17
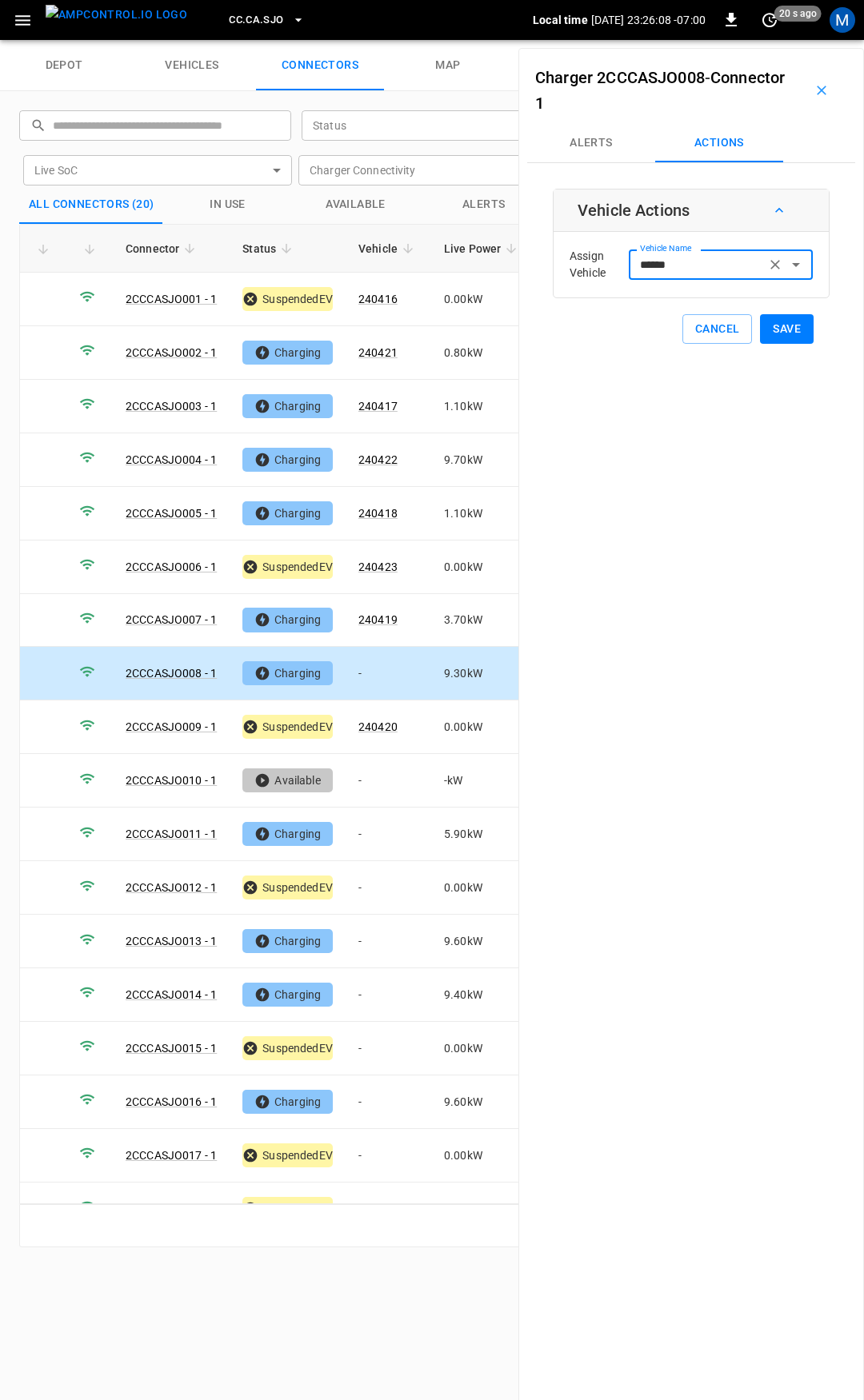
type input "******"
click at [768, 329] on button "Save" at bounding box center [787, 329] width 54 height 30
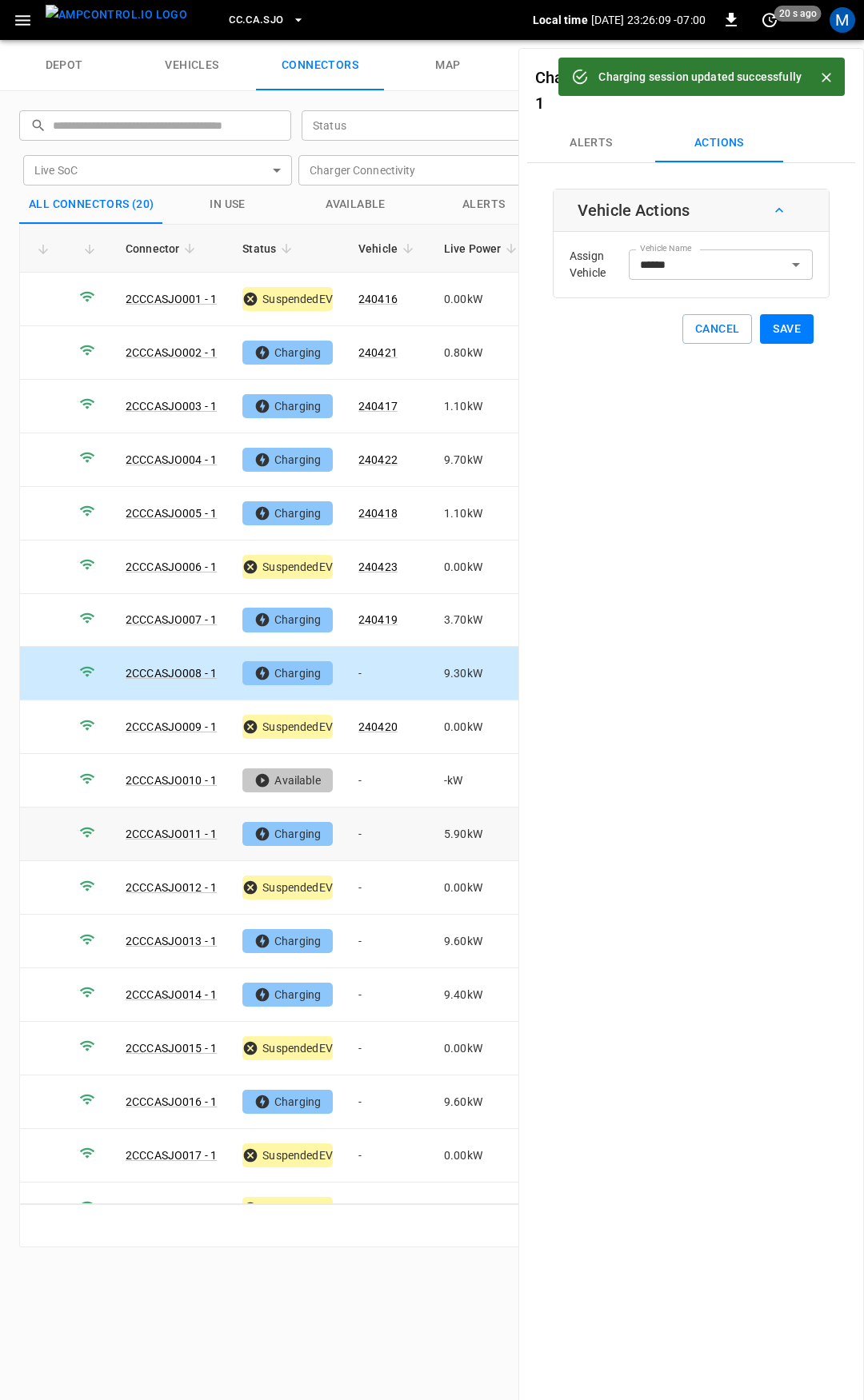
click at [376, 832] on td "-" at bounding box center [389, 834] width 85 height 54
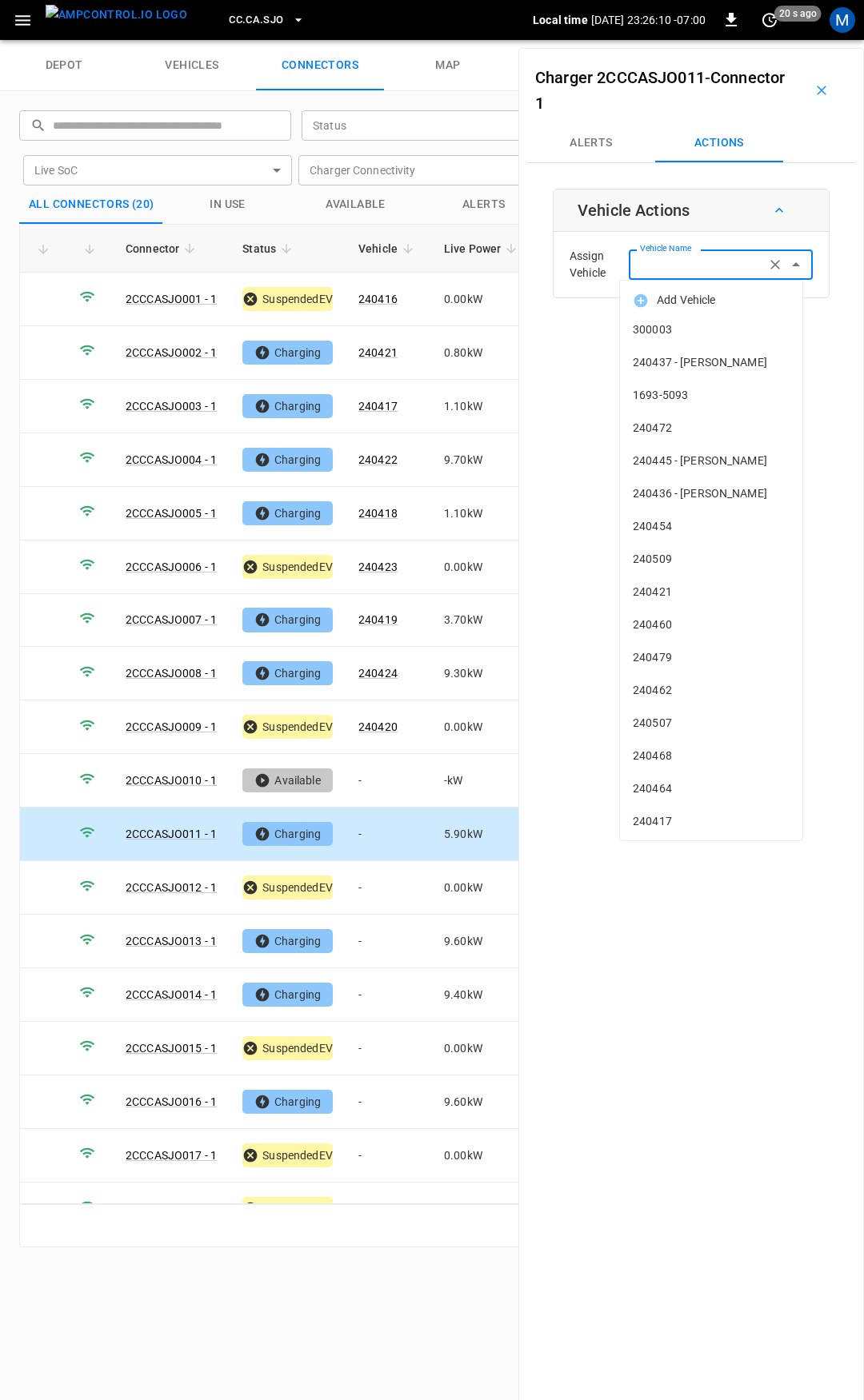
click at [666, 262] on input "Vehicle Name" at bounding box center [697, 264] width 127 height 20
type input "*"
type input "**"
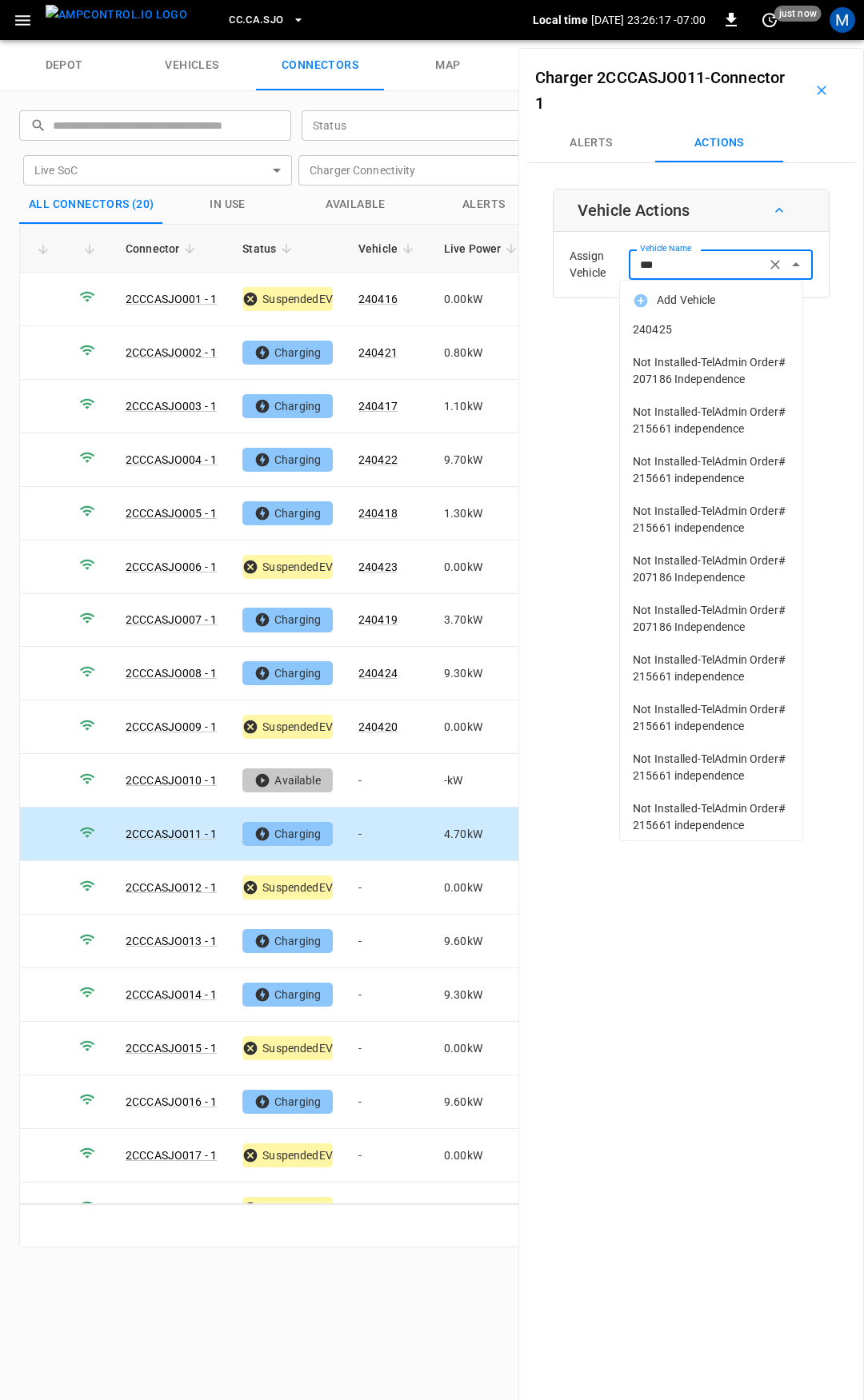
click at [701, 334] on span "240425" at bounding box center [711, 329] width 156 height 17
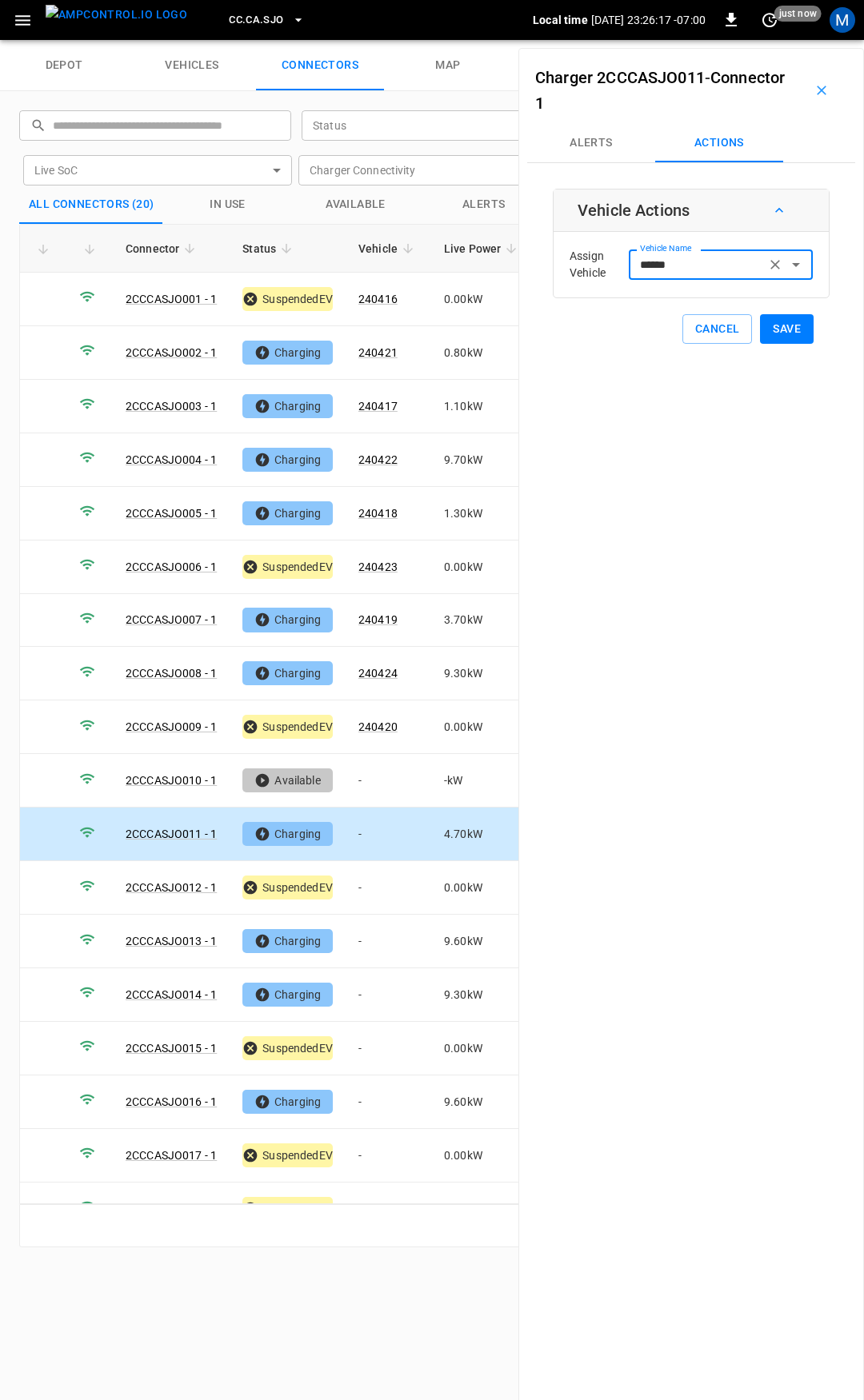
type input "******"
drag, startPoint x: 761, startPoint y: 323, endPoint x: 744, endPoint y: 358, distance: 38.9
click at [762, 322] on button "Save" at bounding box center [787, 329] width 54 height 30
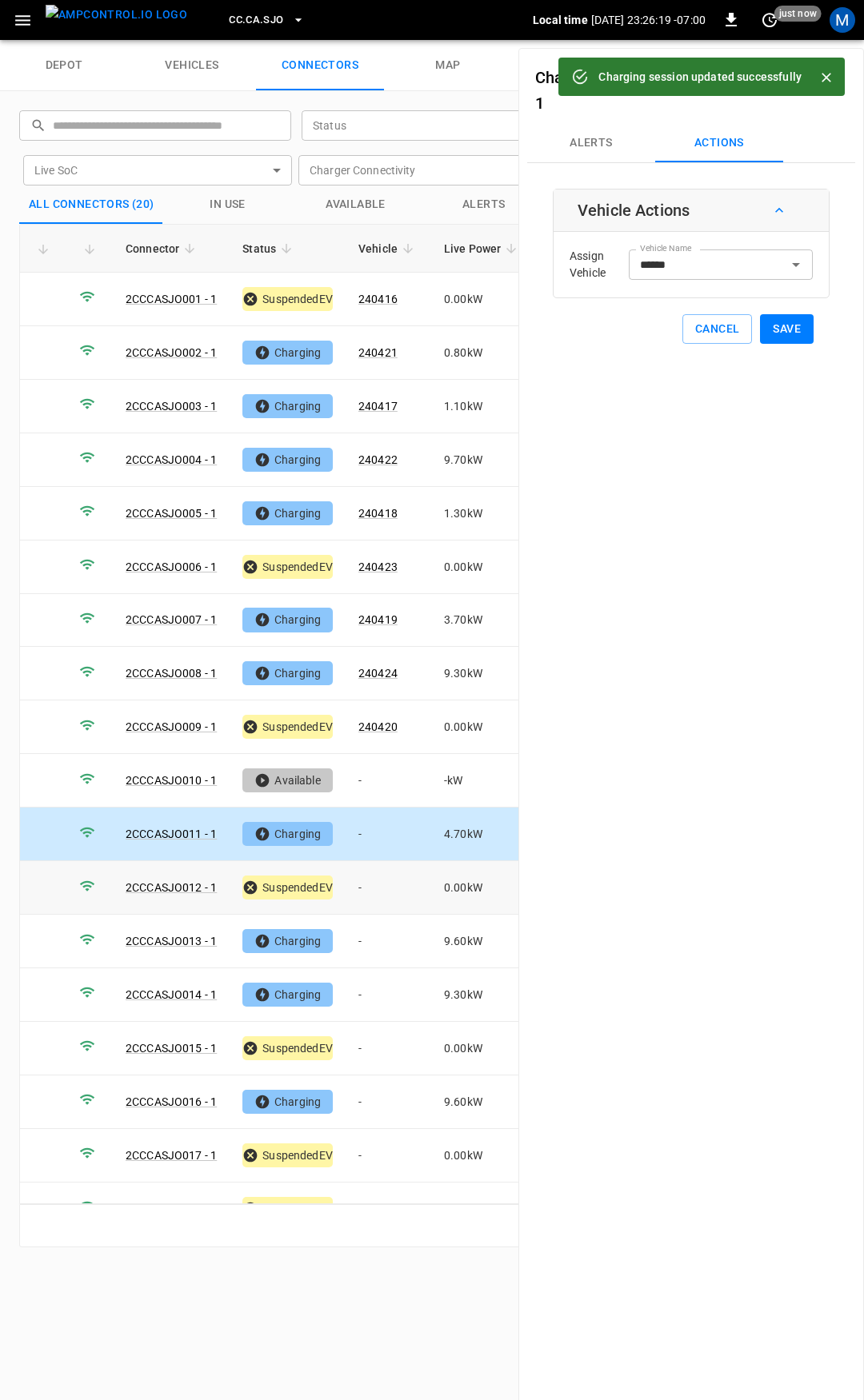
click at [380, 876] on td "-" at bounding box center [389, 888] width 85 height 54
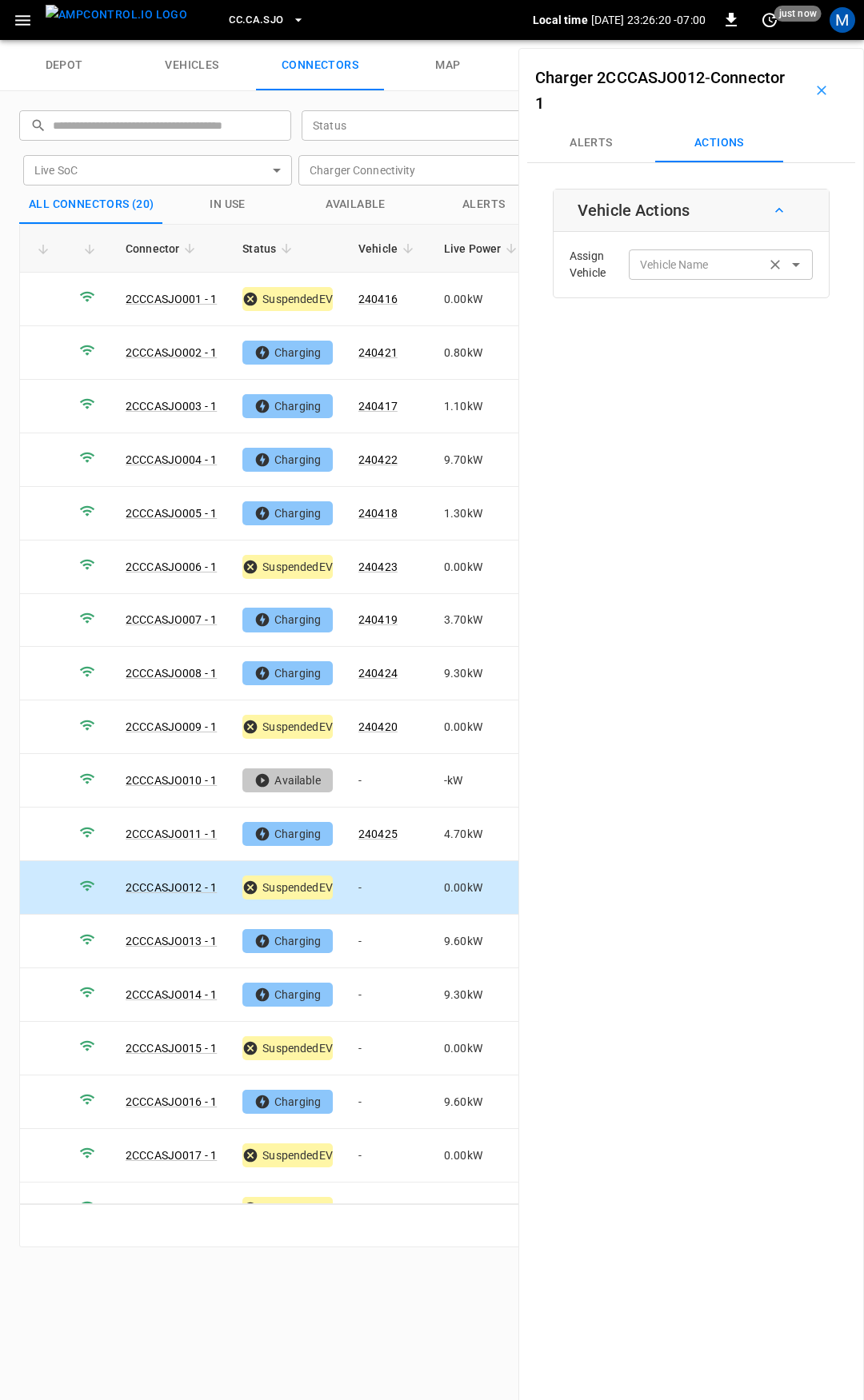
click at [679, 262] on div "Vehicle Name Vehicle Name" at bounding box center [721, 264] width 184 height 30
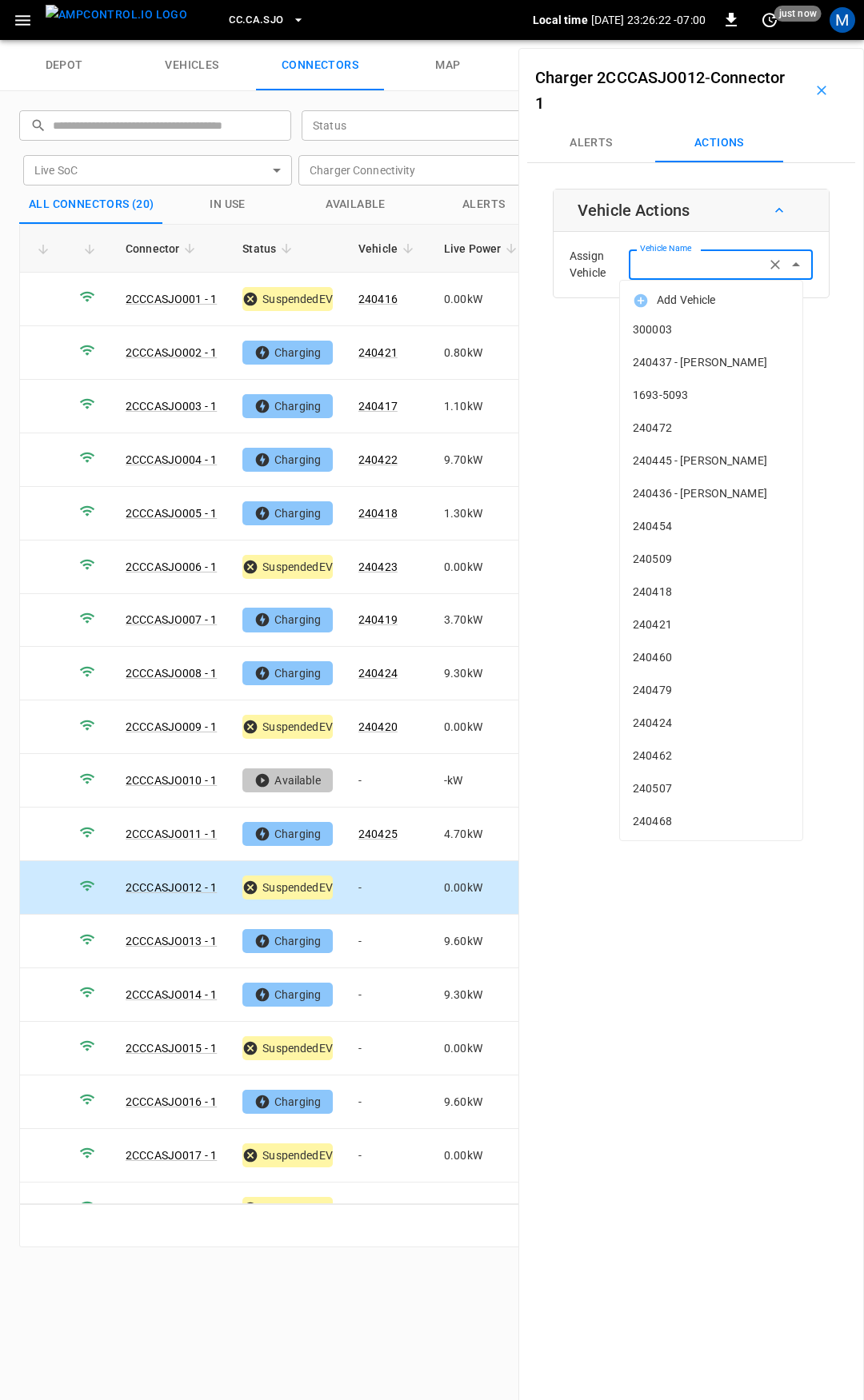
click at [682, 262] on input "Vehicle Name" at bounding box center [697, 264] width 127 height 20
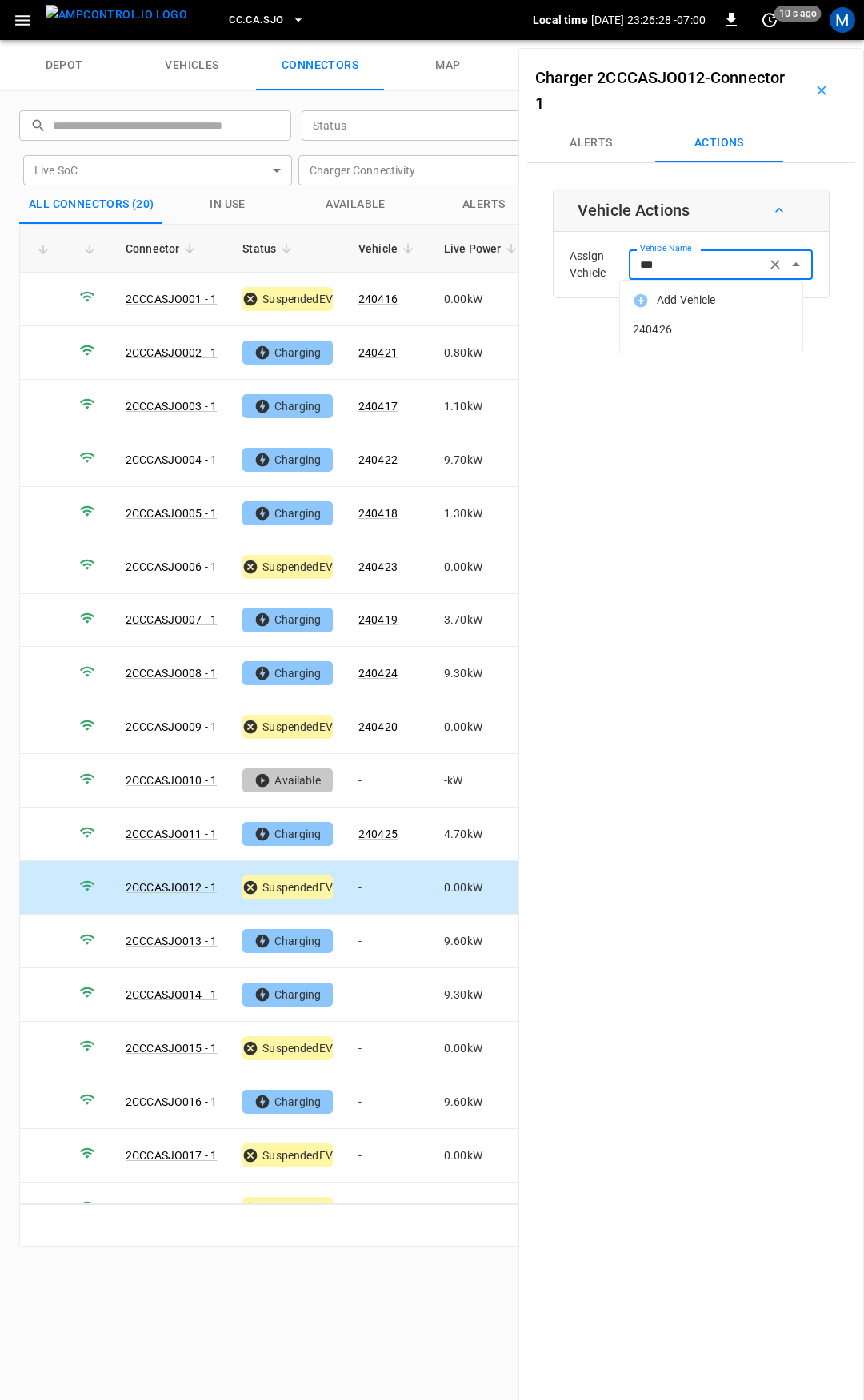
click at [690, 328] on span "240426" at bounding box center [711, 329] width 156 height 17
type input "******"
click at [784, 322] on button "Save" at bounding box center [787, 329] width 54 height 30
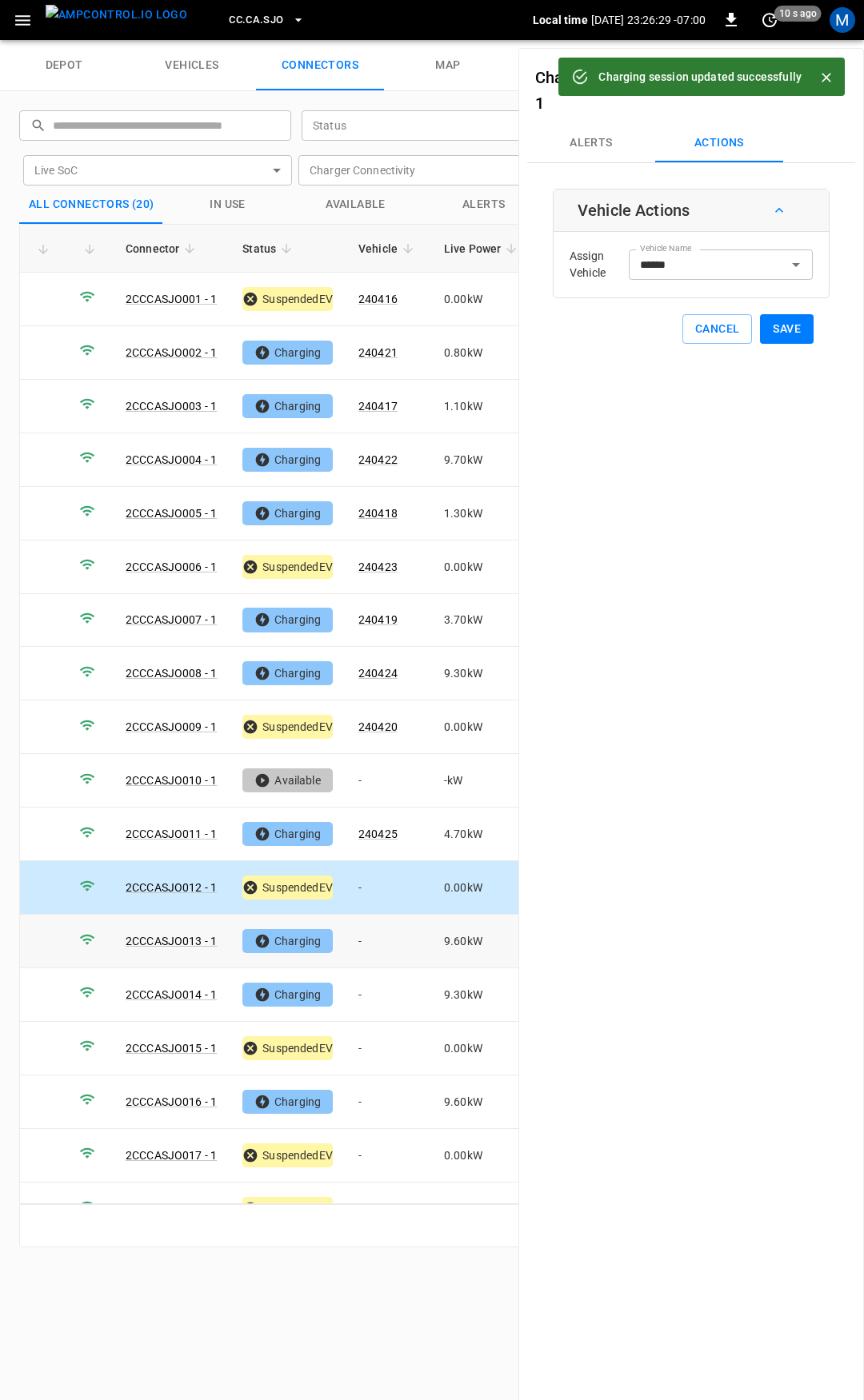
click at [386, 927] on td "-" at bounding box center [389, 942] width 85 height 54
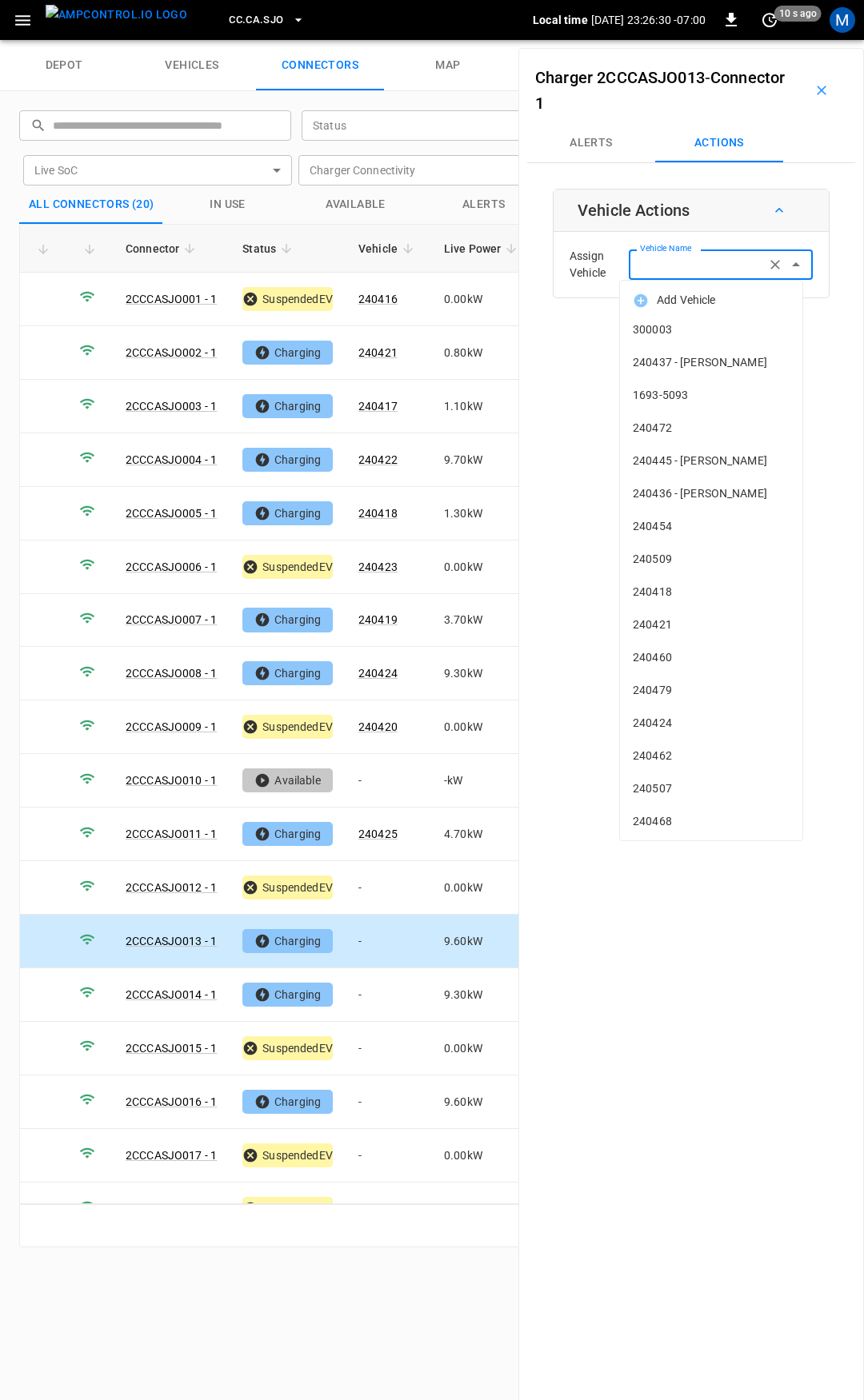
click at [668, 265] on input "Vehicle Name" at bounding box center [697, 264] width 127 height 20
drag, startPoint x: 357, startPoint y: 925, endPoint x: 482, endPoint y: 834, distance: 154.6
click at [358, 925] on td "-" at bounding box center [389, 942] width 85 height 54
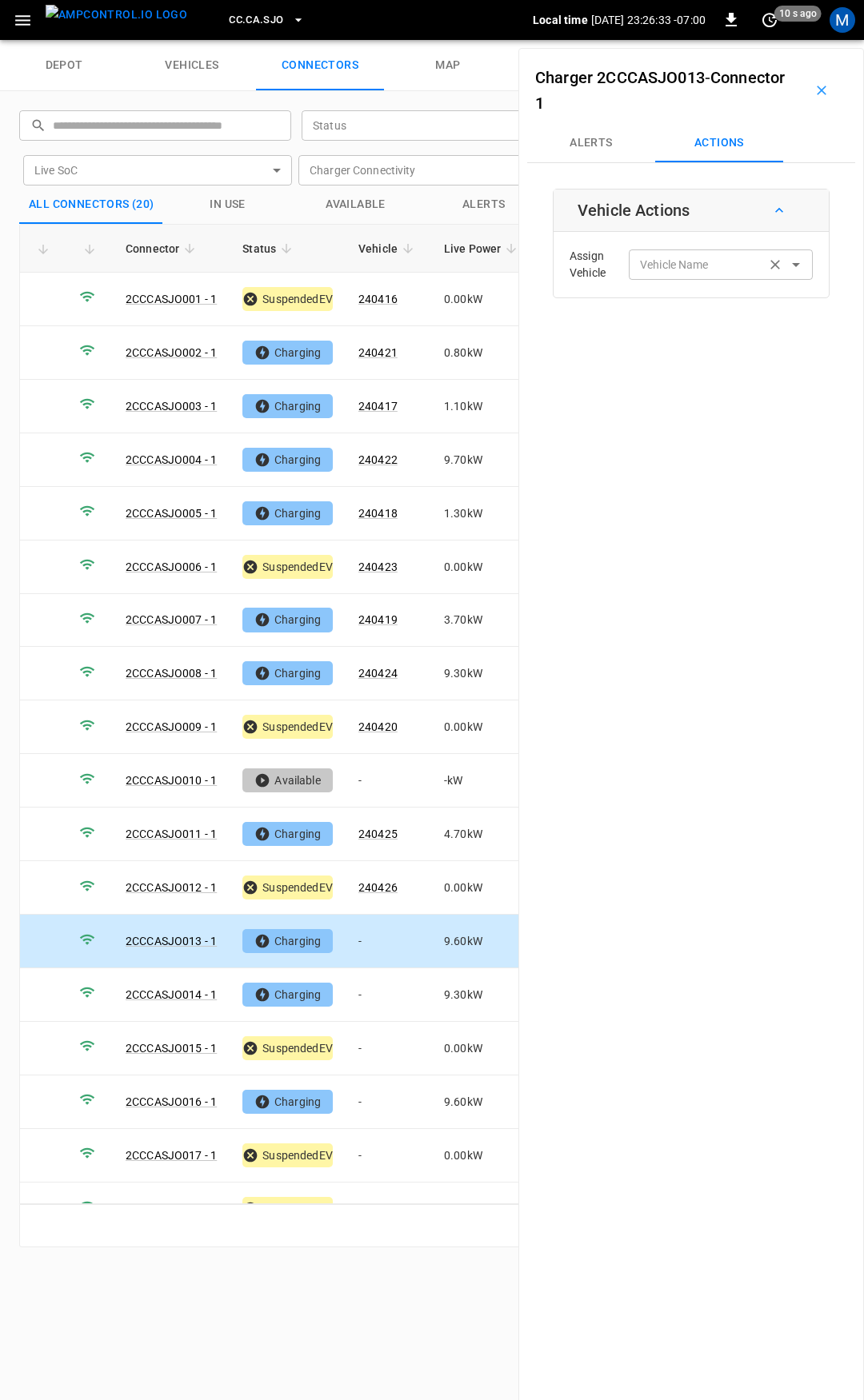
click at [642, 257] on div "Vehicle Name Vehicle Name" at bounding box center [721, 264] width 184 height 30
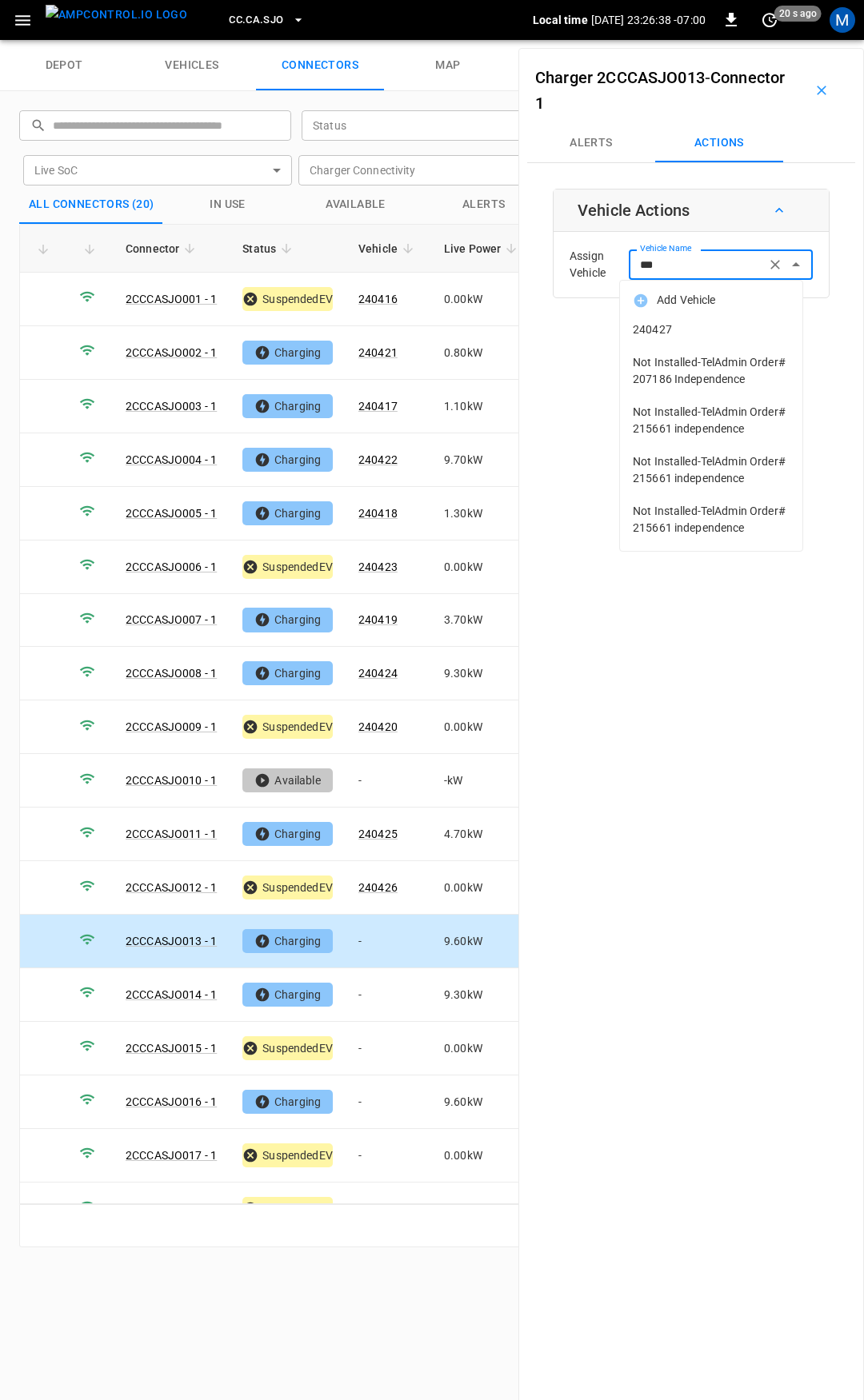
click at [657, 324] on span "240427" at bounding box center [711, 329] width 156 height 17
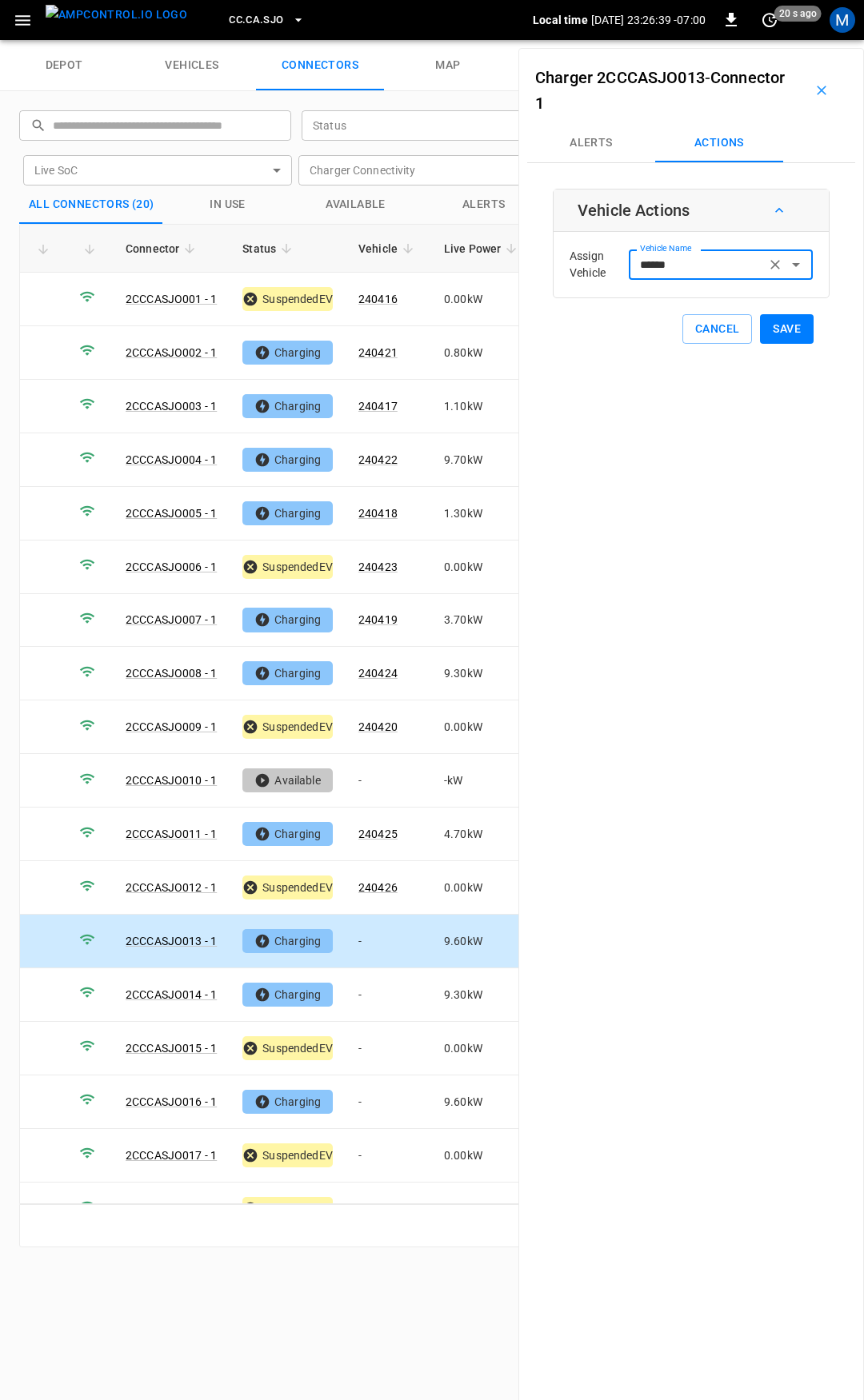
type input "******"
click at [766, 334] on button "Save" at bounding box center [787, 329] width 54 height 30
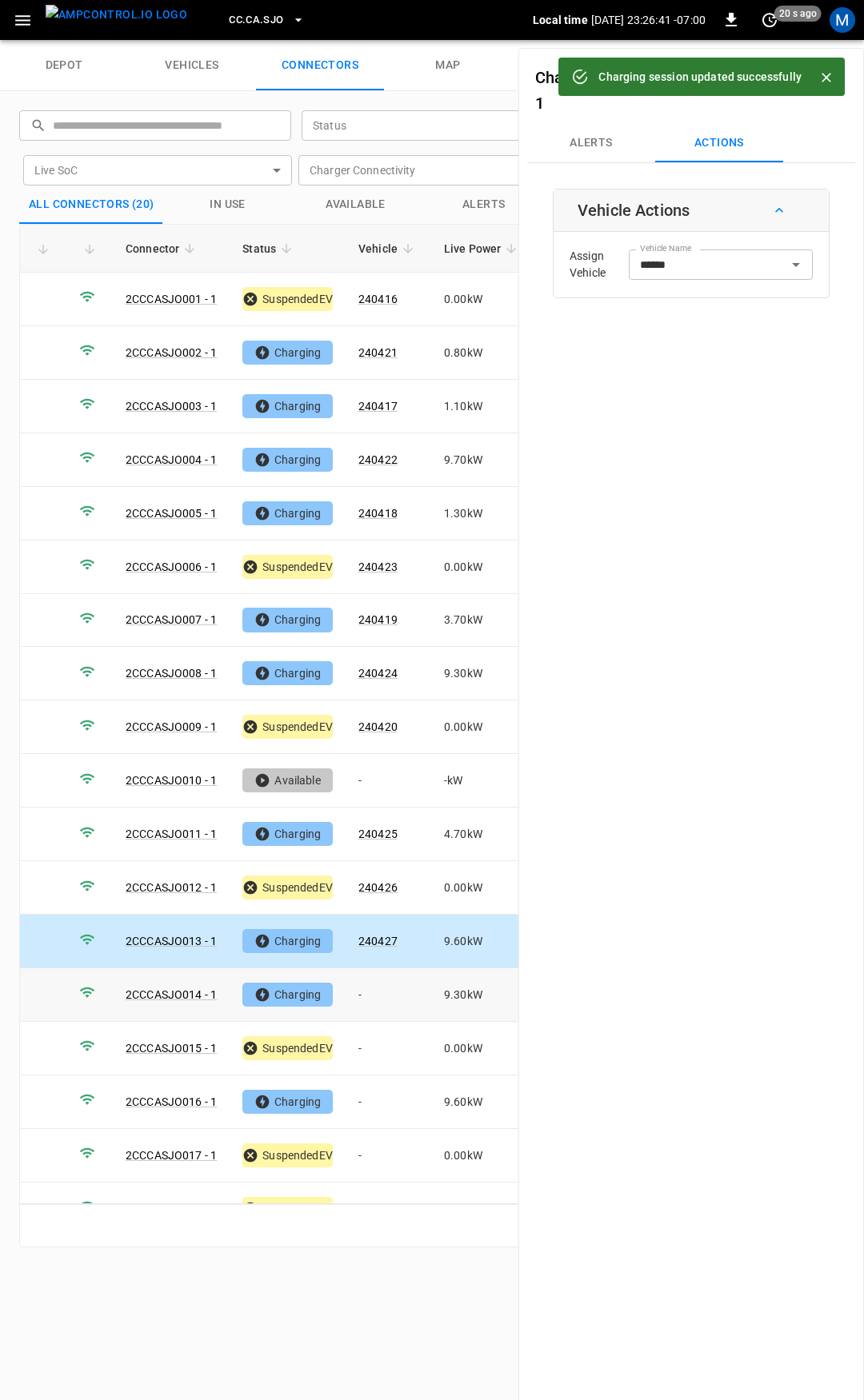
click at [378, 979] on td "-" at bounding box center [389, 995] width 85 height 54
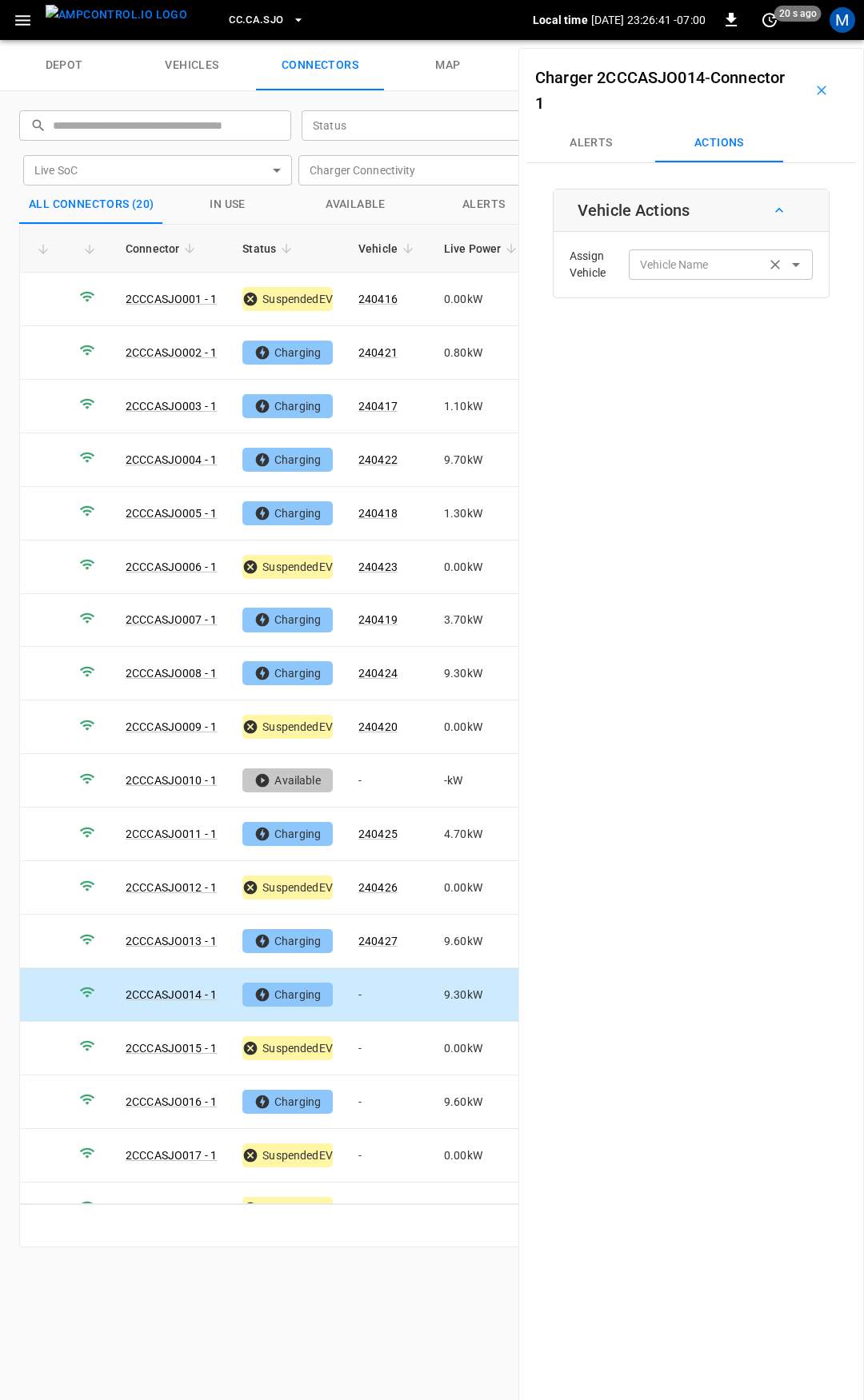
click at [668, 261] on div "Vehicle Name Vehicle Name" at bounding box center [721, 264] width 184 height 30
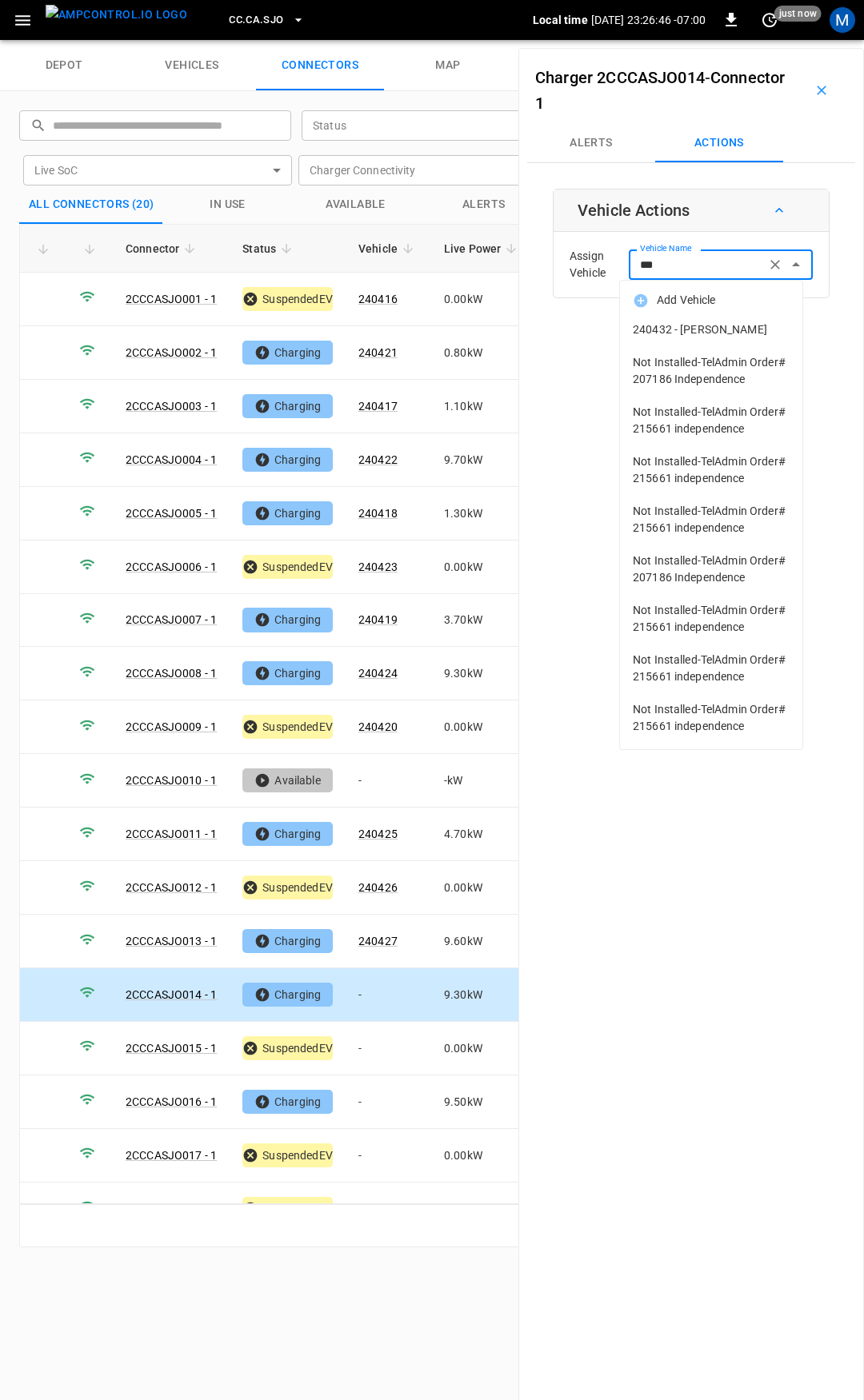
click at [703, 320] on li "240432 - [PERSON_NAME]" at bounding box center [711, 330] width 183 height 33
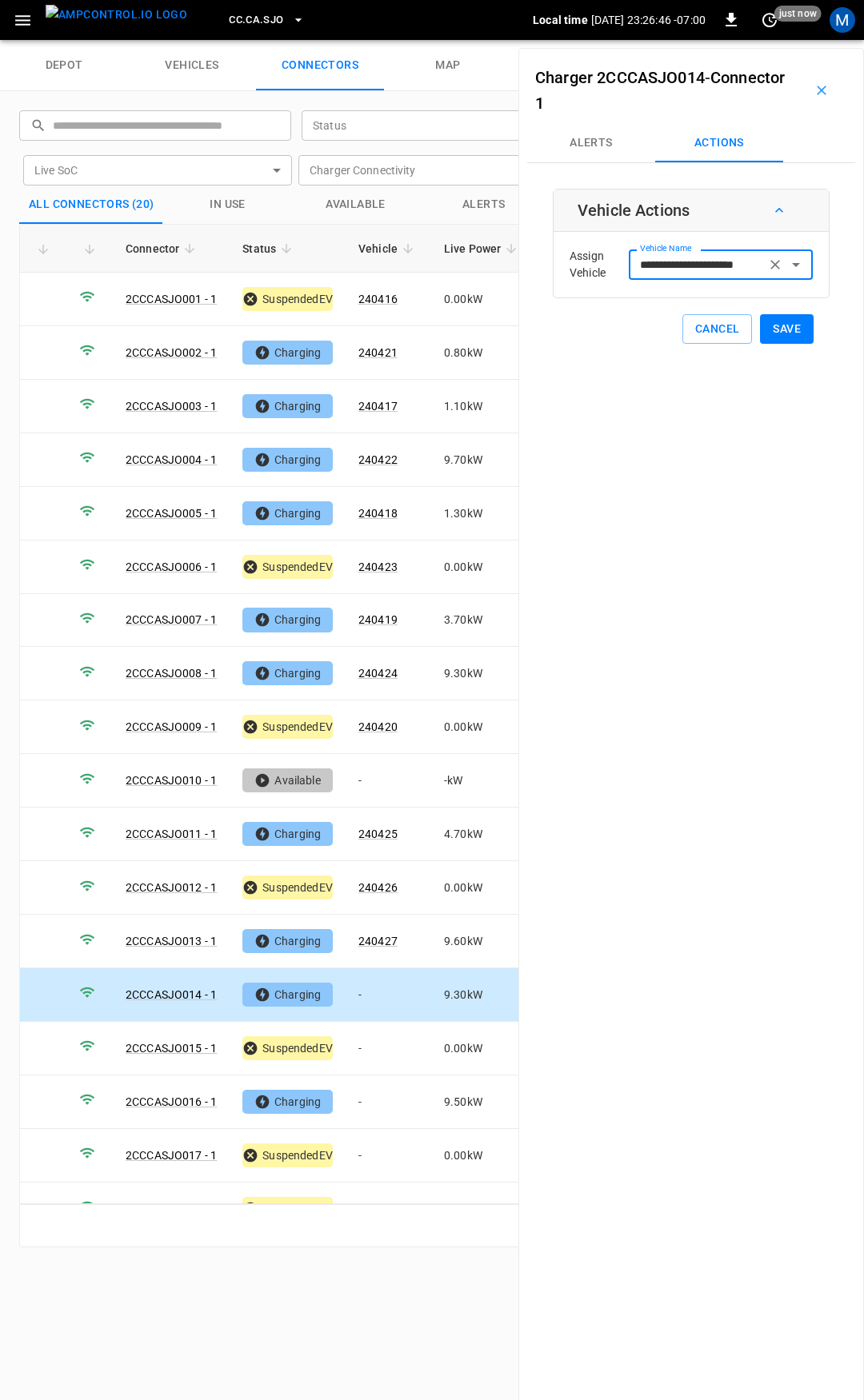
type input "**********"
click at [793, 330] on button "Save" at bounding box center [787, 329] width 54 height 30
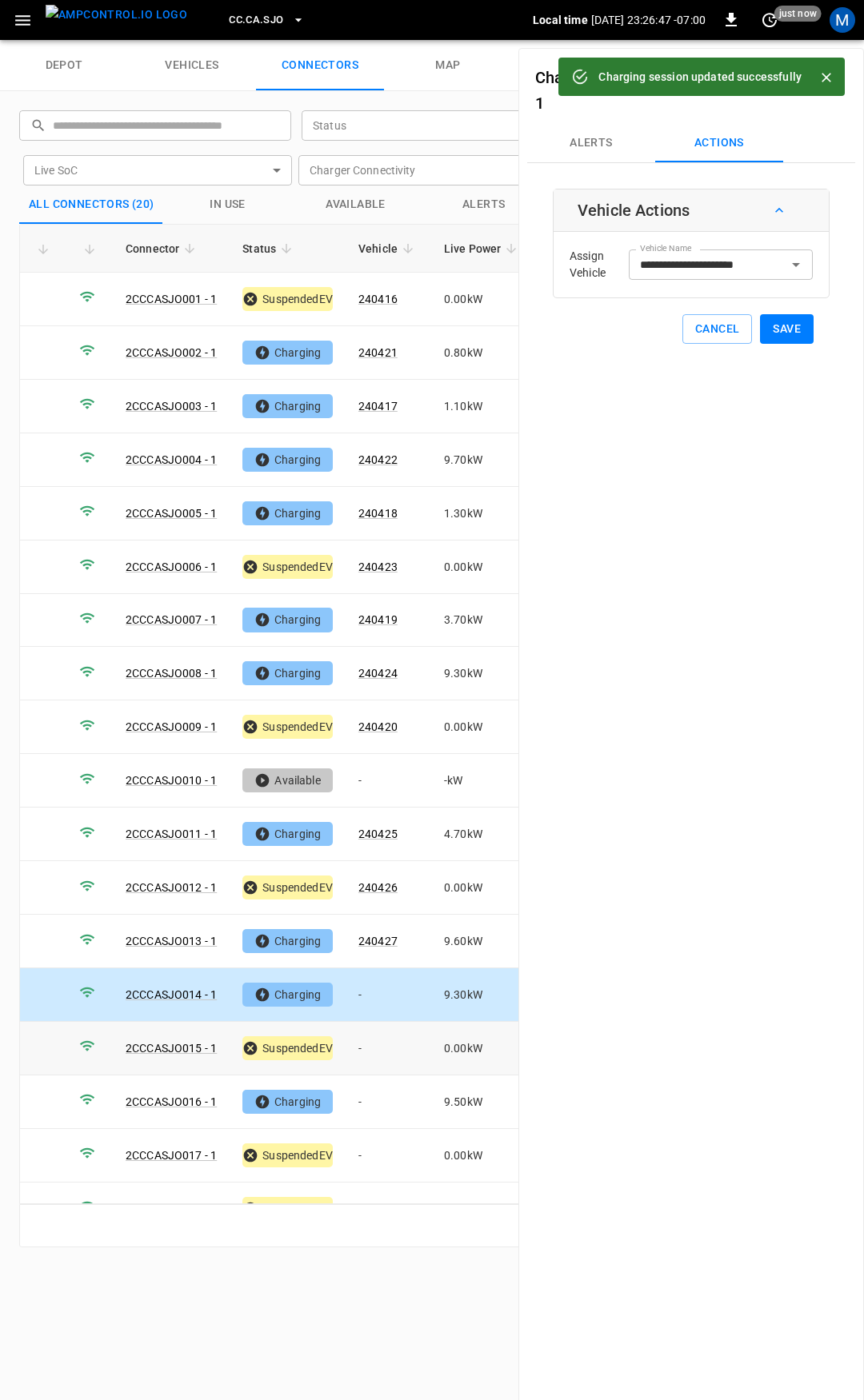
click at [362, 1038] on td "-" at bounding box center [389, 1049] width 85 height 54
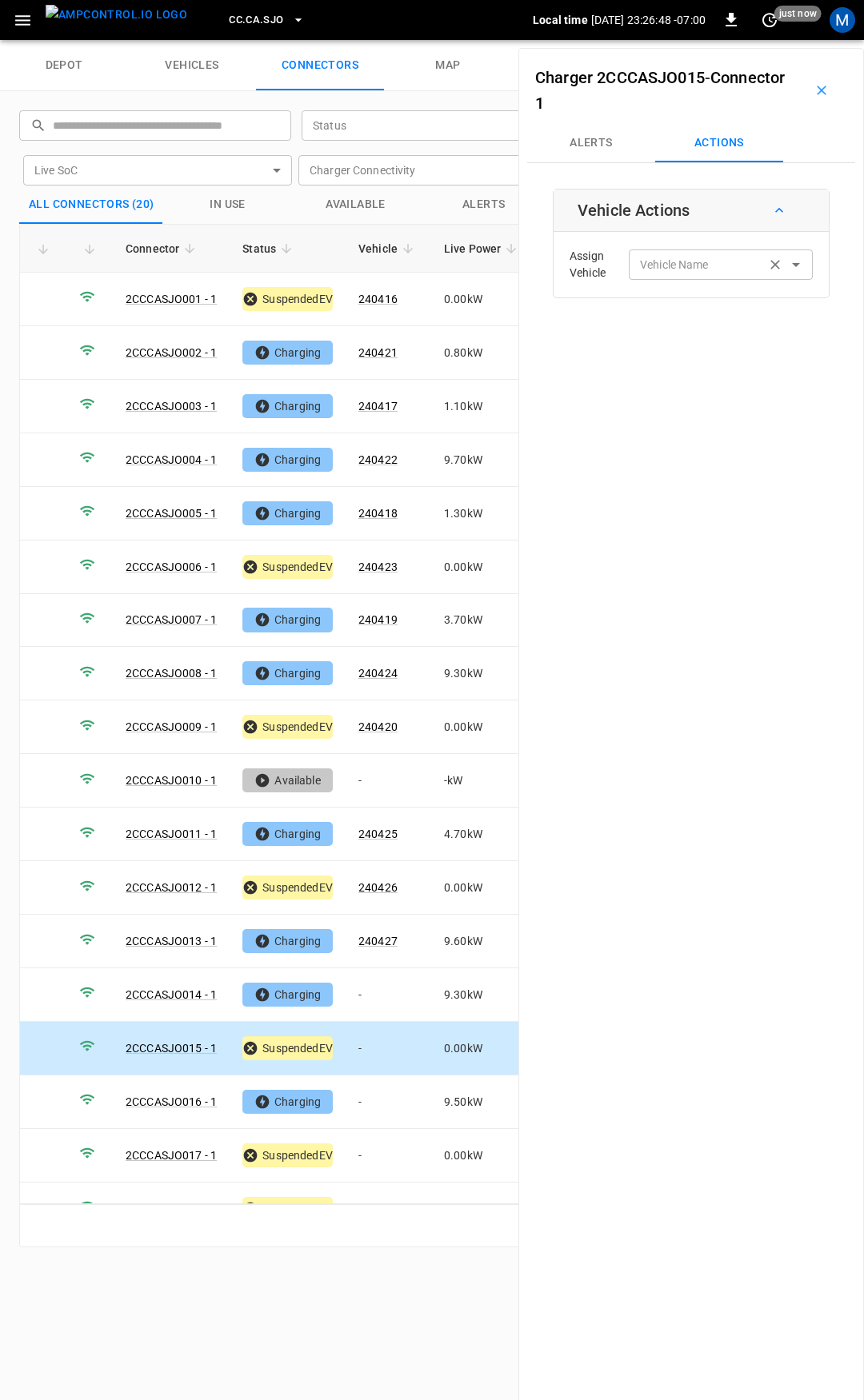
click at [675, 259] on div "Vehicle Name Vehicle Name" at bounding box center [721, 264] width 184 height 30
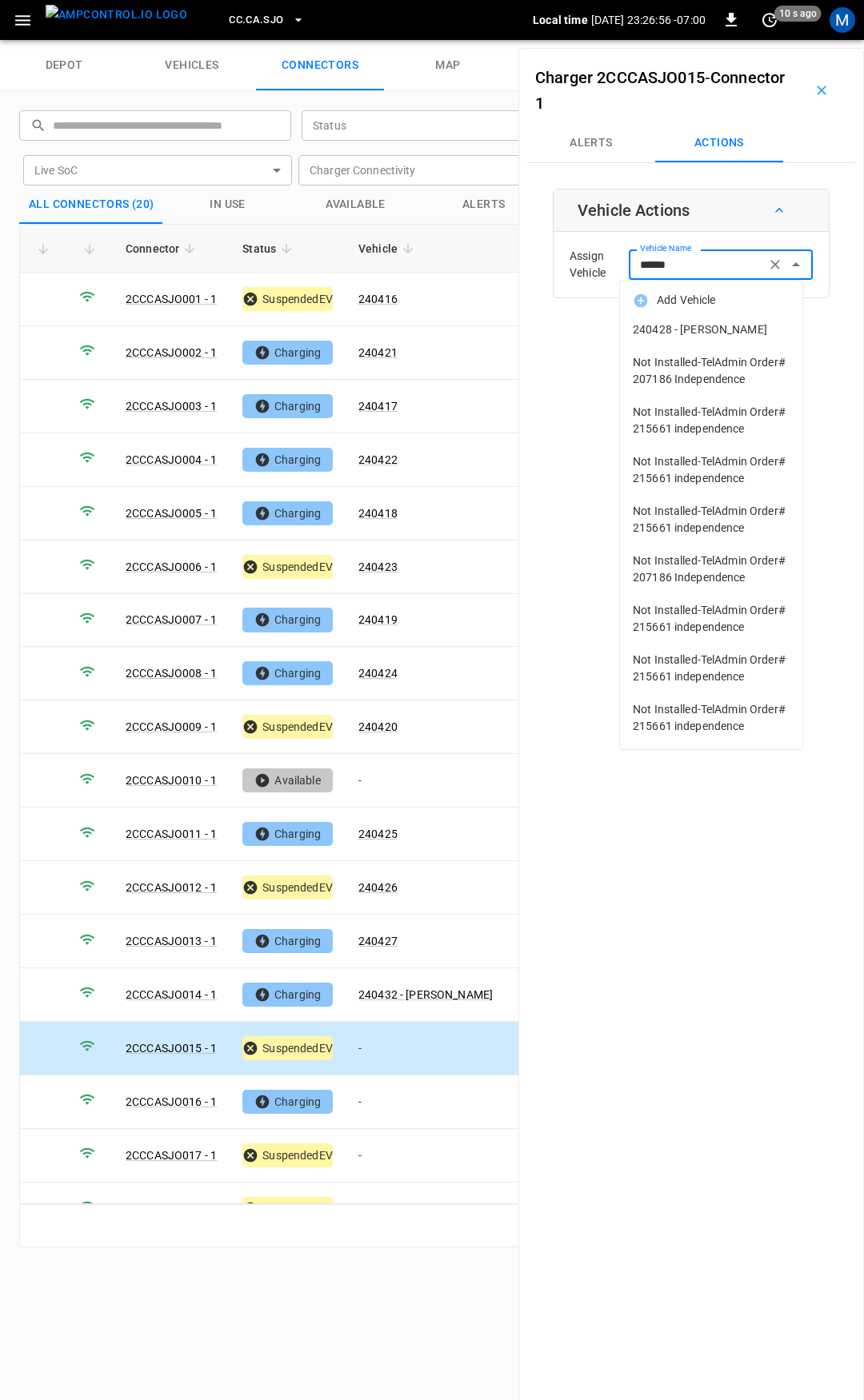
click at [672, 331] on span "240428 - [PERSON_NAME]" at bounding box center [711, 329] width 156 height 17
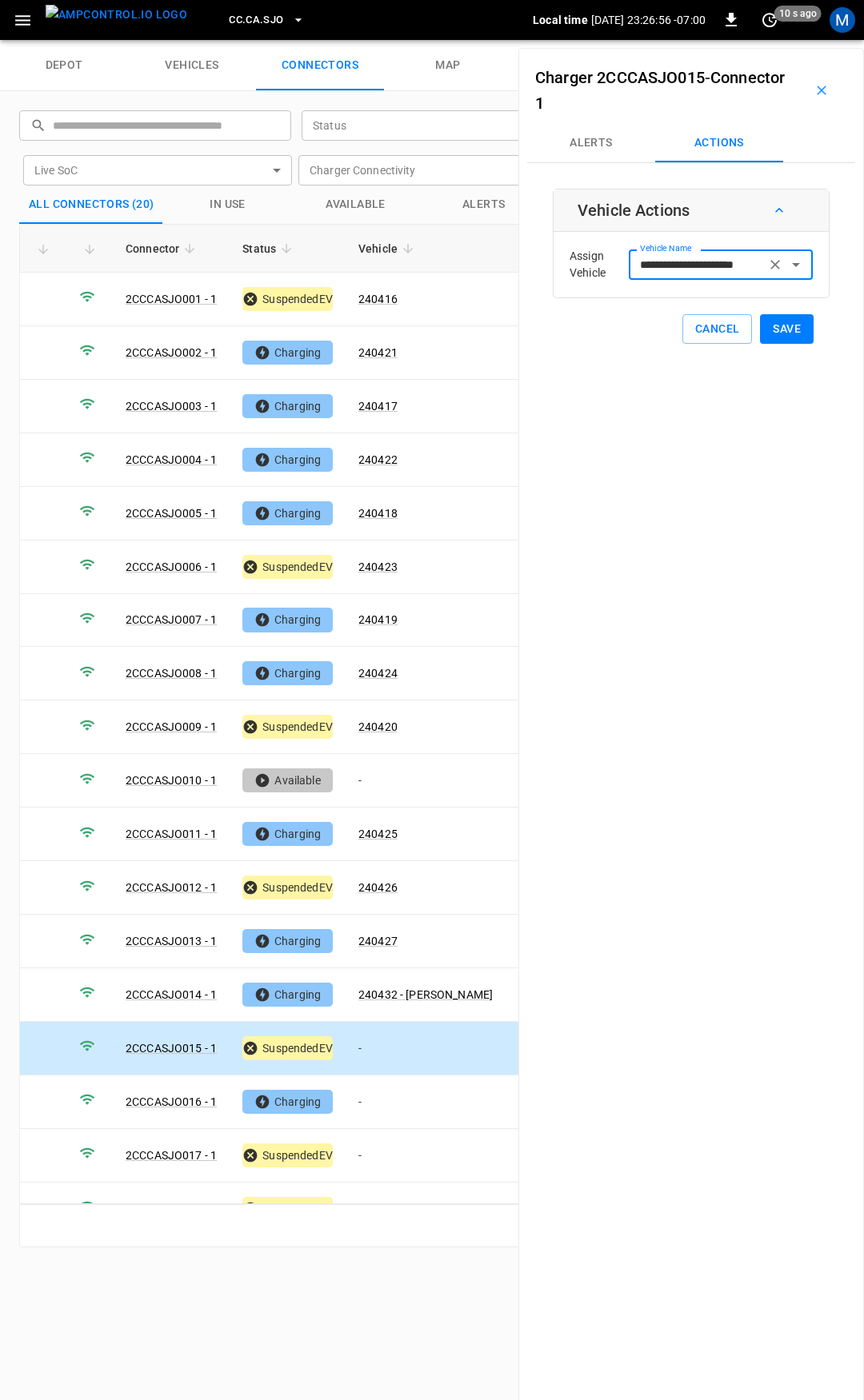
type input "**********"
click at [775, 329] on button "Save" at bounding box center [787, 329] width 54 height 30
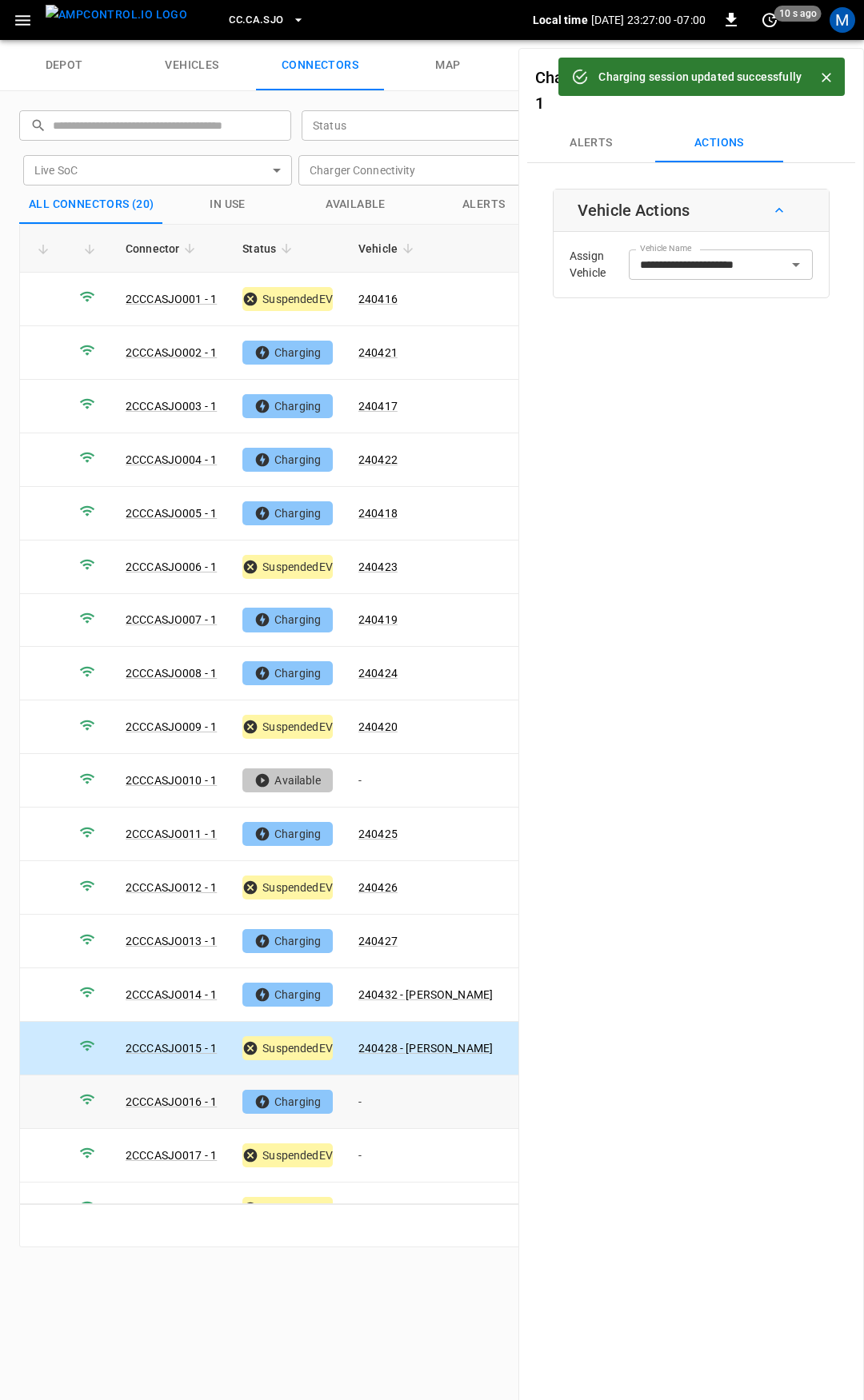
click at [390, 1080] on td "-" at bounding box center [426, 1103] width 160 height 54
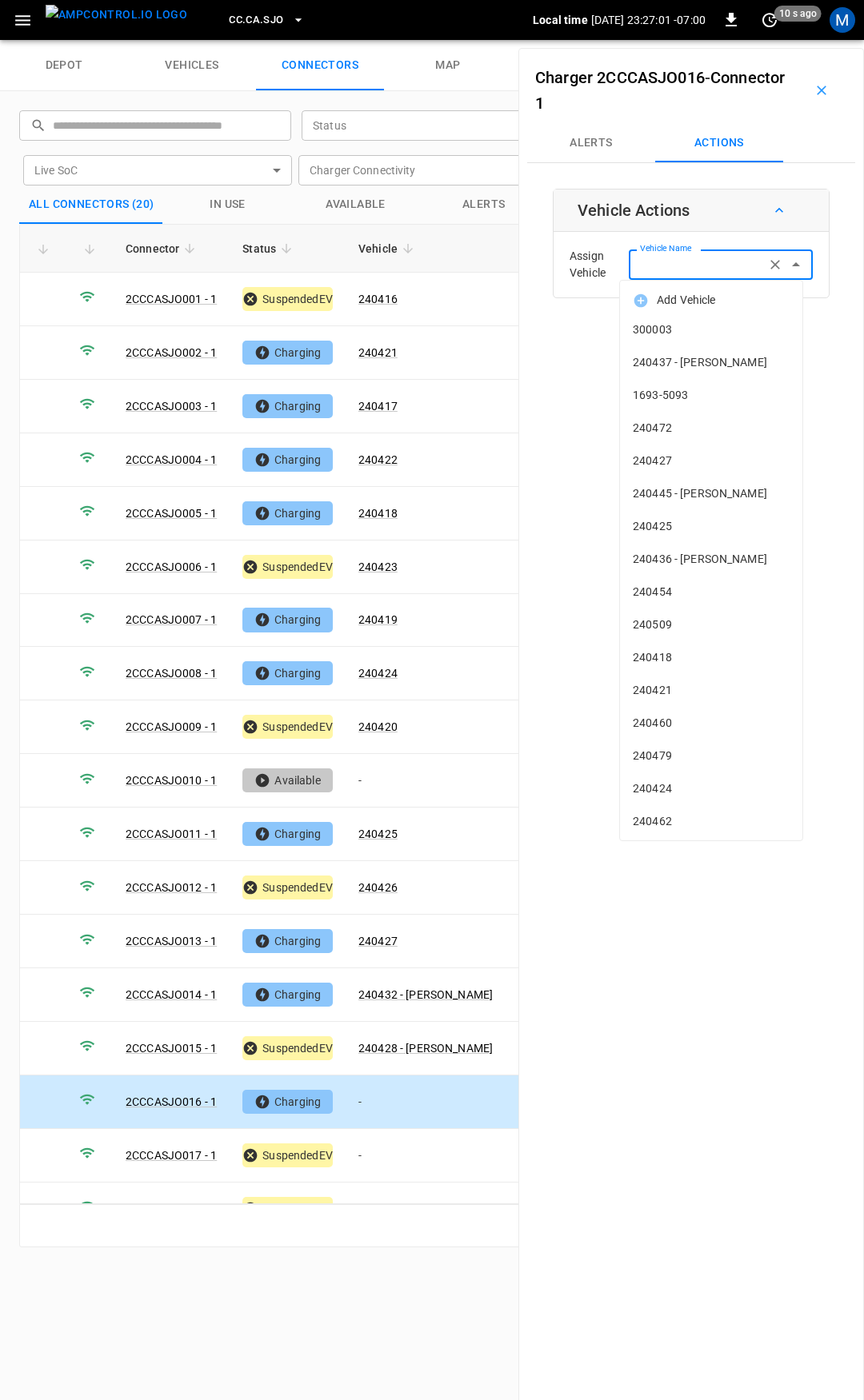
click at [645, 271] on input "Vehicle Name" at bounding box center [697, 264] width 127 height 20
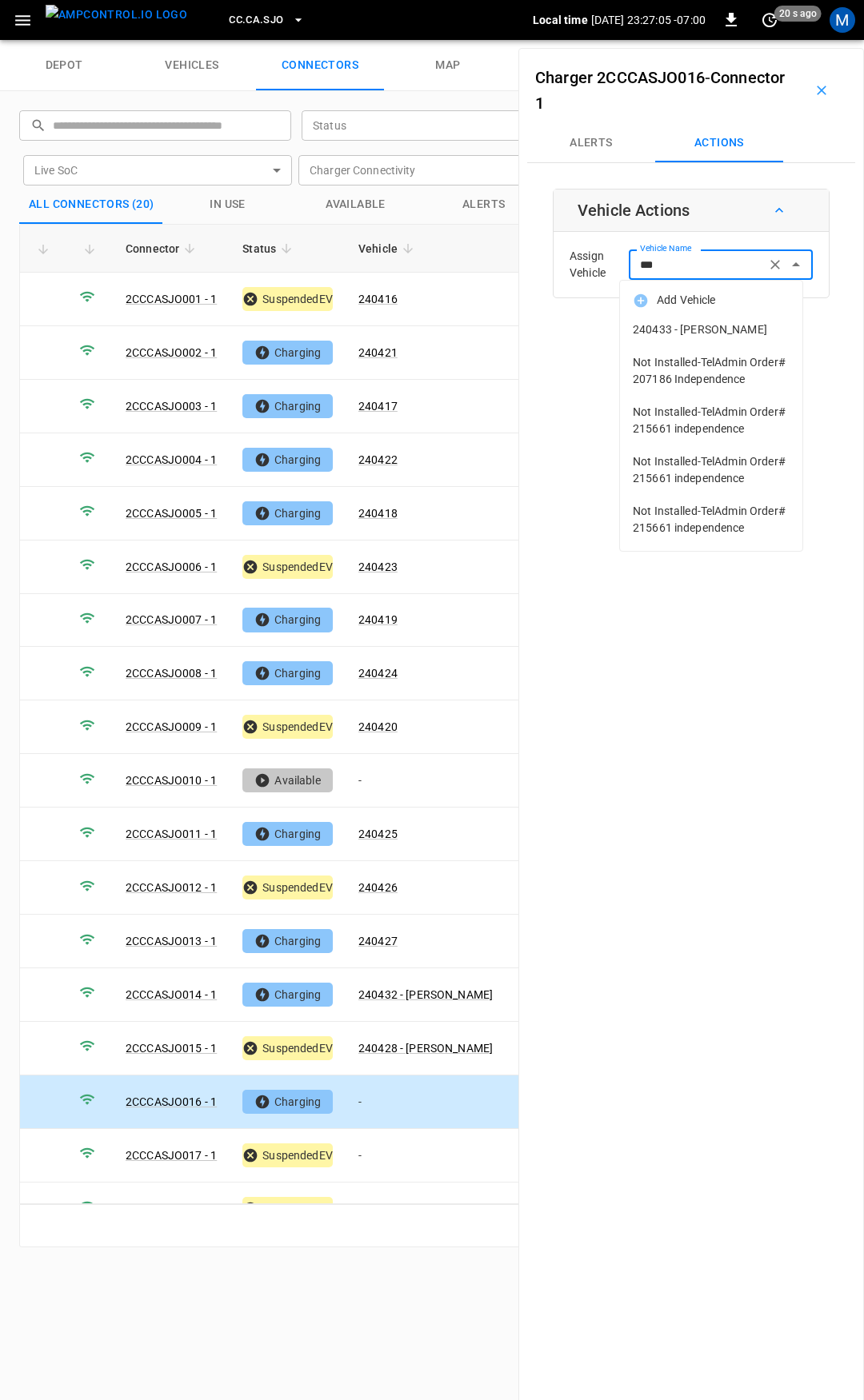
click at [713, 339] on li "240433 - [PERSON_NAME]" at bounding box center [711, 330] width 183 height 33
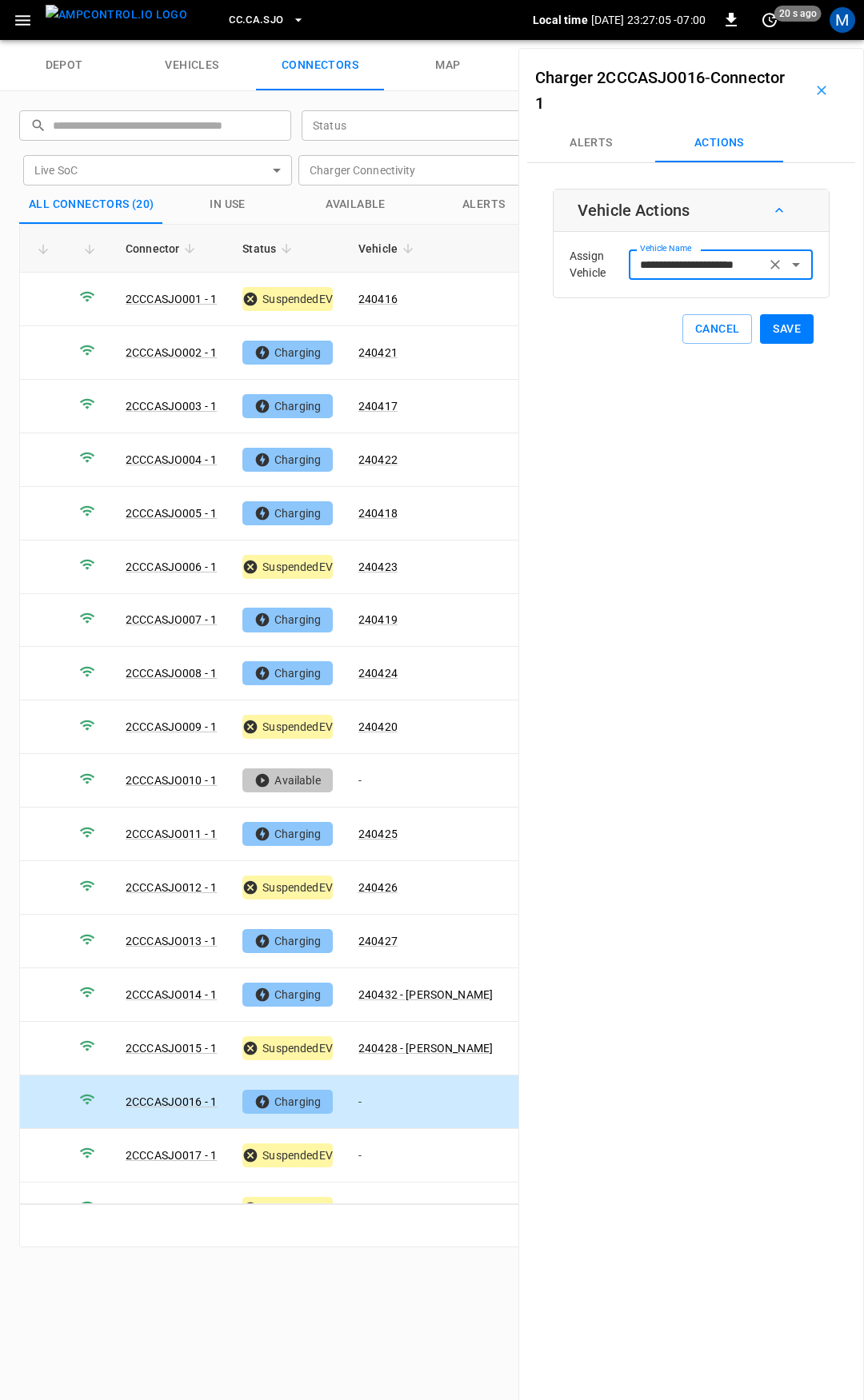
type input "**********"
click at [780, 327] on button "Save" at bounding box center [787, 329] width 54 height 30
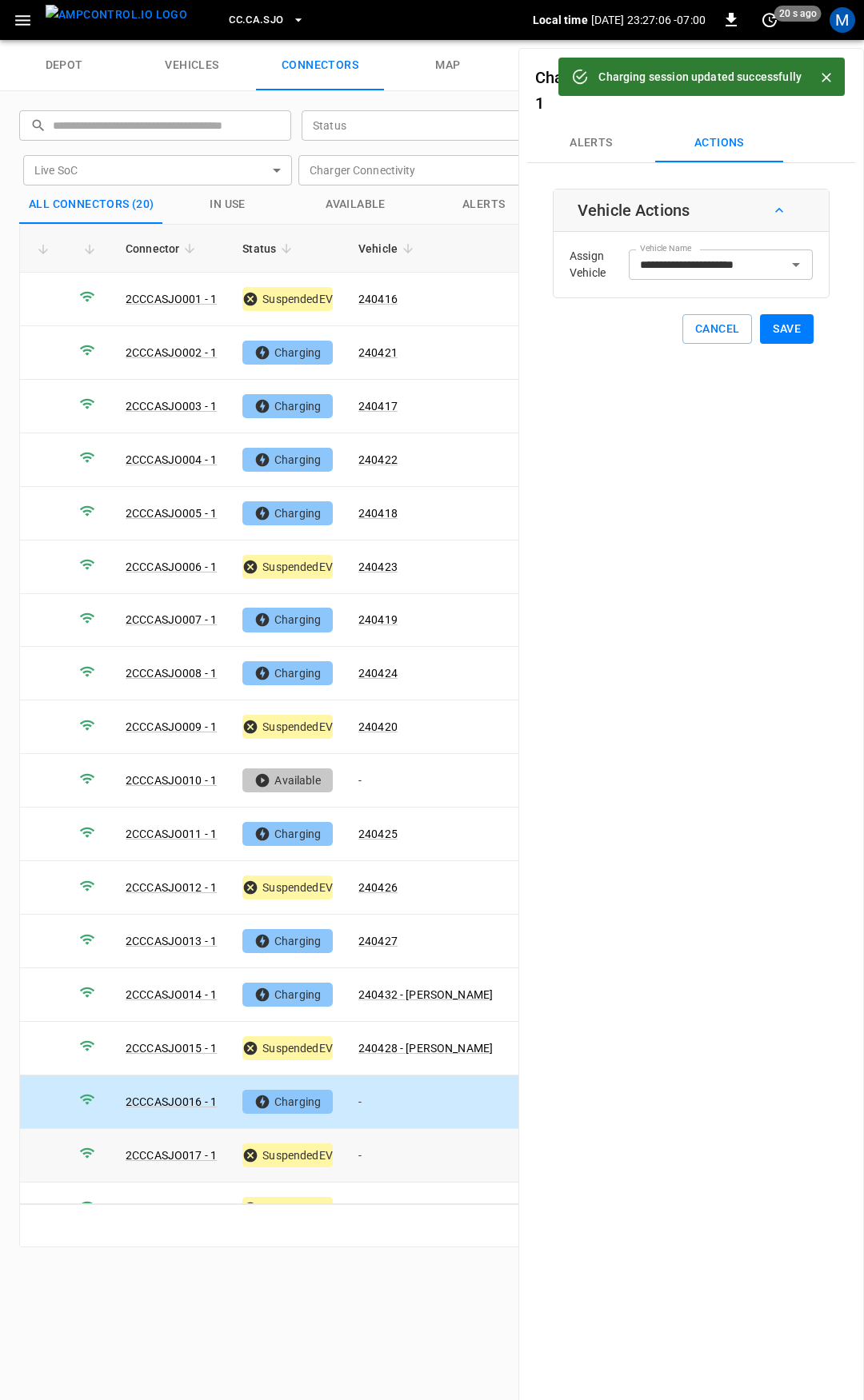
click at [392, 1147] on td "-" at bounding box center [426, 1156] width 160 height 54
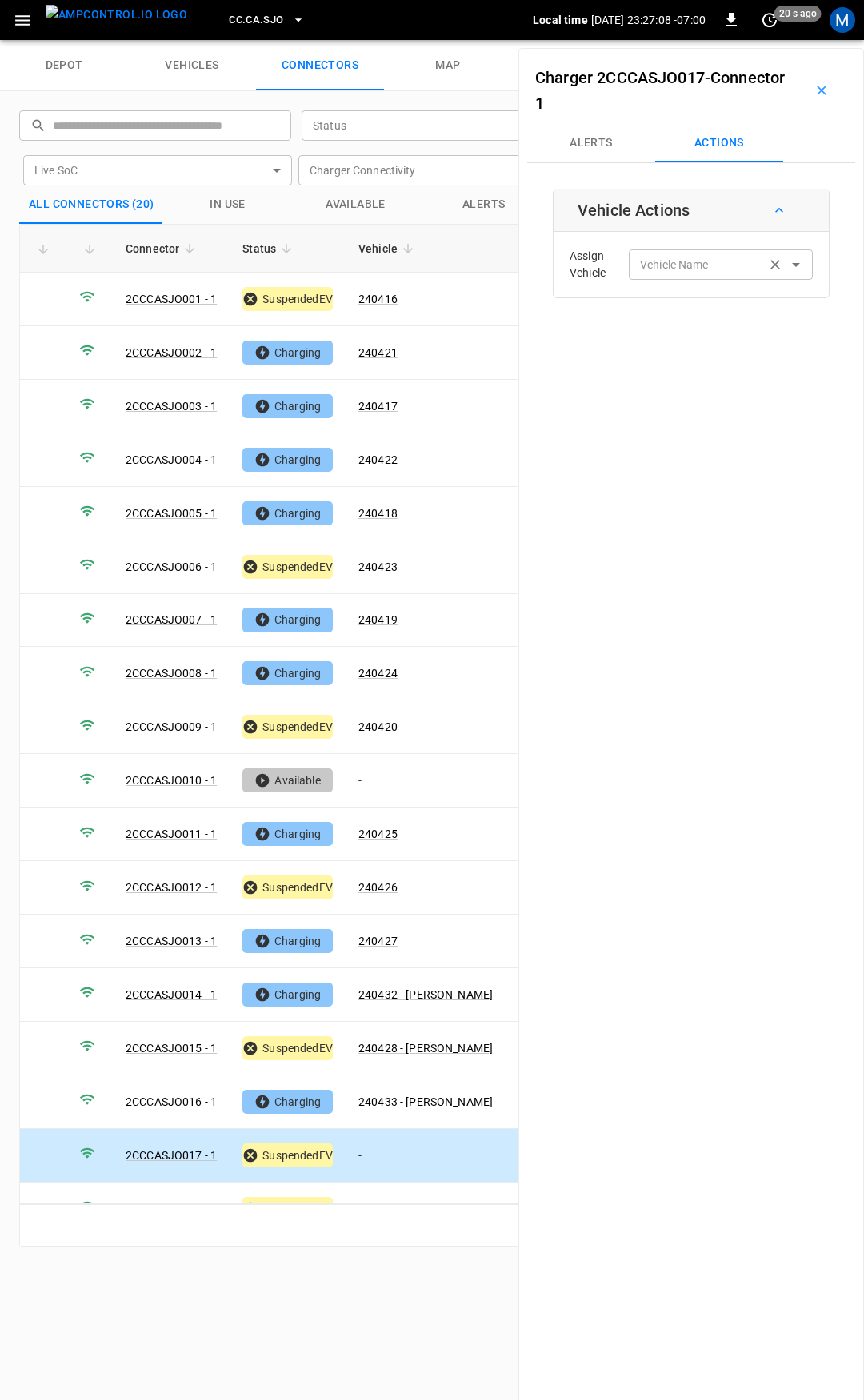
click at [724, 266] on input "Vehicle Name" at bounding box center [697, 264] width 127 height 20
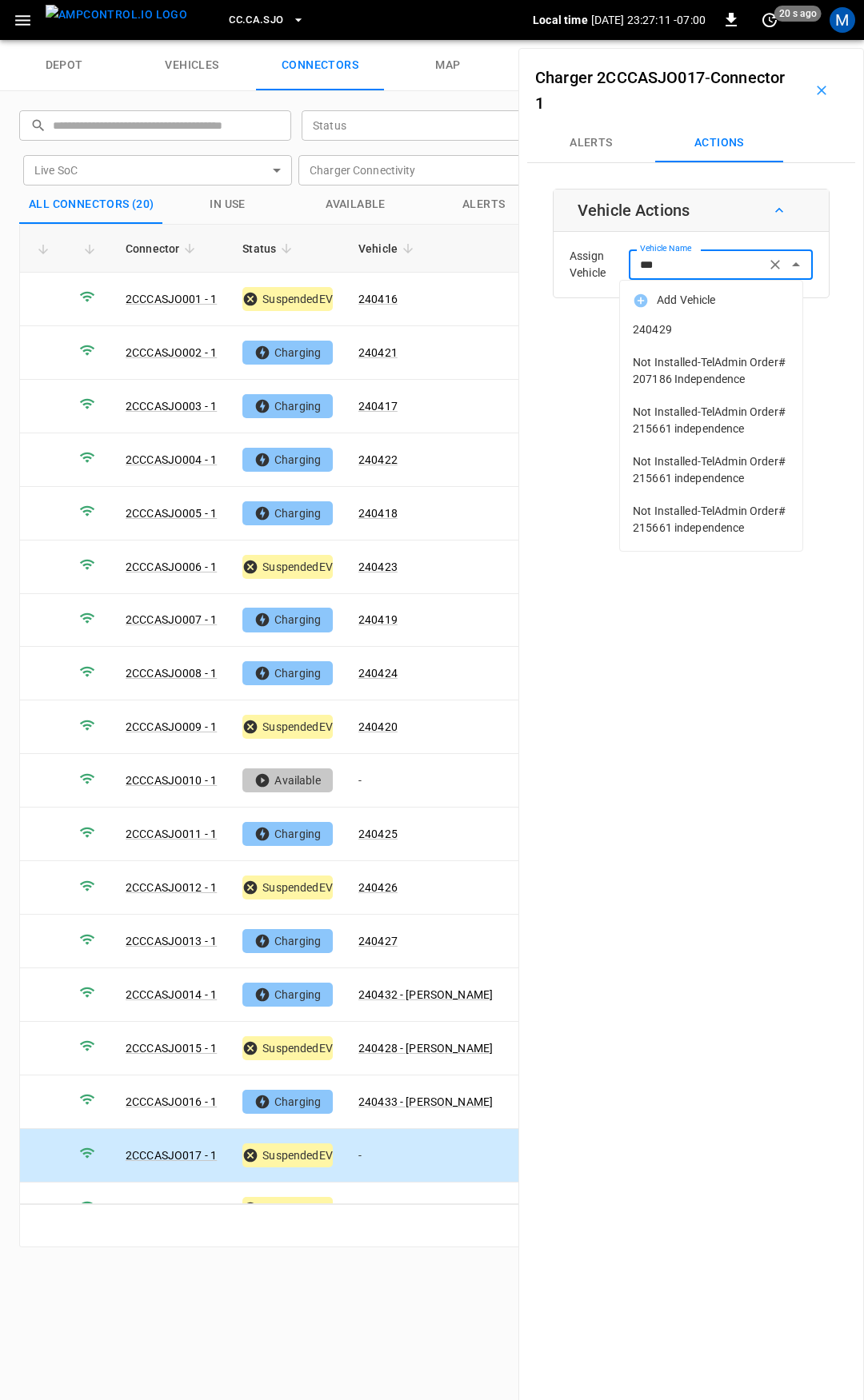
click at [670, 326] on span "240429" at bounding box center [711, 329] width 156 height 17
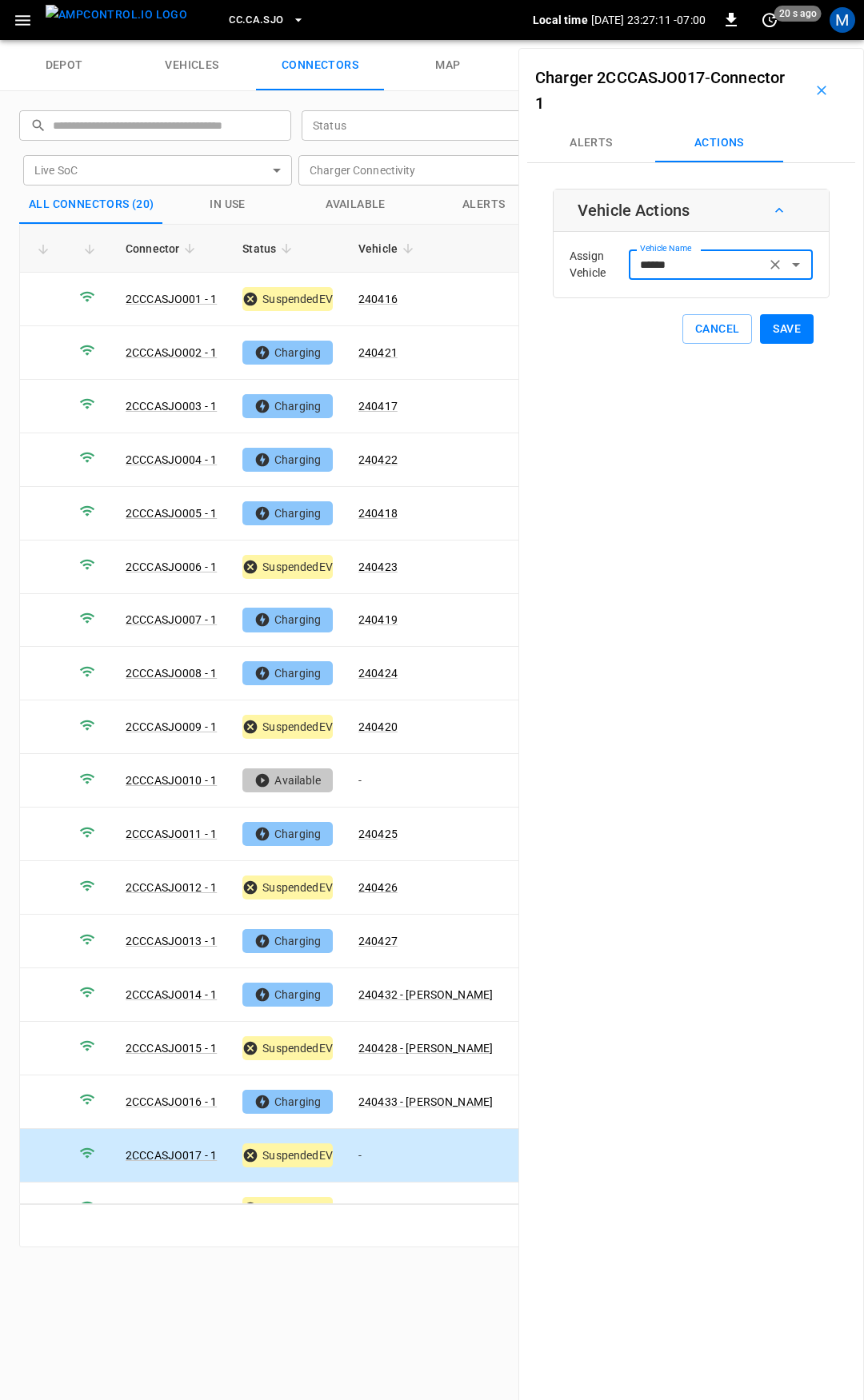
type input "******"
click at [793, 332] on button "Save" at bounding box center [787, 329] width 54 height 30
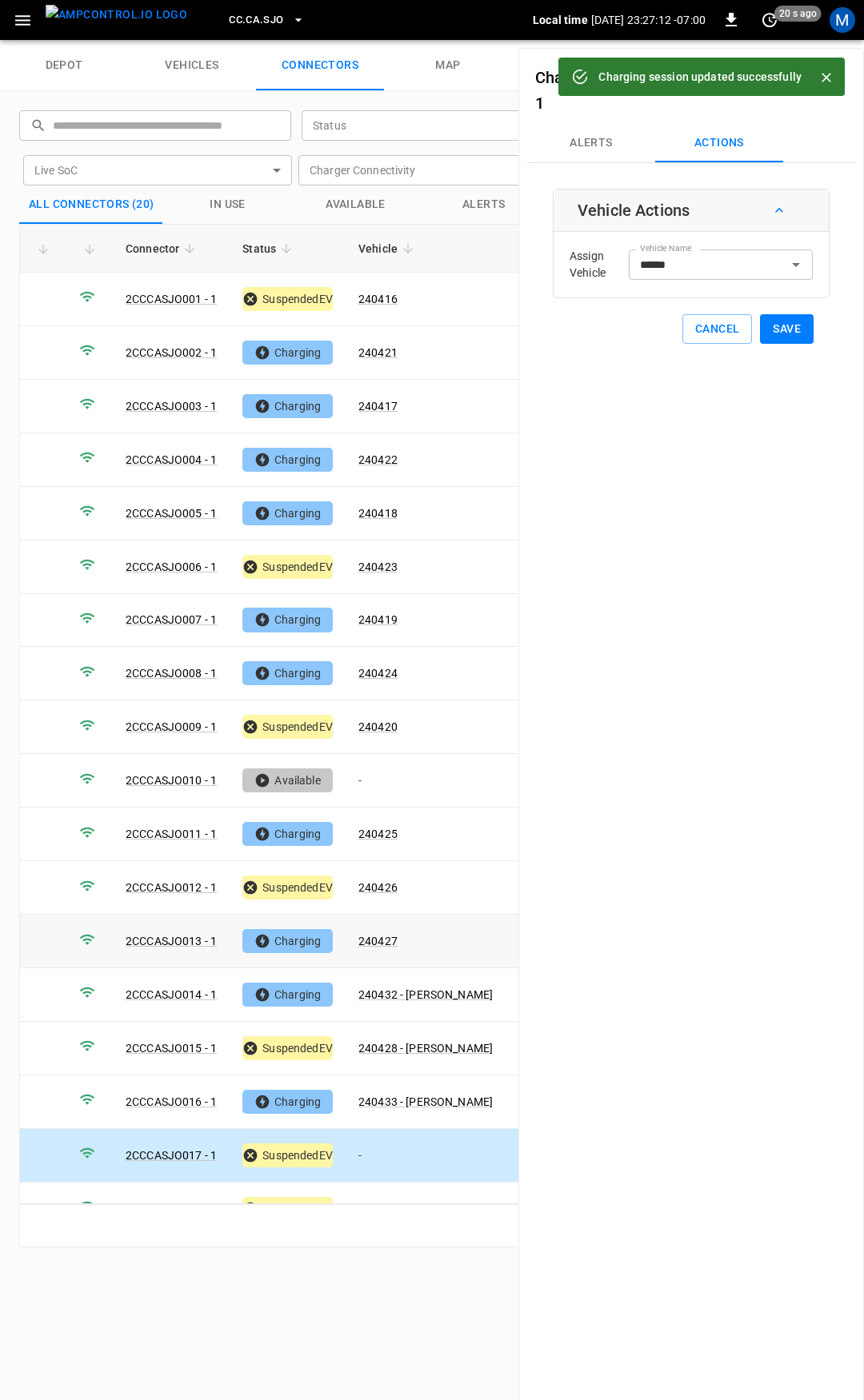
scroll to position [80, 0]
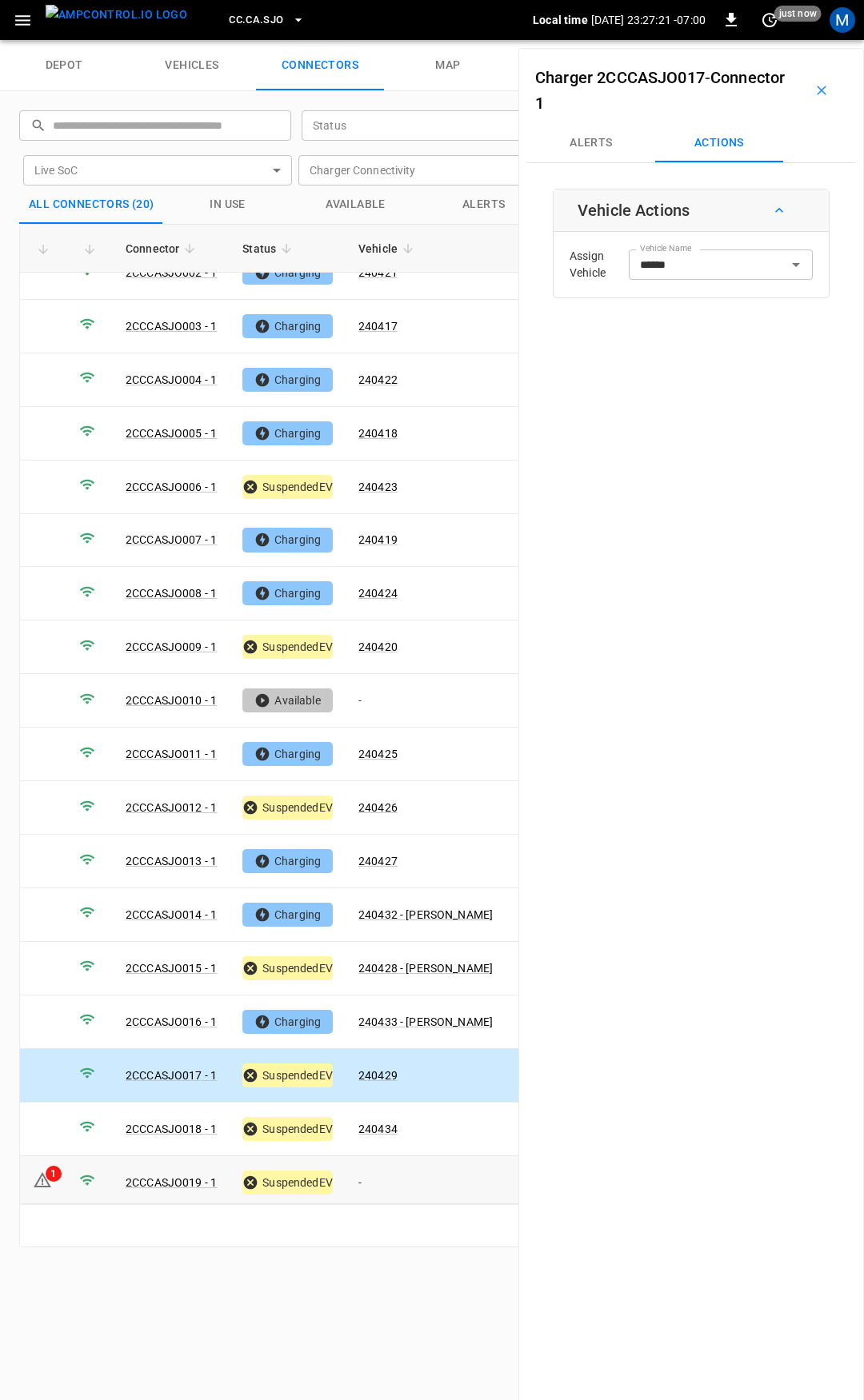
click at [402, 1160] on td "-" at bounding box center [426, 1184] width 160 height 54
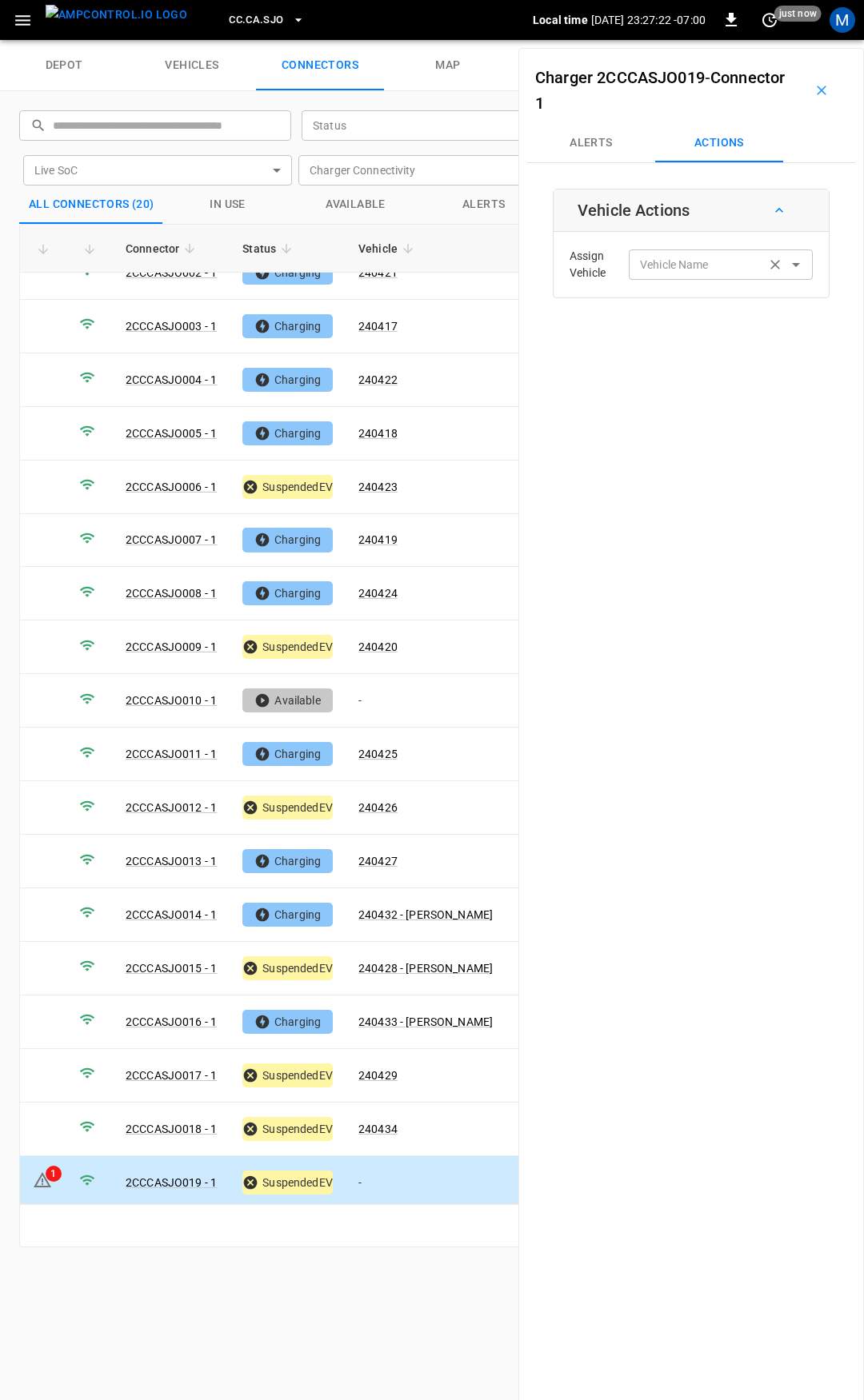
click at [696, 262] on input "Vehicle Name" at bounding box center [697, 264] width 127 height 20
click at [713, 260] on input "Vehicle Name" at bounding box center [697, 264] width 127 height 20
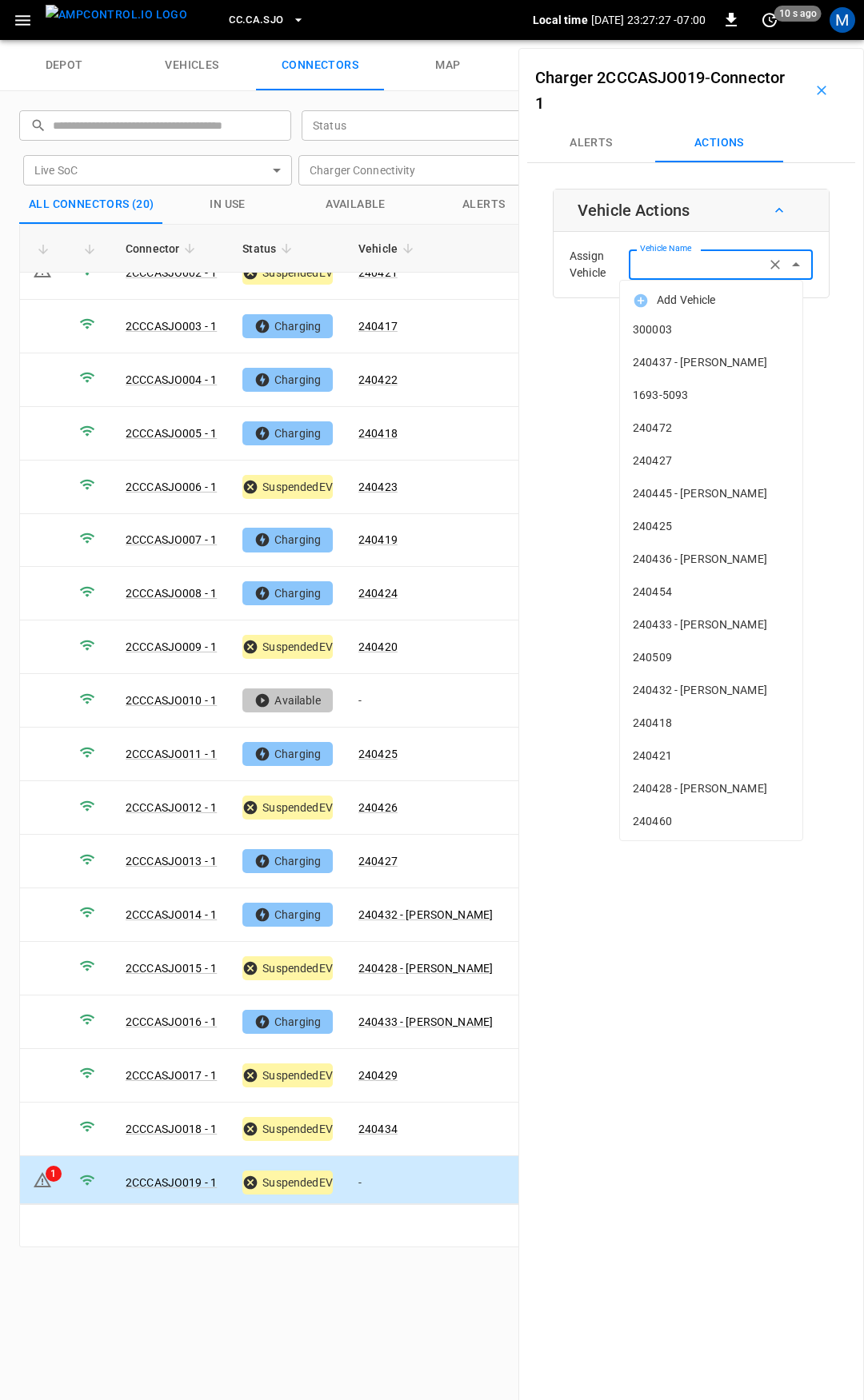
type input "*"
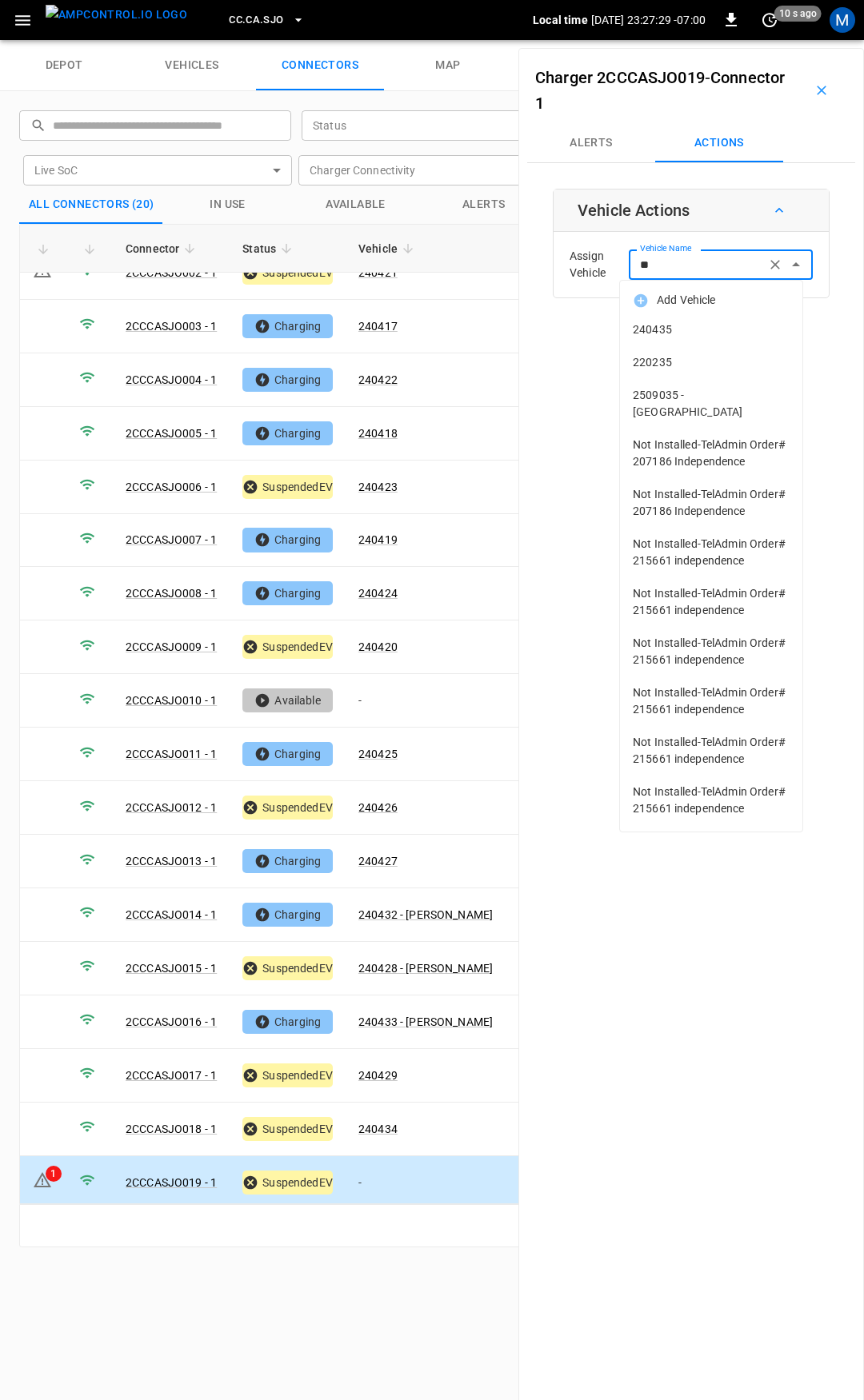
click at [718, 336] on span "240435" at bounding box center [711, 329] width 156 height 17
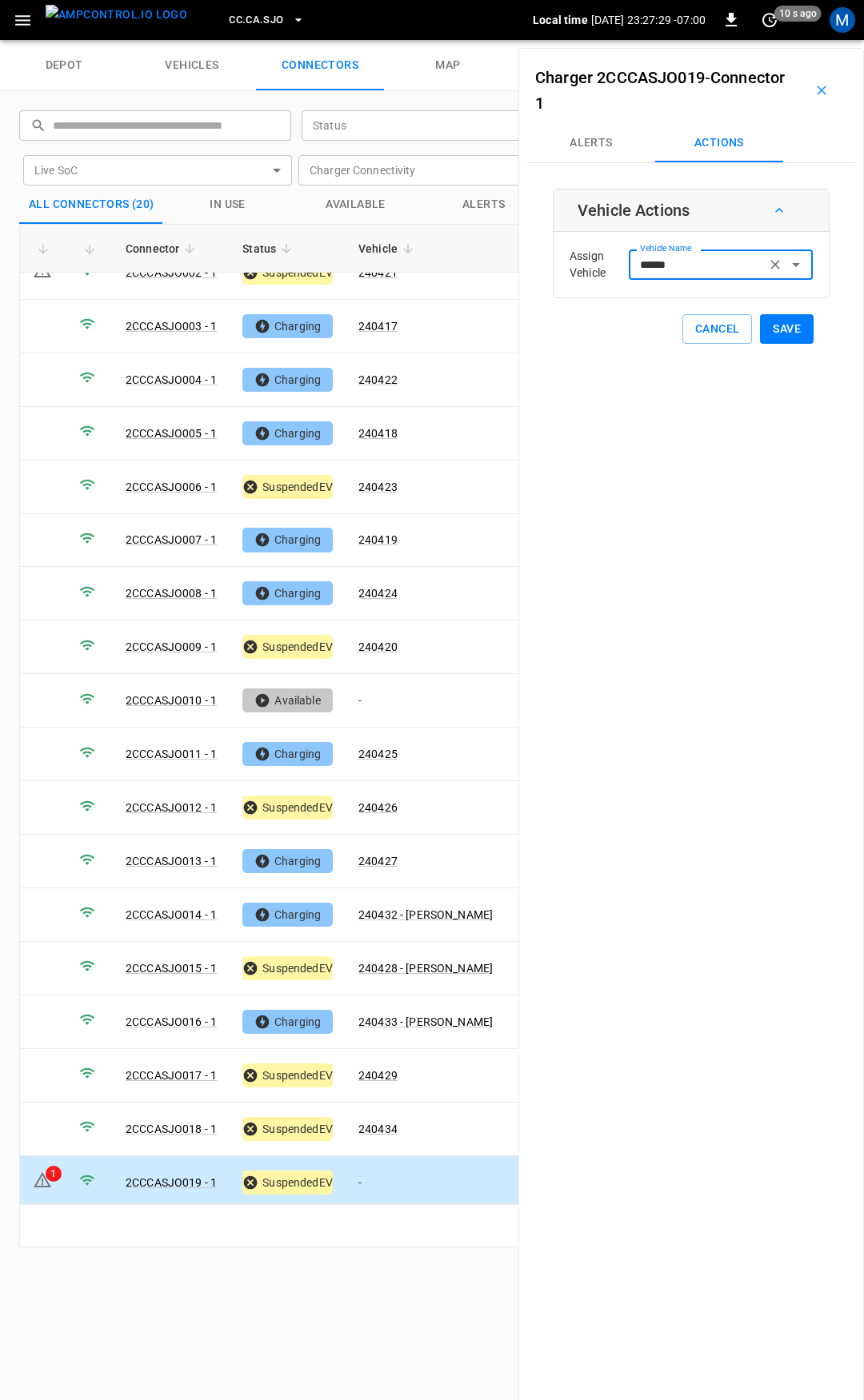
type input "******"
click at [781, 334] on button "Save" at bounding box center [787, 329] width 54 height 30
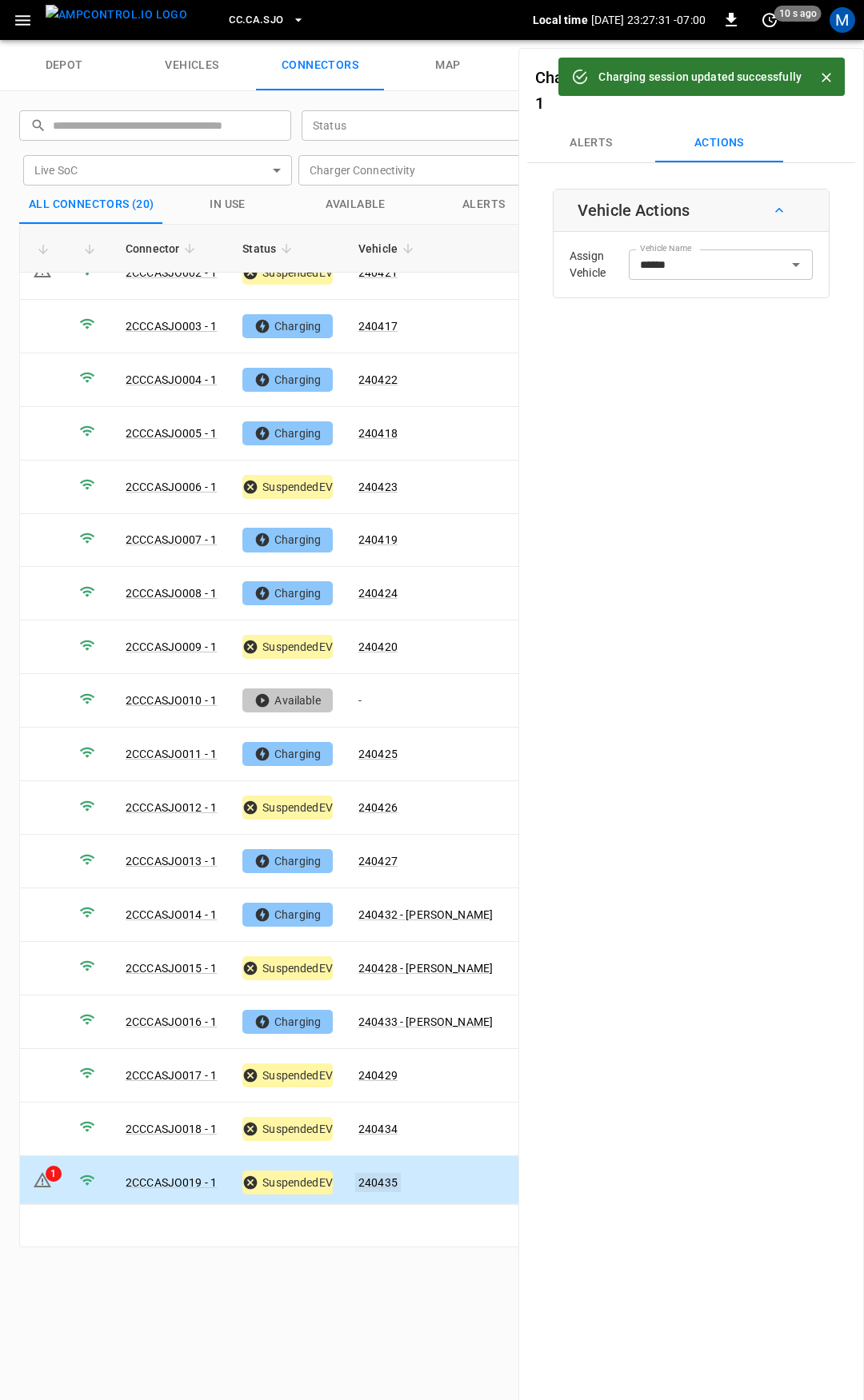
click at [379, 1173] on link "240435" at bounding box center [378, 1183] width 45 height 19
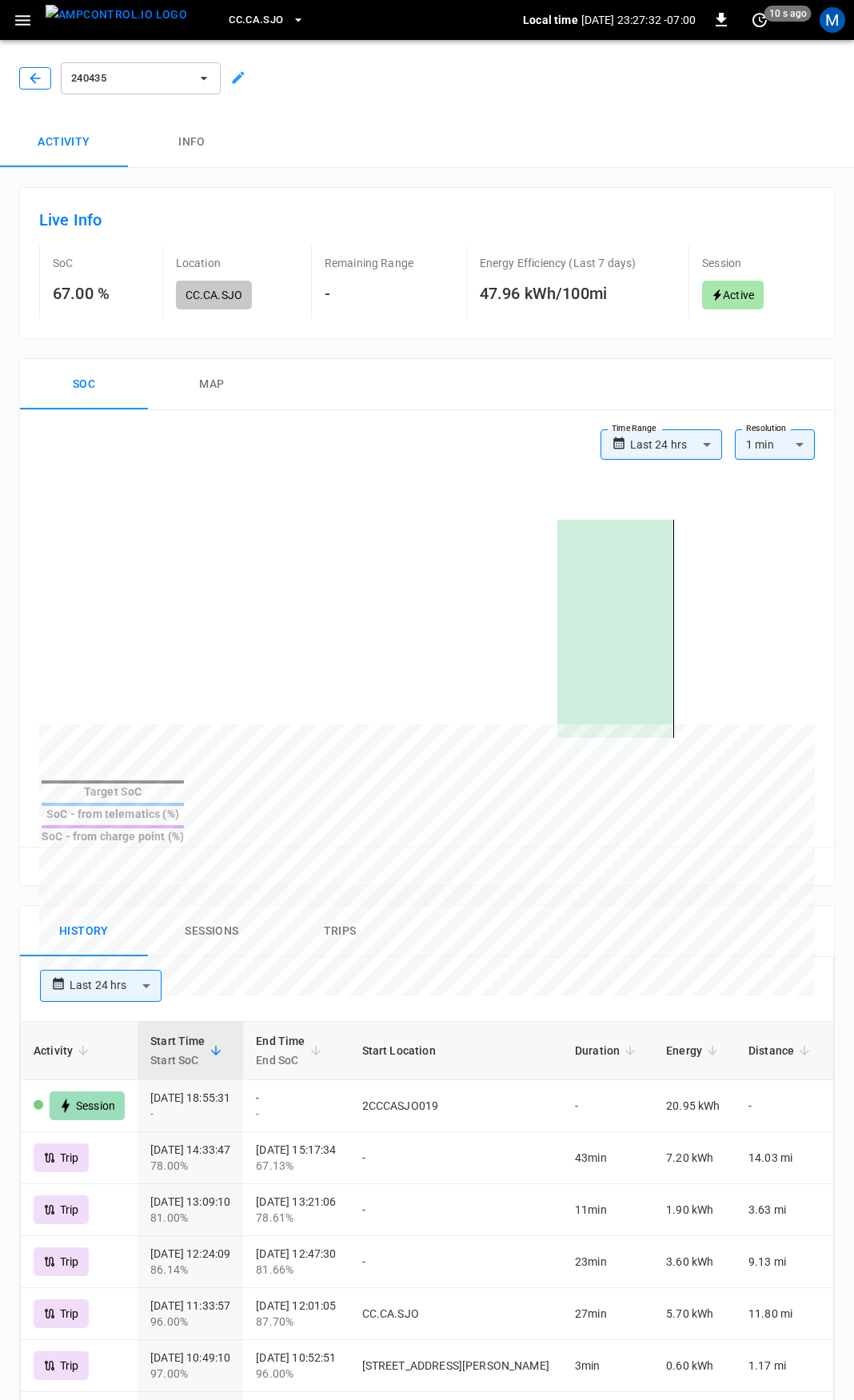
click at [38, 69] on button "button" at bounding box center [35, 78] width 32 height 23
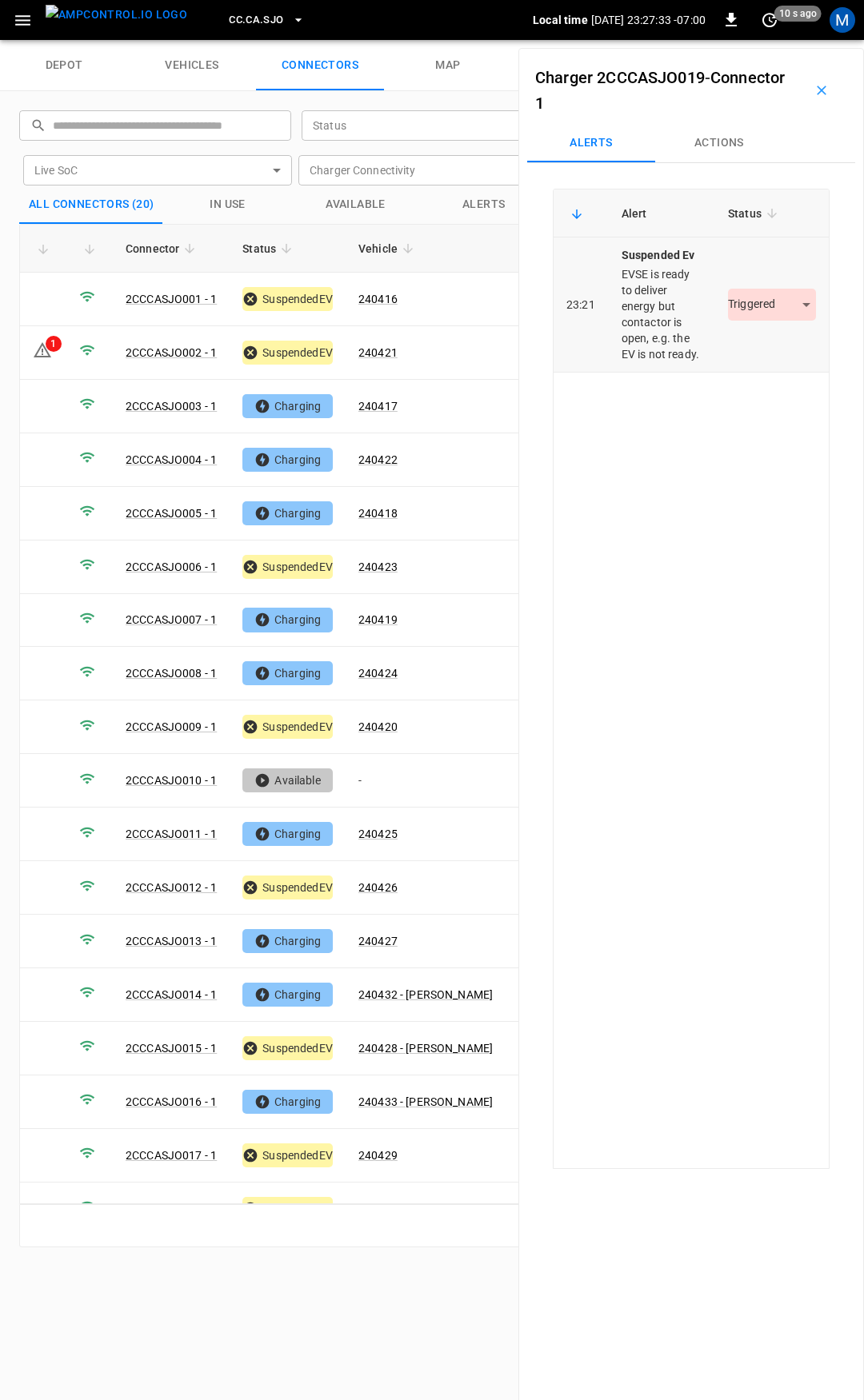
click at [780, 40] on body "CC.CA.SJO Local time 2025-08-20 23:27:33 -07:00 0 10 s ago M depot vehicles con…" at bounding box center [432, 20] width 864 height 40
click at [756, 348] on li "Resolved" at bounding box center [762, 352] width 100 height 26
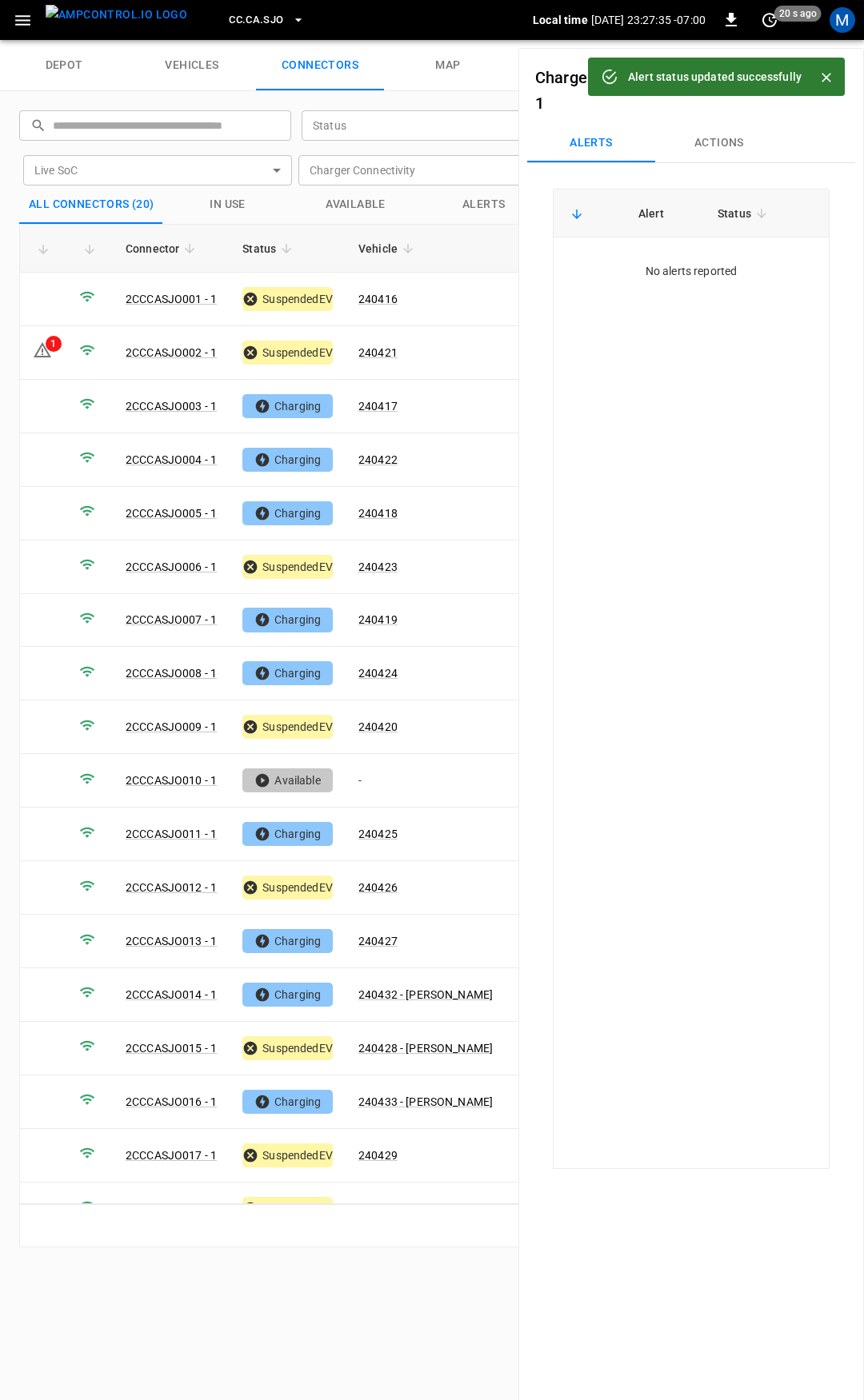
click at [242, 24] on span "CC.CA.SJO" at bounding box center [256, 20] width 55 height 18
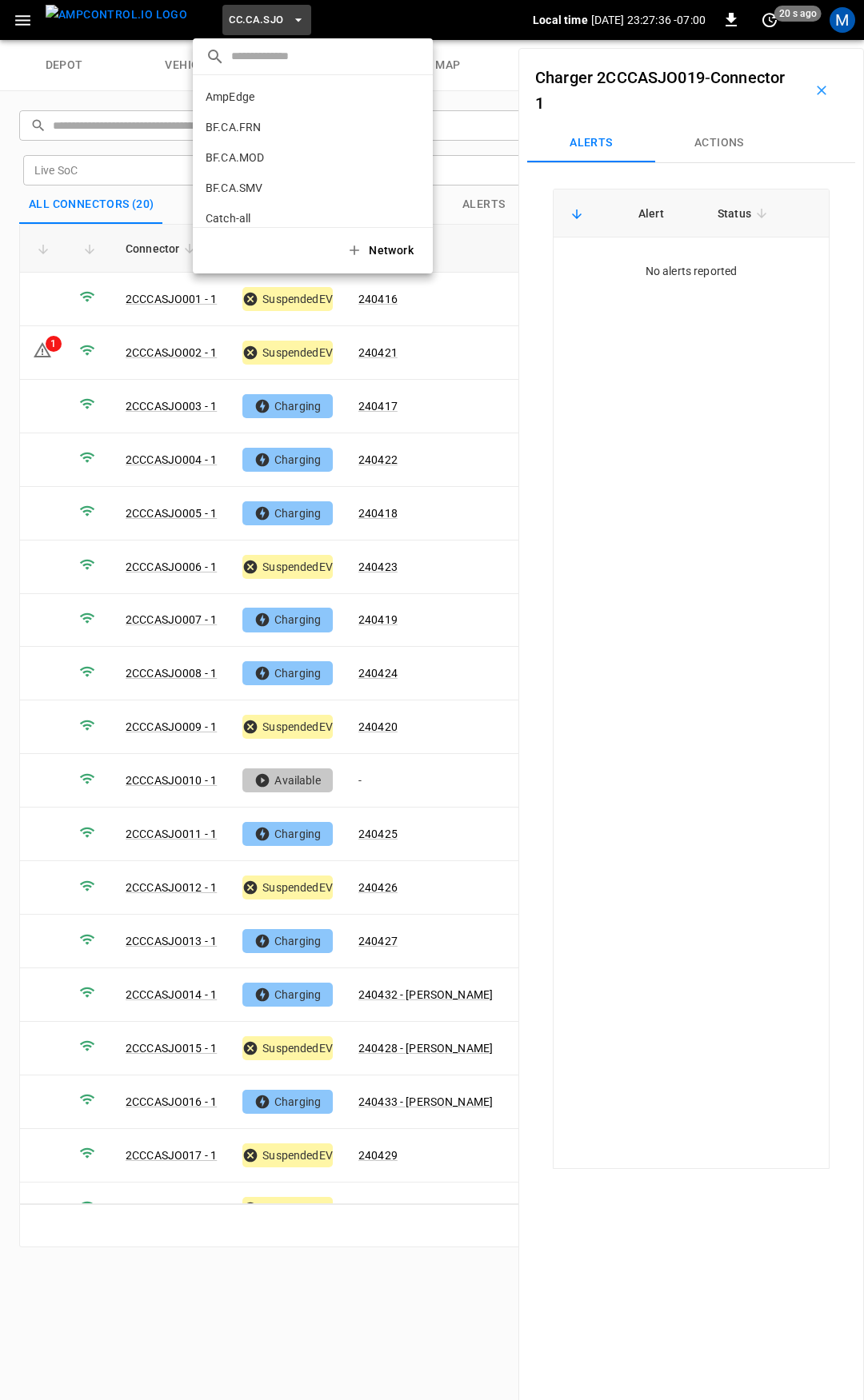
scroll to position [299, 0]
click at [252, 124] on li "CC.FRN 859f ..." at bounding box center [313, 131] width 240 height 30
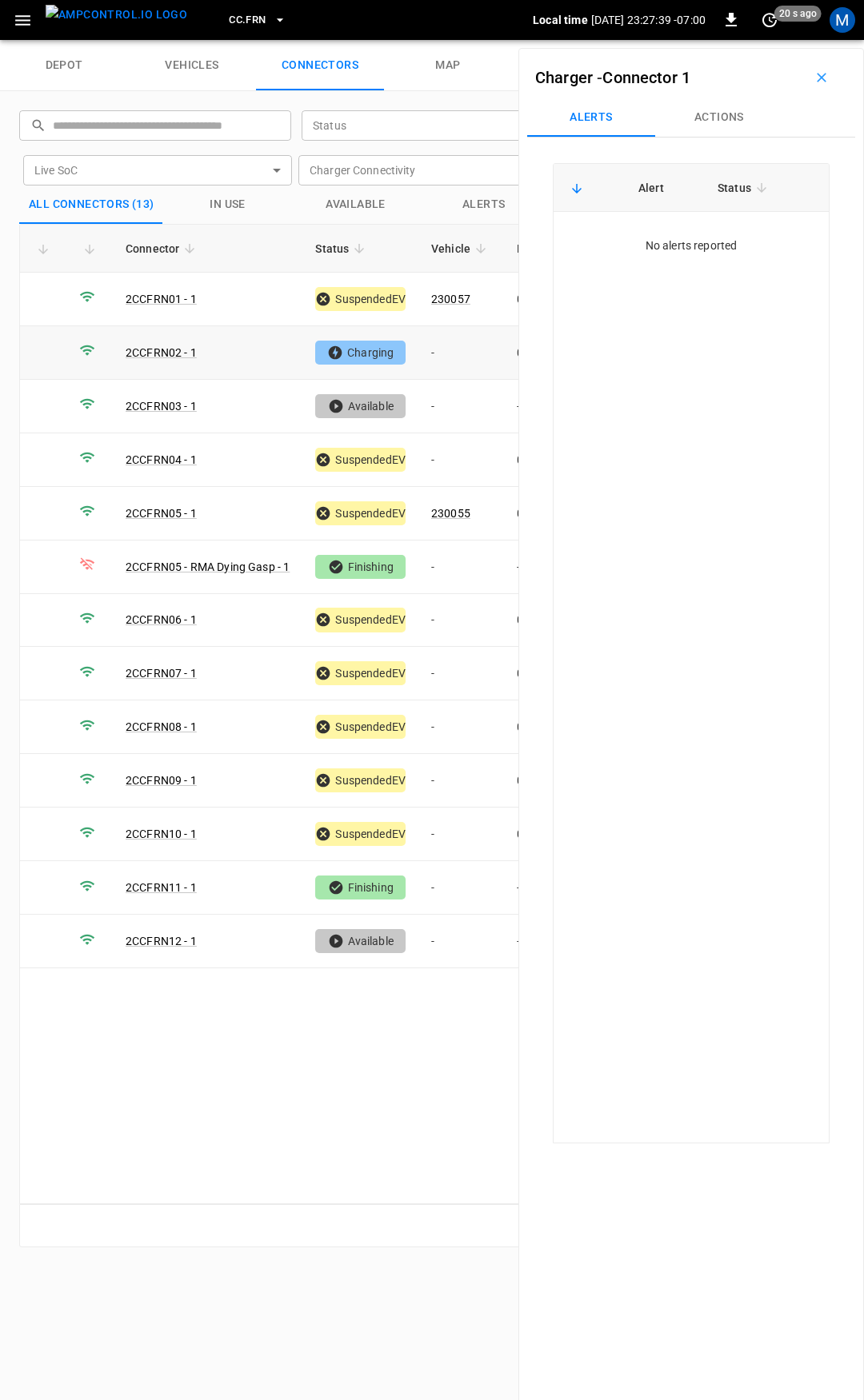
drag, startPoint x: 447, startPoint y: 345, endPoint x: 346, endPoint y: 491, distance: 177.5
click at [447, 345] on td "-" at bounding box center [461, 353] width 85 height 54
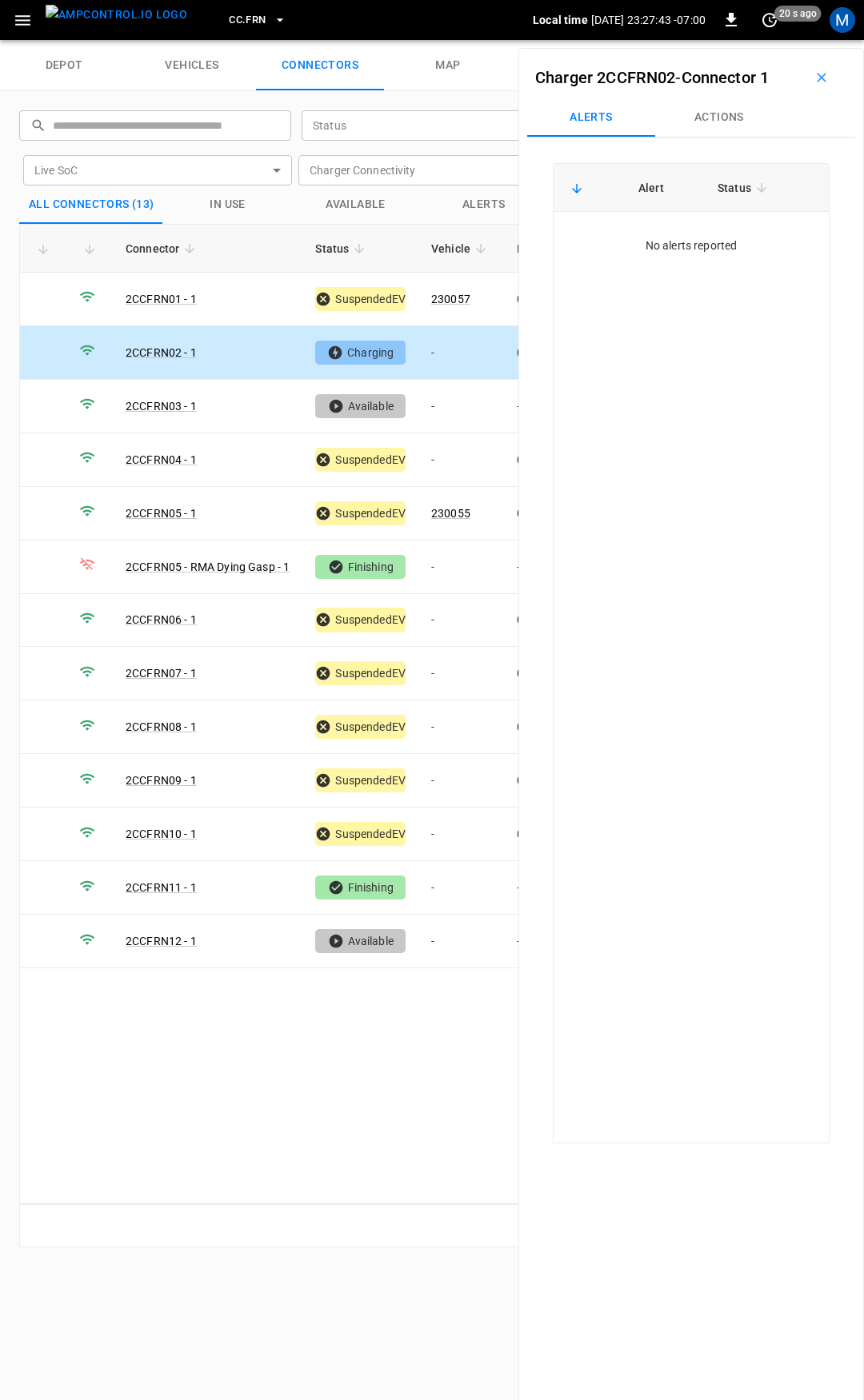
click at [744, 116] on button "Actions" at bounding box center [719, 117] width 128 height 38
click at [695, 239] on input "Vehicle Name" at bounding box center [697, 238] width 127 height 20
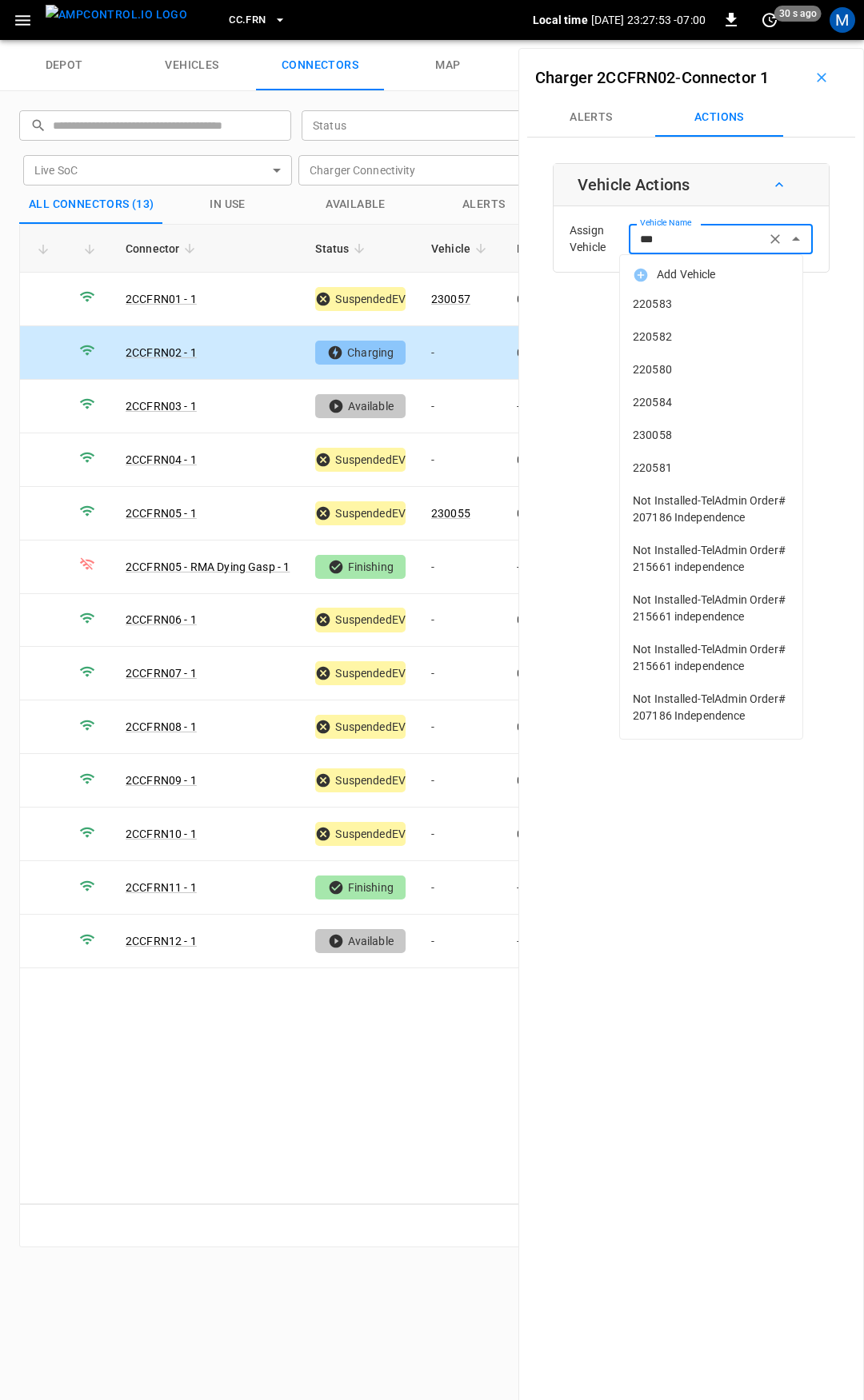
drag, startPoint x: 589, startPoint y: 242, endPoint x: 550, endPoint y: 236, distance: 39.5
click at [553, 238] on div "Vehicle Actions Assign Vehicle Vehicle Name *** Vehicle Name" at bounding box center [691, 218] width 276 height 109
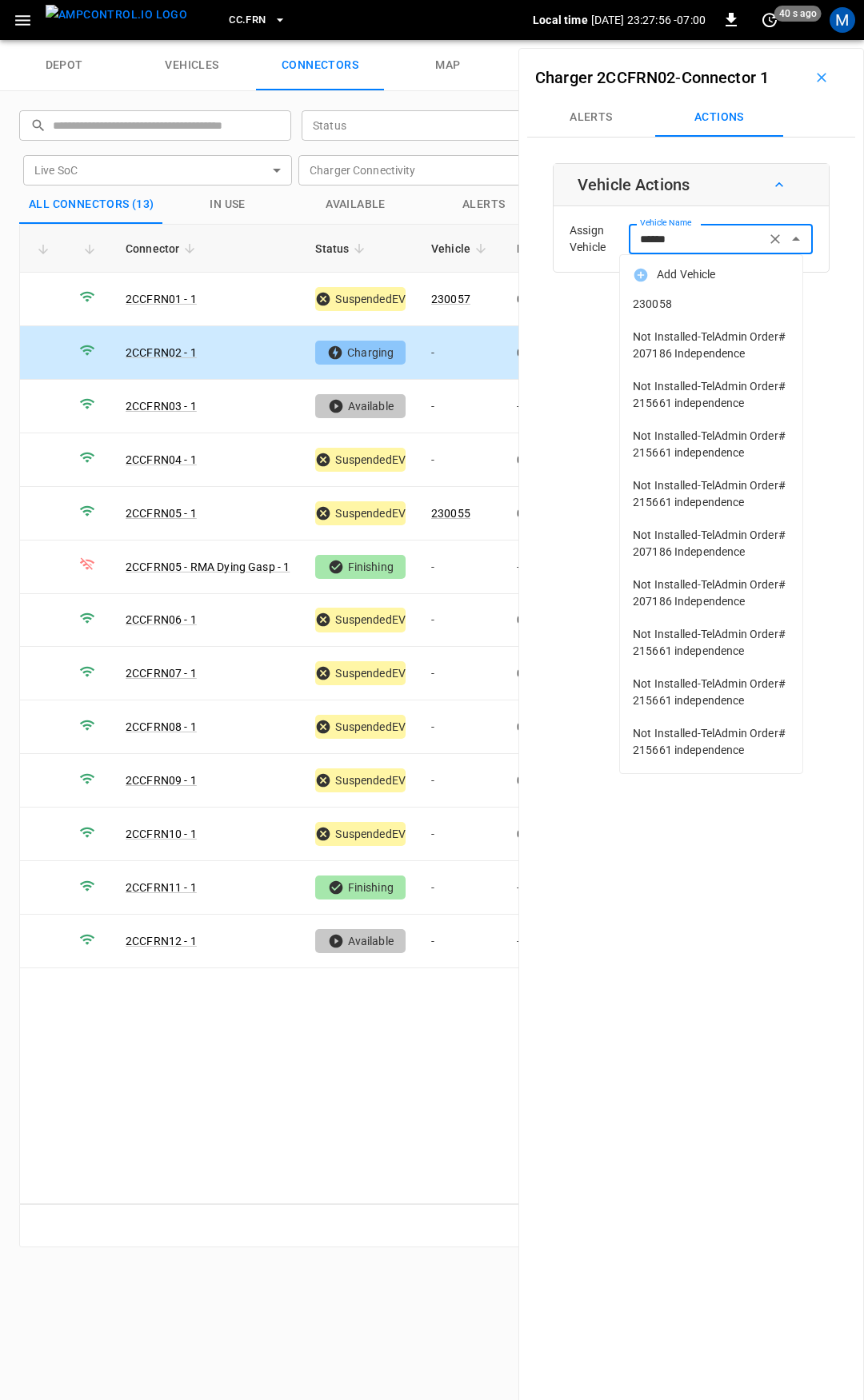
click at [698, 302] on span "230058" at bounding box center [711, 303] width 156 height 17
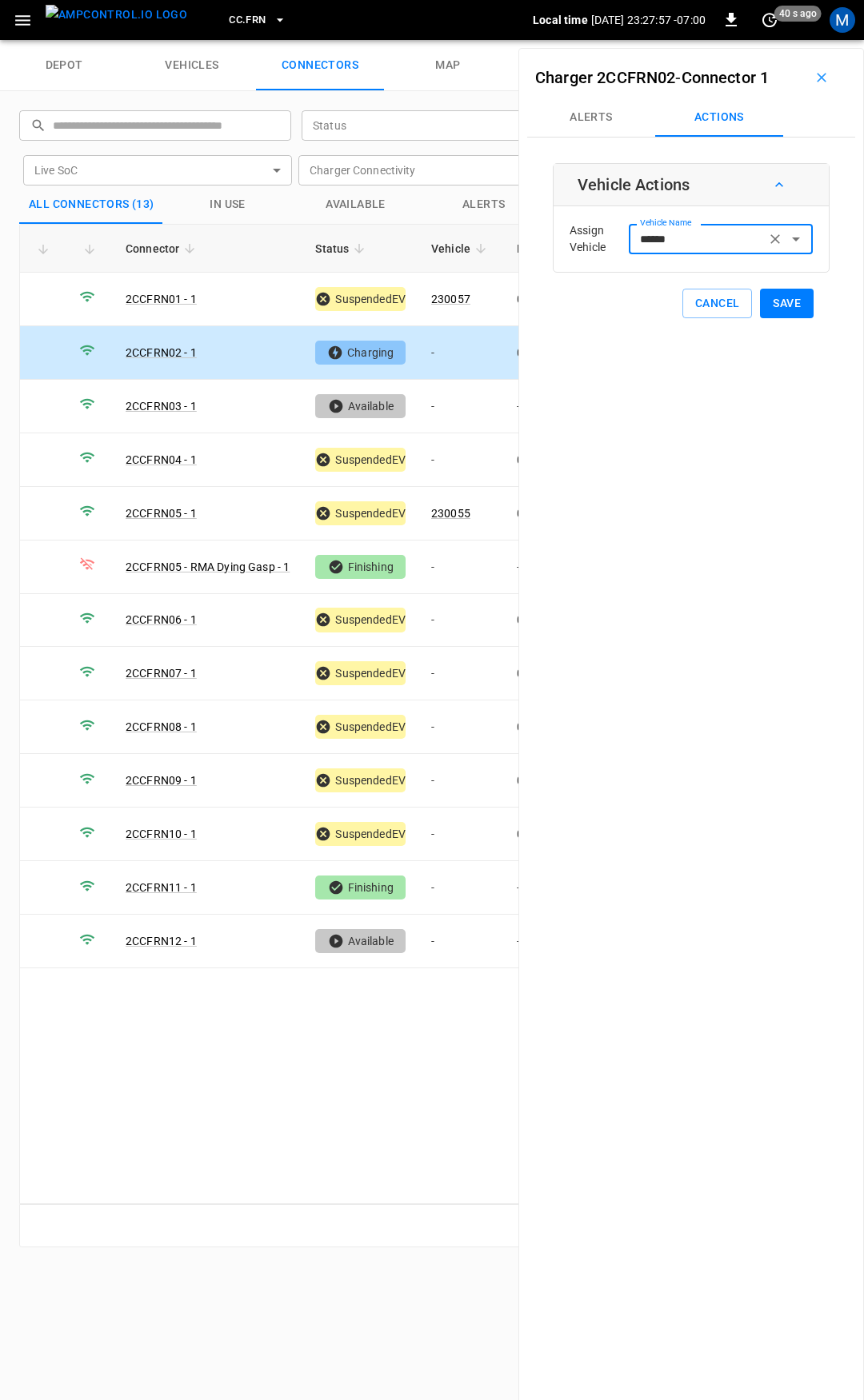
type input "******"
click at [774, 302] on button "Save" at bounding box center [787, 303] width 54 height 30
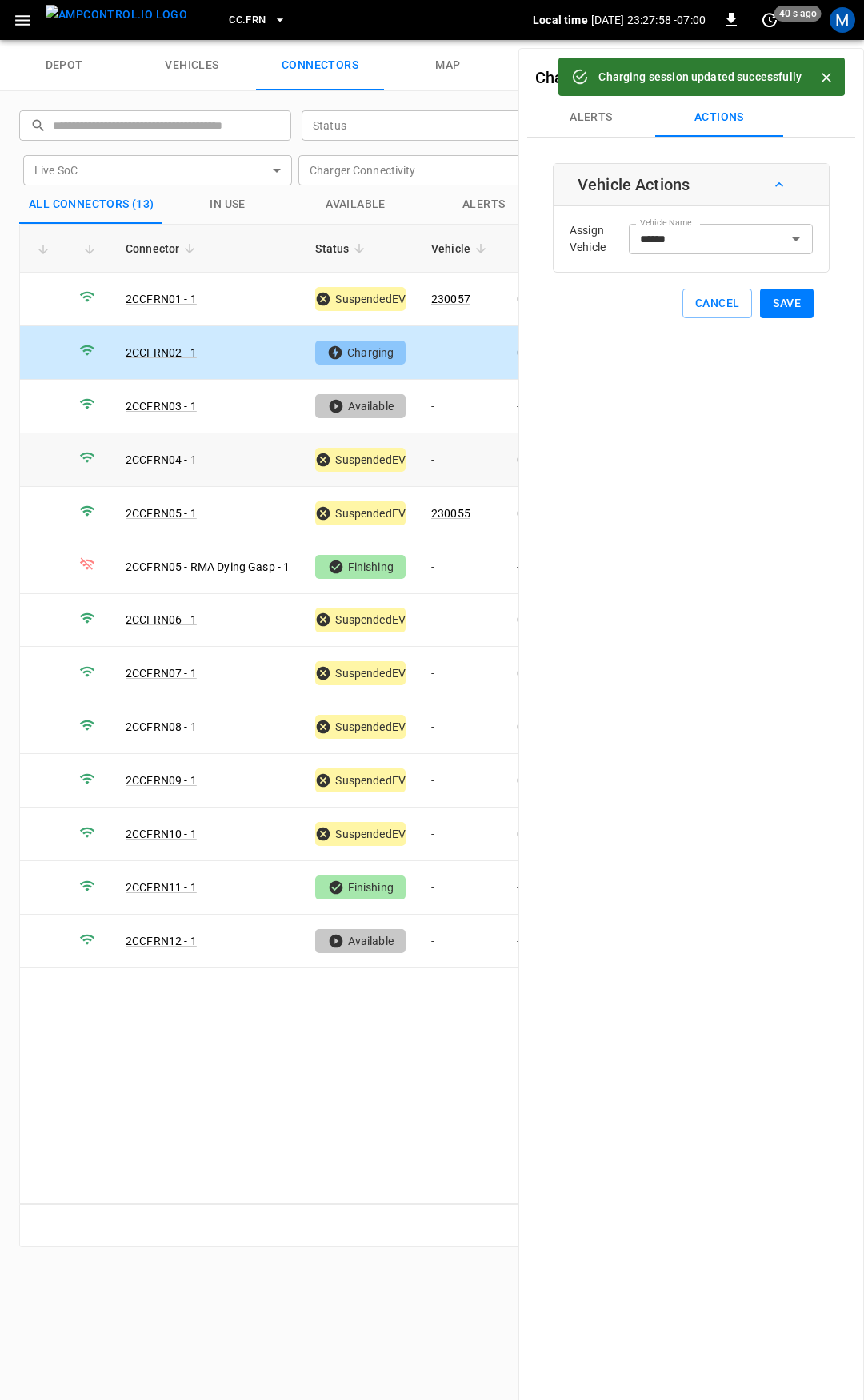
click at [445, 468] on td "-" at bounding box center [461, 461] width 85 height 54
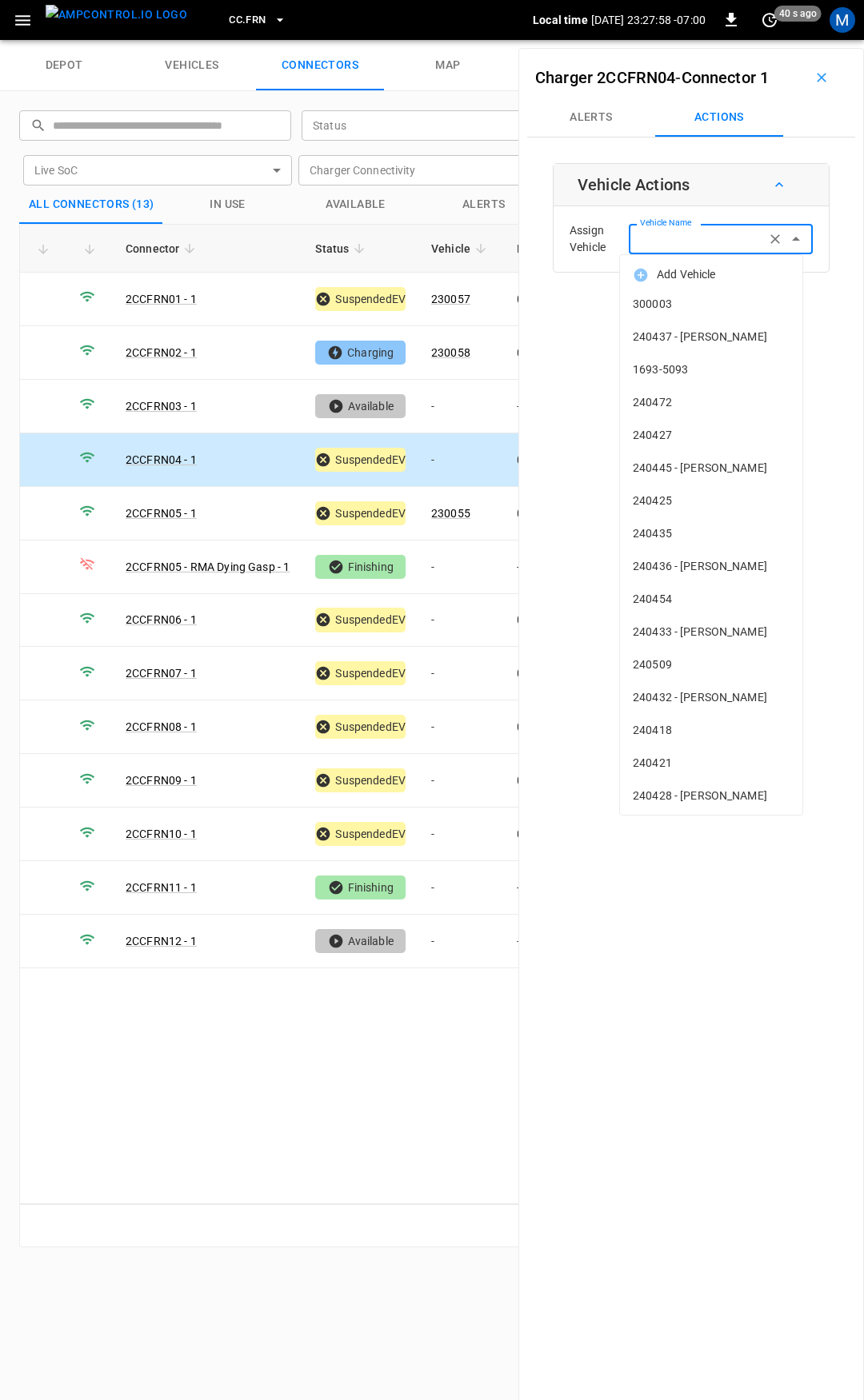
click at [657, 237] on input "Vehicle Name" at bounding box center [697, 238] width 127 height 20
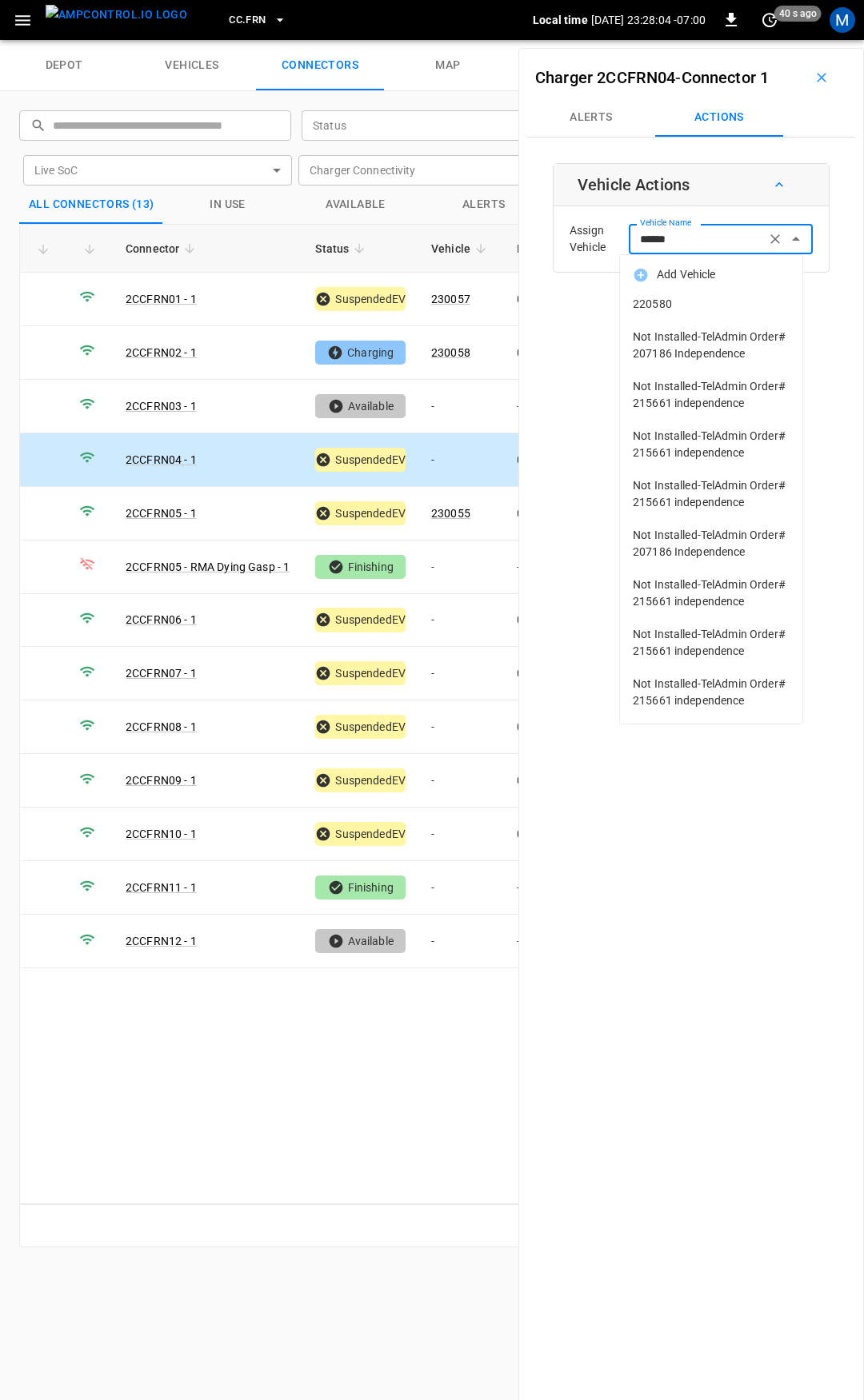
click at [687, 308] on span "220580" at bounding box center [711, 303] width 156 height 17
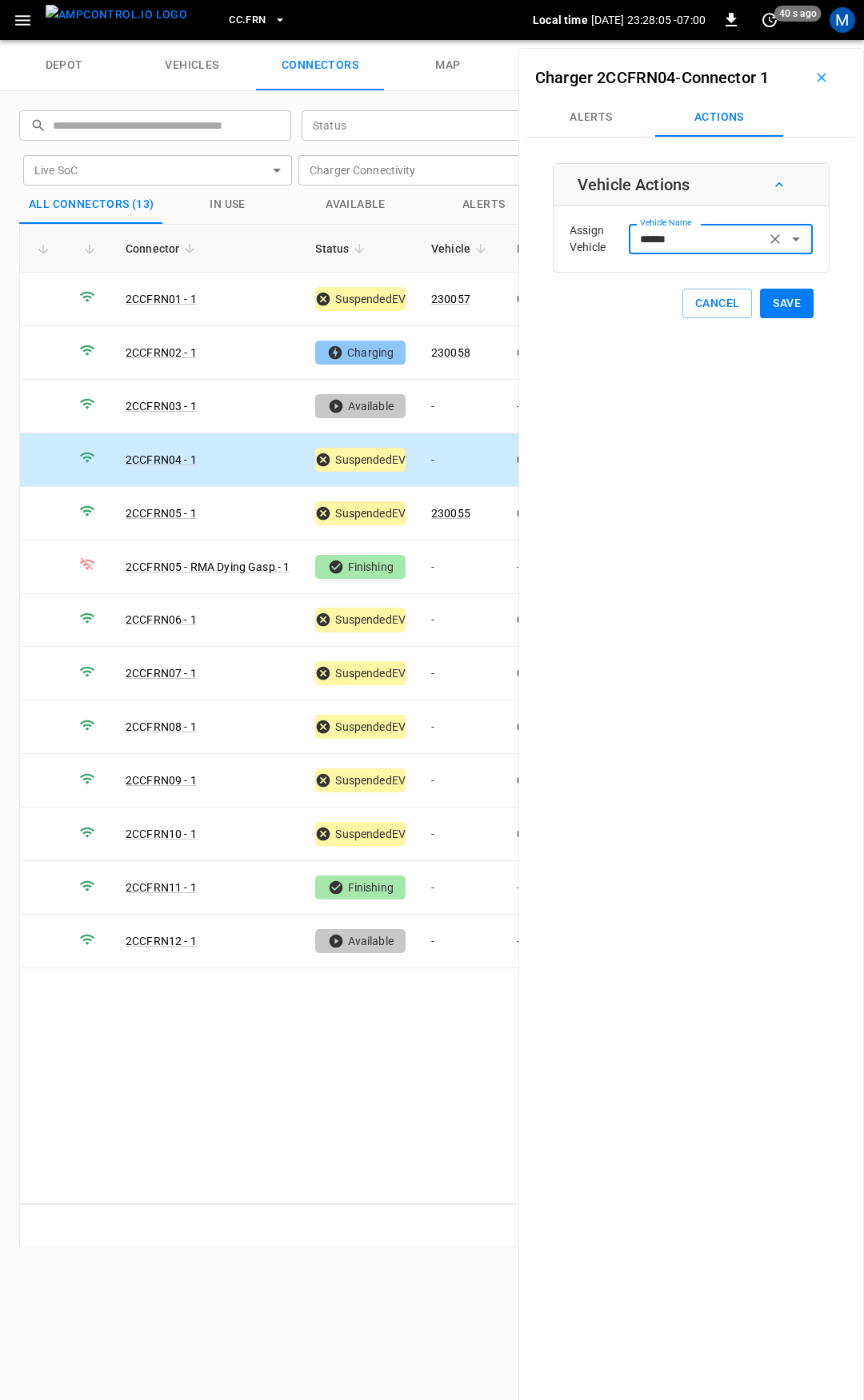
type input "******"
click at [781, 310] on button "Save" at bounding box center [787, 303] width 54 height 30
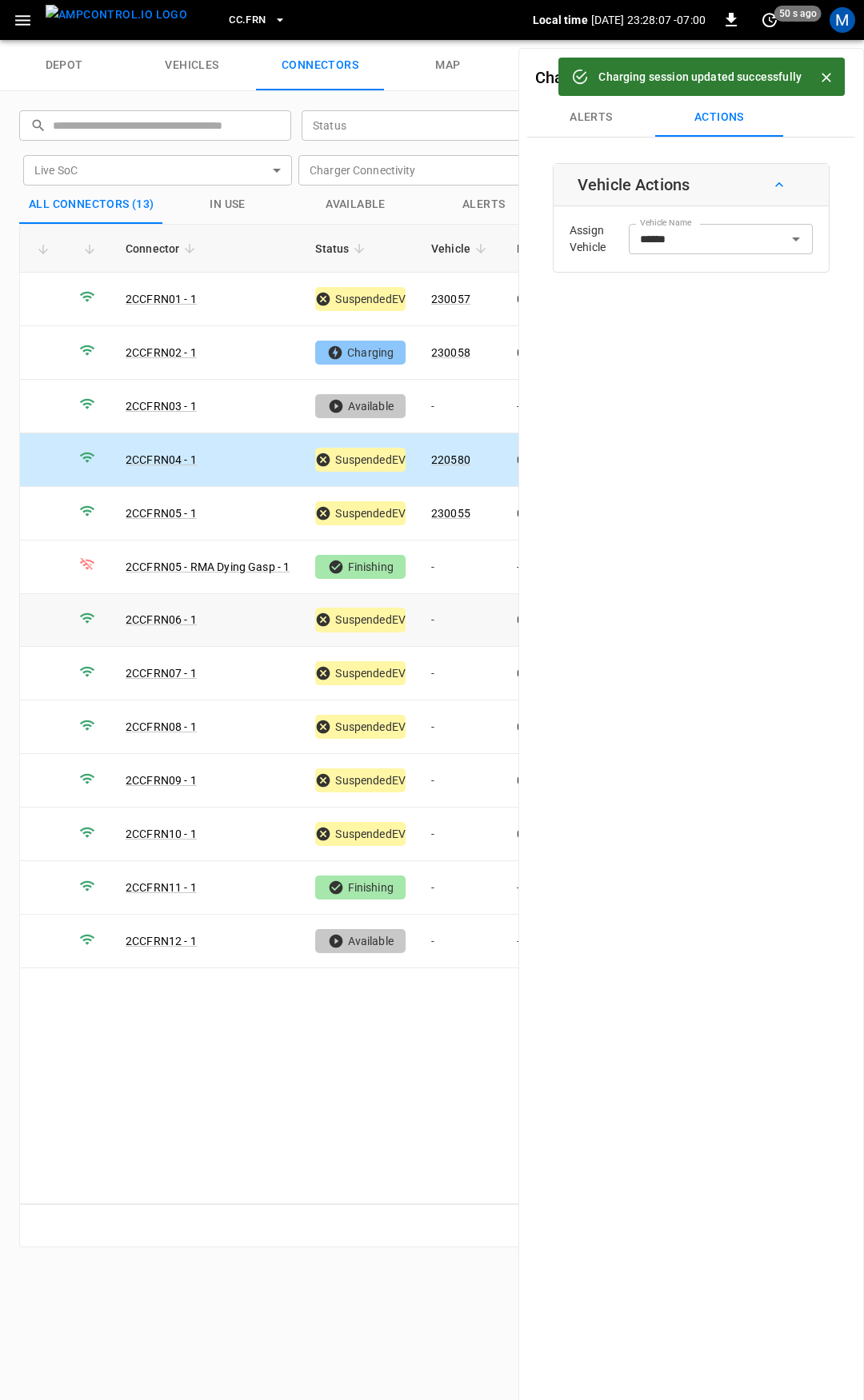
click at [469, 616] on td "-" at bounding box center [461, 621] width 85 height 54
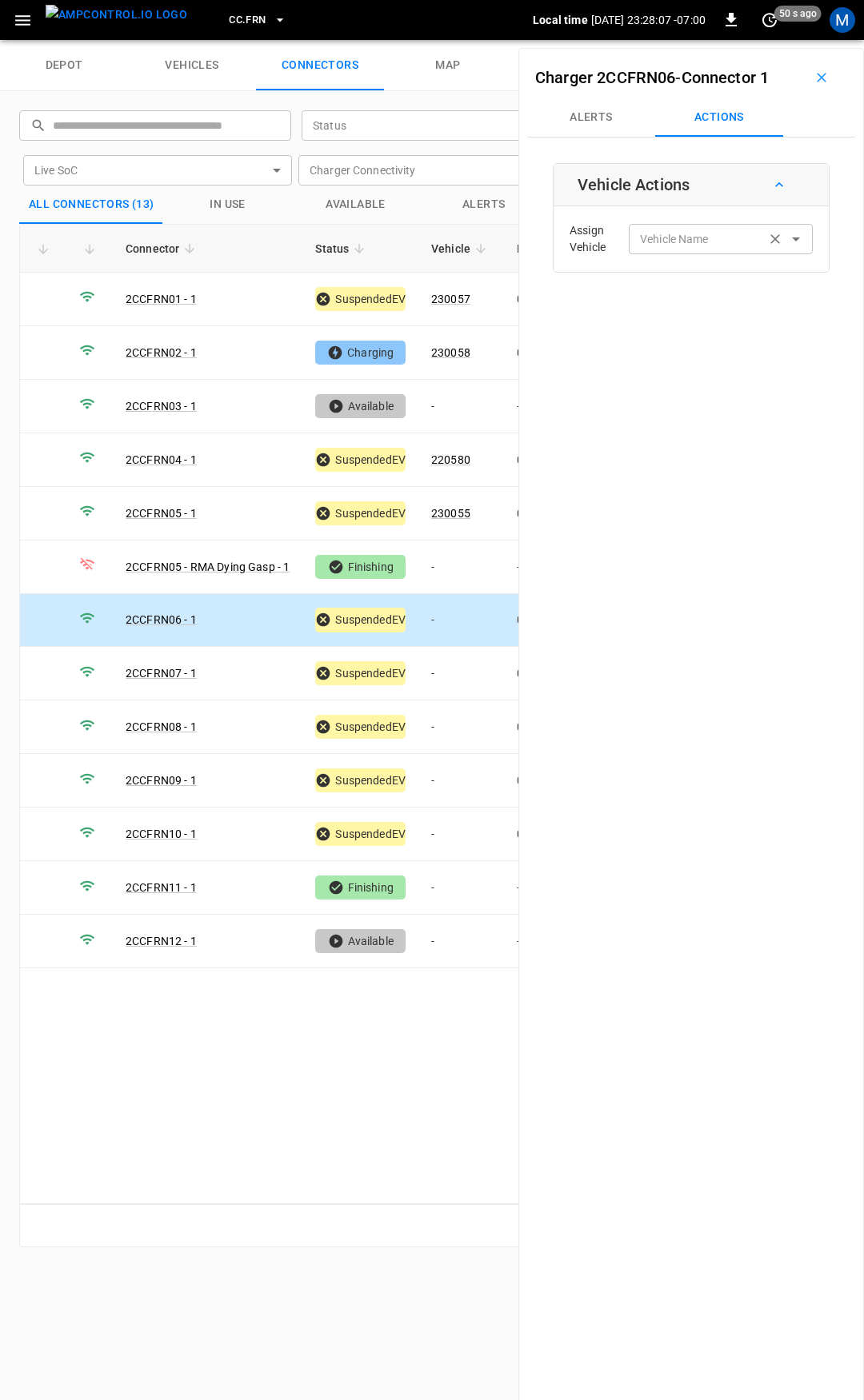
click at [669, 242] on input "Vehicle Name" at bounding box center [697, 238] width 127 height 20
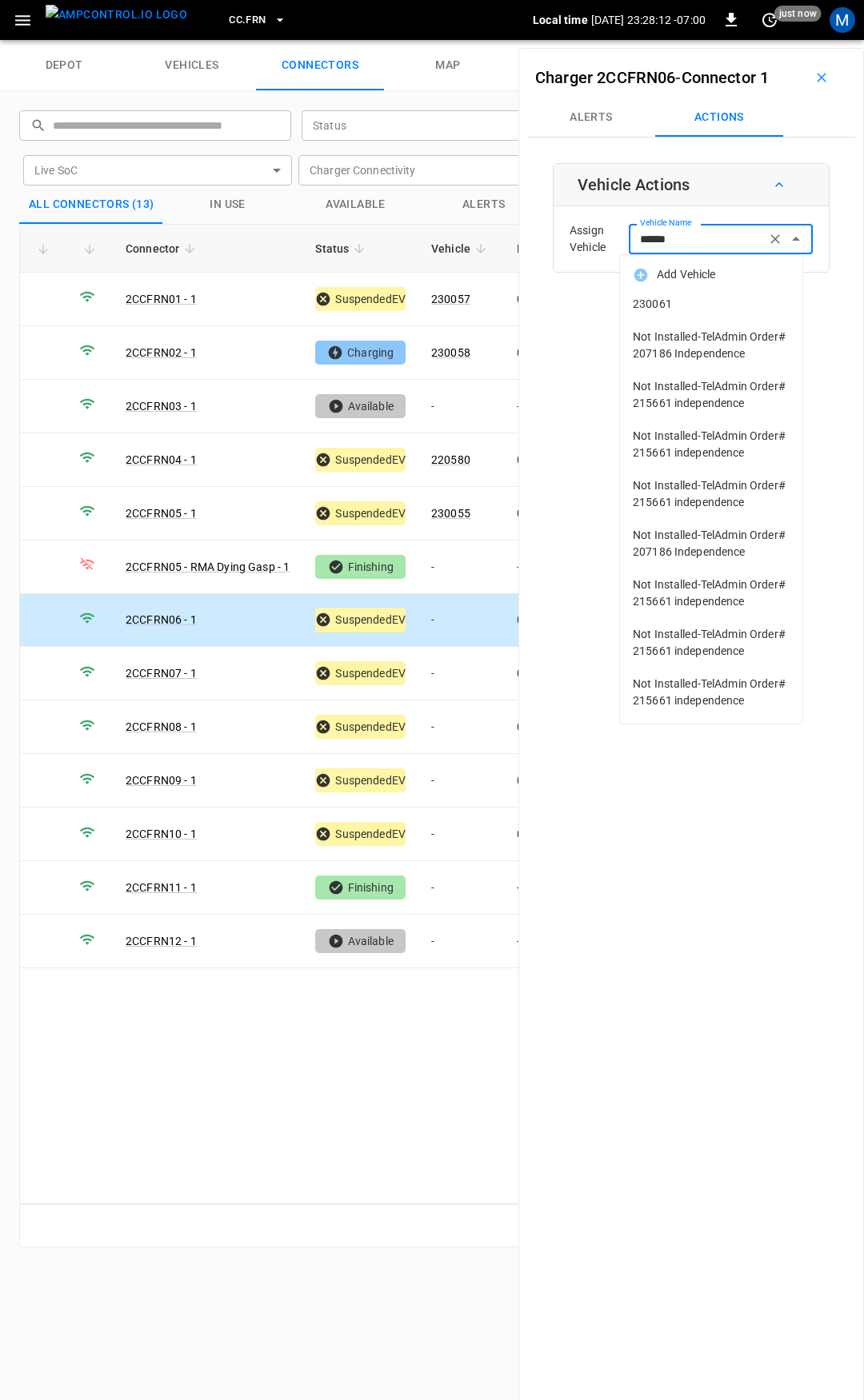
click at [703, 308] on span "230061" at bounding box center [711, 303] width 156 height 17
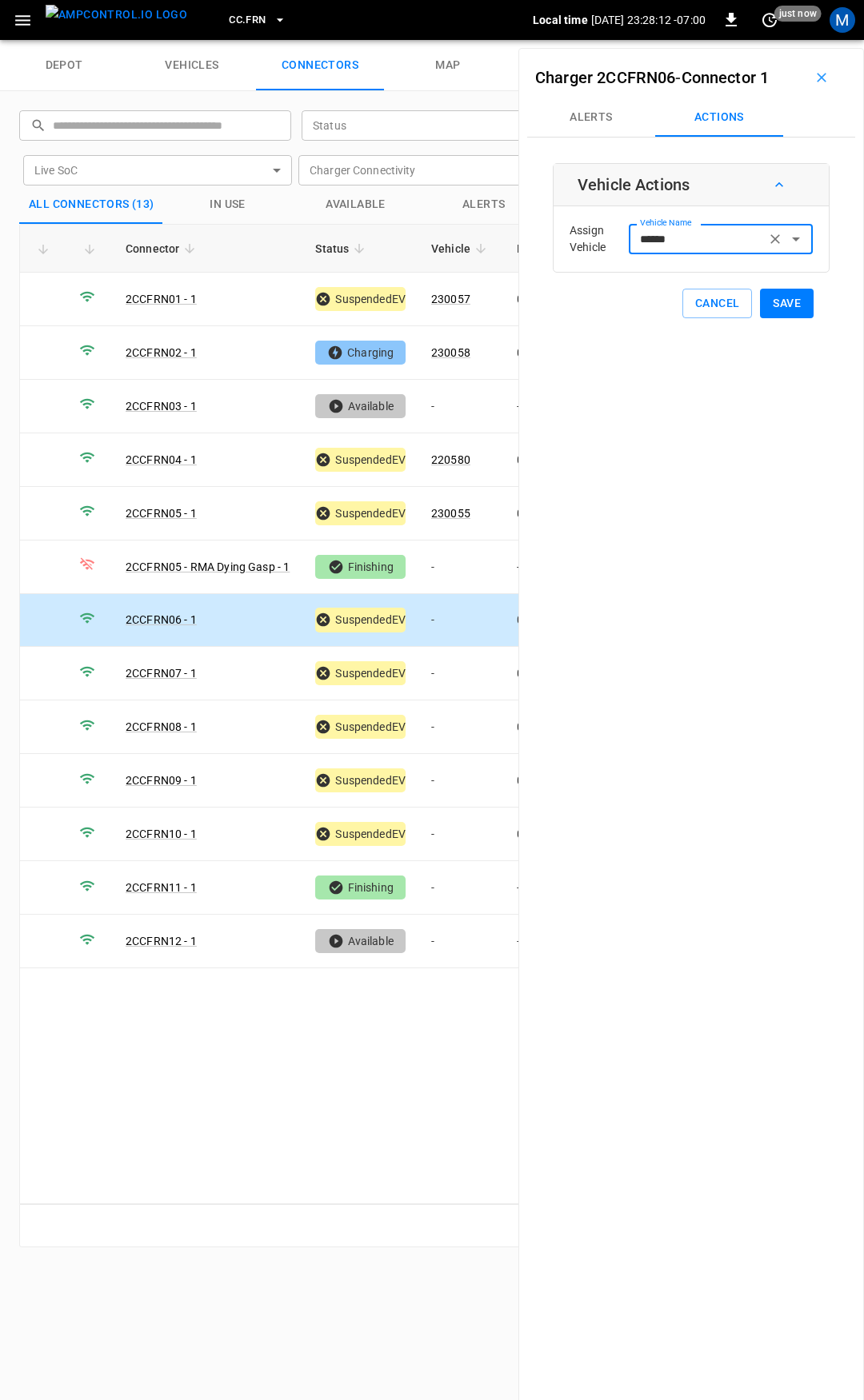
type input "******"
click at [786, 307] on button "Save" at bounding box center [787, 303] width 54 height 30
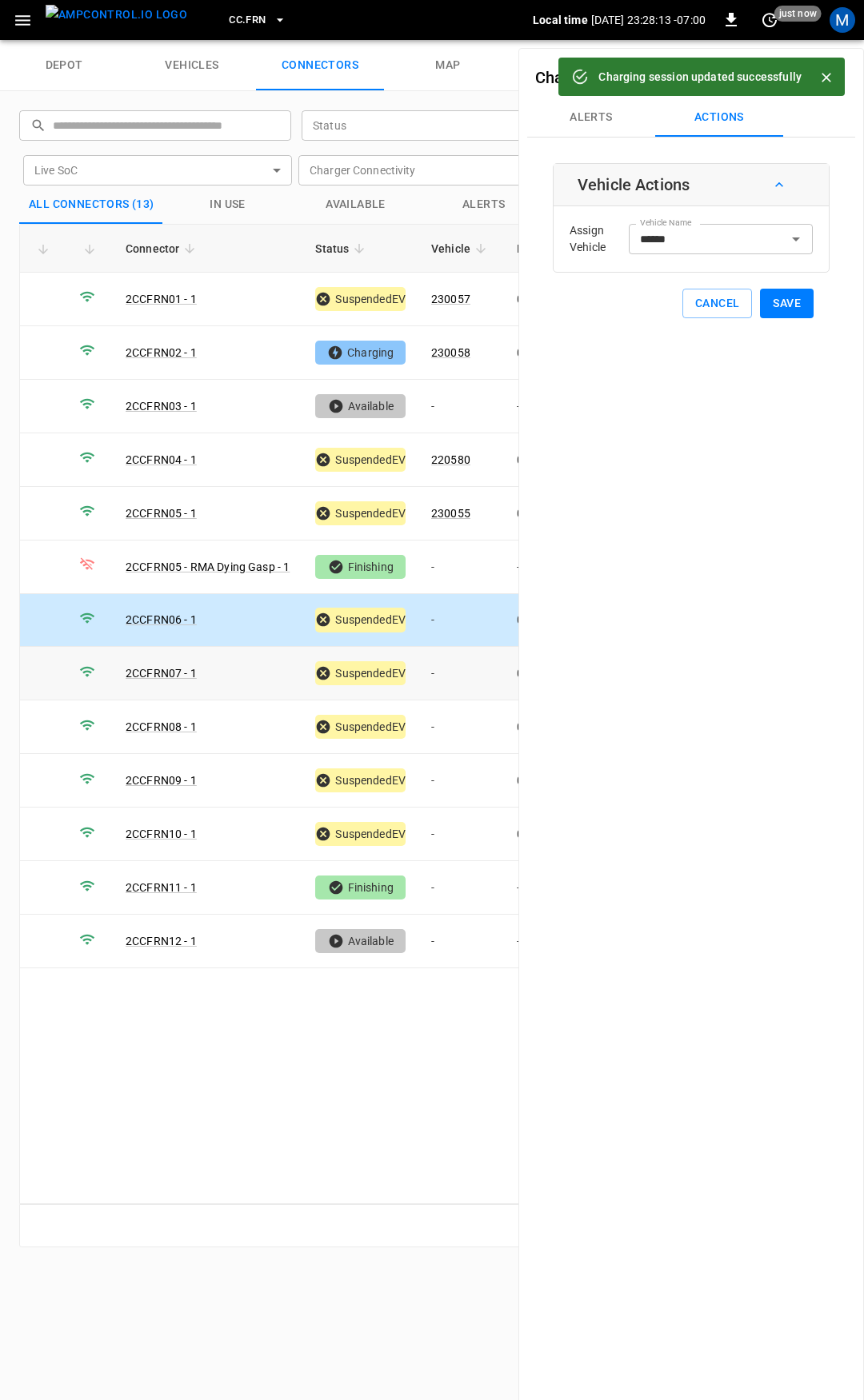
click at [449, 668] on td "-" at bounding box center [461, 673] width 85 height 54
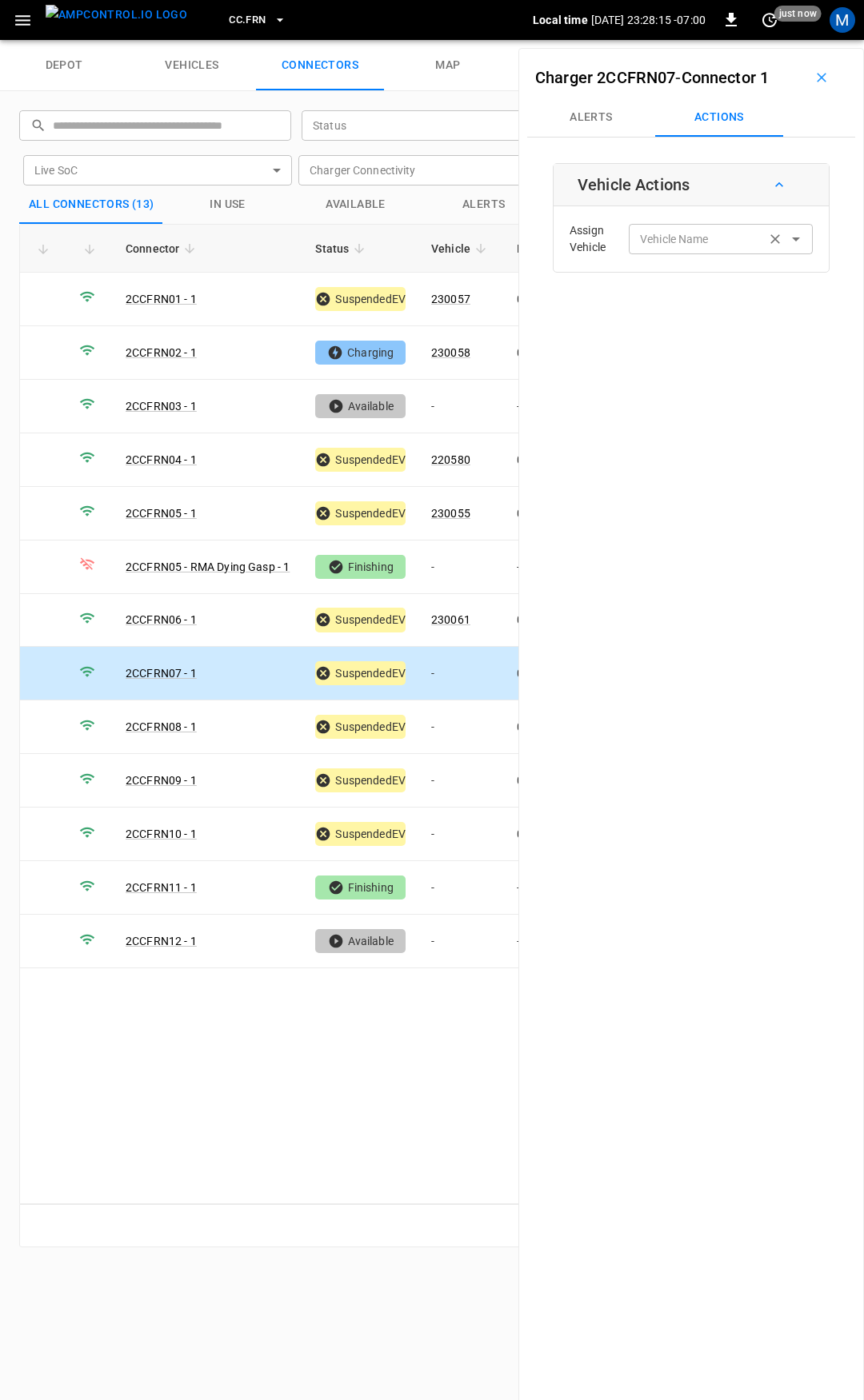
click at [703, 242] on input "Vehicle Name" at bounding box center [697, 238] width 127 height 20
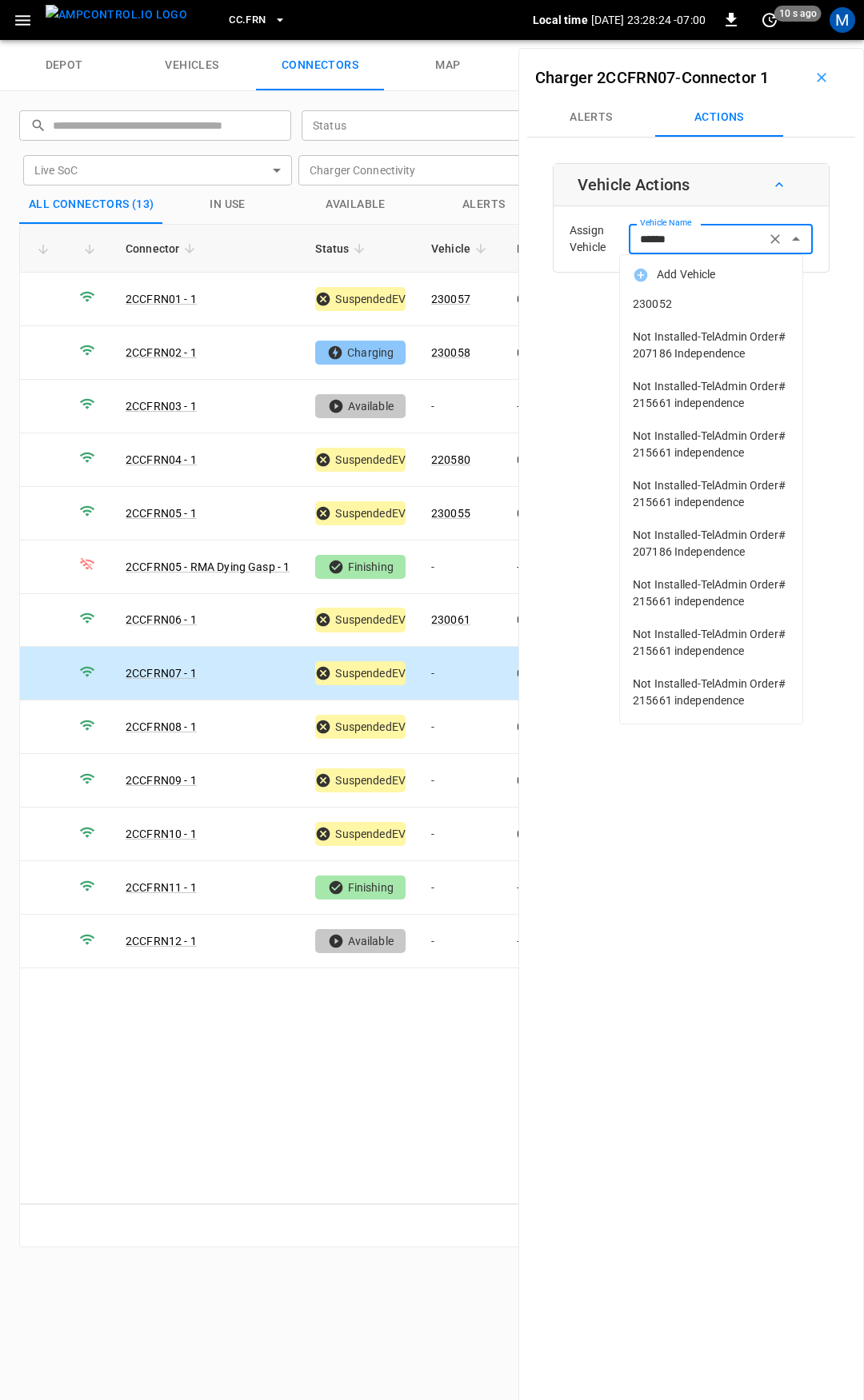
click at [670, 302] on span "230052" at bounding box center [711, 303] width 156 height 17
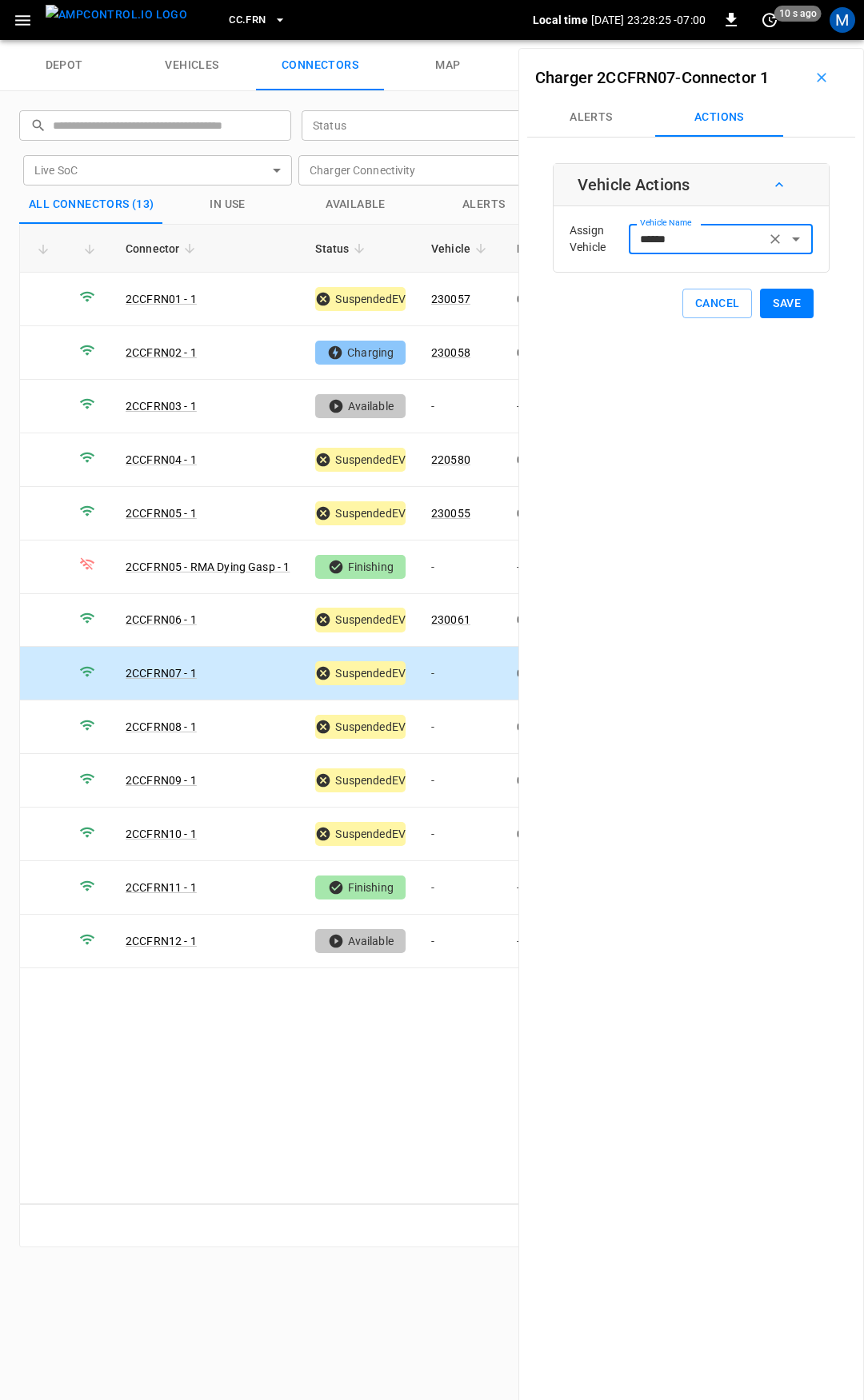
type input "******"
click at [777, 303] on button "Save" at bounding box center [787, 303] width 54 height 30
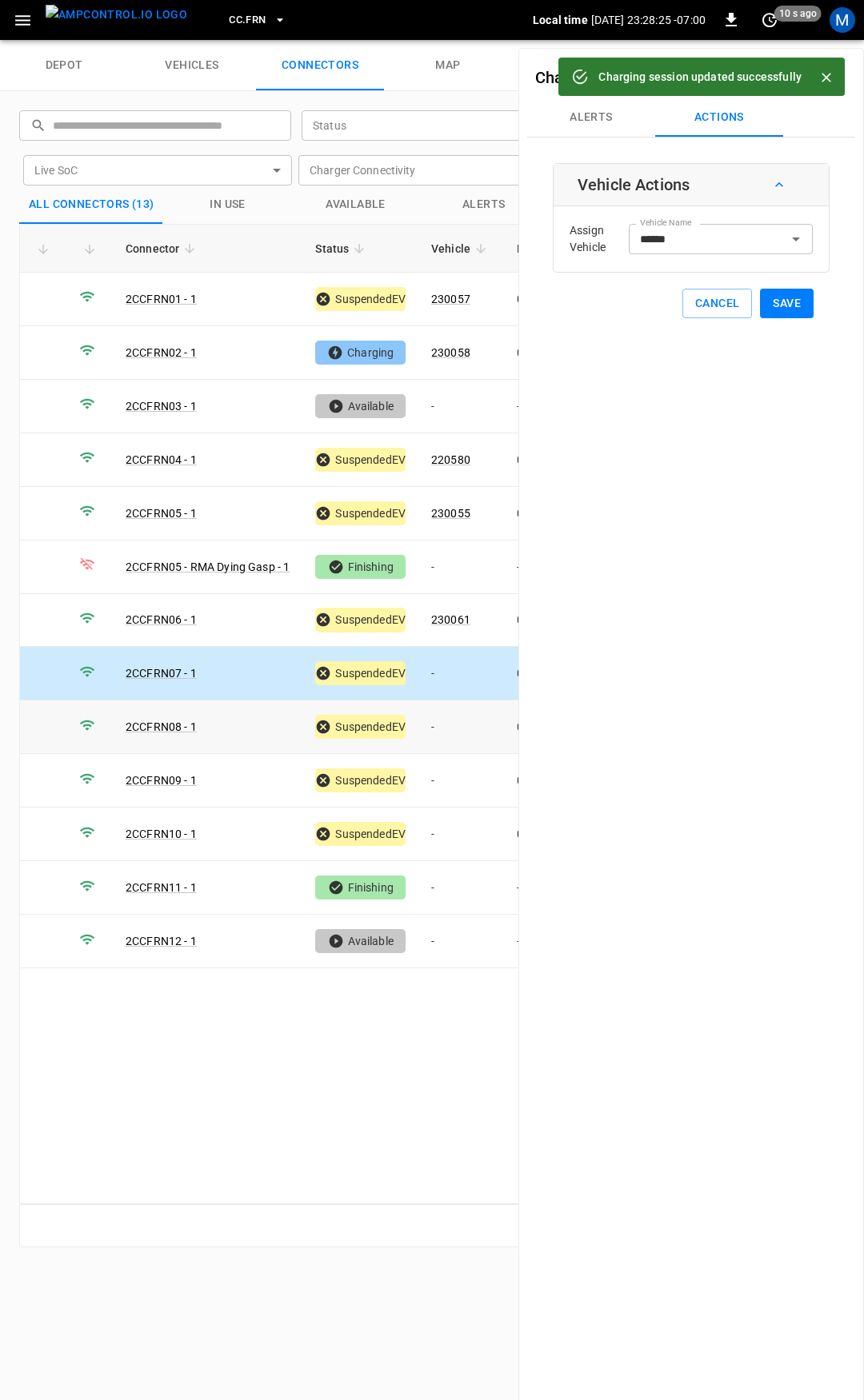
click at [436, 721] on td "-" at bounding box center [461, 727] width 85 height 54
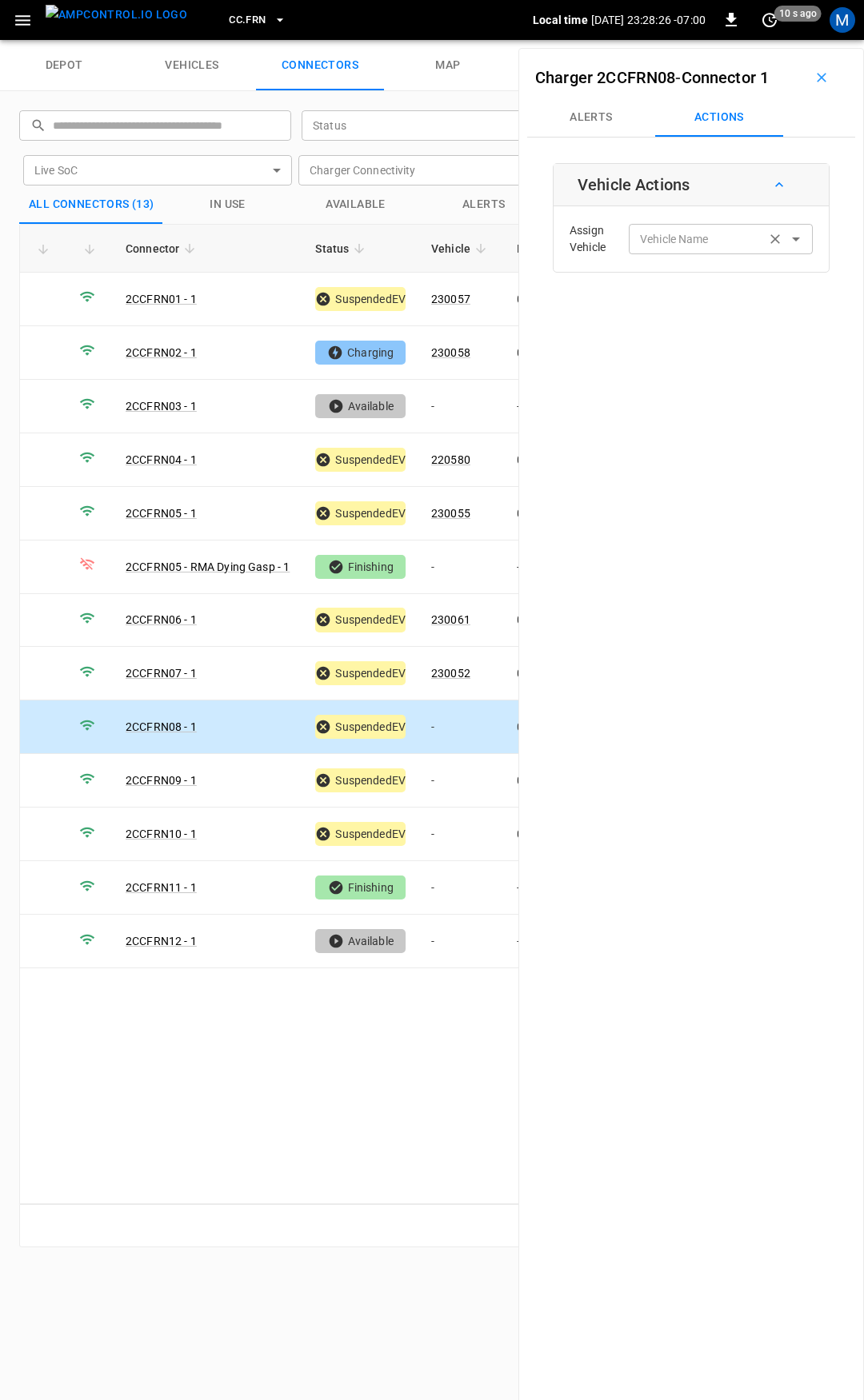
click at [656, 248] on input "Vehicle Name" at bounding box center [697, 238] width 127 height 20
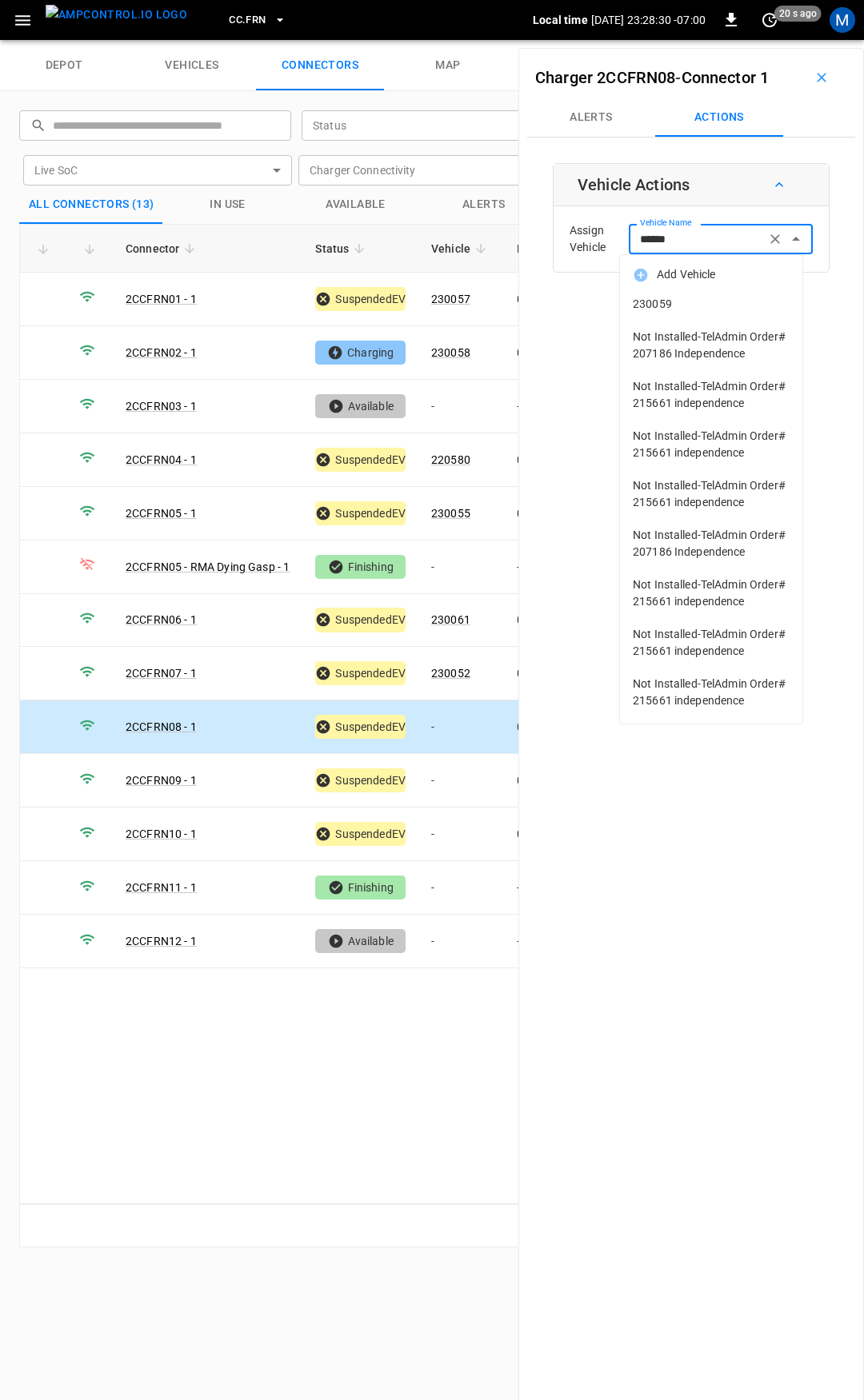
click at [681, 293] on li "230059" at bounding box center [711, 304] width 183 height 33
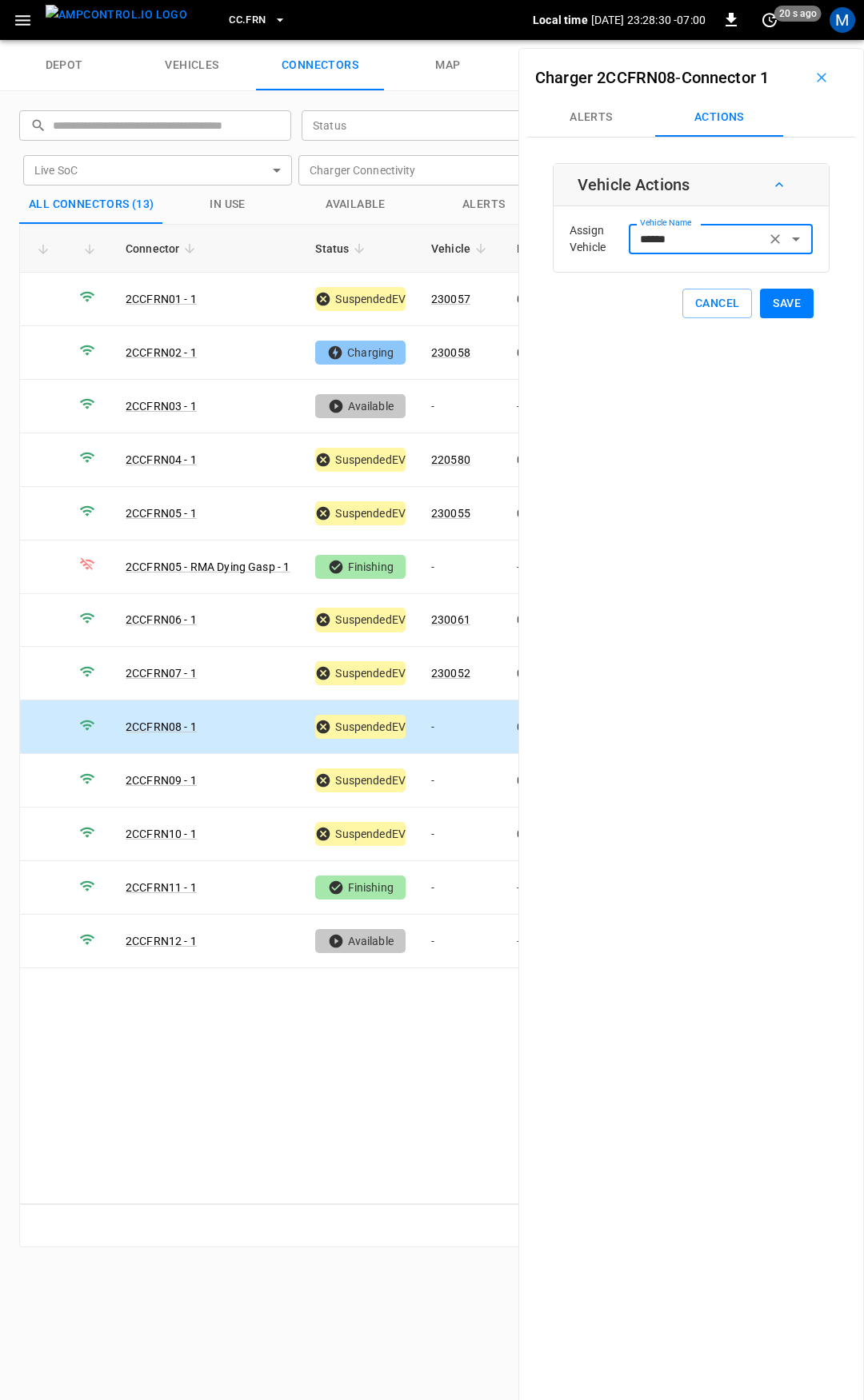
type input "******"
click at [805, 304] on div "Vehicle Actions Assign Vehicle Vehicle Name ****** Vehicle Name Cancel Save" at bounding box center [691, 241] width 276 height 156
click at [782, 303] on button "Save" at bounding box center [787, 303] width 54 height 30
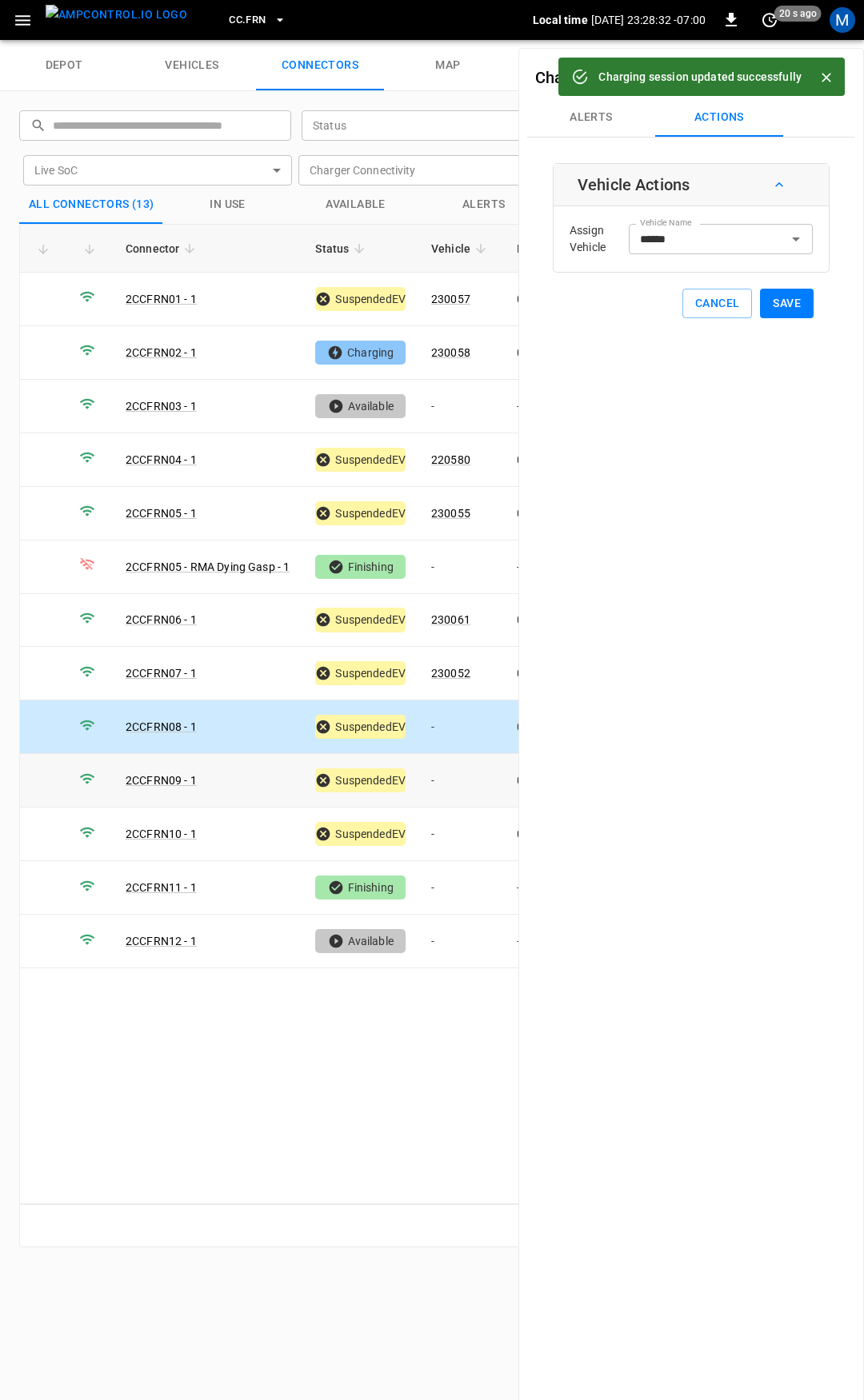
click at [457, 782] on td "-" at bounding box center [461, 781] width 85 height 54
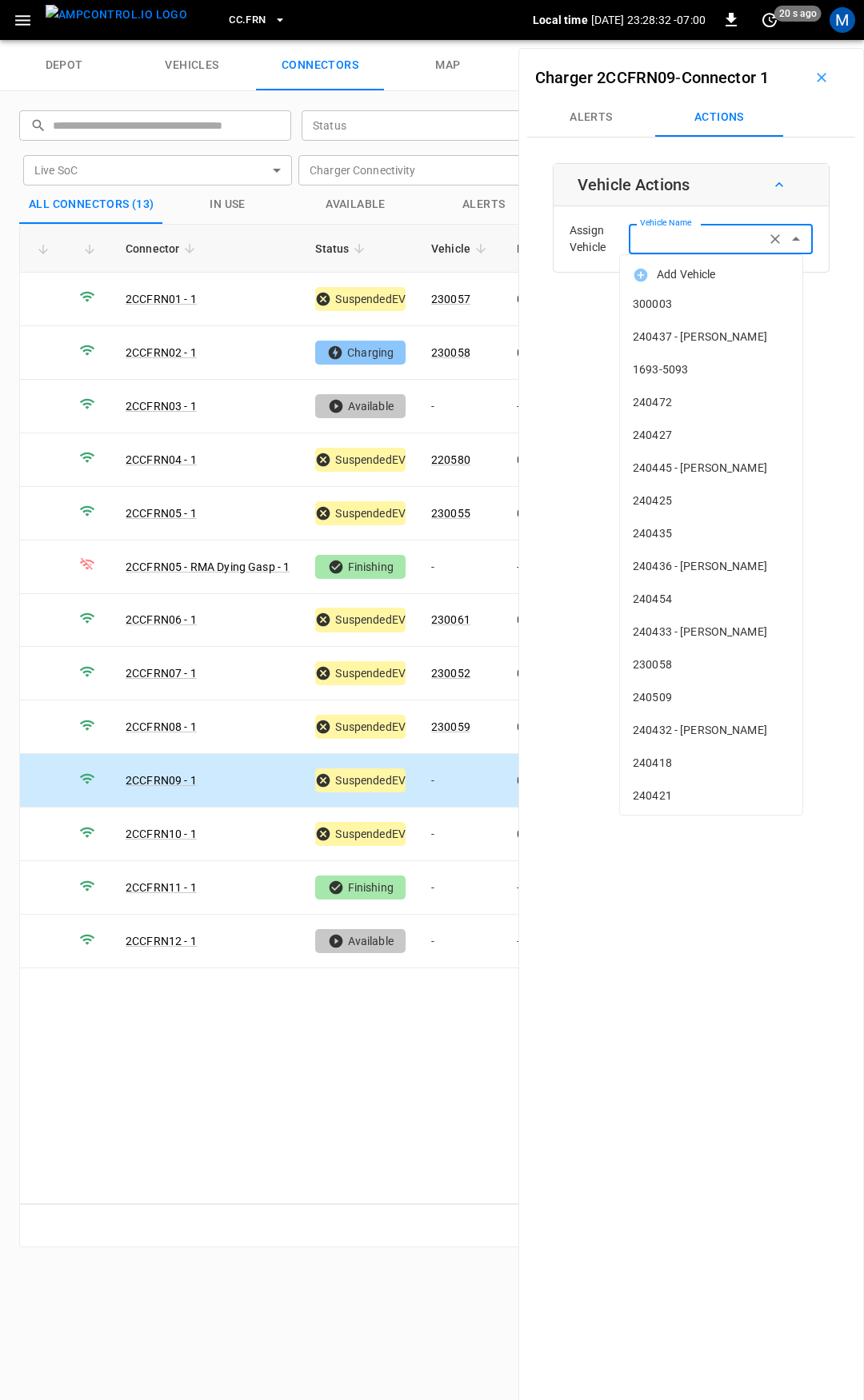
click at [687, 229] on input "Vehicle Name" at bounding box center [697, 238] width 127 height 20
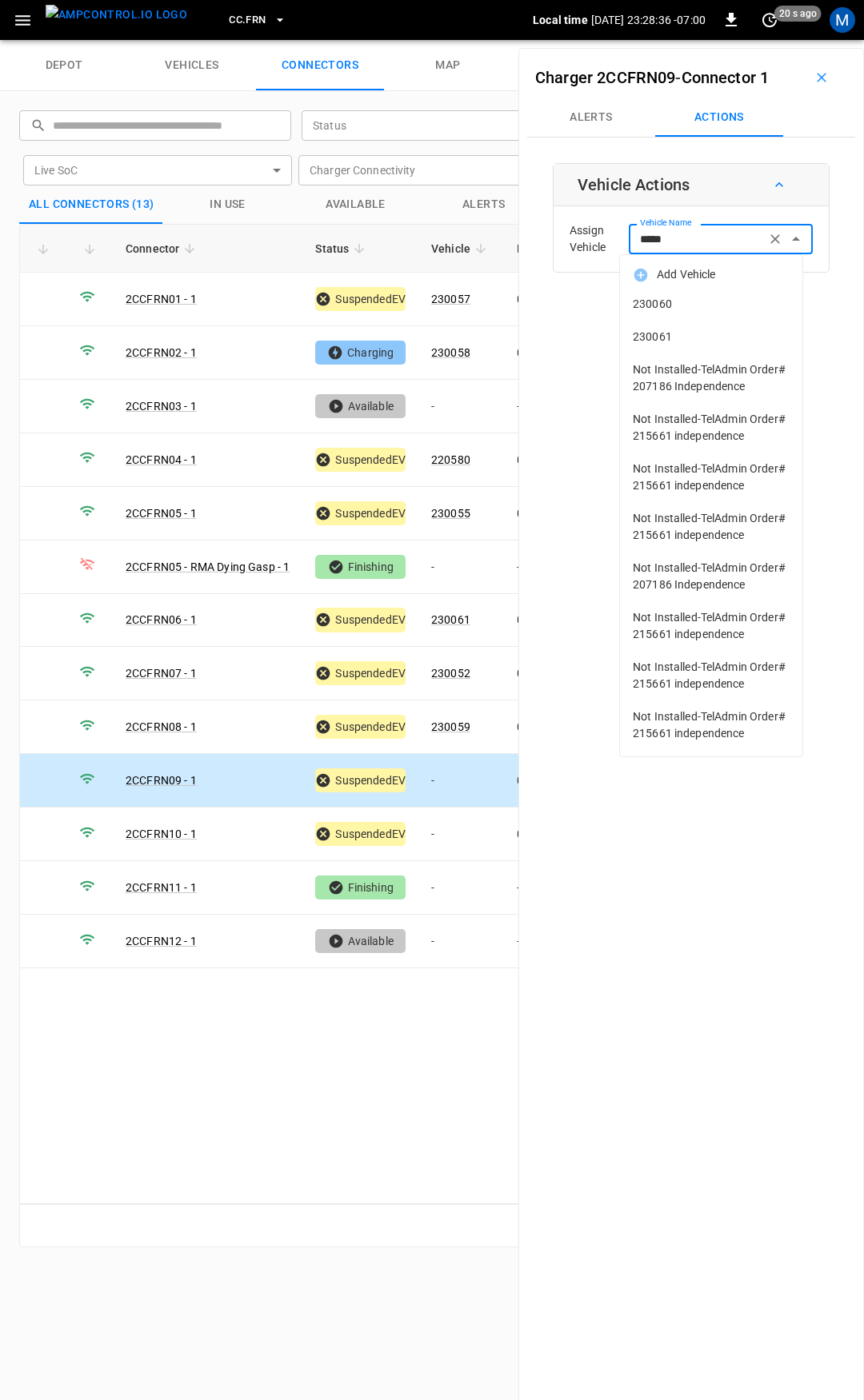
type input "******"
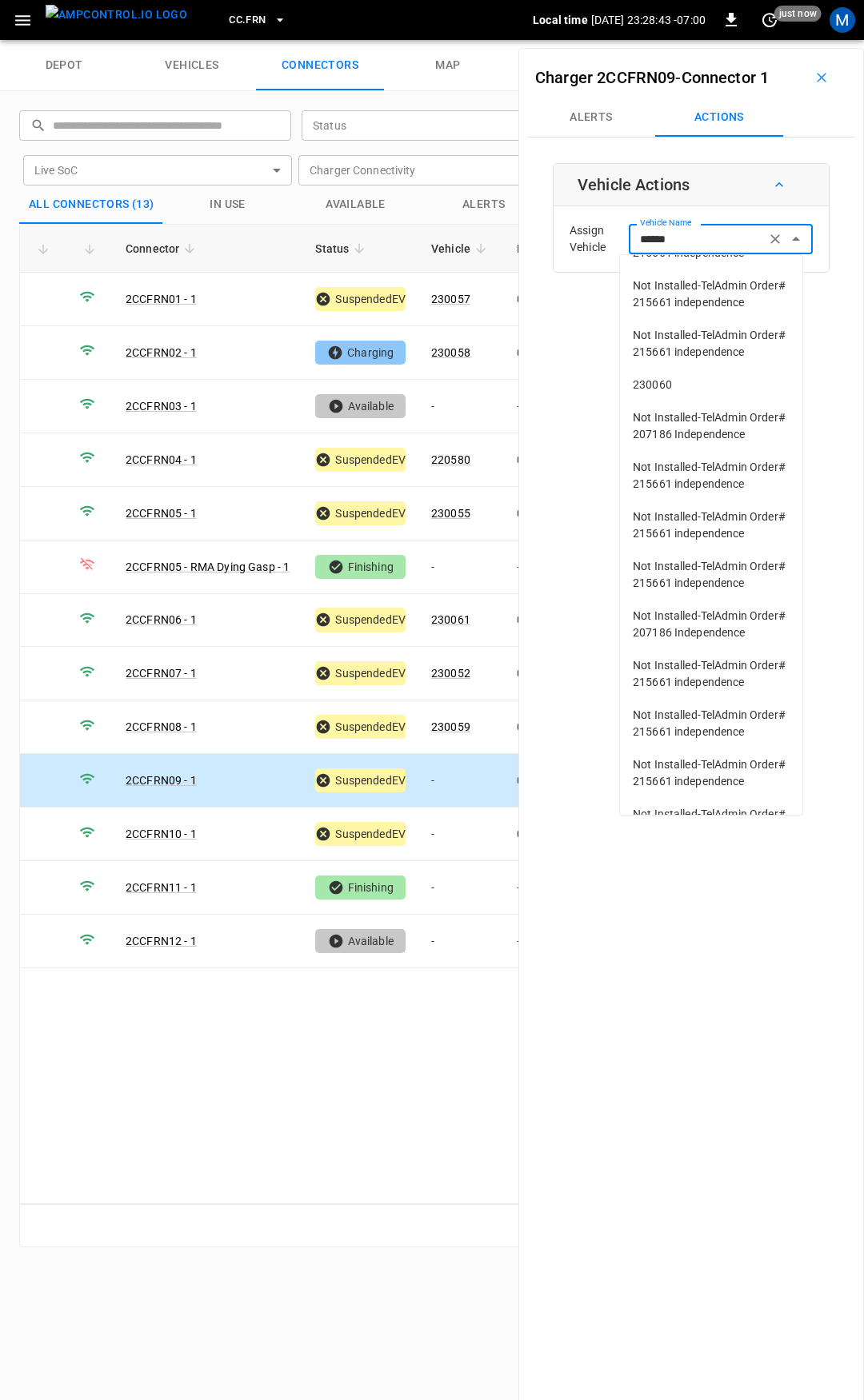
scroll to position [508, 0]
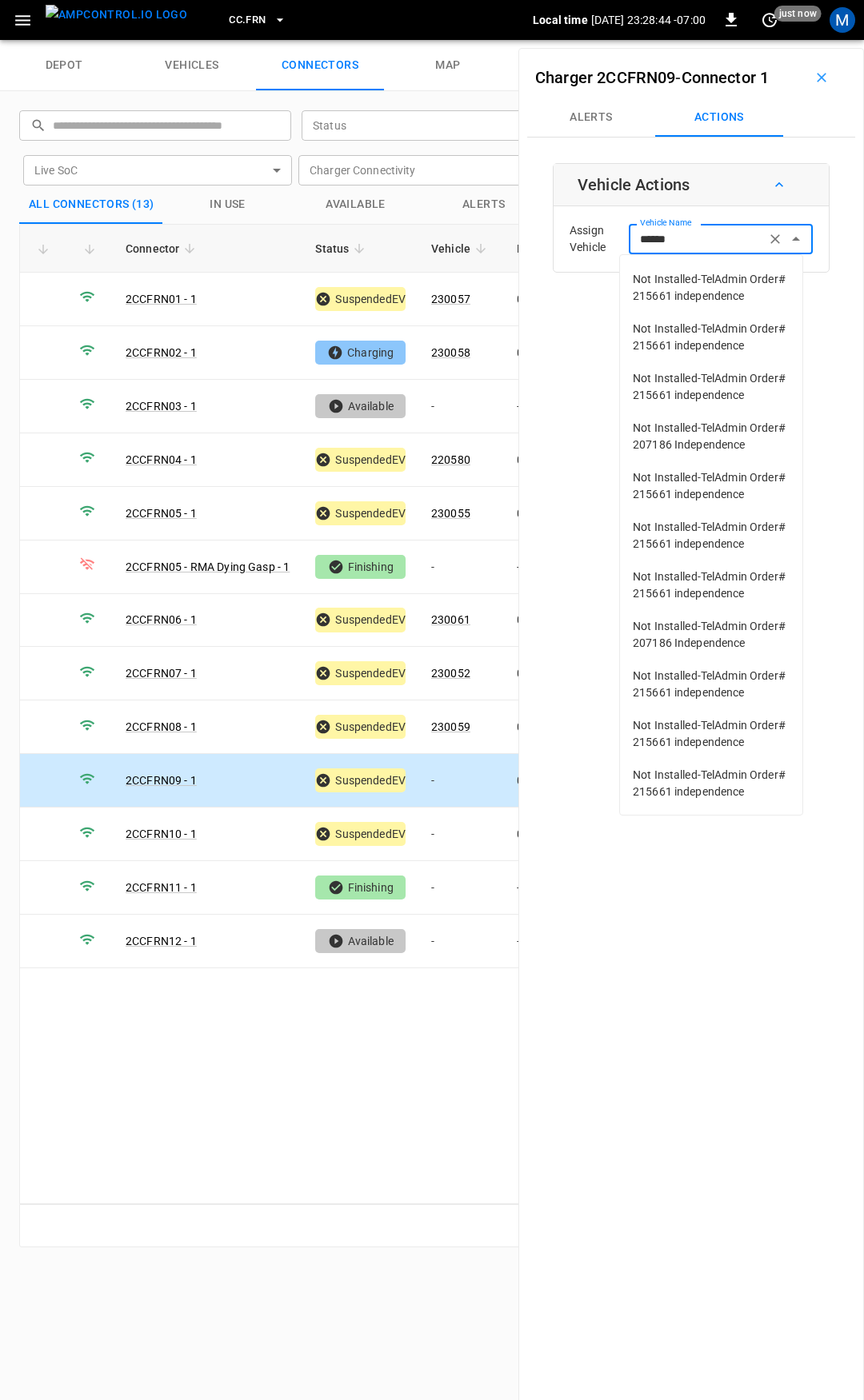
click at [679, 205] on span "230060" at bounding box center [711, 196] width 156 height 17
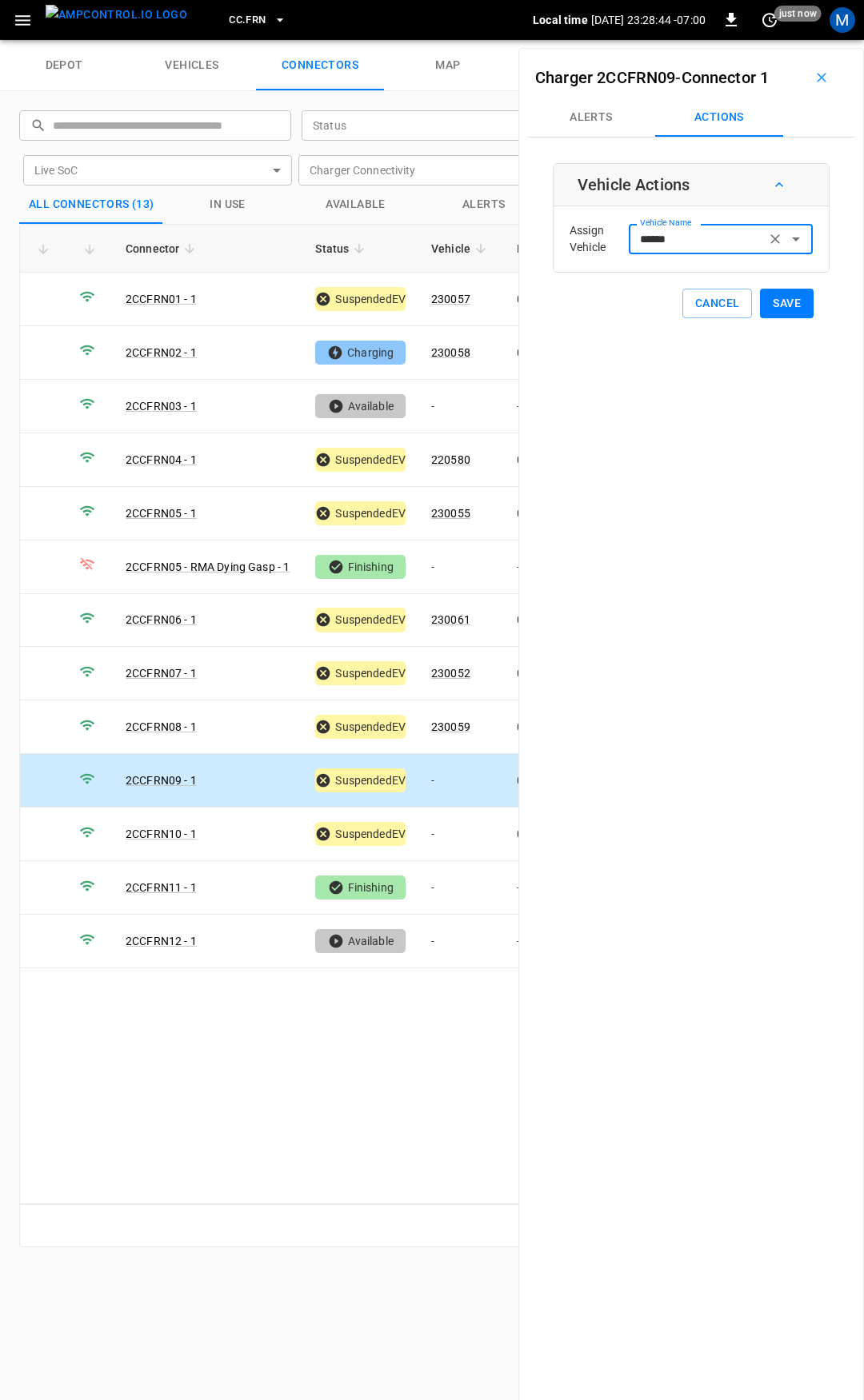
type input "******"
click at [773, 313] on button "Save" at bounding box center [787, 303] width 54 height 30
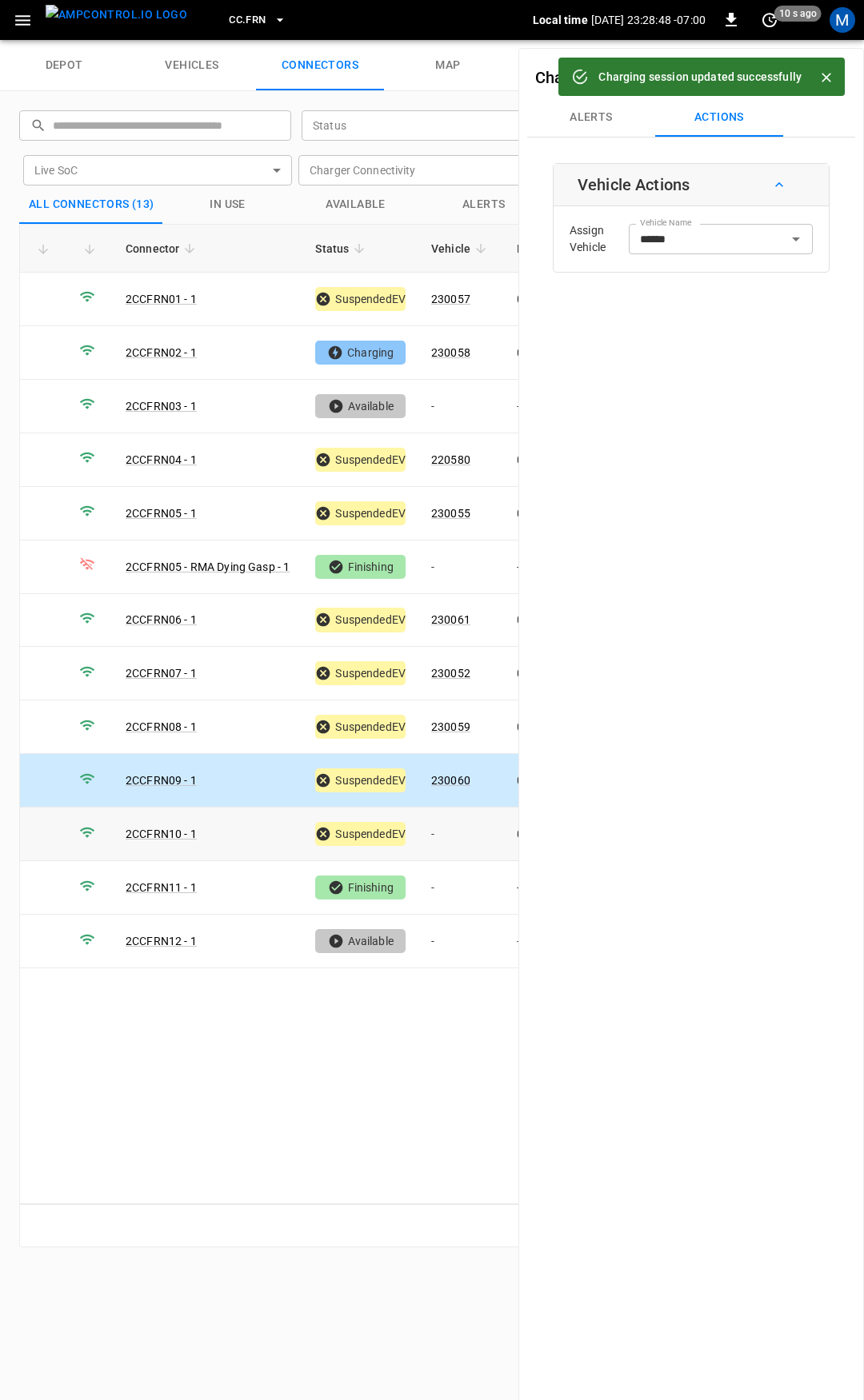
click at [462, 816] on td "-" at bounding box center [461, 834] width 85 height 54
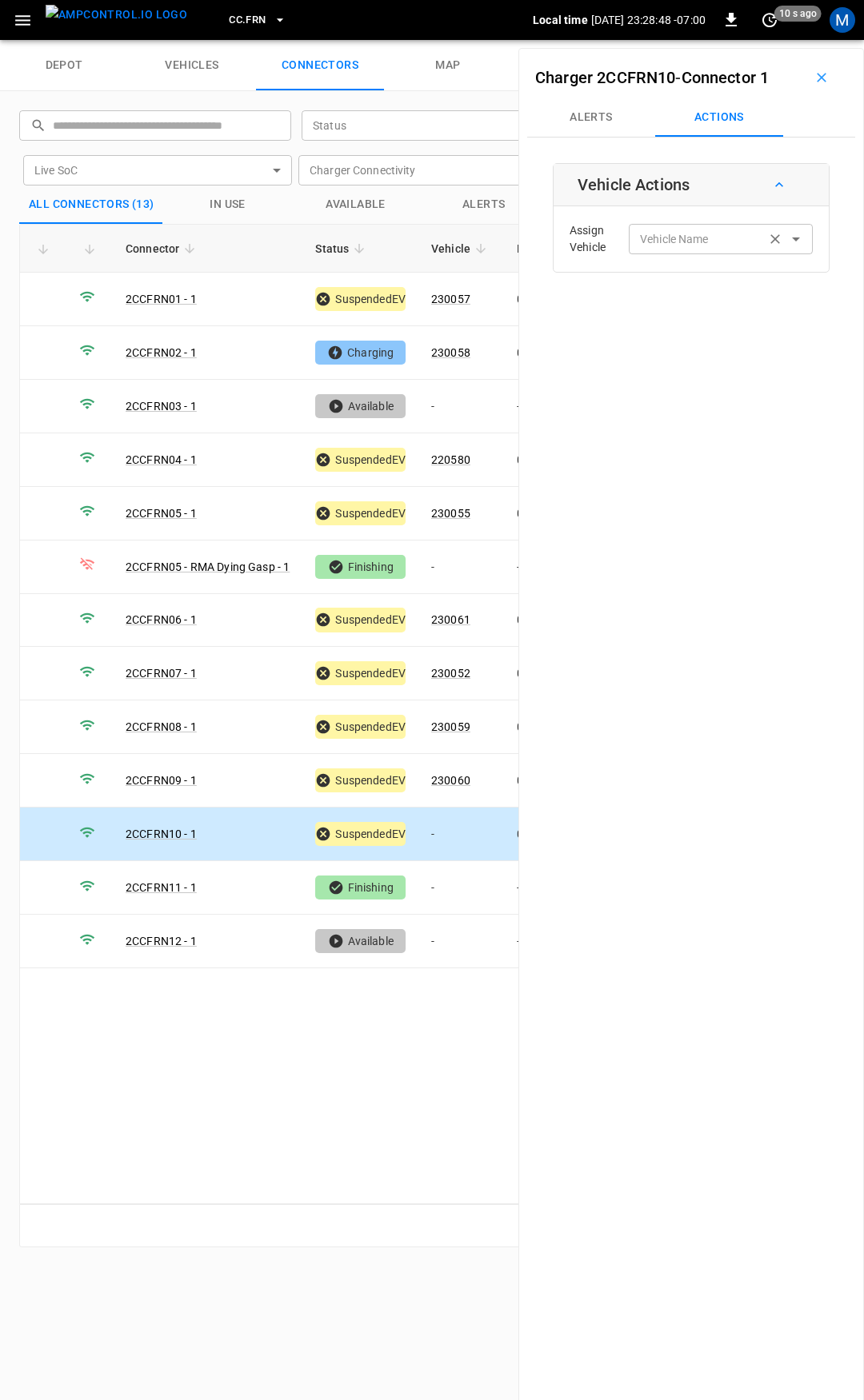
click at [654, 237] on div "Vehicle Name Vehicle Name" at bounding box center [721, 239] width 184 height 30
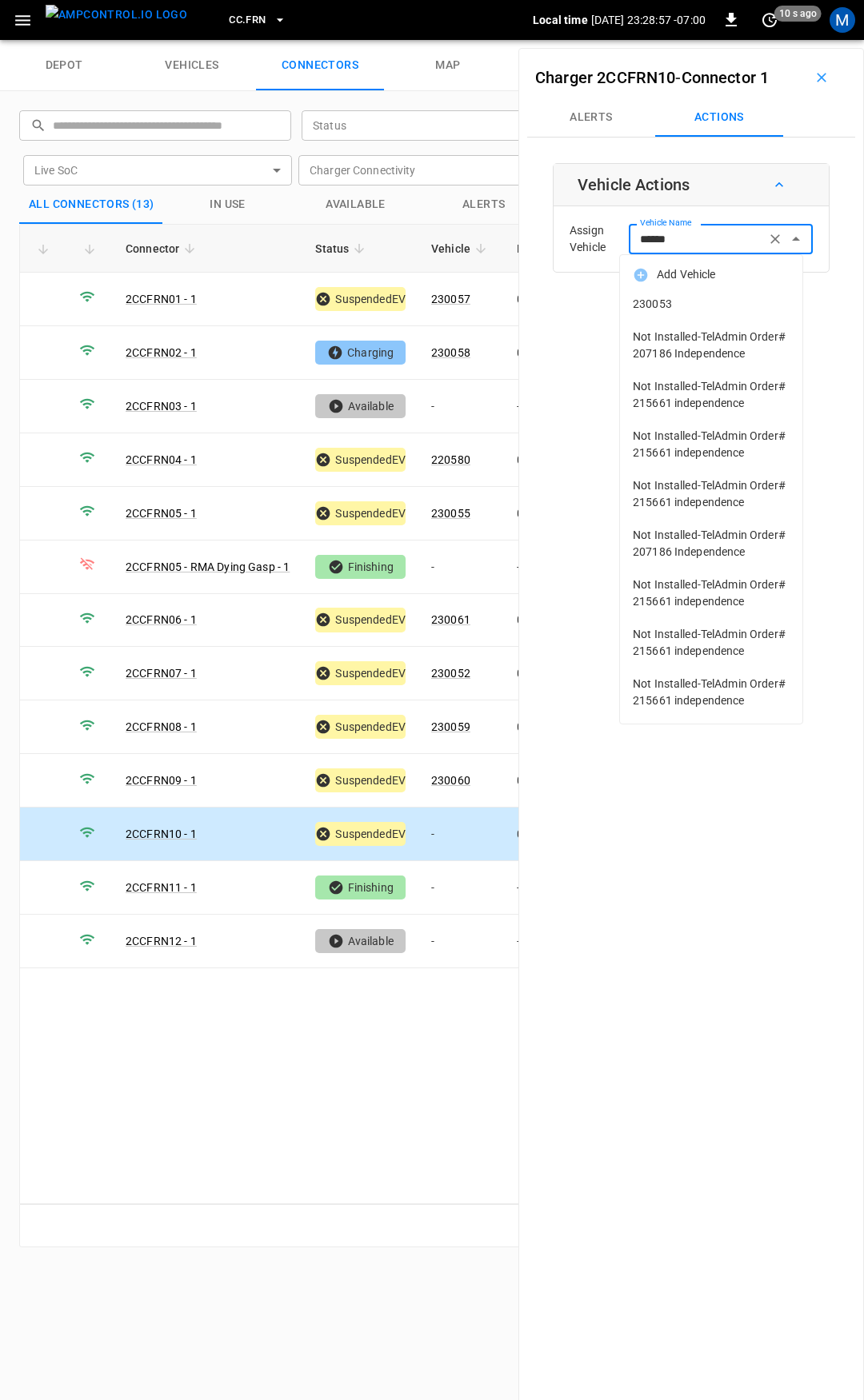
click at [661, 305] on span "230053" at bounding box center [711, 303] width 156 height 17
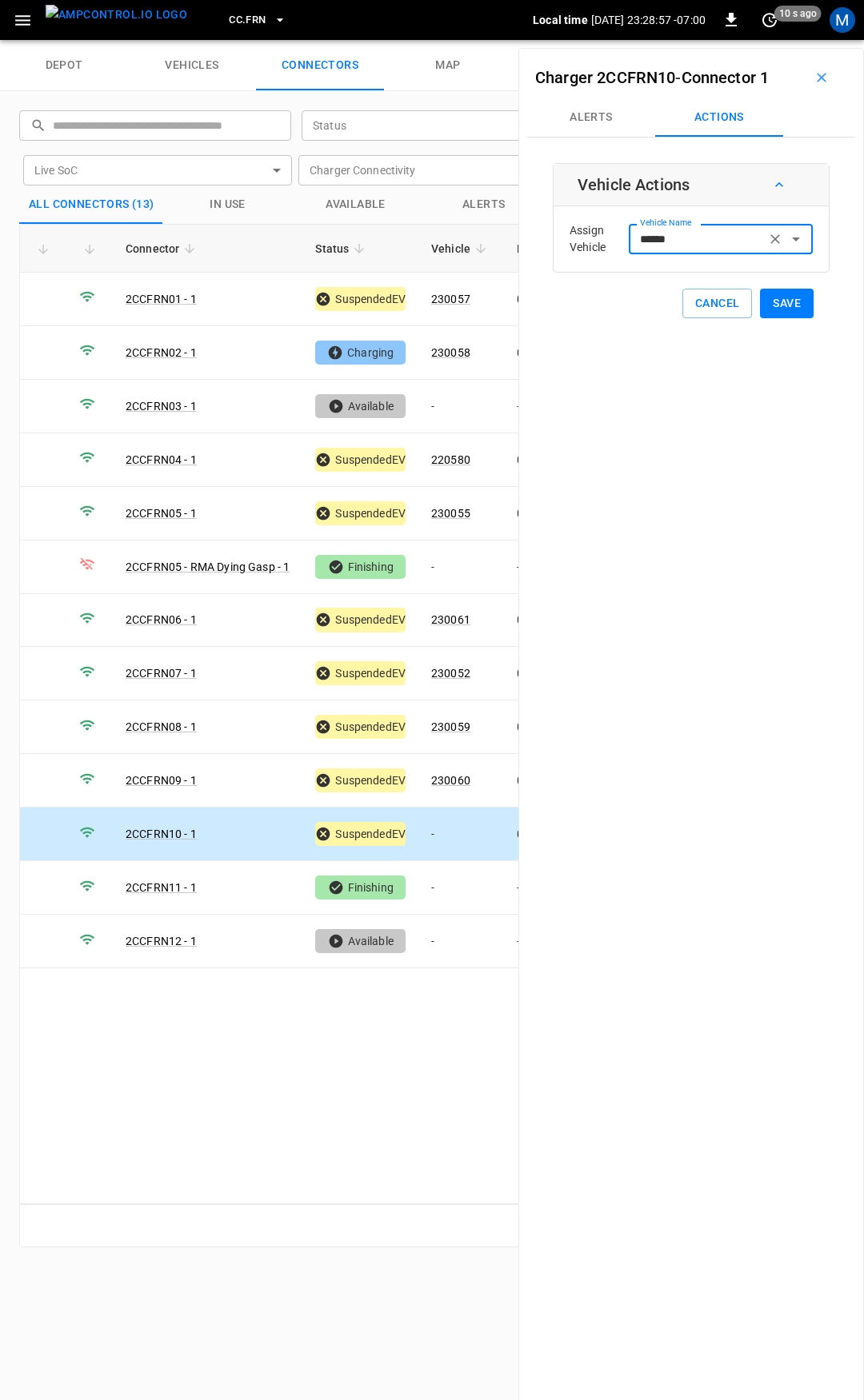
type input "******"
click at [785, 304] on button "Save" at bounding box center [787, 303] width 54 height 30
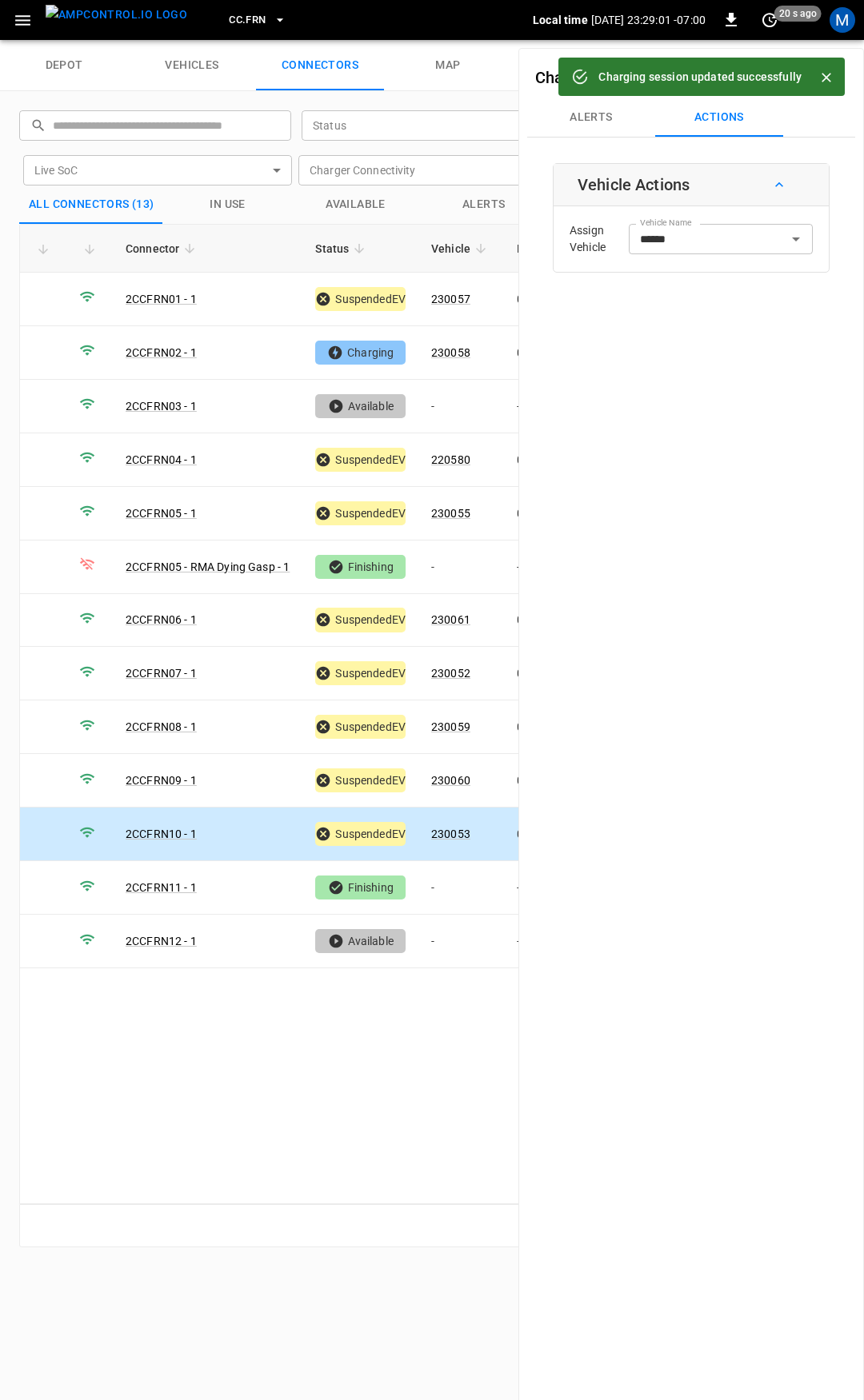
click at [229, 23] on span "CC.FRN" at bounding box center [247, 20] width 37 height 18
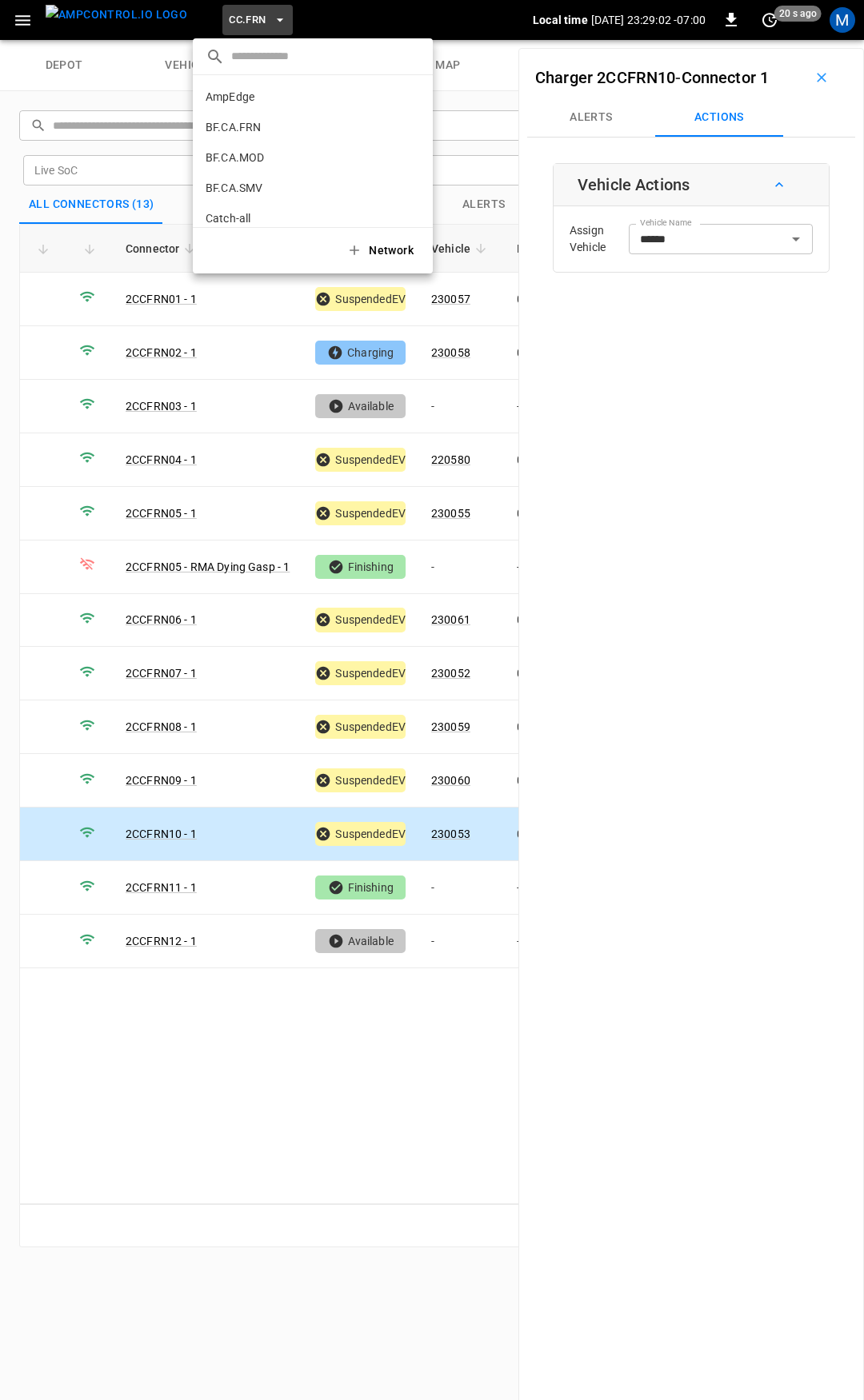
scroll to position [329, 0]
click at [249, 128] on li "CC.LIV 4340 ..." at bounding box center [313, 131] width 240 height 30
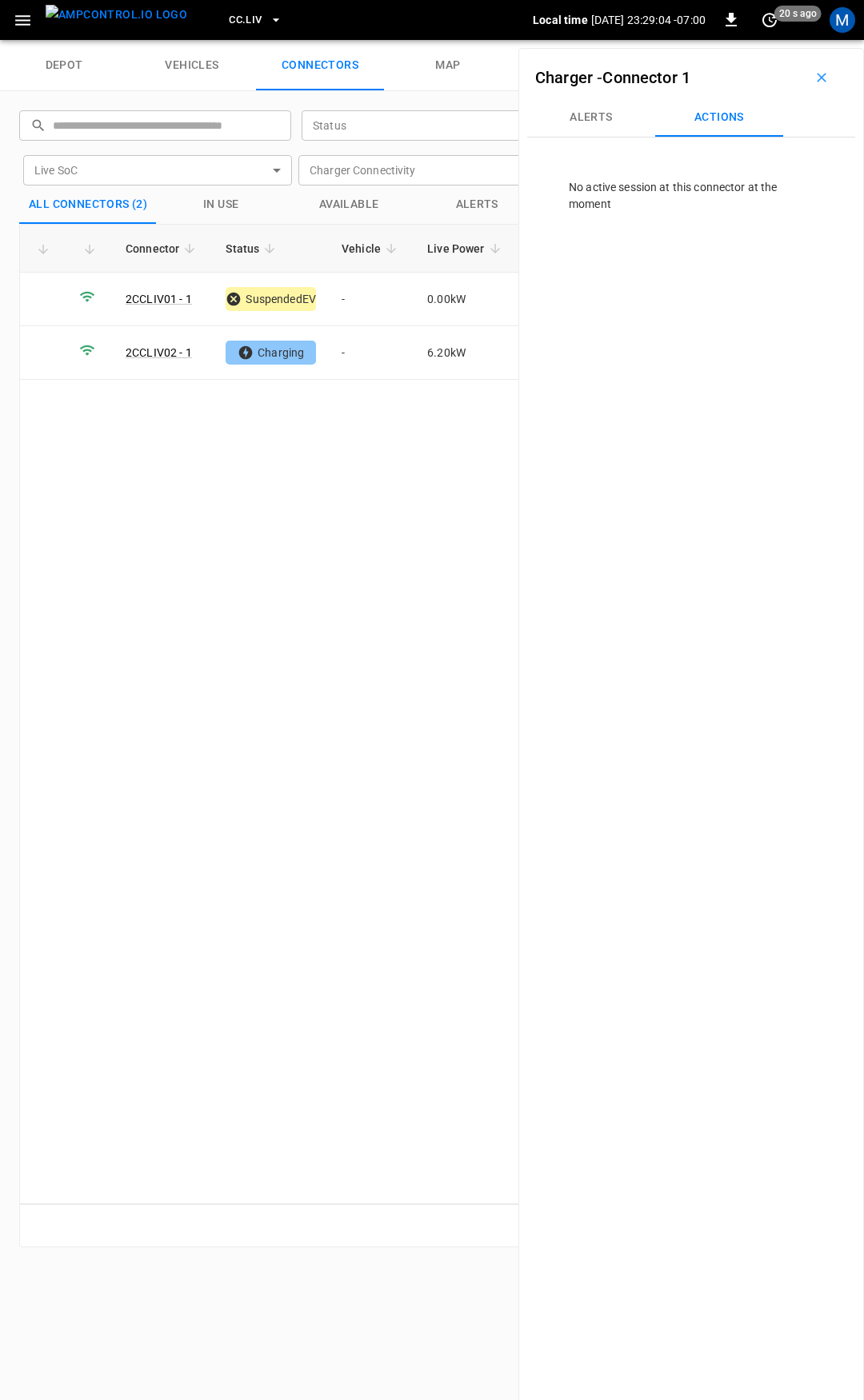
click at [229, 11] on span "CC.LIV" at bounding box center [245, 20] width 33 height 18
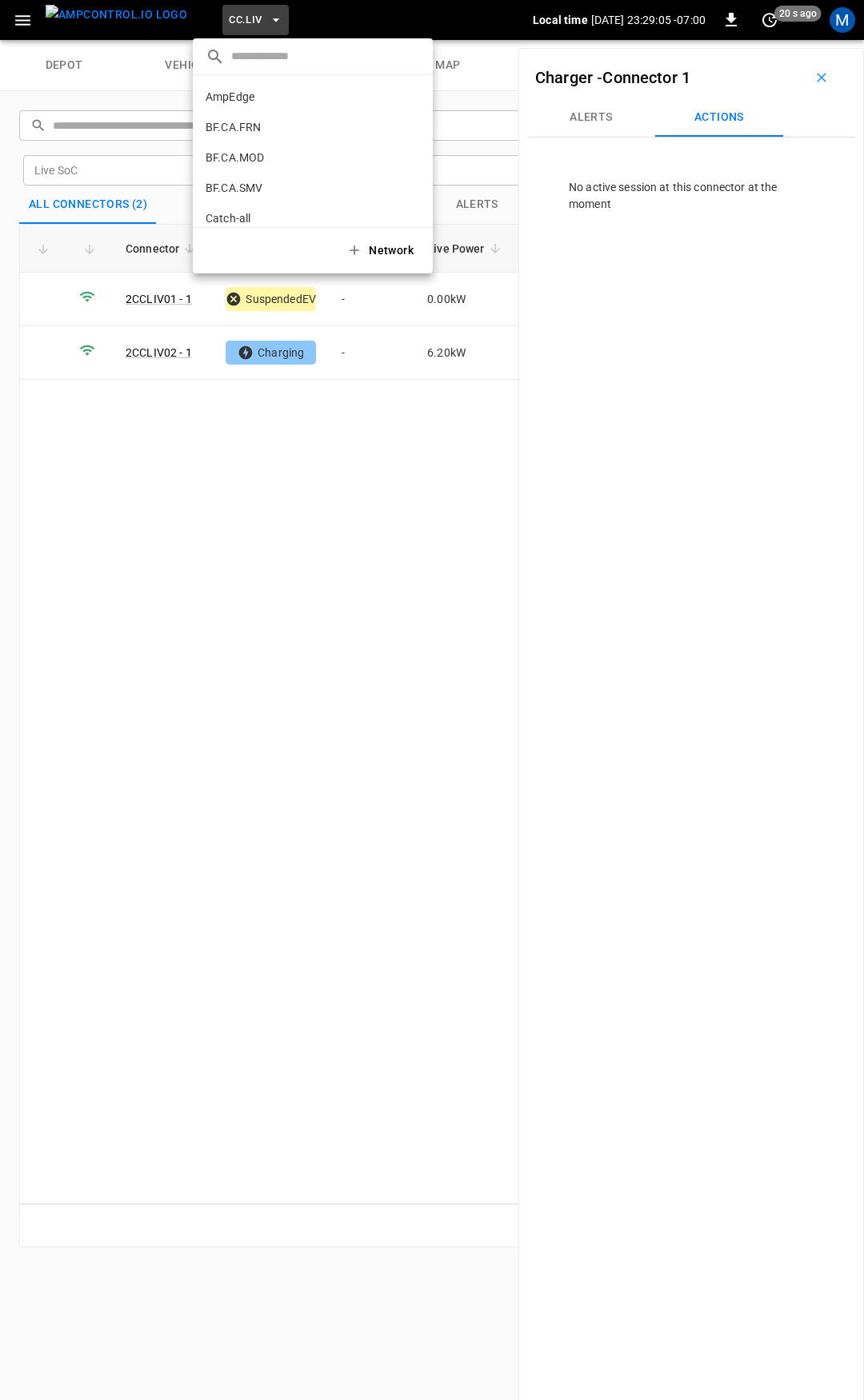
scroll to position [360, 0]
click at [261, 127] on li "CC.MOD b4ef ..." at bounding box center [313, 131] width 240 height 30
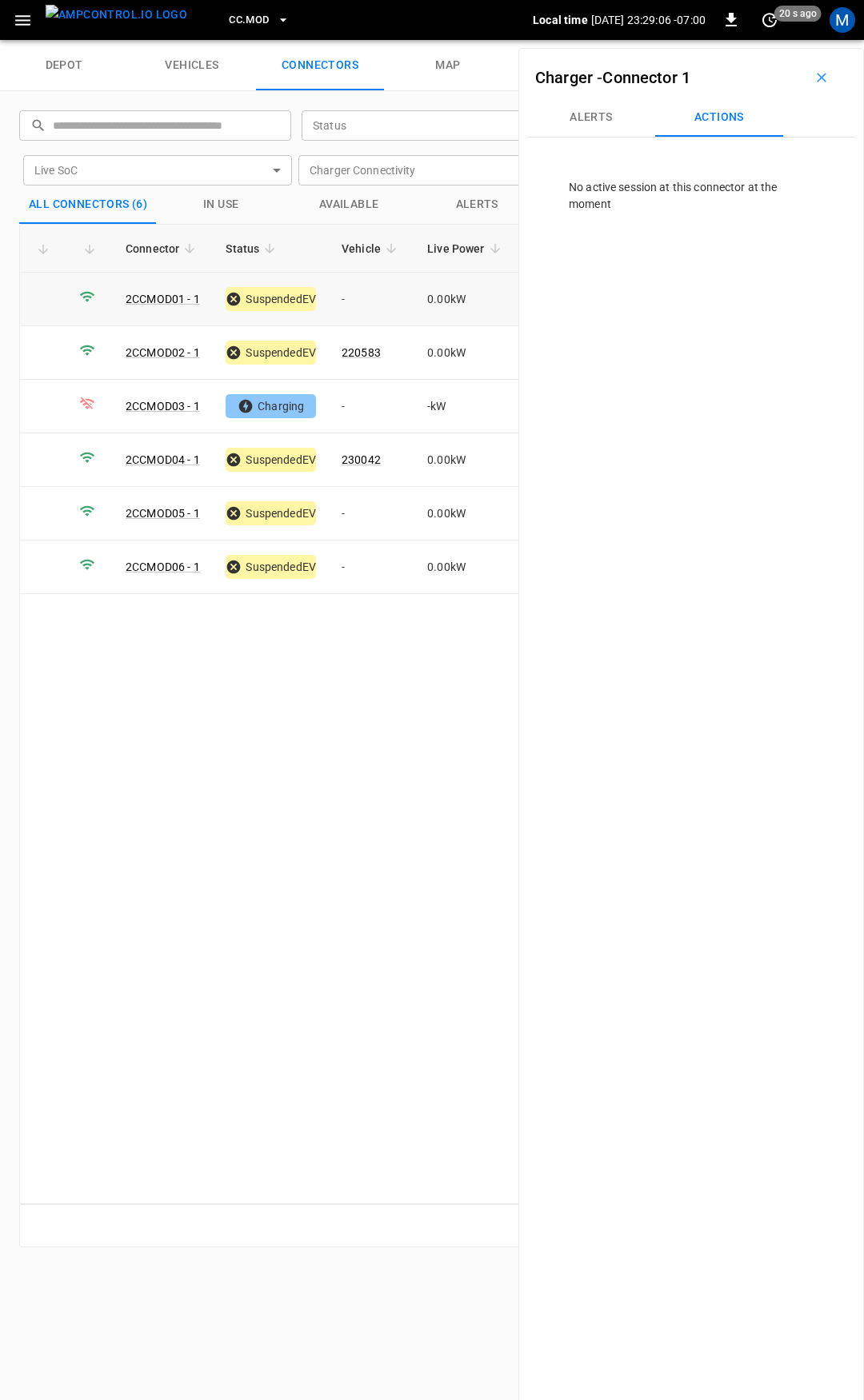
click at [356, 295] on td "-" at bounding box center [371, 300] width 85 height 54
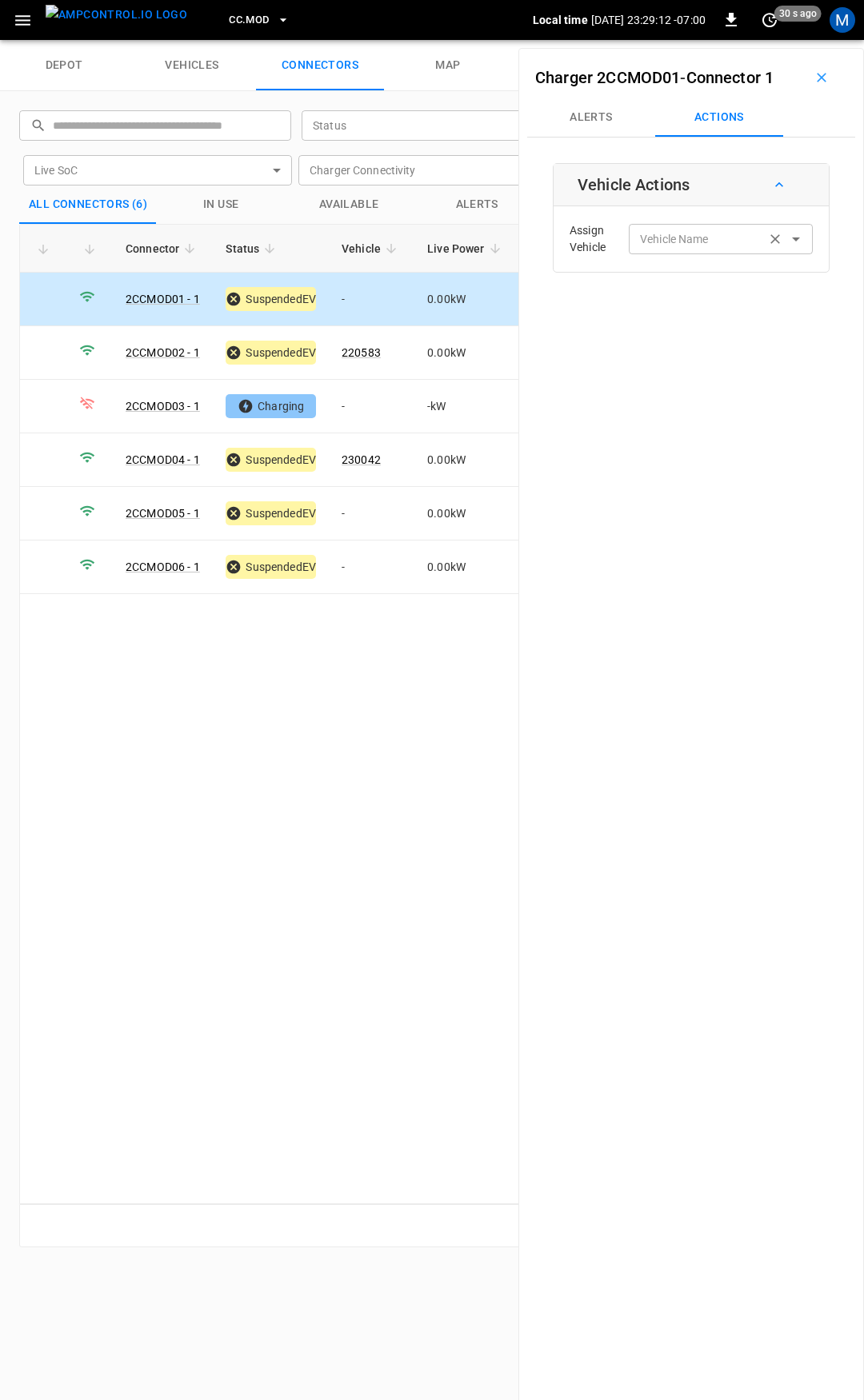
click at [685, 231] on div "Vehicle Name Vehicle Name" at bounding box center [721, 239] width 184 height 30
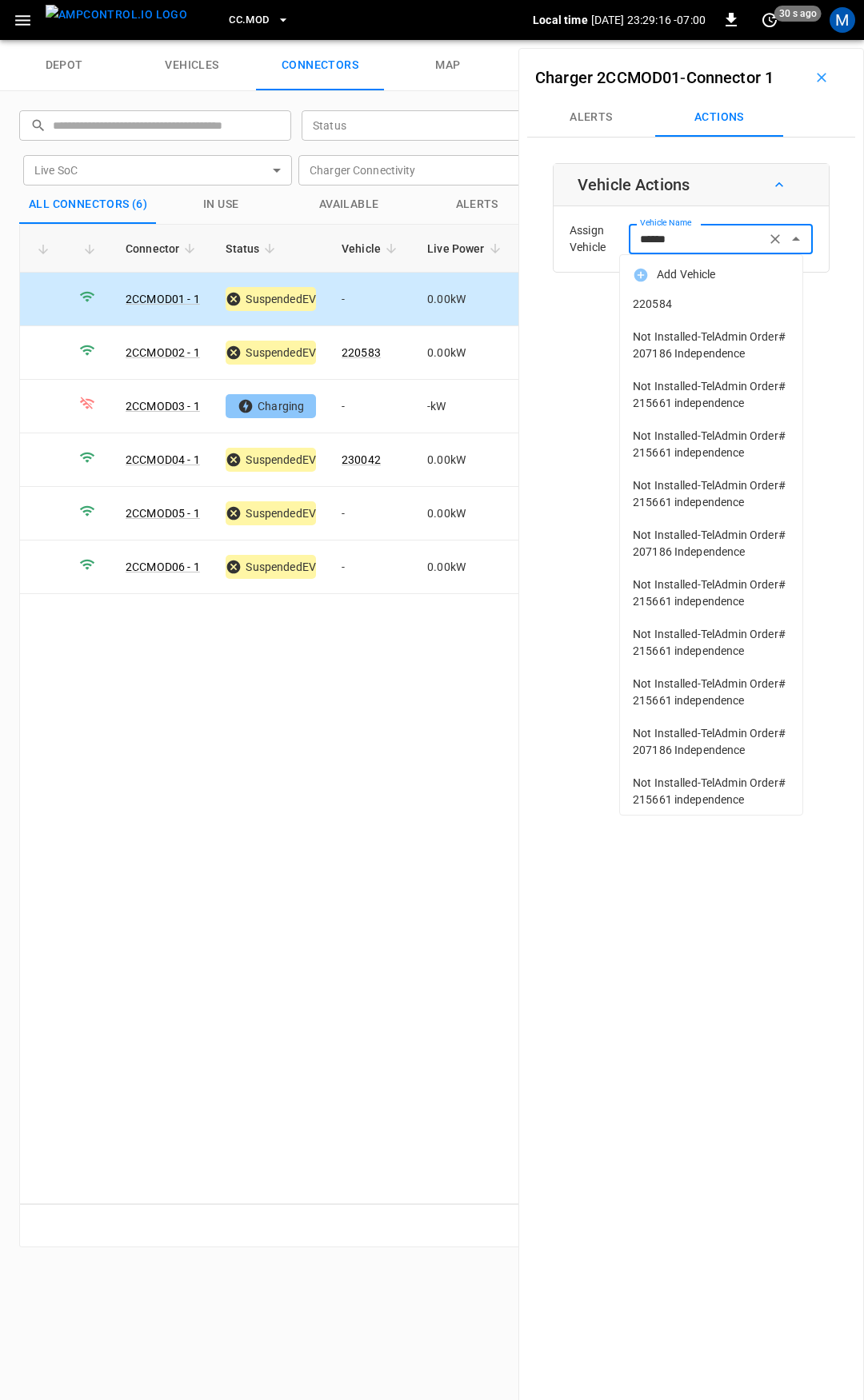
click at [709, 306] on span "220584" at bounding box center [711, 303] width 156 height 17
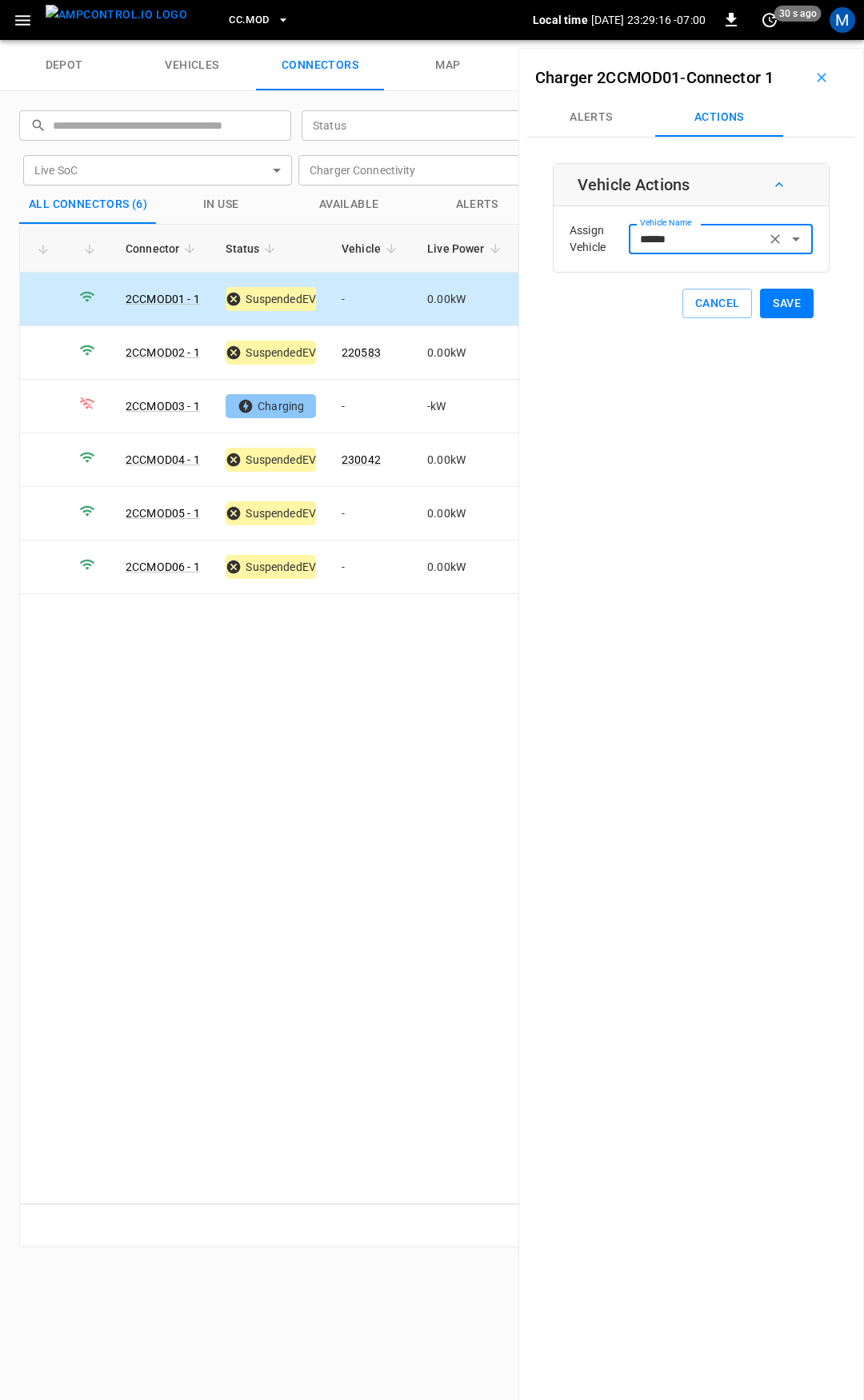
type input "******"
click at [781, 299] on button "Save" at bounding box center [787, 303] width 54 height 30
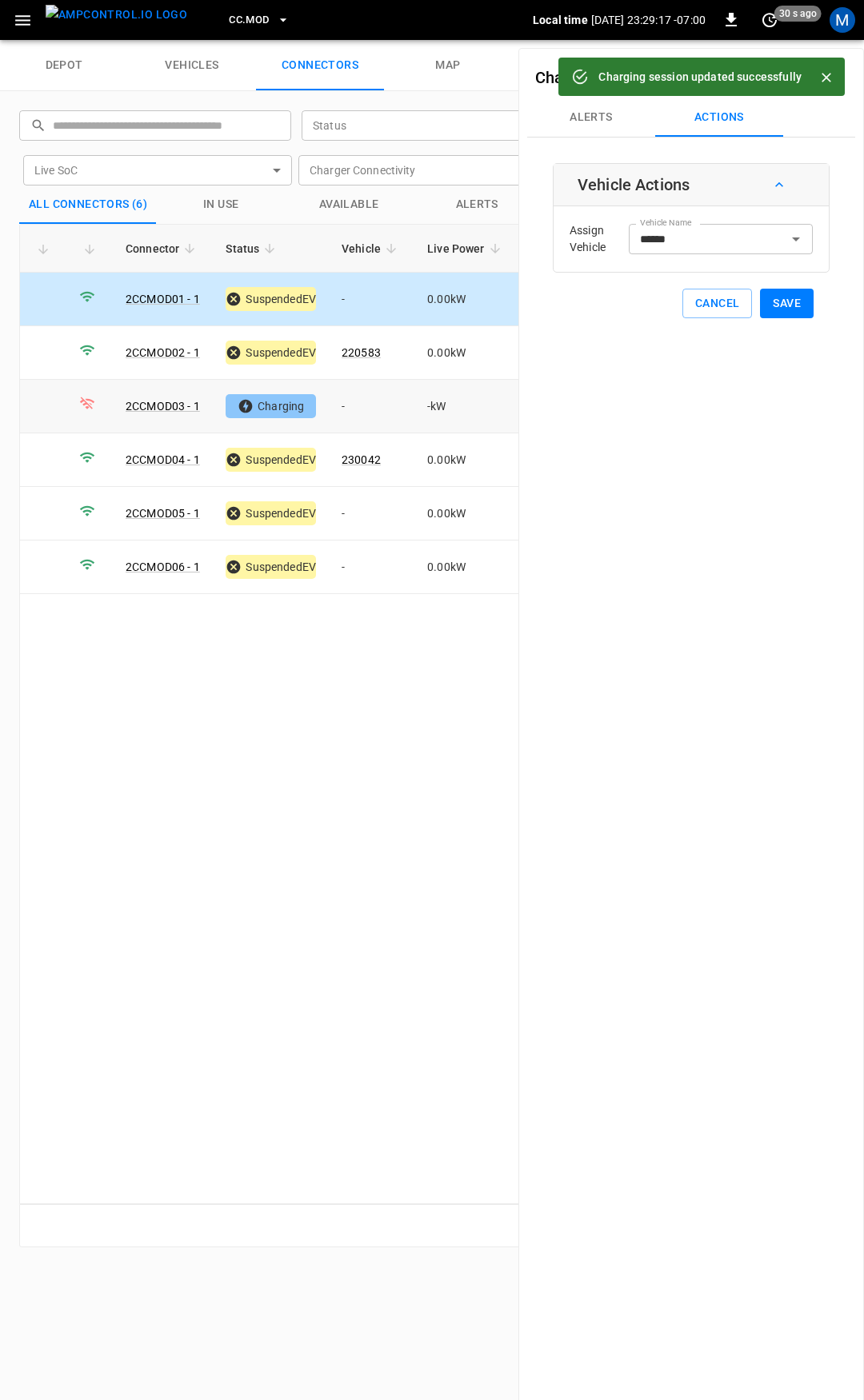
click at [358, 396] on td "-" at bounding box center [371, 407] width 85 height 54
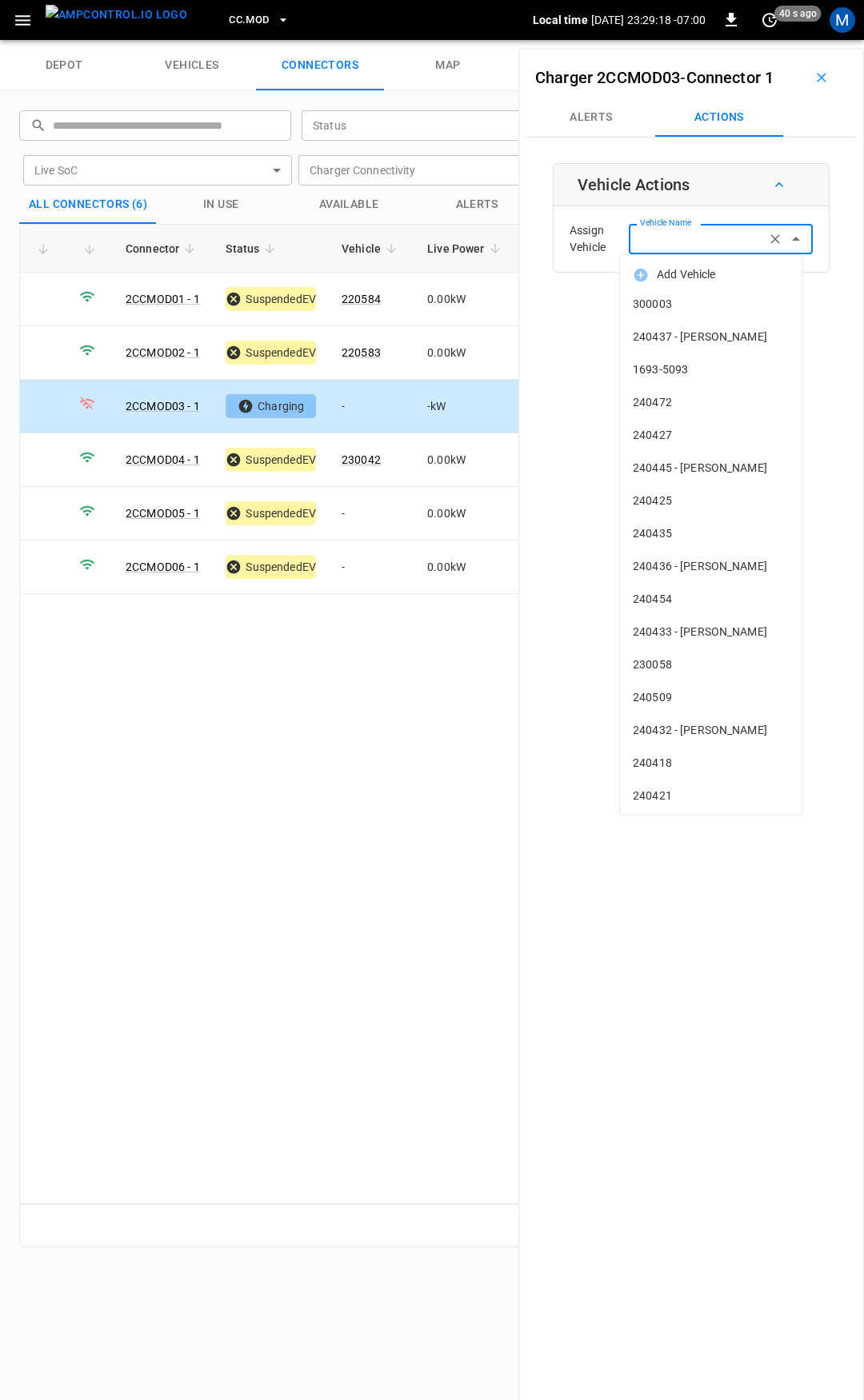
click at [697, 244] on input "Vehicle Name" at bounding box center [697, 238] width 127 height 20
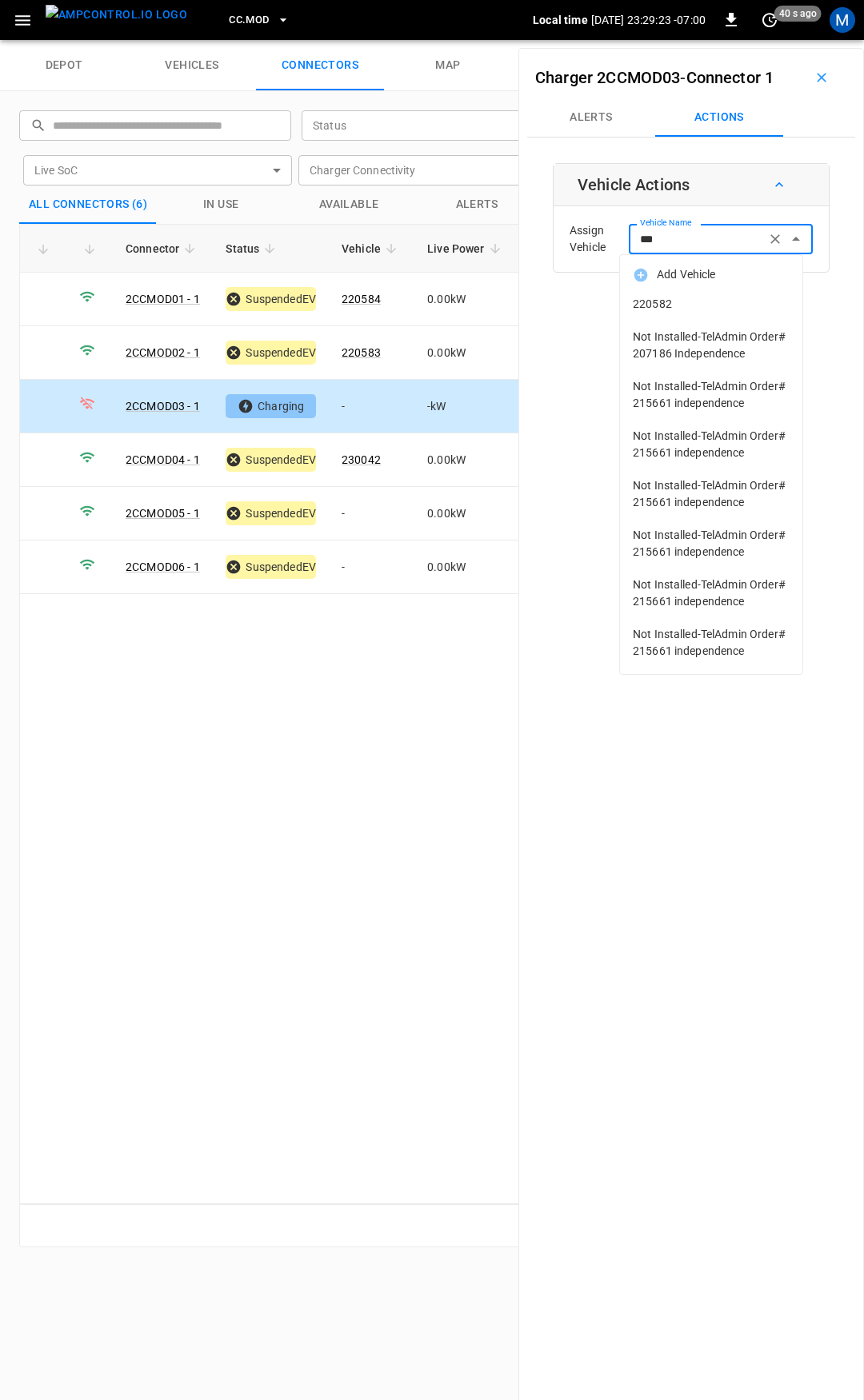
click at [704, 315] on li "220582" at bounding box center [711, 304] width 183 height 33
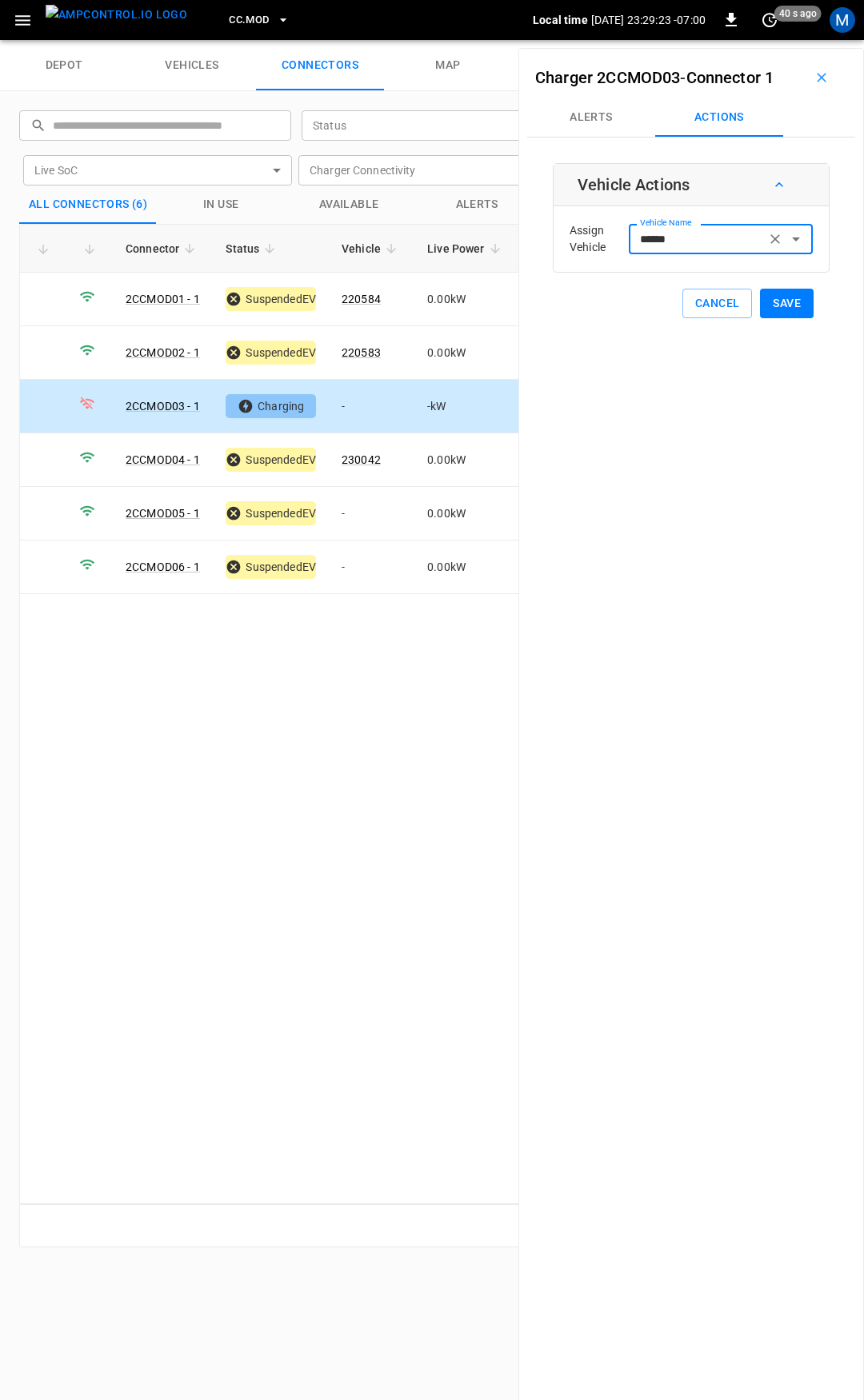
type input "******"
click at [773, 305] on button "Save" at bounding box center [787, 303] width 54 height 30
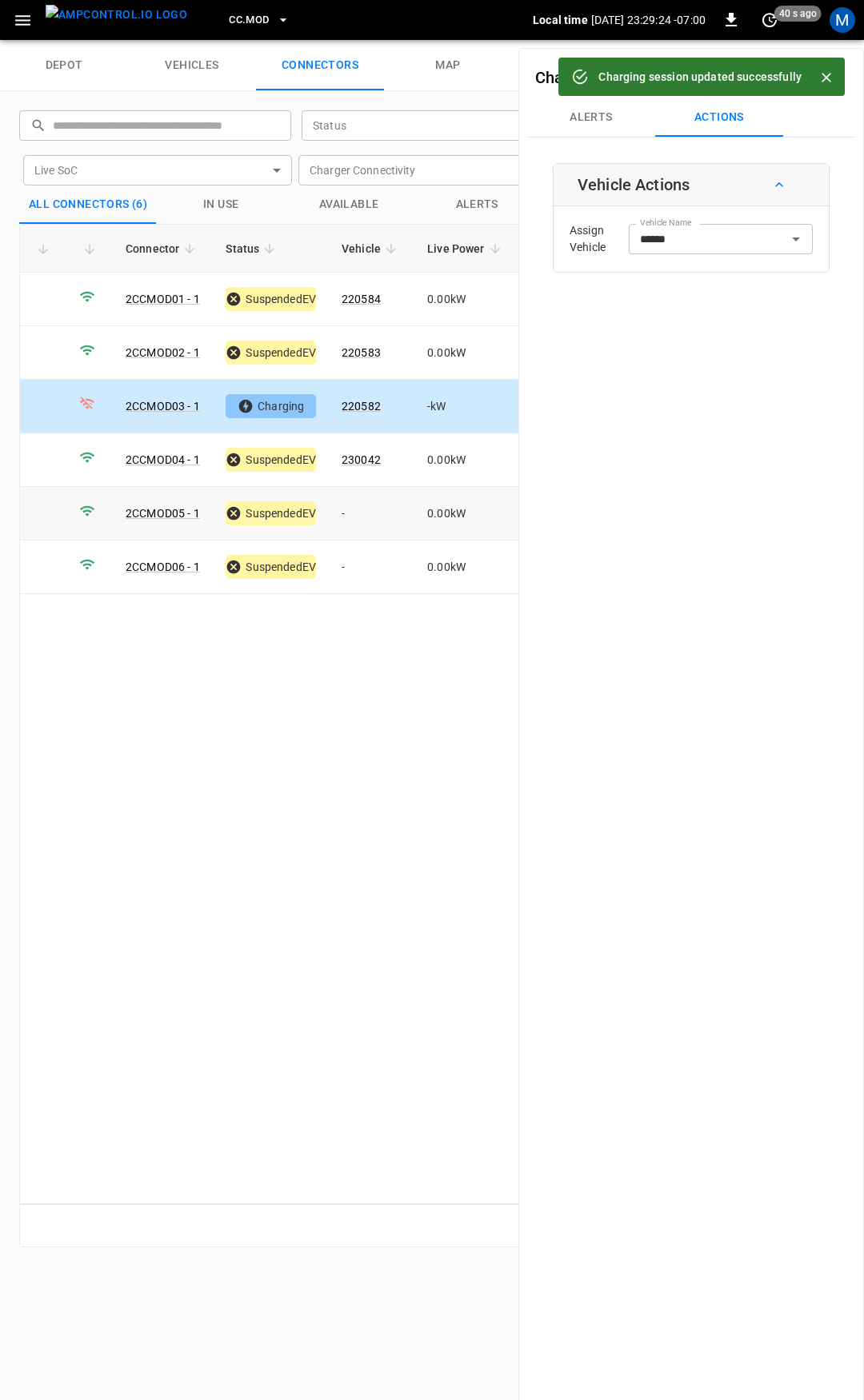
drag, startPoint x: 342, startPoint y: 503, endPoint x: 658, endPoint y: 318, distance: 366.2
click at [345, 502] on td "-" at bounding box center [371, 514] width 85 height 54
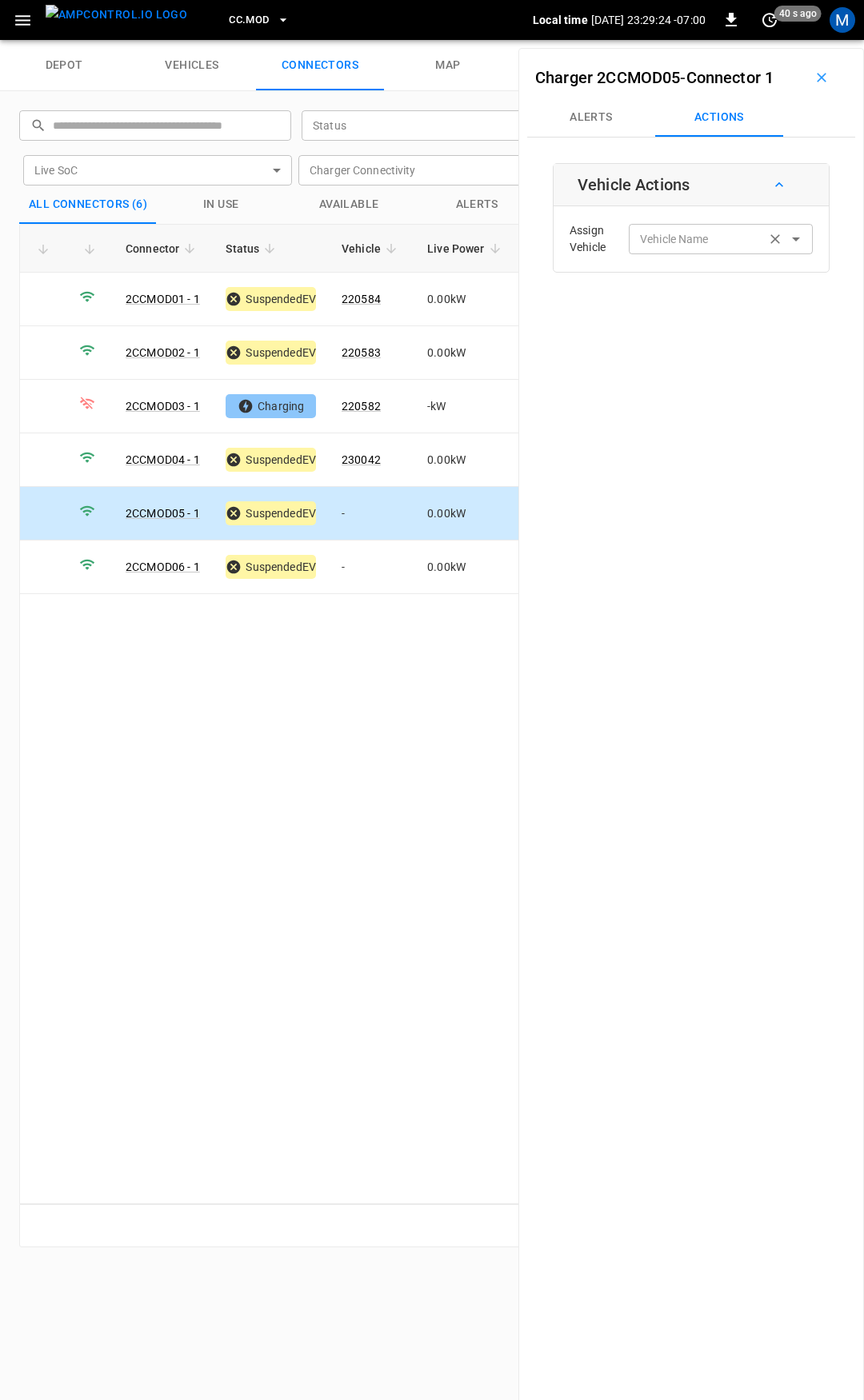
click at [701, 236] on input "Vehicle Name" at bounding box center [697, 238] width 127 height 20
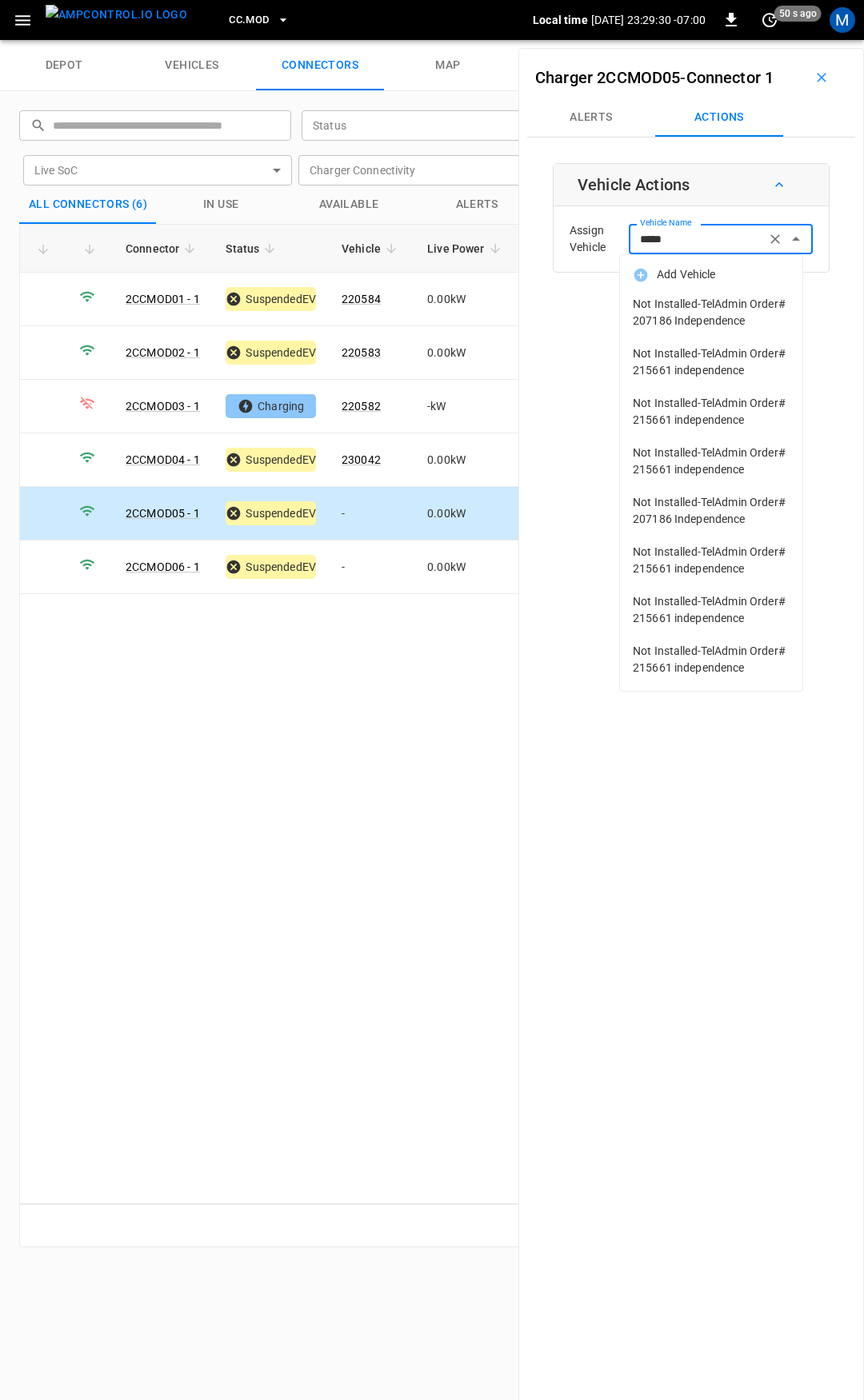
drag, startPoint x: 685, startPoint y: 238, endPoint x: 648, endPoint y: 234, distance: 37.2
click at [648, 234] on input "*****" at bounding box center [697, 238] width 127 height 20
type input "******"
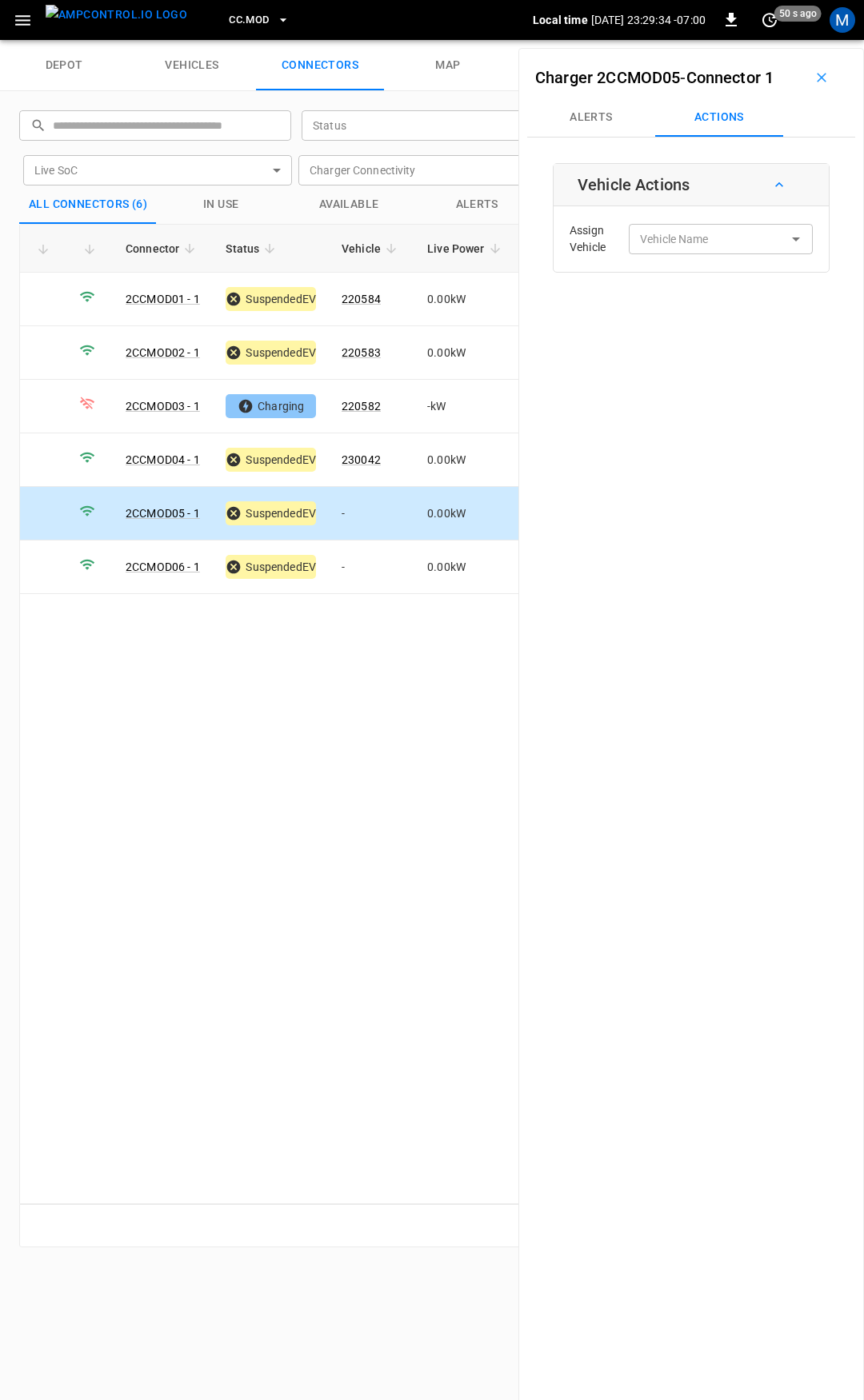
drag, startPoint x: 802, startPoint y: 322, endPoint x: 799, endPoint y: 339, distance: 17.3
click at [687, 236] on div "Vehicle Name Vehicle Name" at bounding box center [721, 239] width 184 height 30
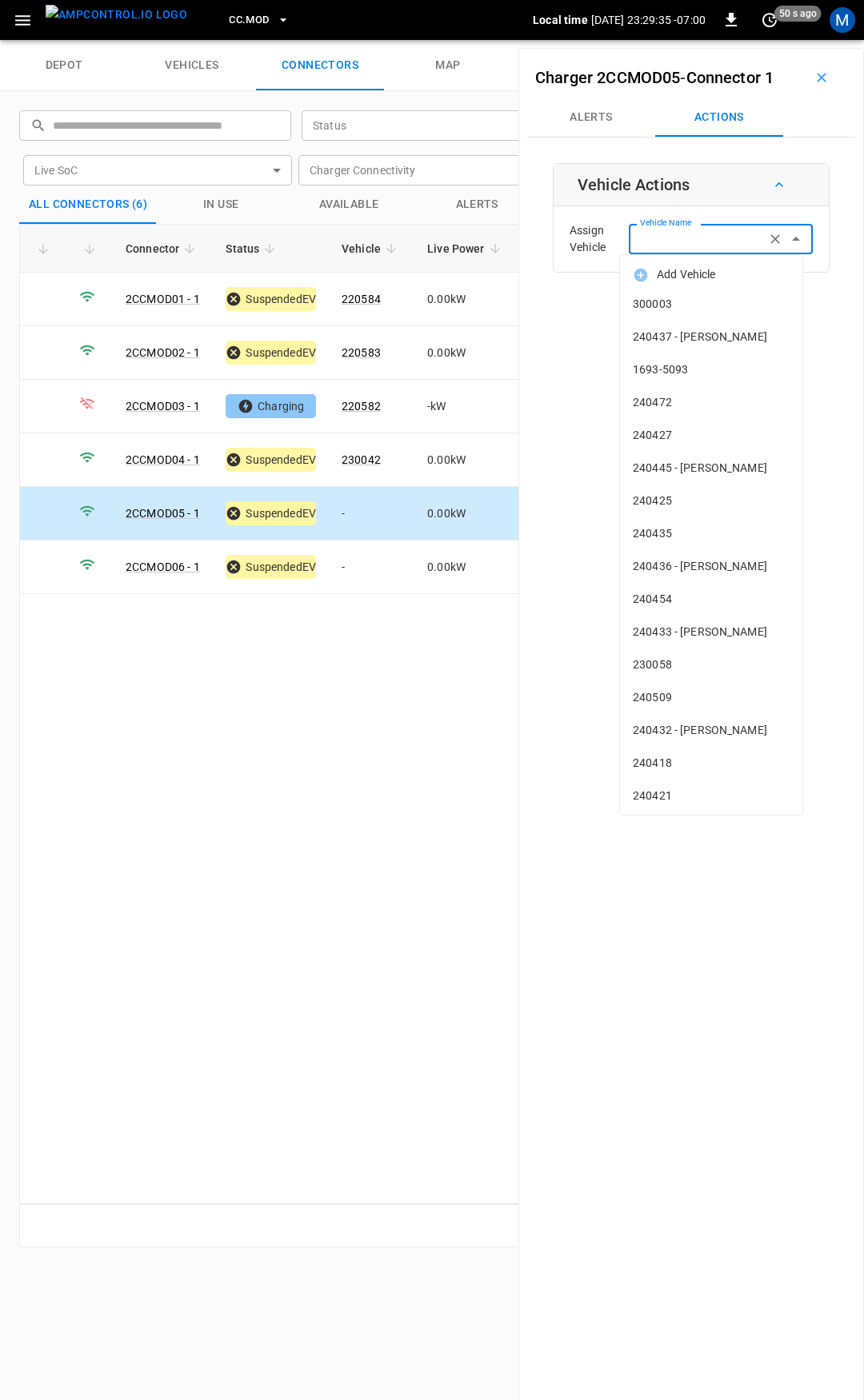
type input "*"
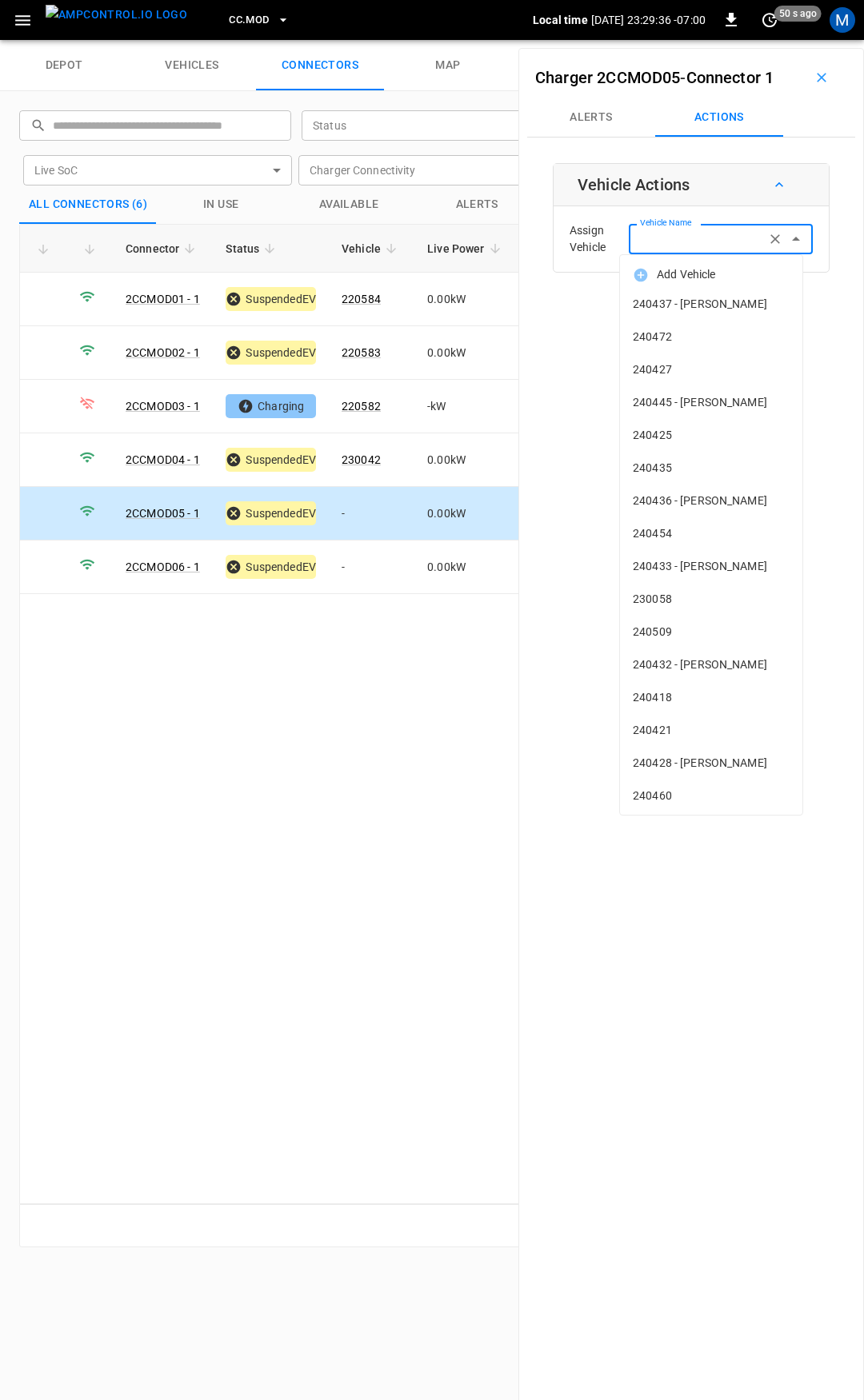
type input "*"
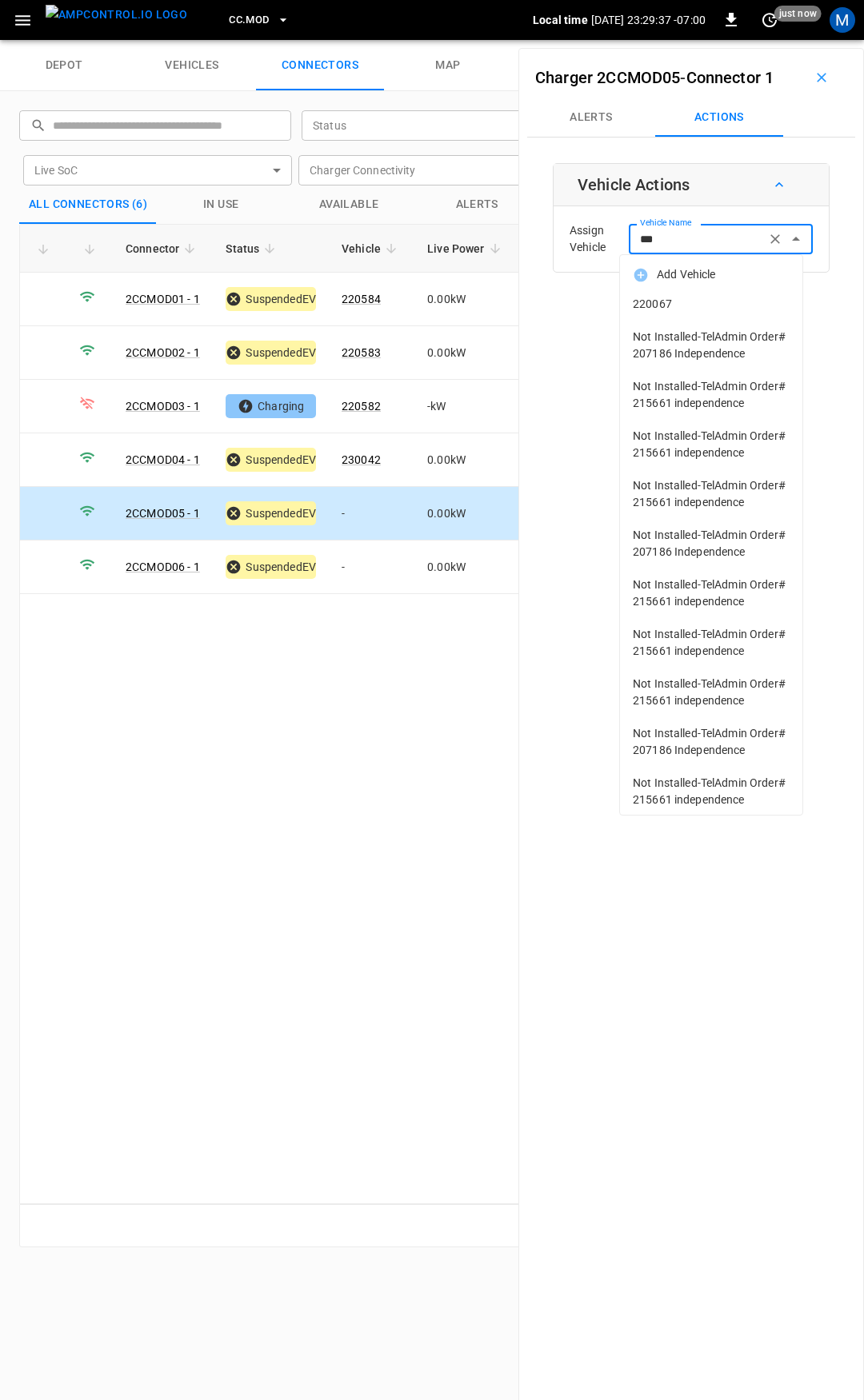
click at [692, 306] on span "220067" at bounding box center [711, 303] width 156 height 17
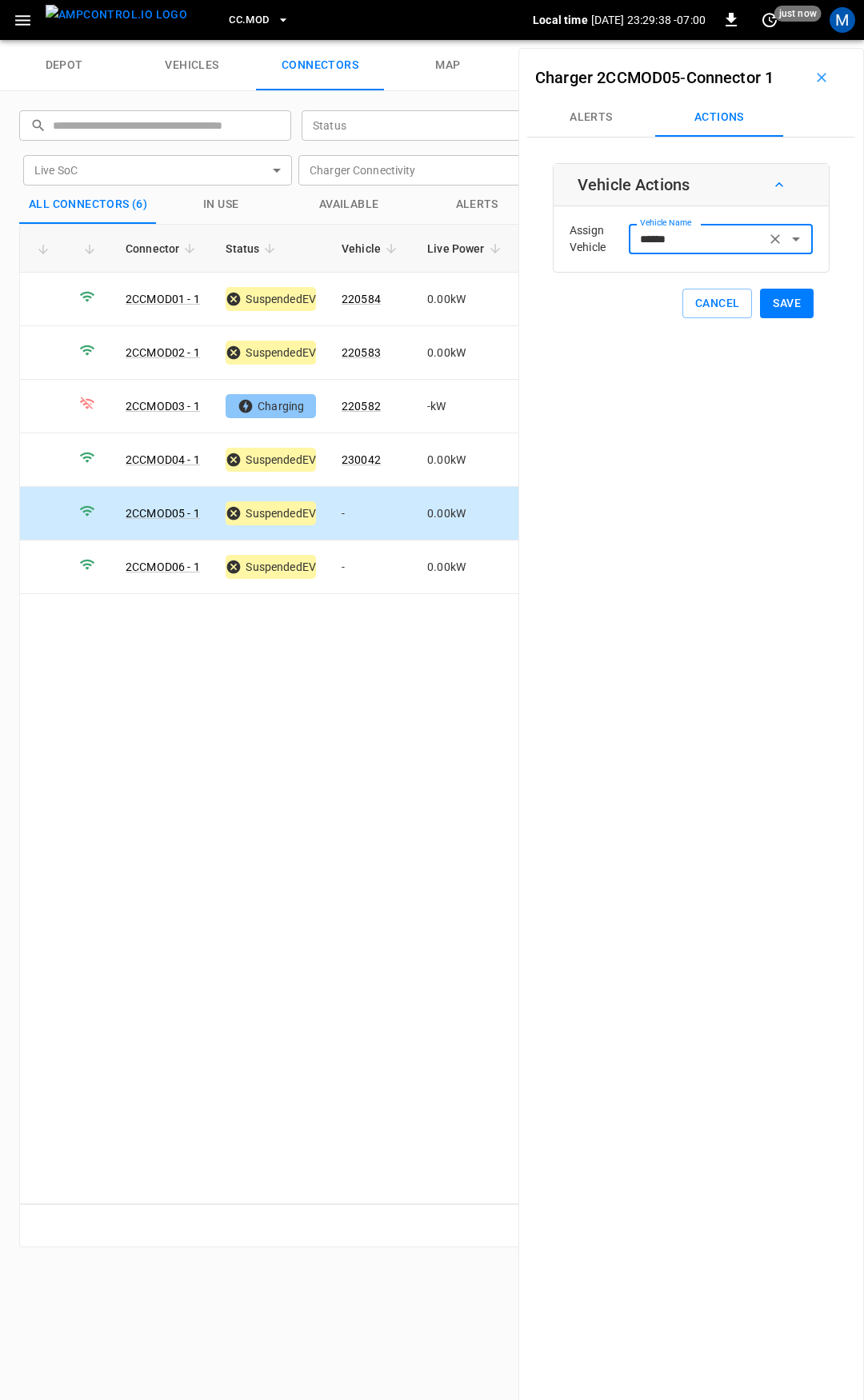
type input "******"
click at [786, 296] on button "Save" at bounding box center [787, 303] width 54 height 30
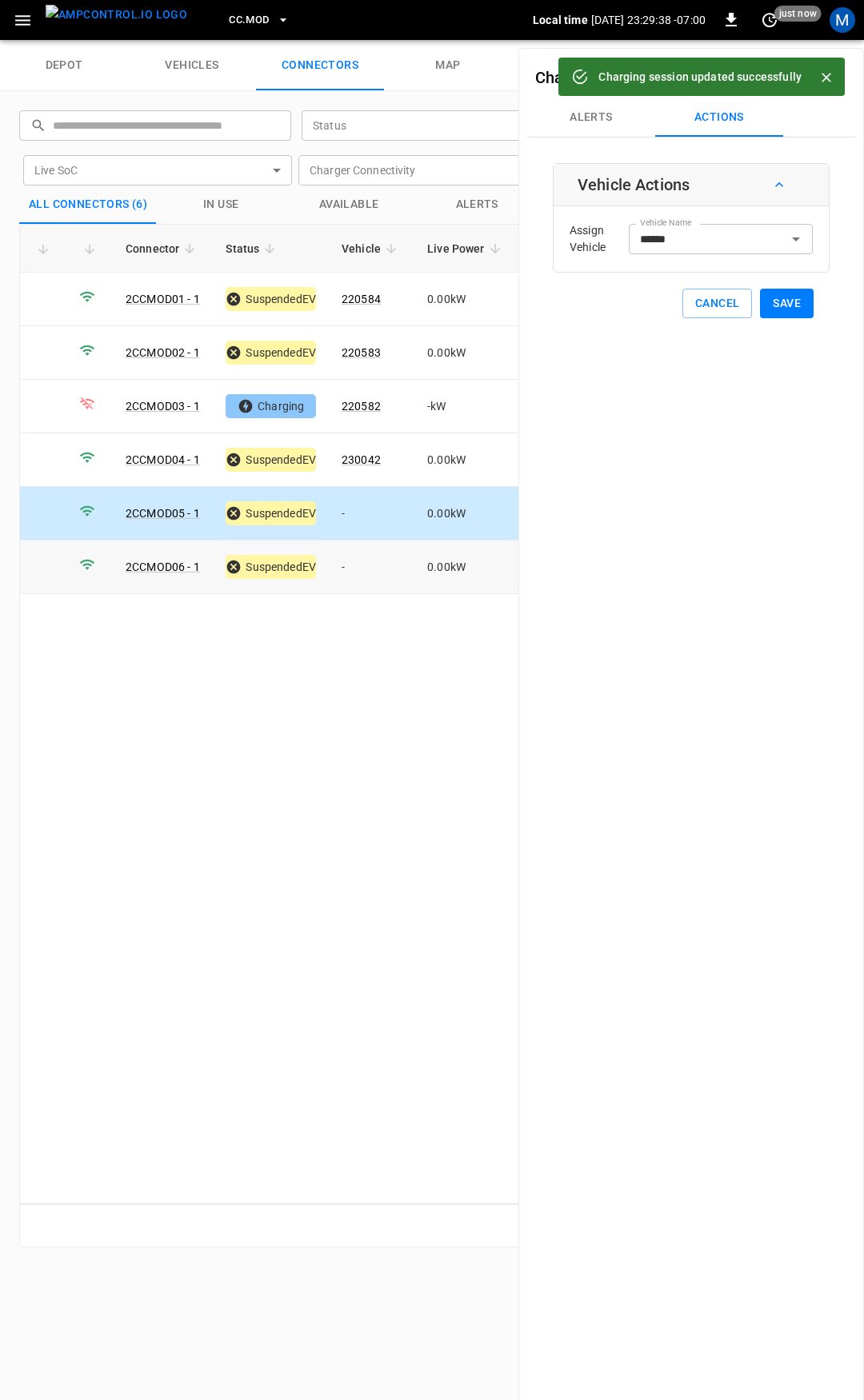
drag, startPoint x: 349, startPoint y: 556, endPoint x: 377, endPoint y: 534, distance: 35.6
click at [349, 556] on td "-" at bounding box center [371, 567] width 85 height 54
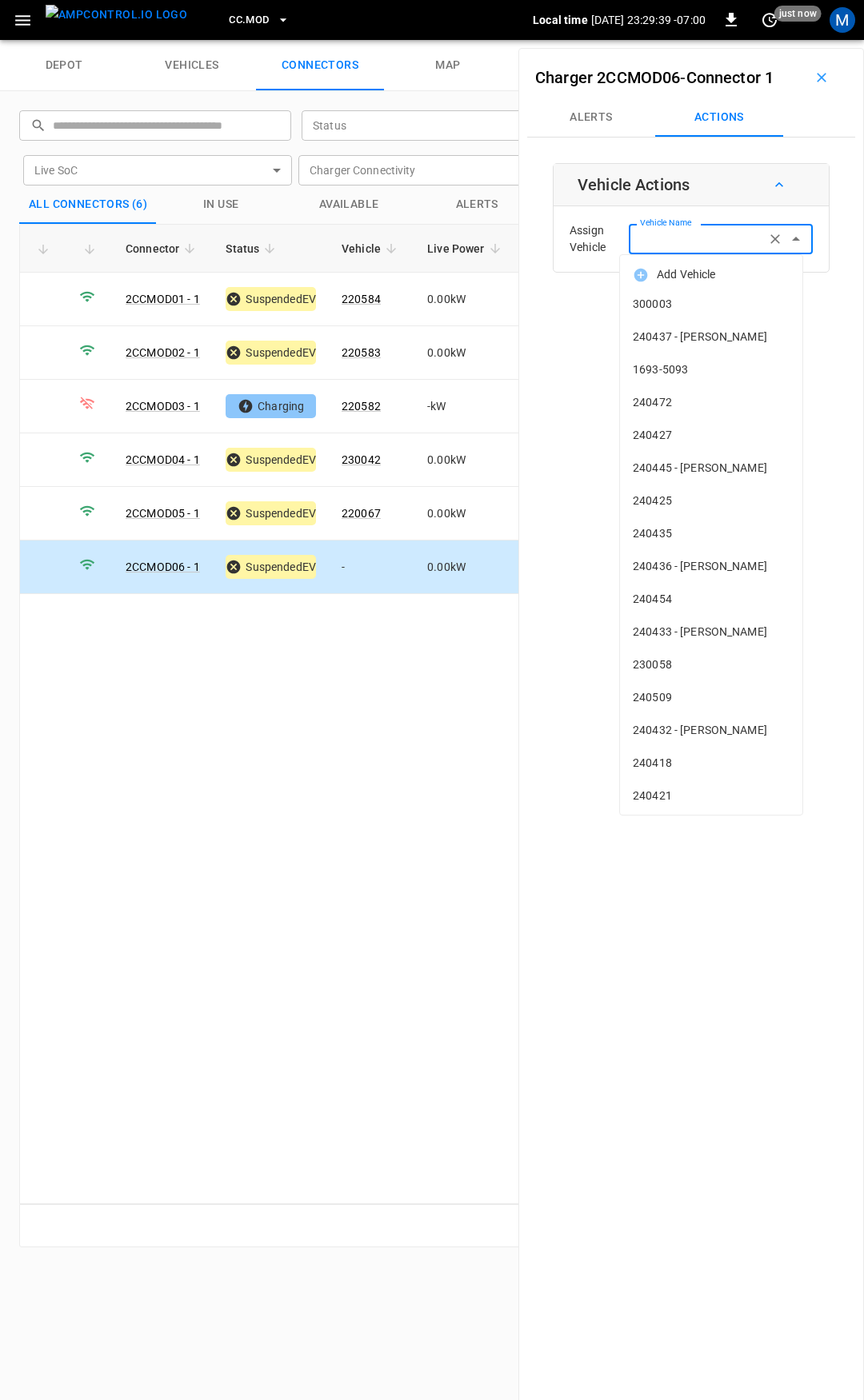
click at [676, 233] on div "Vehicle Name Vehicle Name" at bounding box center [721, 239] width 184 height 30
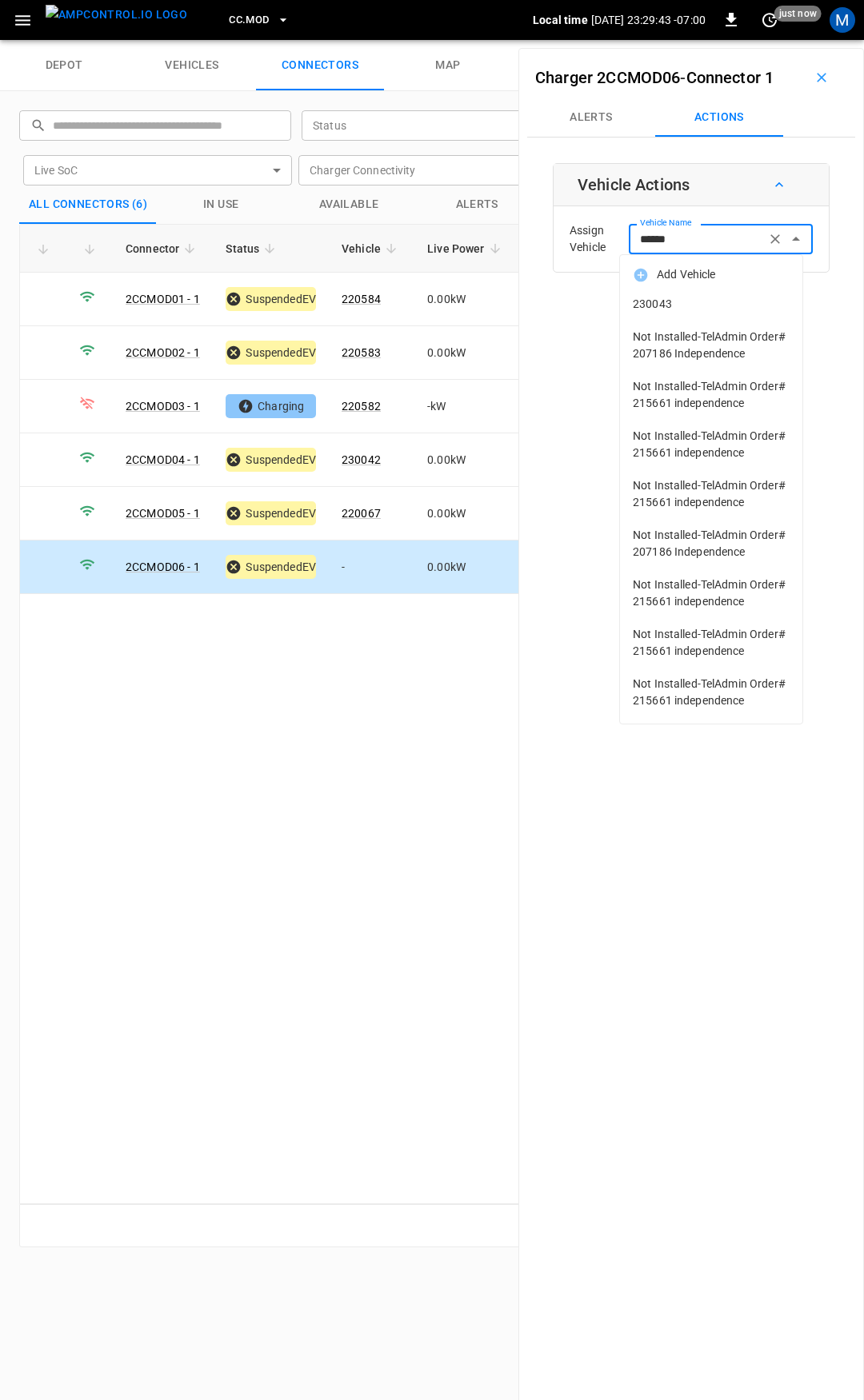
click at [681, 303] on span "230043" at bounding box center [711, 303] width 156 height 17
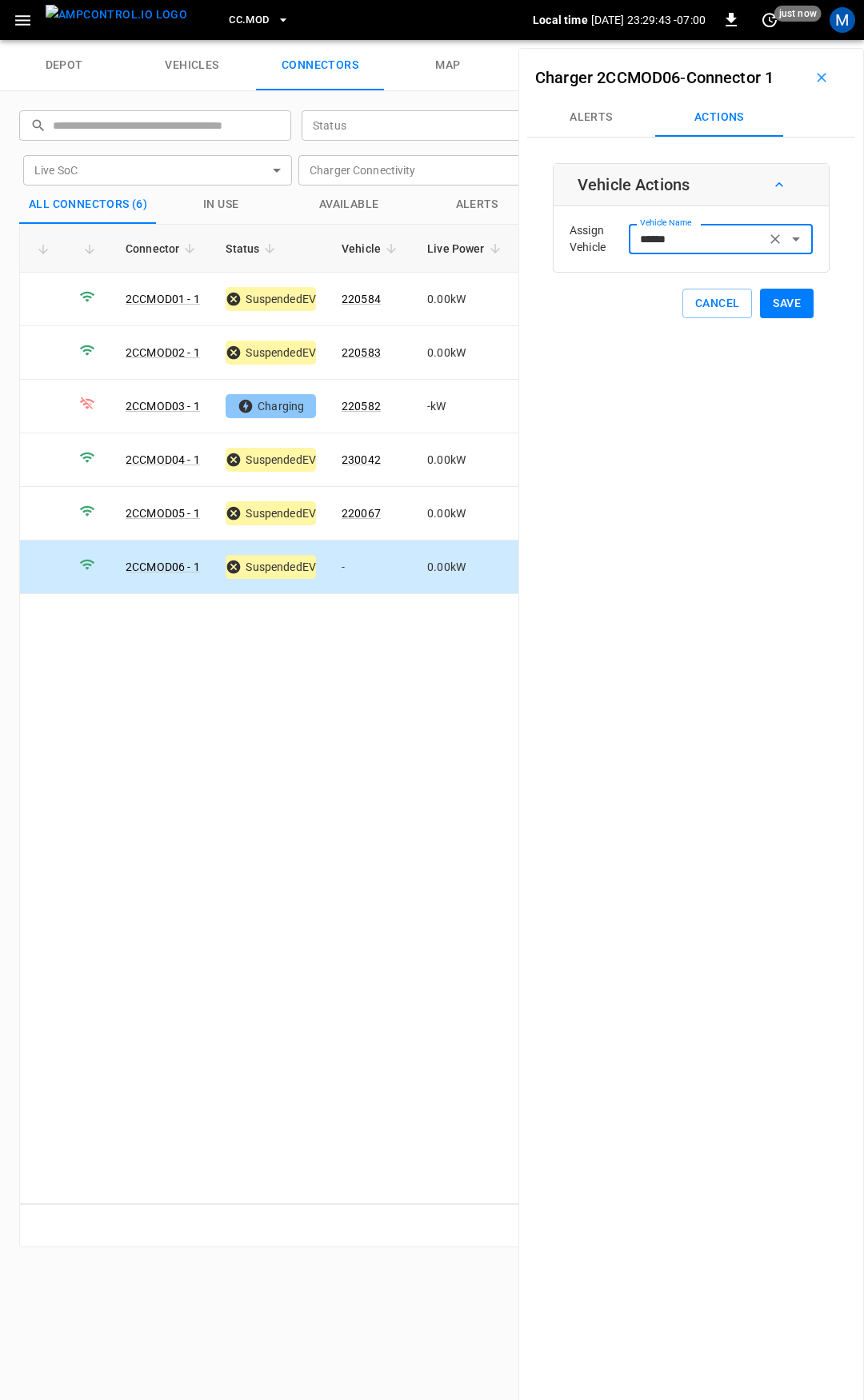
type input "******"
click at [776, 307] on button "Save" at bounding box center [787, 303] width 54 height 30
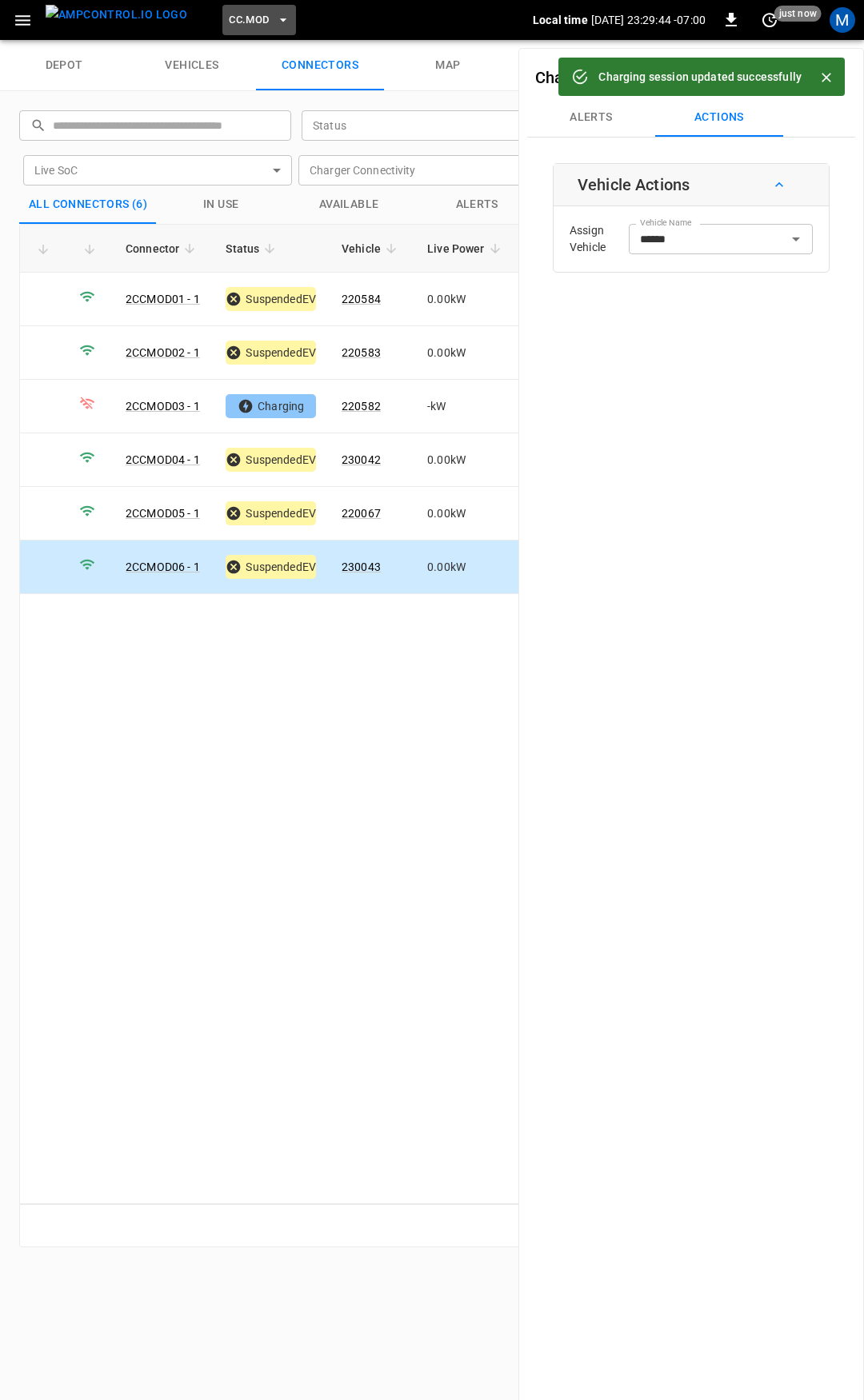
click at [234, 19] on span "CC.MOD" at bounding box center [249, 20] width 40 height 18
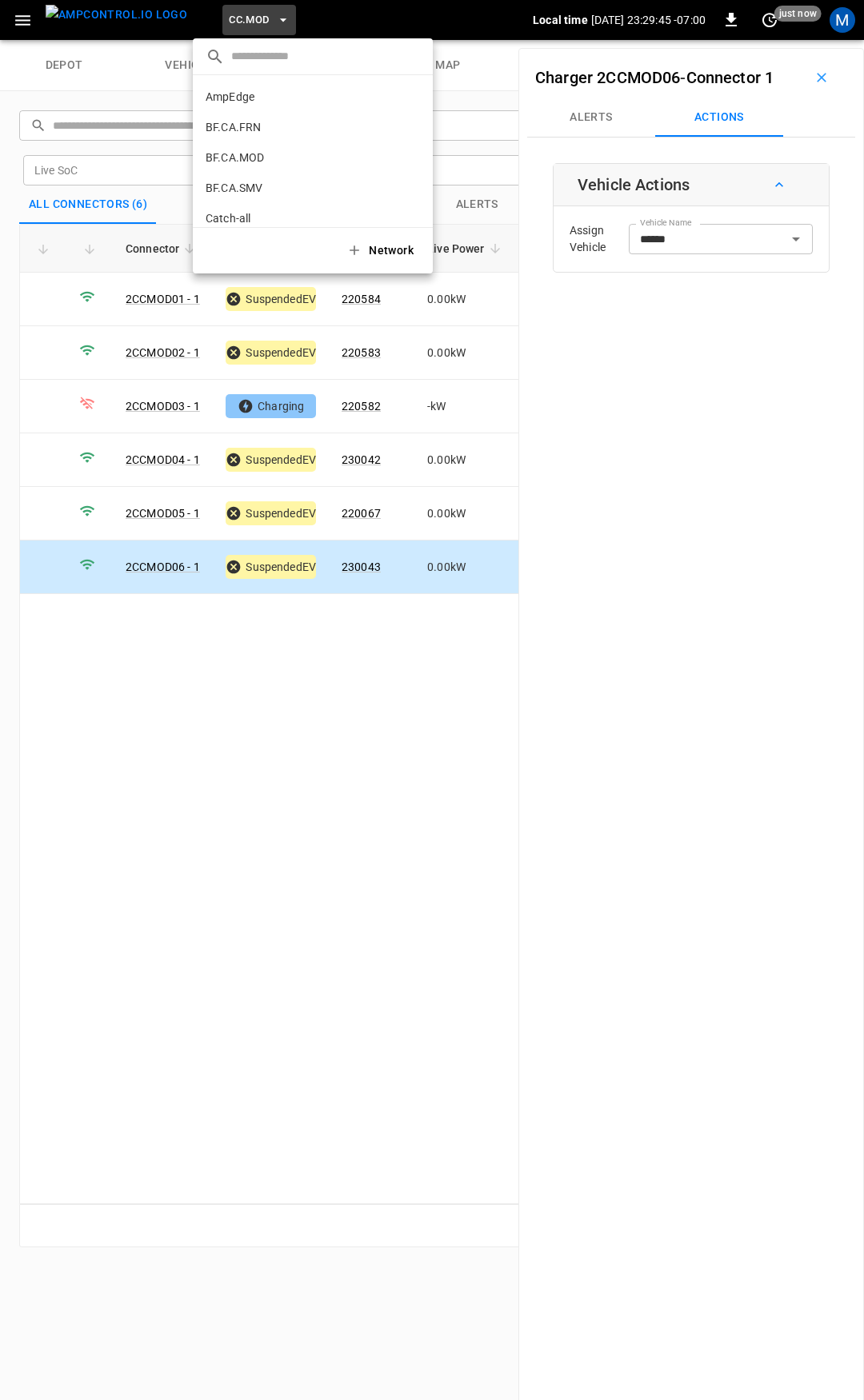
scroll to position [390, 0]
click at [261, 137] on li "CC.SAC 9e78 ..." at bounding box center [313, 131] width 240 height 30
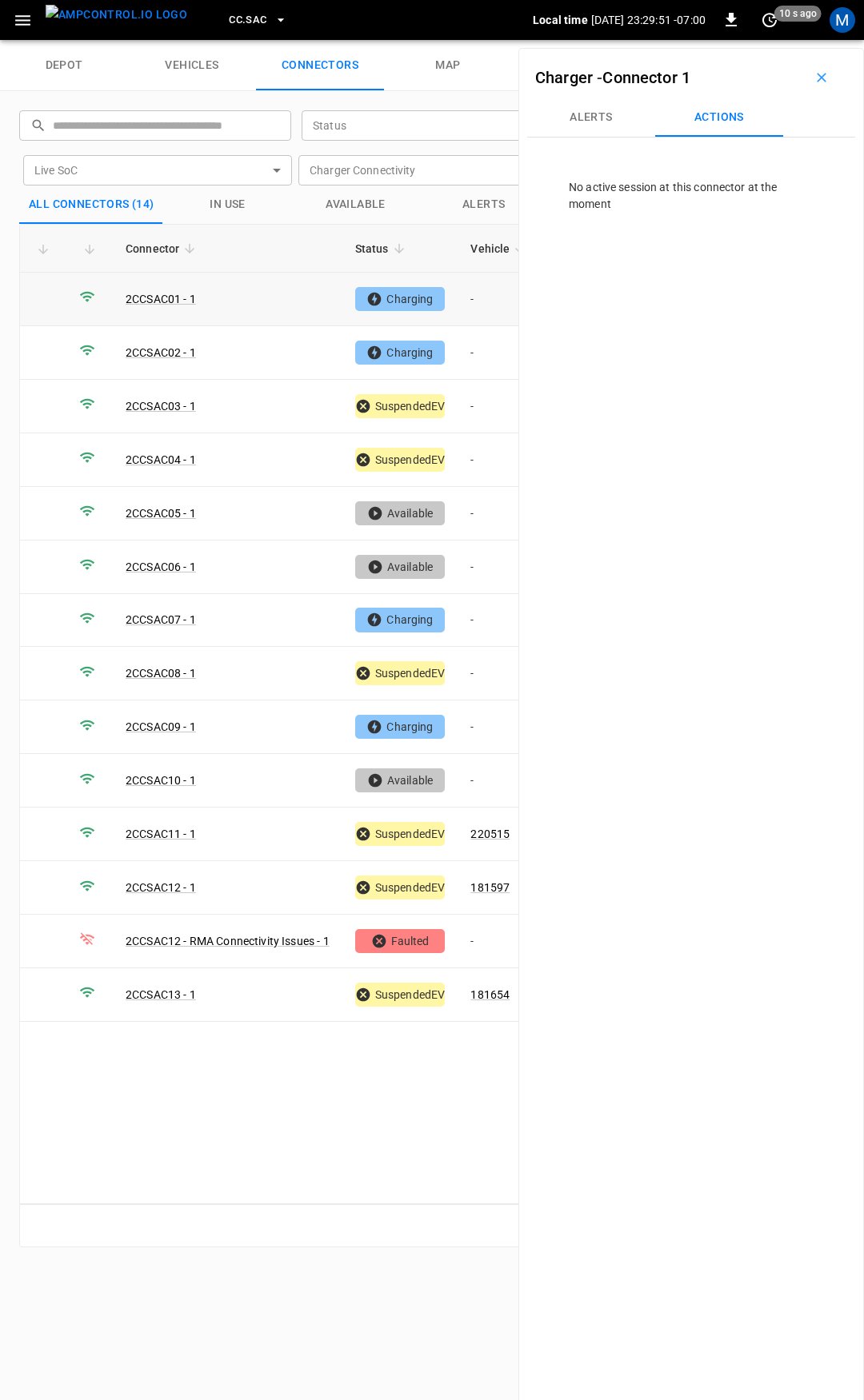
click at [453, 309] on td "Charging" at bounding box center [400, 300] width 116 height 54
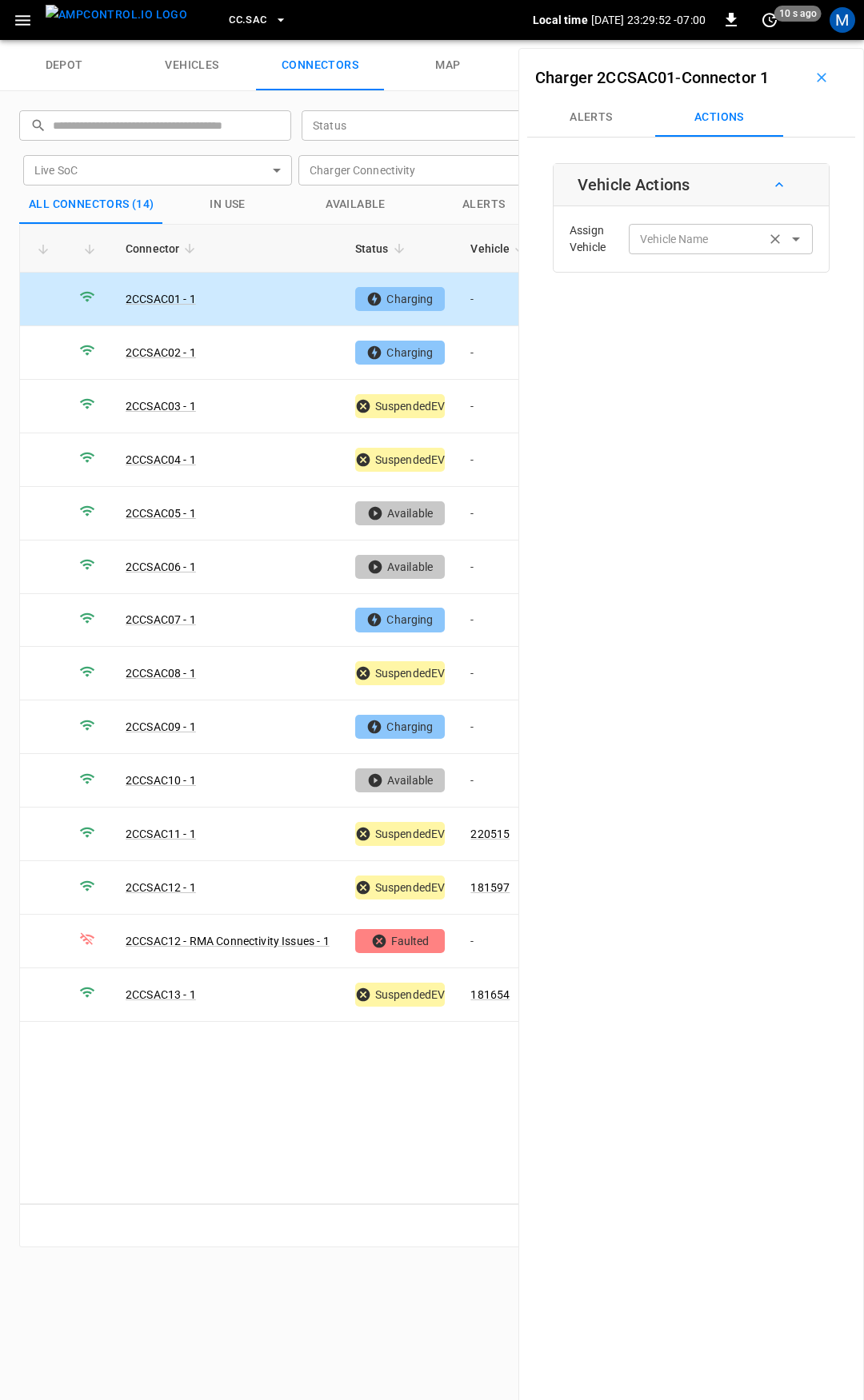
click at [654, 235] on div "Vehicle Name Vehicle Name" at bounding box center [721, 239] width 184 height 30
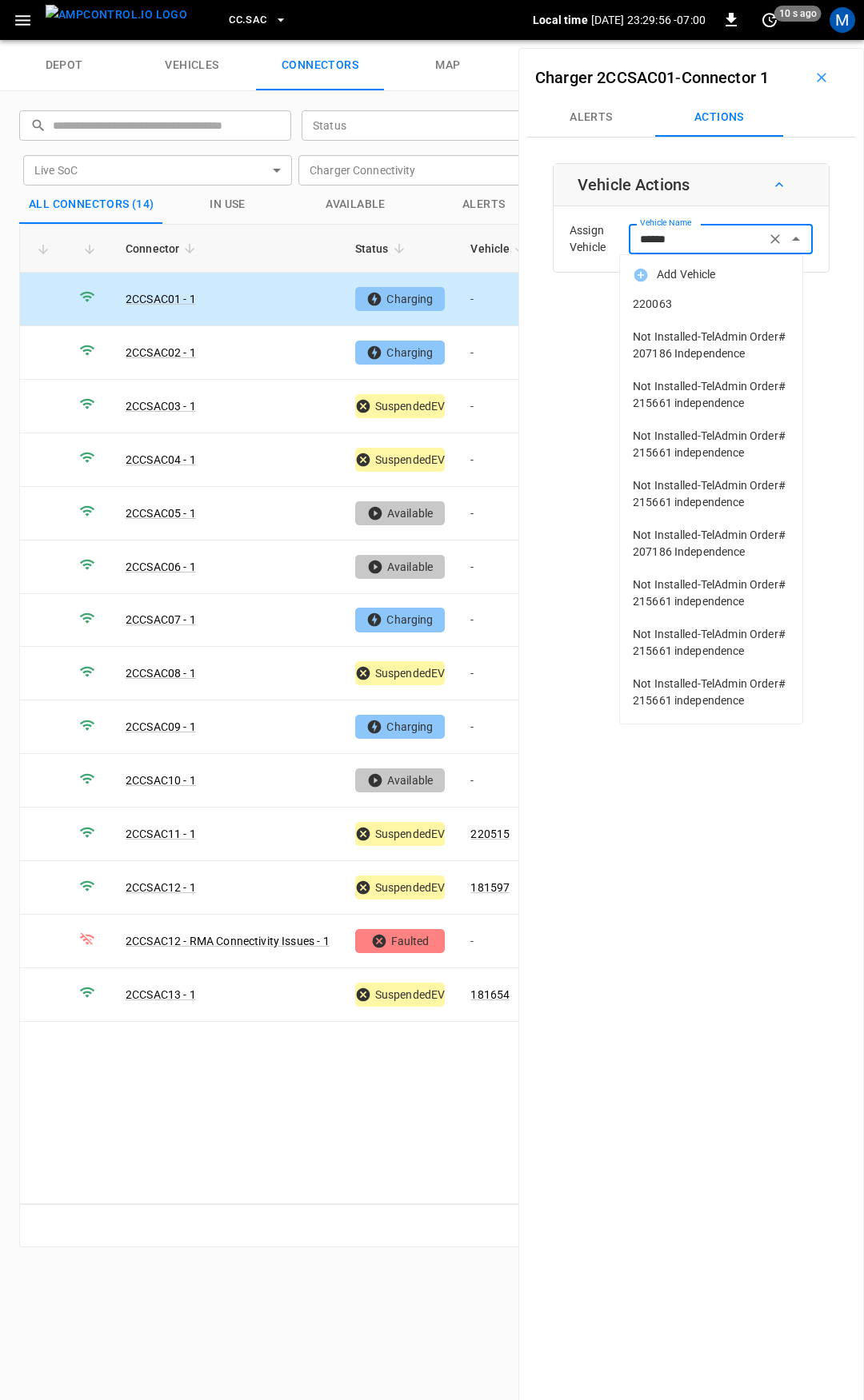
click at [708, 306] on span "220063" at bounding box center [711, 303] width 156 height 17
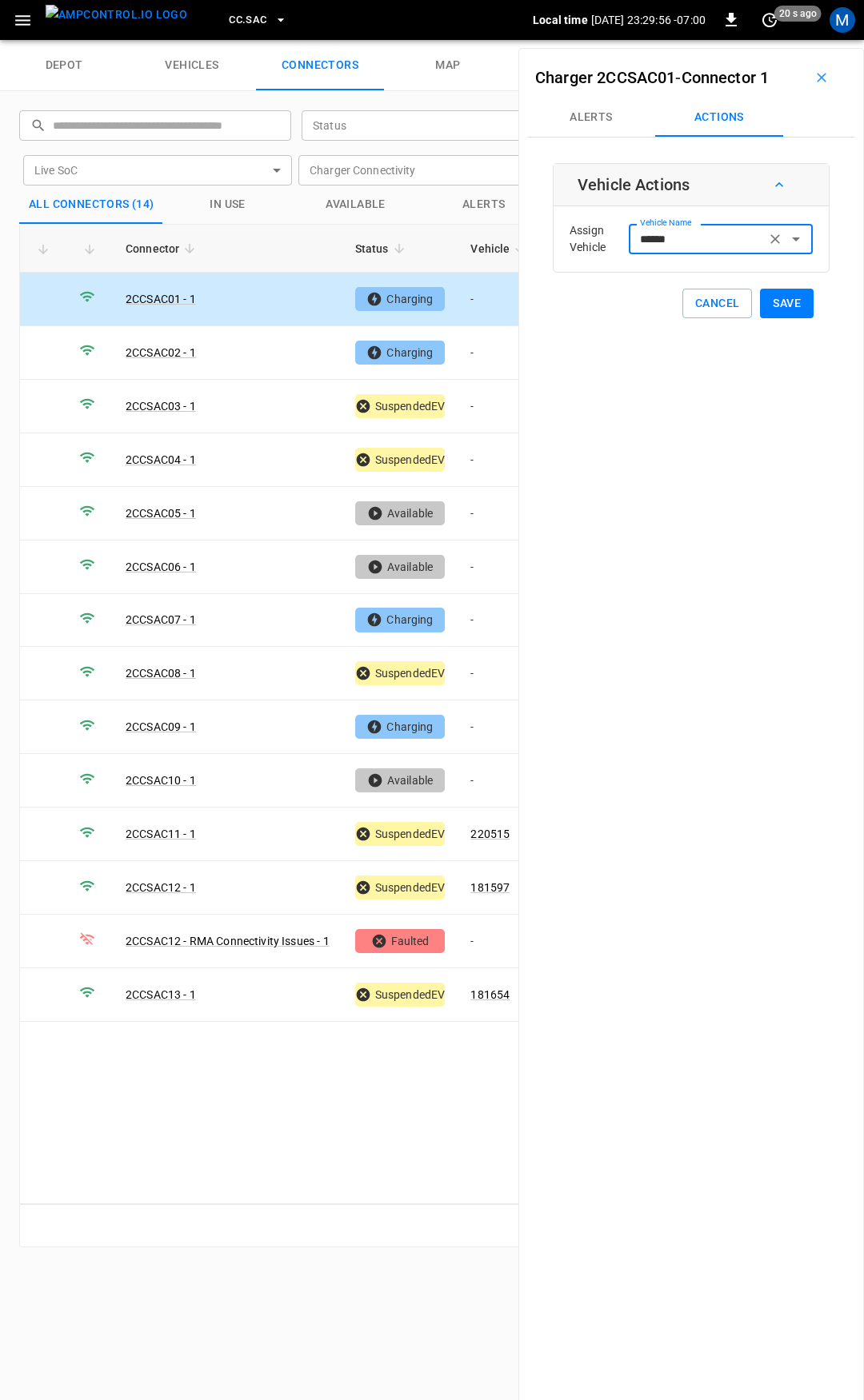
type input "******"
click at [781, 302] on button "Save" at bounding box center [787, 303] width 54 height 30
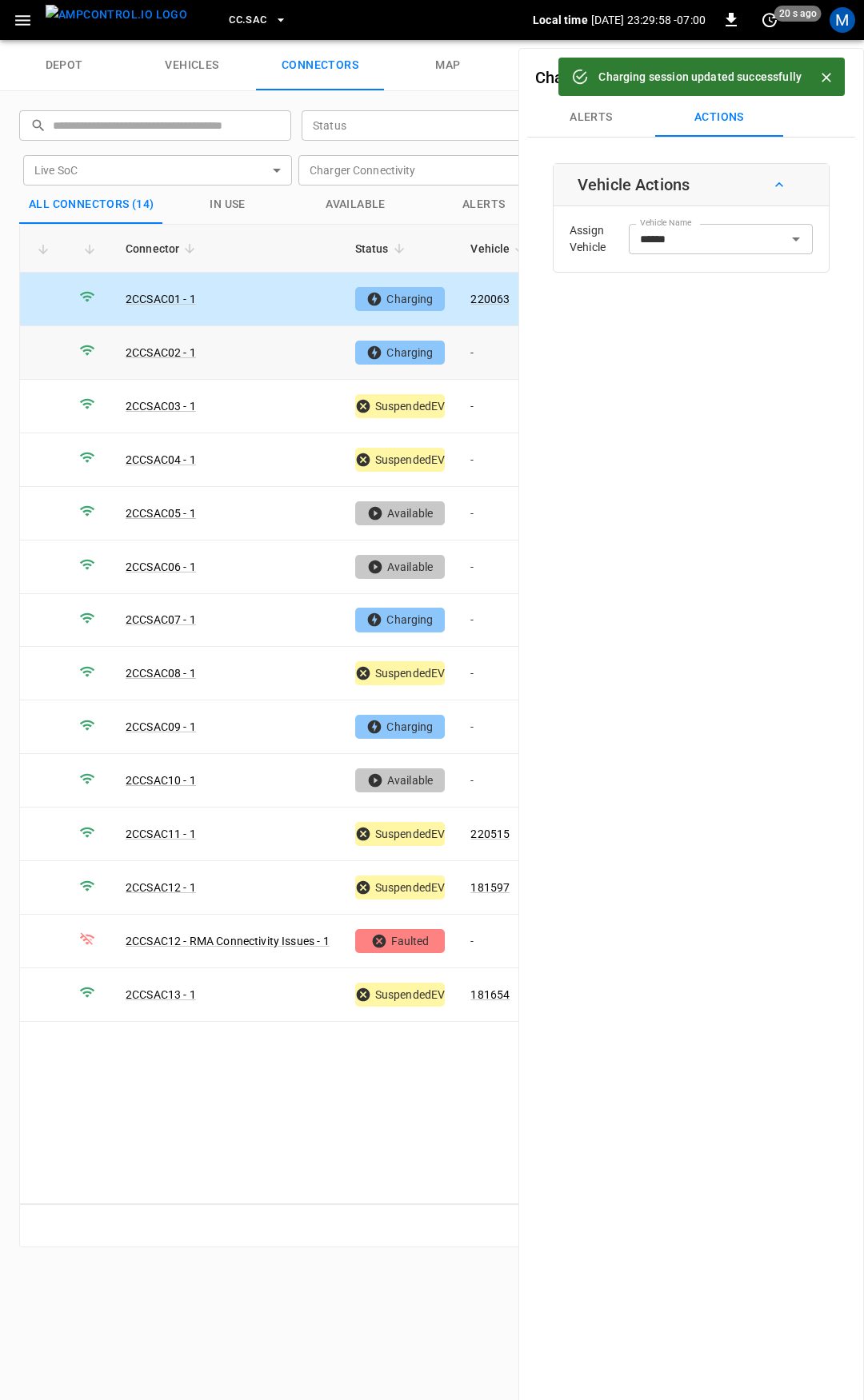
click at [491, 362] on td "-" at bounding box center [500, 353] width 85 height 54
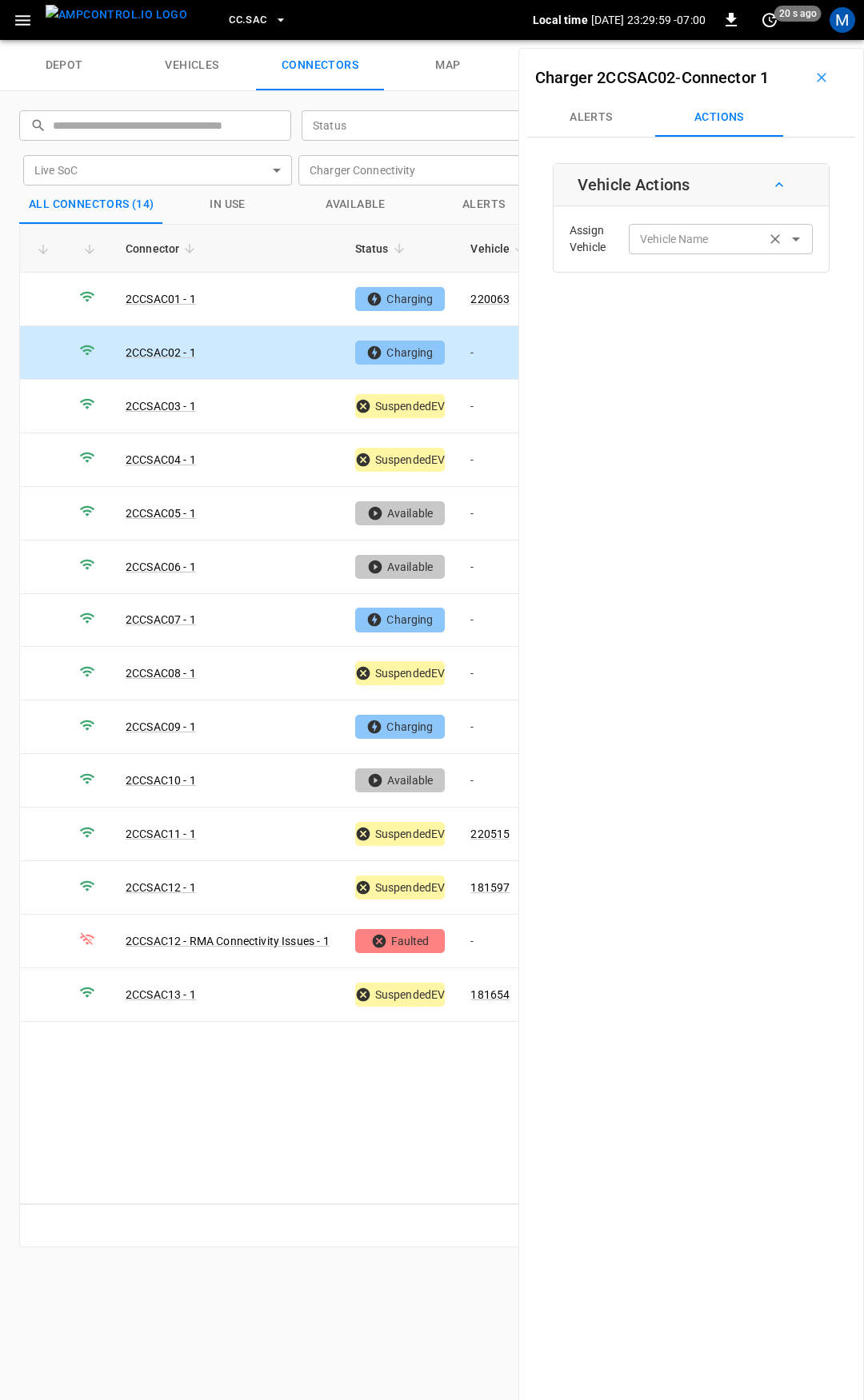
click at [704, 242] on input "Vehicle Name" at bounding box center [697, 238] width 127 height 20
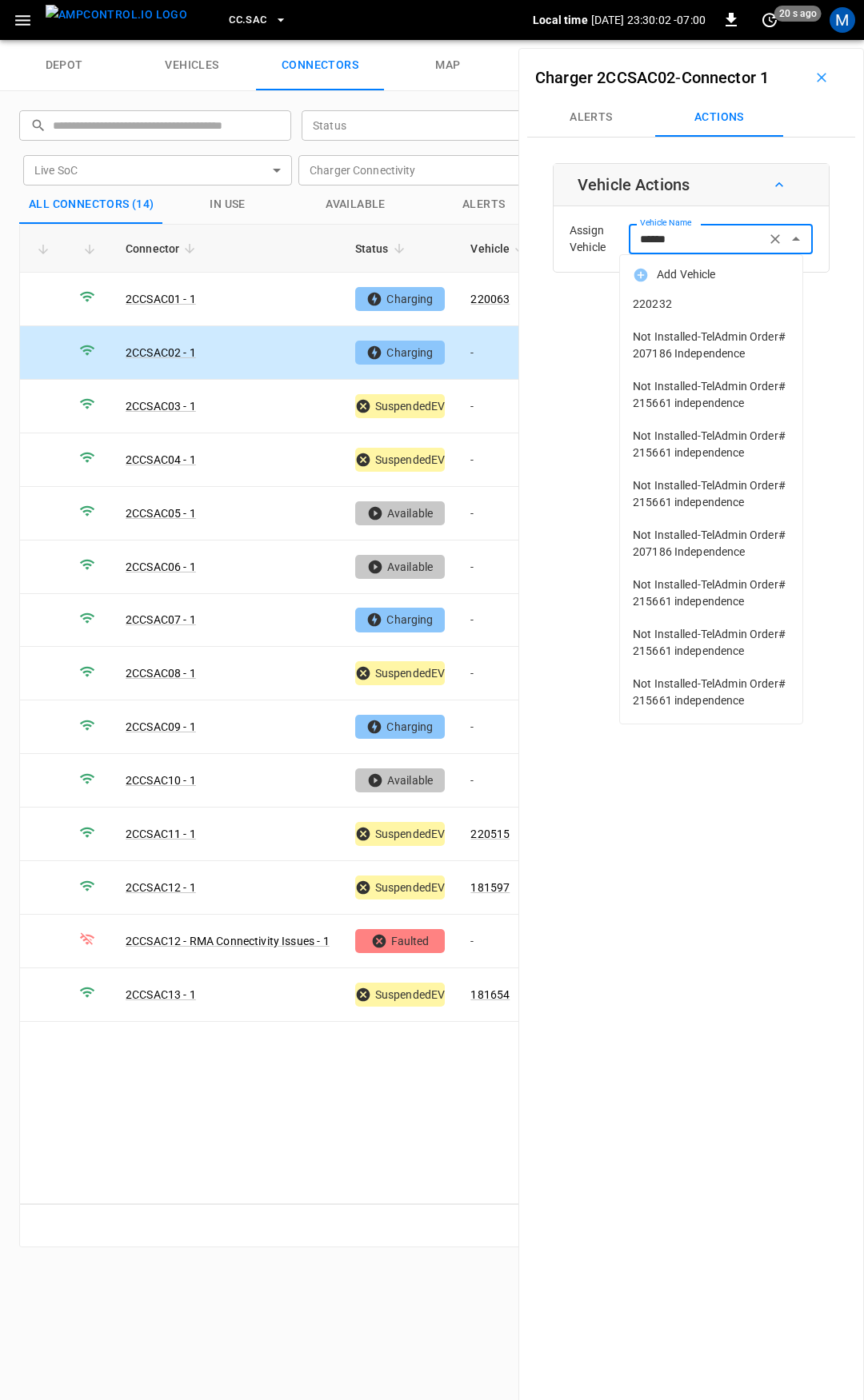
click at [694, 306] on span "220232" at bounding box center [711, 303] width 156 height 17
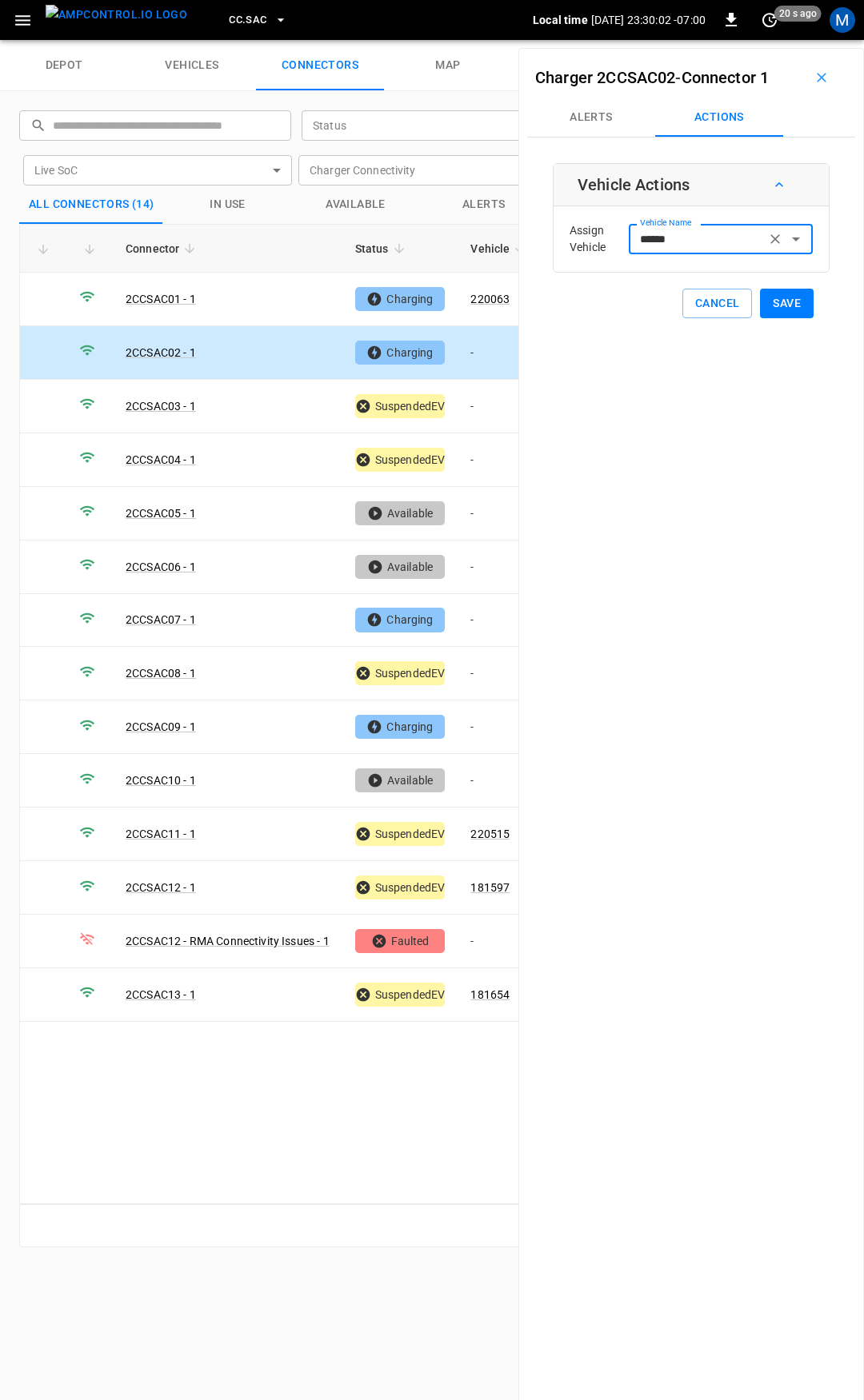
type input "******"
click at [784, 301] on button "Save" at bounding box center [787, 303] width 54 height 30
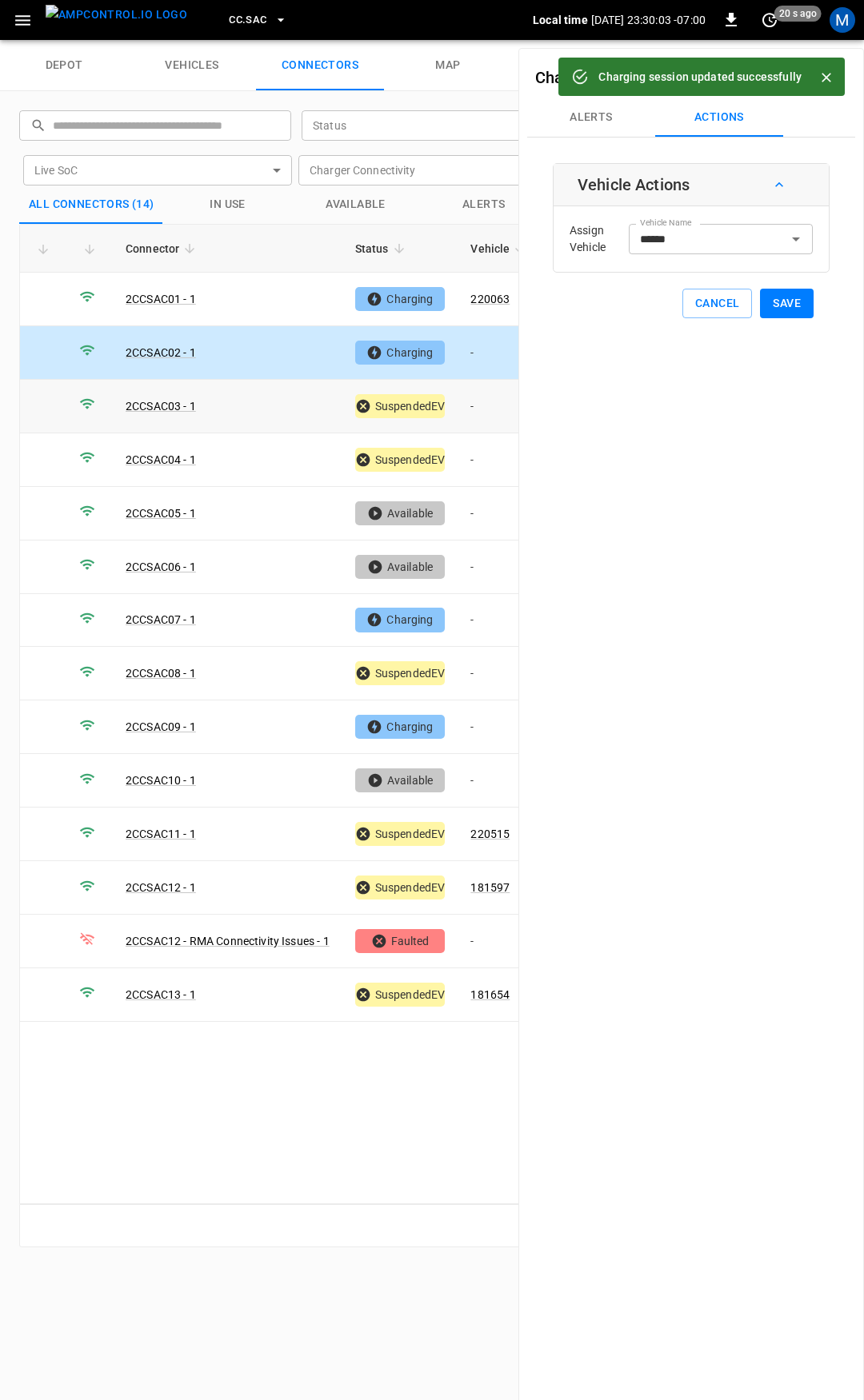
click at [480, 408] on td "-" at bounding box center [500, 407] width 85 height 54
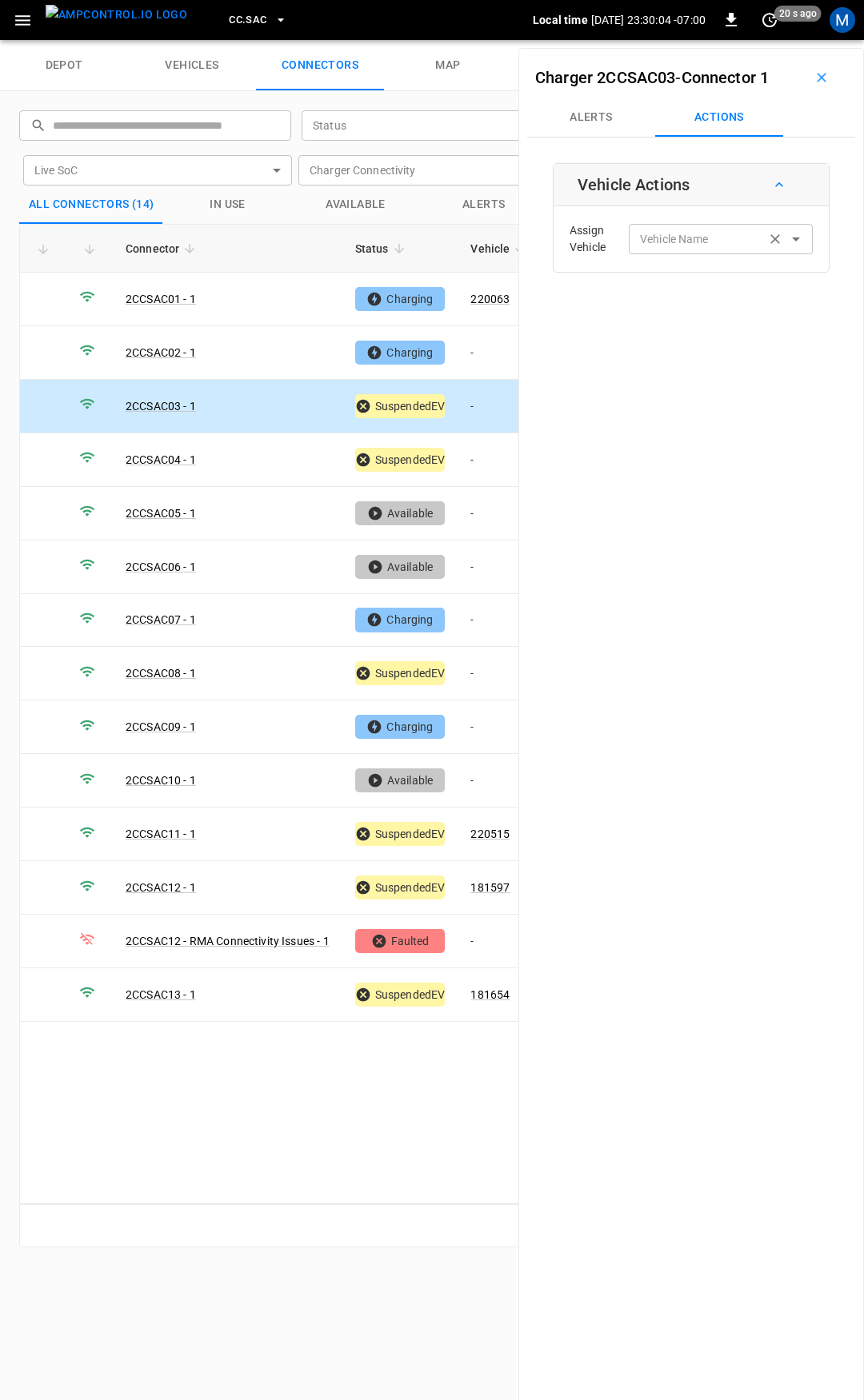
click at [684, 244] on input "Vehicle Name" at bounding box center [697, 238] width 127 height 20
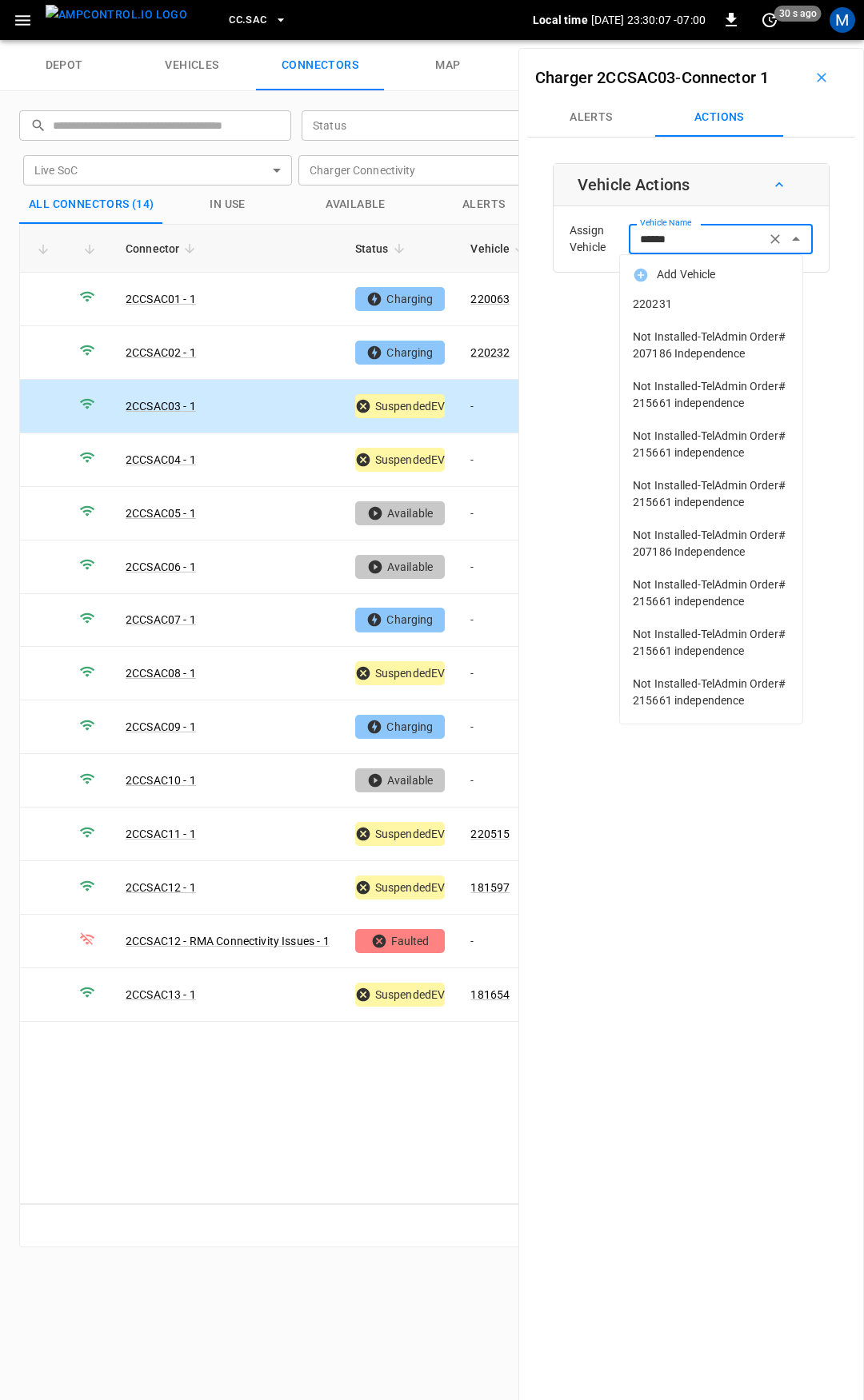
click at [673, 308] on span "220231" at bounding box center [711, 303] width 156 height 17
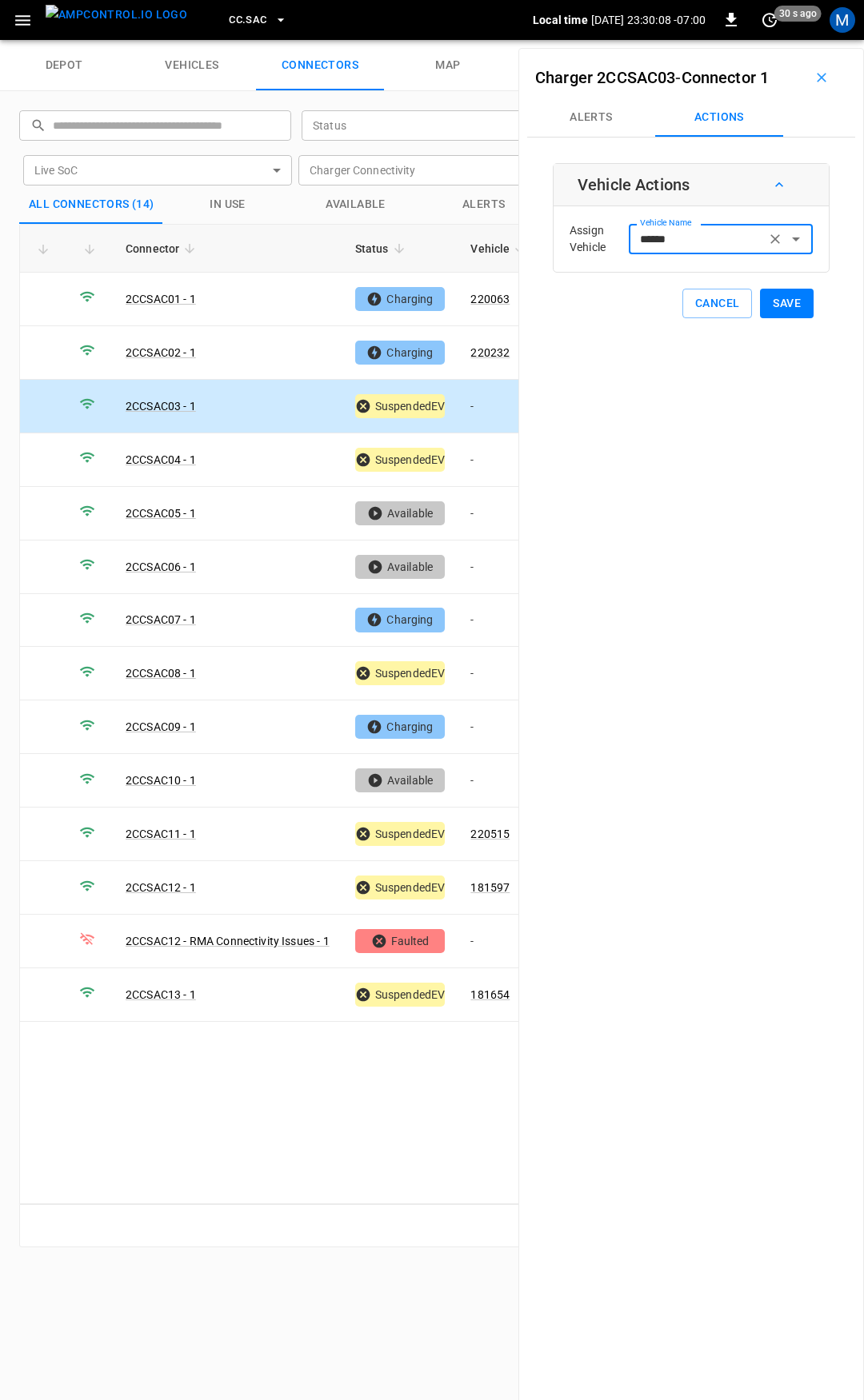
type input "******"
click at [784, 306] on button "Save" at bounding box center [787, 303] width 54 height 30
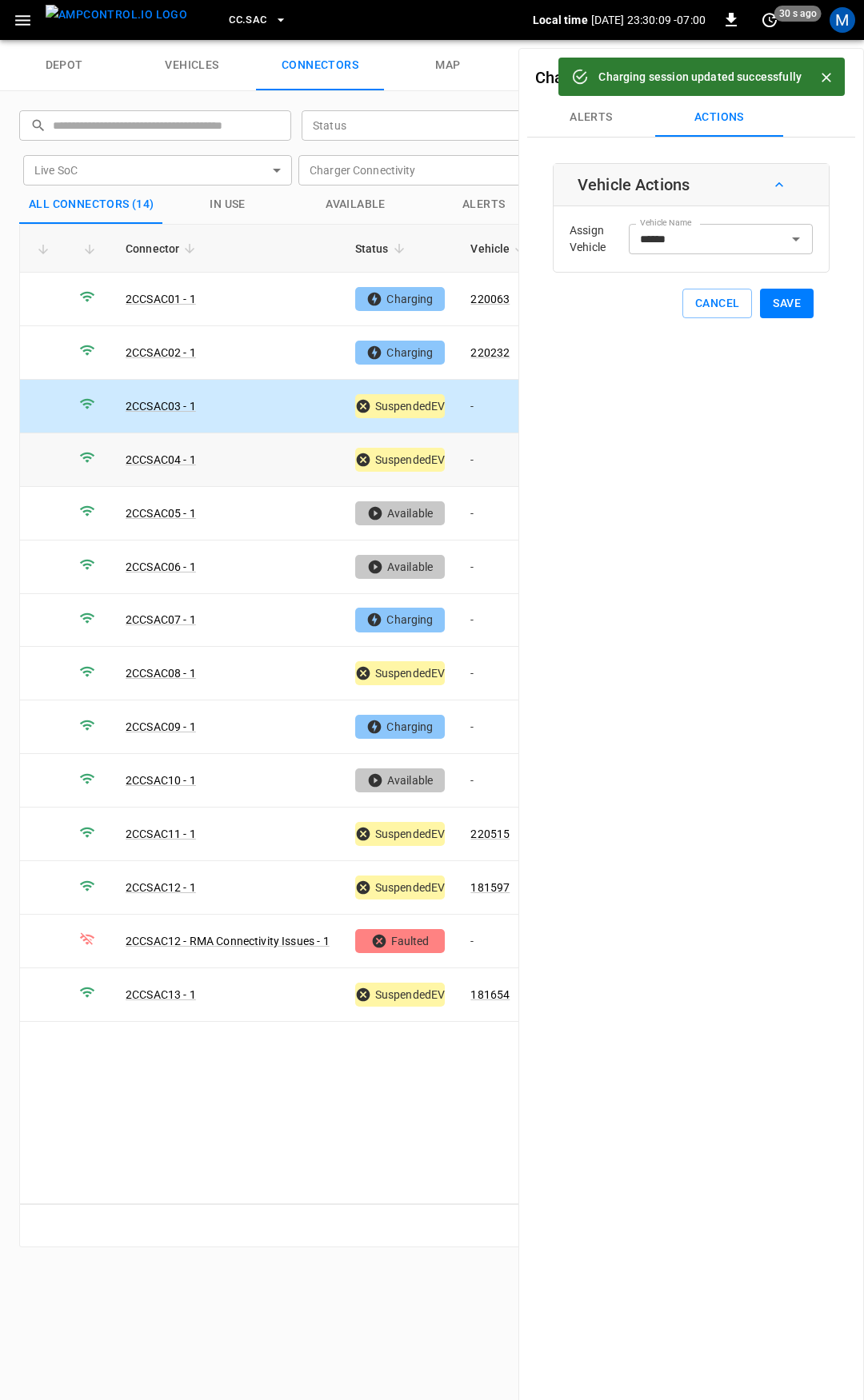
click at [480, 454] on td "-" at bounding box center [500, 461] width 85 height 54
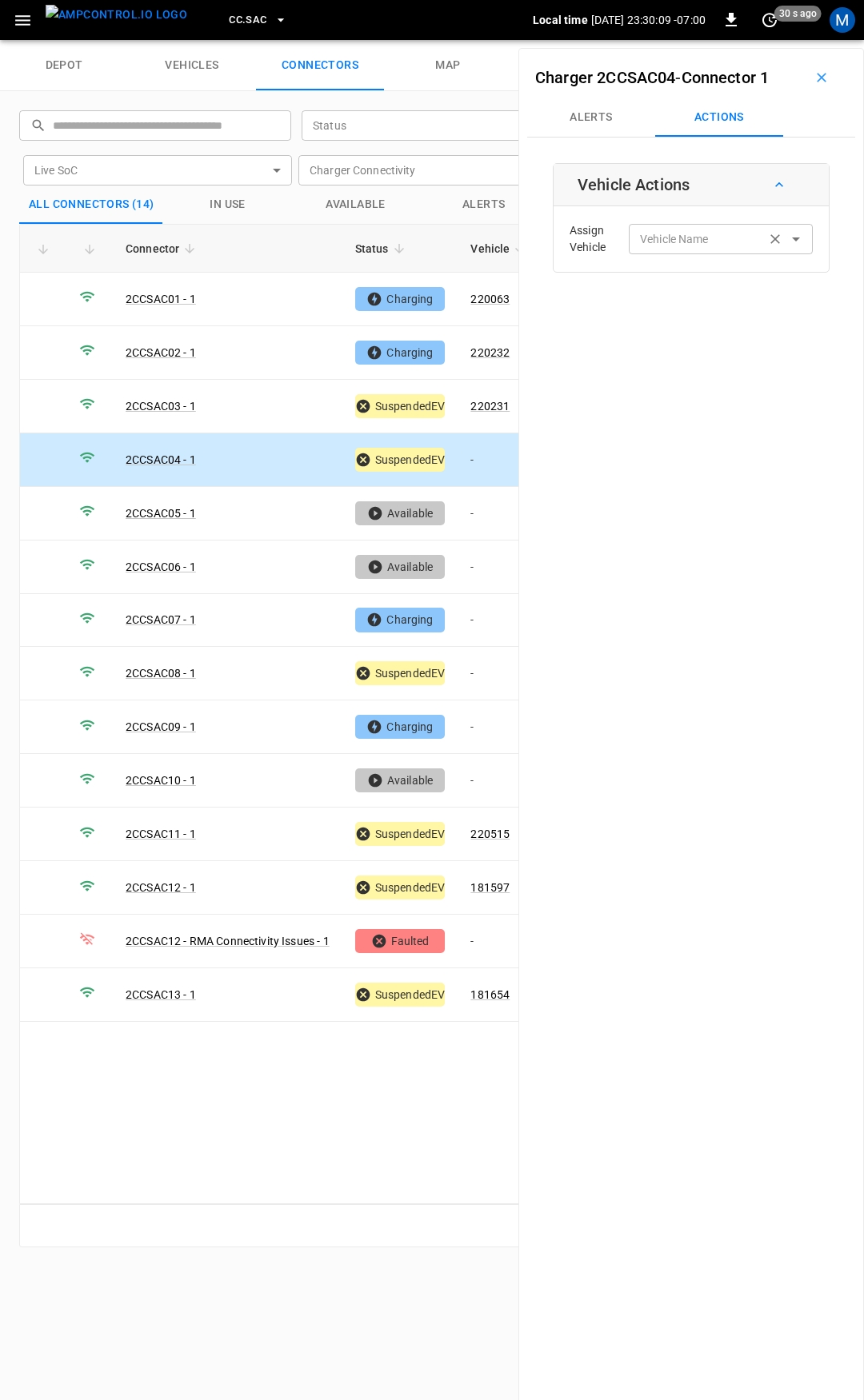
click at [665, 237] on div "Vehicle Name Vehicle Name" at bounding box center [721, 239] width 184 height 30
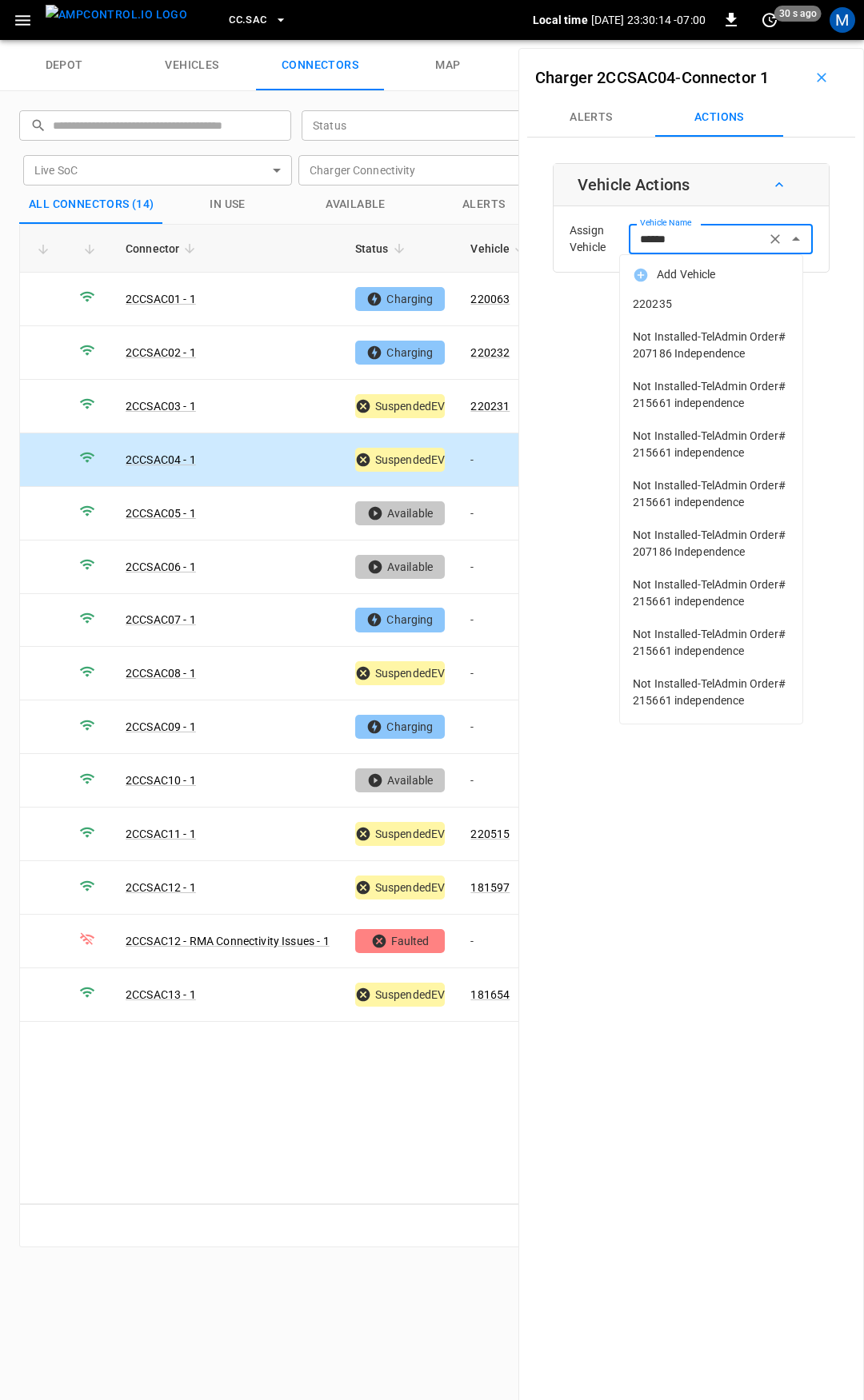
click at [659, 301] on span "220235" at bounding box center [711, 303] width 156 height 17
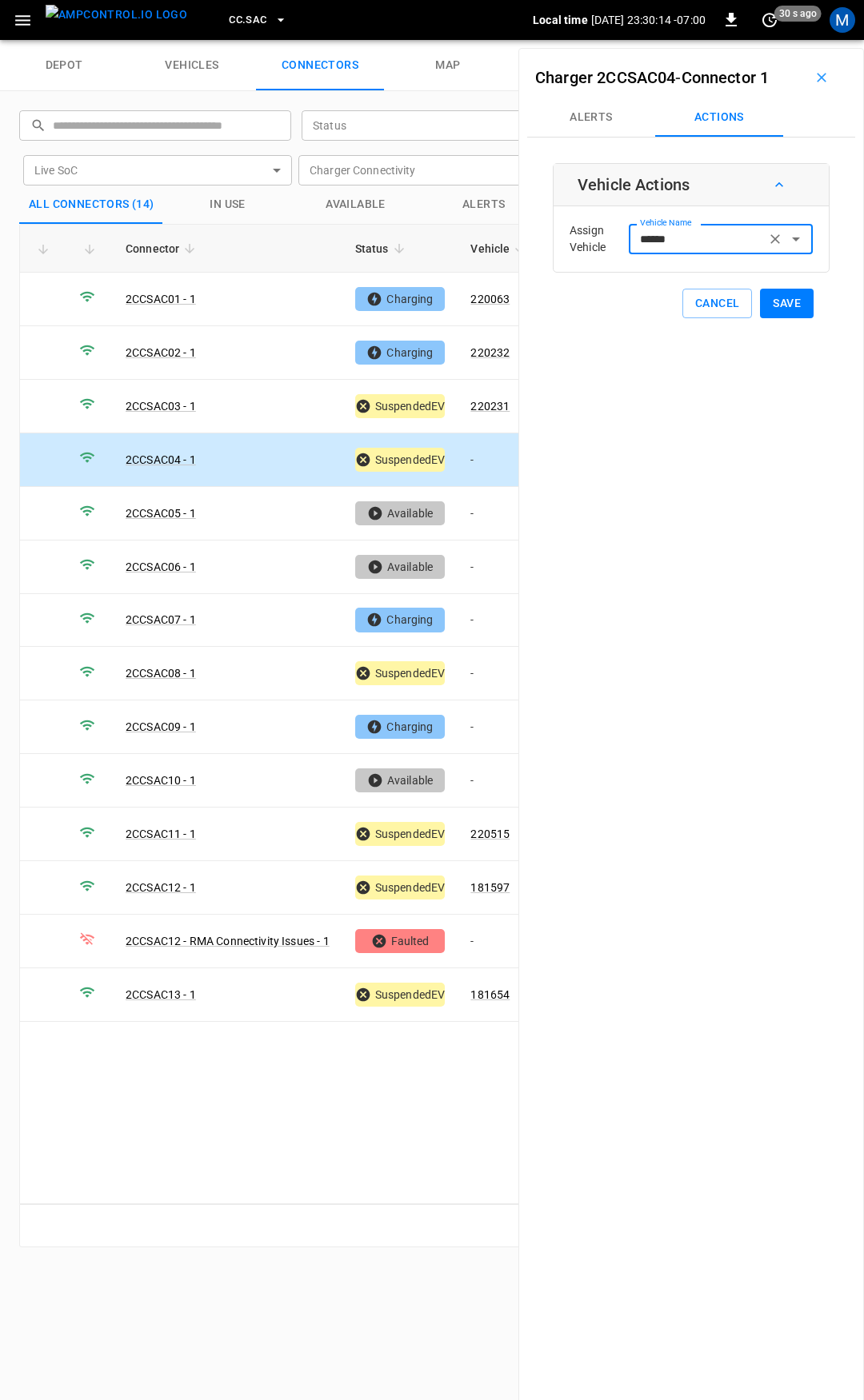
type input "******"
click at [776, 302] on button "Save" at bounding box center [787, 303] width 54 height 30
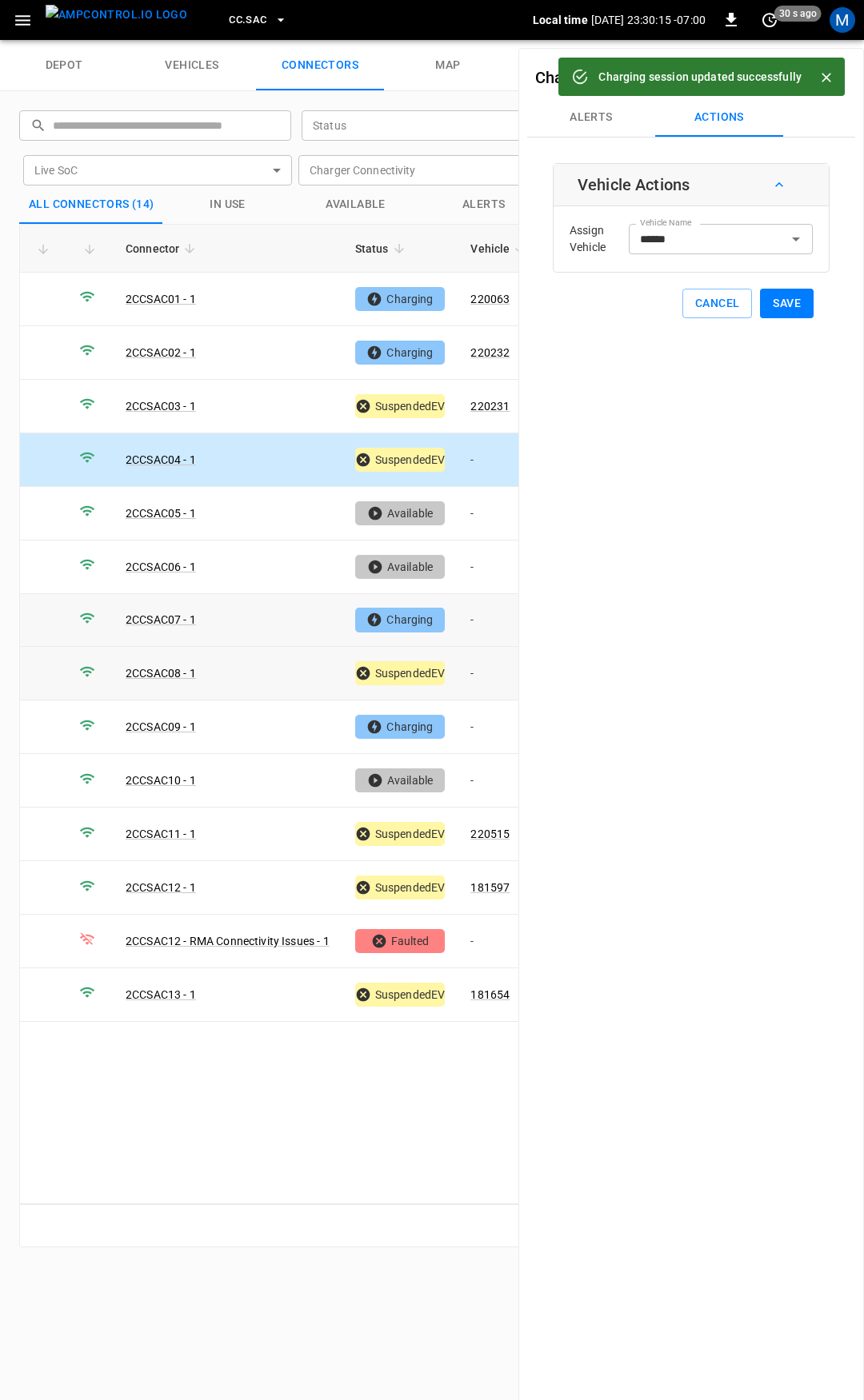
click at [477, 619] on td "-" at bounding box center [500, 621] width 85 height 54
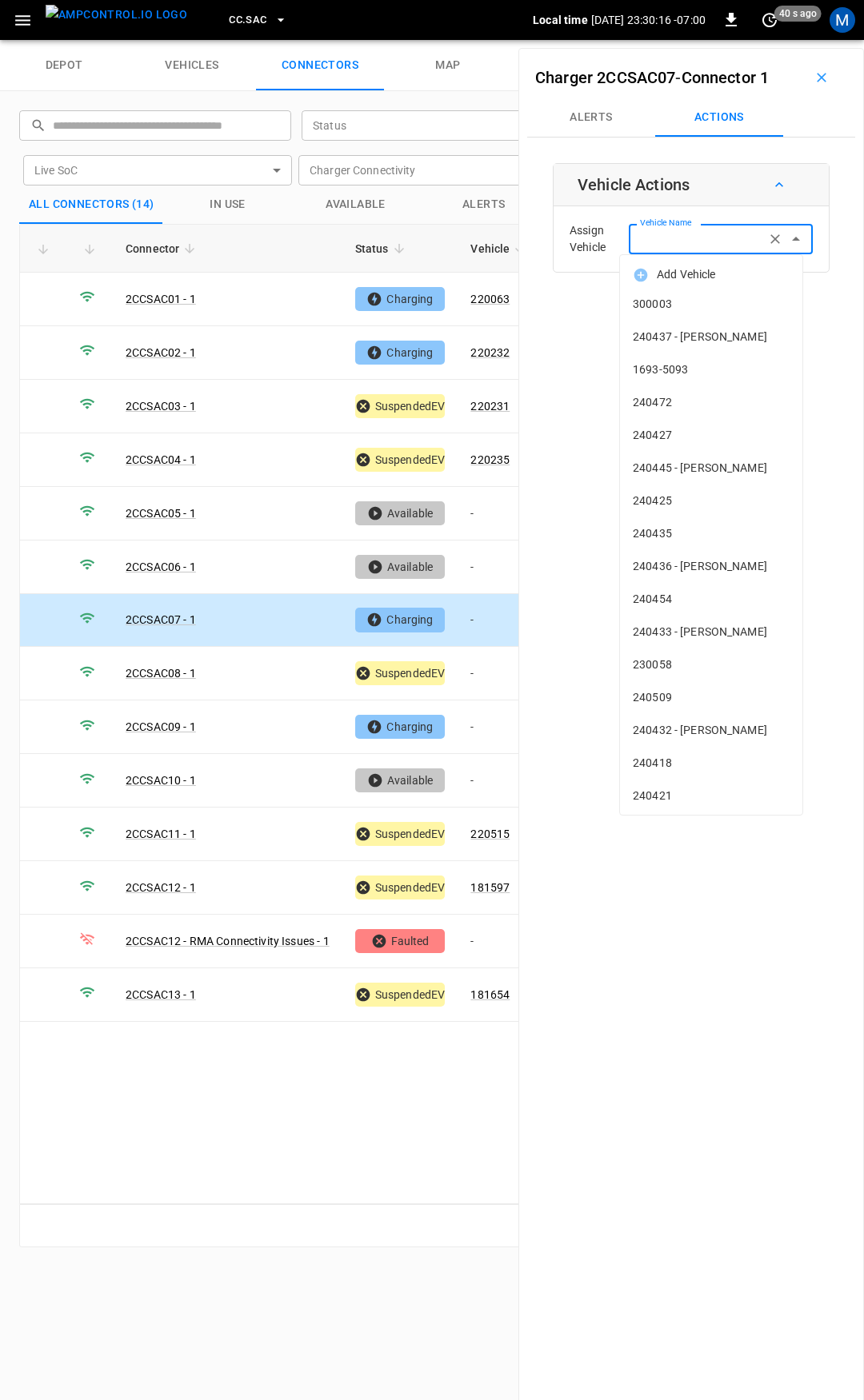
click at [687, 245] on input "Vehicle Name" at bounding box center [697, 238] width 127 height 20
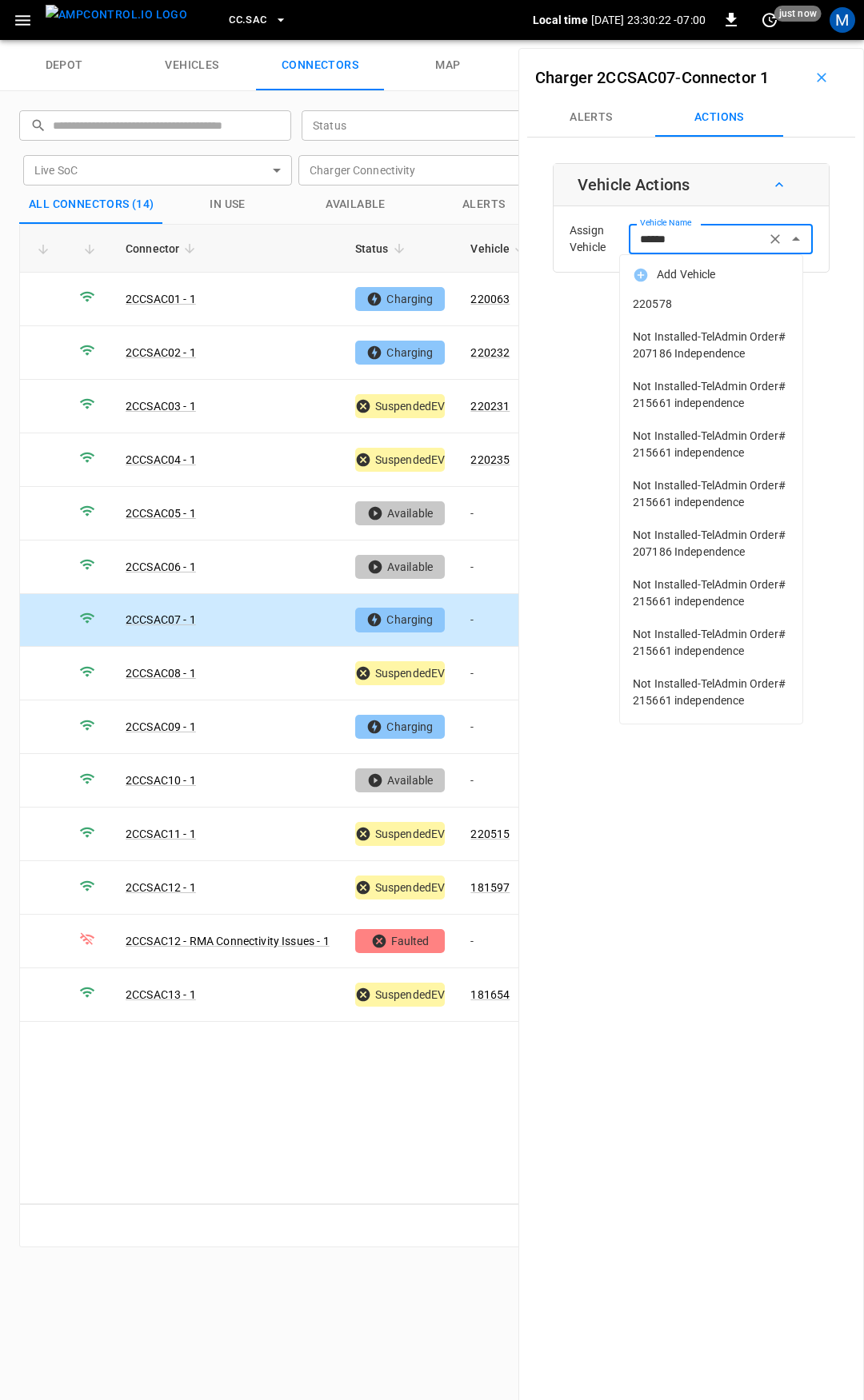
click at [712, 316] on li "220578" at bounding box center [711, 304] width 183 height 33
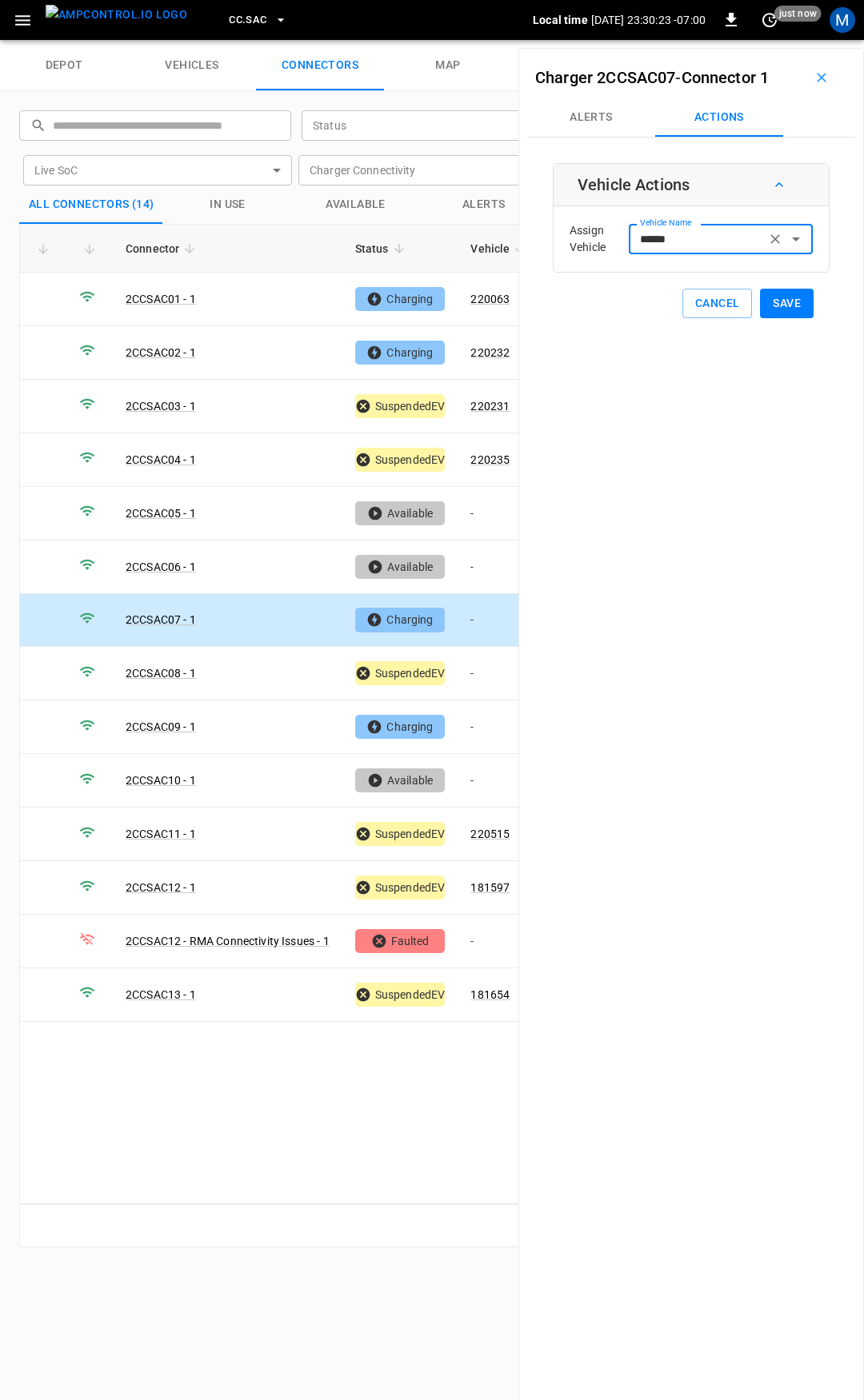
type input "******"
drag, startPoint x: 783, startPoint y: 302, endPoint x: 763, endPoint y: 320, distance: 26.9
click at [783, 302] on button "Save" at bounding box center [787, 303] width 54 height 30
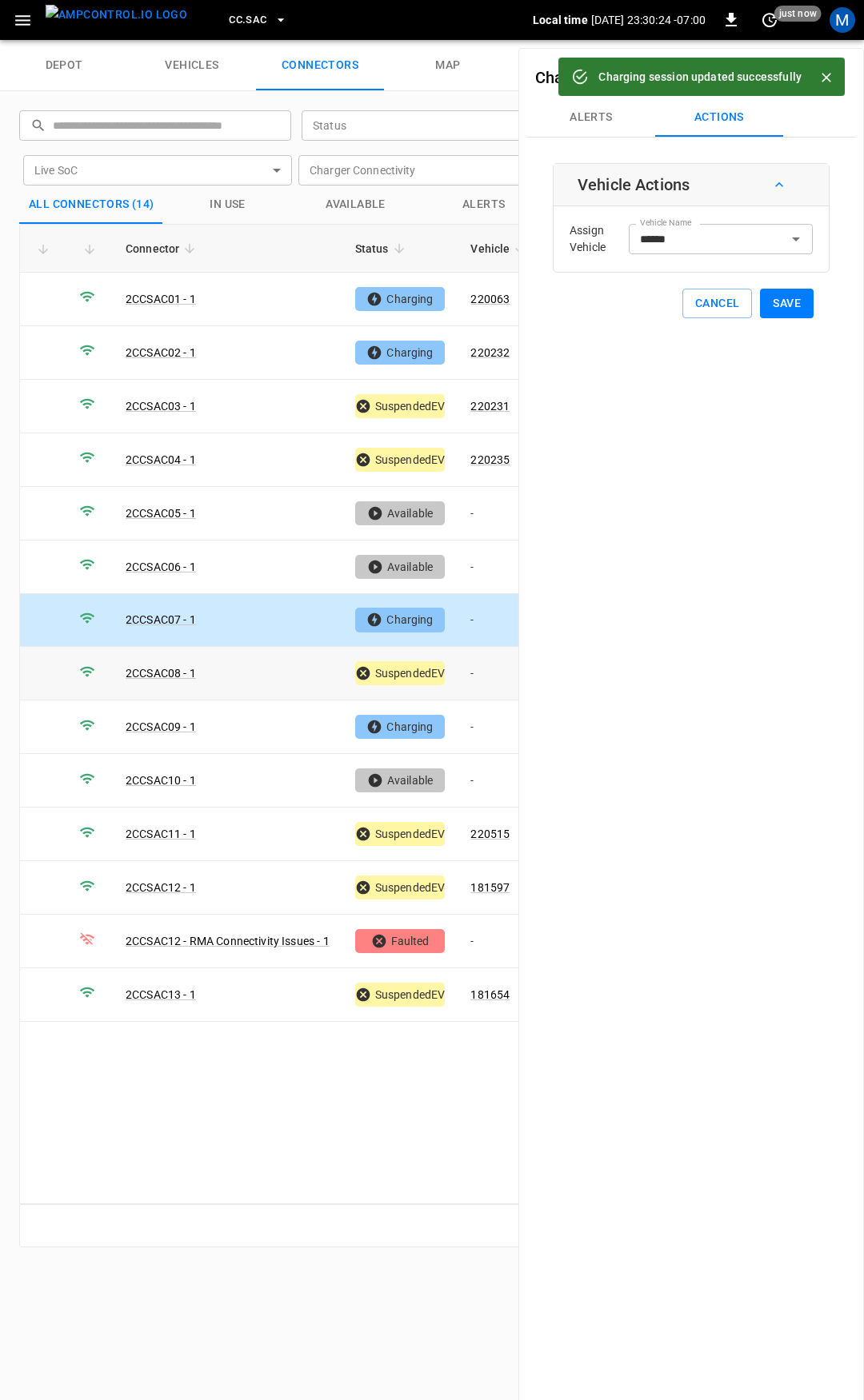
click at [474, 657] on td "-" at bounding box center [500, 673] width 85 height 54
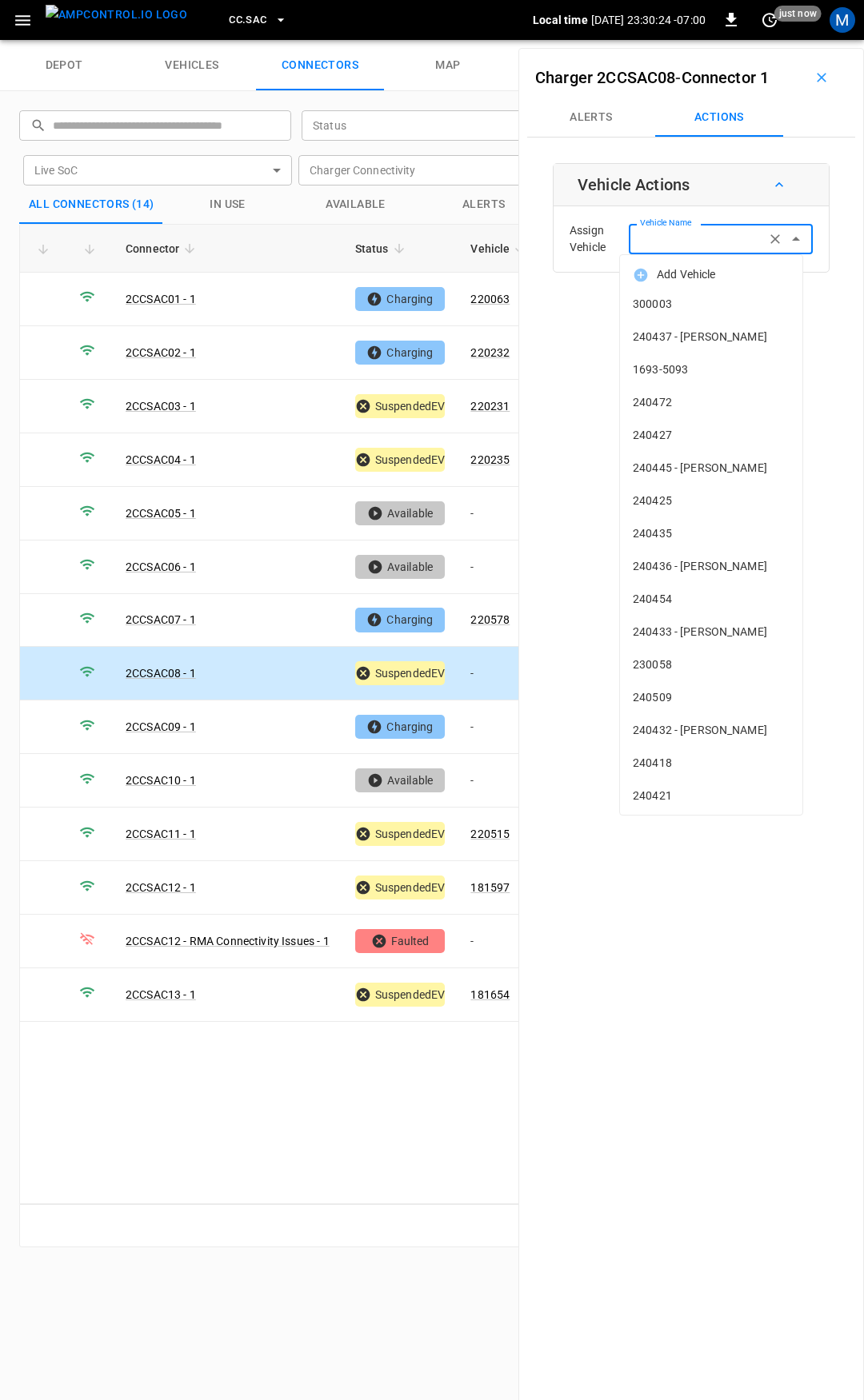
click at [694, 242] on div "Vehicle Name Vehicle Name" at bounding box center [721, 239] width 184 height 30
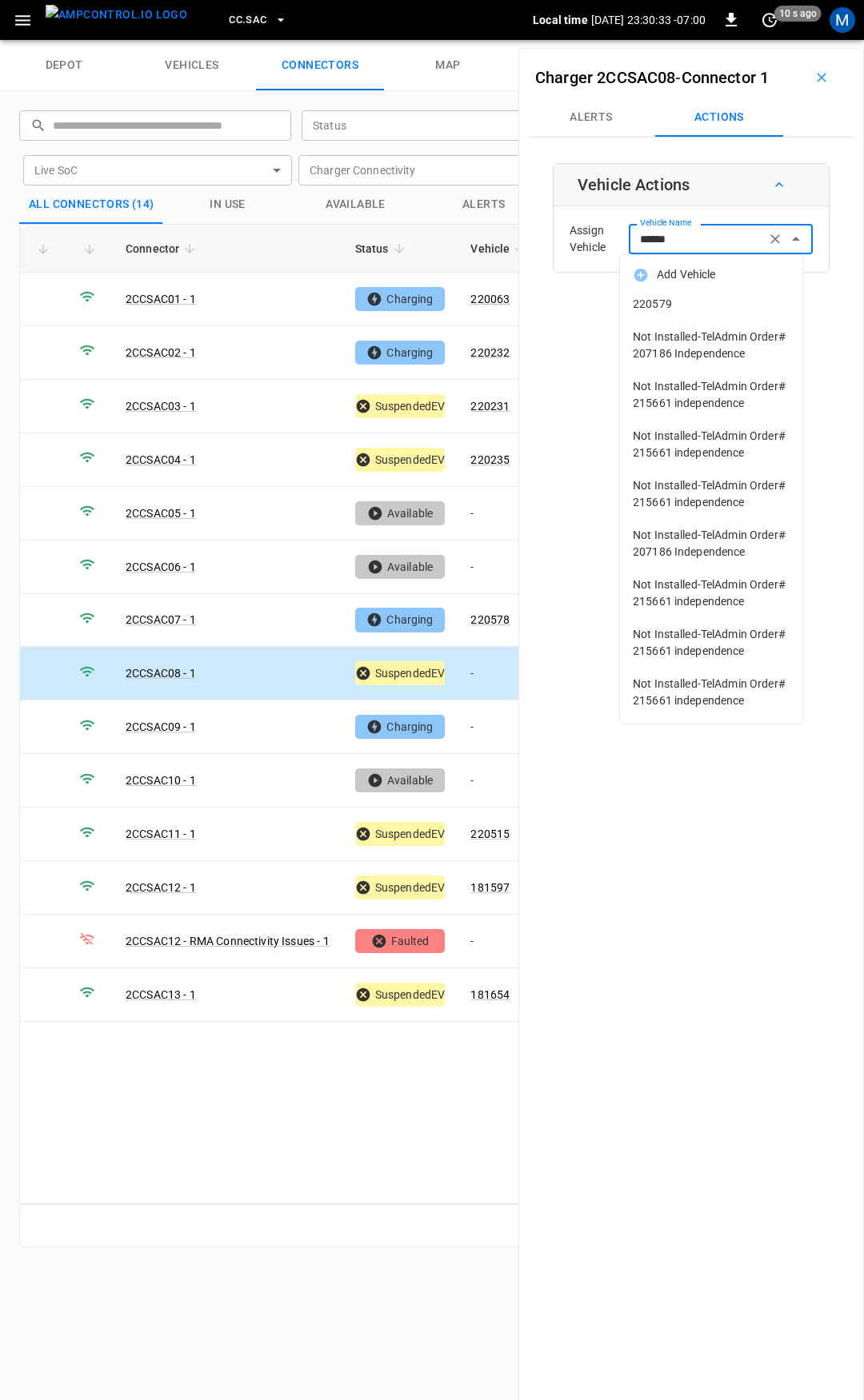
click at [706, 305] on span "220579" at bounding box center [711, 303] width 156 height 17
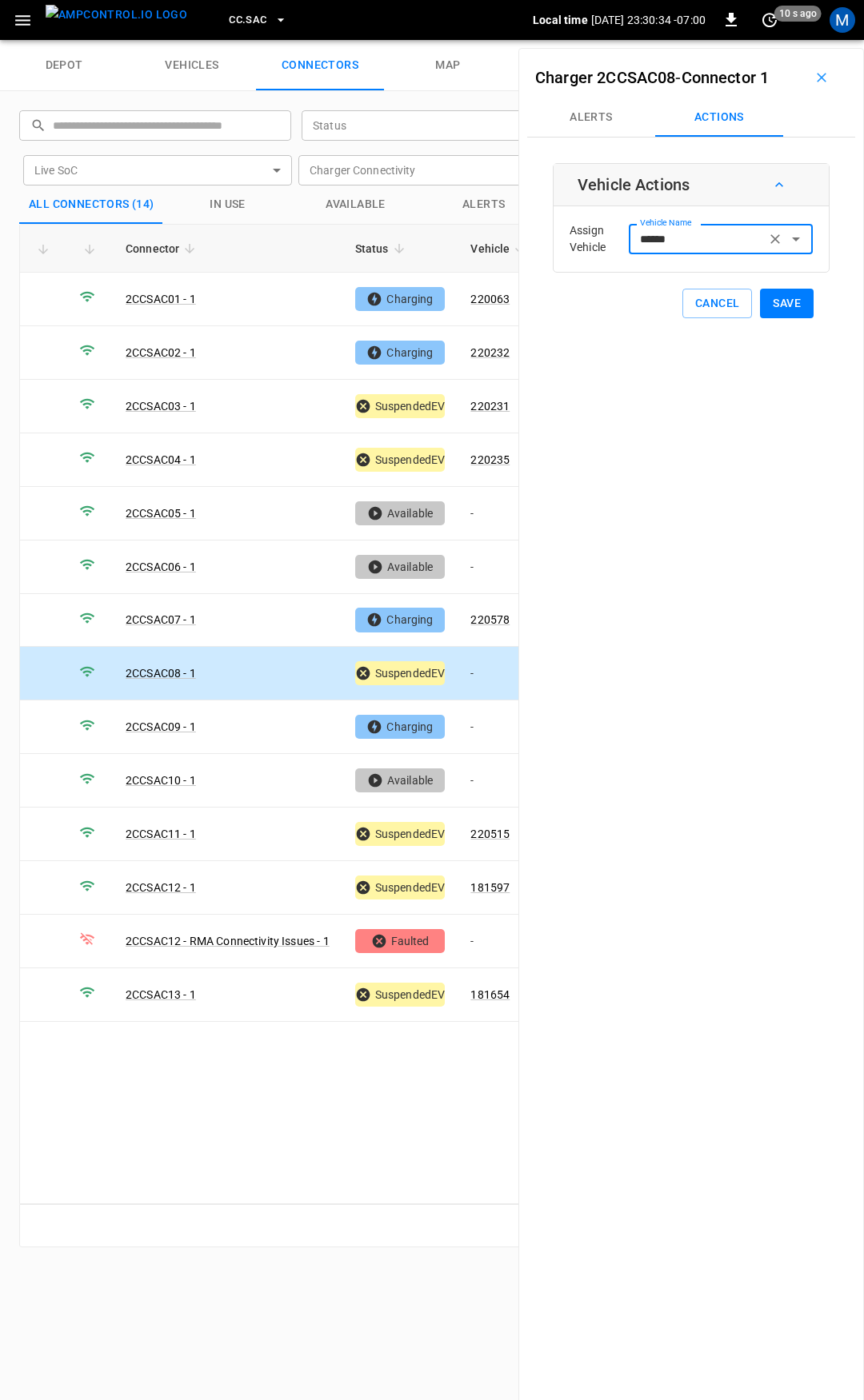
type input "******"
click at [785, 304] on button "Save" at bounding box center [787, 303] width 54 height 30
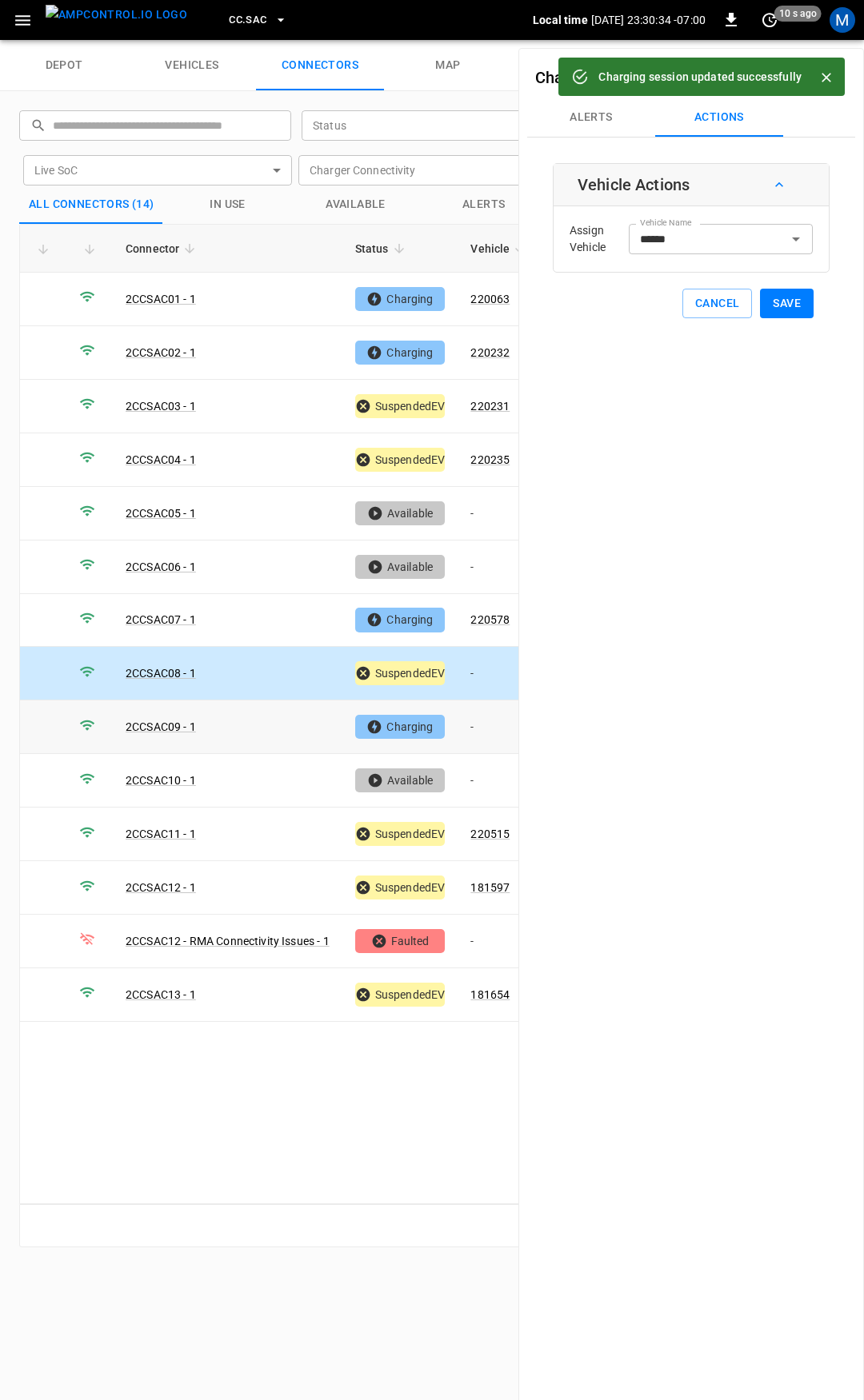
click at [492, 714] on td "-" at bounding box center [500, 727] width 85 height 54
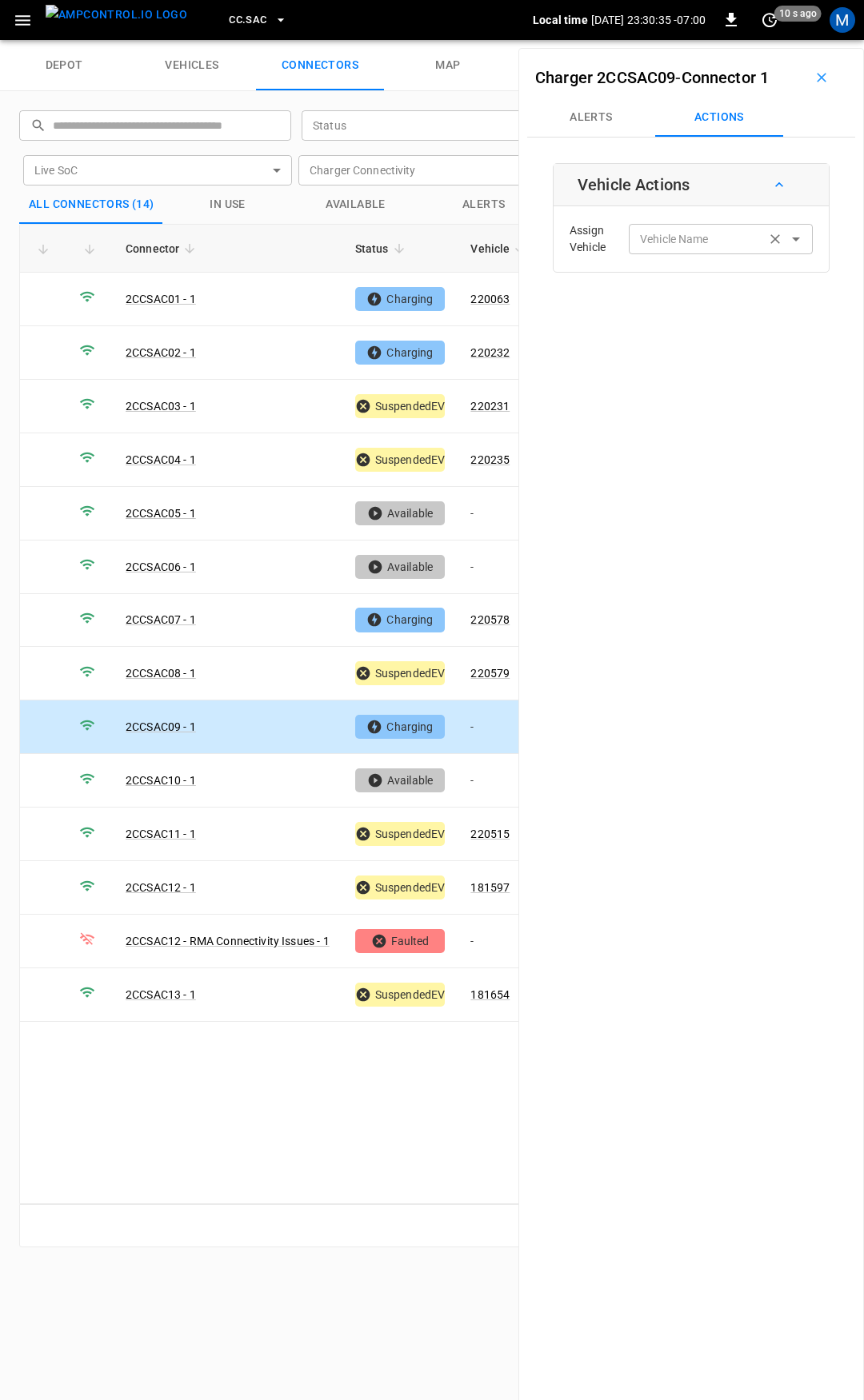
click at [655, 236] on div "Vehicle Name Vehicle Name" at bounding box center [721, 239] width 184 height 30
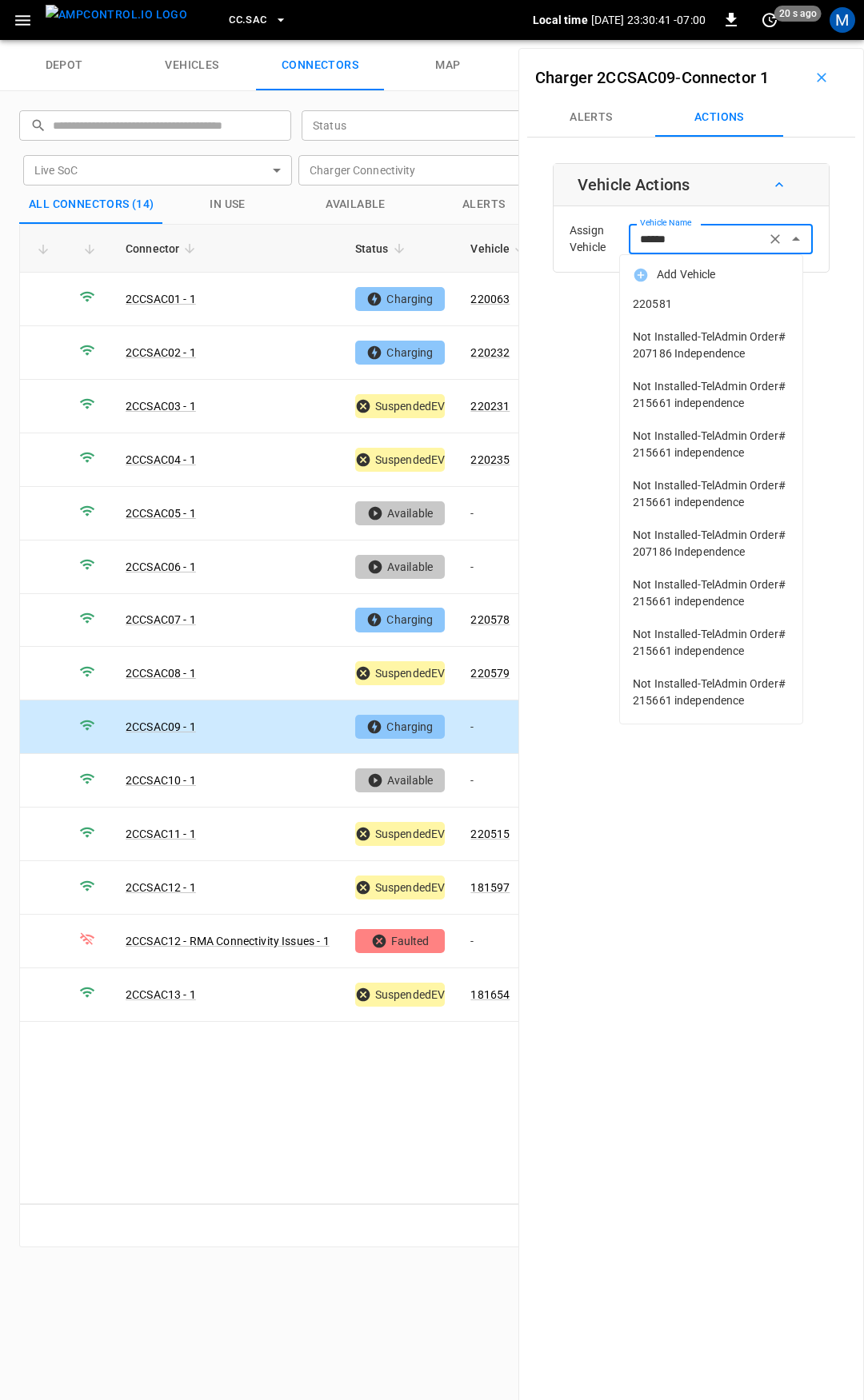
click at [674, 292] on li "220581" at bounding box center [711, 304] width 183 height 33
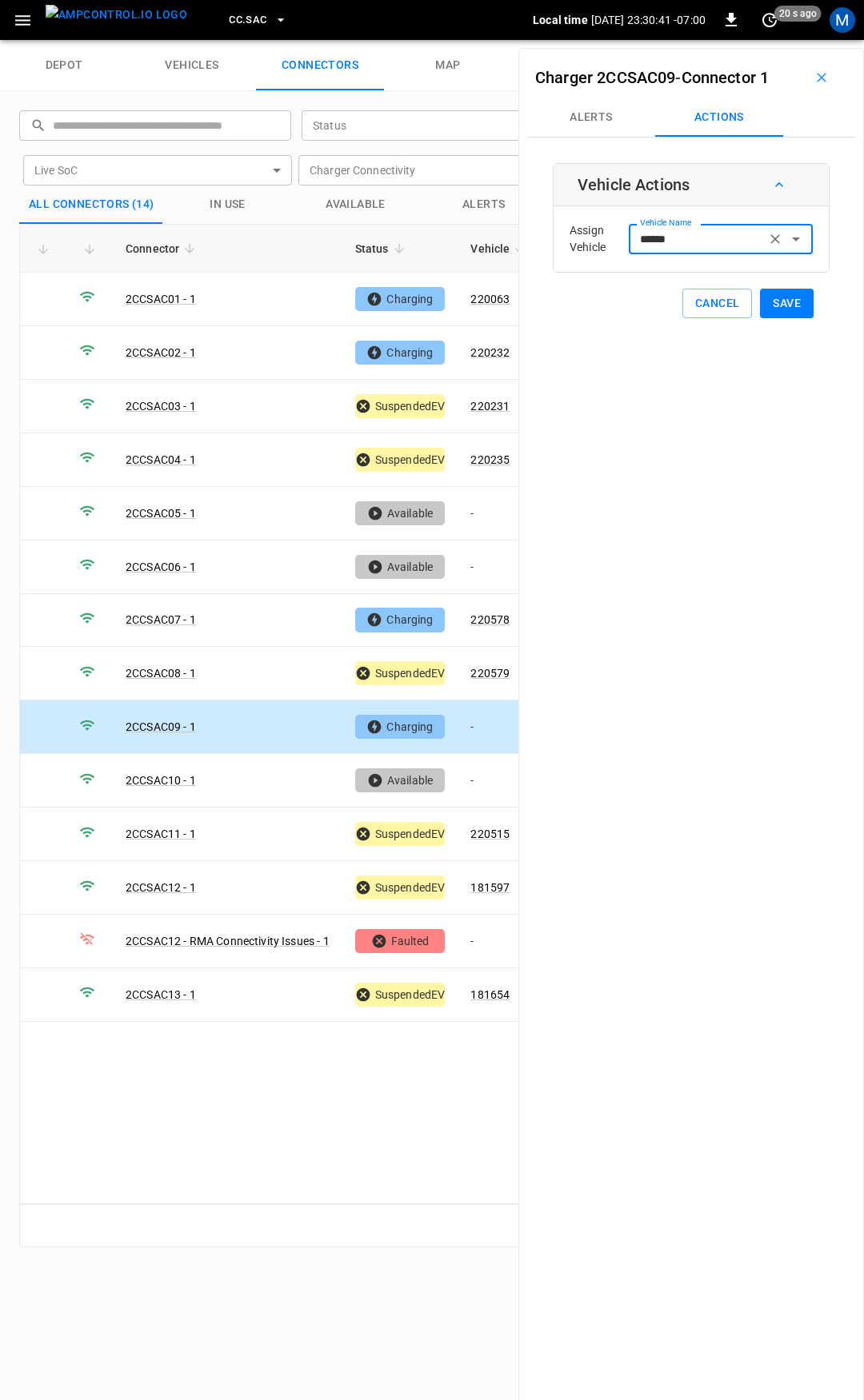
type input "******"
click at [770, 298] on button "Save" at bounding box center [787, 303] width 54 height 30
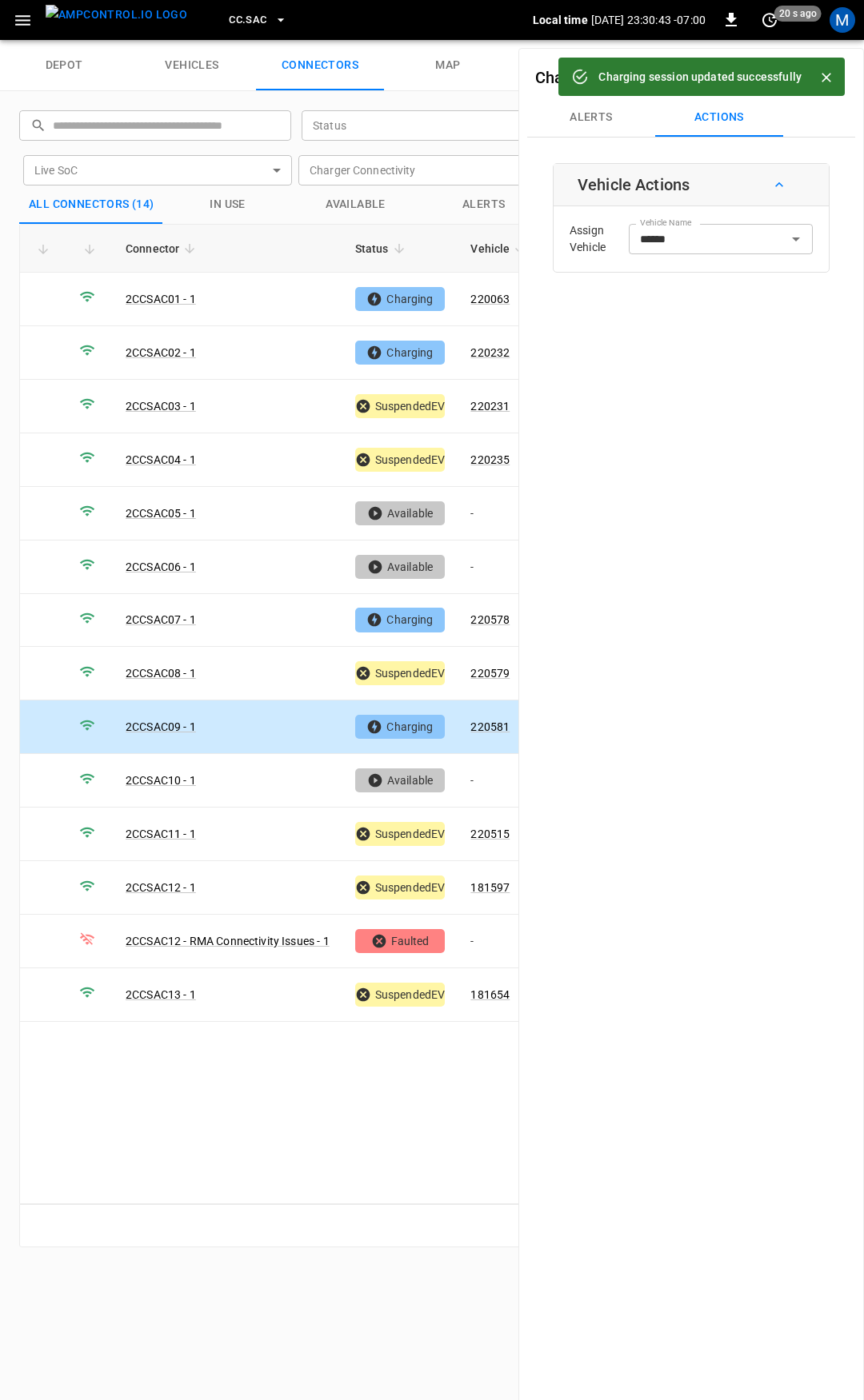
click at [229, 15] on span "CC.SAC" at bounding box center [247, 20] width 37 height 18
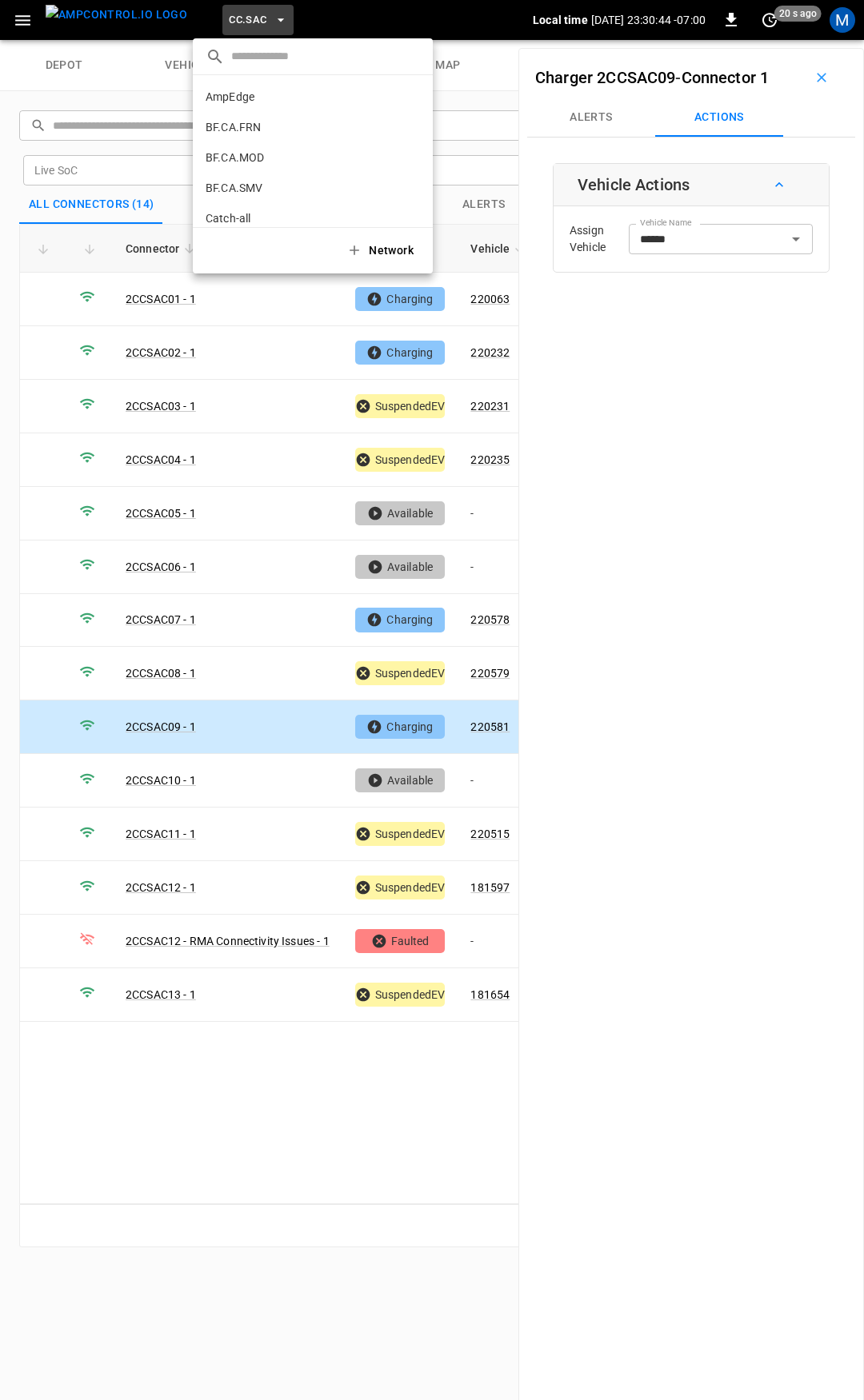
scroll to position [421, 0]
click at [247, 132] on li "CC.STK 8e6d ..." at bounding box center [313, 131] width 240 height 30
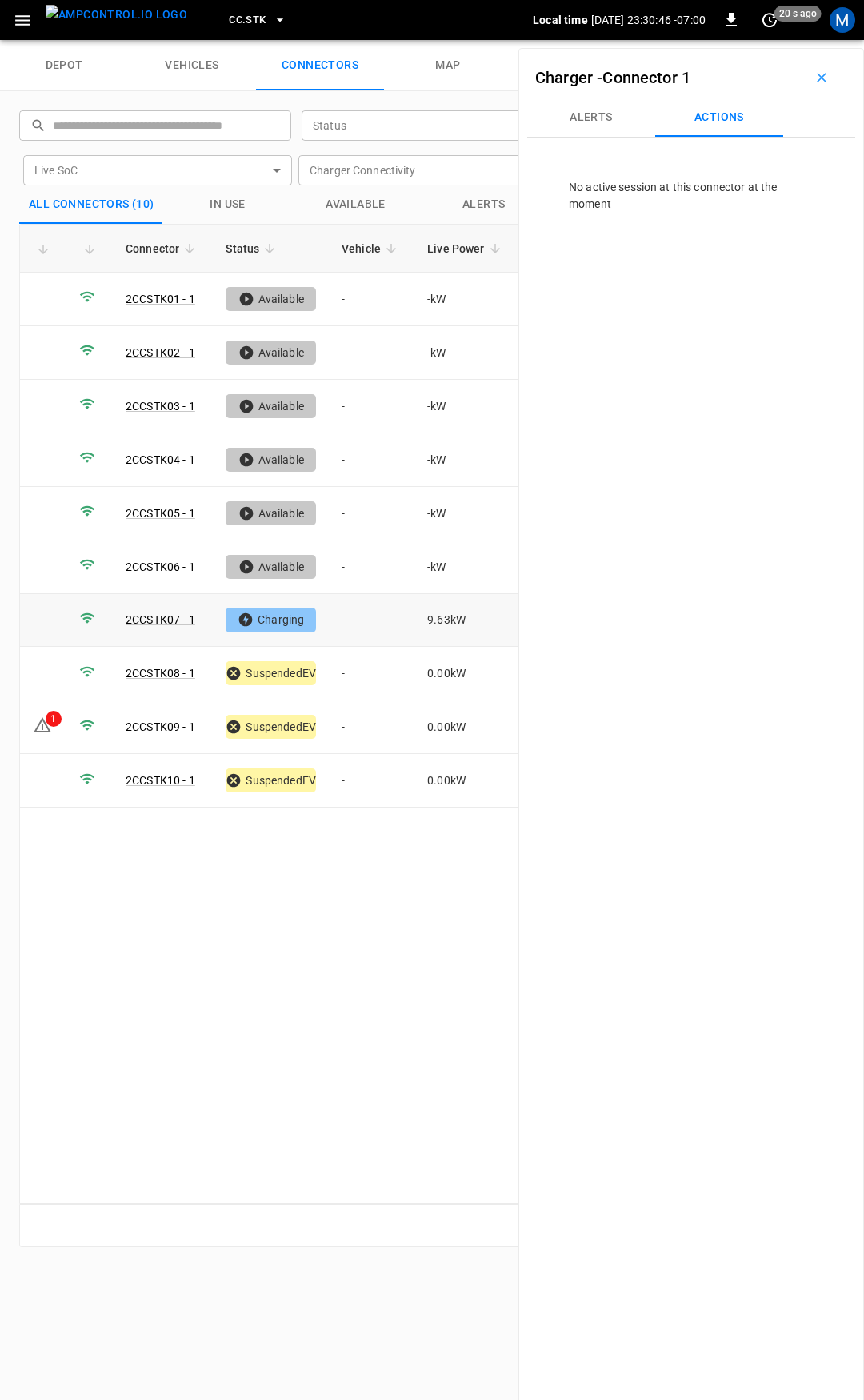
click at [373, 619] on td "-" at bounding box center [371, 621] width 85 height 54
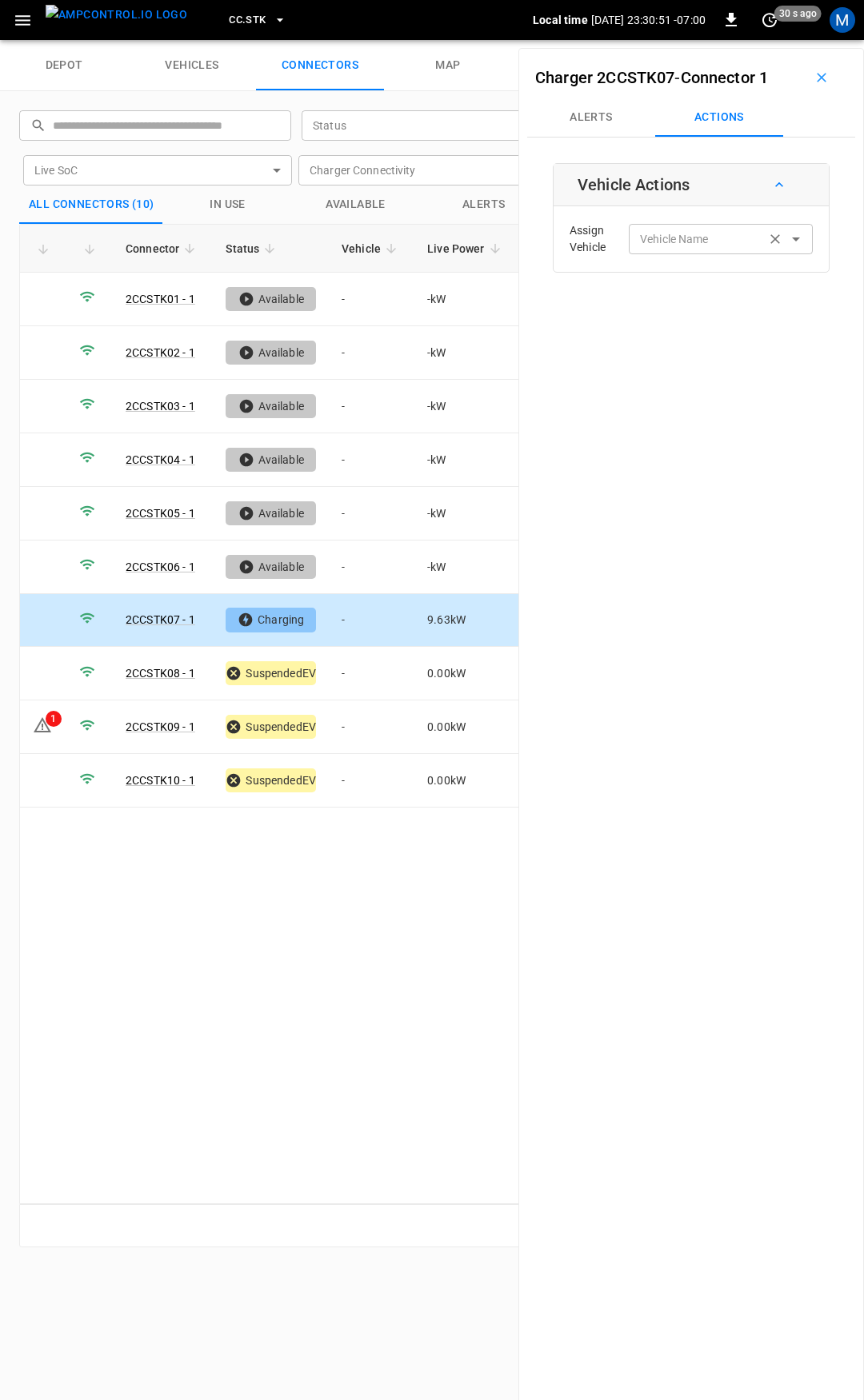
click at [705, 239] on input "Vehicle Name" at bounding box center [697, 238] width 127 height 20
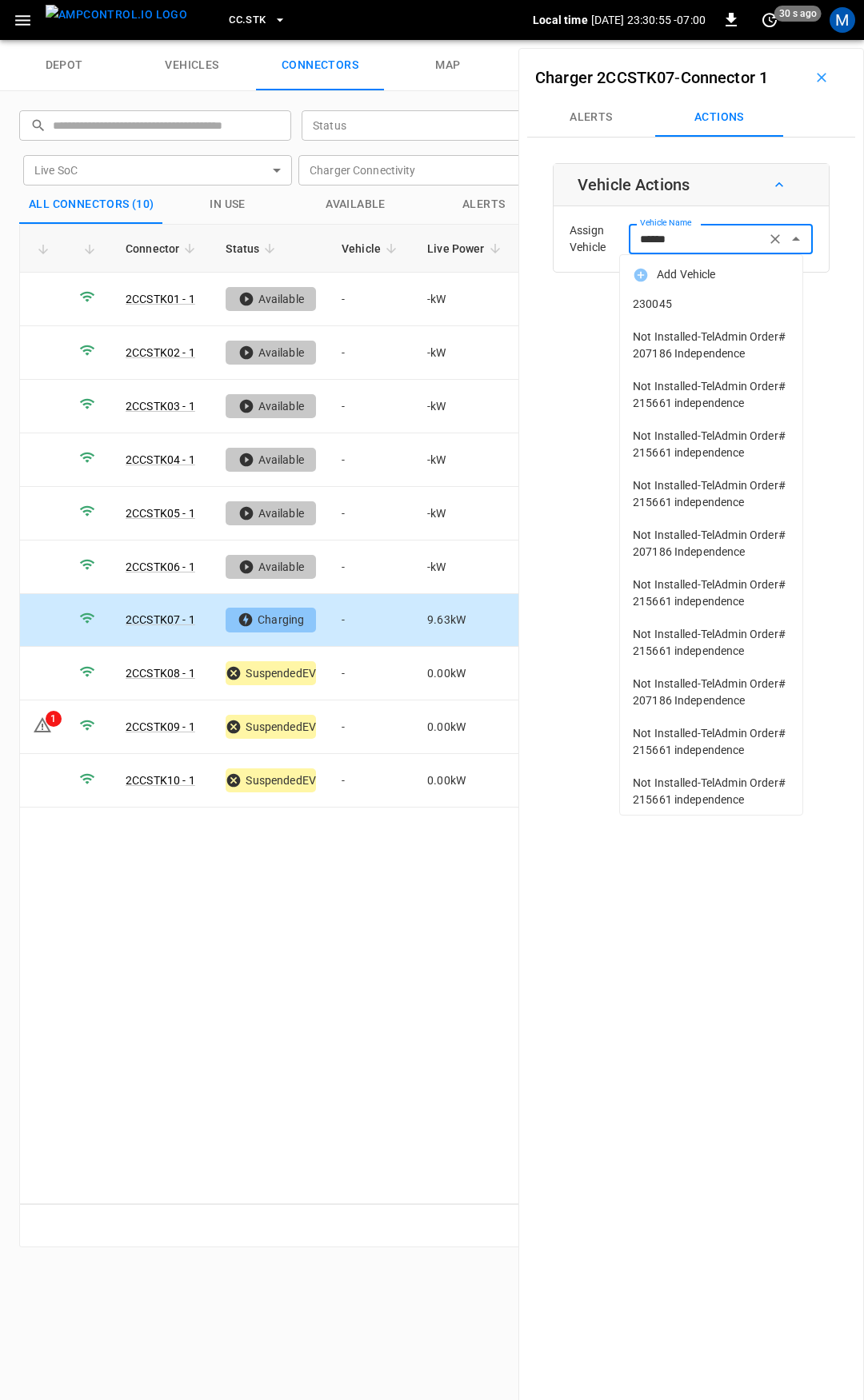
click at [716, 312] on li "230045" at bounding box center [711, 304] width 183 height 33
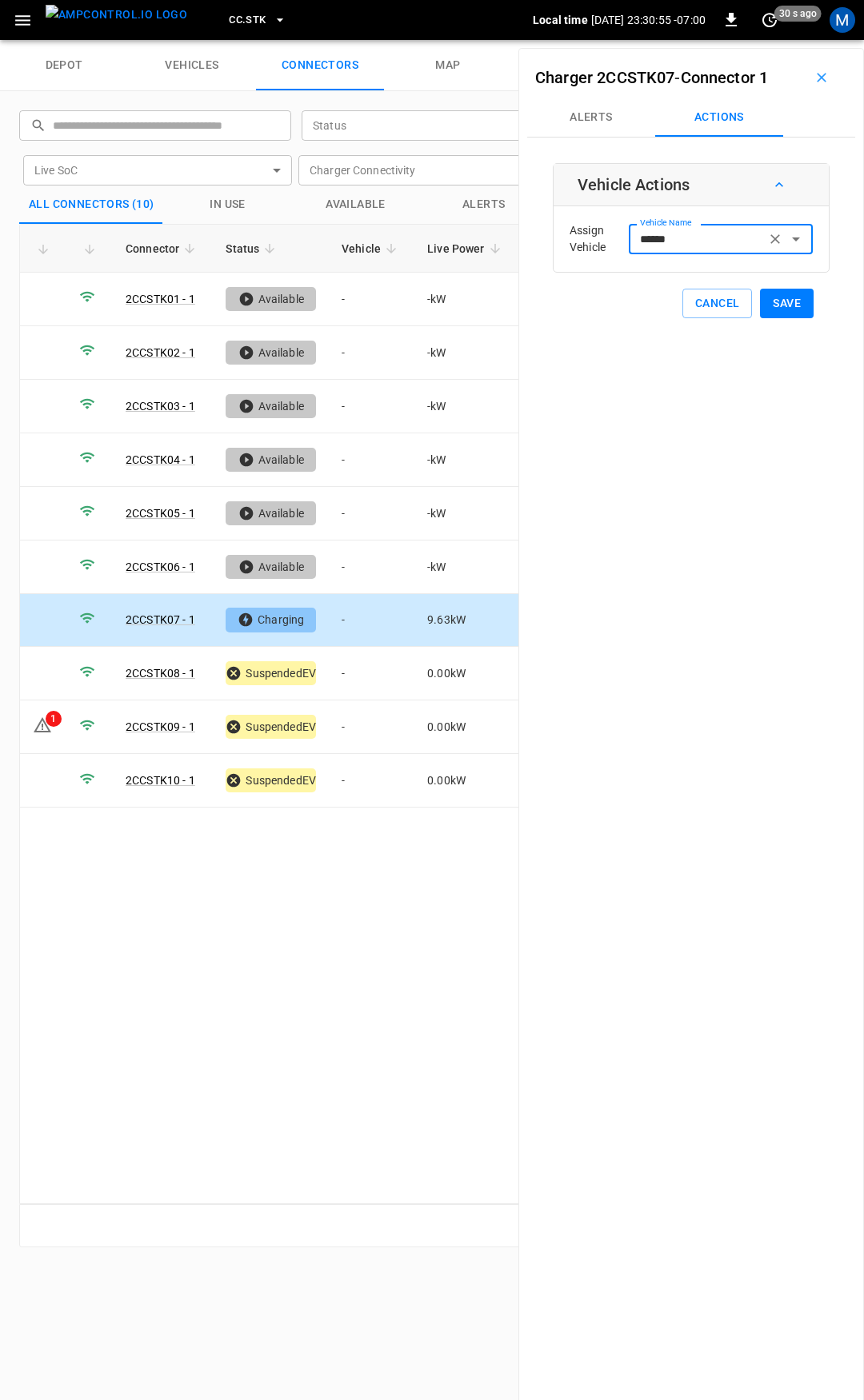
type input "******"
click at [782, 312] on button "Save" at bounding box center [787, 303] width 54 height 30
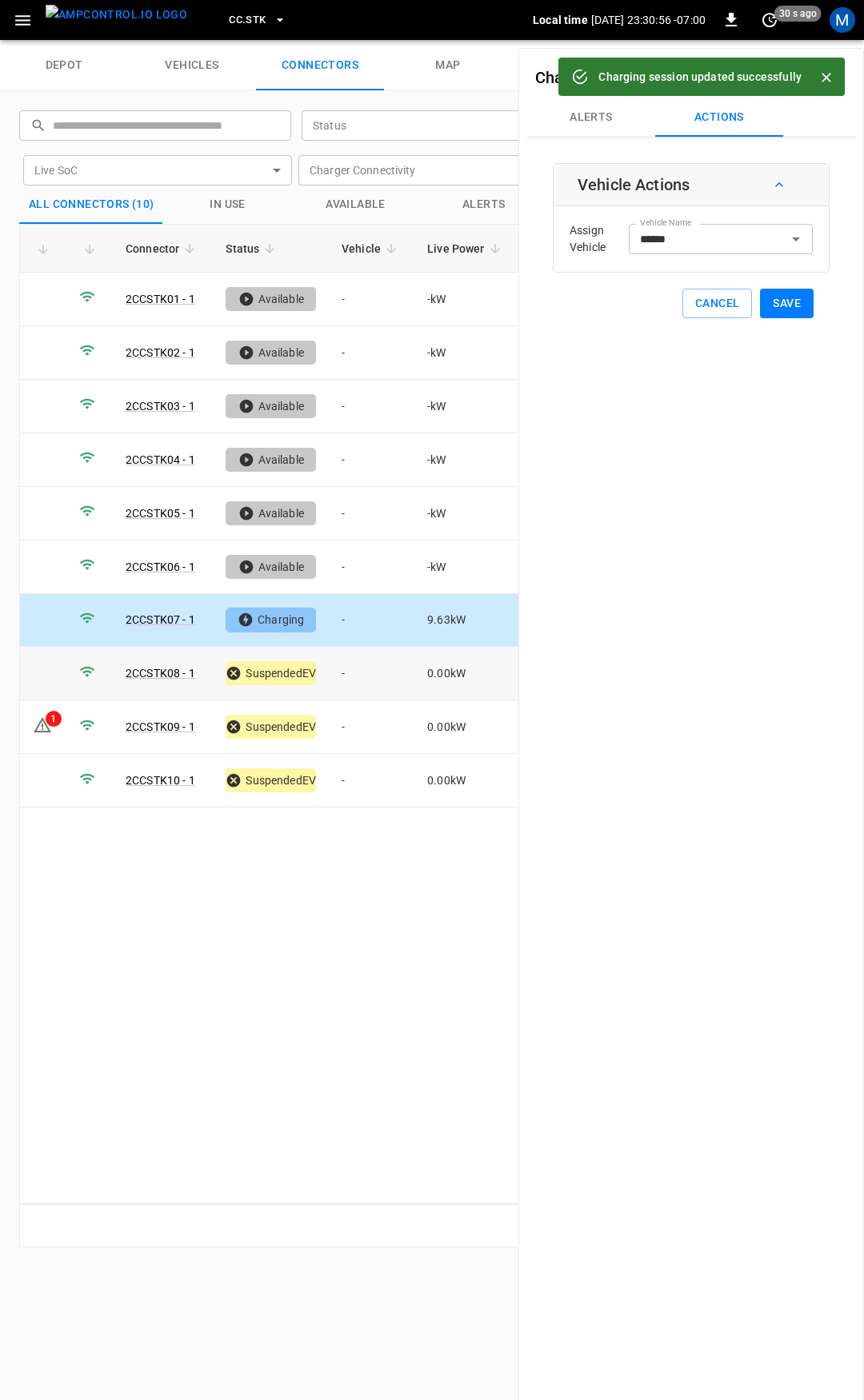
click at [366, 673] on td "-" at bounding box center [371, 673] width 85 height 54
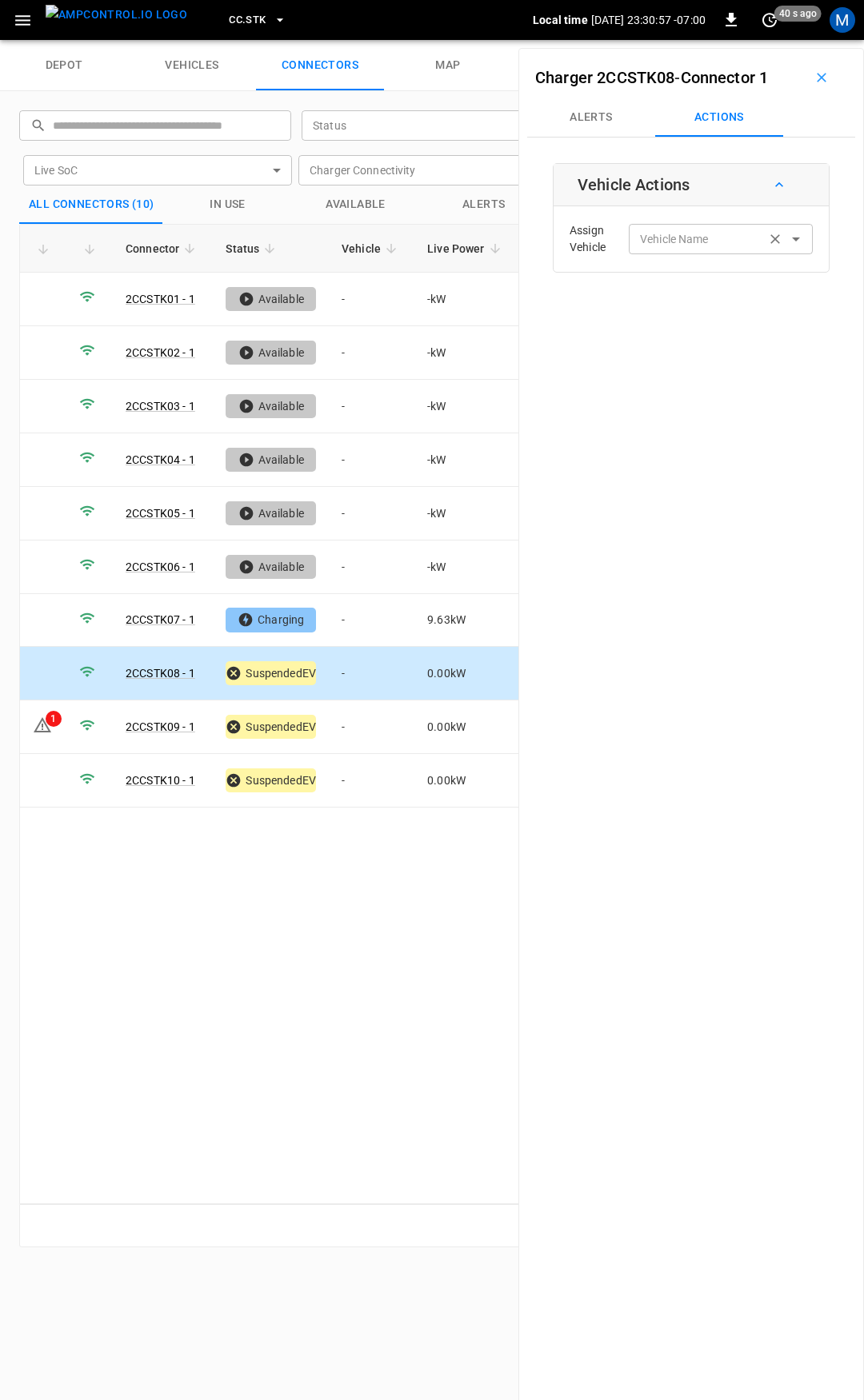
click at [687, 241] on input "Vehicle Name" at bounding box center [697, 238] width 127 height 20
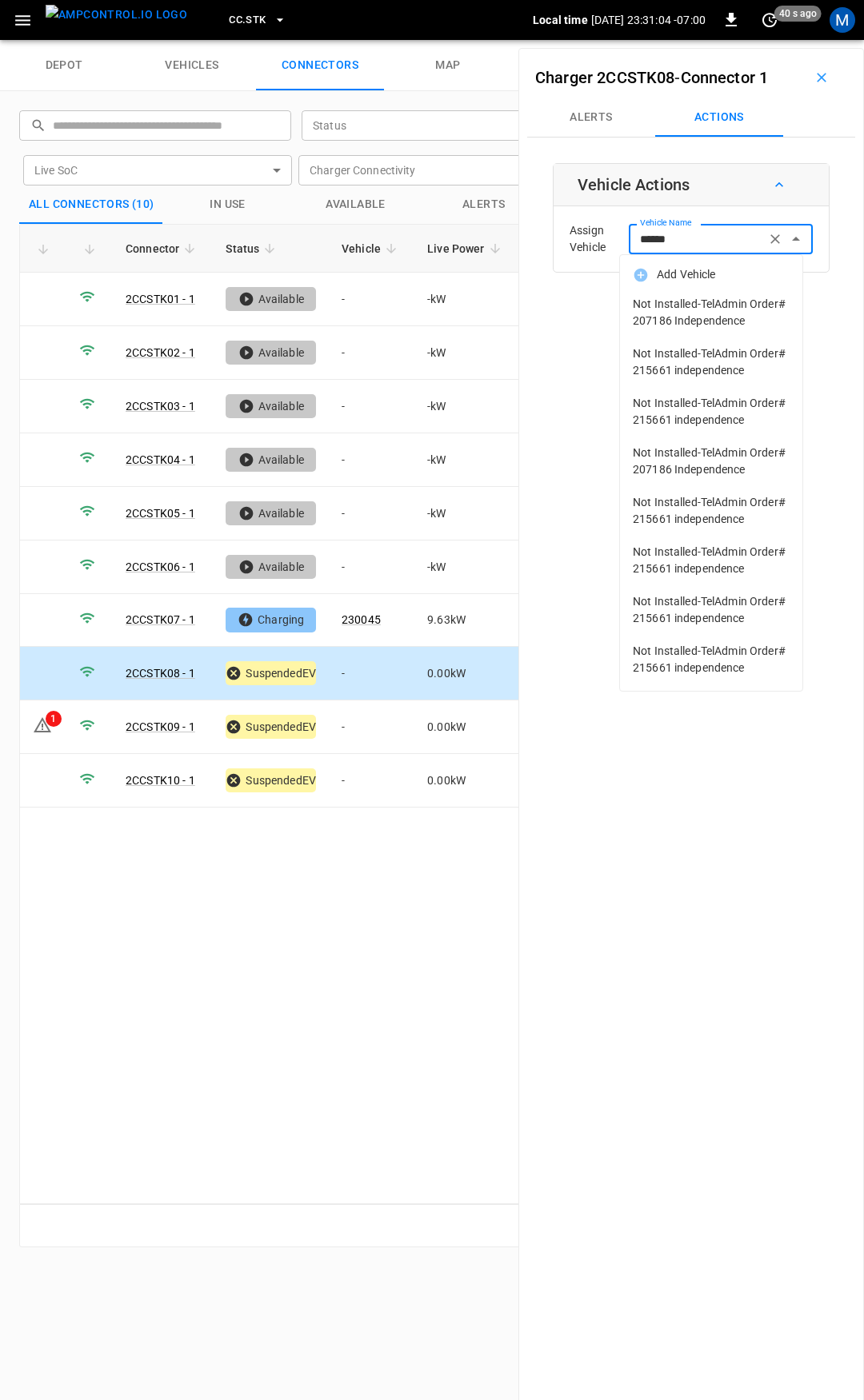
scroll to position [0, 0]
drag, startPoint x: 700, startPoint y: 237, endPoint x: 535, endPoint y: 222, distance: 165.7
click at [536, 224] on div "Charger 2CCSTK08 - Connector 1 Alerts Actions Vehicle Actions Assign Vehicle Ve…" at bounding box center [691, 747] width 346 height 1400
type input "***"
click at [705, 240] on input "Vehicle Name" at bounding box center [697, 238] width 127 height 20
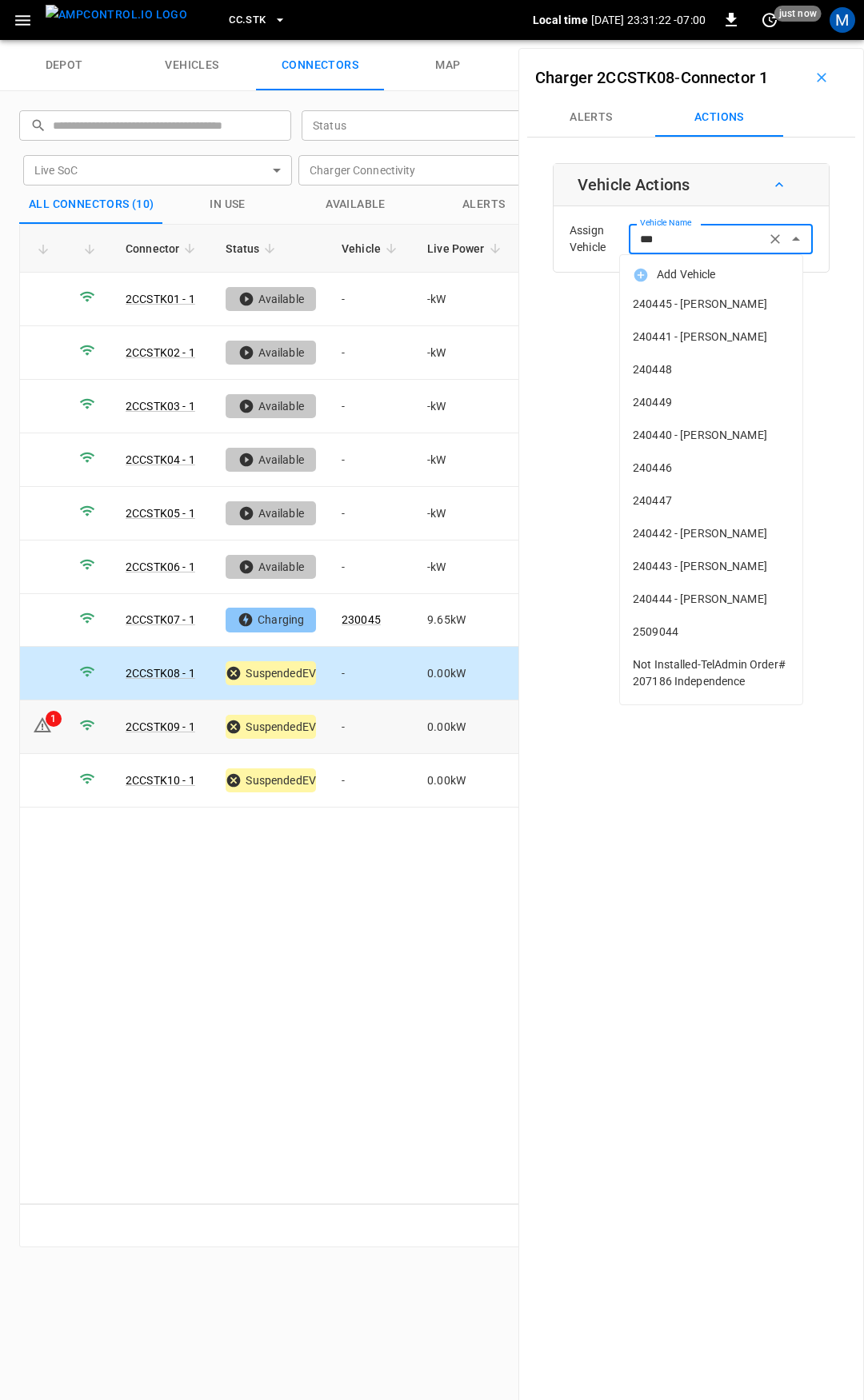
type input "***"
click at [367, 730] on td "-" at bounding box center [371, 727] width 85 height 54
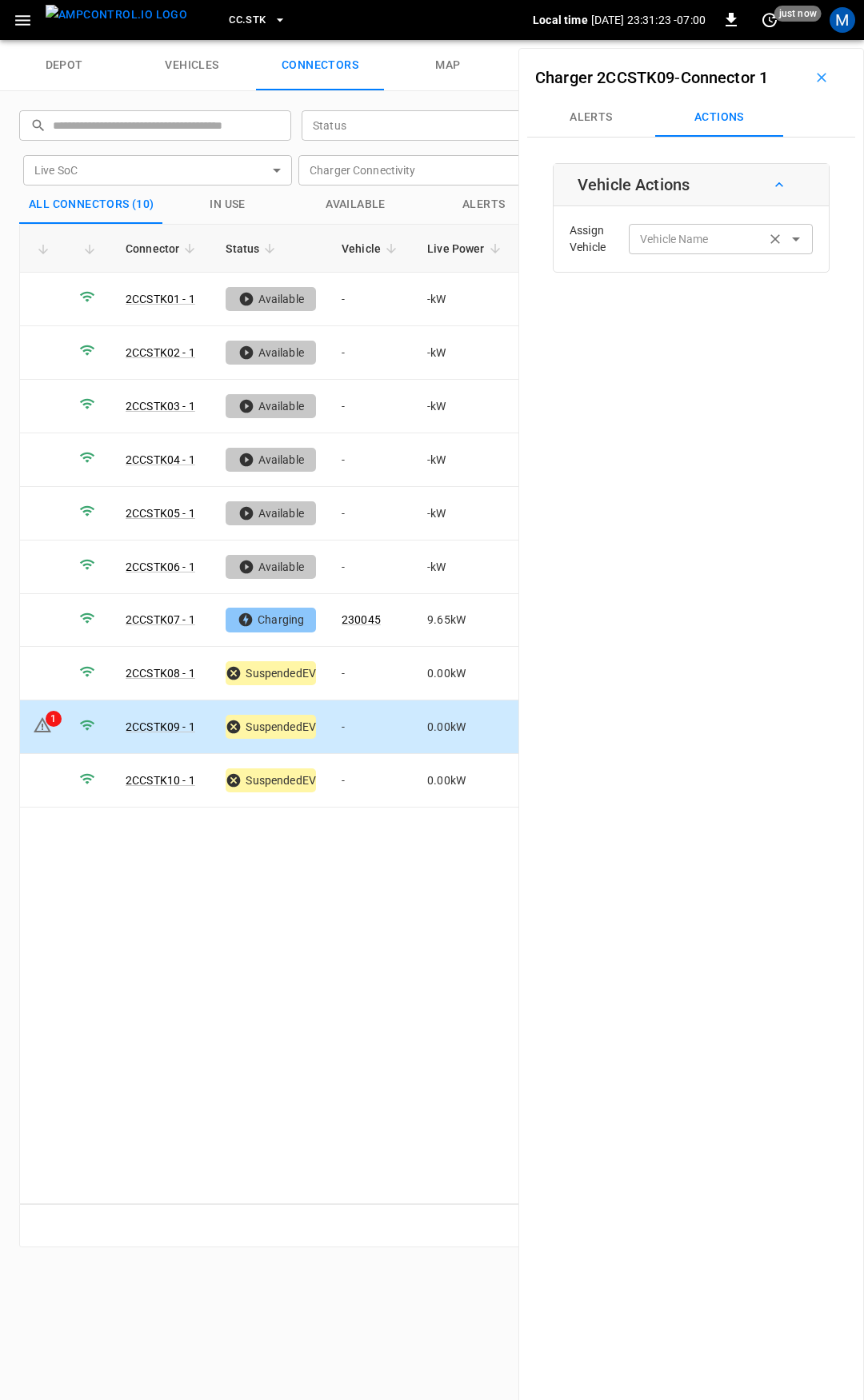
click at [694, 230] on input "Vehicle Name" at bounding box center [697, 238] width 127 height 20
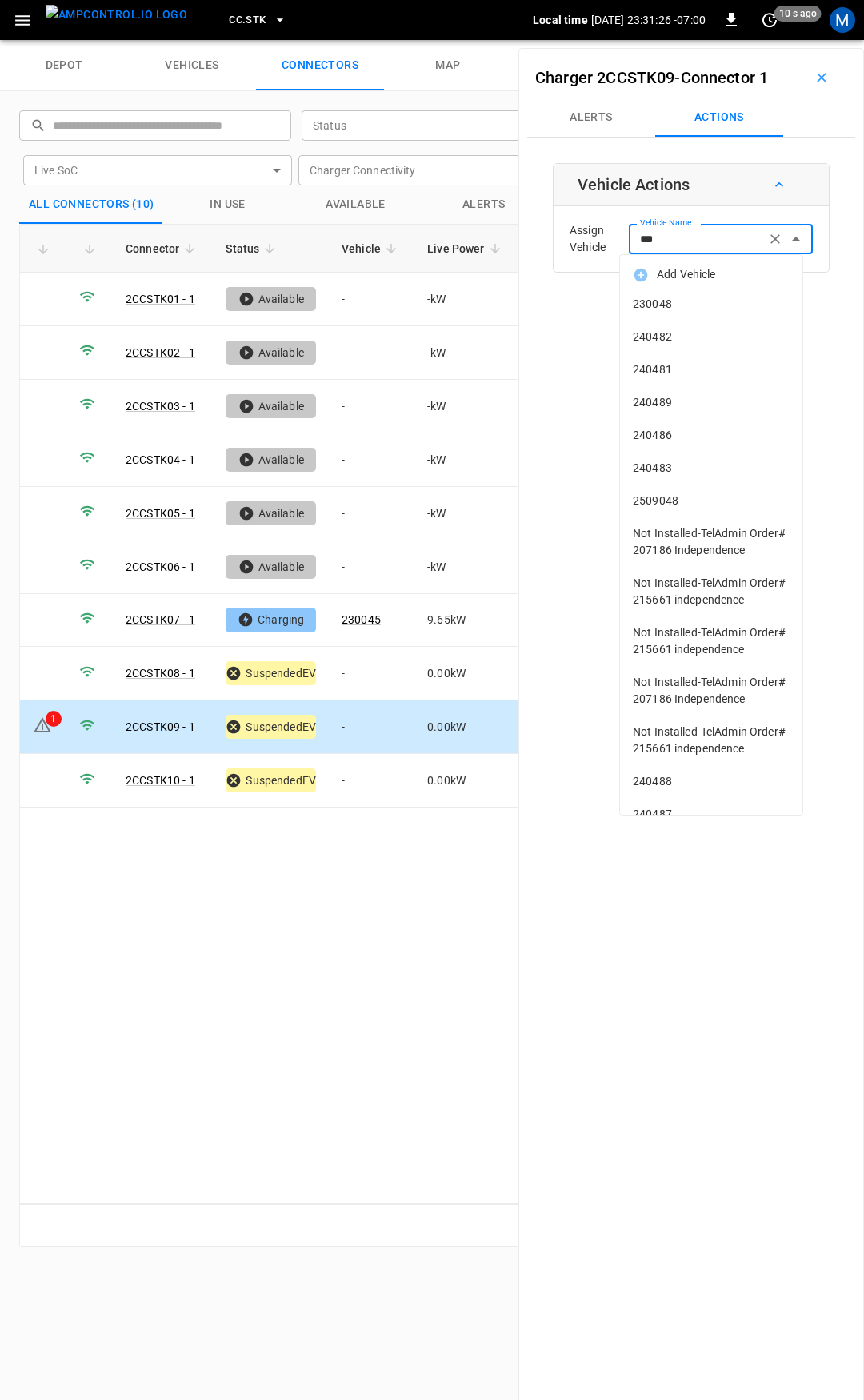
click at [681, 310] on span "230048" at bounding box center [711, 303] width 156 height 17
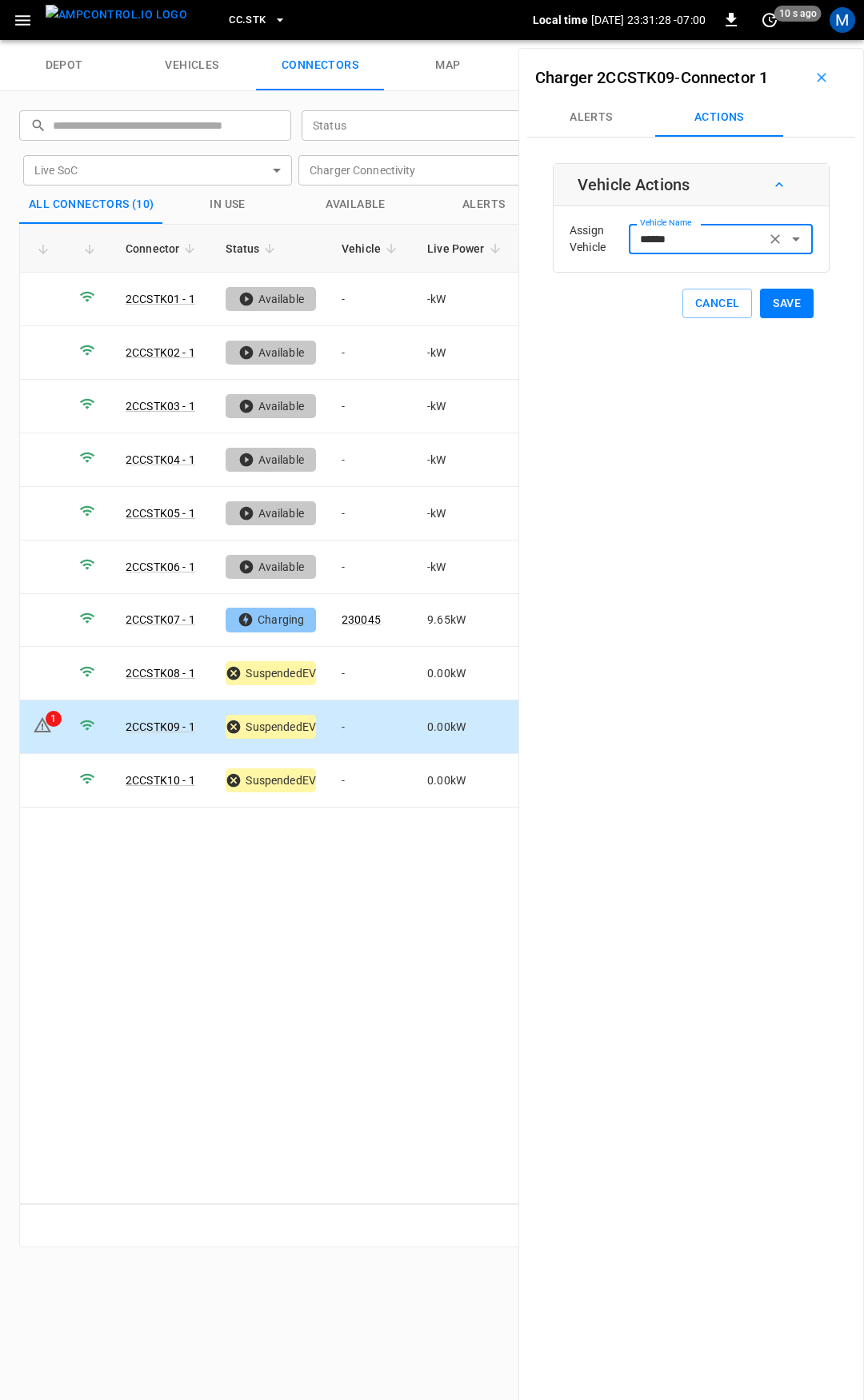
type input "******"
click at [776, 303] on button "Save" at bounding box center [787, 303] width 54 height 30
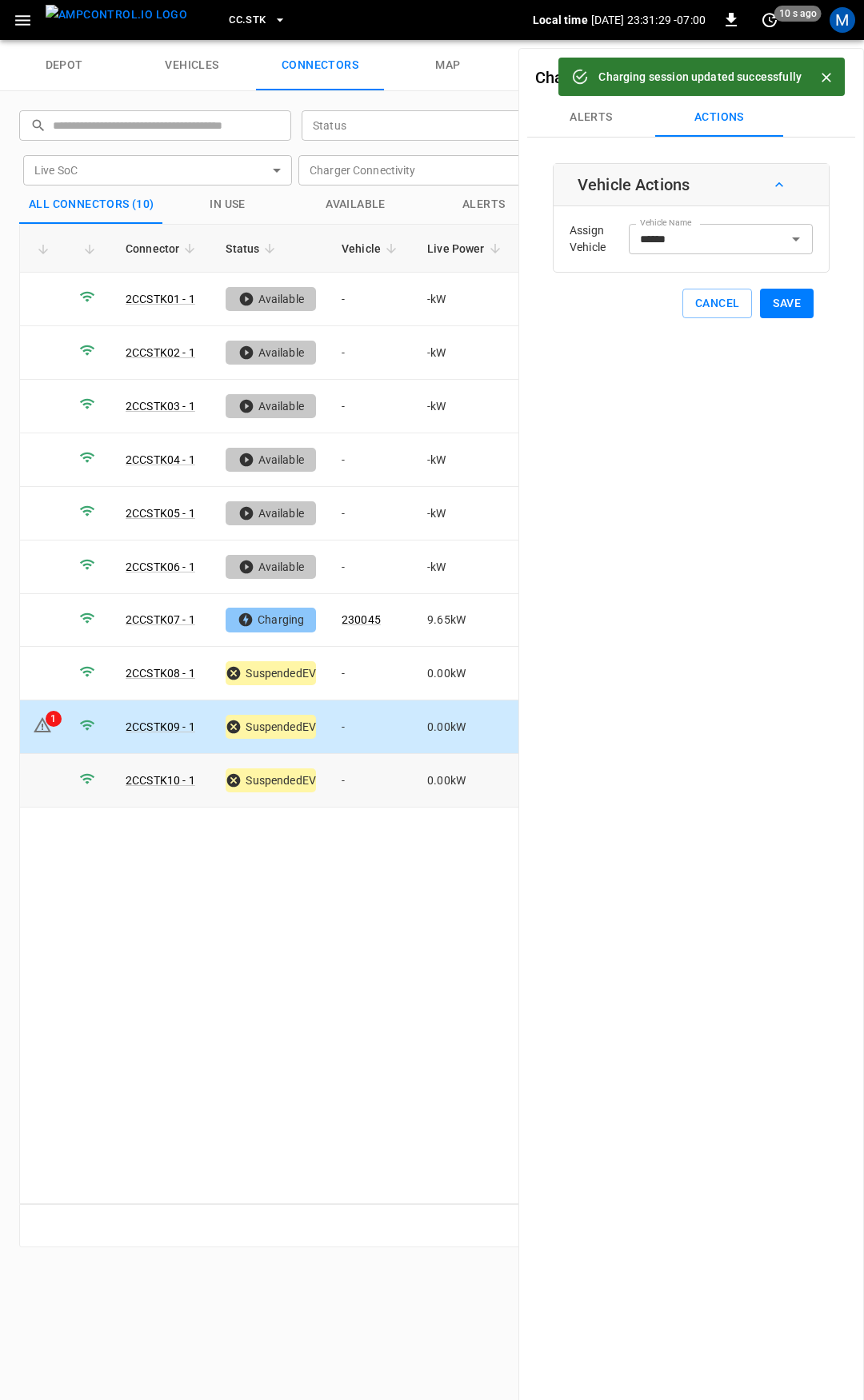
click at [356, 772] on td "-" at bounding box center [371, 781] width 85 height 54
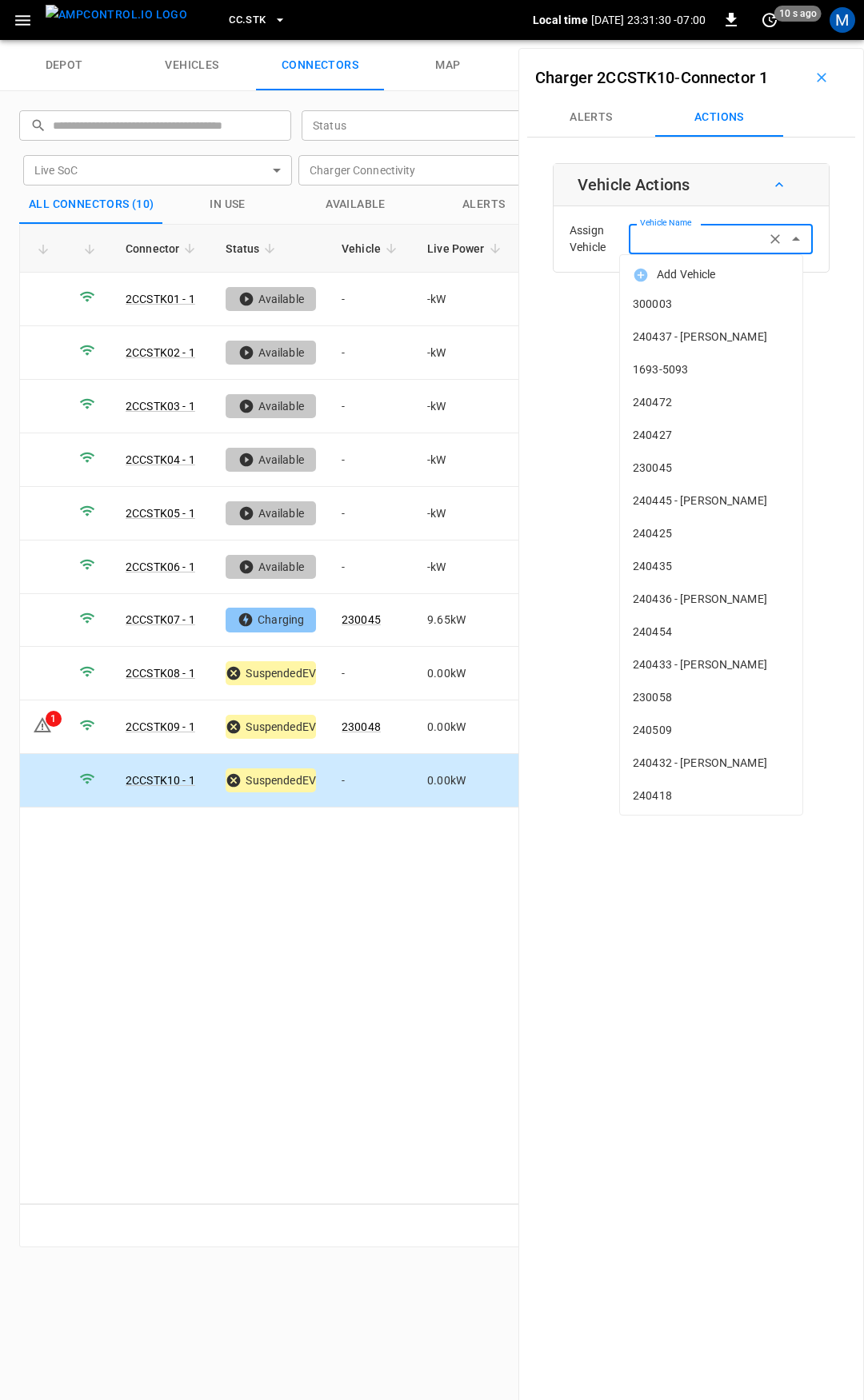
click at [676, 242] on input "Vehicle Name" at bounding box center [697, 238] width 127 height 20
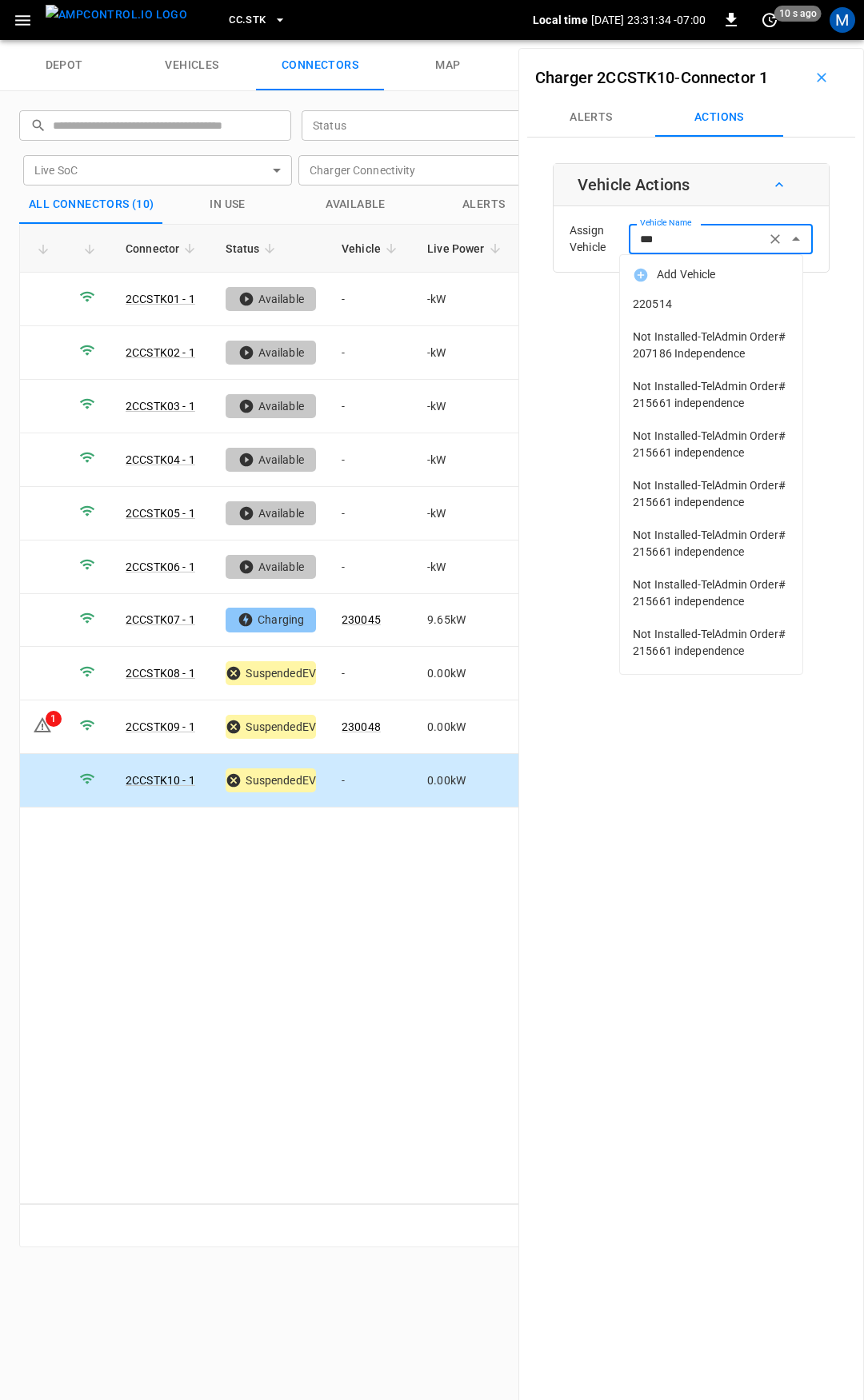
click at [675, 301] on span "220514" at bounding box center [711, 303] width 156 height 17
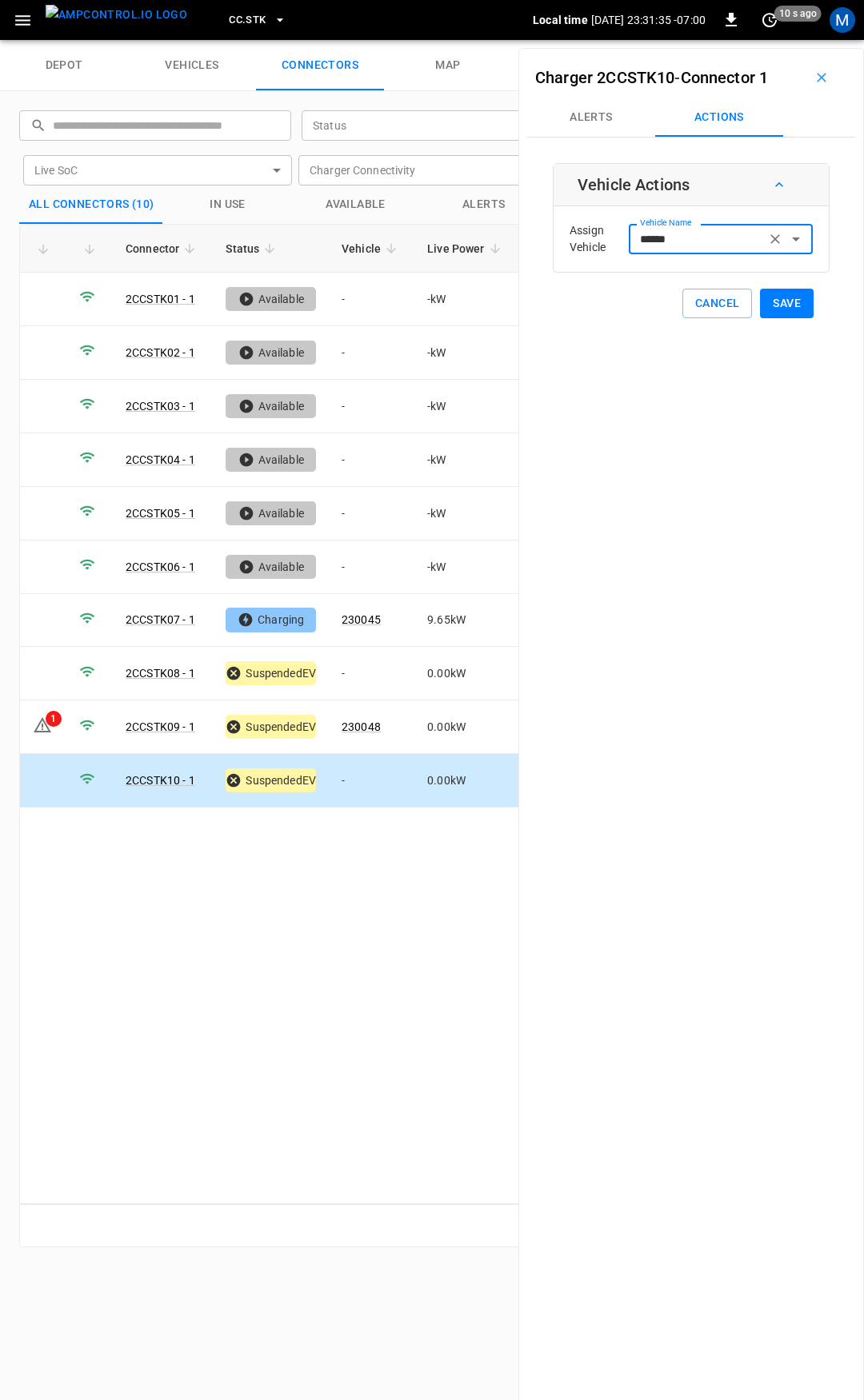
type input "******"
drag, startPoint x: 815, startPoint y: 303, endPoint x: 780, endPoint y: 307, distance: 35.2
click at [814, 303] on div "Vehicle Actions Assign Vehicle Vehicle Name ****** Vehicle Name Cancel Save" at bounding box center [691, 241] width 276 height 156
click at [772, 307] on button "Save" at bounding box center [787, 303] width 54 height 30
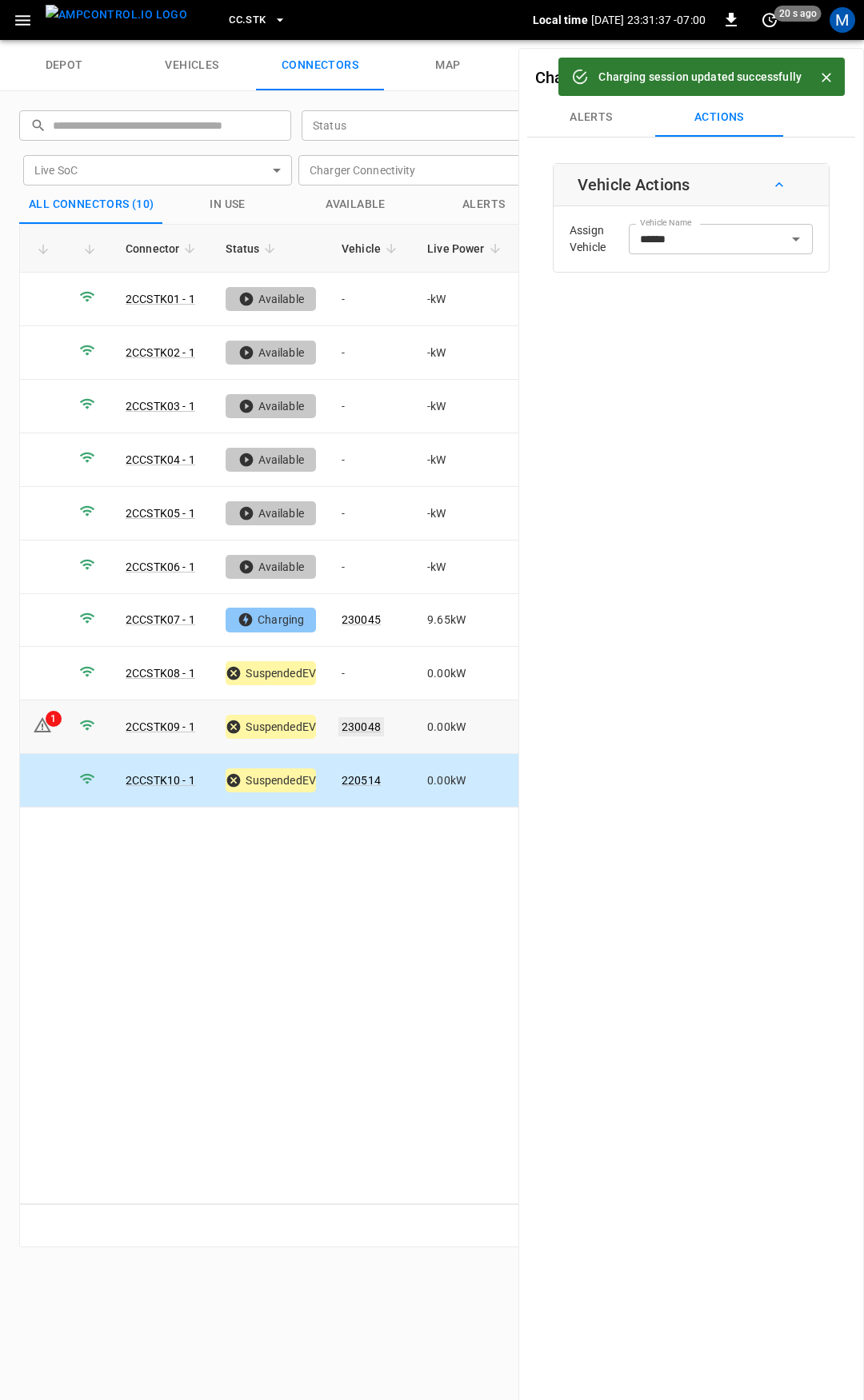
click at [356, 717] on link "230048" at bounding box center [361, 727] width 45 height 19
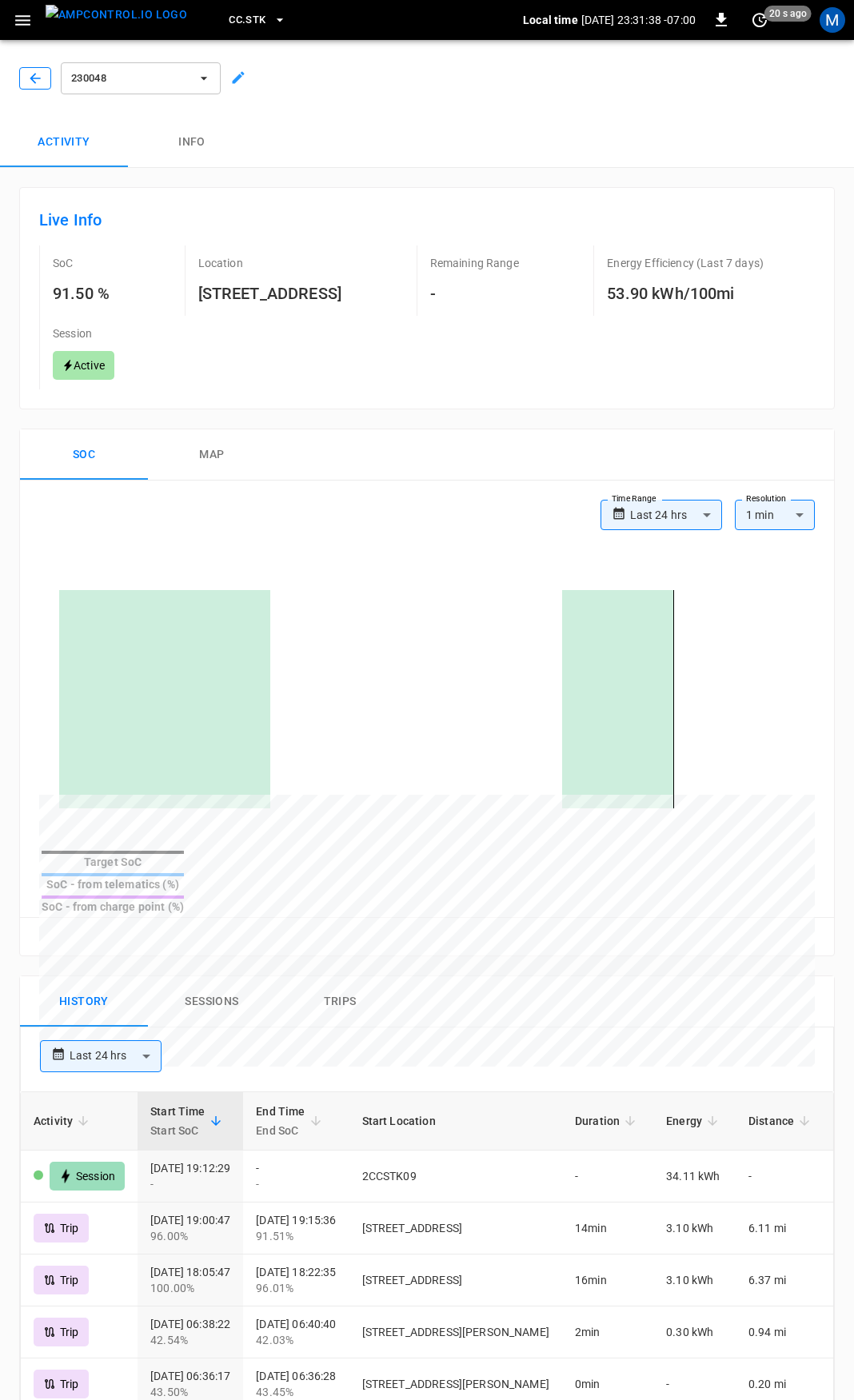
click at [36, 76] on icon "button" at bounding box center [35, 78] width 16 height 16
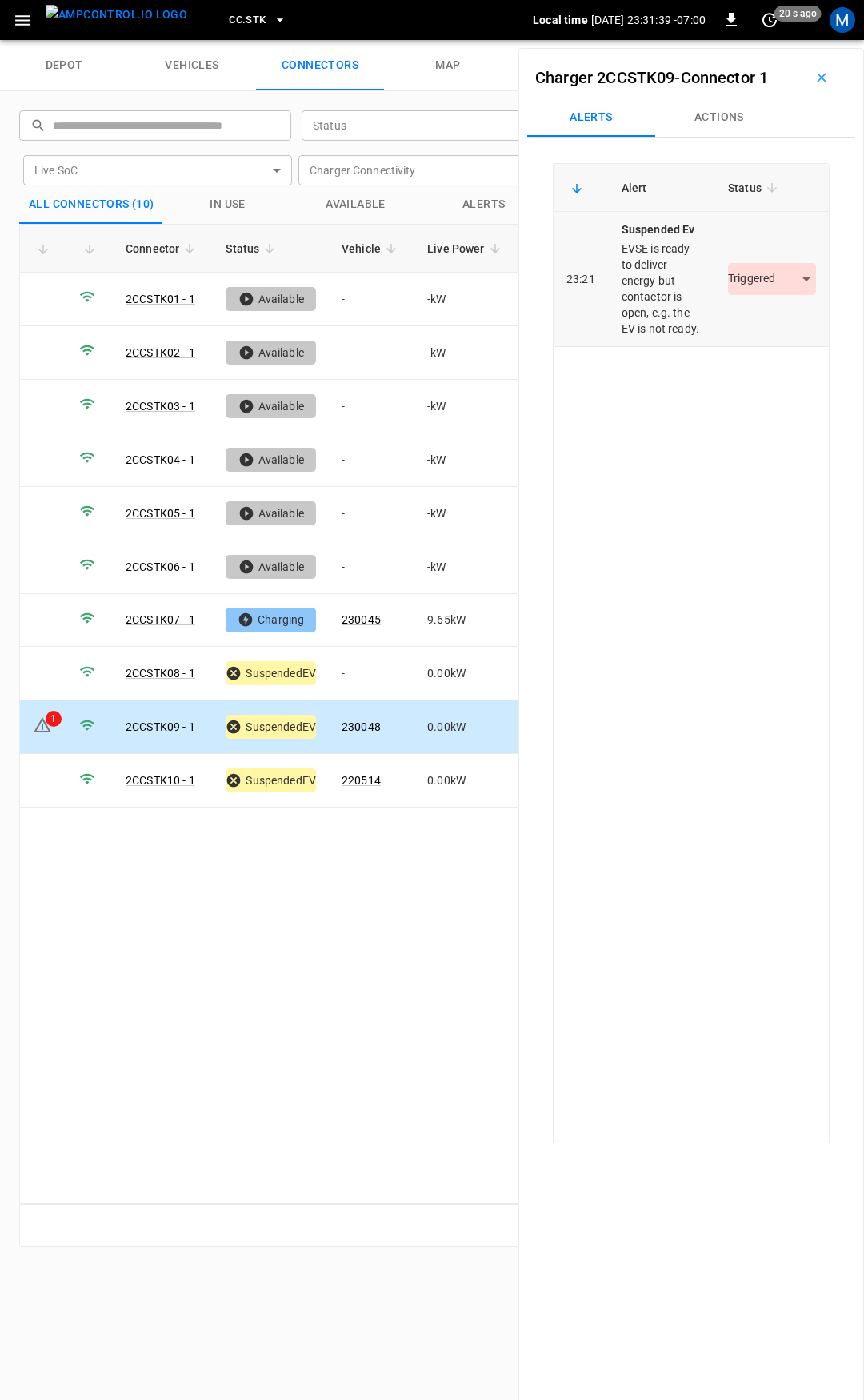
click at [757, 40] on body "CC.STK Local time 2025-08-20 23:31:39 -07:00 0 20 s ago M depot vehicles connec…" at bounding box center [432, 20] width 864 height 40
click at [768, 324] on li "Resolved" at bounding box center [762, 327] width 100 height 26
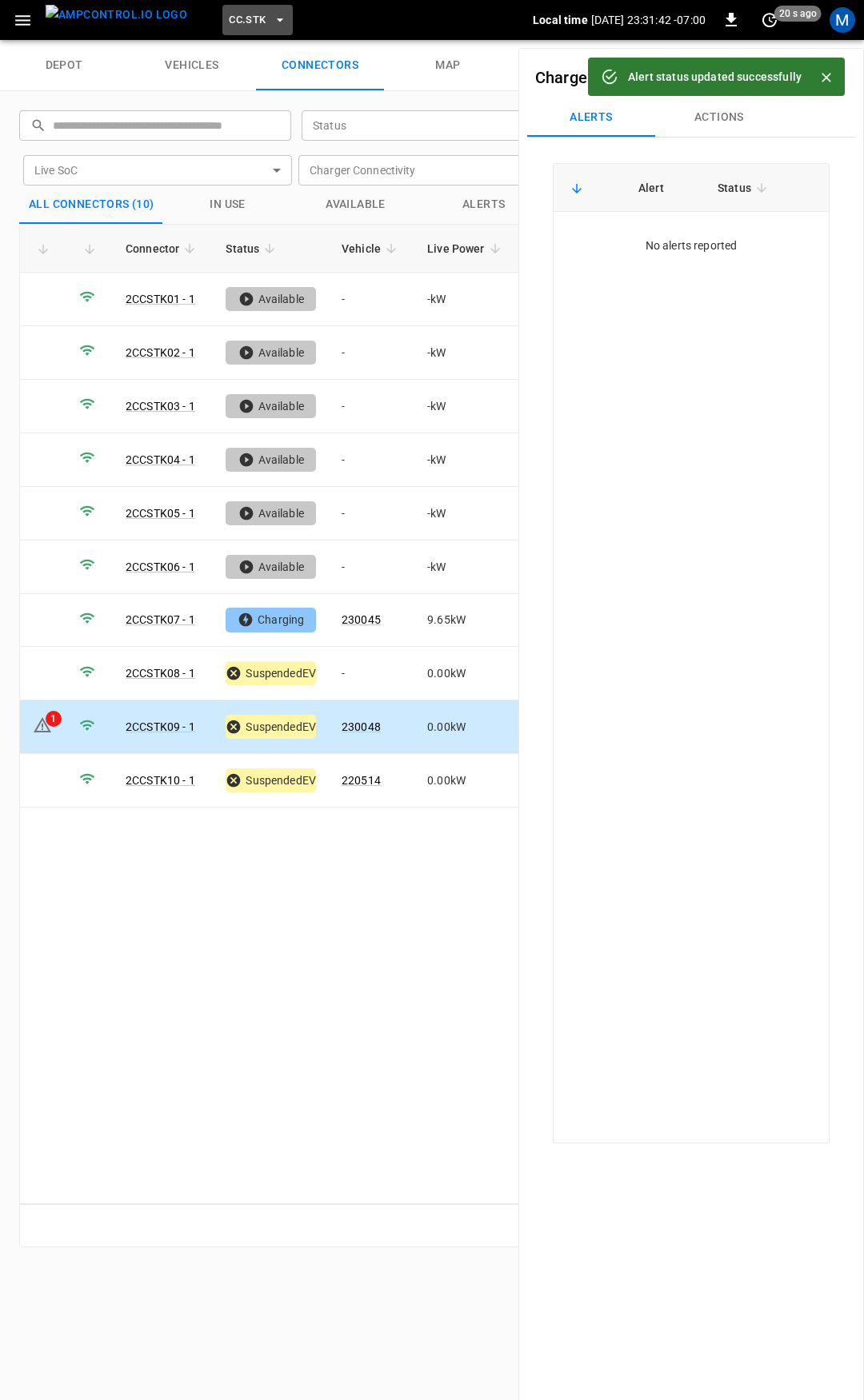
click at [229, 15] on span "CC.STK" at bounding box center [247, 20] width 37 height 18
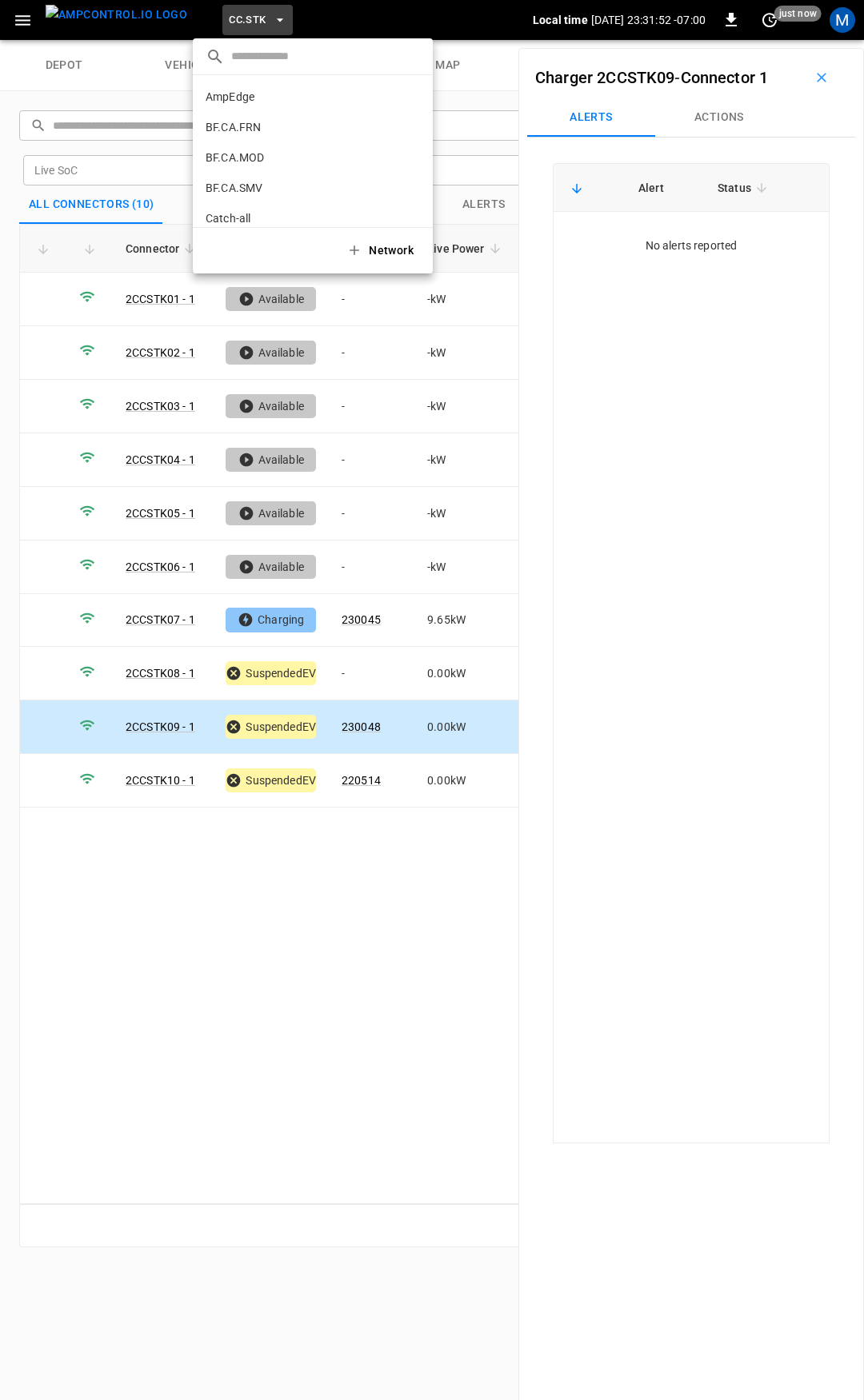
click at [336, 922] on div at bounding box center [432, 700] width 864 height 1400
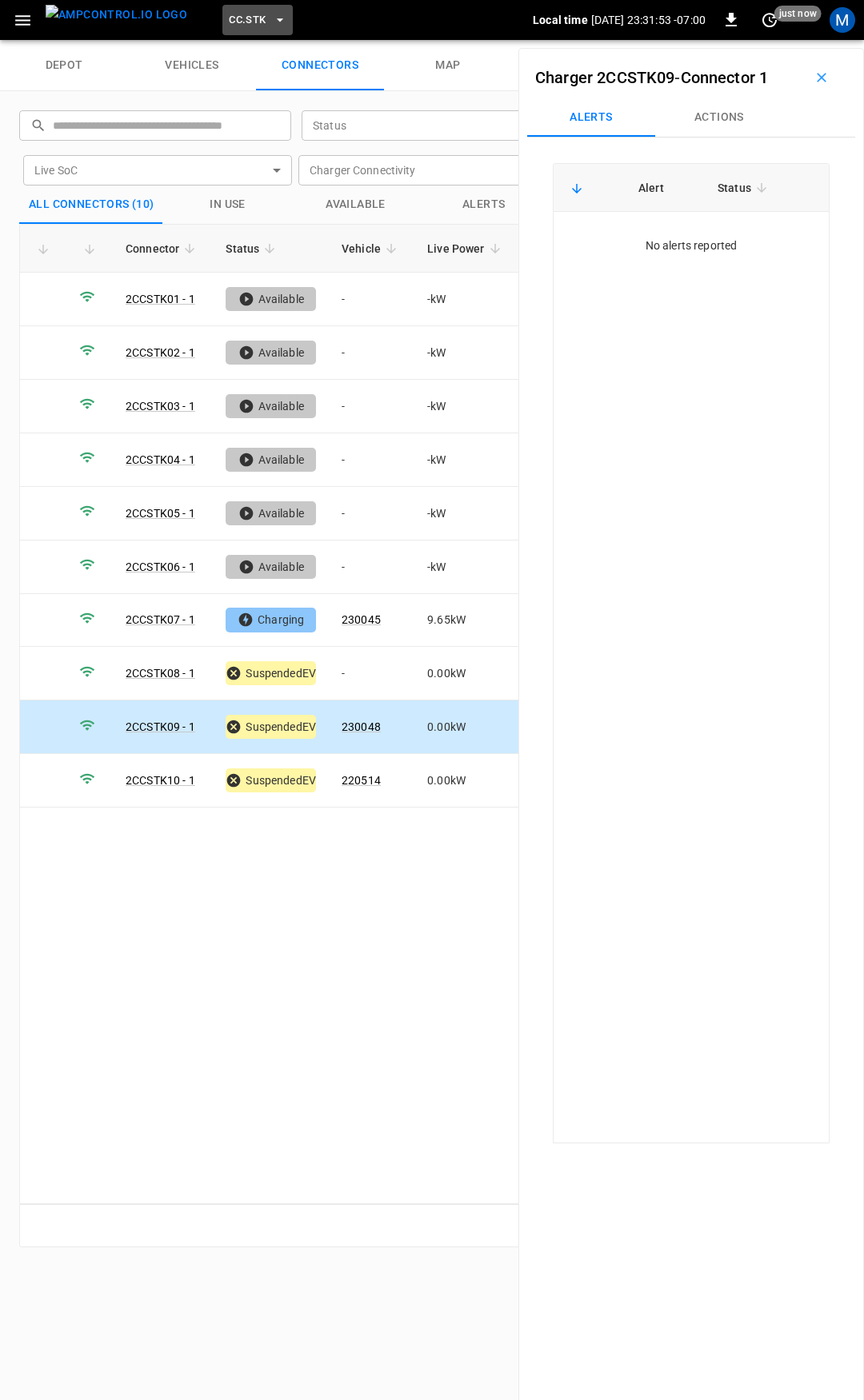
click at [272, 25] on icon "button" at bounding box center [280, 20] width 16 height 16
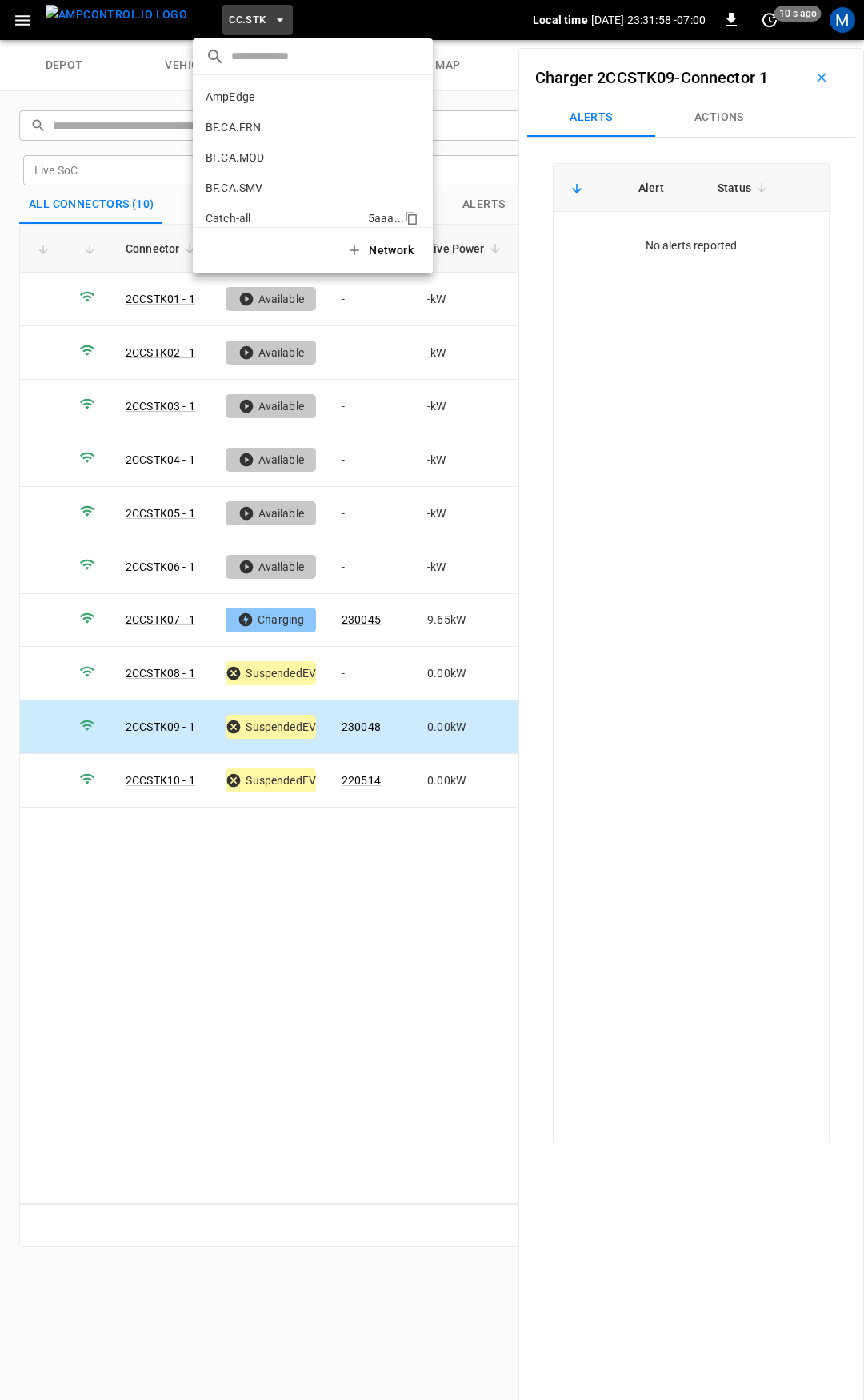
scroll to position [80, 0]
click at [255, 156] on li "CC.CA.CON b359 ..." at bounding box center [313, 169] width 240 height 30
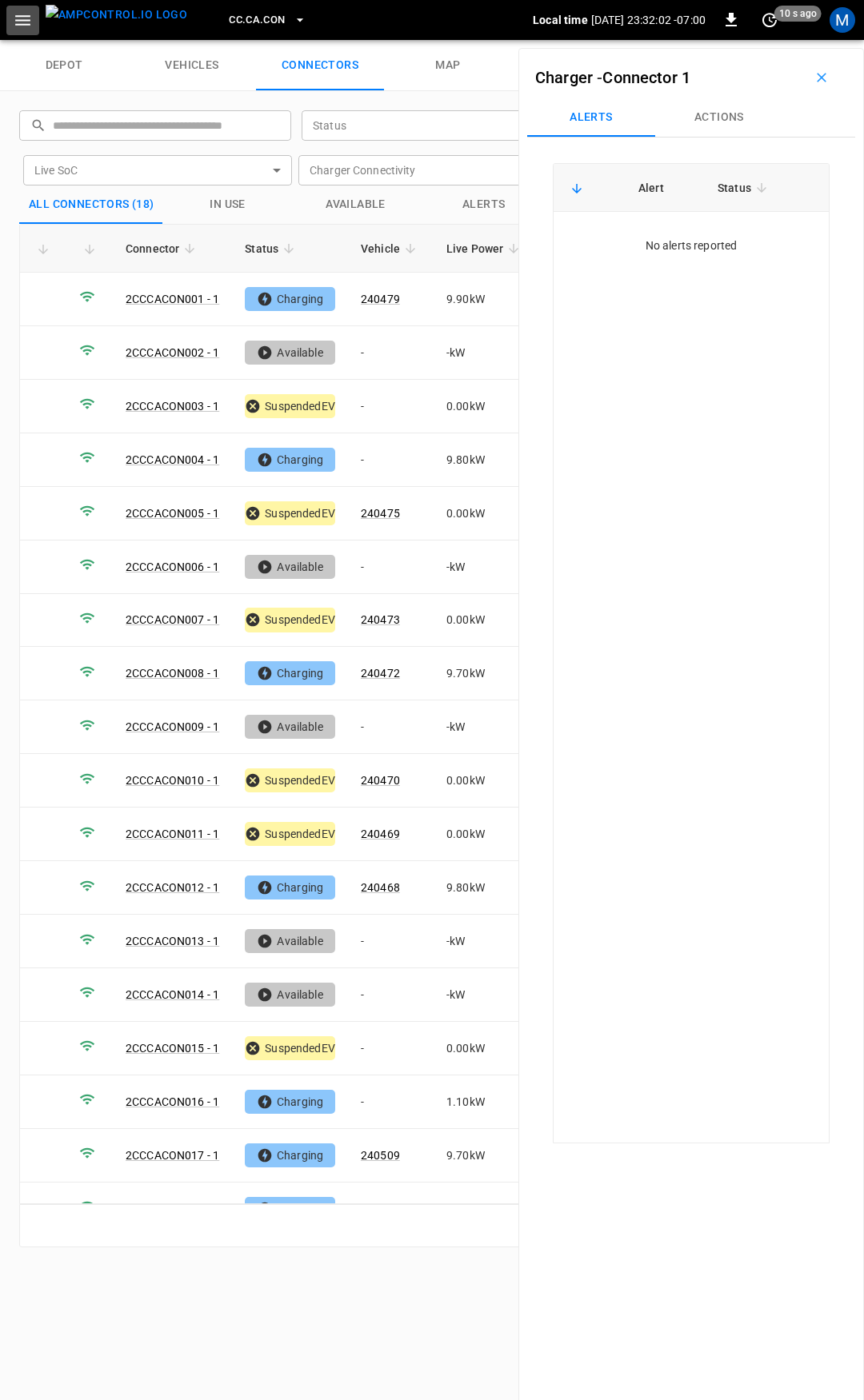
click at [15, 17] on icon "button" at bounding box center [23, 20] width 20 height 20
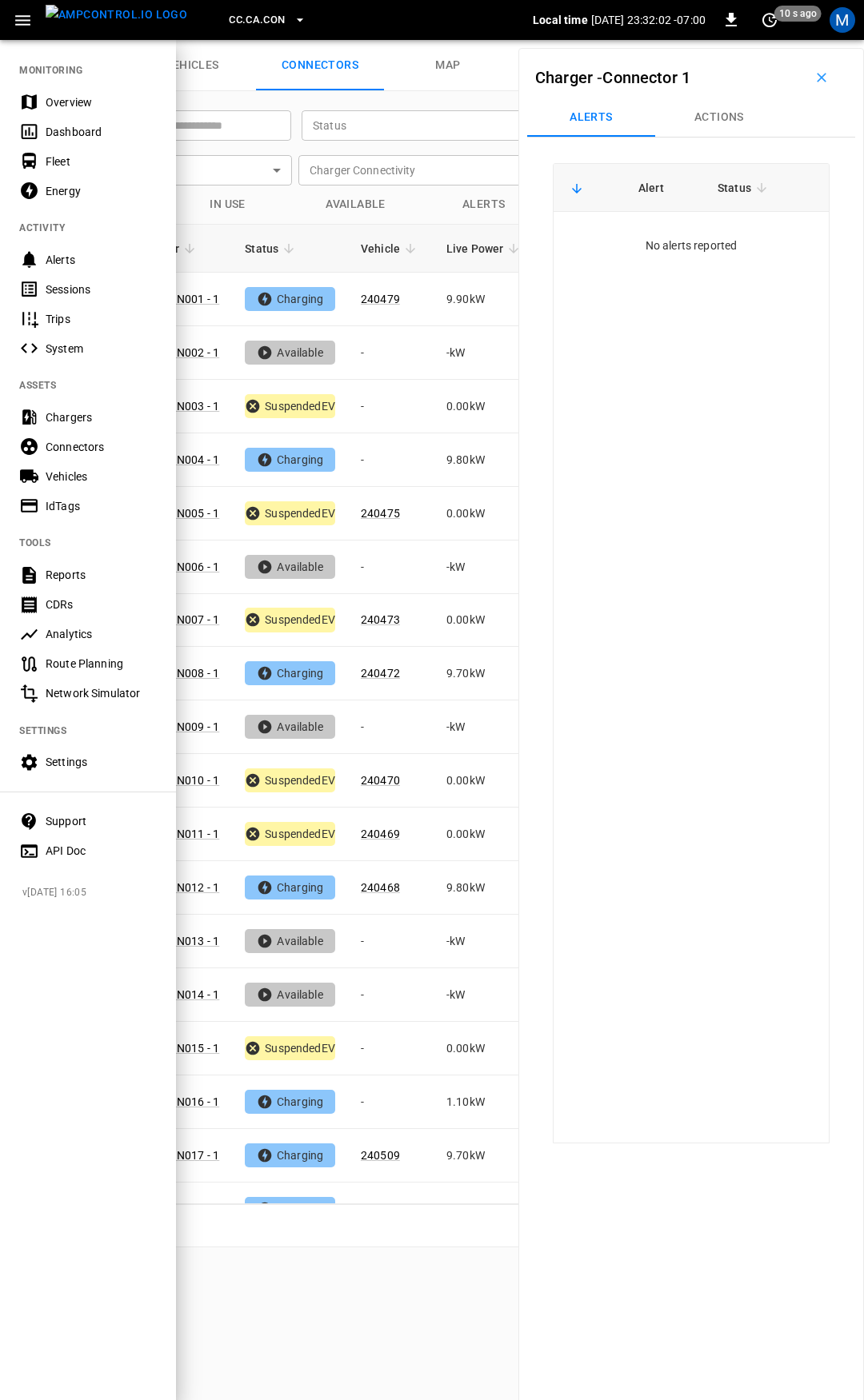
click at [80, 102] on div "Overview" at bounding box center [101, 103] width 111 height 16
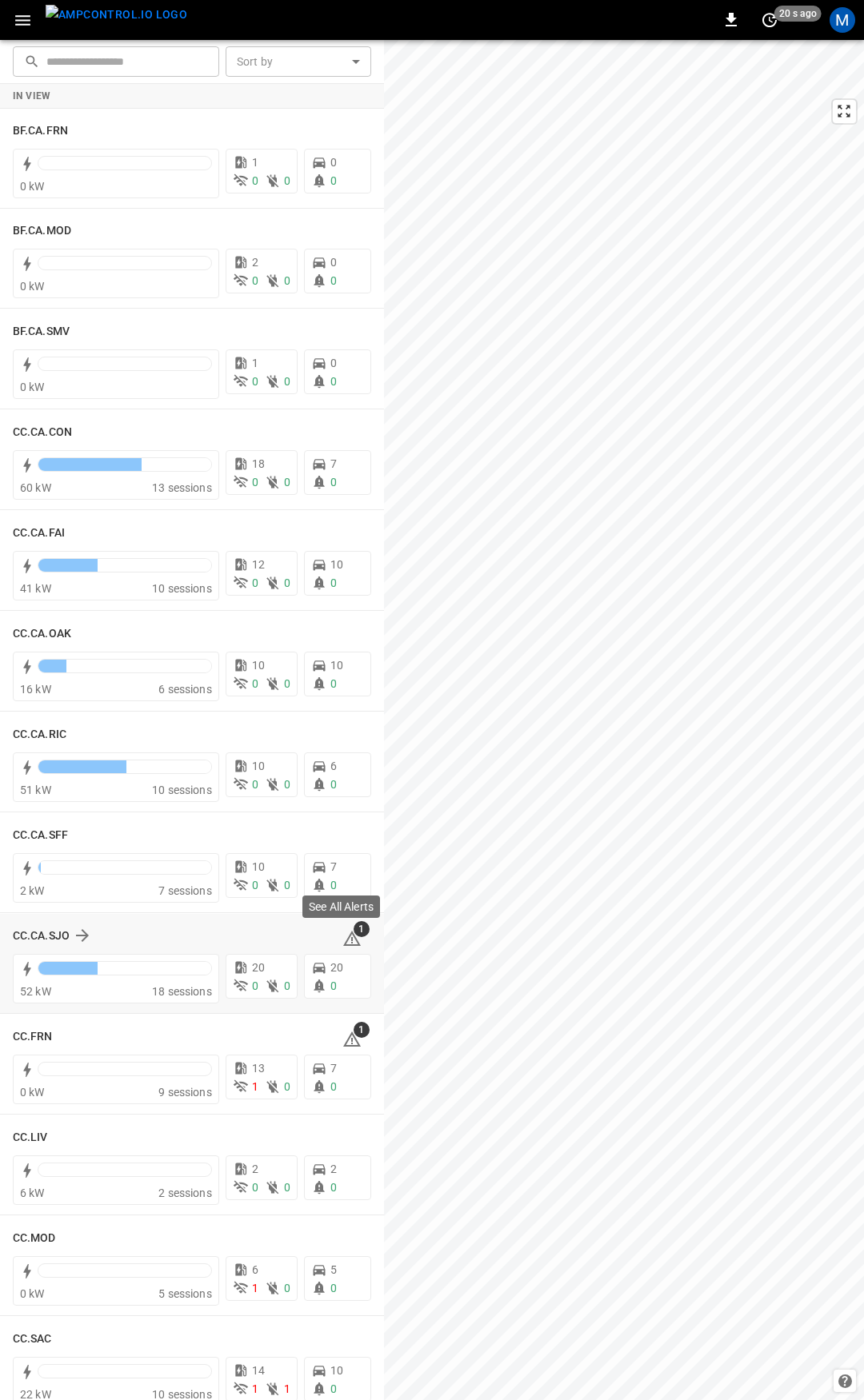
click at [342, 942] on icon at bounding box center [352, 939] width 19 height 19
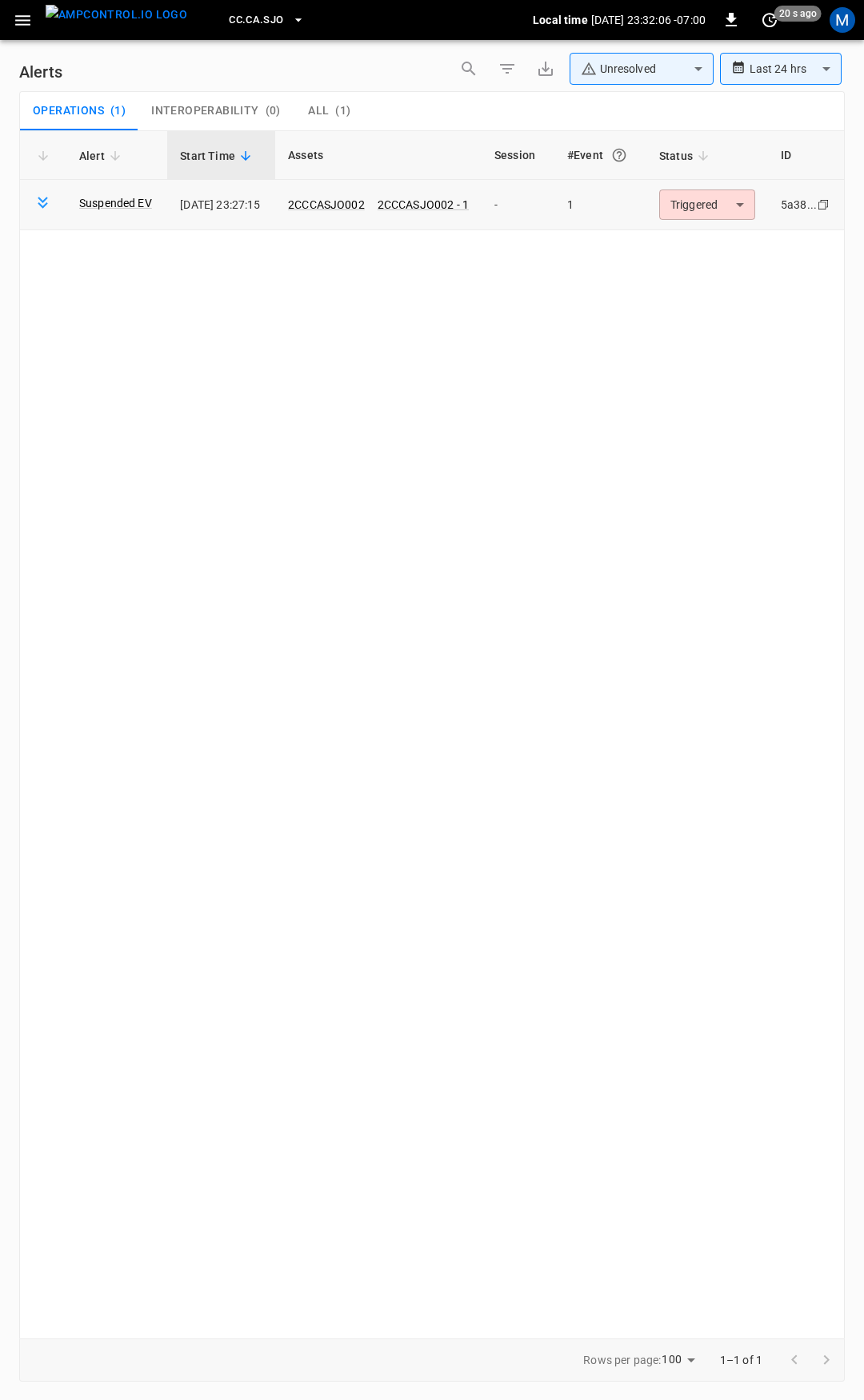
click at [704, 190] on body "**********" at bounding box center [432, 697] width 864 height 1395
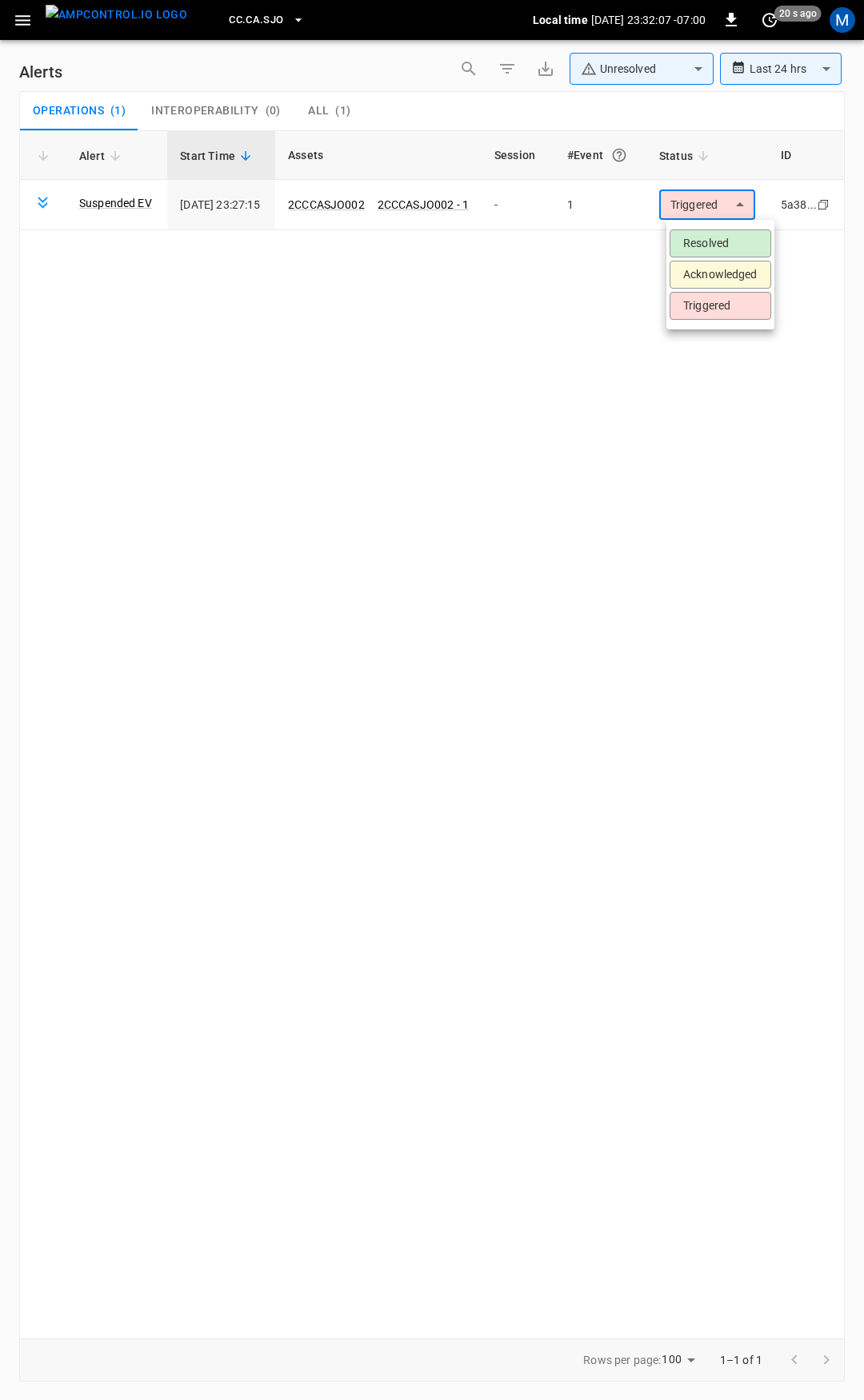
drag, startPoint x: 720, startPoint y: 237, endPoint x: 629, endPoint y: 211, distance: 94.6
click at [721, 237] on li "Resolved" at bounding box center [720, 243] width 102 height 28
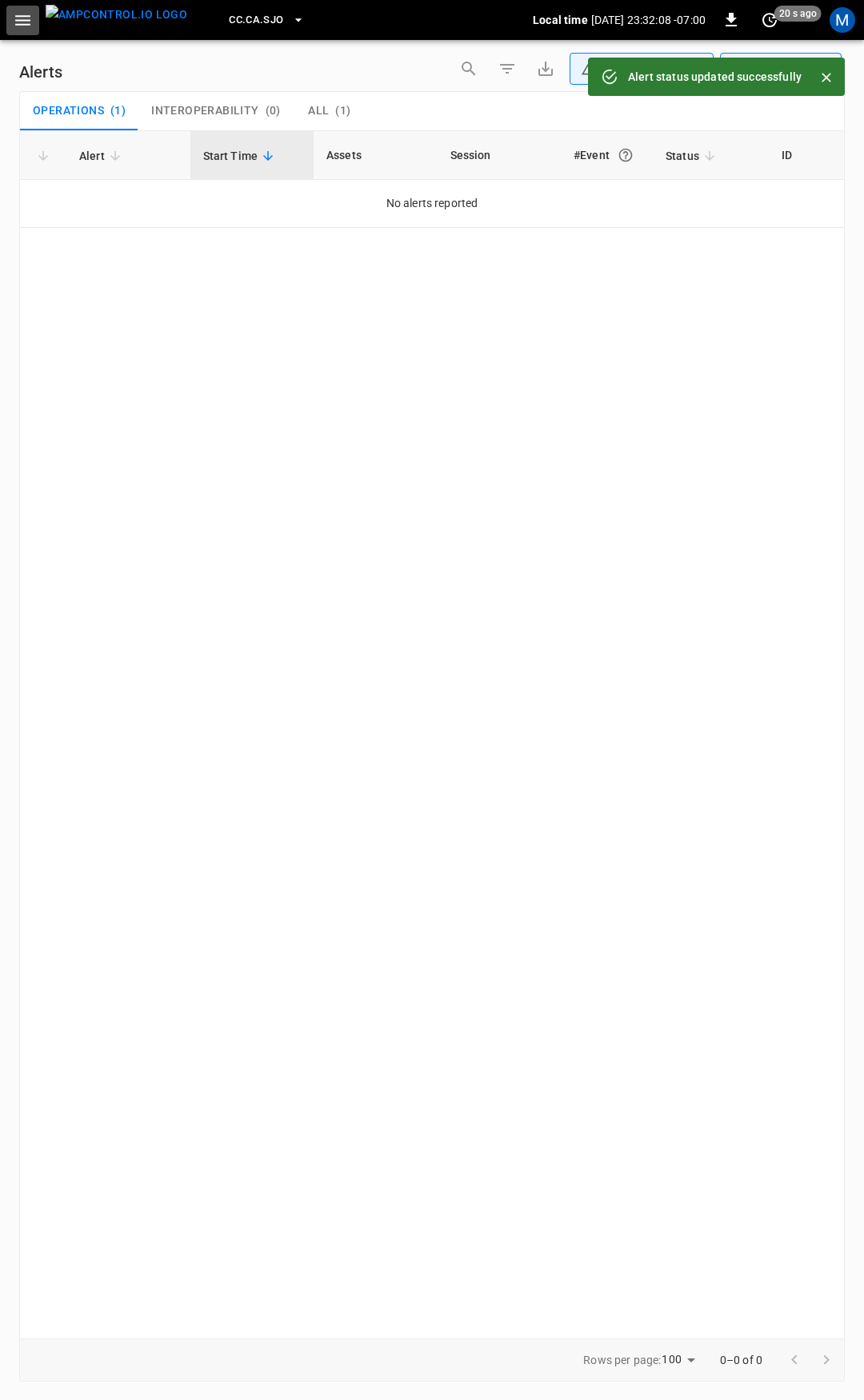
click at [27, 14] on icon "button" at bounding box center [23, 20] width 20 height 20
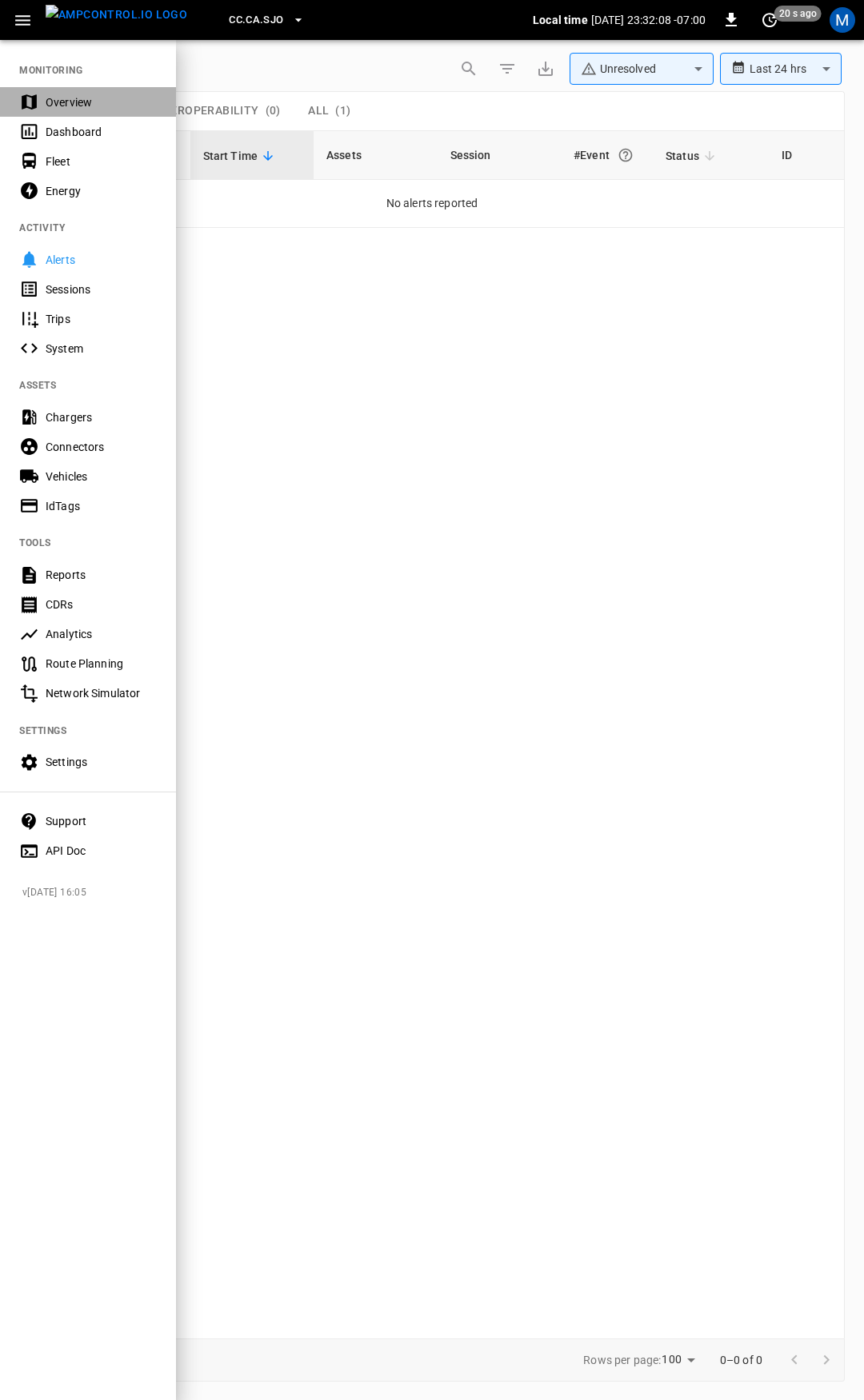
click at [65, 97] on div "Overview" at bounding box center [101, 103] width 111 height 16
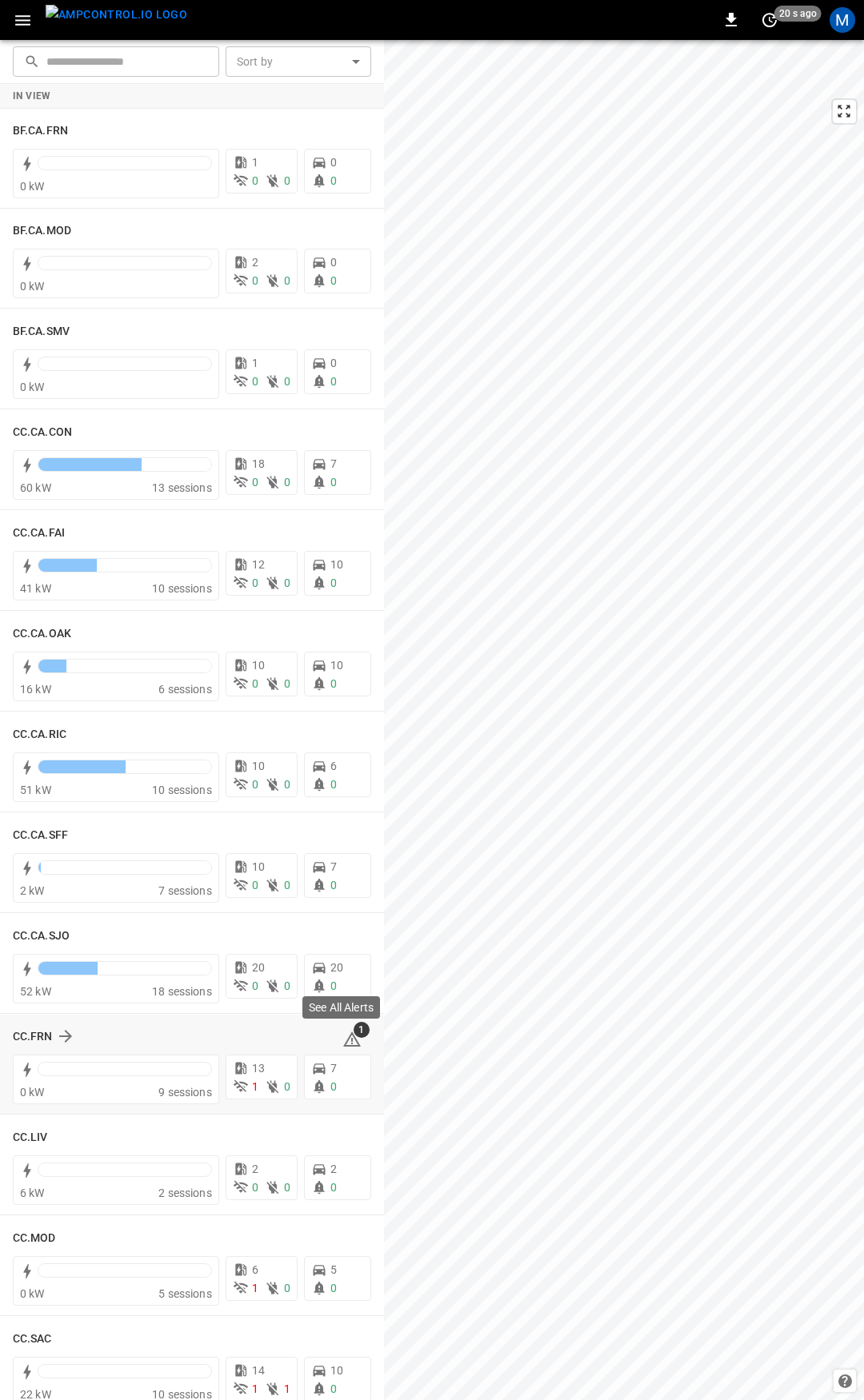
click at [343, 1036] on icon at bounding box center [352, 1038] width 17 height 15
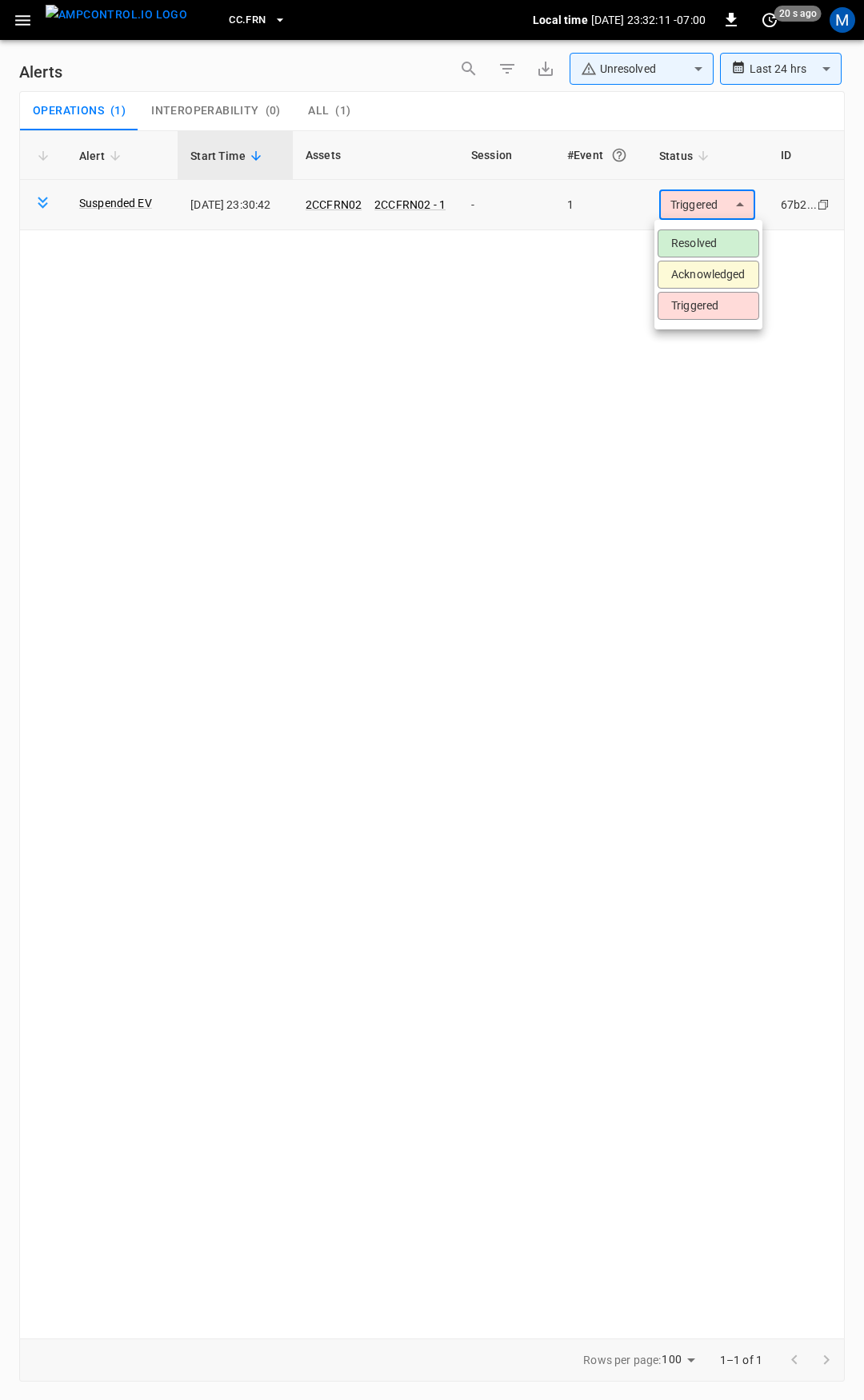
click at [697, 213] on body "**********" at bounding box center [432, 697] width 864 height 1395
click at [709, 243] on li "Resolved" at bounding box center [708, 243] width 102 height 28
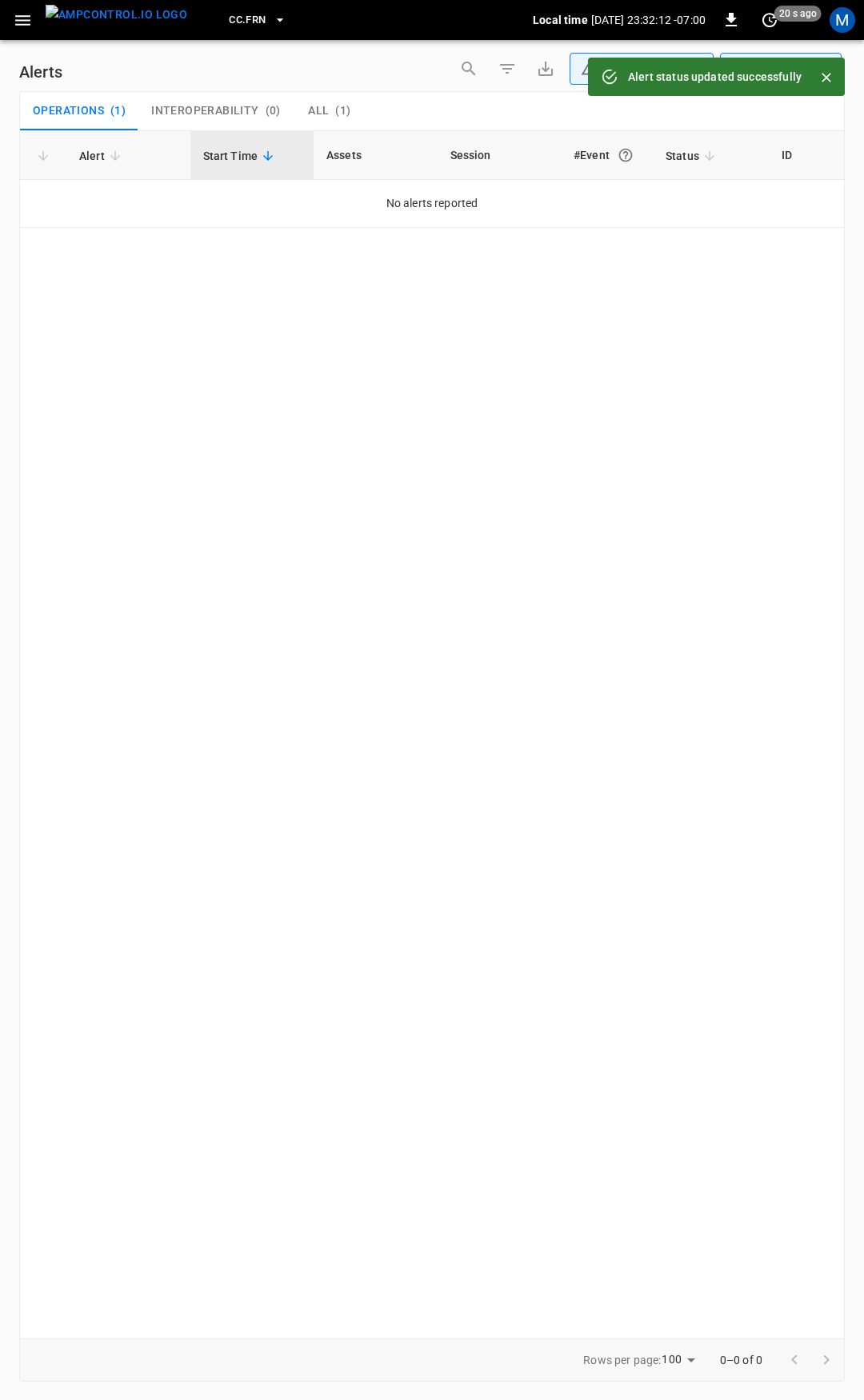
click at [22, 18] on icon "button" at bounding box center [23, 20] width 20 height 20
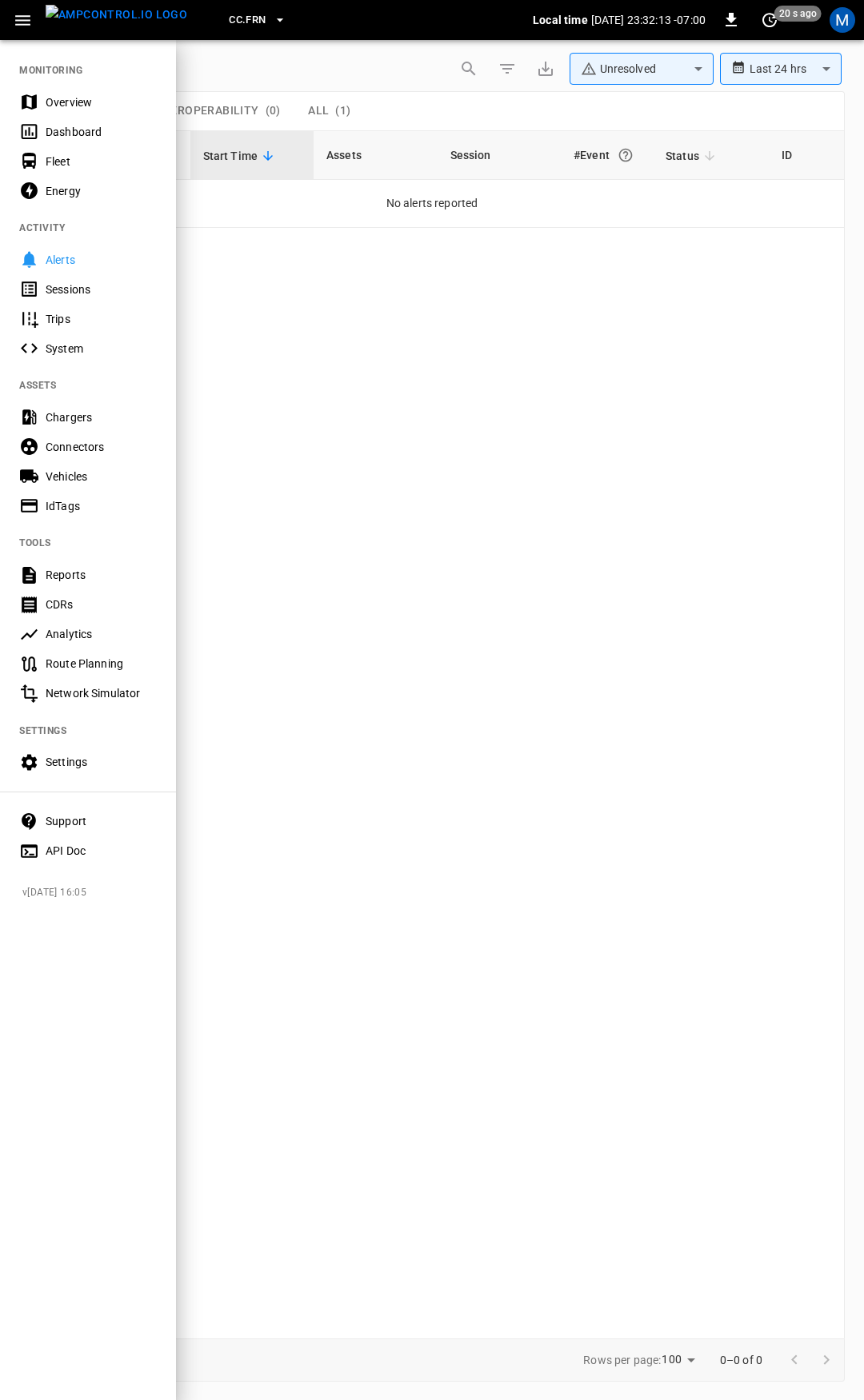
click at [94, 110] on div "Overview" at bounding box center [88, 102] width 176 height 30
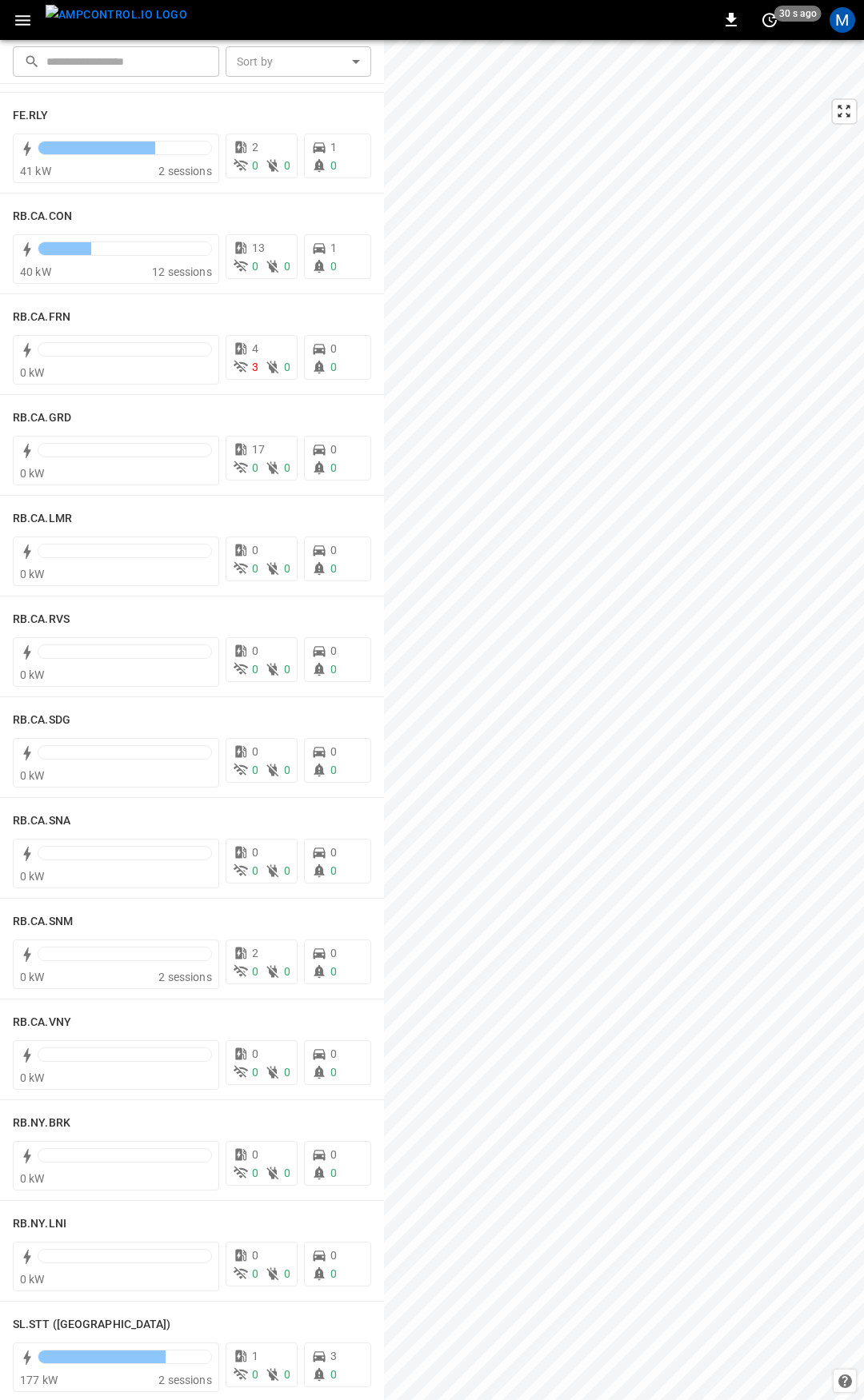
scroll to position [2120, 0]
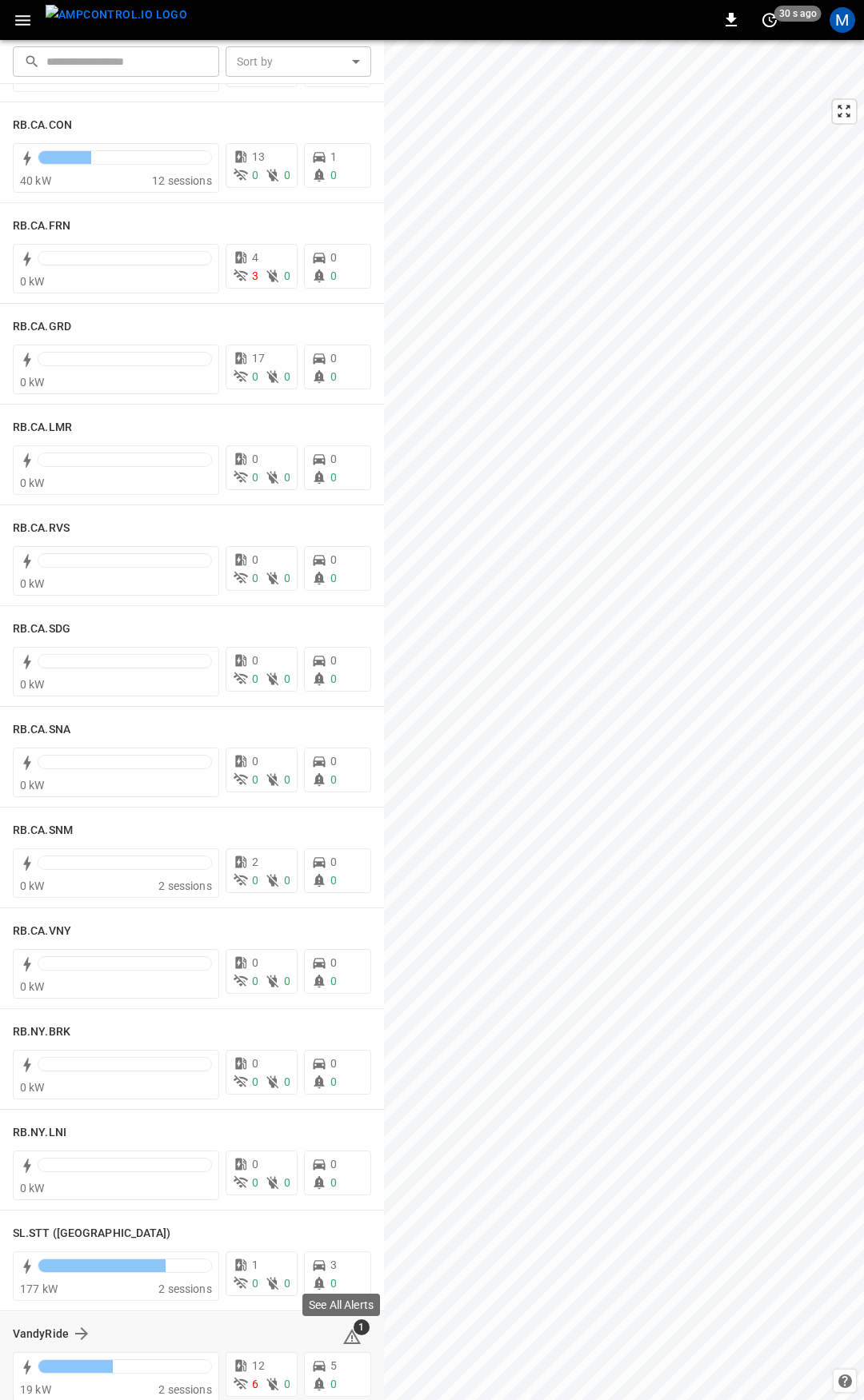
click at [345, 1338] on icon at bounding box center [352, 1337] width 19 height 19
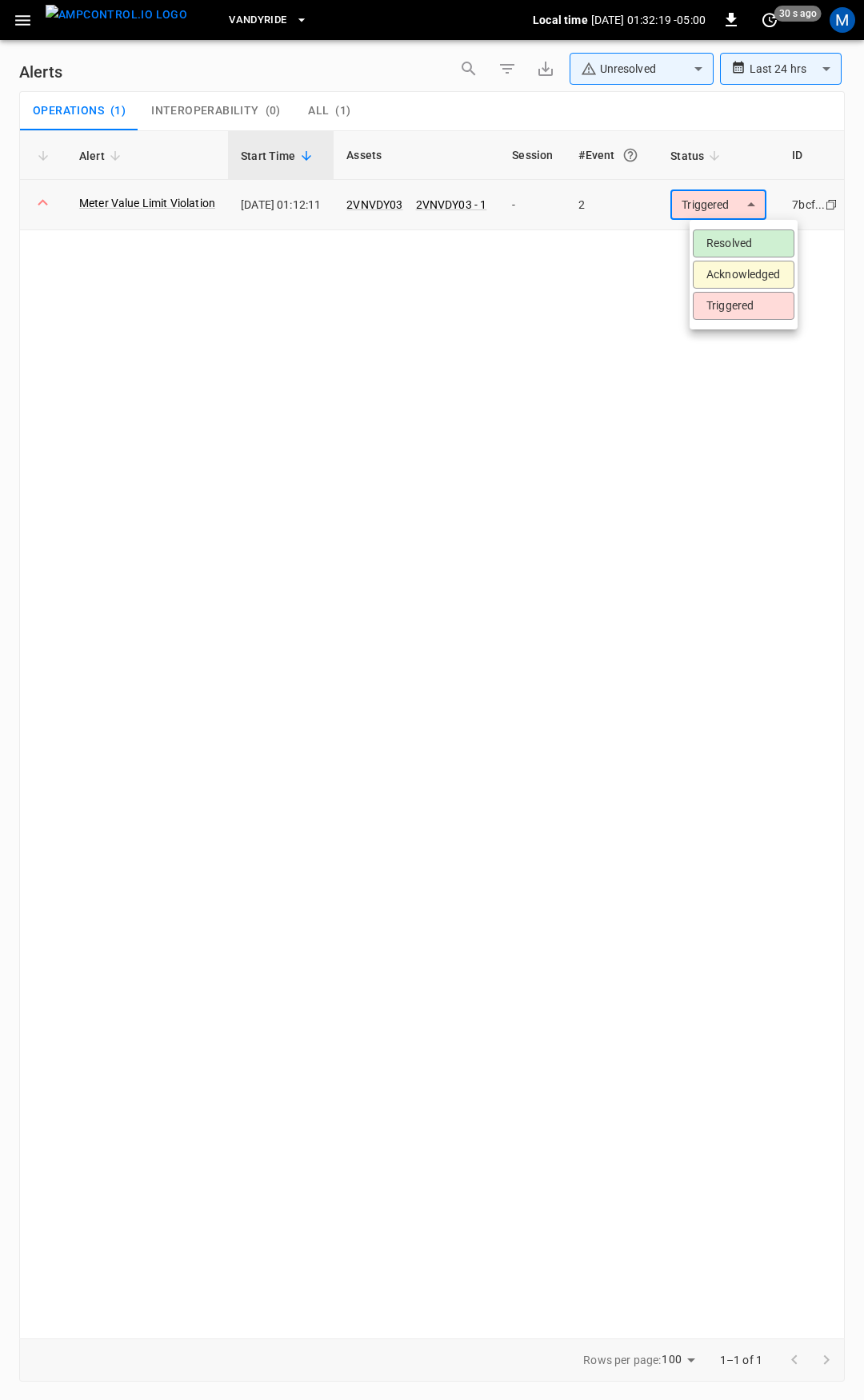
click at [728, 211] on body "**********" at bounding box center [432, 697] width 864 height 1395
click at [730, 231] on li "Resolved" at bounding box center [743, 243] width 102 height 28
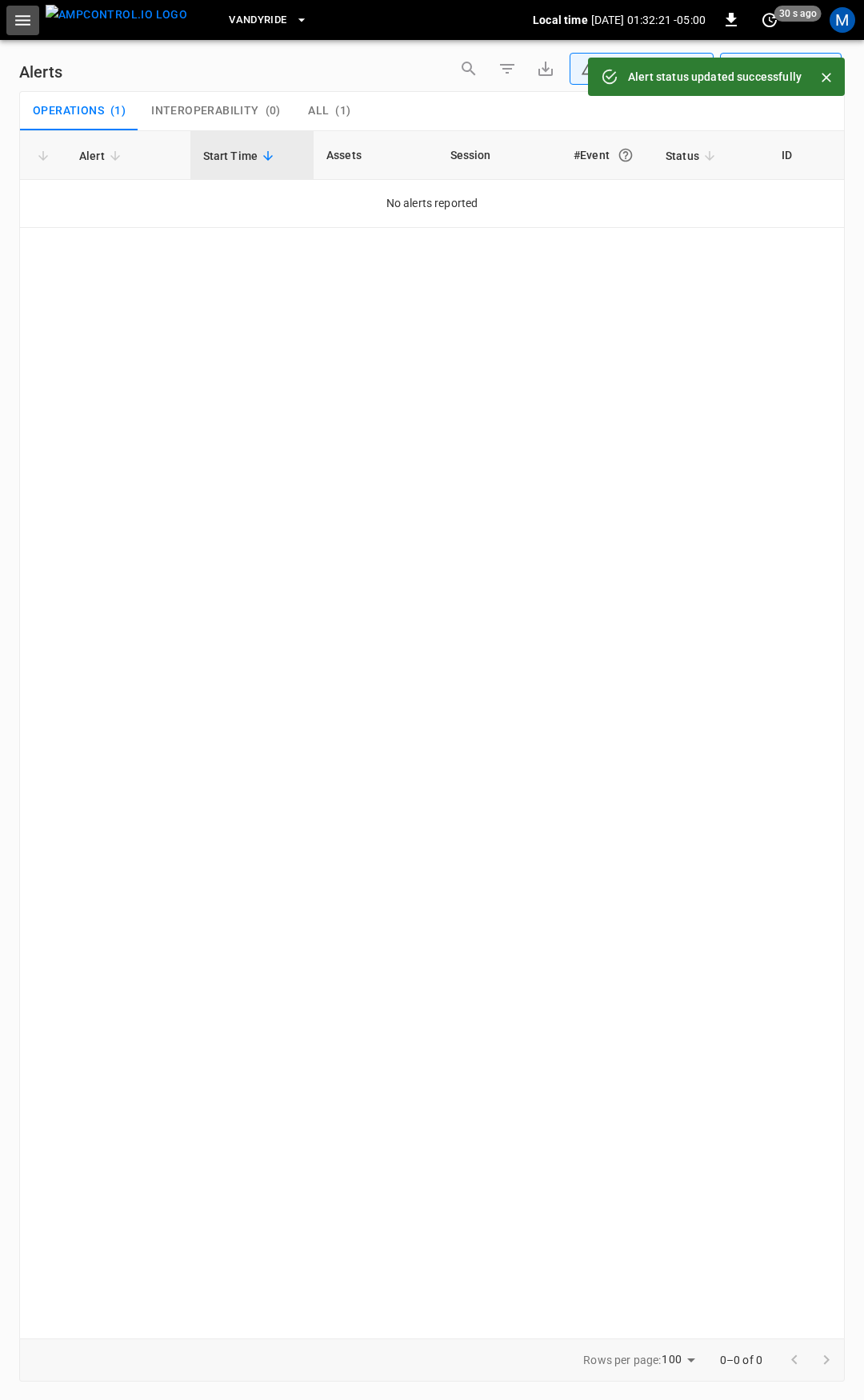
click at [25, 25] on icon "button" at bounding box center [22, 20] width 15 height 10
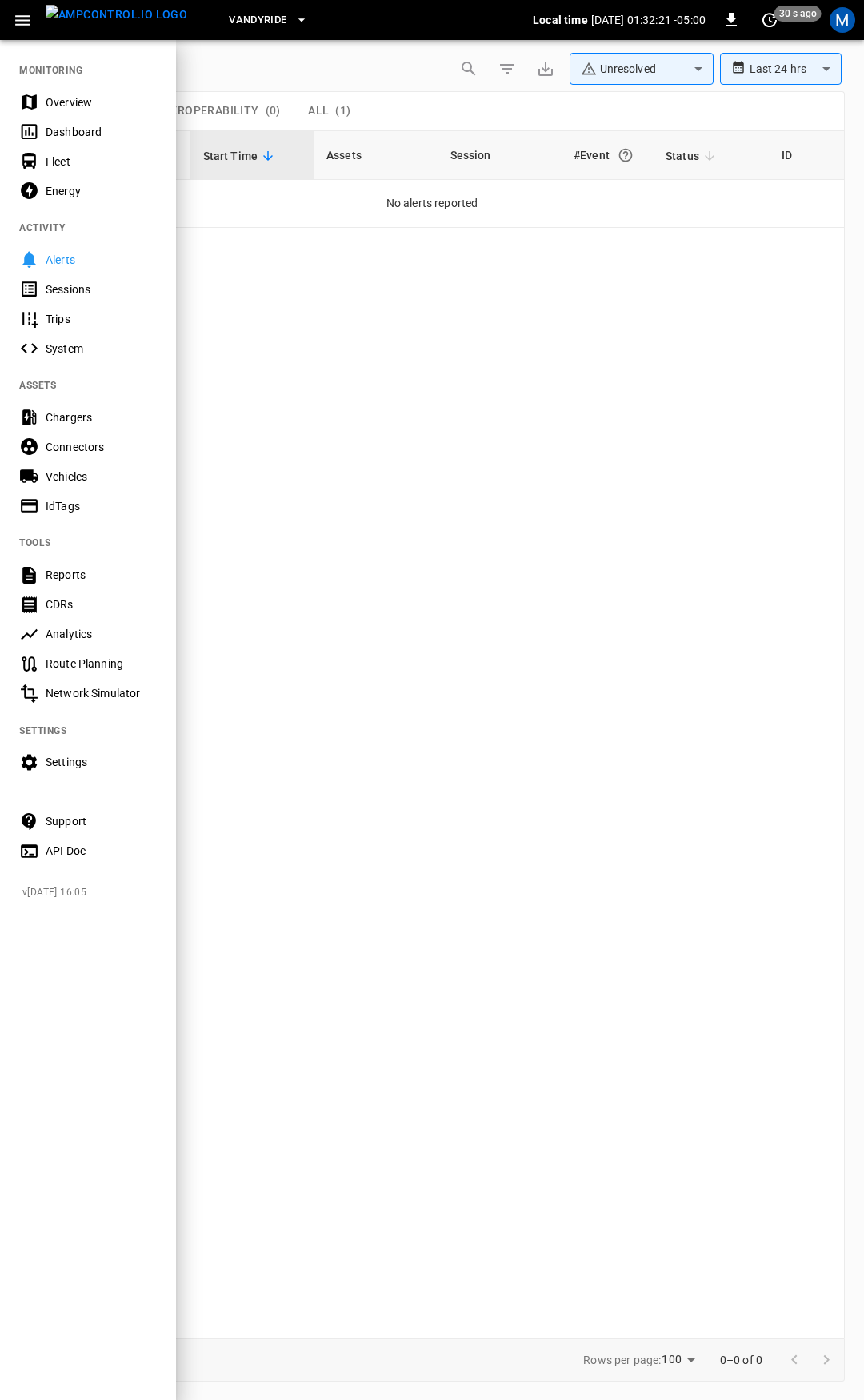
click at [74, 102] on div "Overview" at bounding box center [101, 103] width 111 height 16
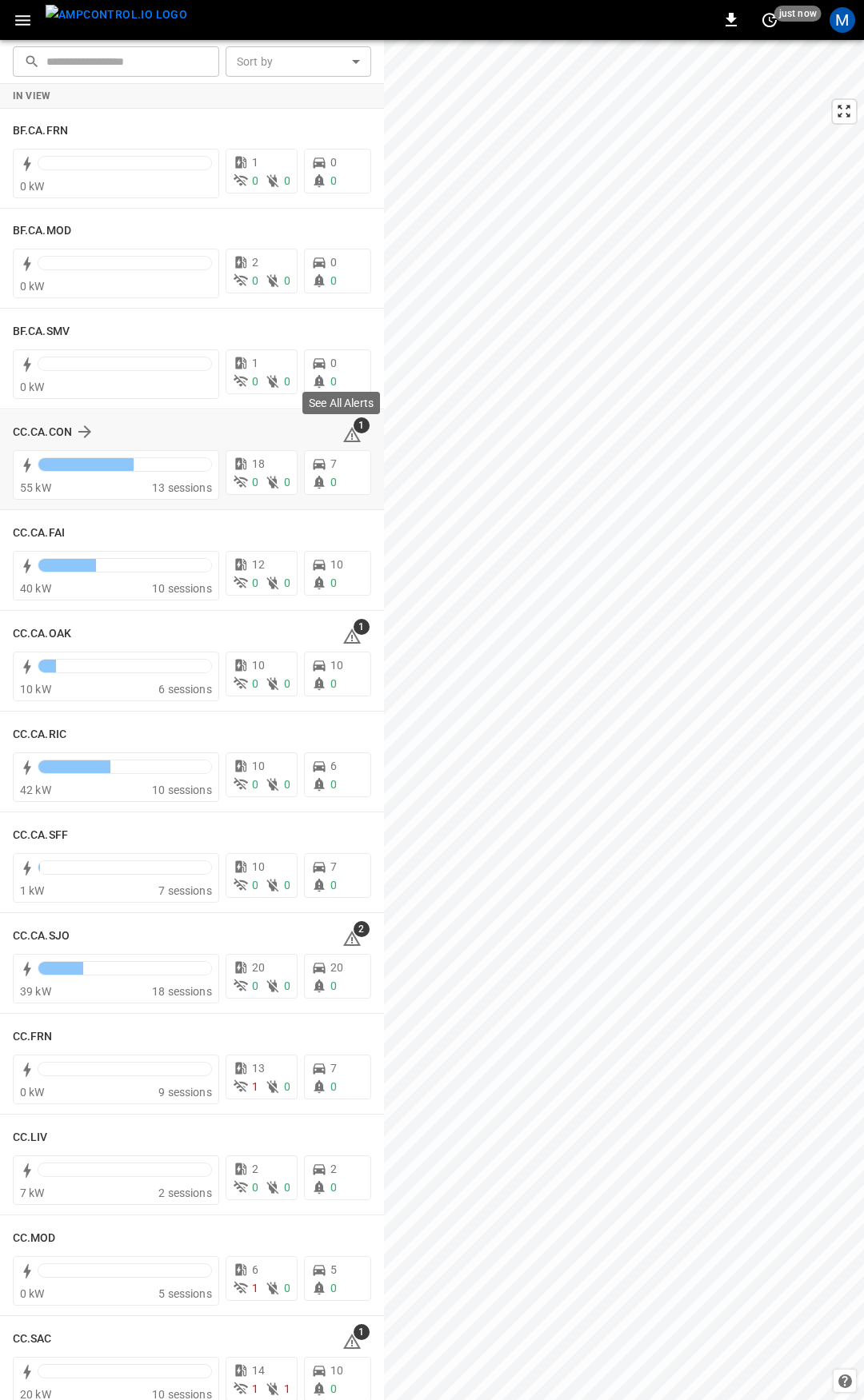
click at [342, 430] on icon at bounding box center [352, 435] width 19 height 19
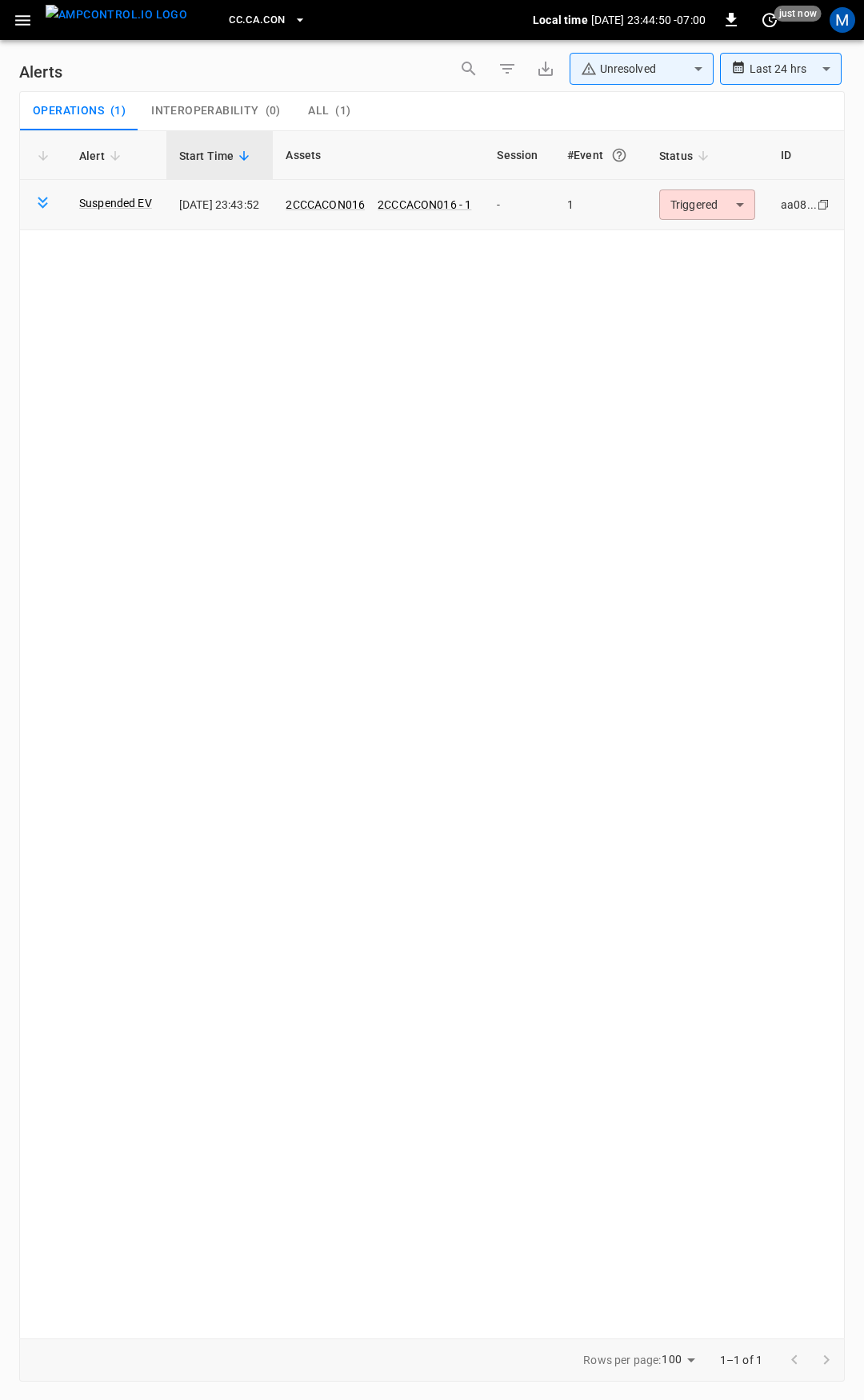
click at [754, 202] on body "**********" at bounding box center [432, 697] width 864 height 1395
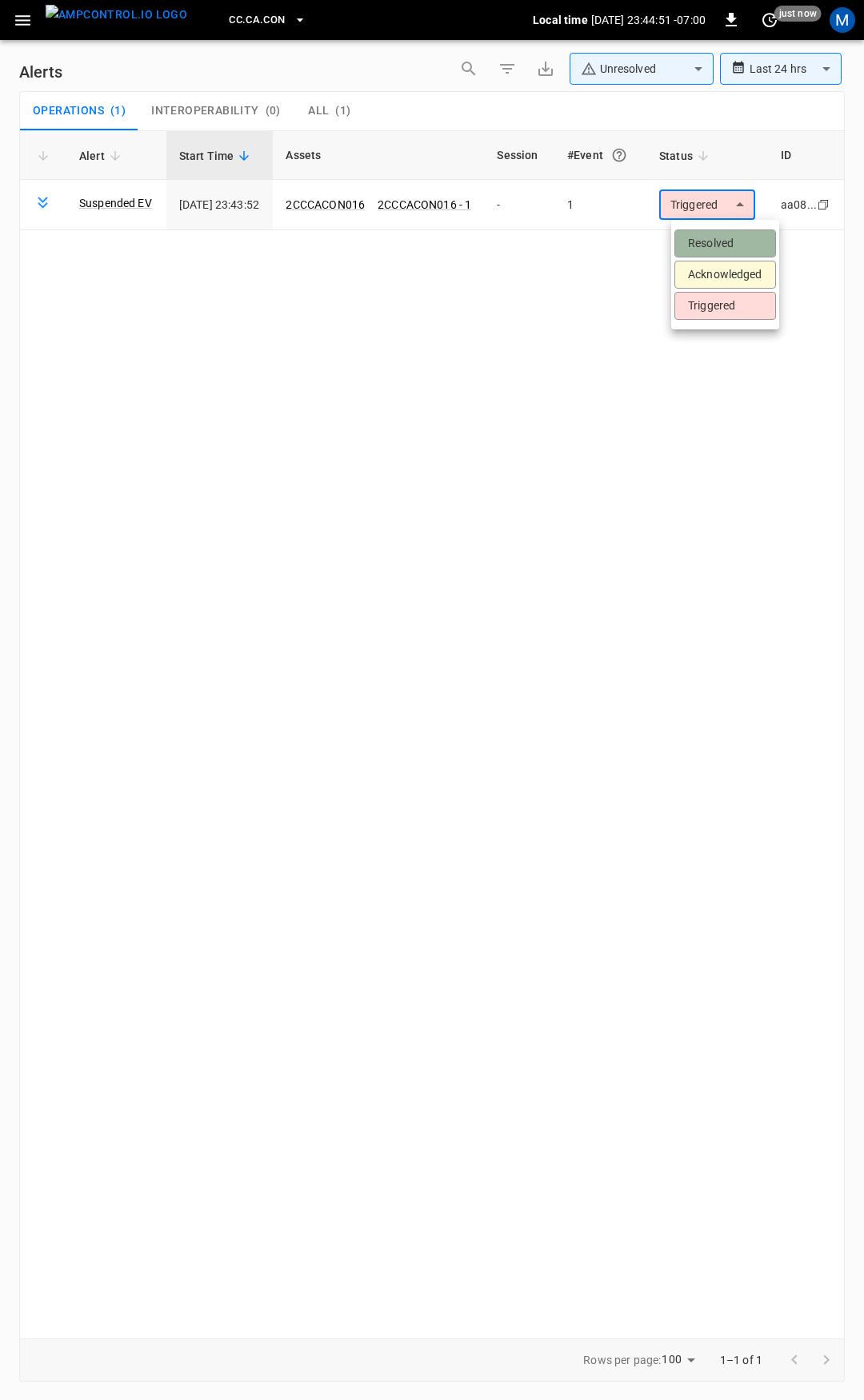
click at [728, 234] on li "Resolved" at bounding box center [725, 243] width 102 height 28
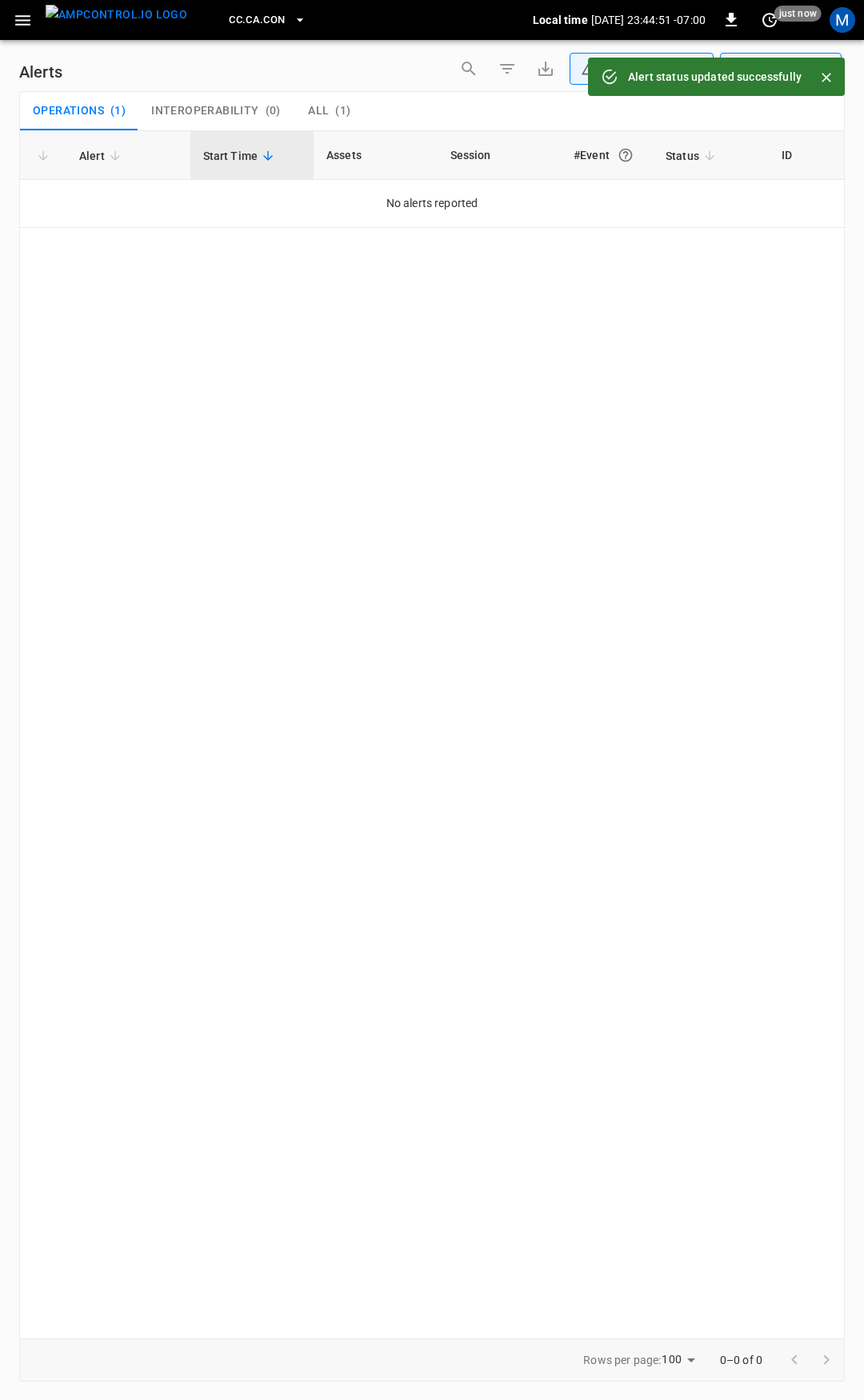
click at [4, 21] on div "CC.CA.CON Local time 2025-08-20 23:44:51 -07:00 0 just now M" at bounding box center [432, 20] width 864 height 40
click at [24, 23] on icon "button" at bounding box center [23, 20] width 20 height 20
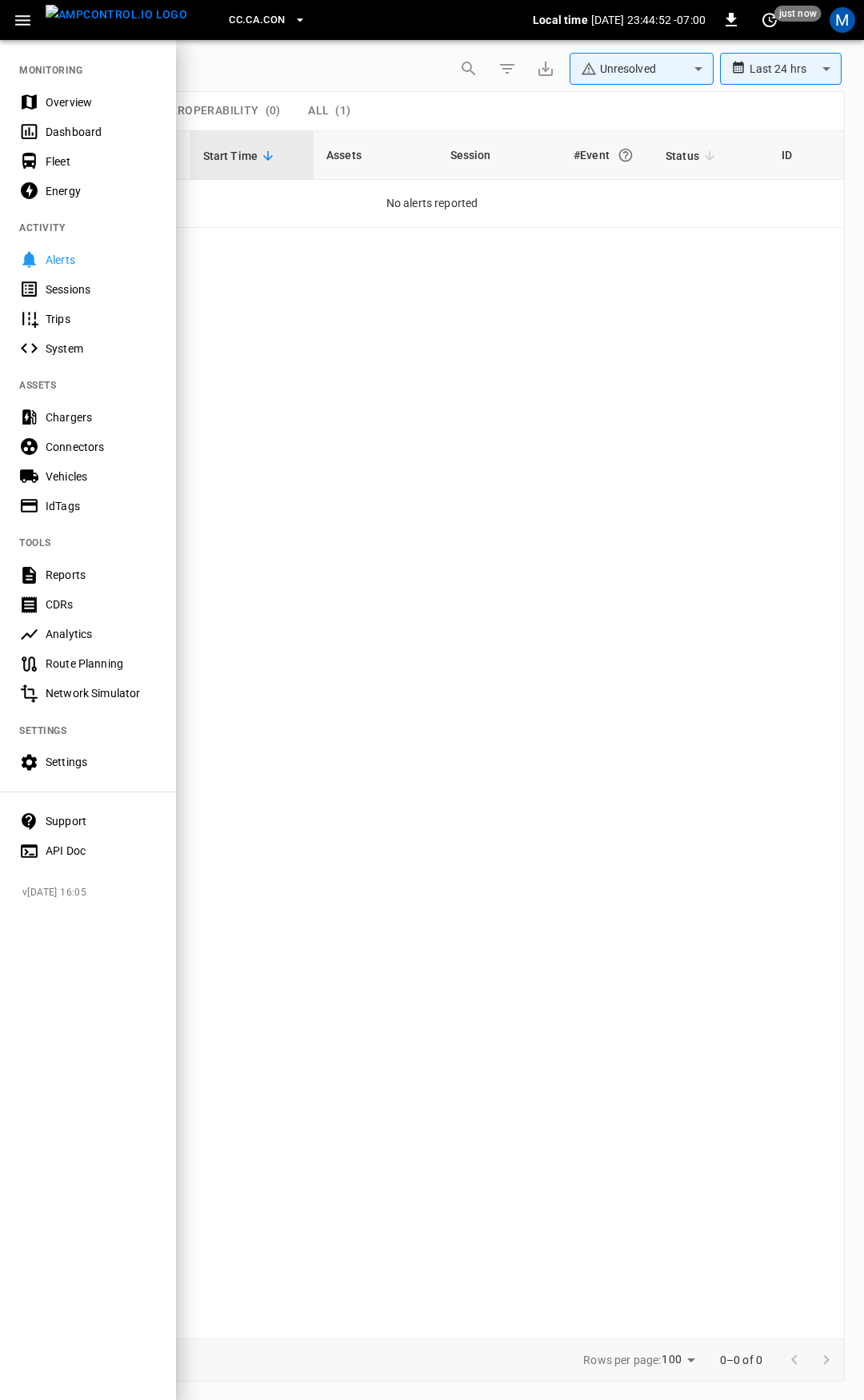
click at [90, 98] on div "Overview" at bounding box center [101, 103] width 111 height 16
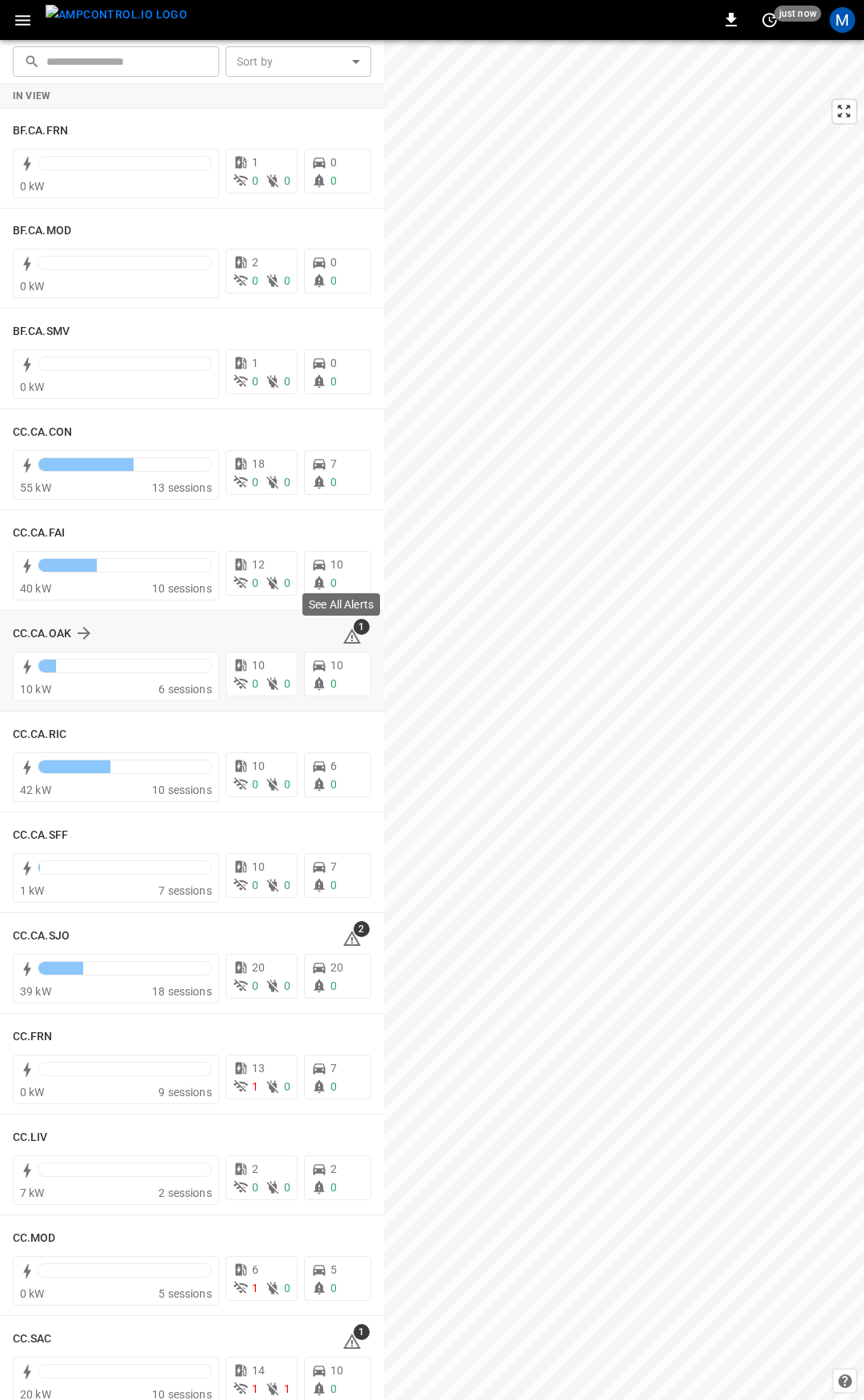
click at [345, 637] on icon at bounding box center [352, 636] width 19 height 19
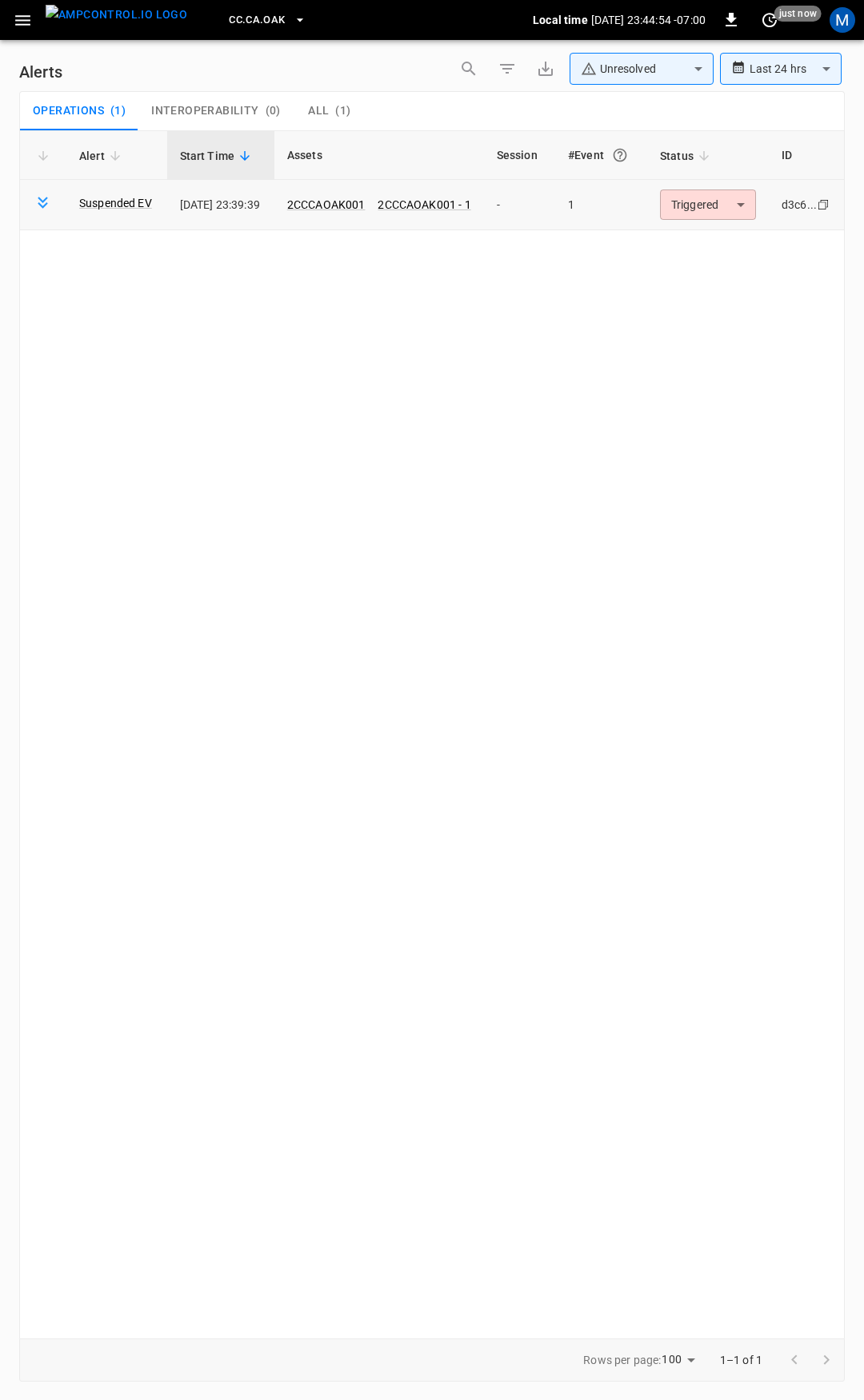
click at [701, 196] on body "**********" at bounding box center [432, 697] width 864 height 1395
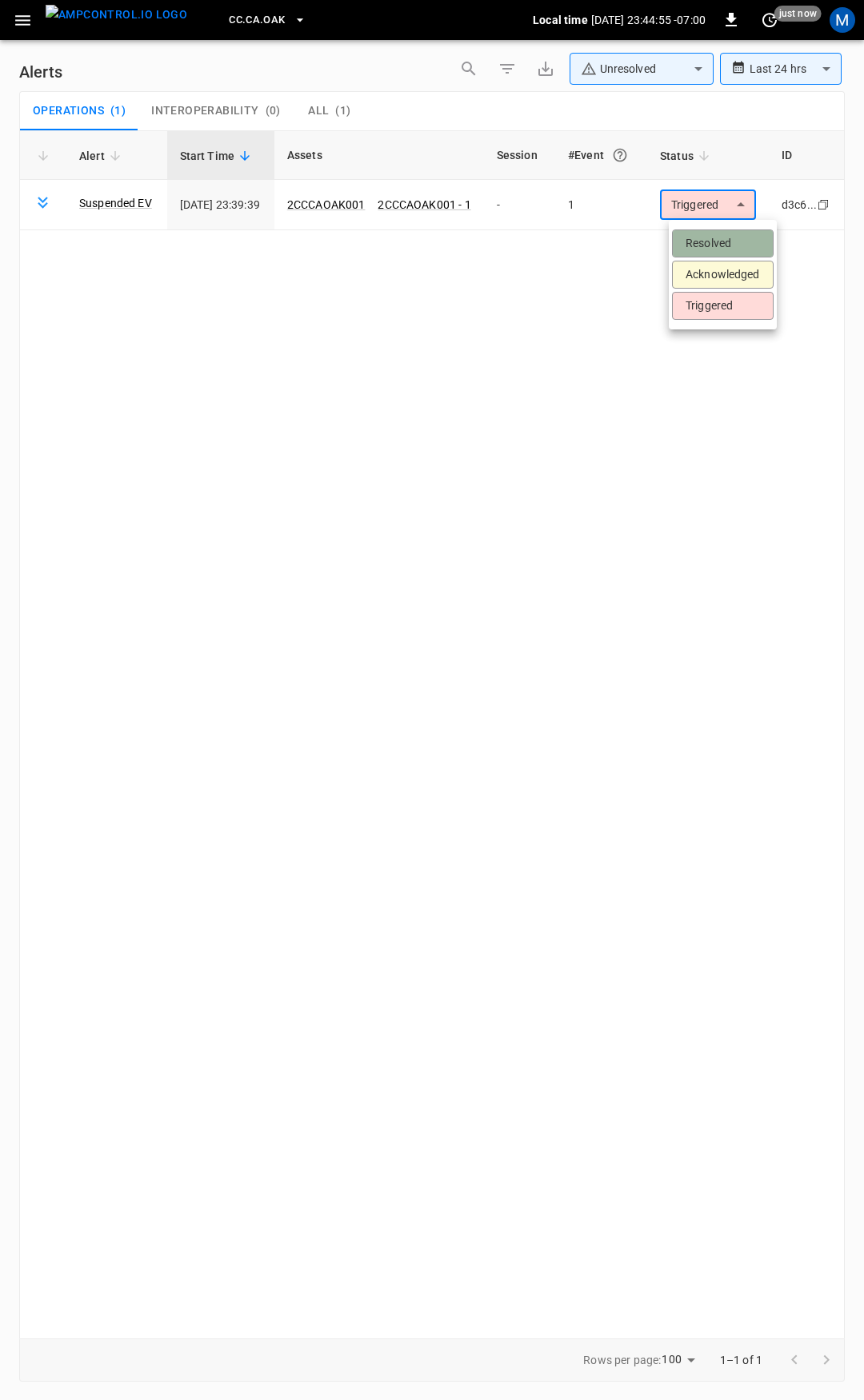
click at [730, 239] on li "Resolved" at bounding box center [722, 243] width 102 height 28
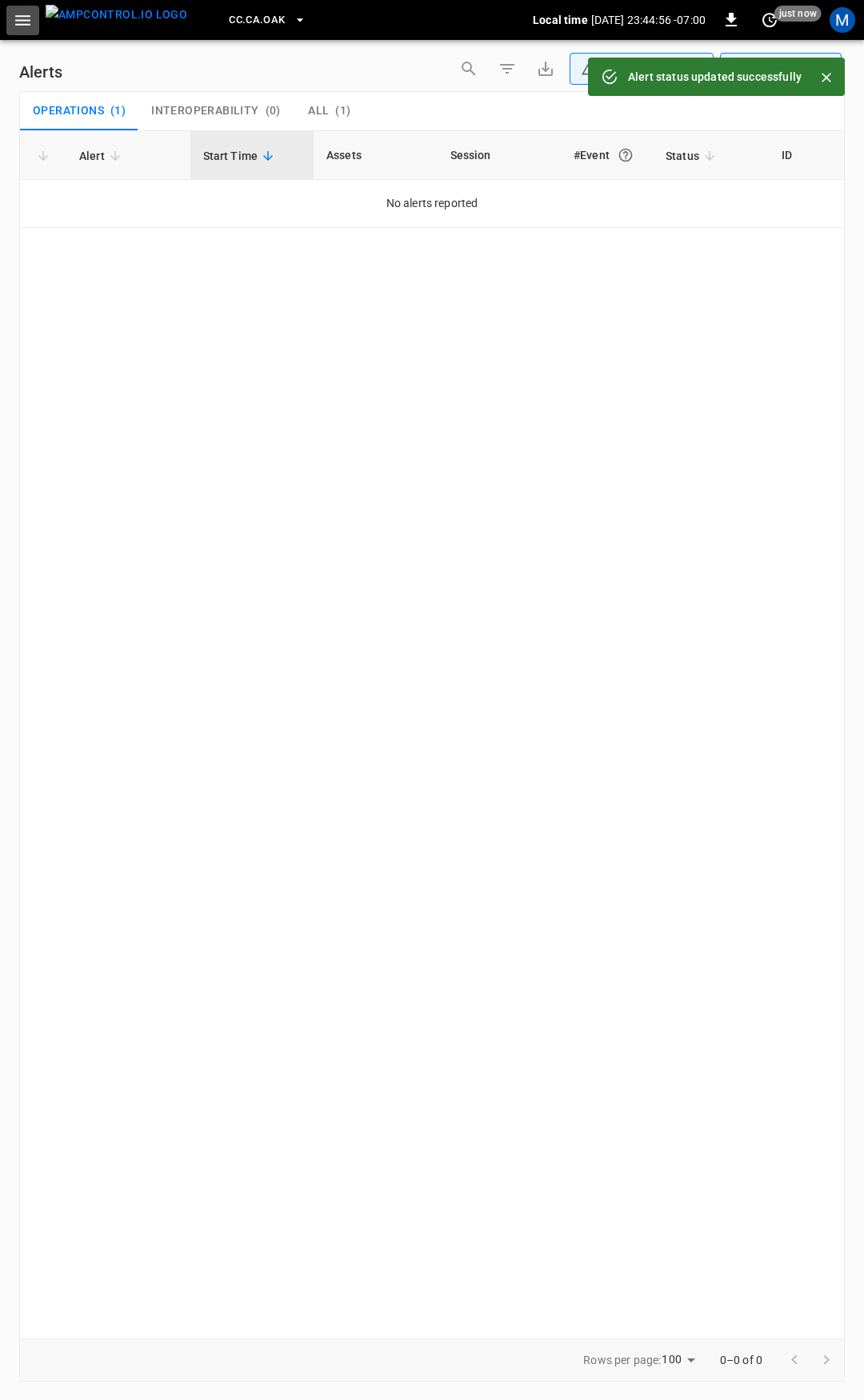
click at [15, 20] on icon "button" at bounding box center [23, 20] width 20 height 20
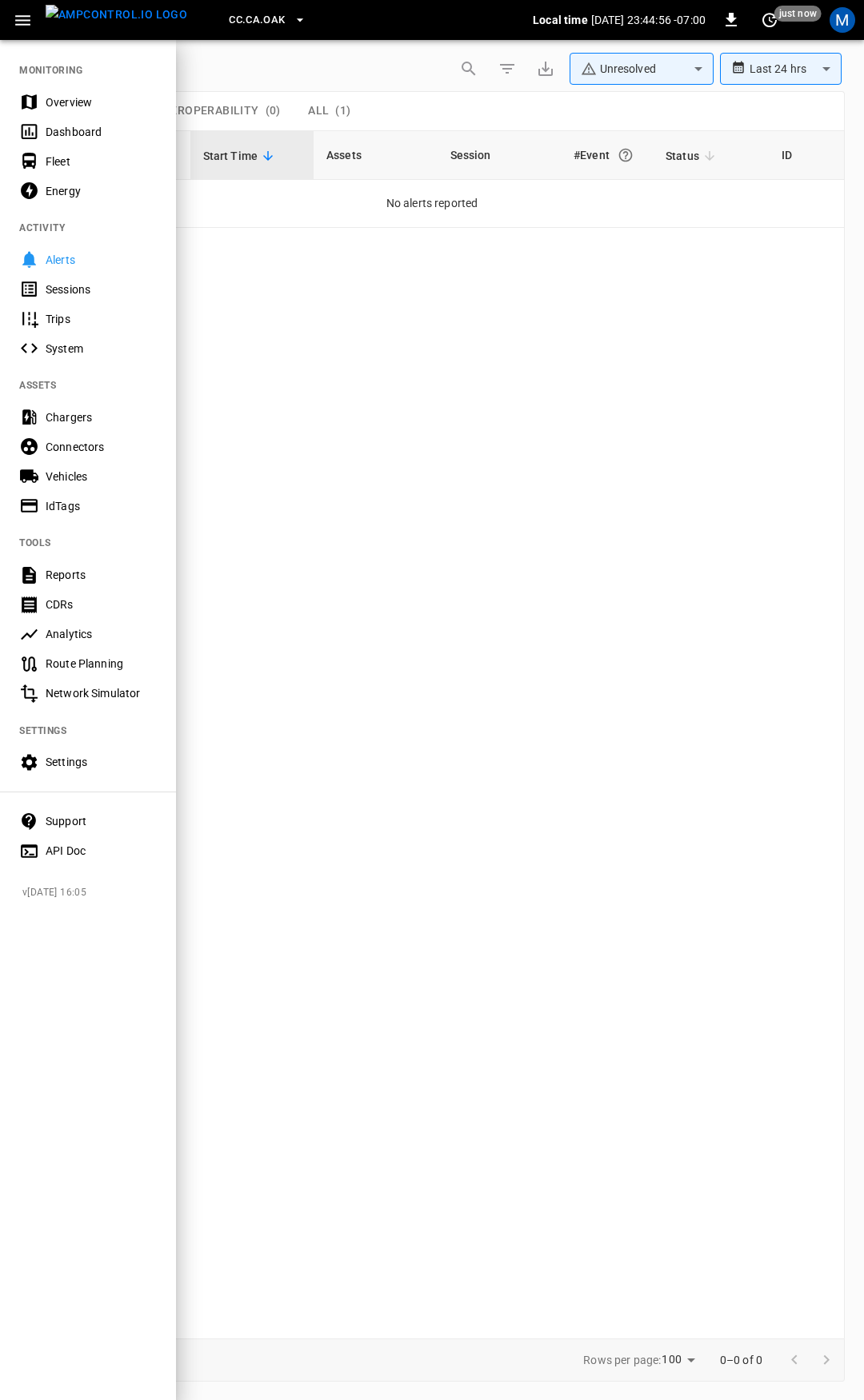
click at [82, 103] on div "Overview" at bounding box center [101, 103] width 111 height 16
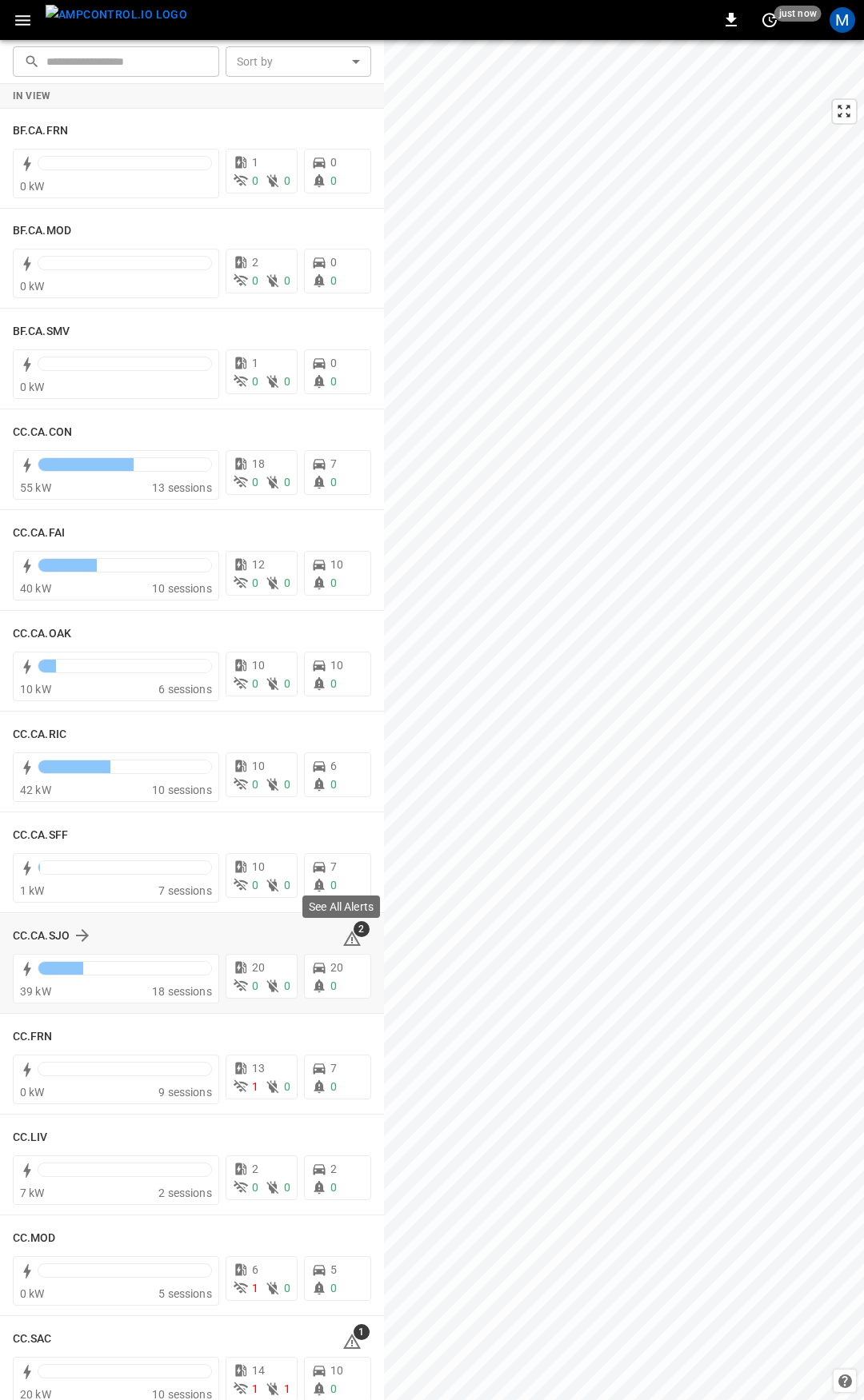
click at [342, 938] on icon at bounding box center [352, 939] width 19 height 19
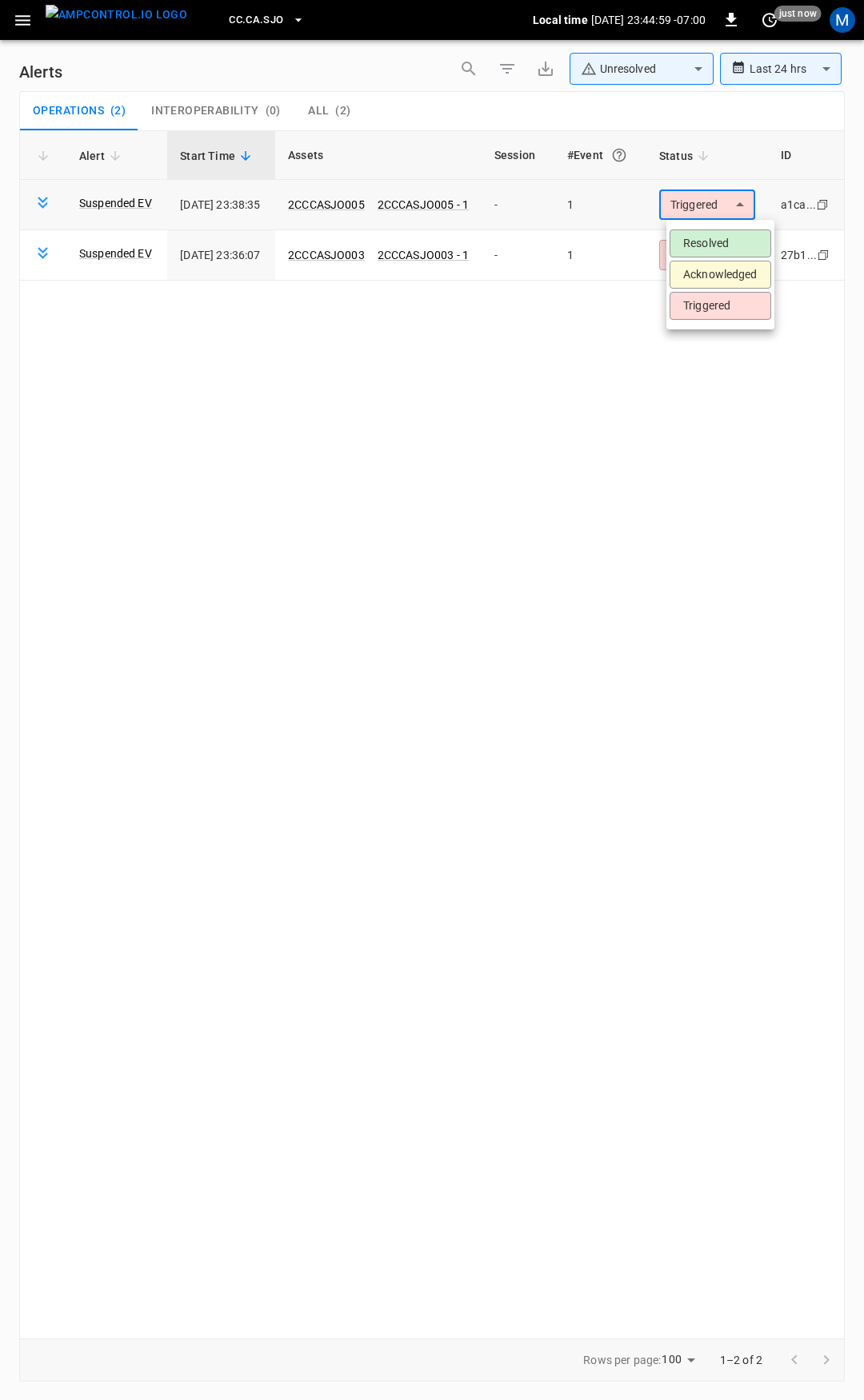
click at [705, 205] on body "**********" at bounding box center [432, 697] width 864 height 1395
click at [717, 242] on li "Resolved" at bounding box center [720, 243] width 102 height 28
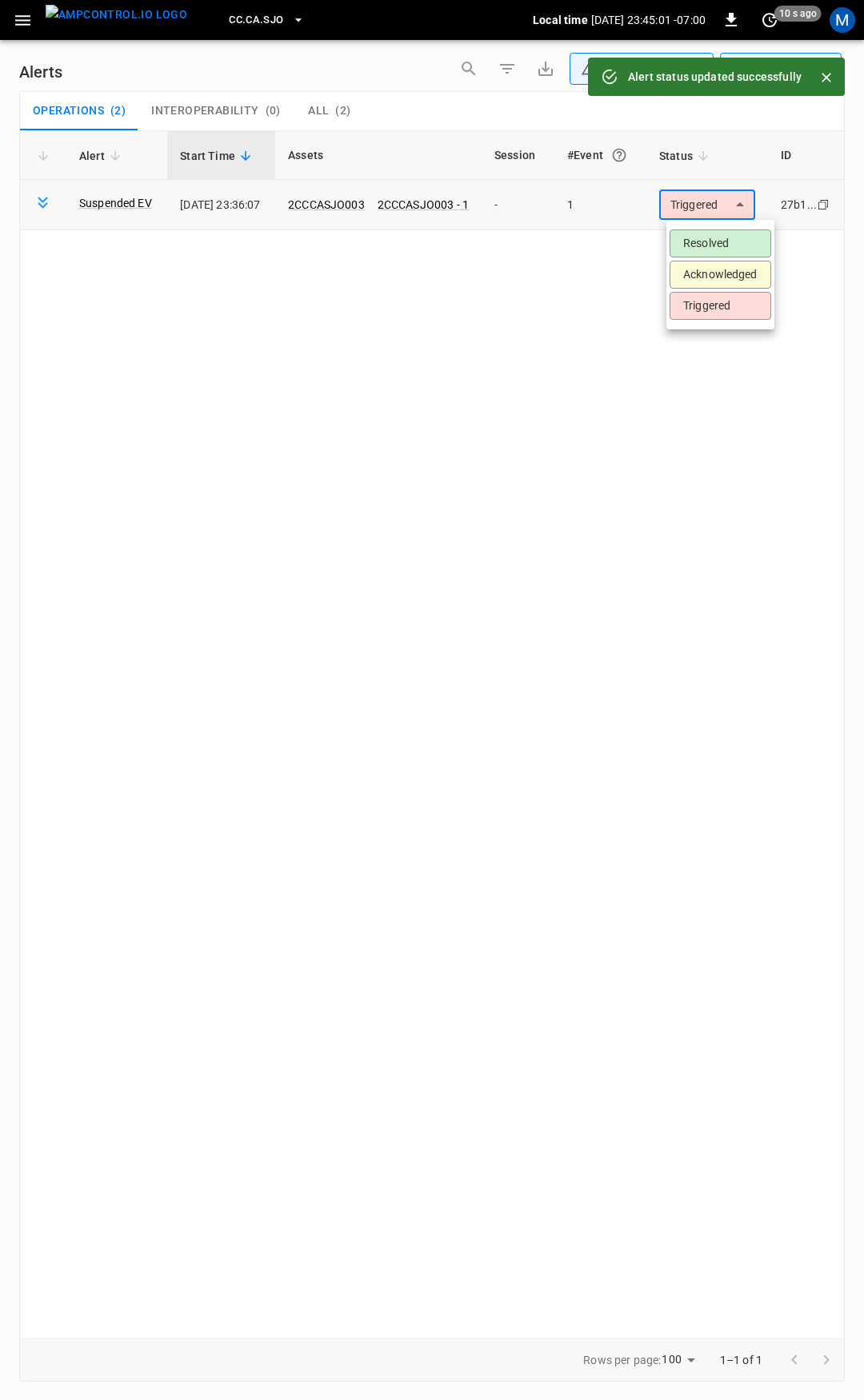
click at [718, 200] on body "**********" at bounding box center [432, 697] width 864 height 1395
click at [711, 236] on li "Resolved" at bounding box center [720, 243] width 102 height 28
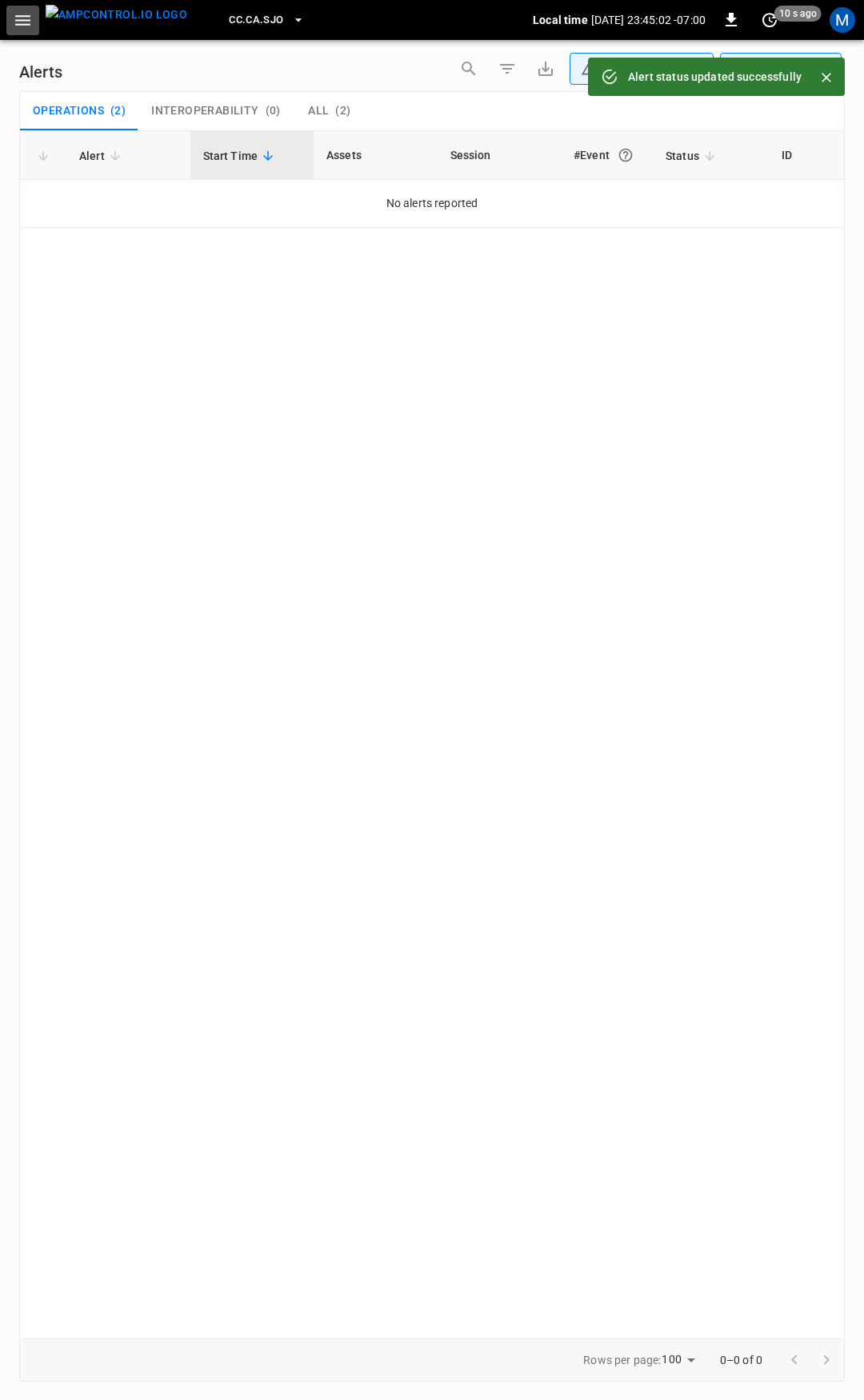
click at [24, 17] on icon "button" at bounding box center [23, 20] width 20 height 20
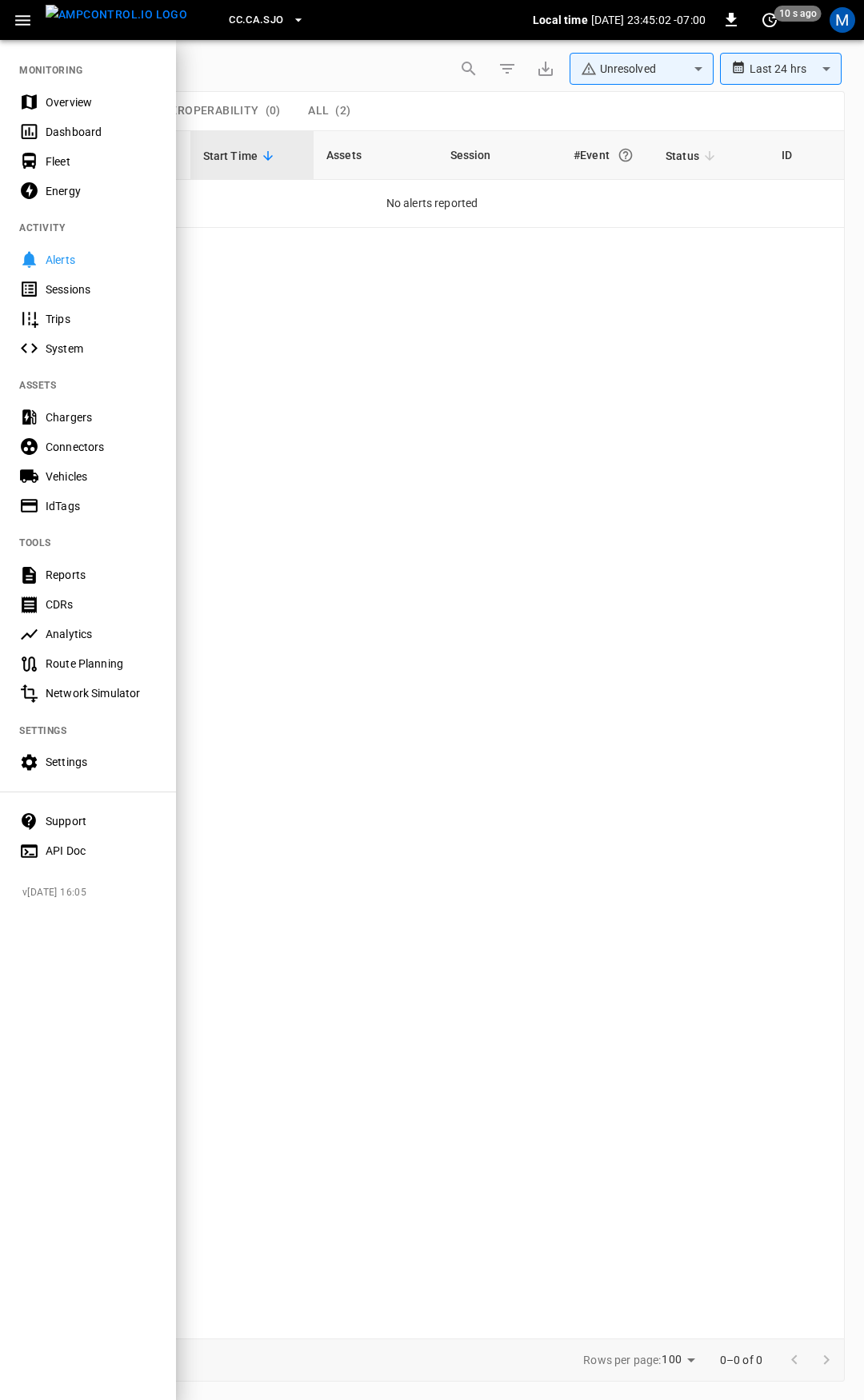
click at [100, 96] on div "Overview" at bounding box center [101, 103] width 111 height 16
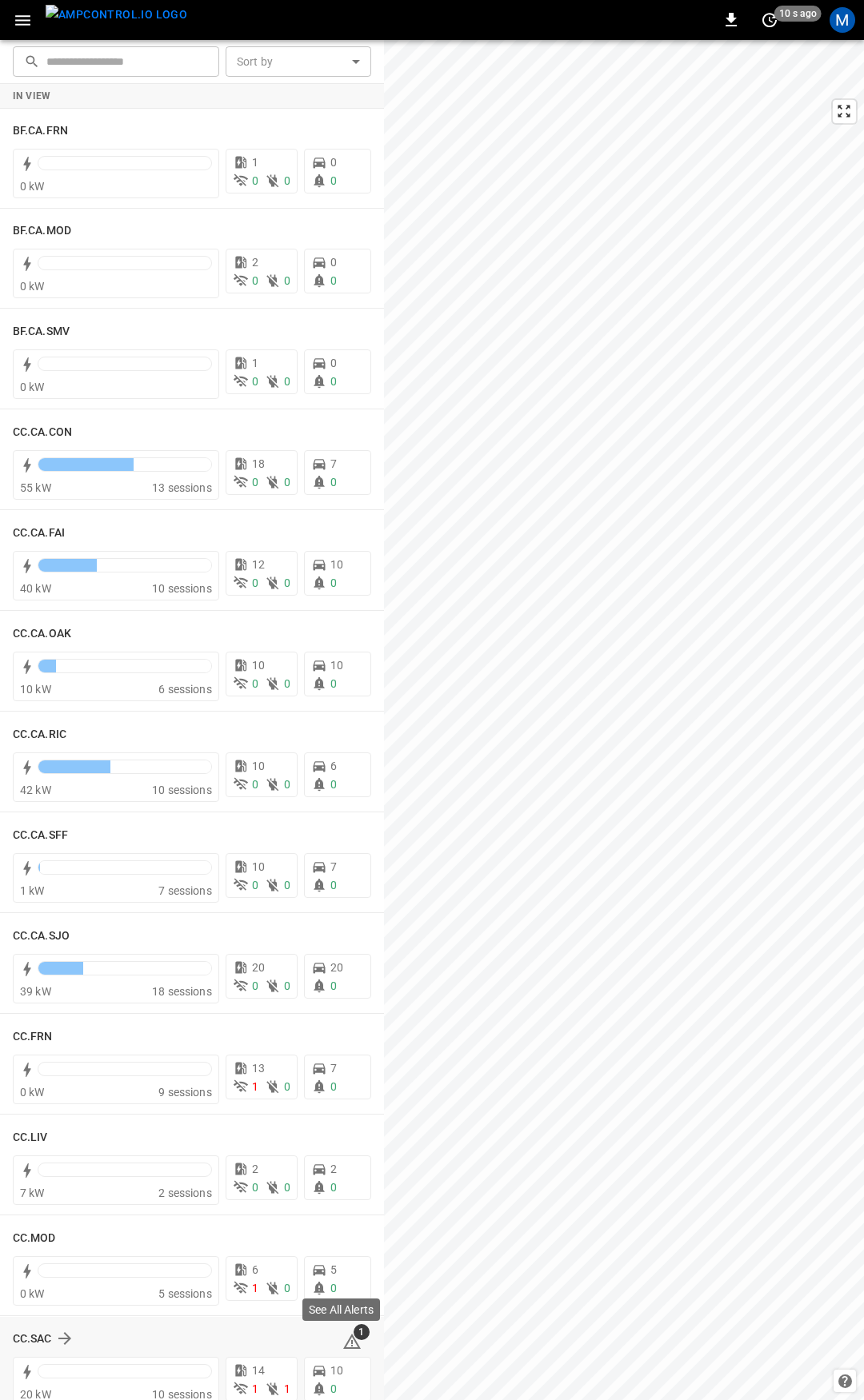
click at [351, 1342] on icon at bounding box center [352, 1343] width 2 height 6
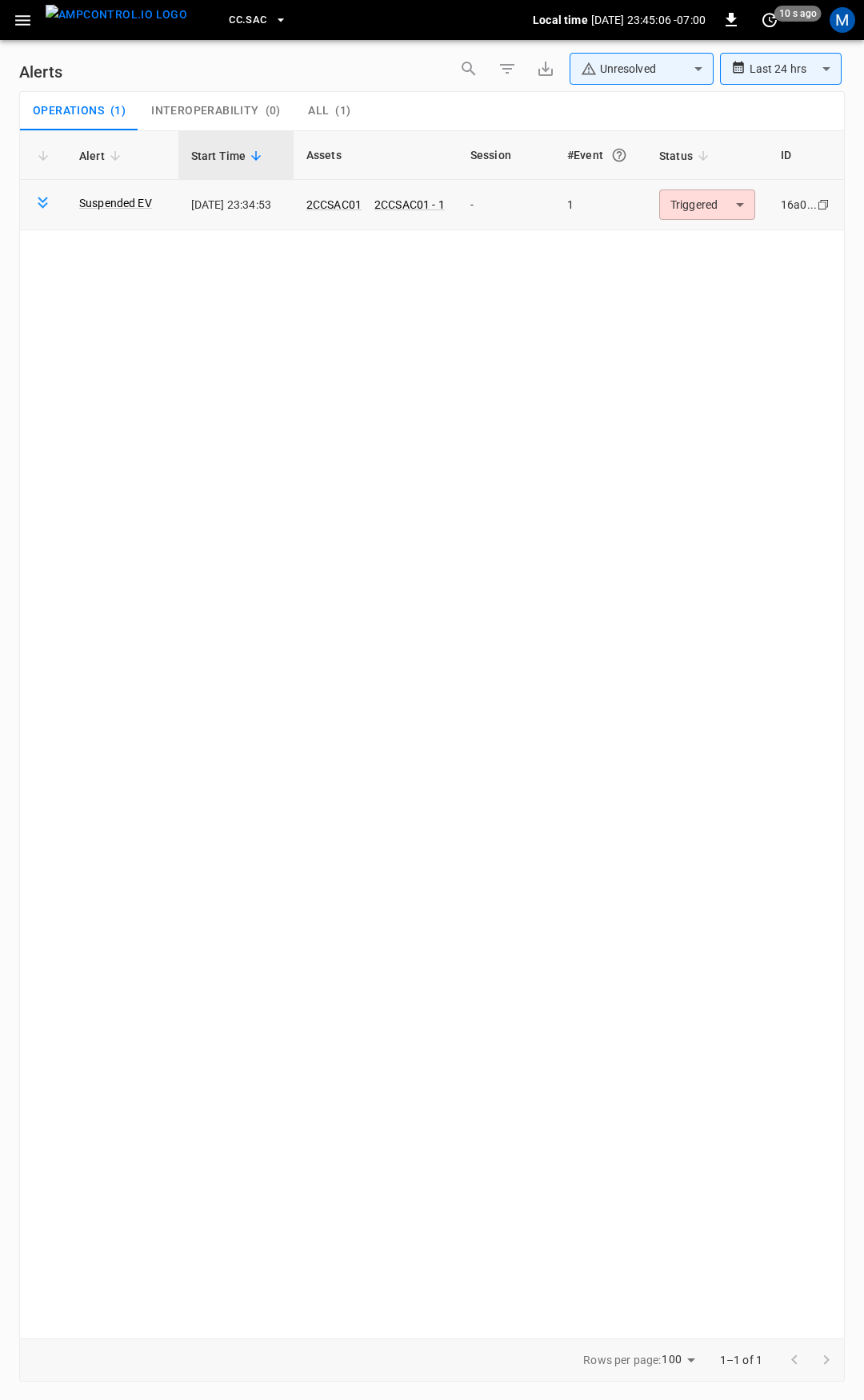
click at [703, 208] on body "**********" at bounding box center [432, 697] width 864 height 1395
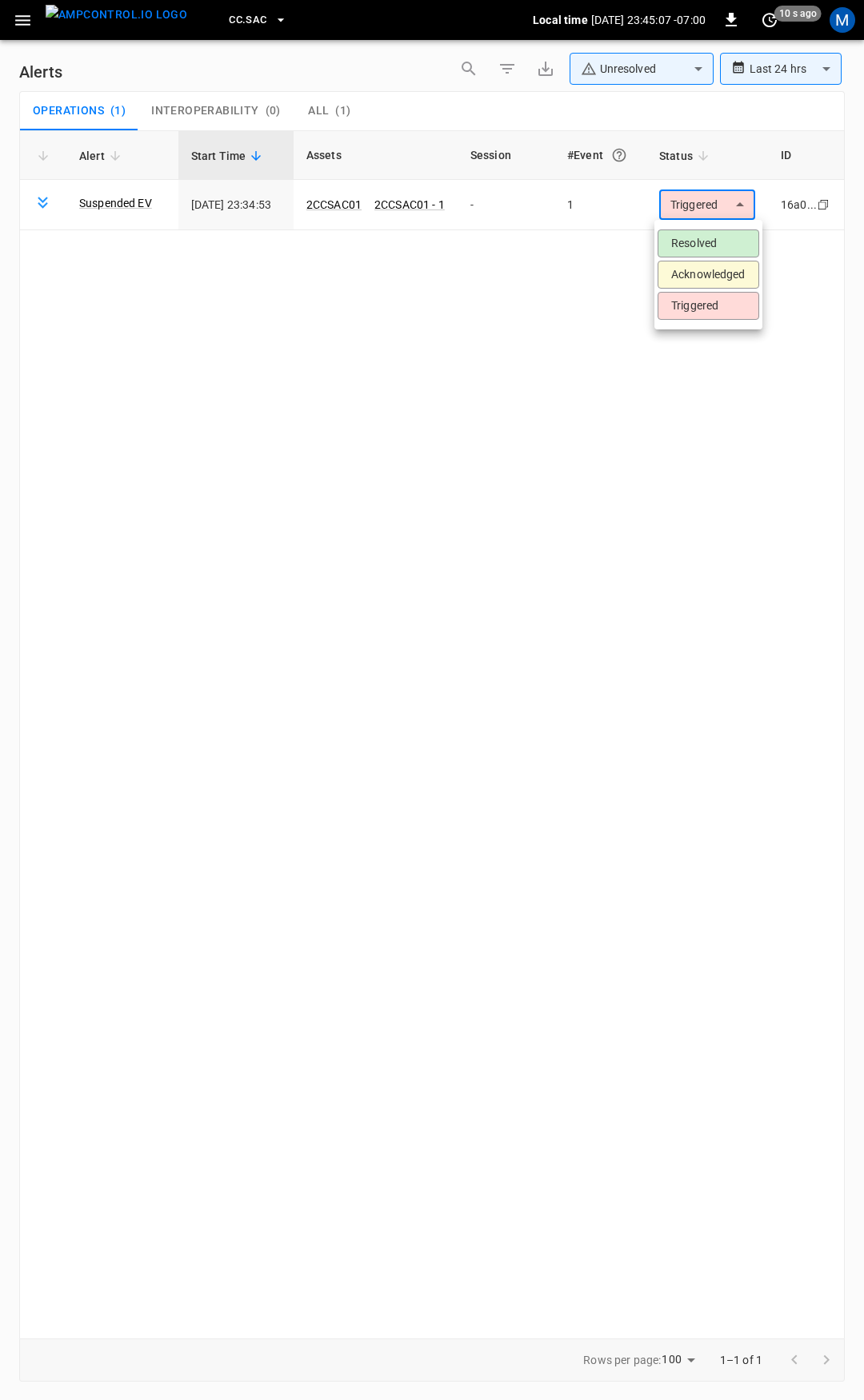
drag, startPoint x: 690, startPoint y: 242, endPoint x: 414, endPoint y: 185, distance: 281.8
click at [688, 242] on li "Resolved" at bounding box center [708, 243] width 102 height 28
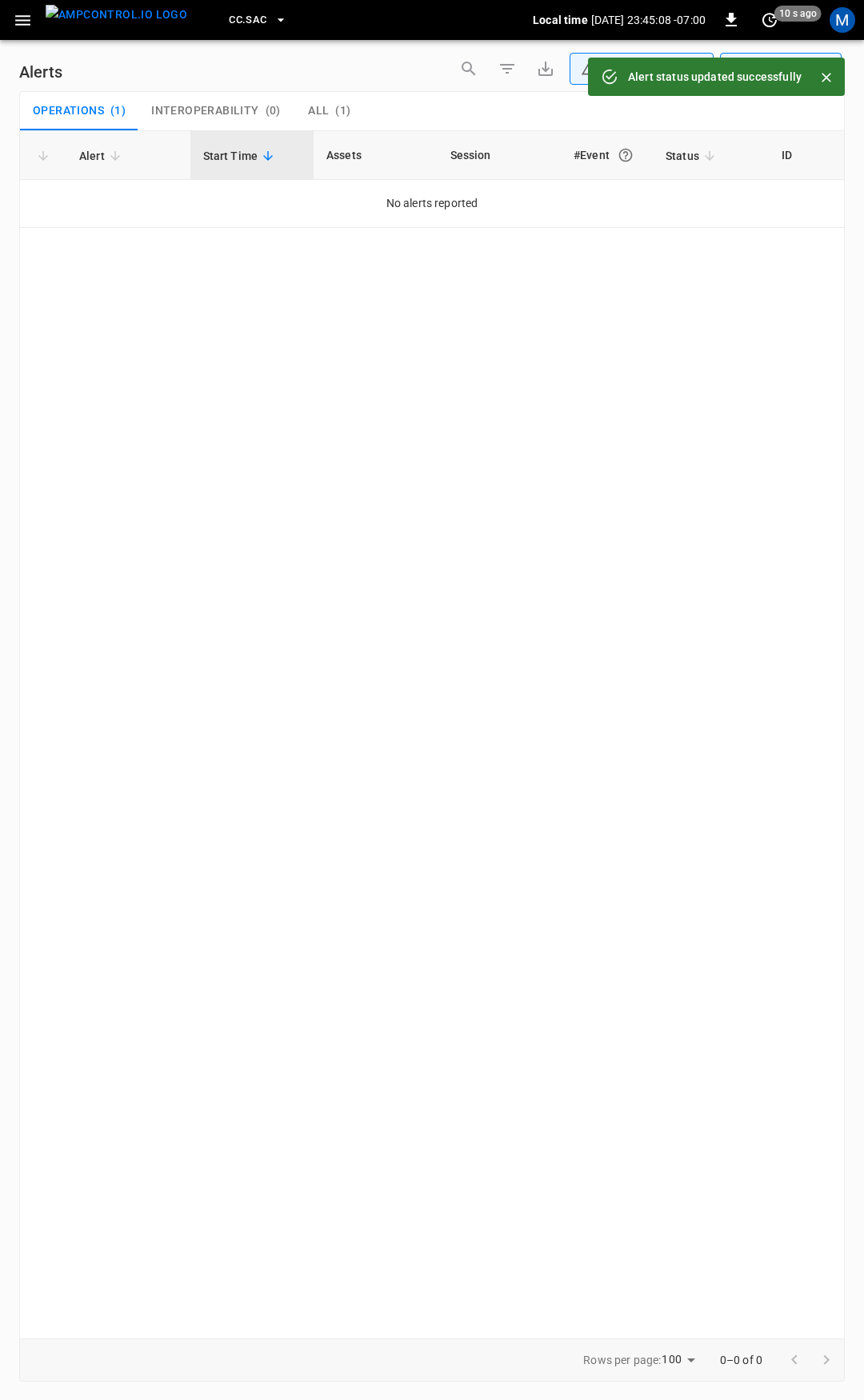
drag, startPoint x: 17, startPoint y: 12, endPoint x: 19, endPoint y: 36, distance: 24.1
click at [17, 12] on icon "button" at bounding box center [23, 20] width 20 height 20
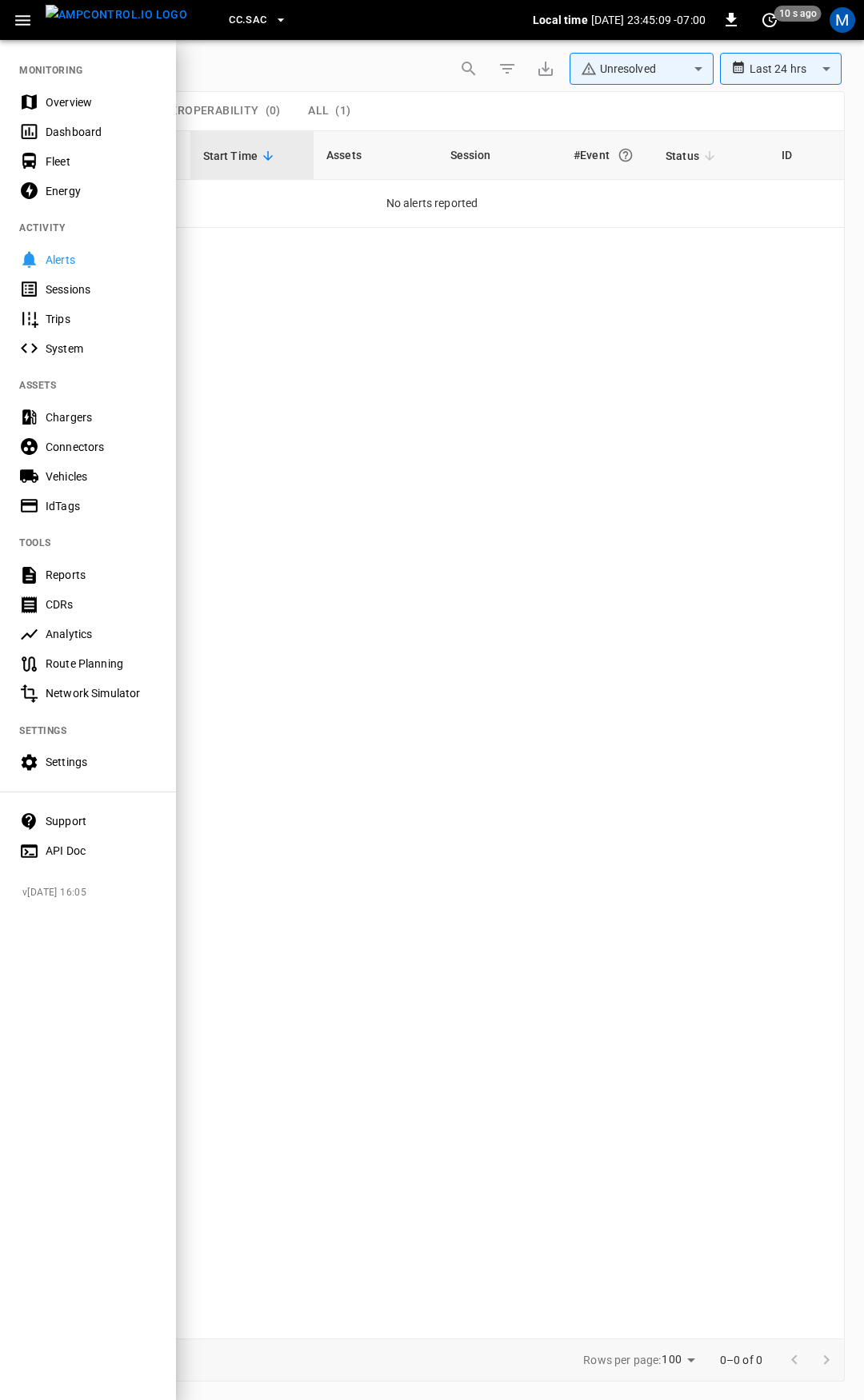
click at [81, 103] on div "Overview" at bounding box center [101, 103] width 111 height 16
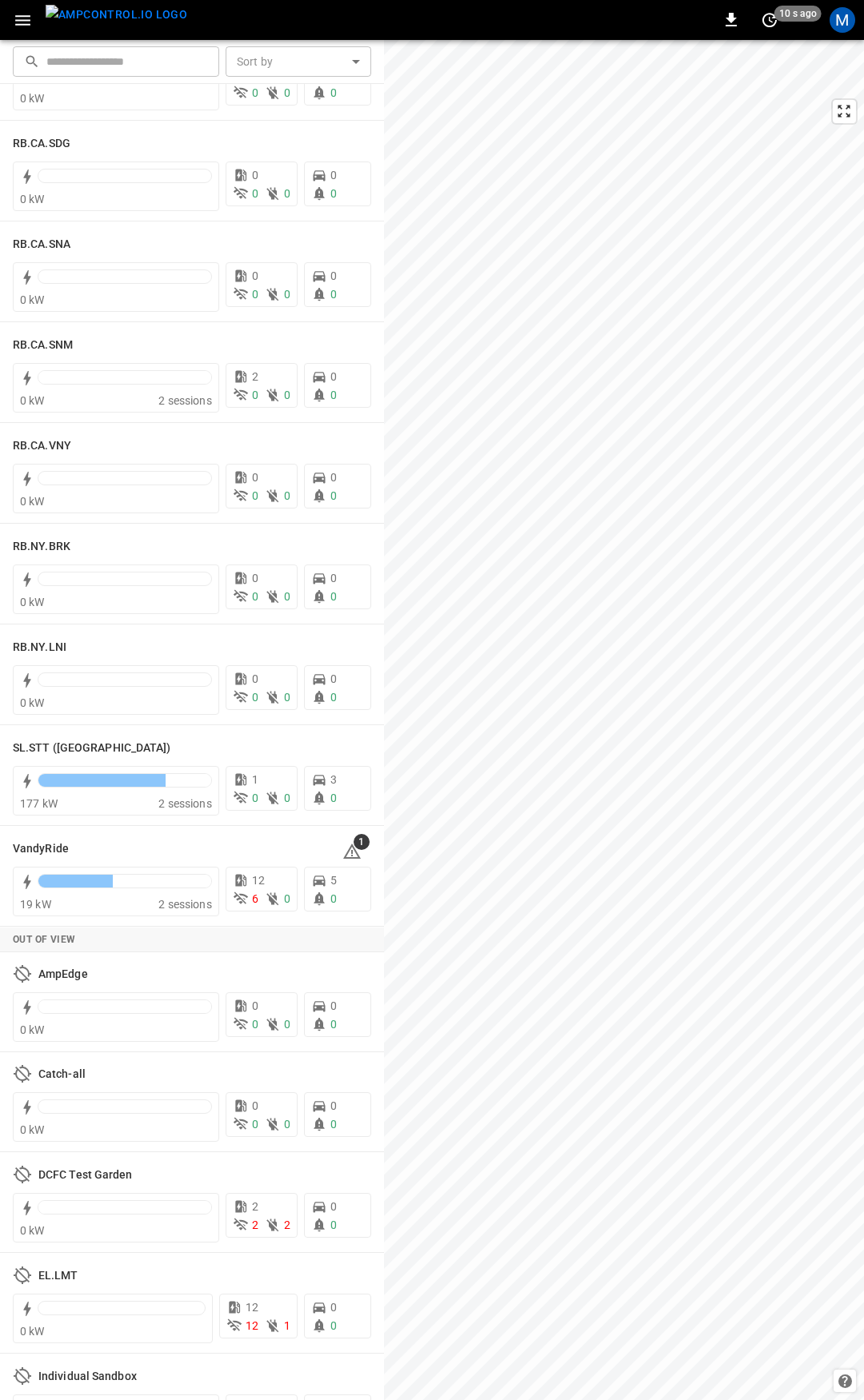
scroll to position [2602, 0]
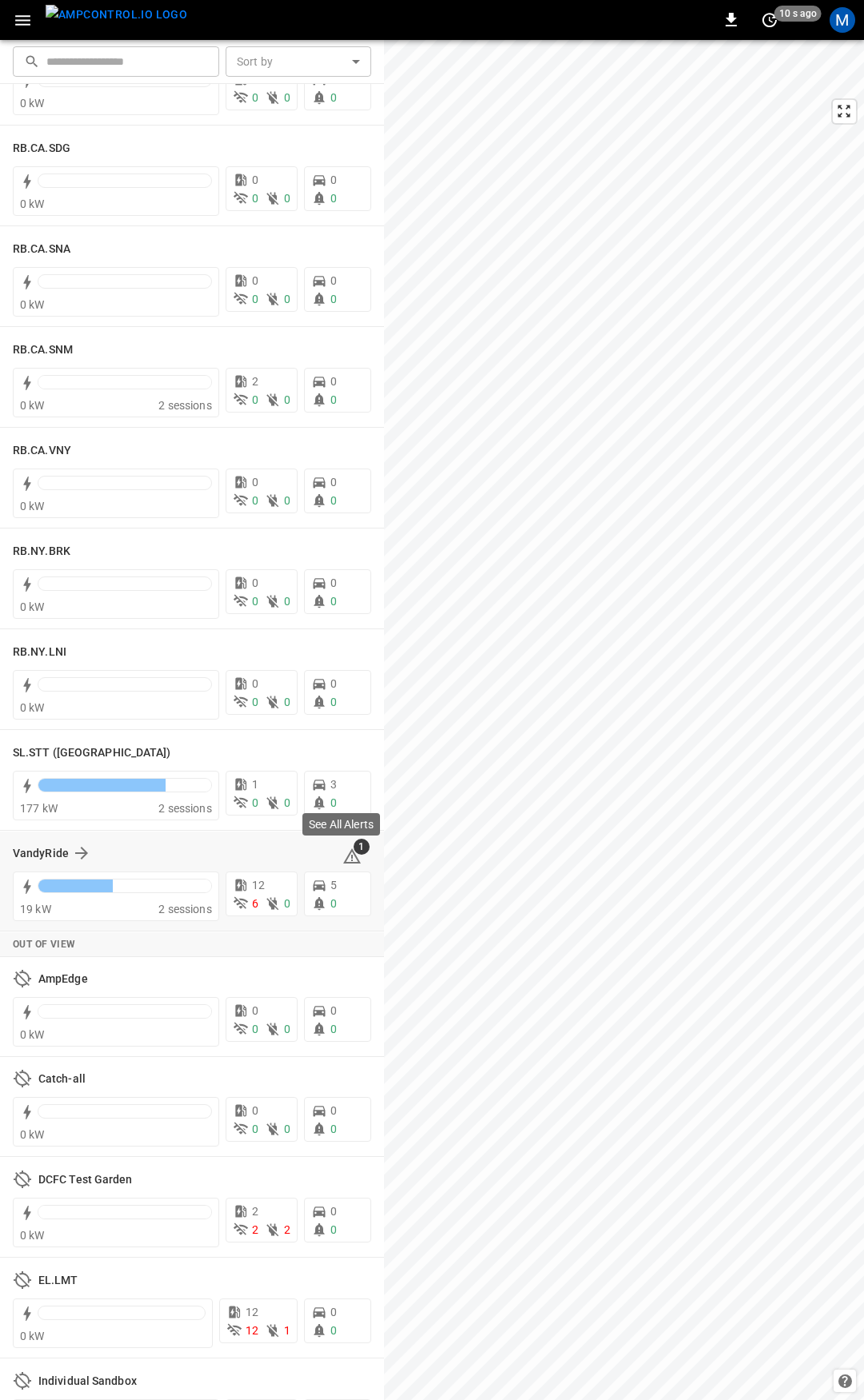
click at [342, 853] on icon at bounding box center [352, 857] width 19 height 19
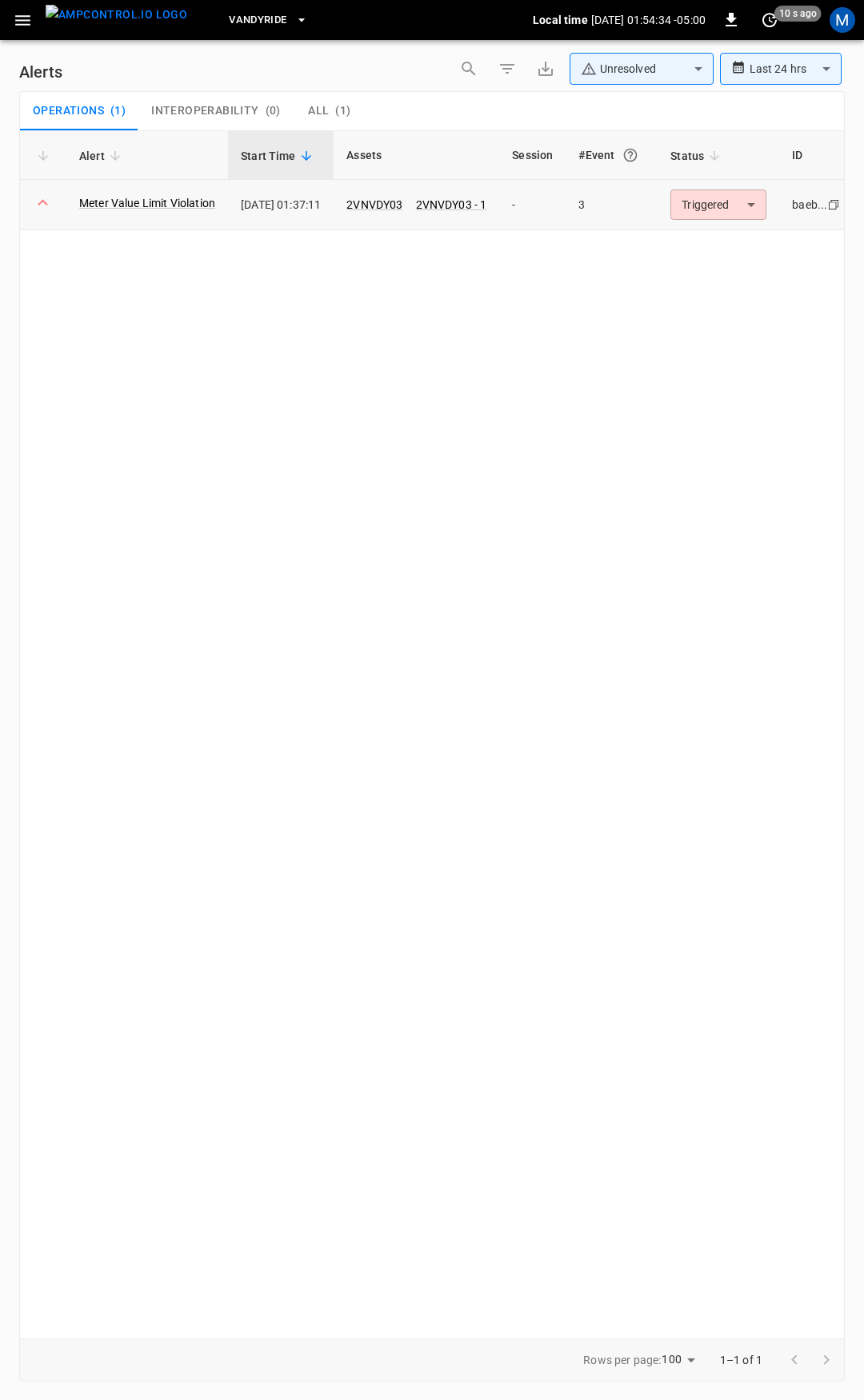
click at [713, 200] on body "**********" at bounding box center [432, 697] width 864 height 1395
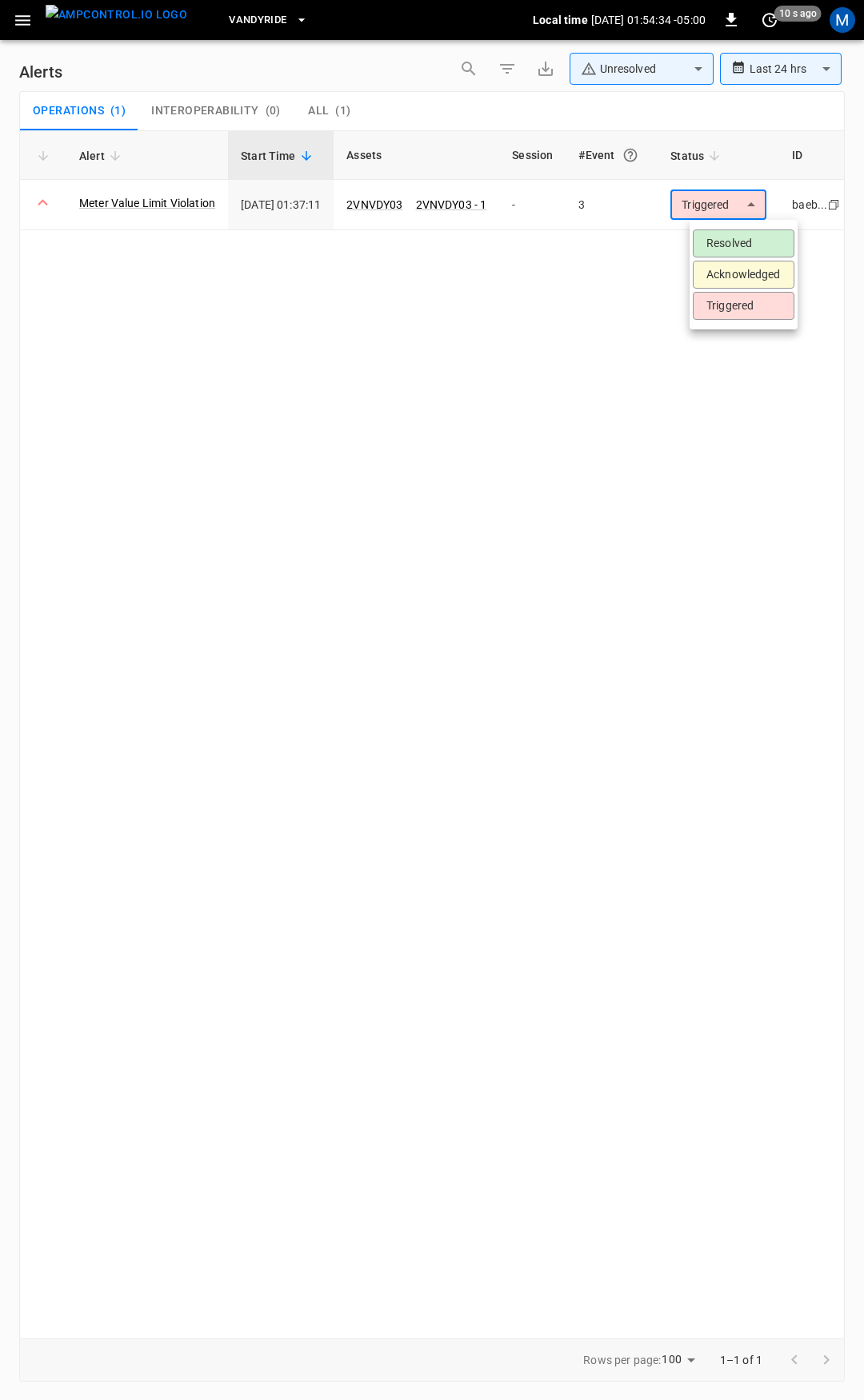
click at [738, 235] on li "Resolved" at bounding box center [743, 243] width 102 height 28
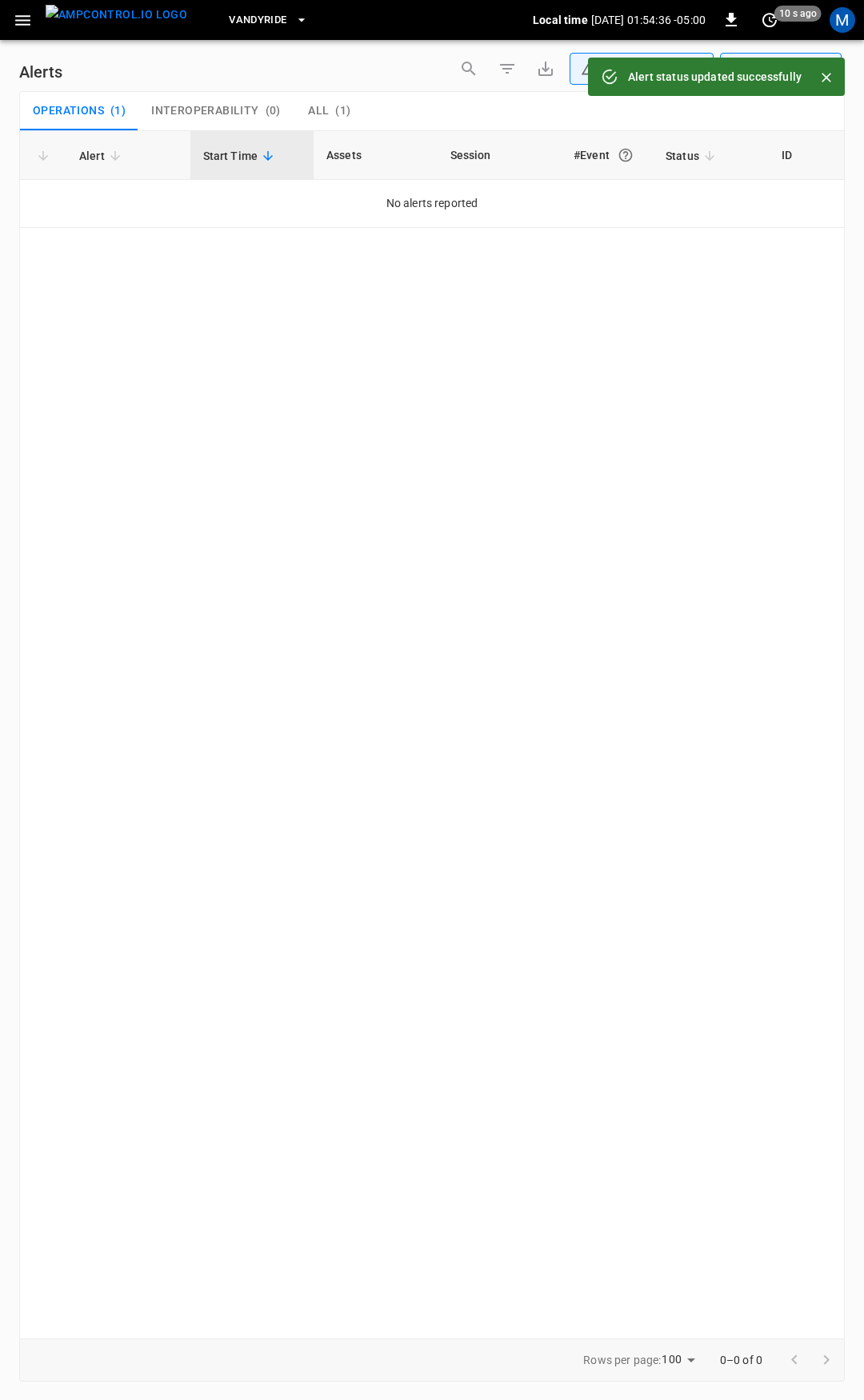
click at [24, 20] on icon "button" at bounding box center [22, 20] width 15 height 10
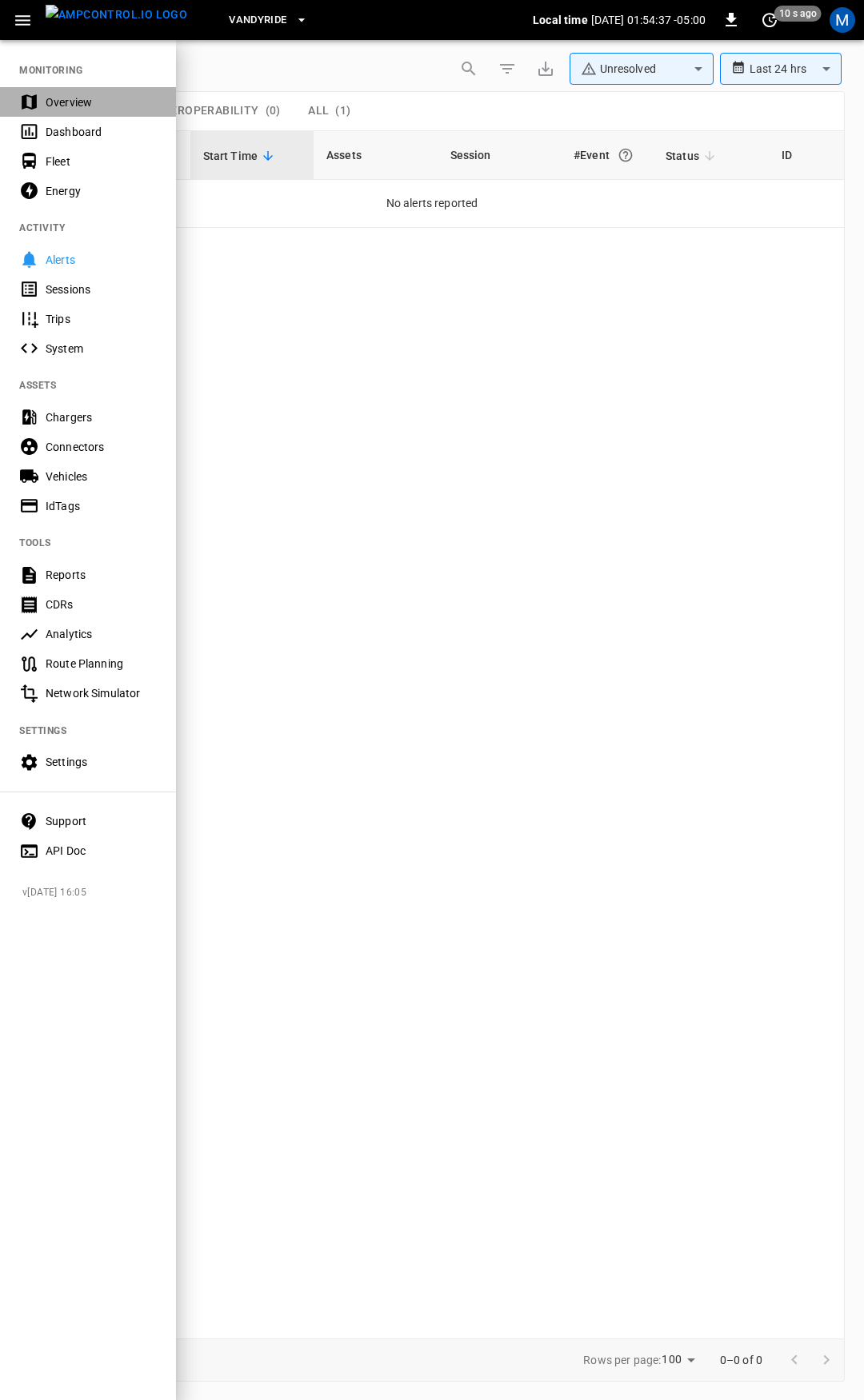
click at [90, 100] on div "Overview" at bounding box center [101, 103] width 111 height 16
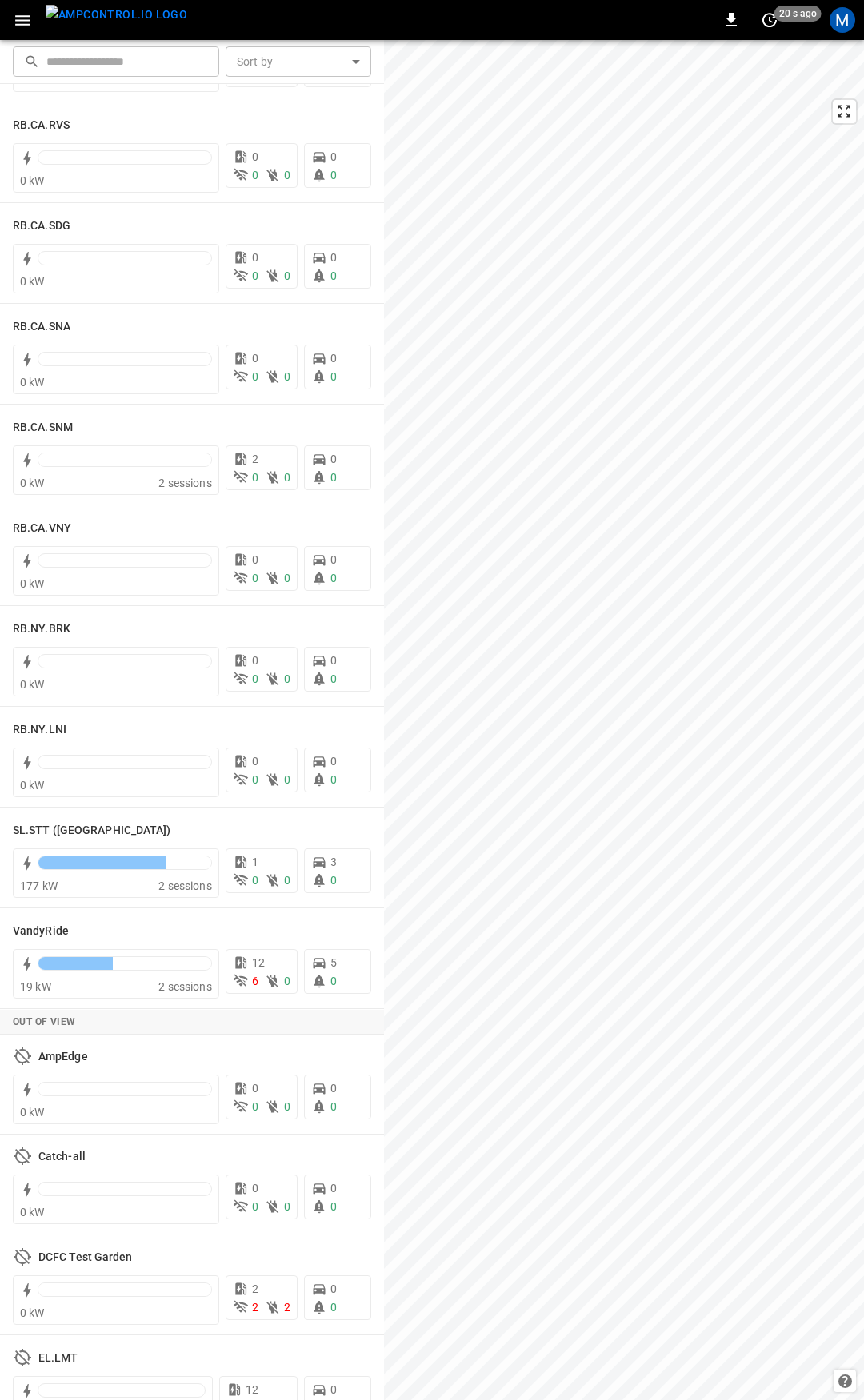
scroll to position [2525, 0]
click at [35, 929] on h6 "VandyRide" at bounding box center [41, 931] width 56 height 17
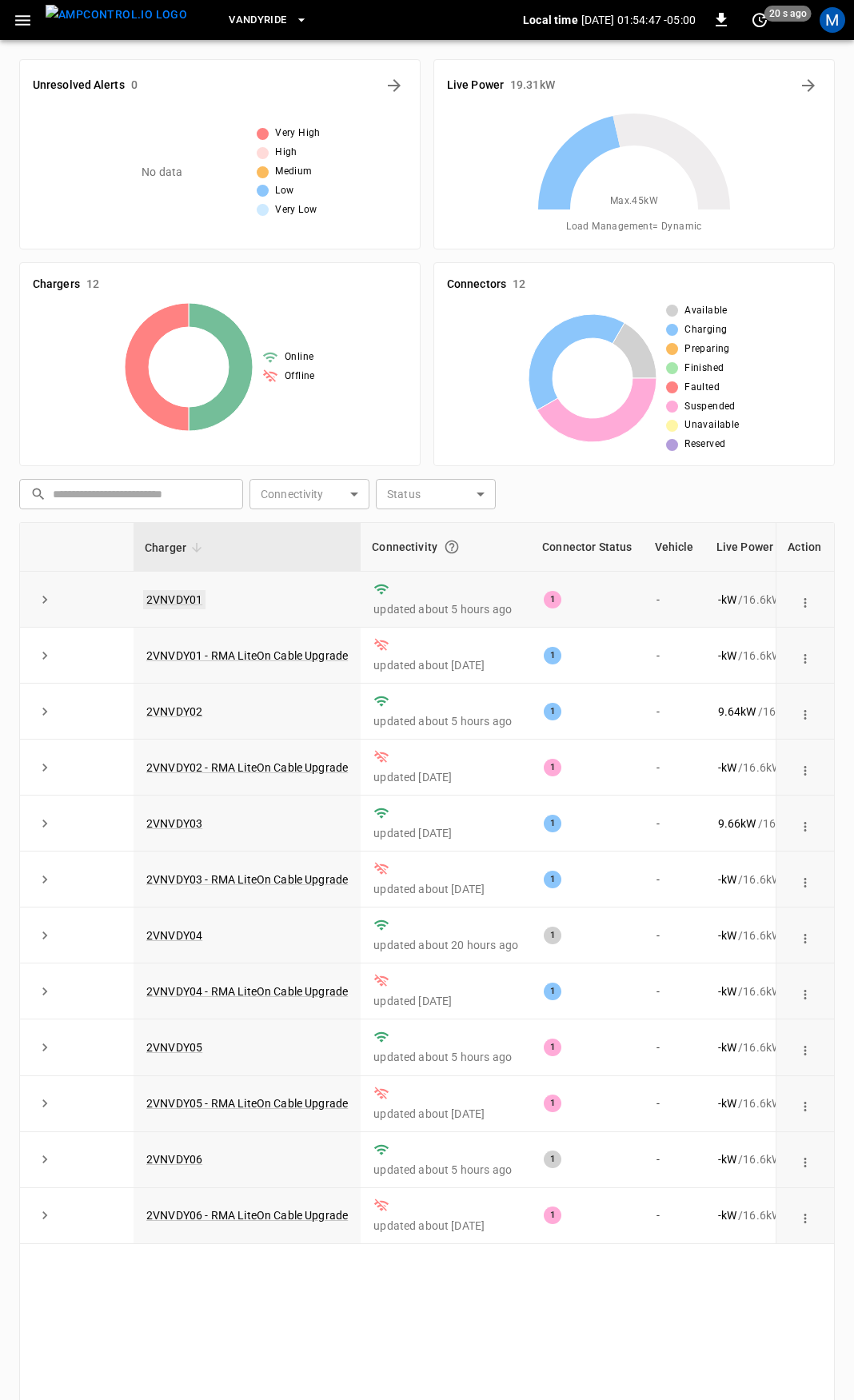
click at [176, 600] on link "2VNVDY01" at bounding box center [175, 600] width 63 height 19
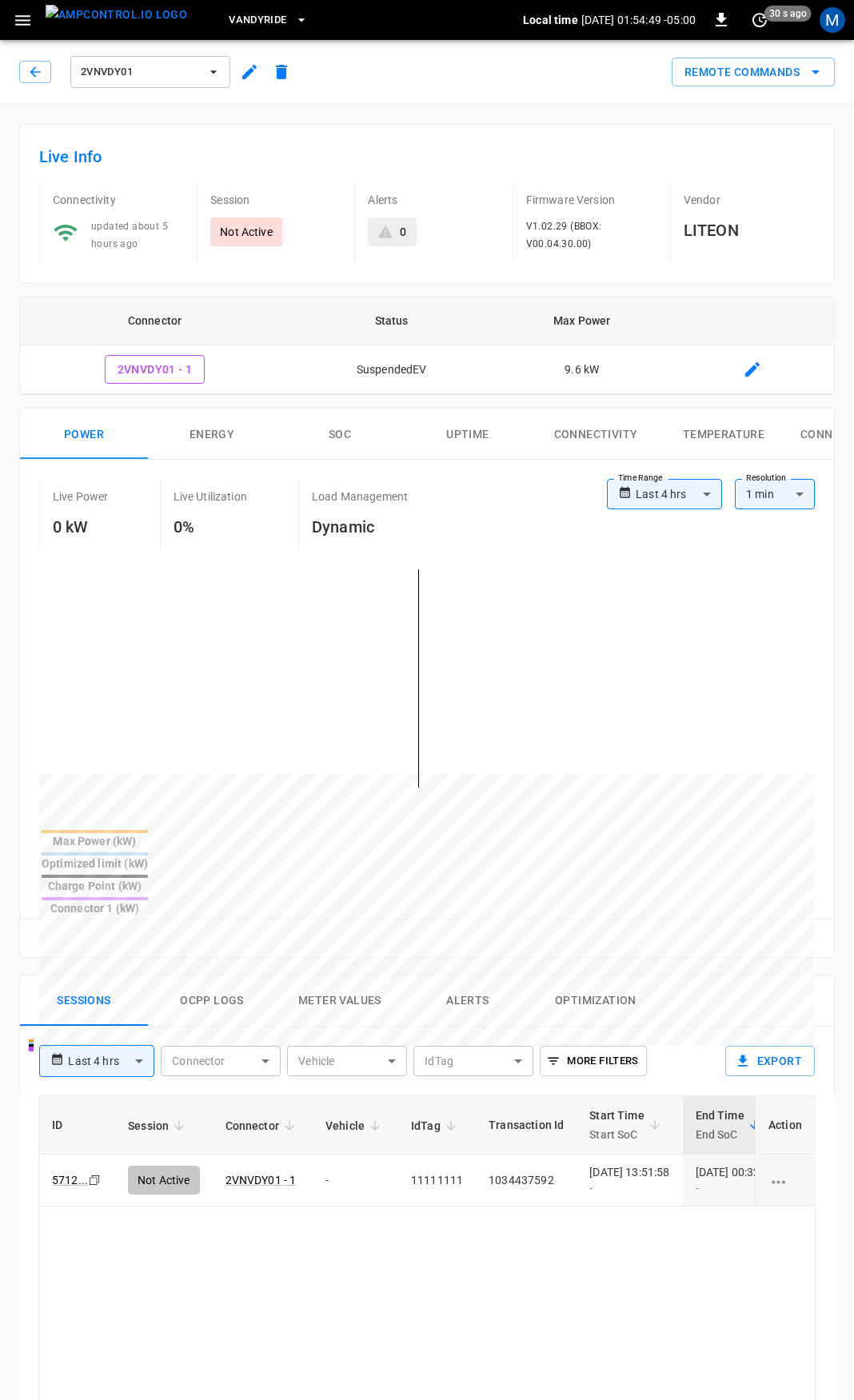
click at [653, 494] on body "**********" at bounding box center [427, 1069] width 854 height 2139
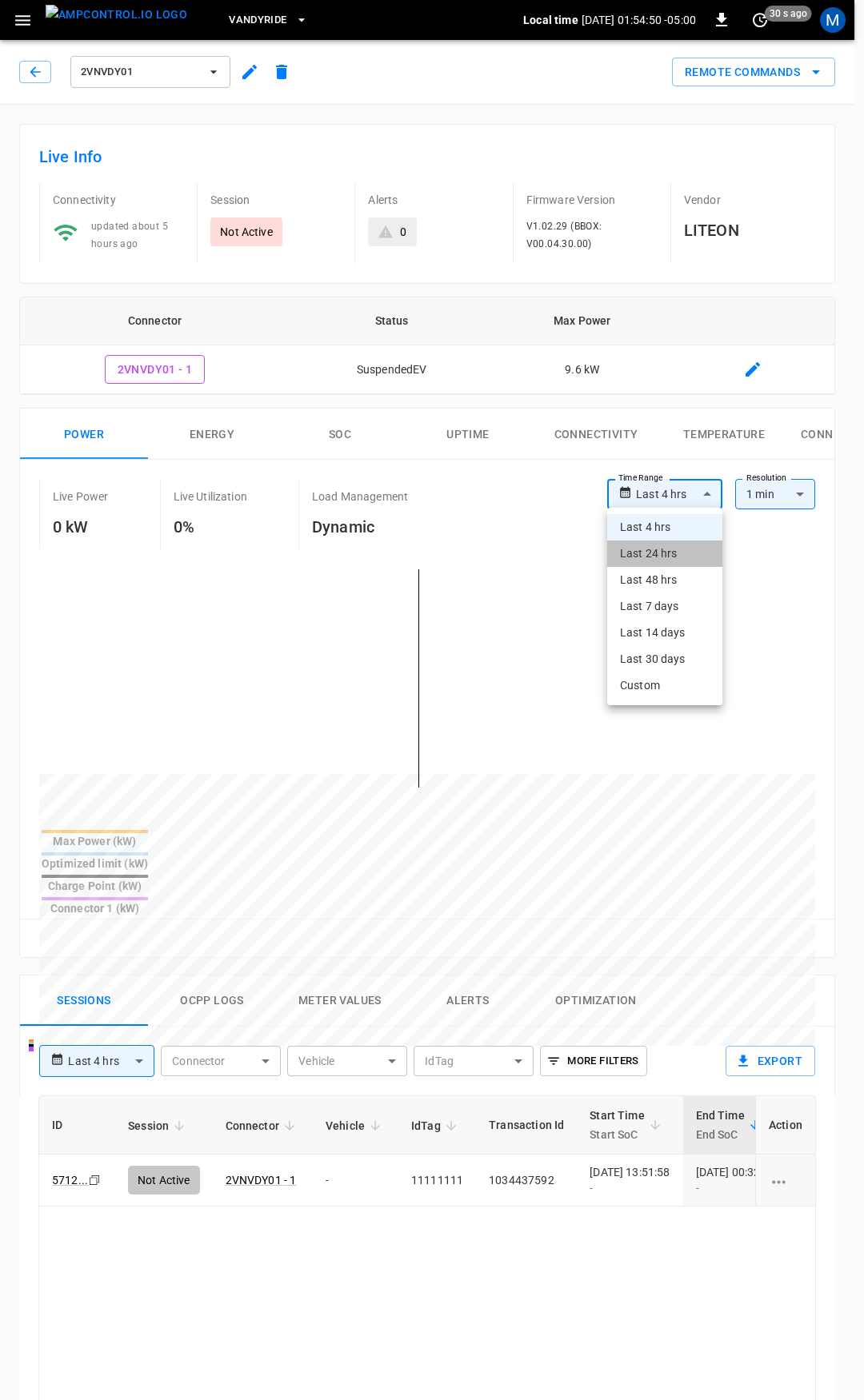
click at [667, 558] on li "Last 24 hrs" at bounding box center [664, 554] width 116 height 26
type input "**********"
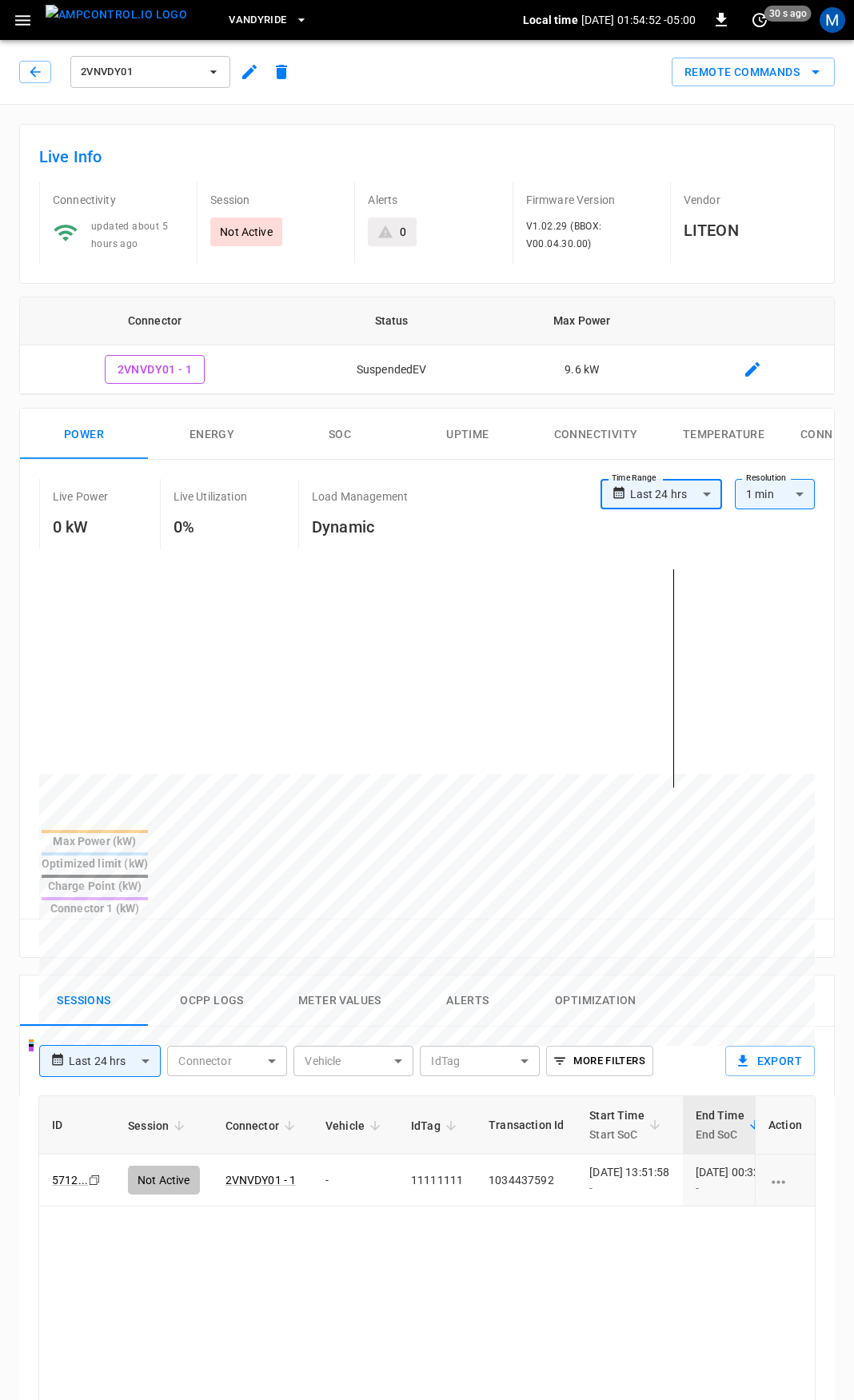
click at [153, 70] on span "2VNVDY01" at bounding box center [140, 72] width 118 height 18
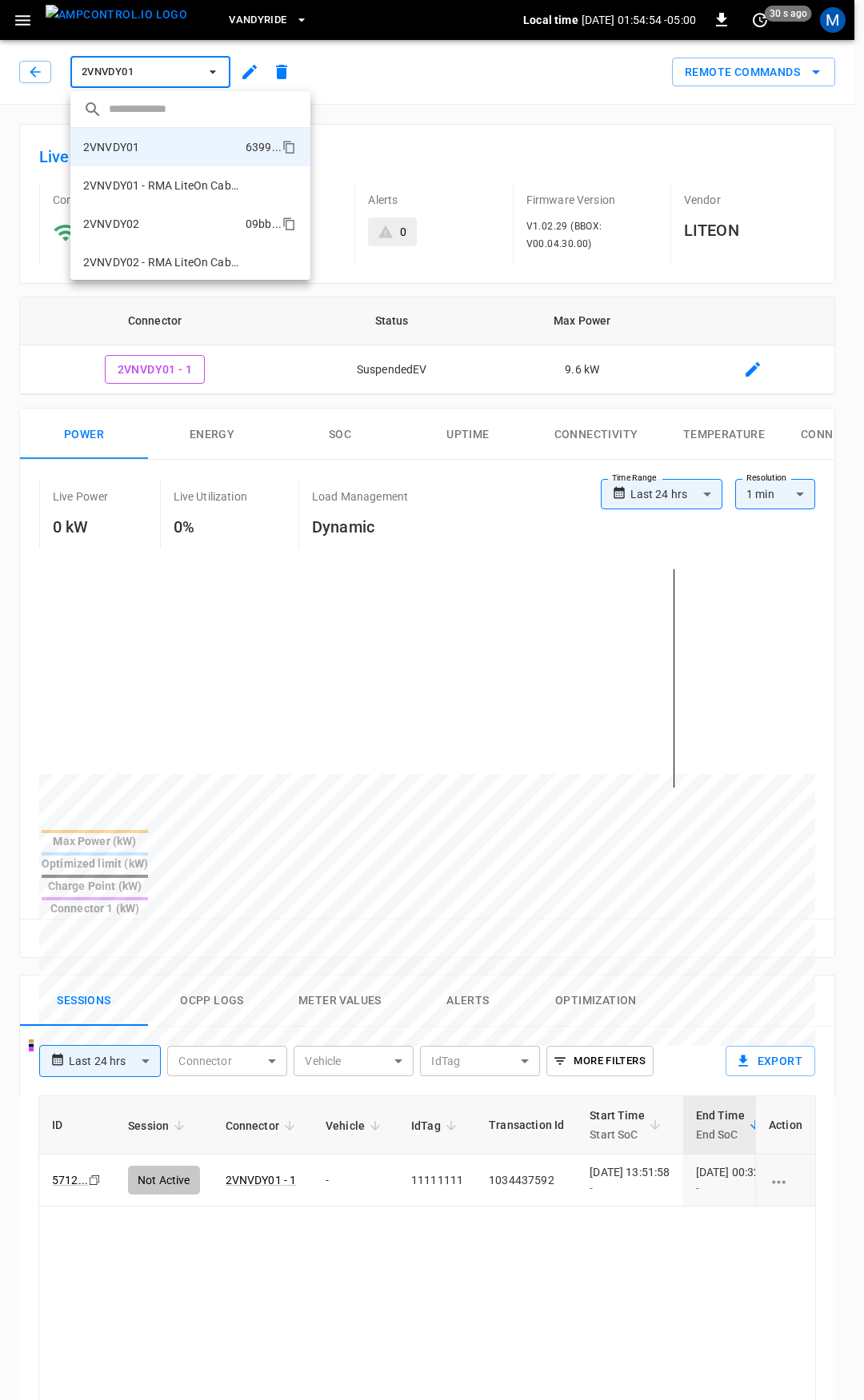
click at [124, 224] on p "2VNVDY02" at bounding box center [111, 223] width 56 height 16
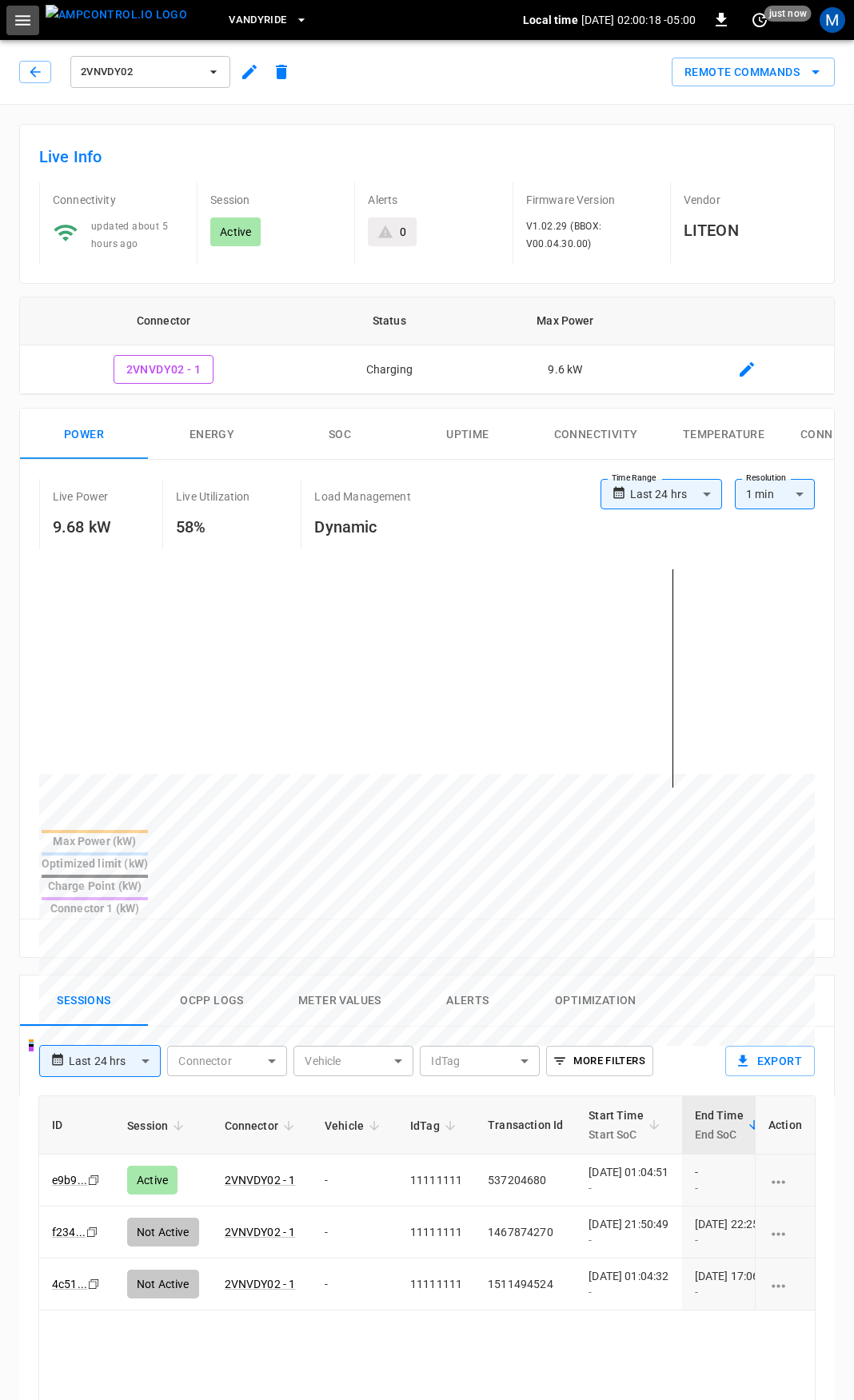
click at [34, 23] on button "button" at bounding box center [23, 20] width 33 height 30
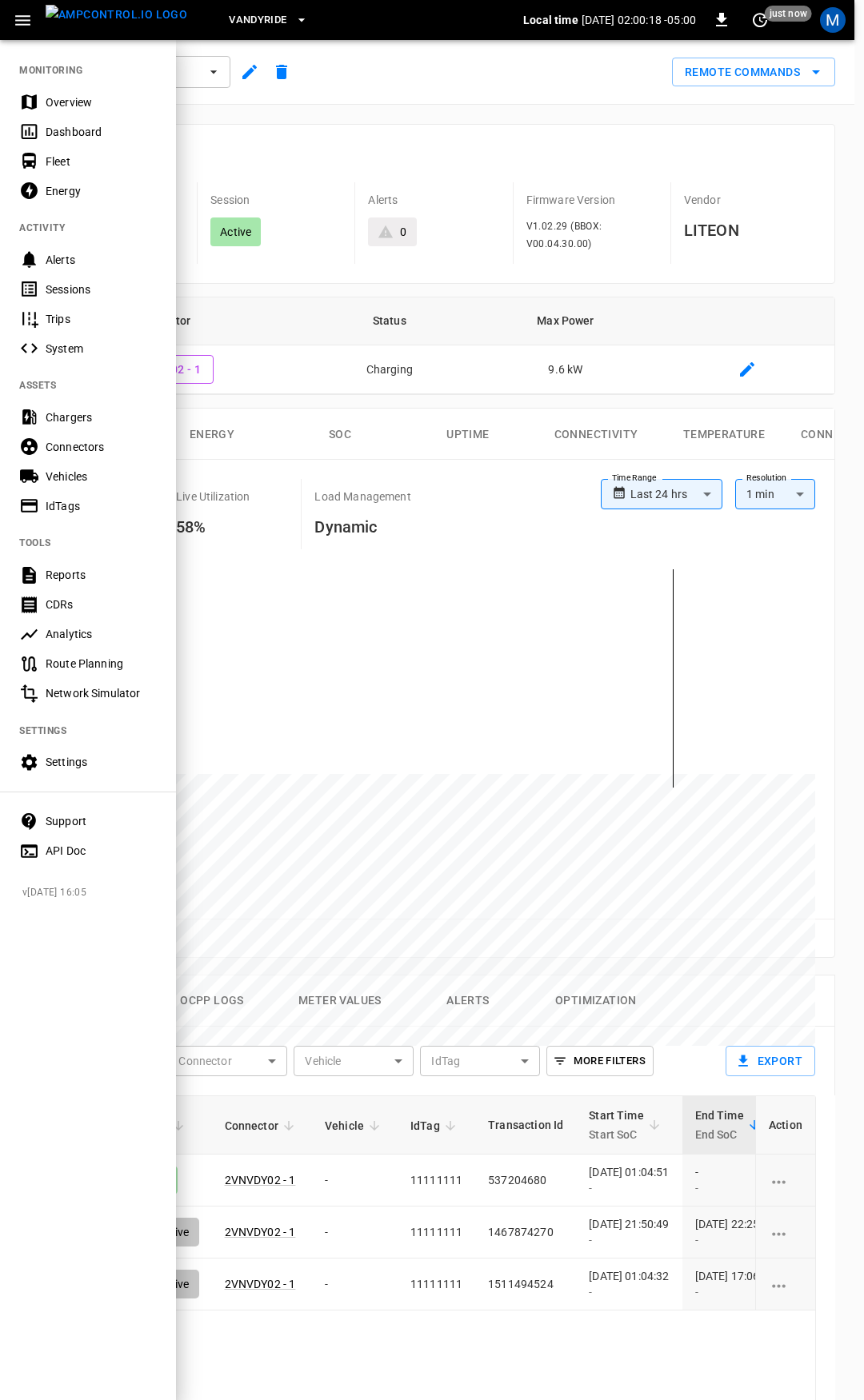
click at [101, 112] on div "Overview" at bounding box center [88, 102] width 176 height 30
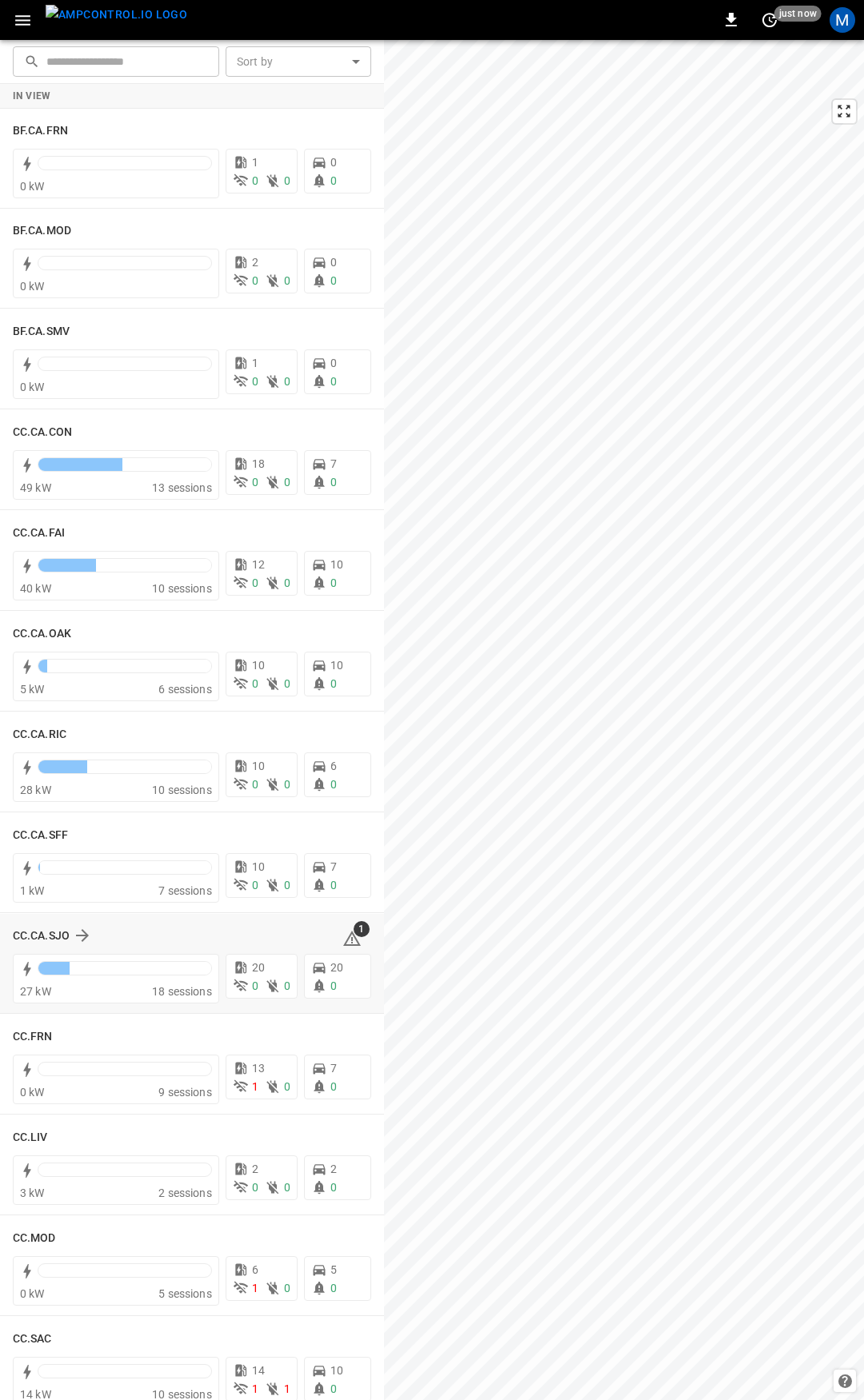
click at [342, 937] on icon at bounding box center [352, 939] width 19 height 19
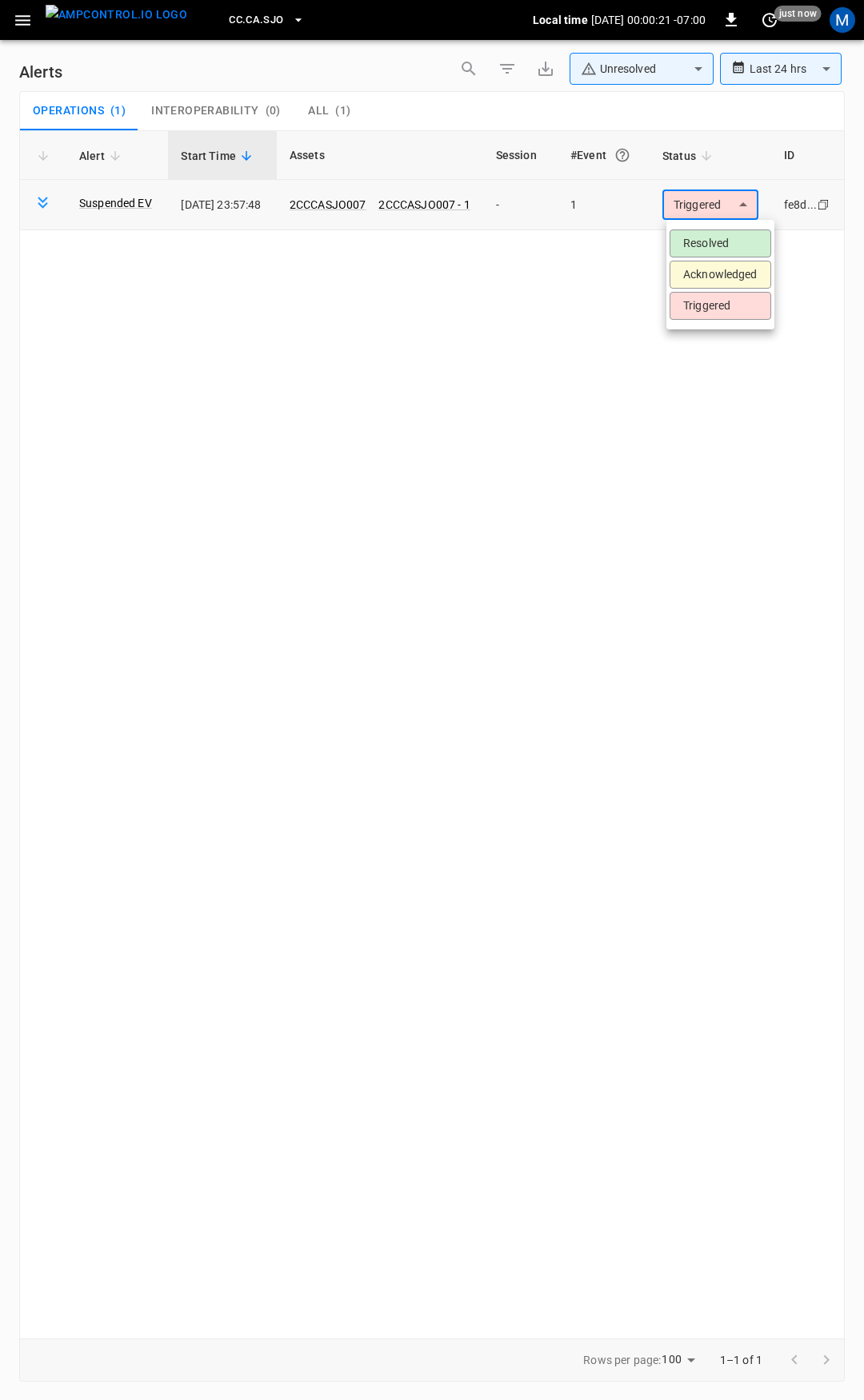
click at [688, 216] on body "**********" at bounding box center [432, 697] width 864 height 1395
click at [695, 247] on li "Resolved" at bounding box center [720, 243] width 102 height 28
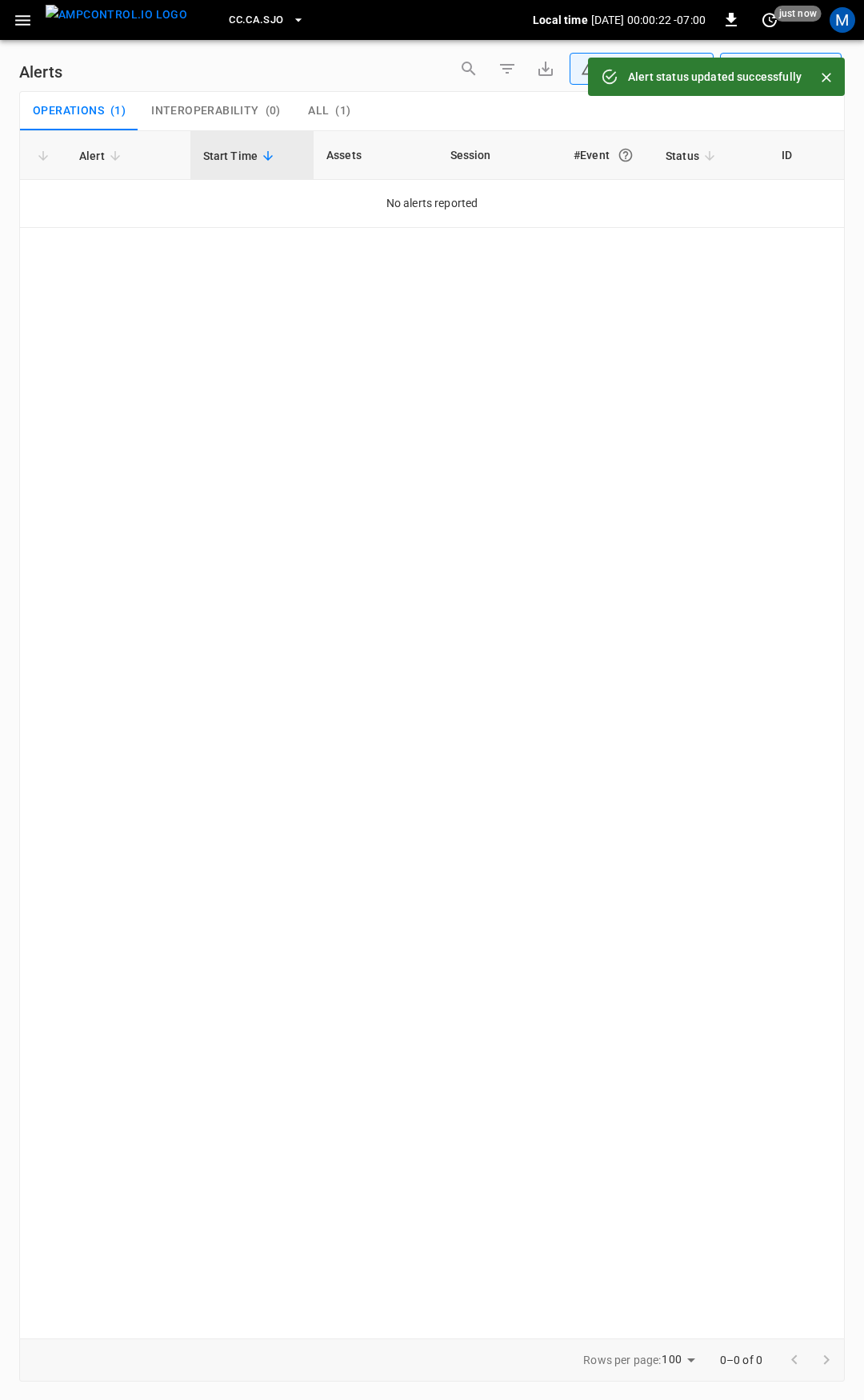
click at [11, 21] on button "button" at bounding box center [23, 20] width 33 height 30
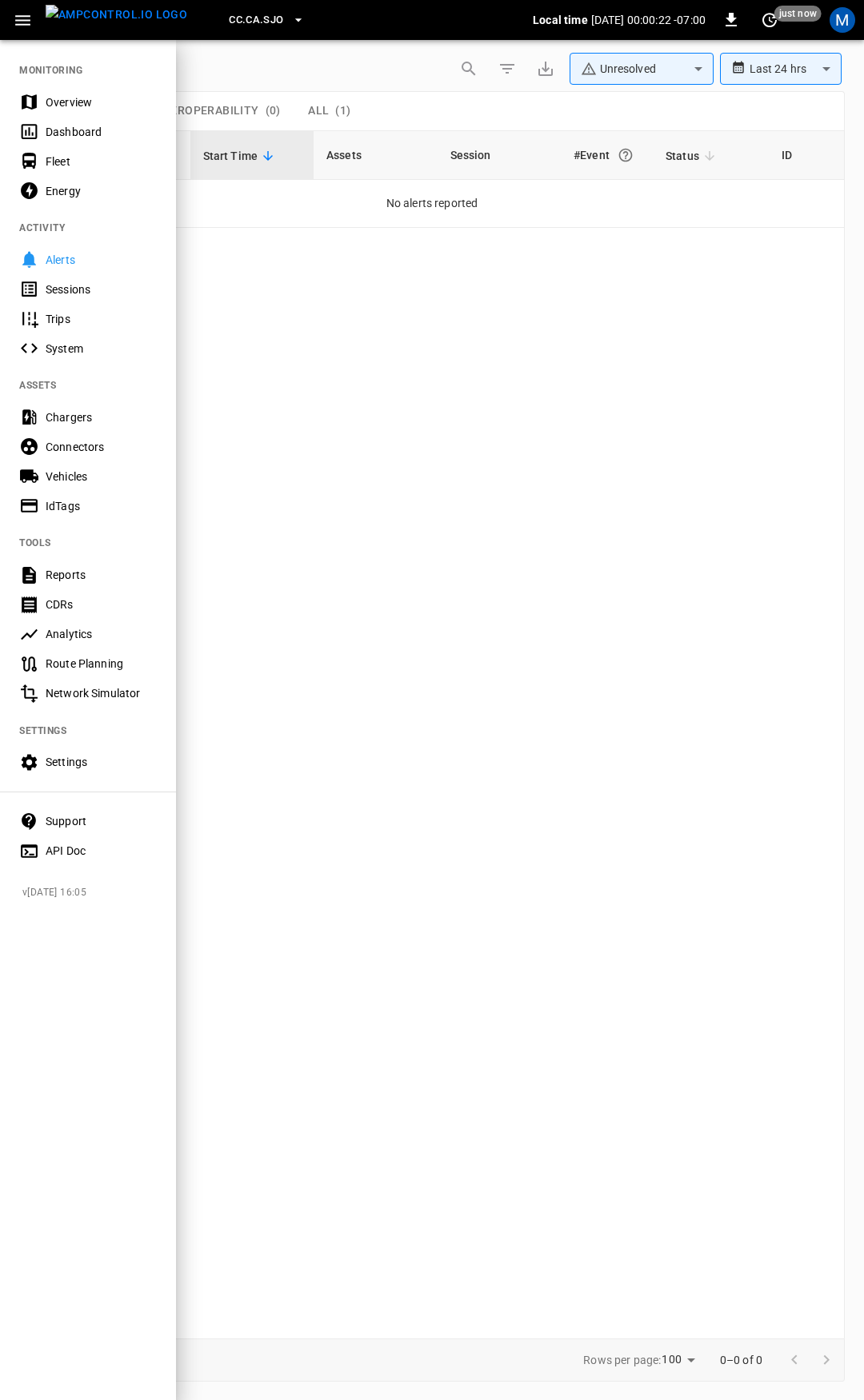
click at [57, 96] on div "Overview" at bounding box center [101, 103] width 111 height 16
